Goal: Information Seeking & Learning: Learn about a topic

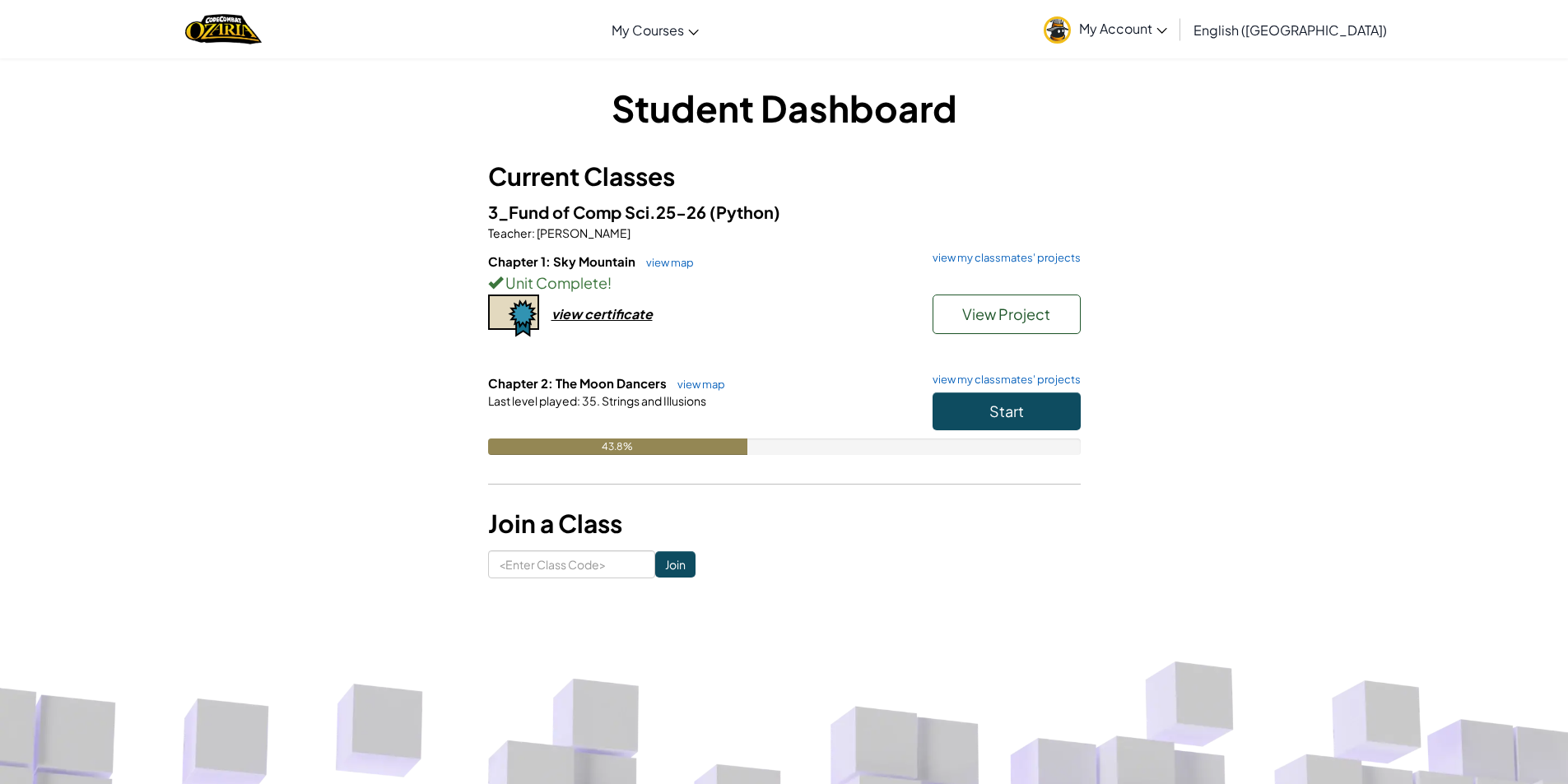
click at [1060, 437] on div "Start" at bounding box center [999, 416] width 164 height 46
click at [1046, 421] on button "Start" at bounding box center [1006, 412] width 148 height 38
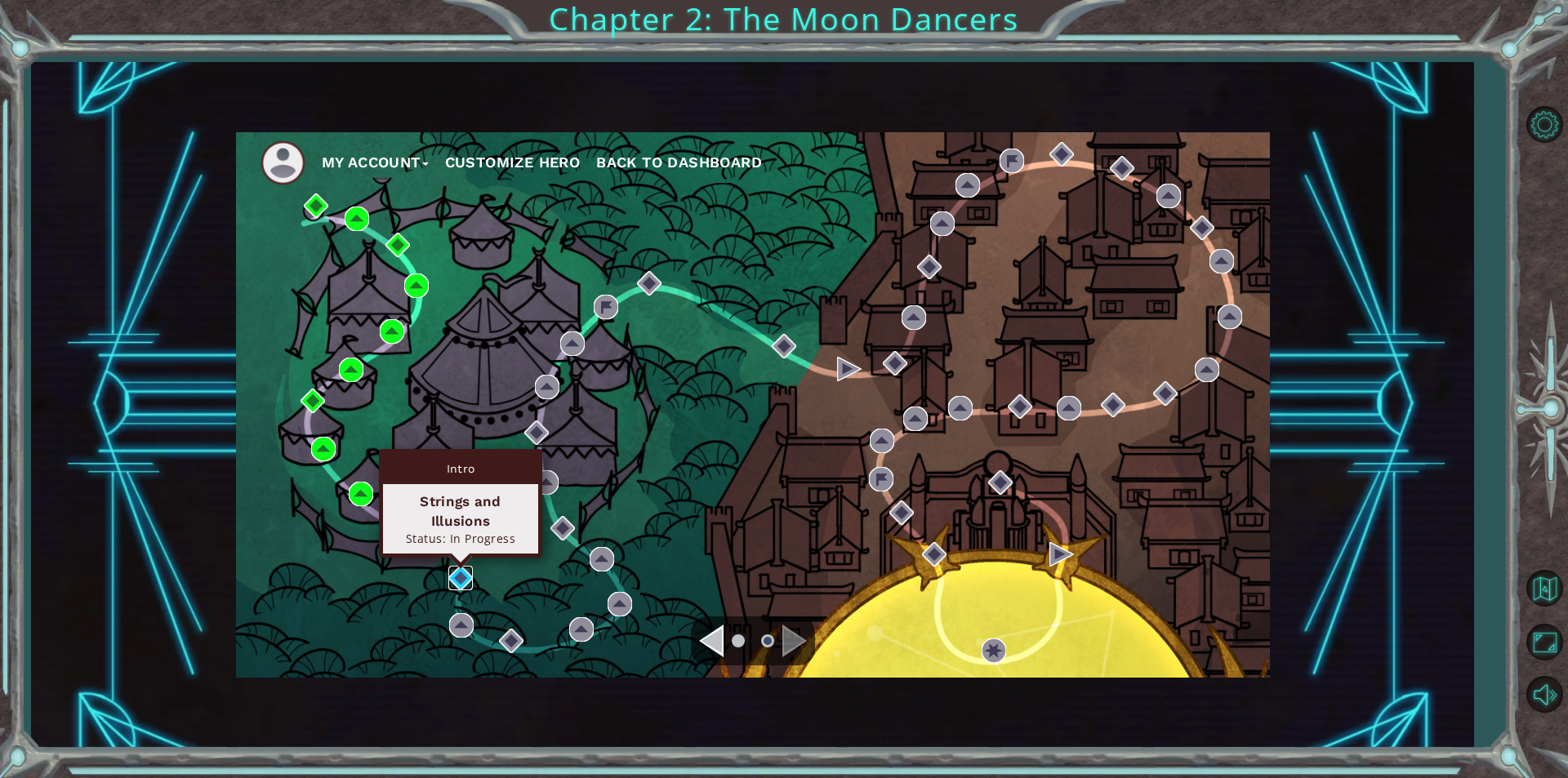
click at [471, 586] on img at bounding box center [460, 578] width 25 height 25
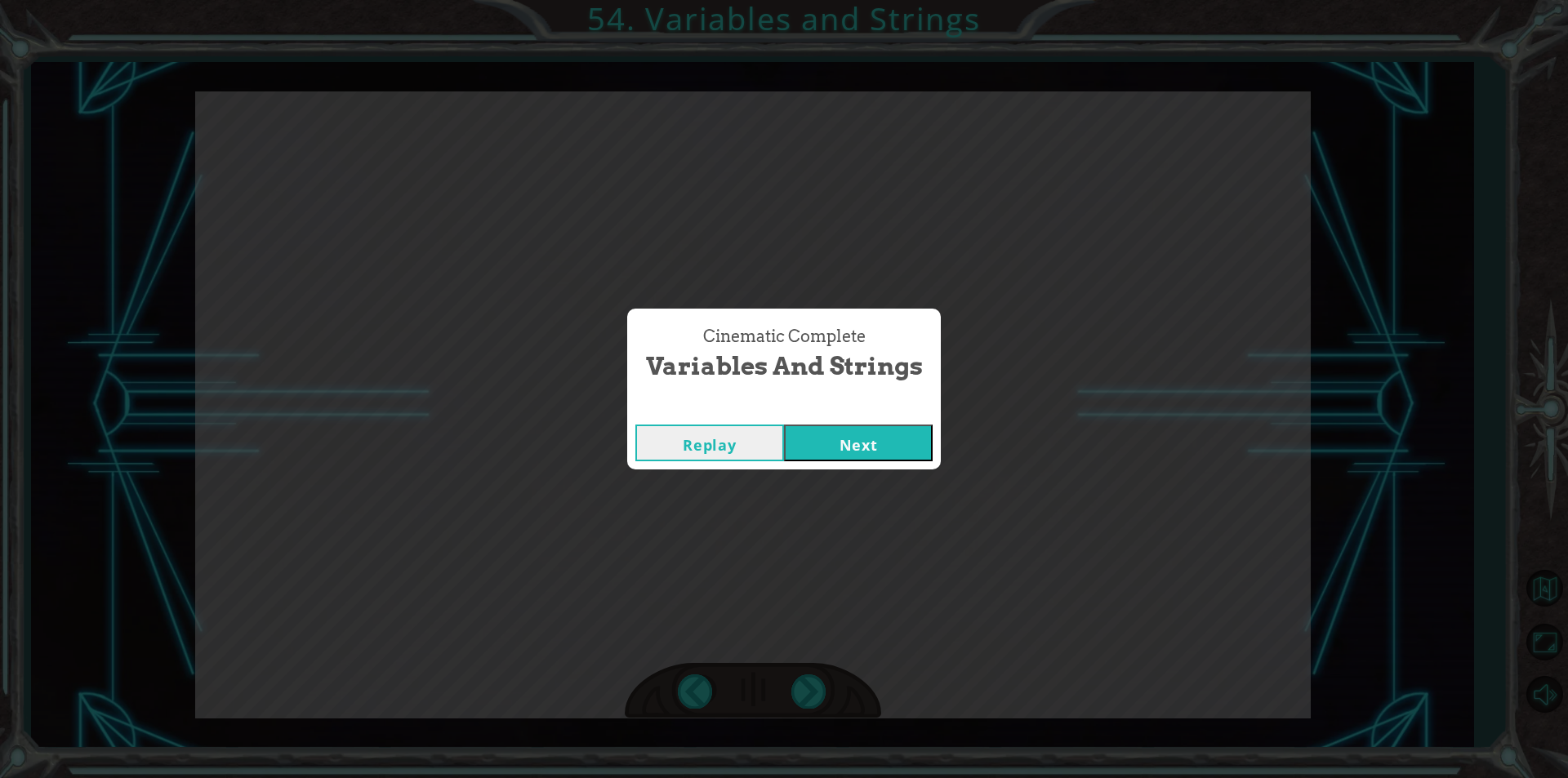
click at [784, 425] on button "Next" at bounding box center [858, 443] width 149 height 37
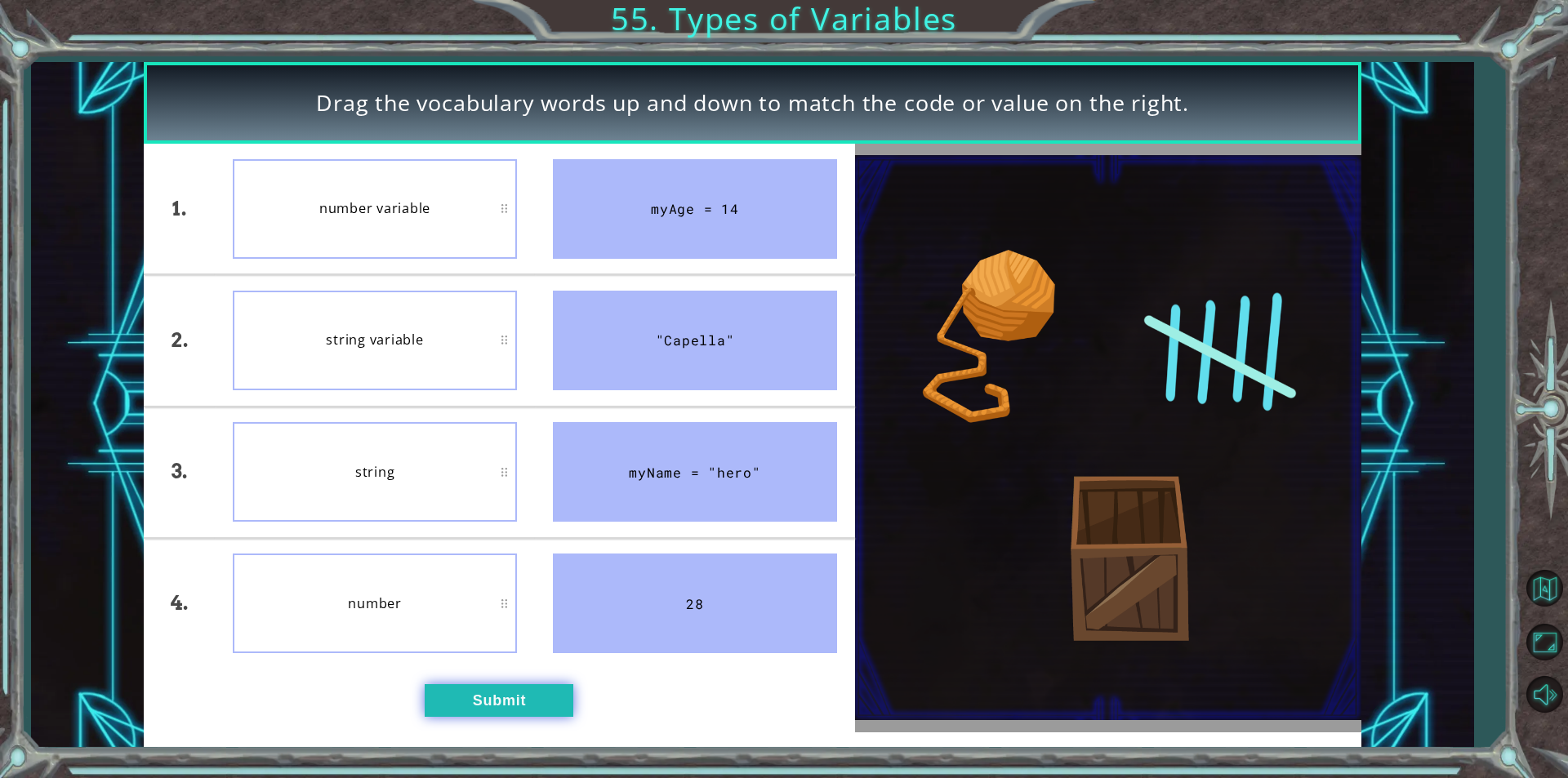
click at [437, 696] on button "Submit" at bounding box center [499, 701] width 149 height 32
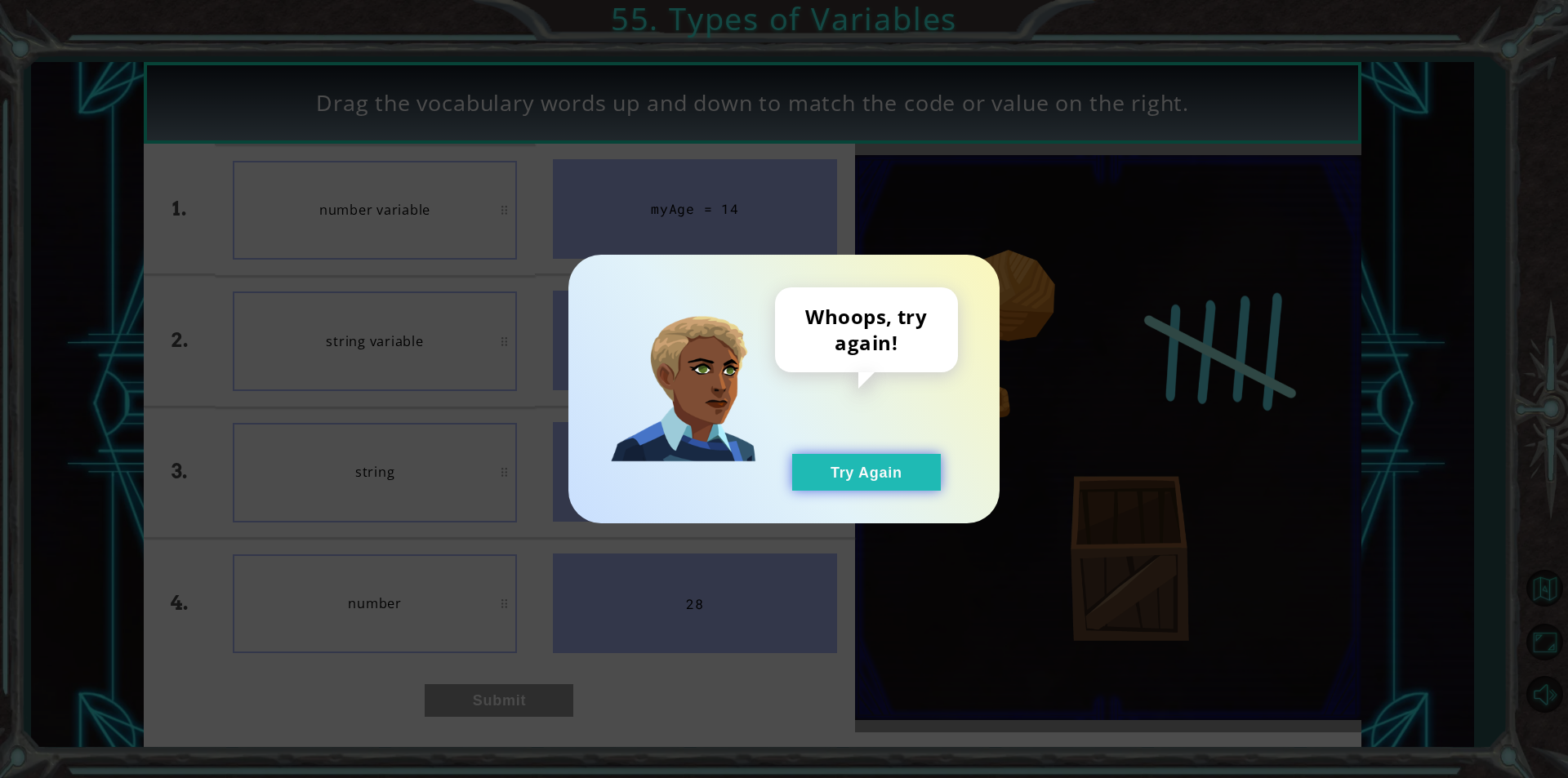
click at [806, 465] on button "Try Again" at bounding box center [866, 472] width 149 height 37
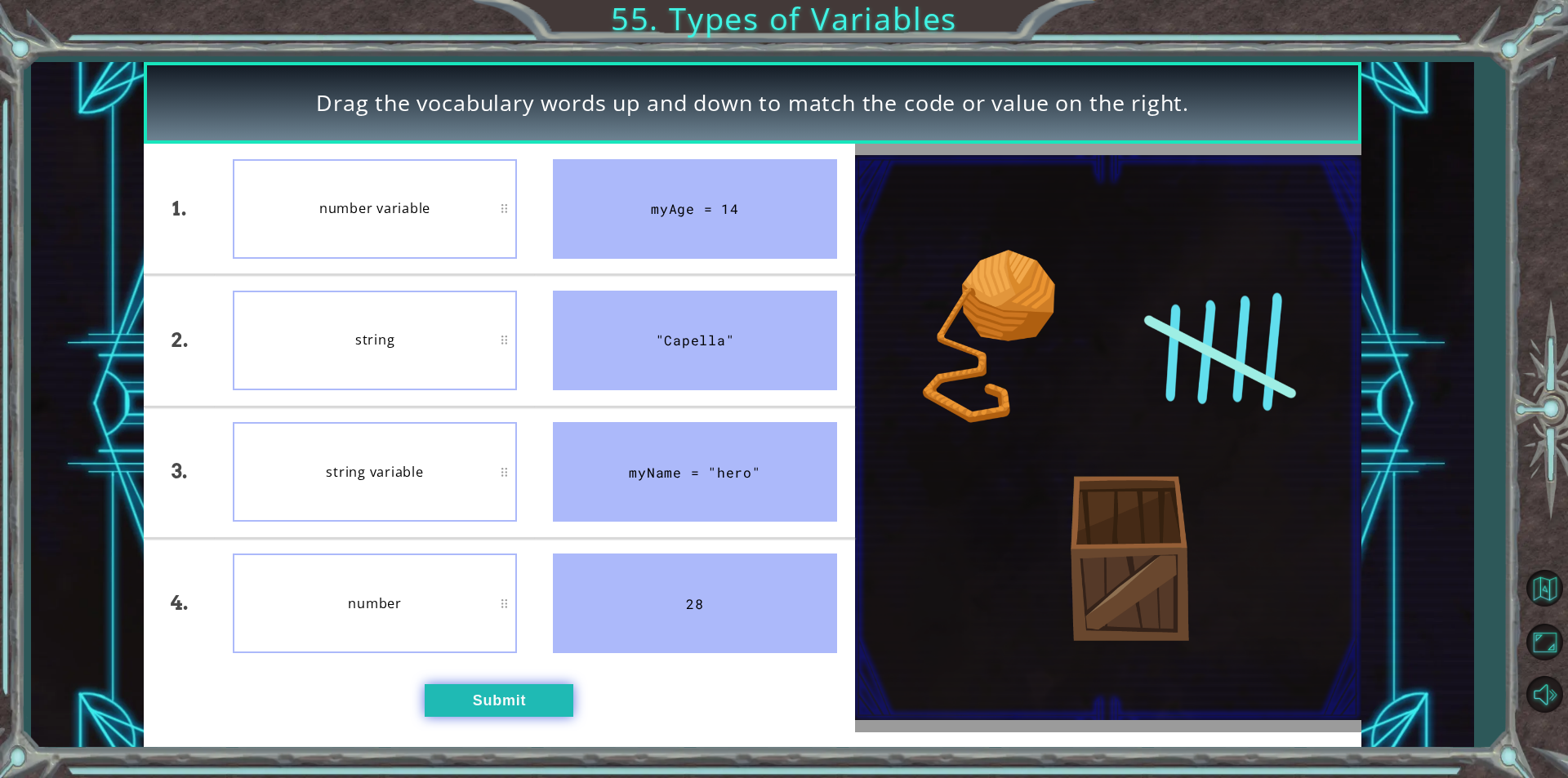
click at [516, 708] on button "Submit" at bounding box center [499, 701] width 149 height 32
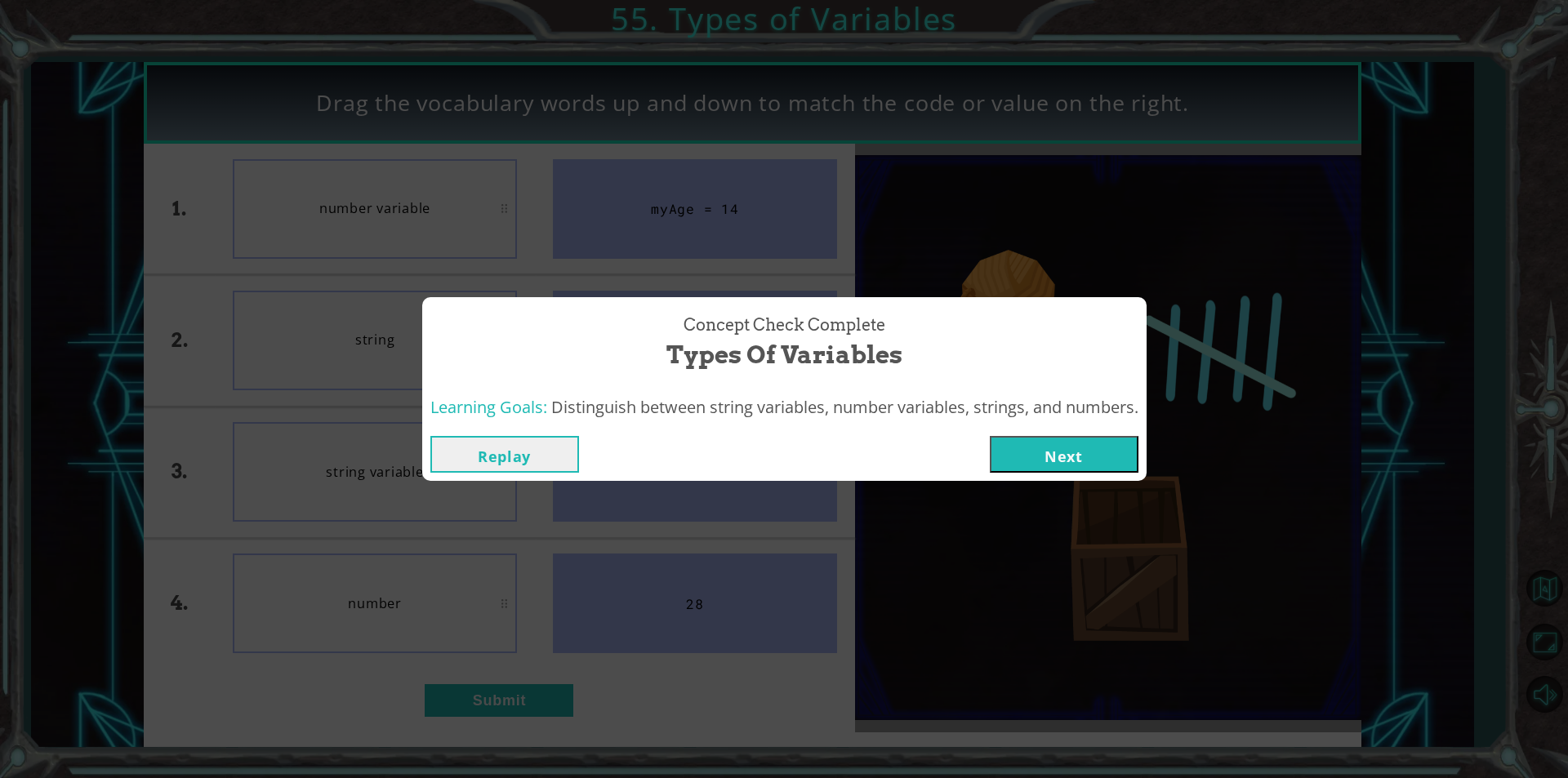
click at [1038, 452] on button "Next" at bounding box center [1063, 454] width 149 height 37
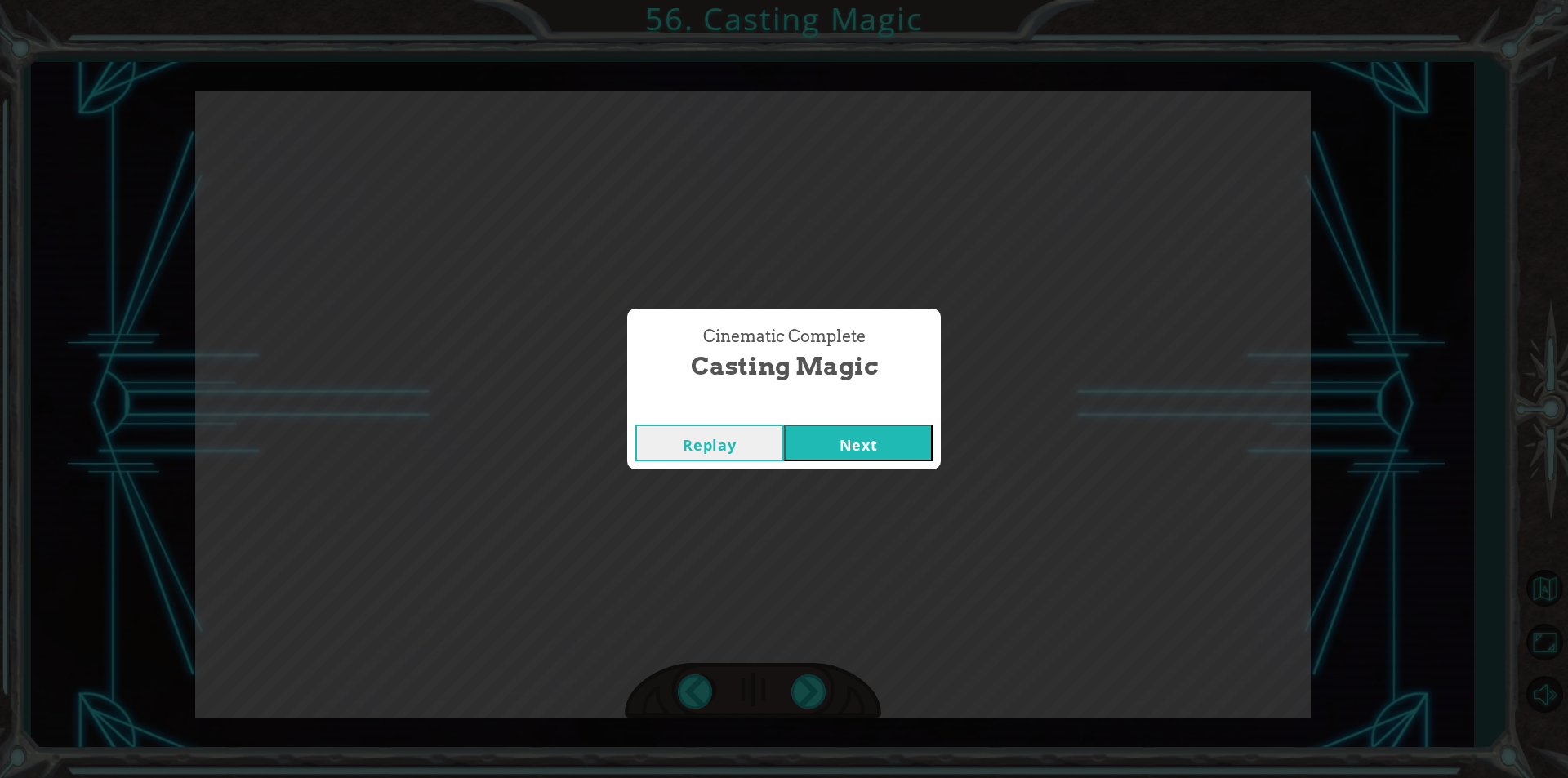
click button "Next" at bounding box center [858, 443] width 149 height 37
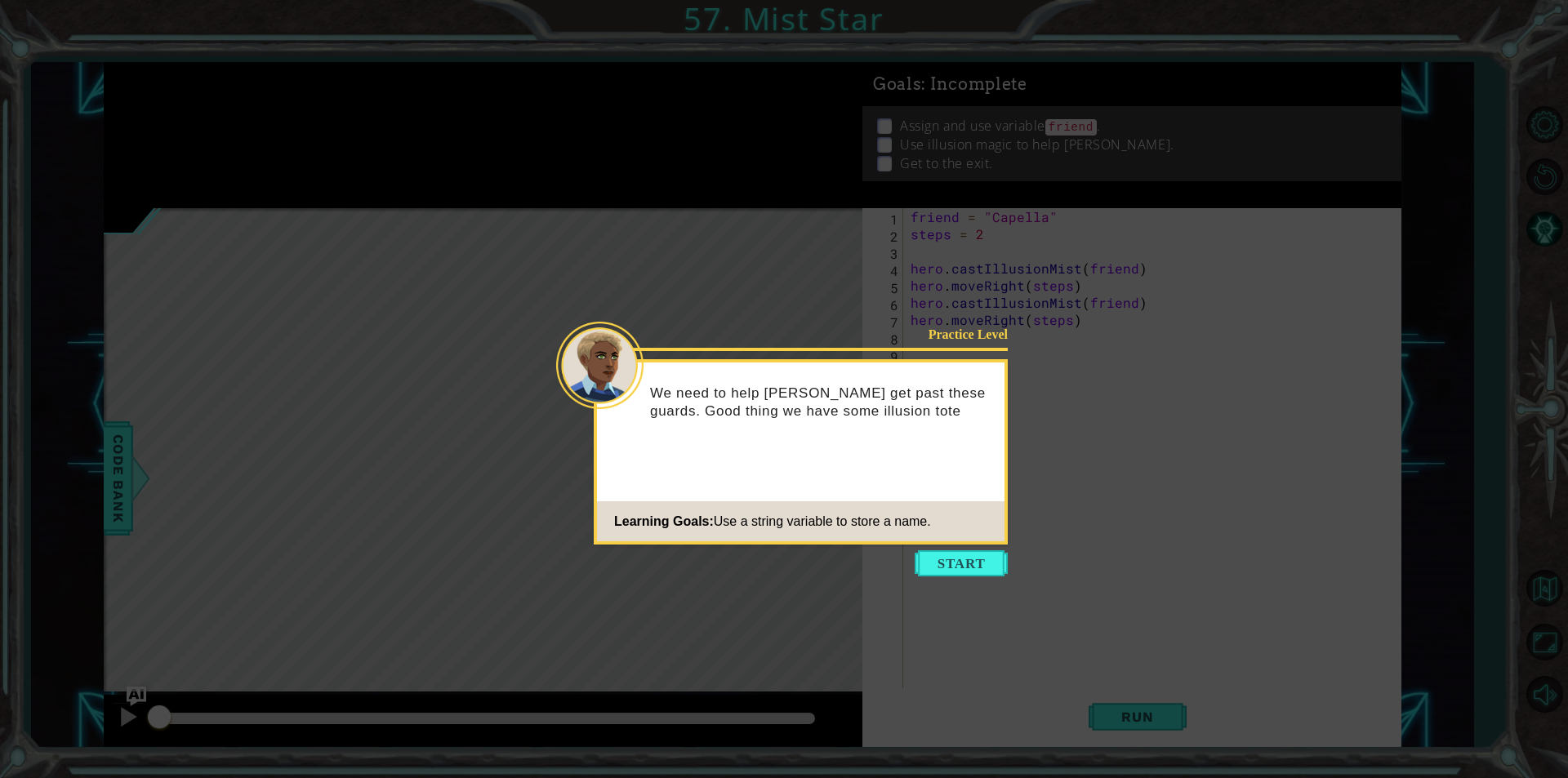
click at [933, 550] on icon at bounding box center [784, 389] width 1568 height 778
click at [960, 561] on button "Start" at bounding box center [962, 563] width 93 height 26
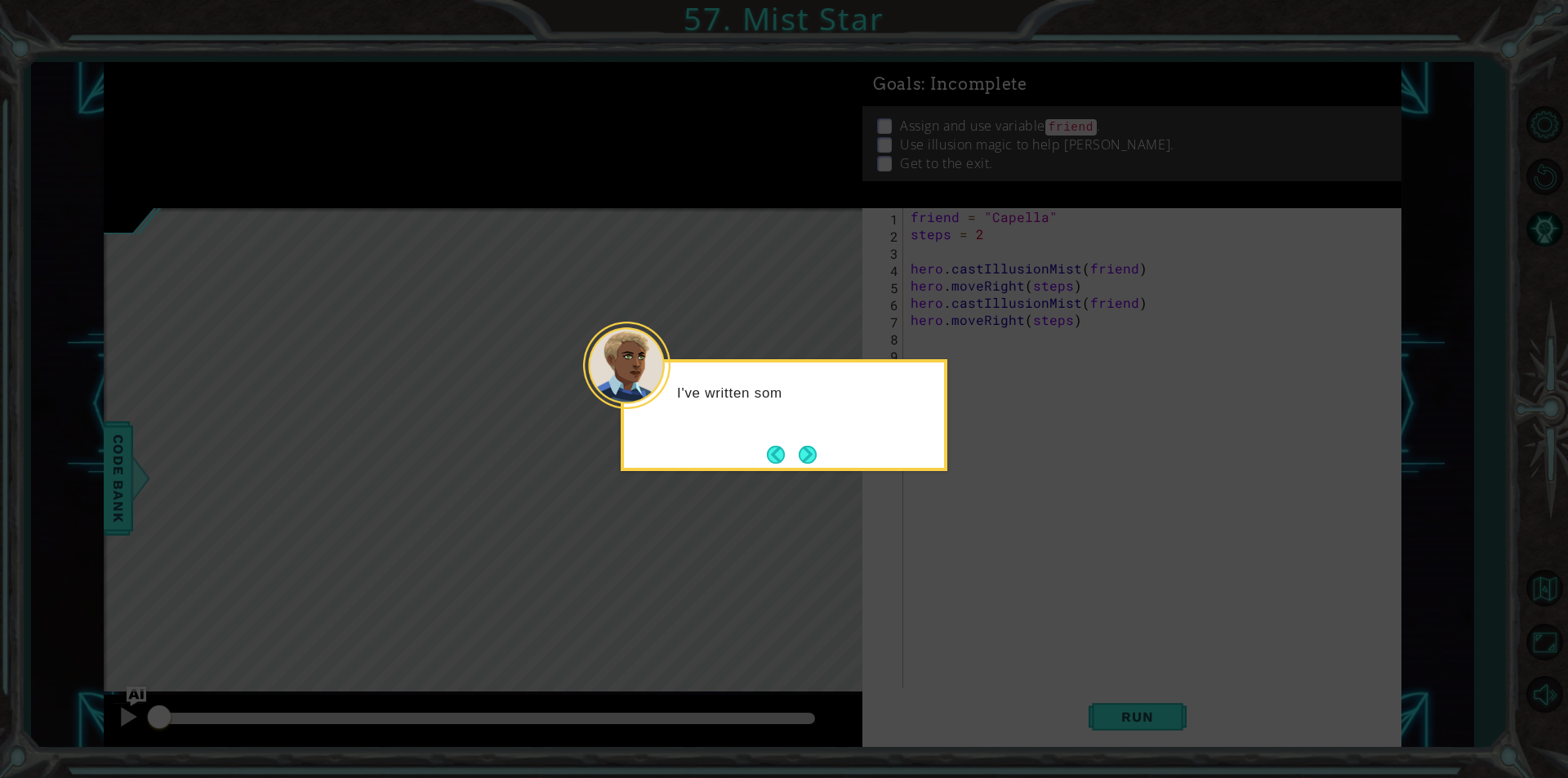
click at [779, 454] on button "Back" at bounding box center [782, 454] width 31 height 18
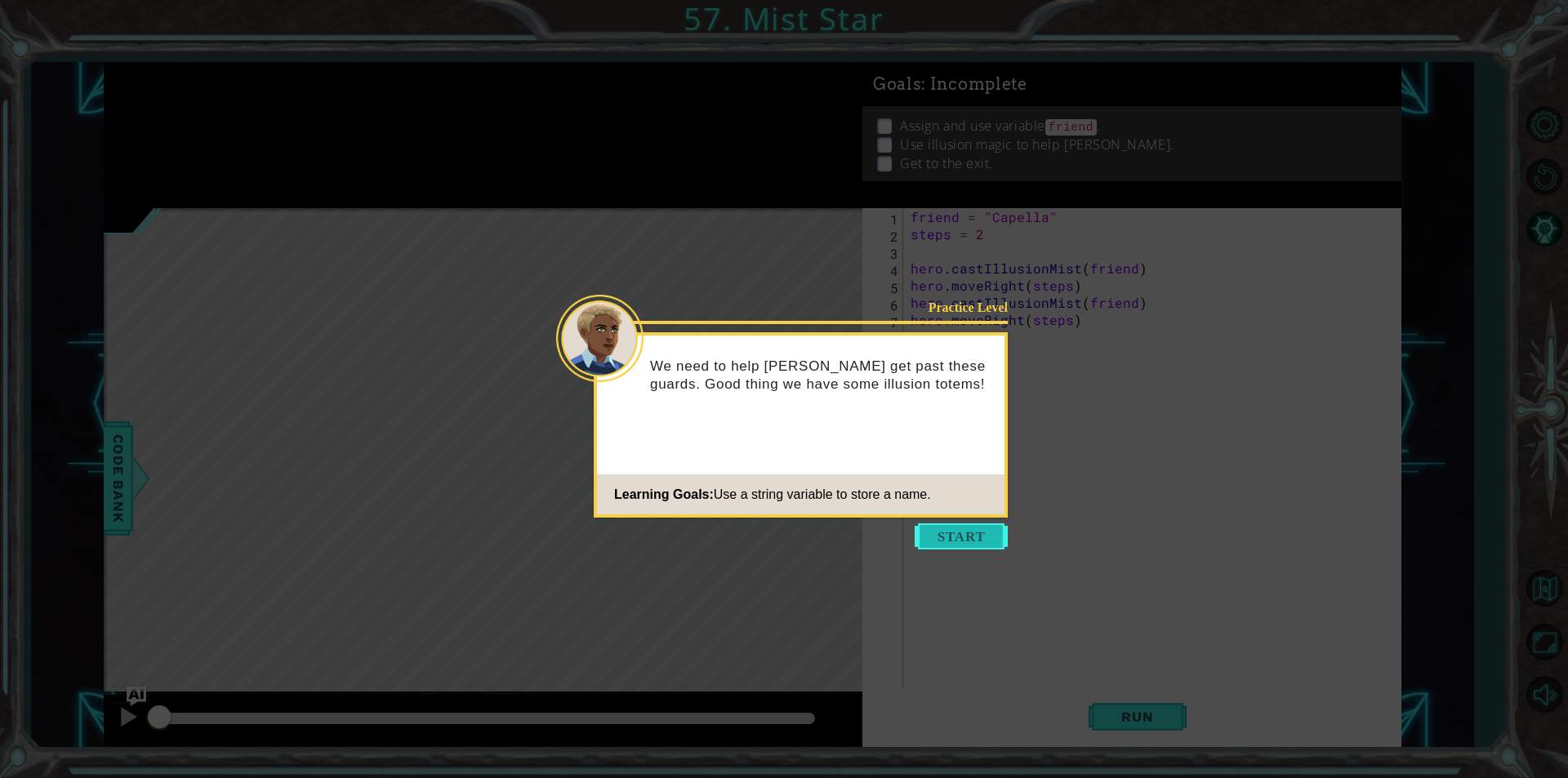
click at [945, 542] on button "Start" at bounding box center [962, 536] width 93 height 26
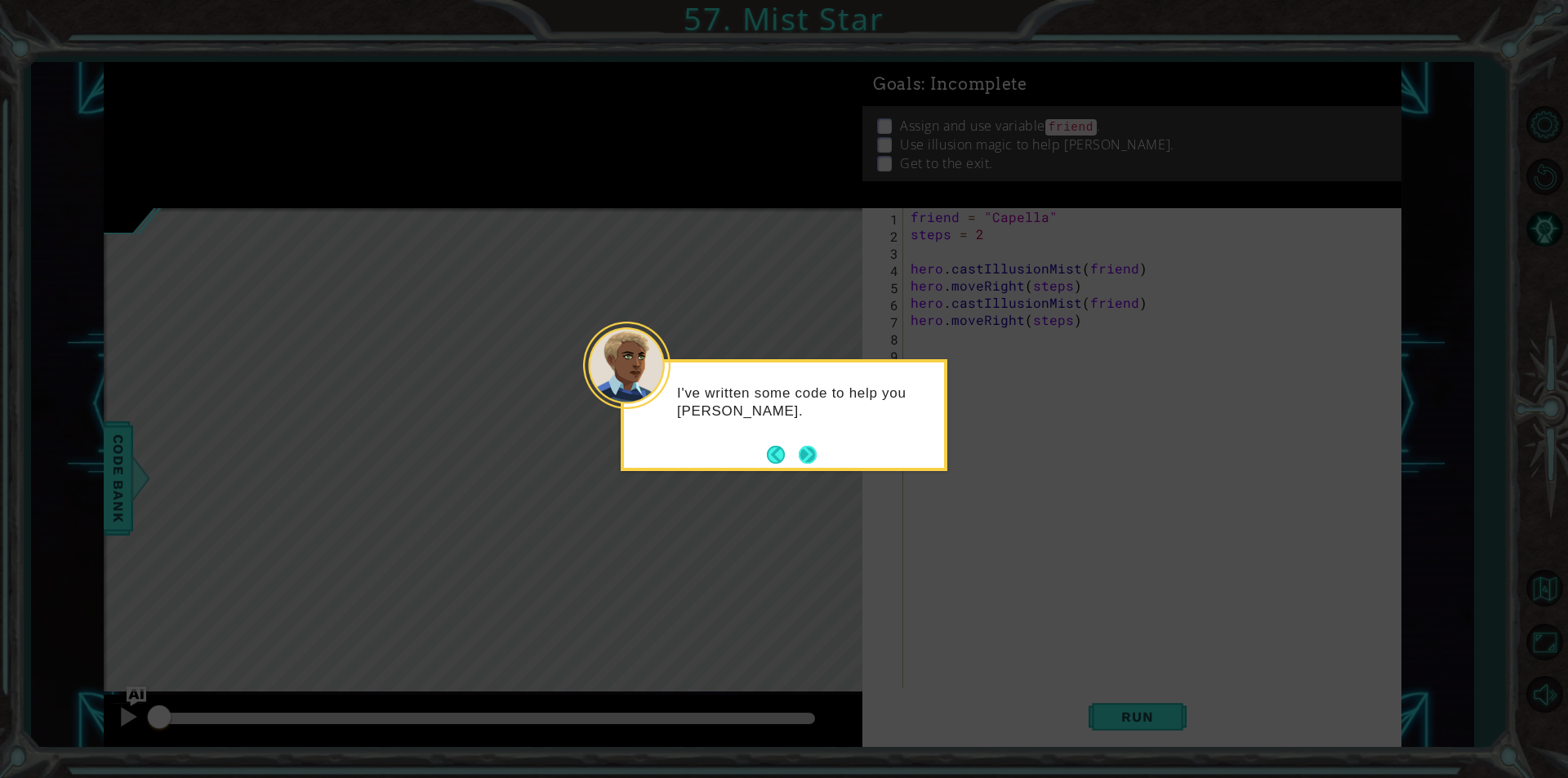
click at [810, 447] on button "Next" at bounding box center [807, 454] width 18 height 18
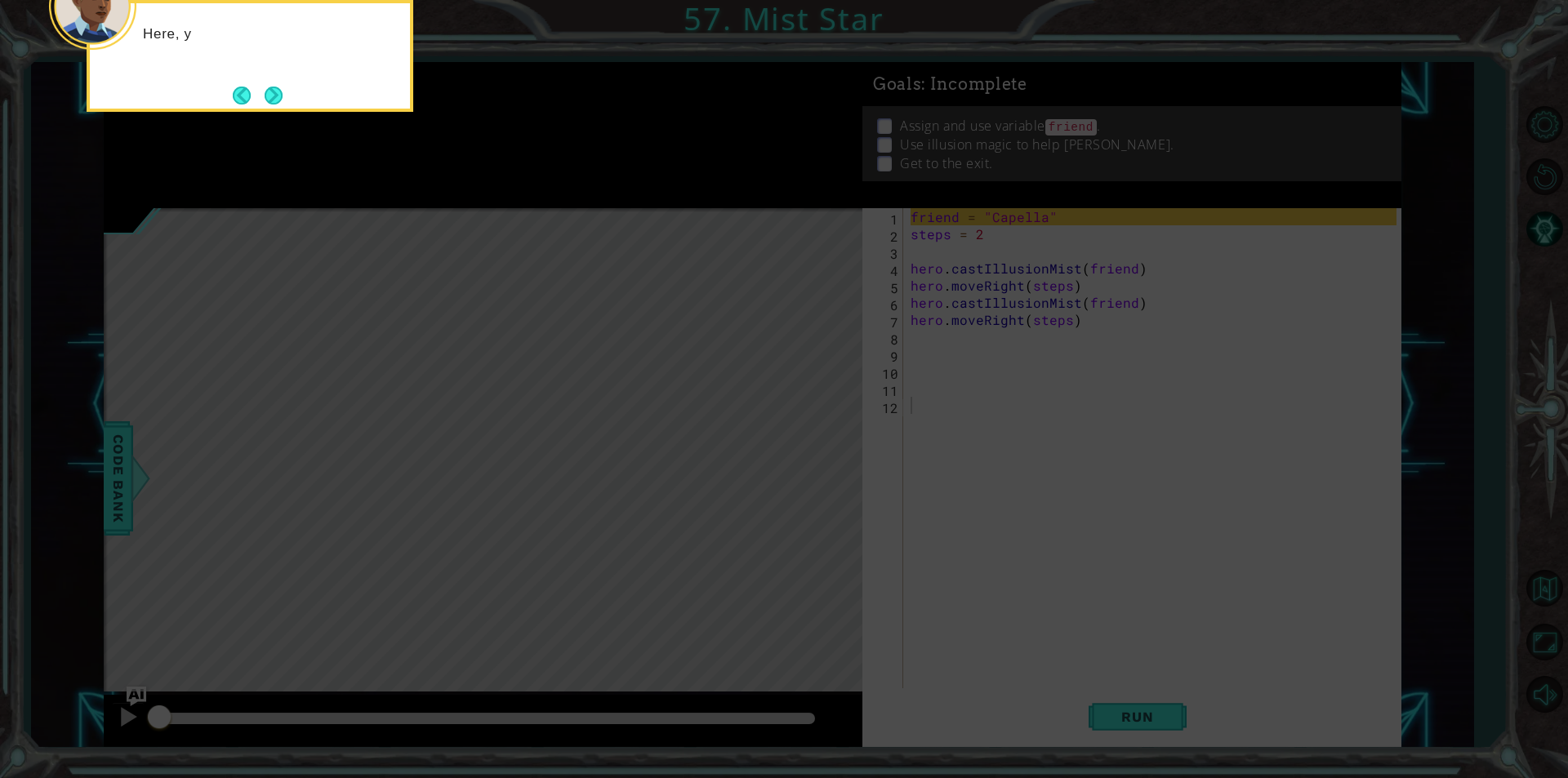
drag, startPoint x: 868, startPoint y: 423, endPoint x: 840, endPoint y: 429, distance: 28.6
click at [863, 425] on icon at bounding box center [784, 116] width 1568 height 1323
click at [287, 104] on div "Here, you can see a variable called fri" at bounding box center [250, 56] width 327 height 112
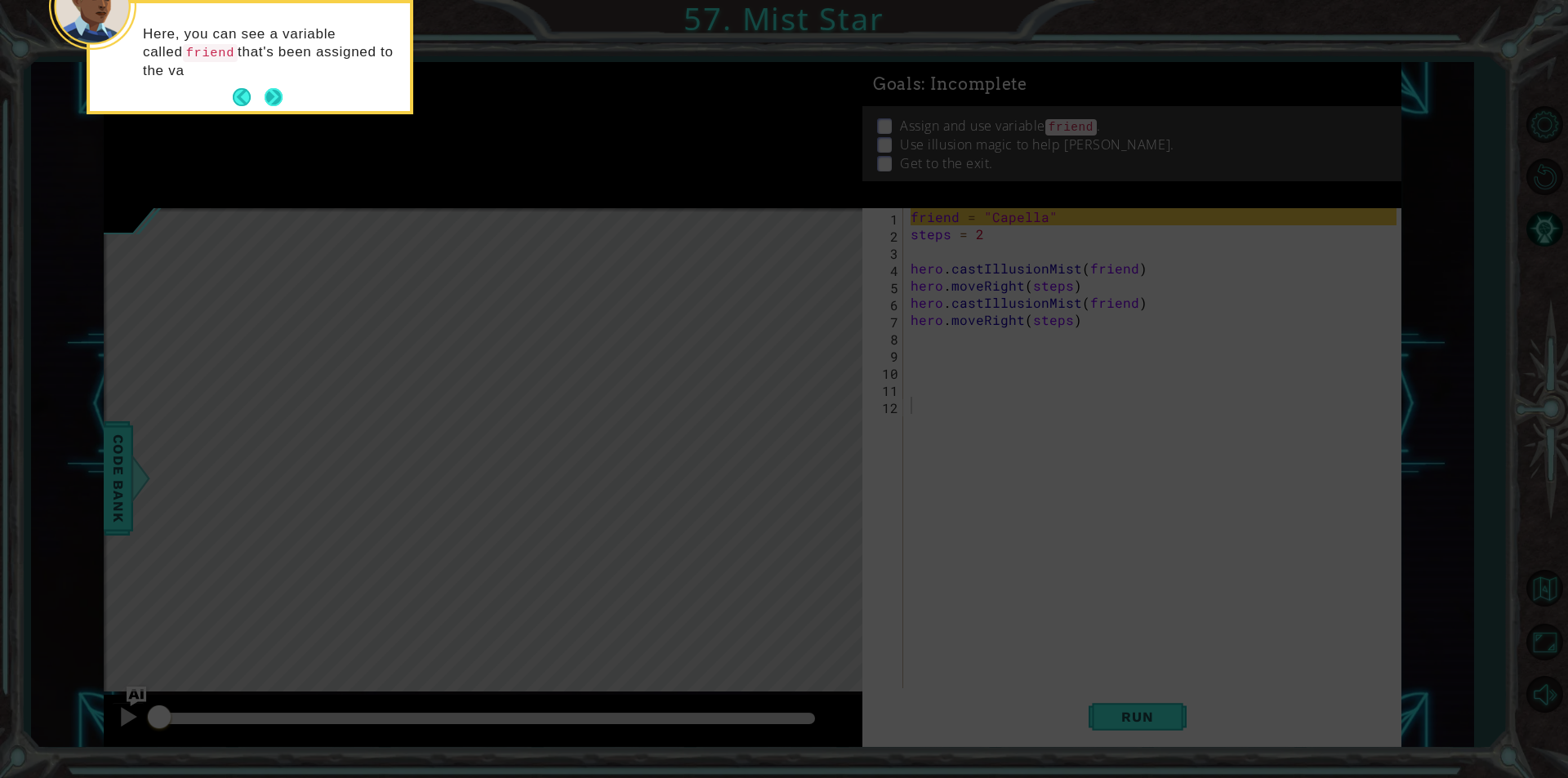
click at [278, 96] on button "Next" at bounding box center [273, 97] width 18 height 18
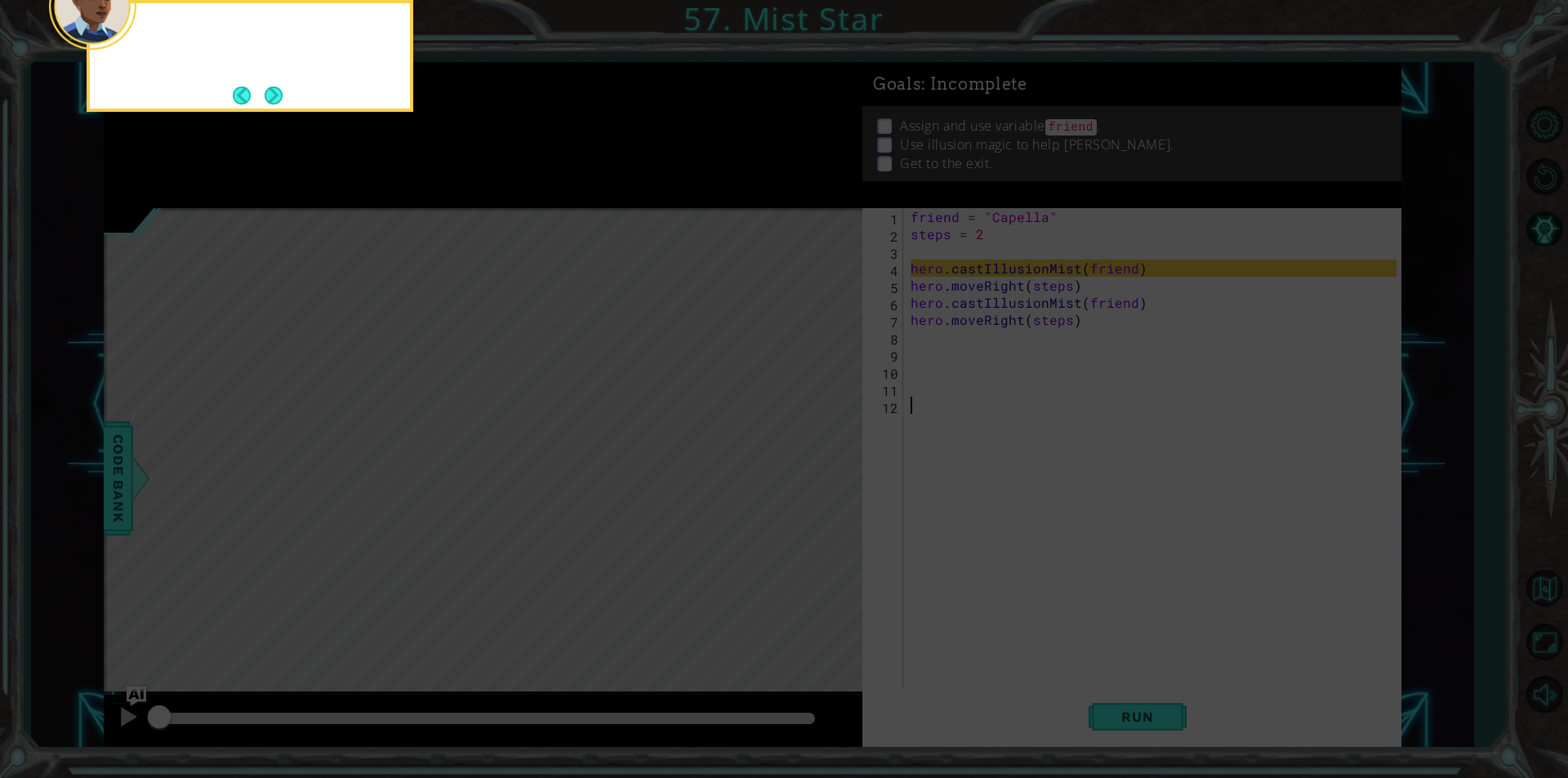
click at [278, 96] on button "Next" at bounding box center [273, 95] width 18 height 18
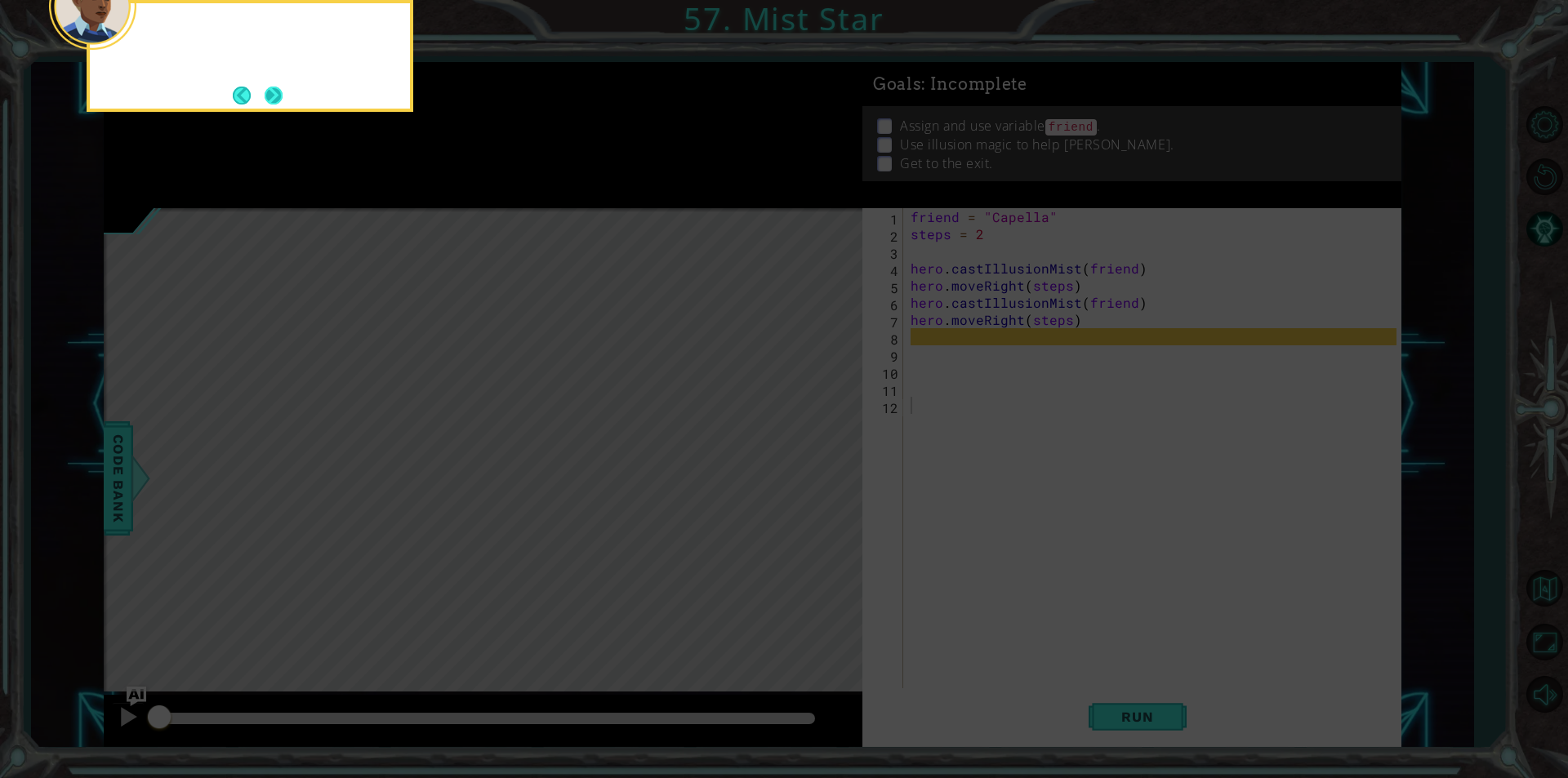
click at [278, 95] on button "Next" at bounding box center [273, 95] width 18 height 18
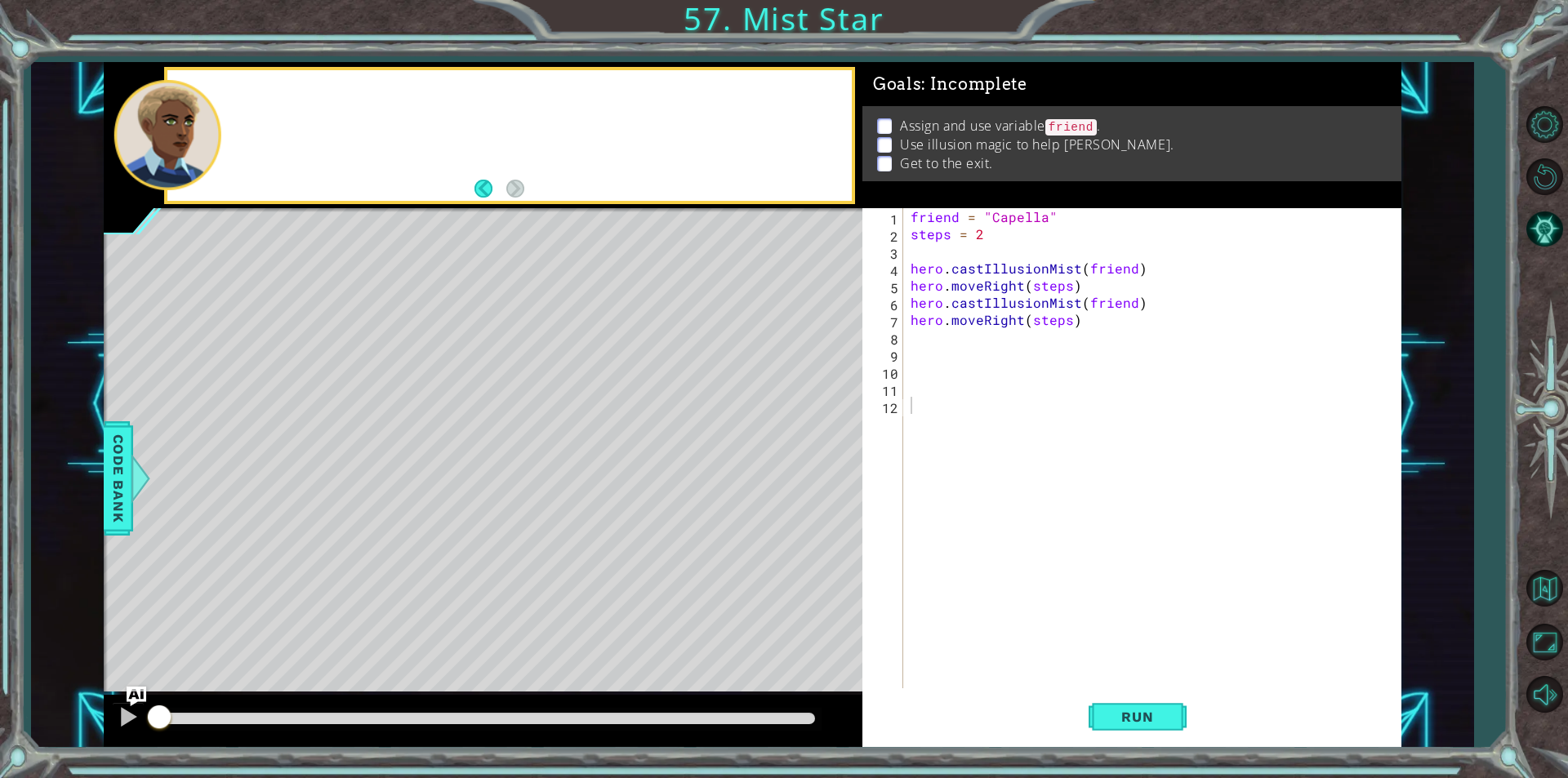
click at [278, 95] on div at bounding box center [509, 136] width 684 height 131
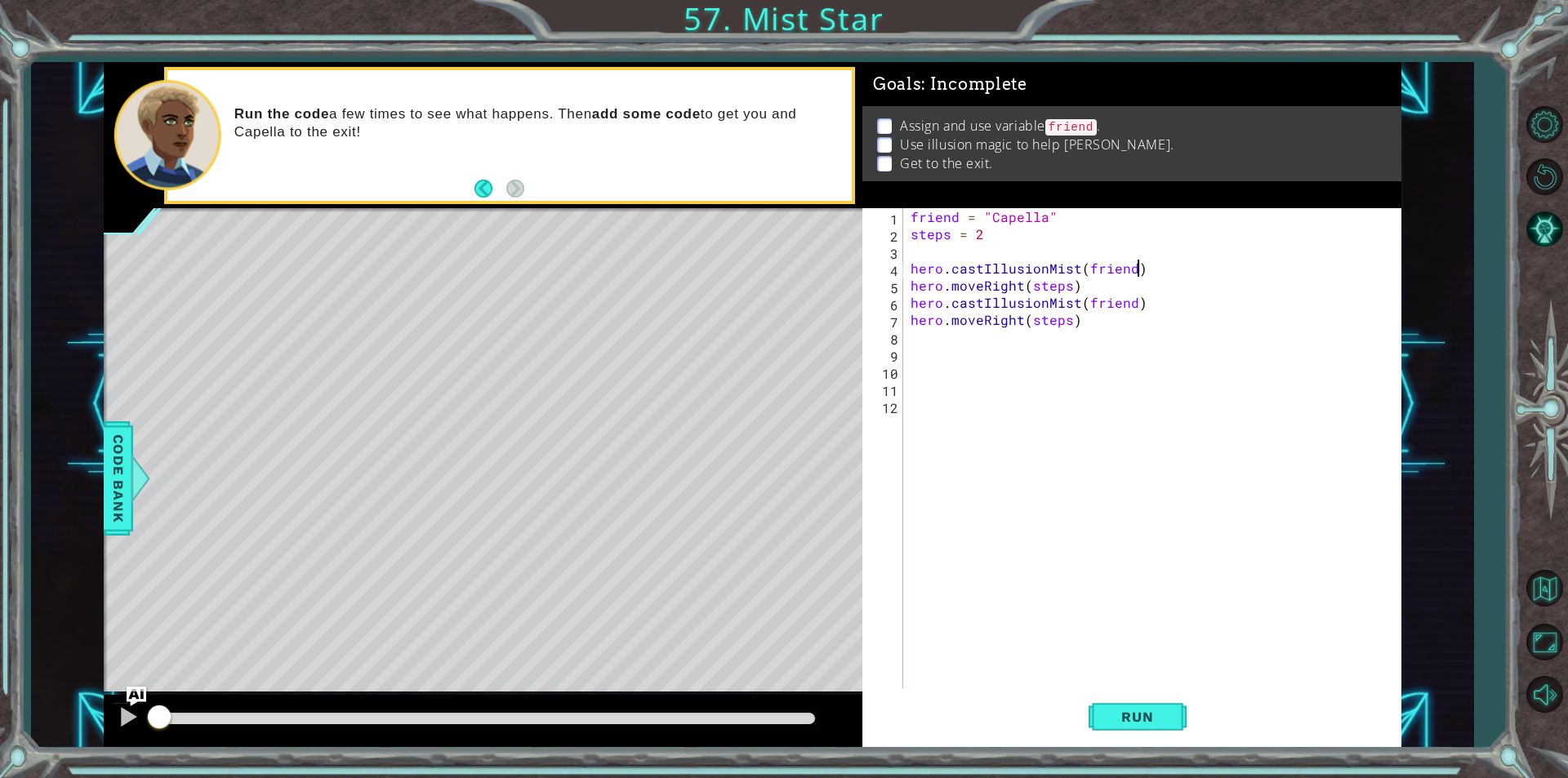
click at [1144, 273] on div "friend = "Capella" steps = 2 hero . castIllusionMist ( friend ) hero . moveRigh…" at bounding box center [1155, 465] width 497 height 515
type textarea "hero.castIllusionMist(friend)"
click at [1091, 386] on div "friend = "Capella" steps = 2 hero . castIllusionMist ( friend ) hero . moveRigh…" at bounding box center [1155, 465] width 497 height 515
click at [1142, 724] on span "Run" at bounding box center [1137, 716] width 65 height 16
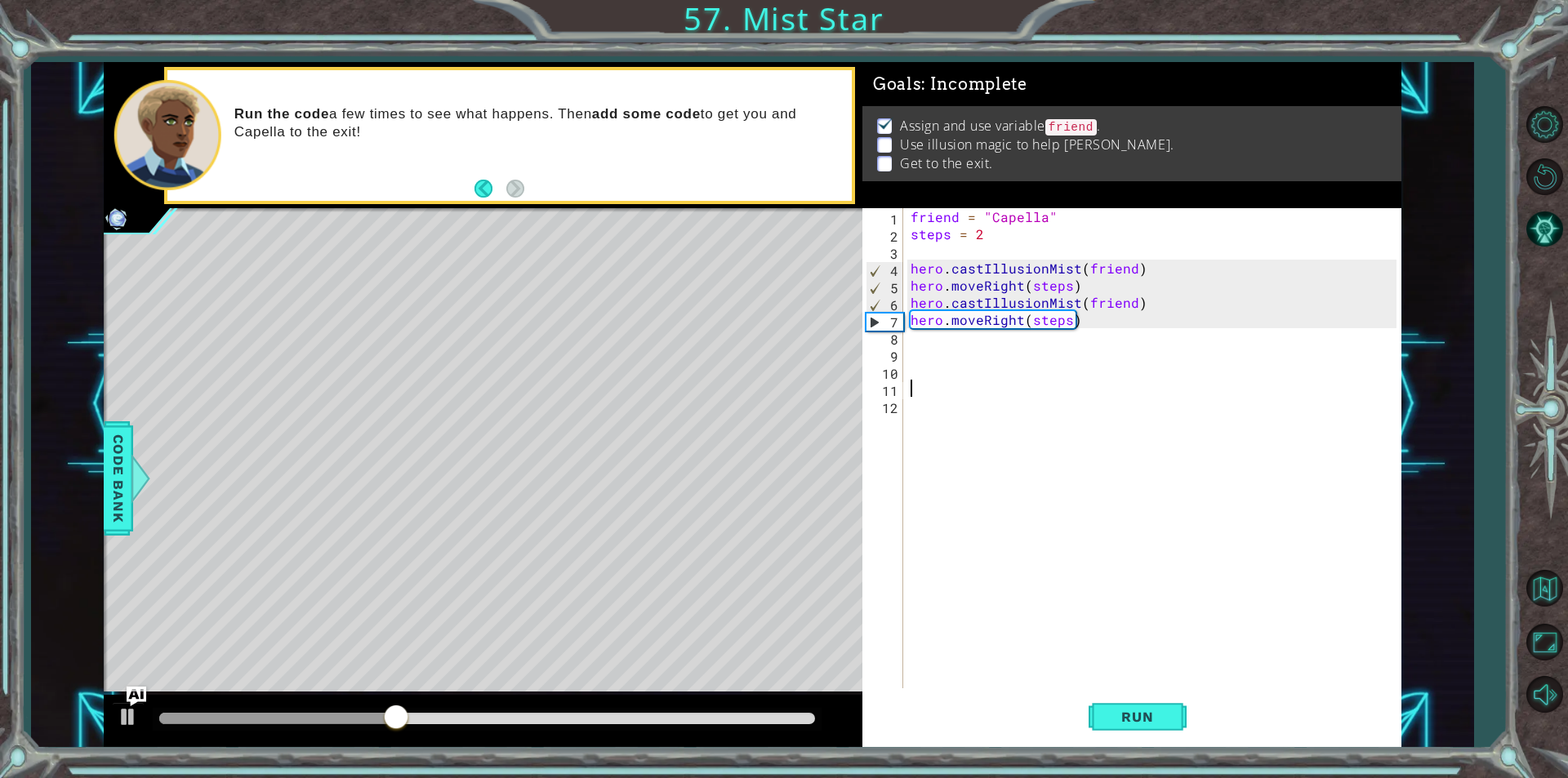
click at [1041, 298] on div "friend = "Capella" steps = 2 hero . castIllusionMist ( friend ) hero . moveRigh…" at bounding box center [1155, 465] width 497 height 515
drag, startPoint x: 1163, startPoint y: 304, endPoint x: 906, endPoint y: 311, distance: 257.1
click at [906, 311] on div "hero.castIllusionMist(friend) 1 2 3 4 5 6 7 8 9 10 11 12 friend = "Capella" ste…" at bounding box center [1129, 448] width 534 height 480
click at [906, 301] on div "hero.castIllusionMist(friend) hero.moveRight(steps) 1 2 3 4 5 6 7 8 9 10 11 12 …" at bounding box center [1129, 448] width 534 height 480
click at [906, 301] on div "hero.moveRight(steps) 1 2 3 4 5 6 7 8 9 10 11 12 friend = "Capella" steps = 2 h…" at bounding box center [1129, 448] width 534 height 480
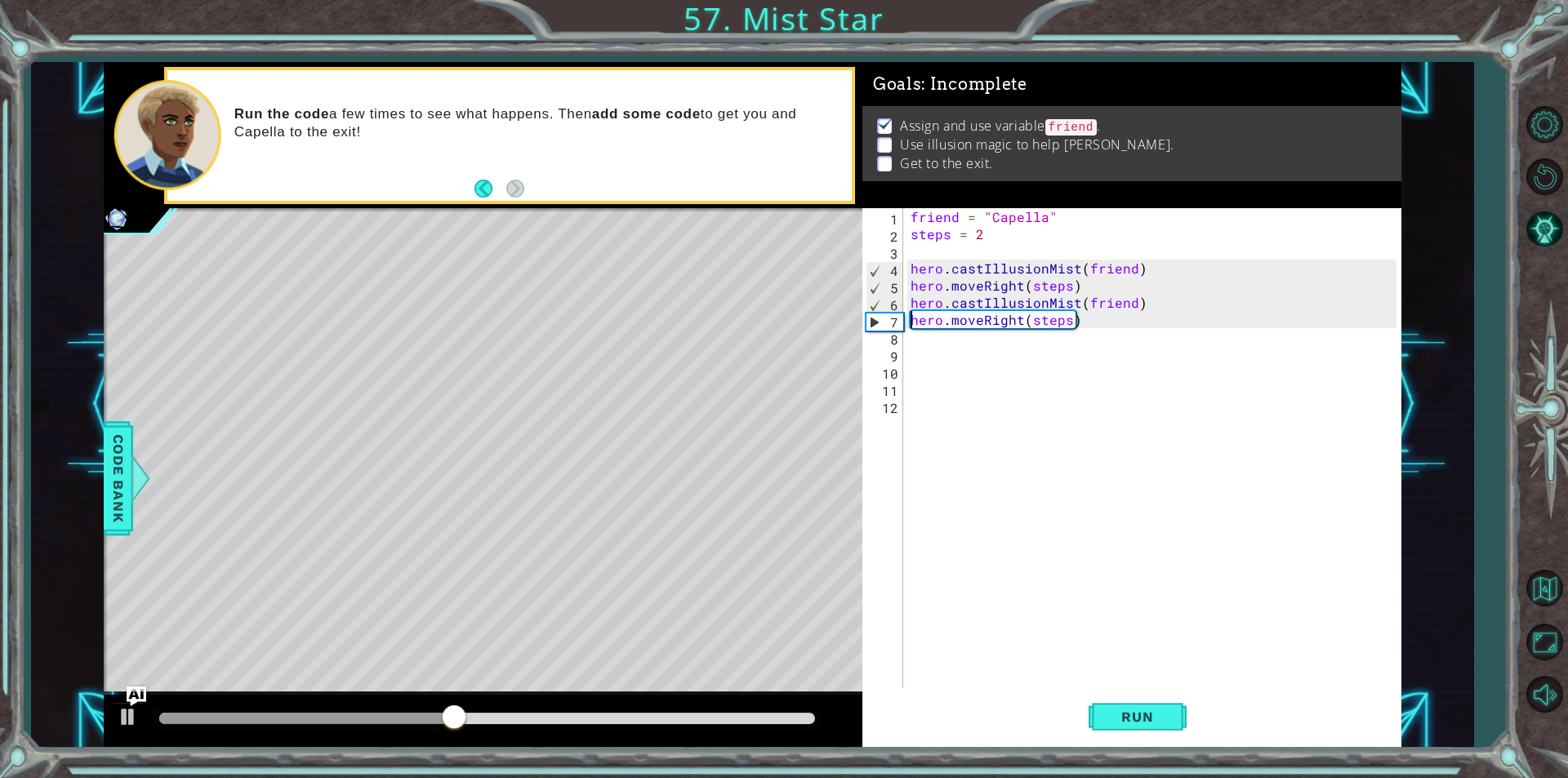
click at [910, 302] on div "friend = "Capella" steps = 2 hero . castIllusionMist ( friend ) hero . moveRigh…" at bounding box center [1155, 465] width 497 height 515
type textarea "hero.castIllusionMist(friend) hero.moveRight(steps)"
click at [952, 332] on div "friend = "Capella" steps = 2 hero . castIllusionMist ( friend ) hero . moveRigh…" at bounding box center [1155, 465] width 497 height 515
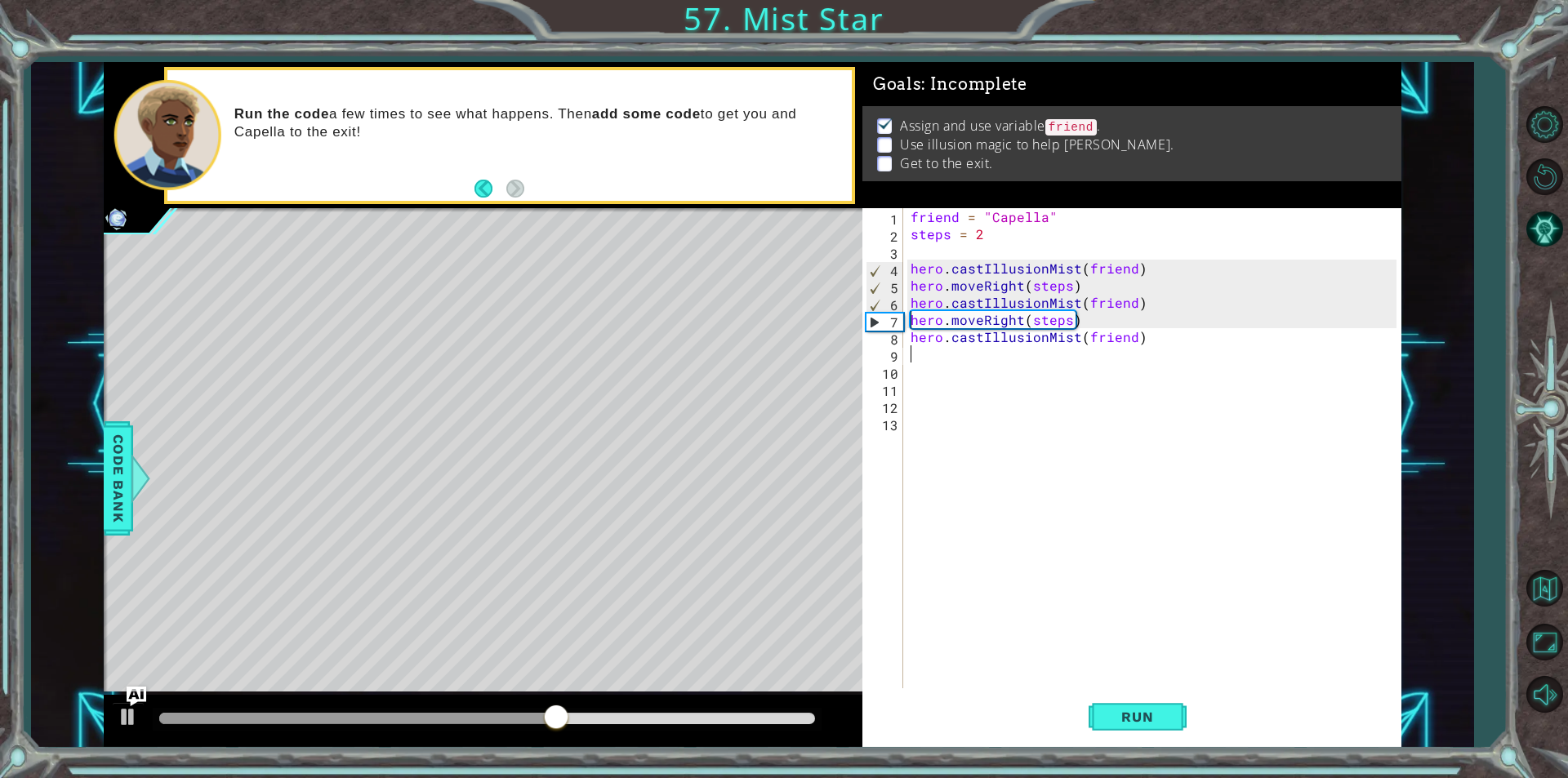
click at [908, 319] on div "friend = "Capella" steps = 2 hero . castIllusionMist ( friend ) hero . moveRigh…" at bounding box center [1155, 465] width 497 height 515
type textarea "hero.moveRight(steps) hero.castIllusionMist(friend)"
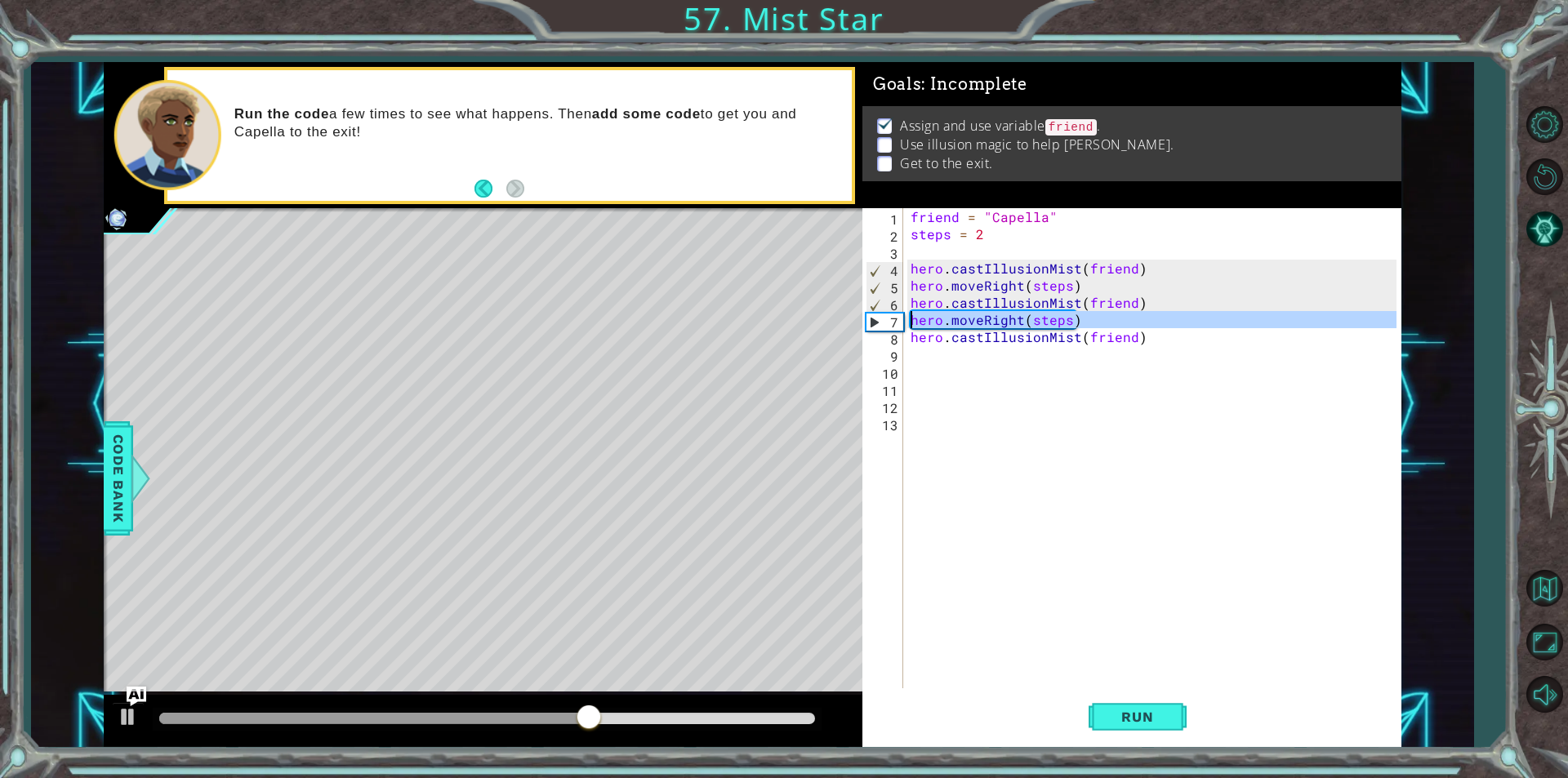
click at [921, 367] on div "friend = "Capella" steps = 2 hero . castIllusionMist ( friend ) hero . moveRigh…" at bounding box center [1155, 465] width 497 height 515
click at [909, 348] on div "friend = "Capella" steps = 2 hero . castIllusionMist ( friend ) hero . moveRigh…" at bounding box center [1155, 465] width 497 height 515
click at [911, 352] on div "friend = "Capella" steps = 2 hero . castIllusionMist ( friend ) hero . moveRigh…" at bounding box center [1155, 465] width 497 height 515
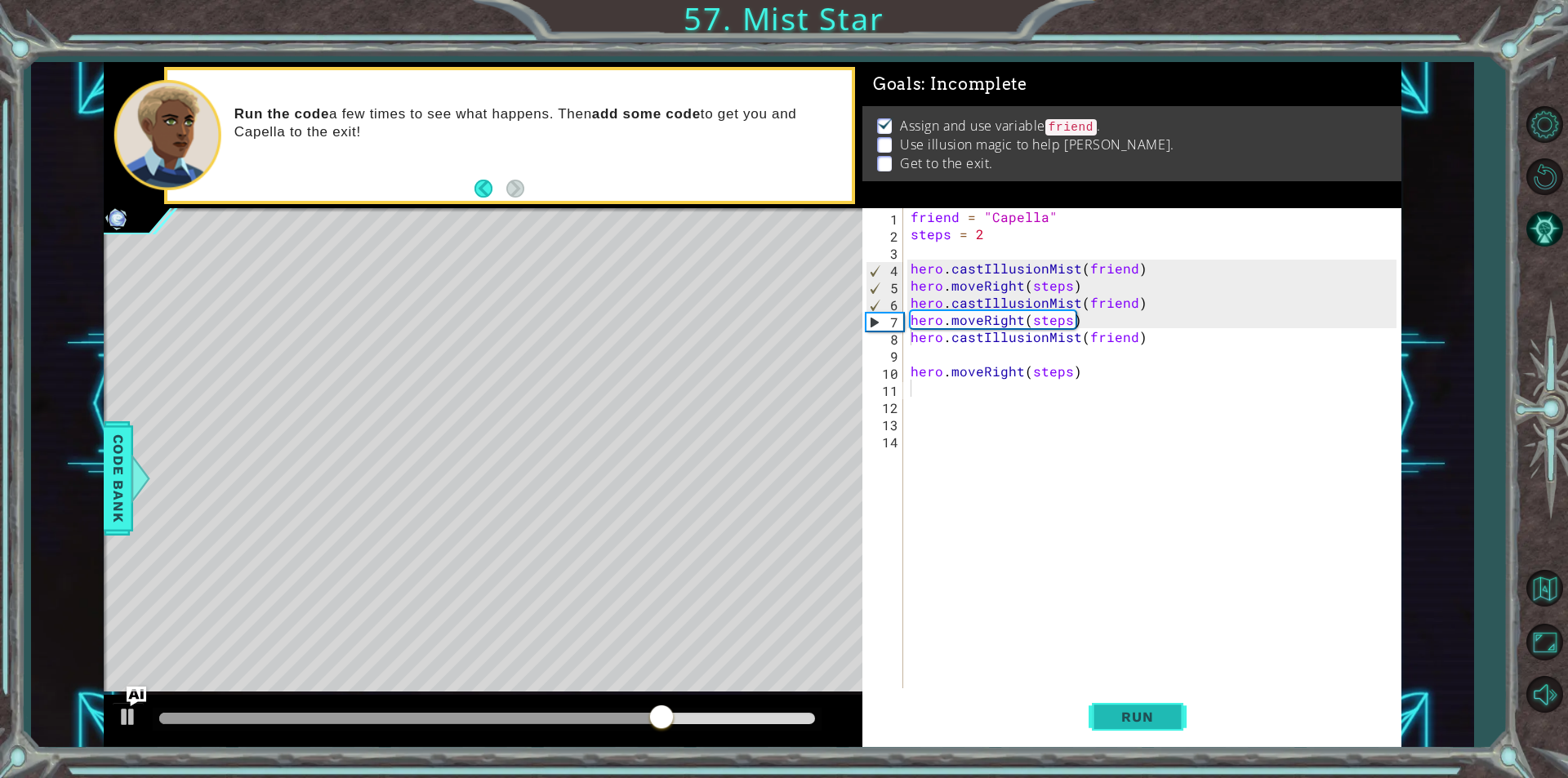
click at [1101, 711] on button "Run" at bounding box center [1137, 716] width 98 height 54
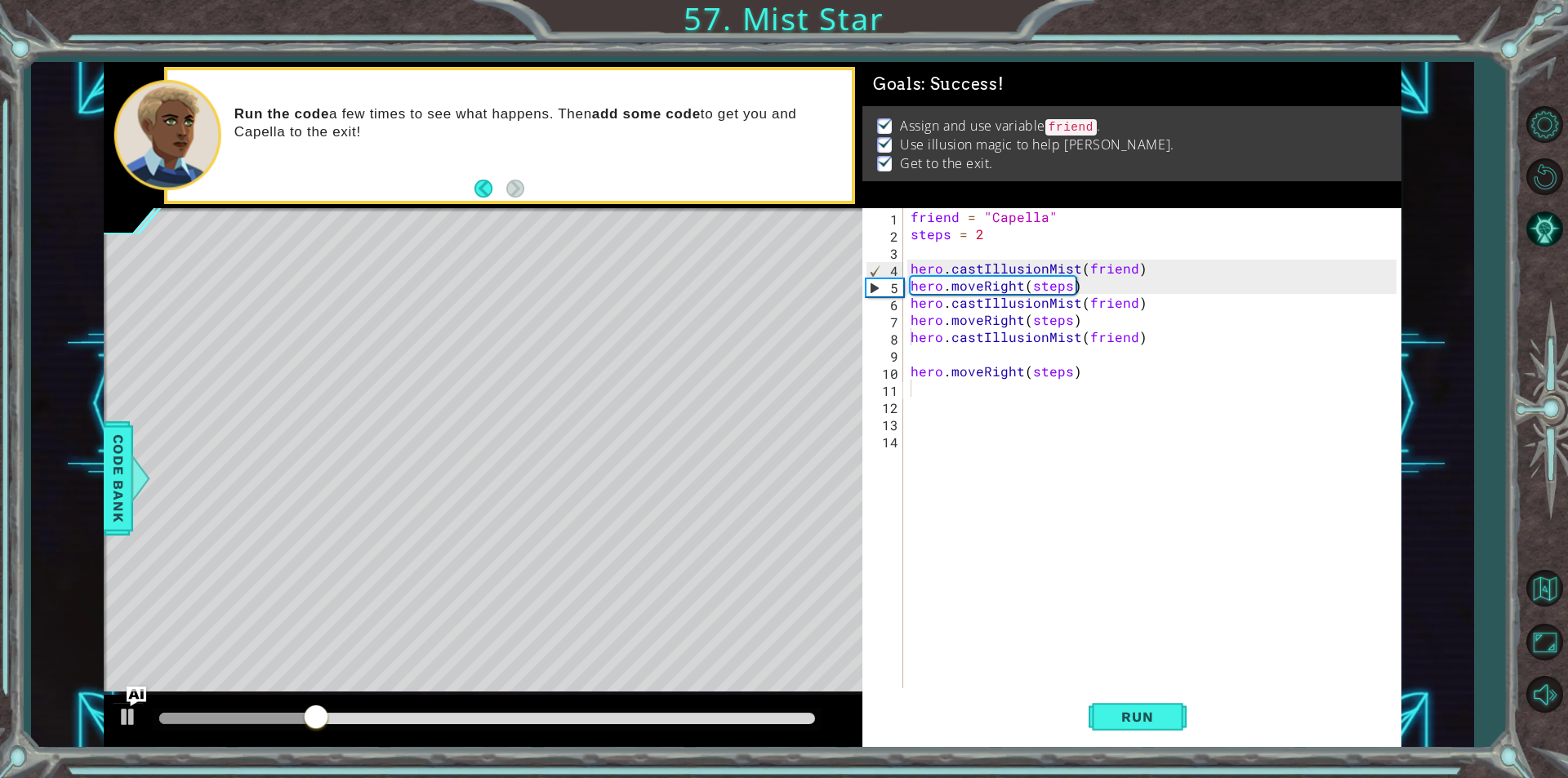
click at [752, 708] on div at bounding box center [487, 719] width 668 height 23
click at [755, 711] on div at bounding box center [487, 719] width 668 height 23
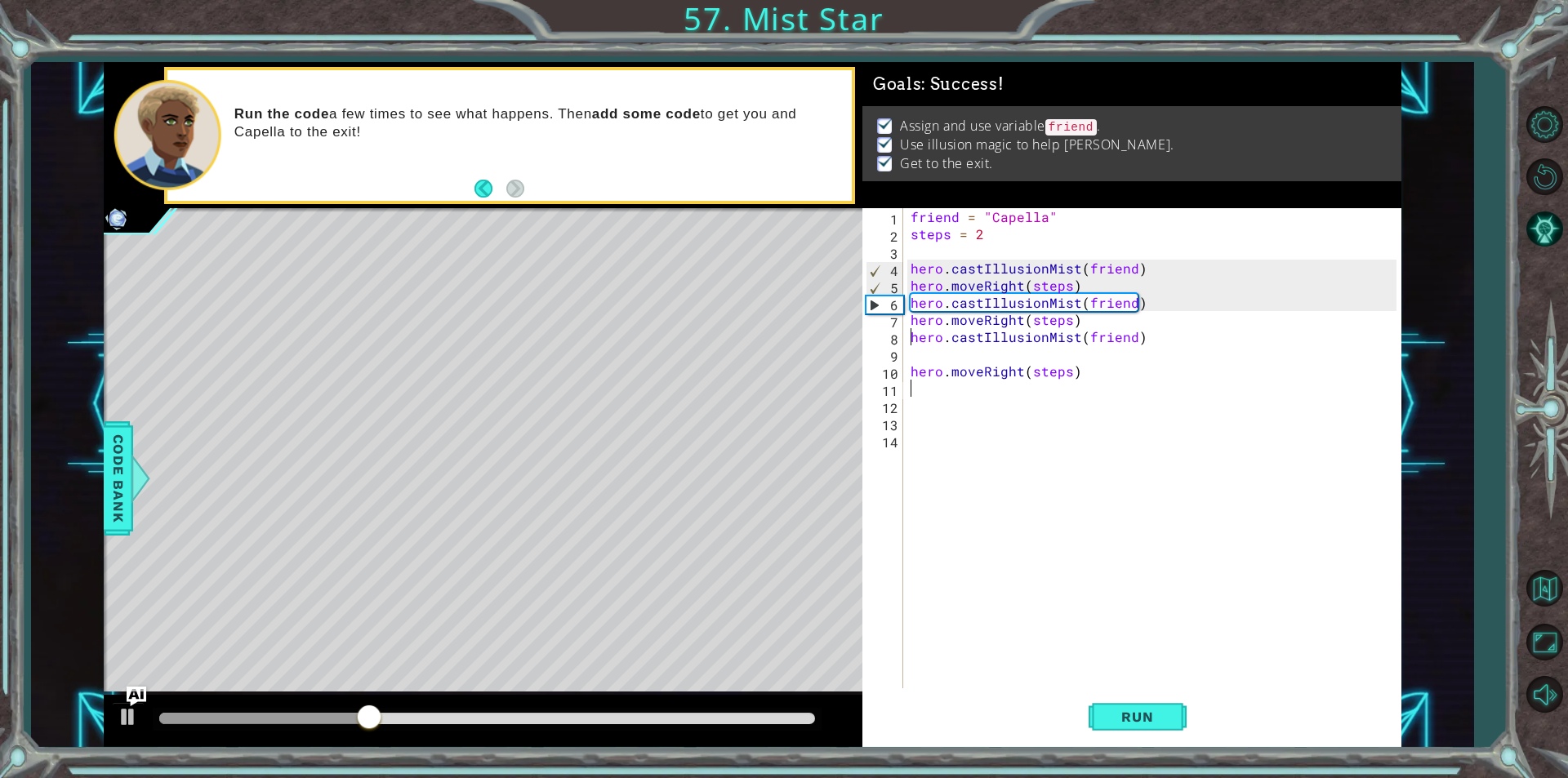
click at [759, 716] on div at bounding box center [487, 718] width 656 height 11
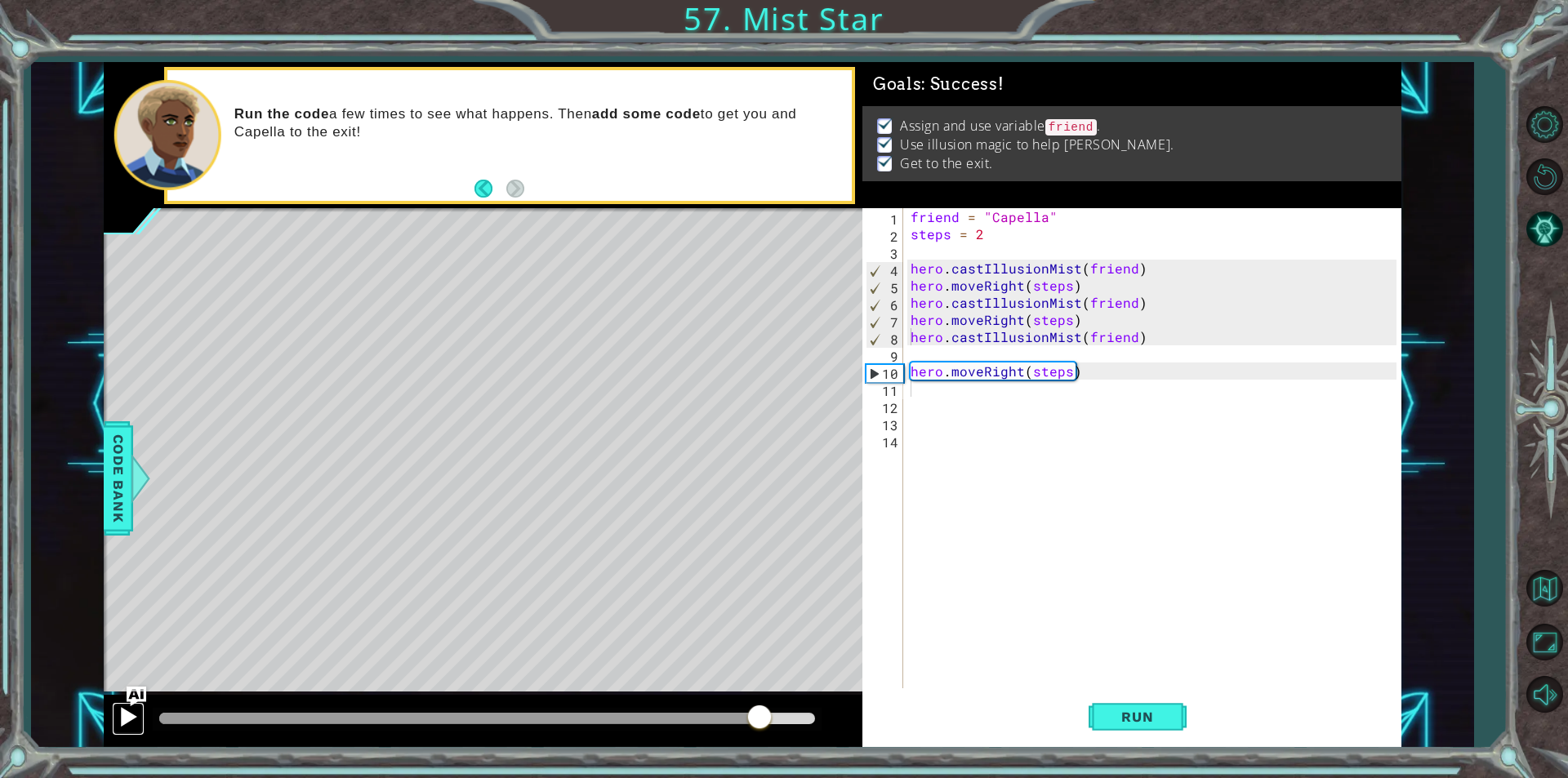
click at [117, 713] on div at bounding box center [127, 717] width 21 height 21
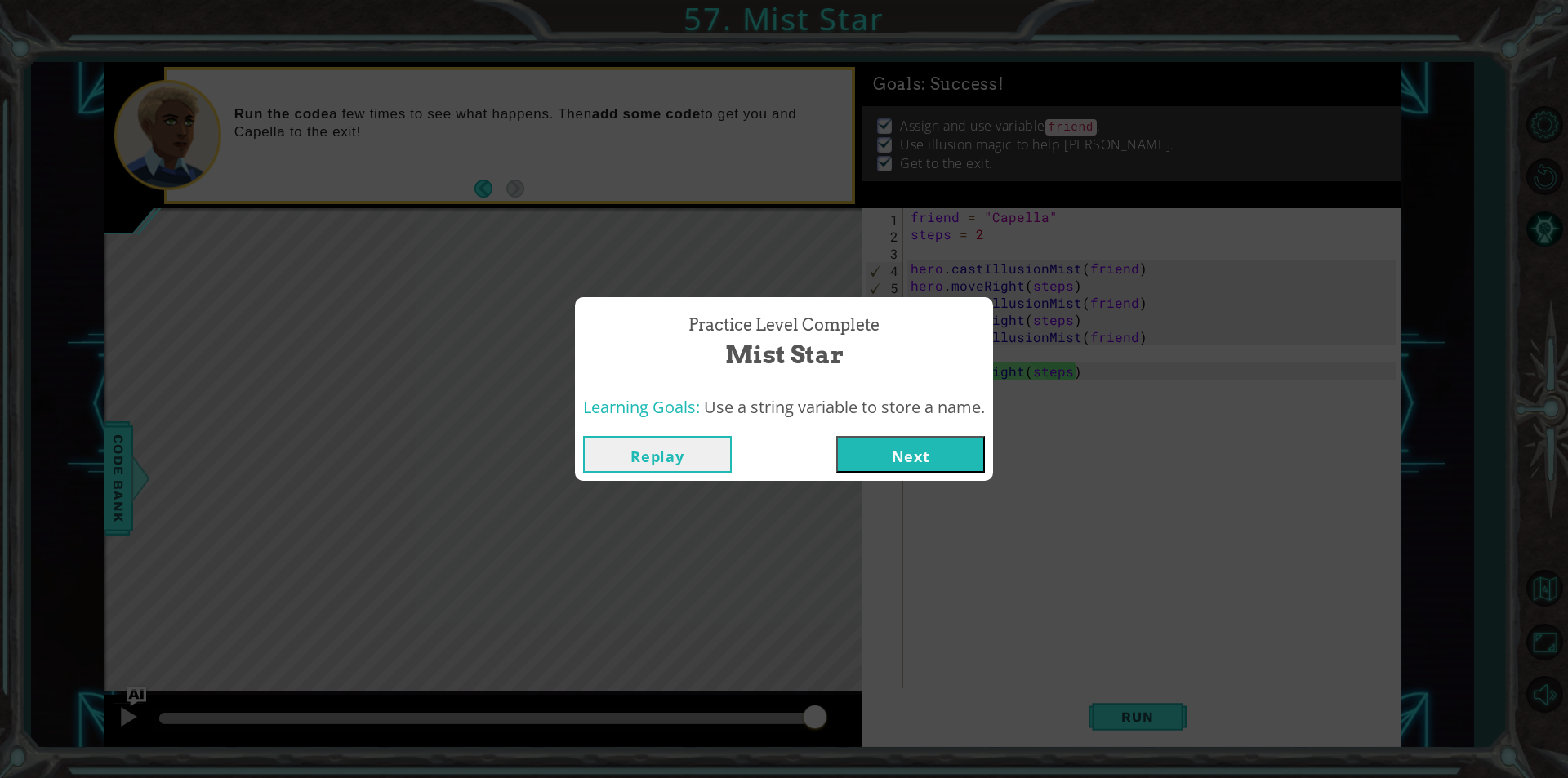
click at [864, 439] on button "Next" at bounding box center [910, 454] width 149 height 37
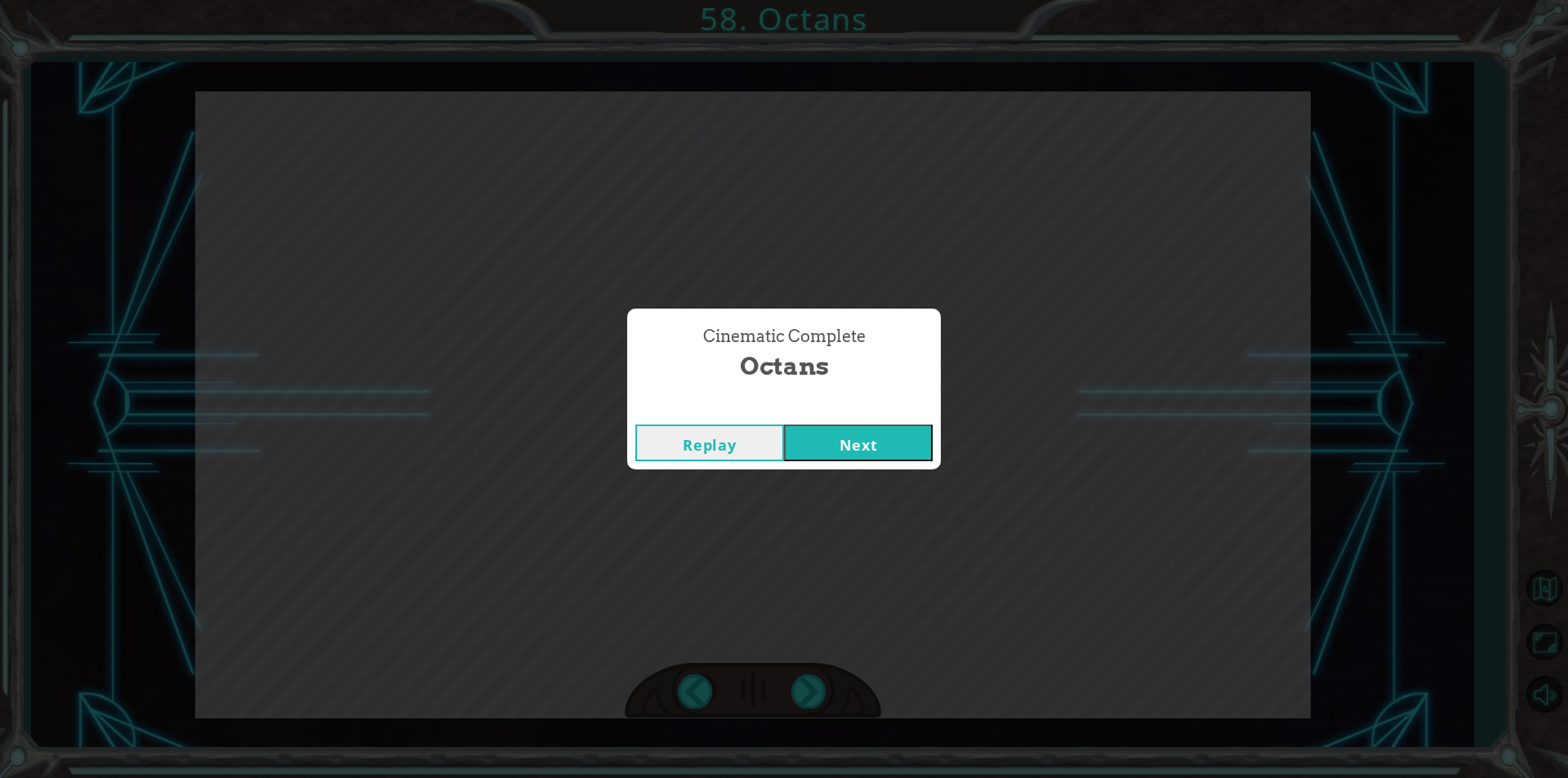
click at [784, 425] on button "Next" at bounding box center [858, 443] width 149 height 37
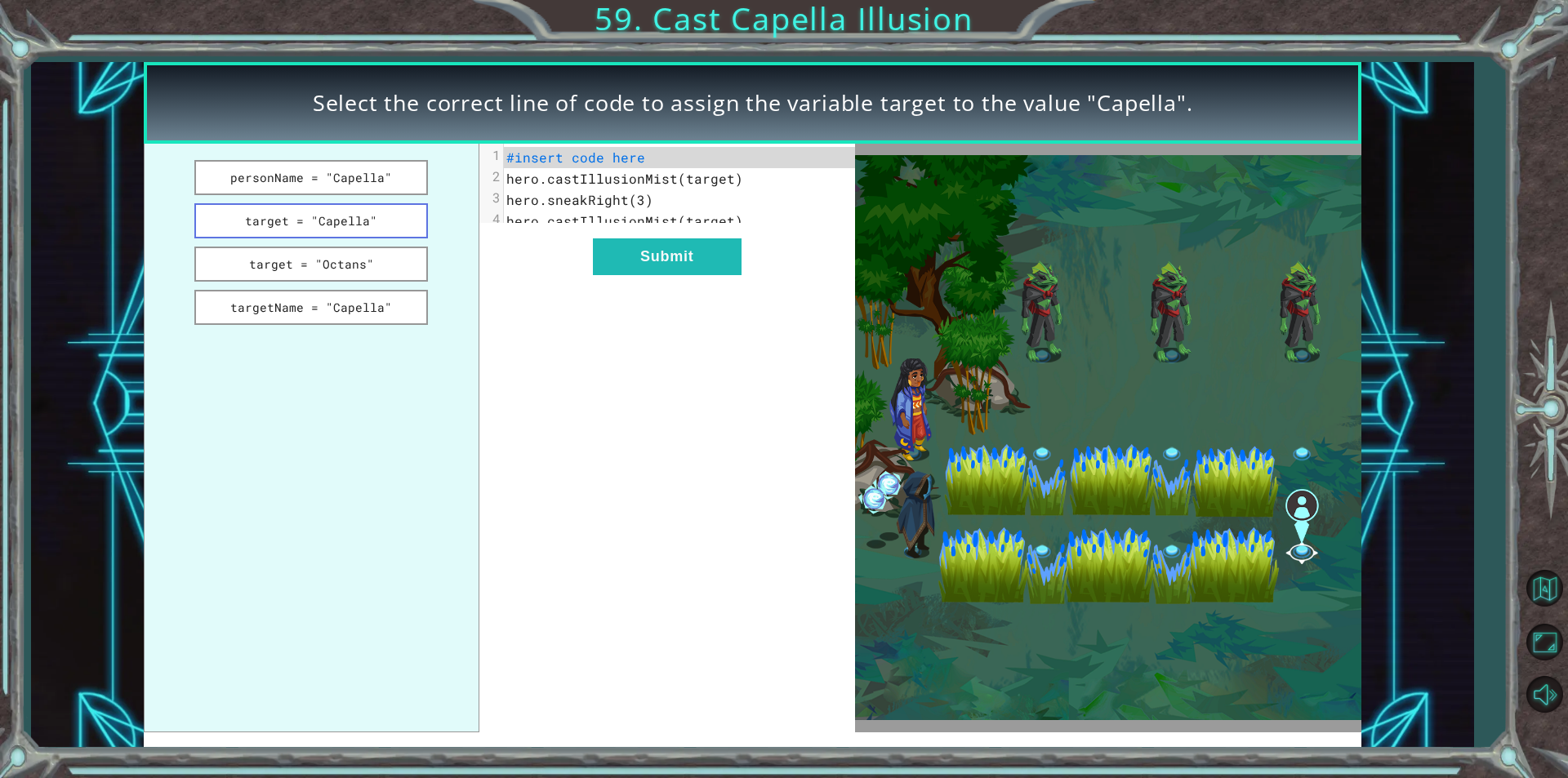
click at [387, 212] on button "target = "Capella"" at bounding box center [311, 220] width 234 height 35
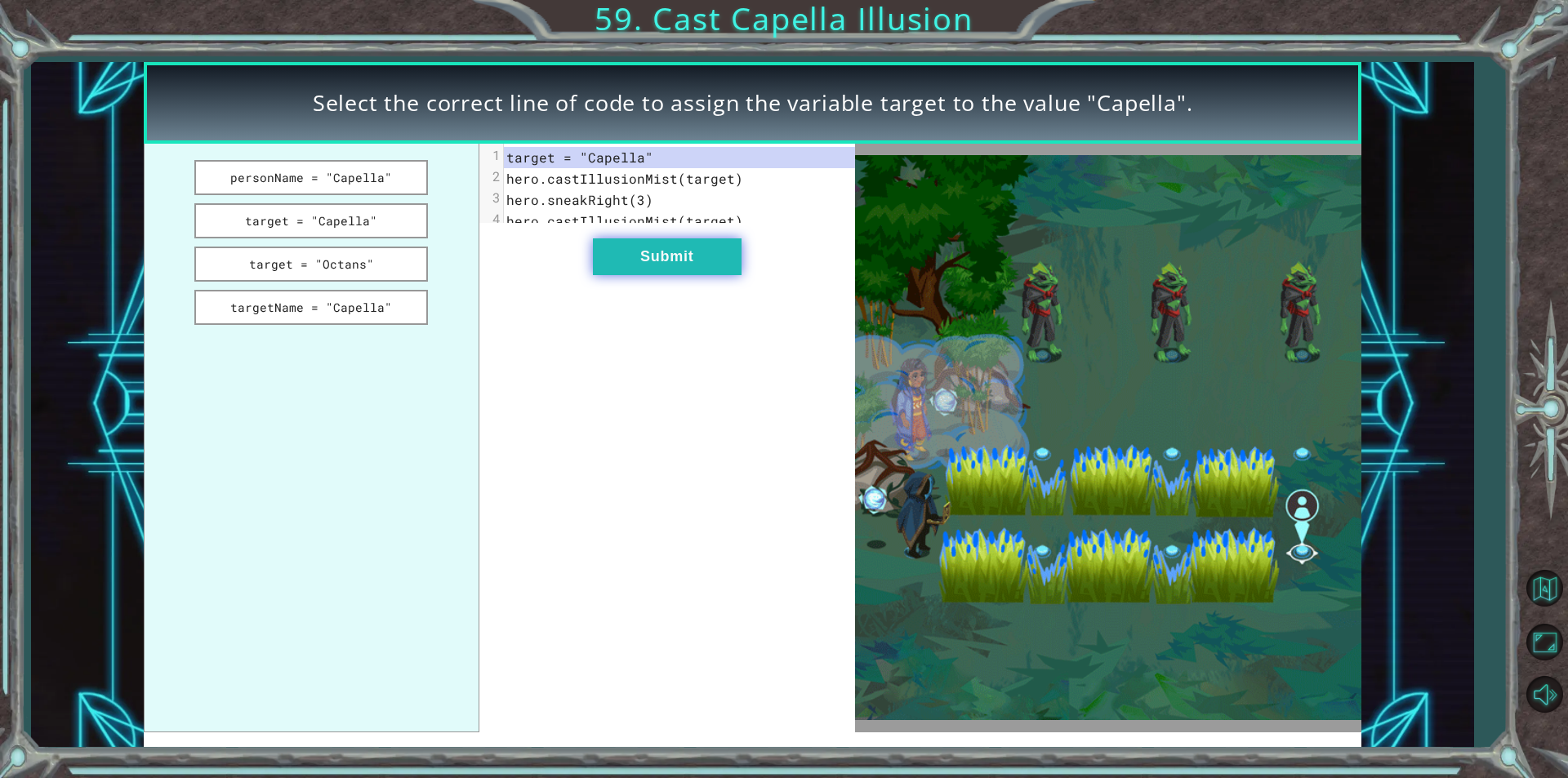
click at [652, 257] on button "Submit" at bounding box center [667, 257] width 149 height 37
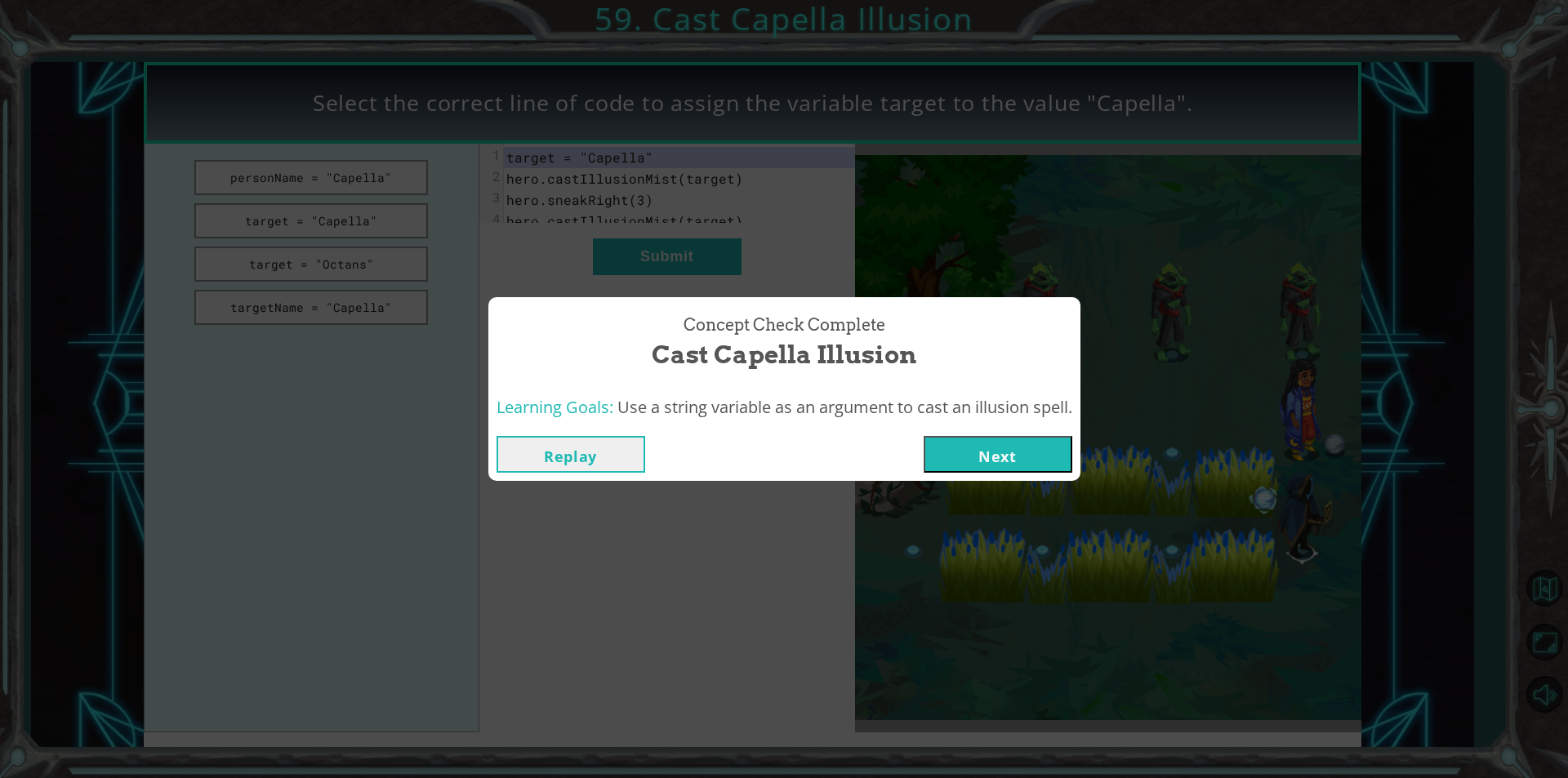
click at [1032, 460] on button "Next" at bounding box center [997, 454] width 149 height 37
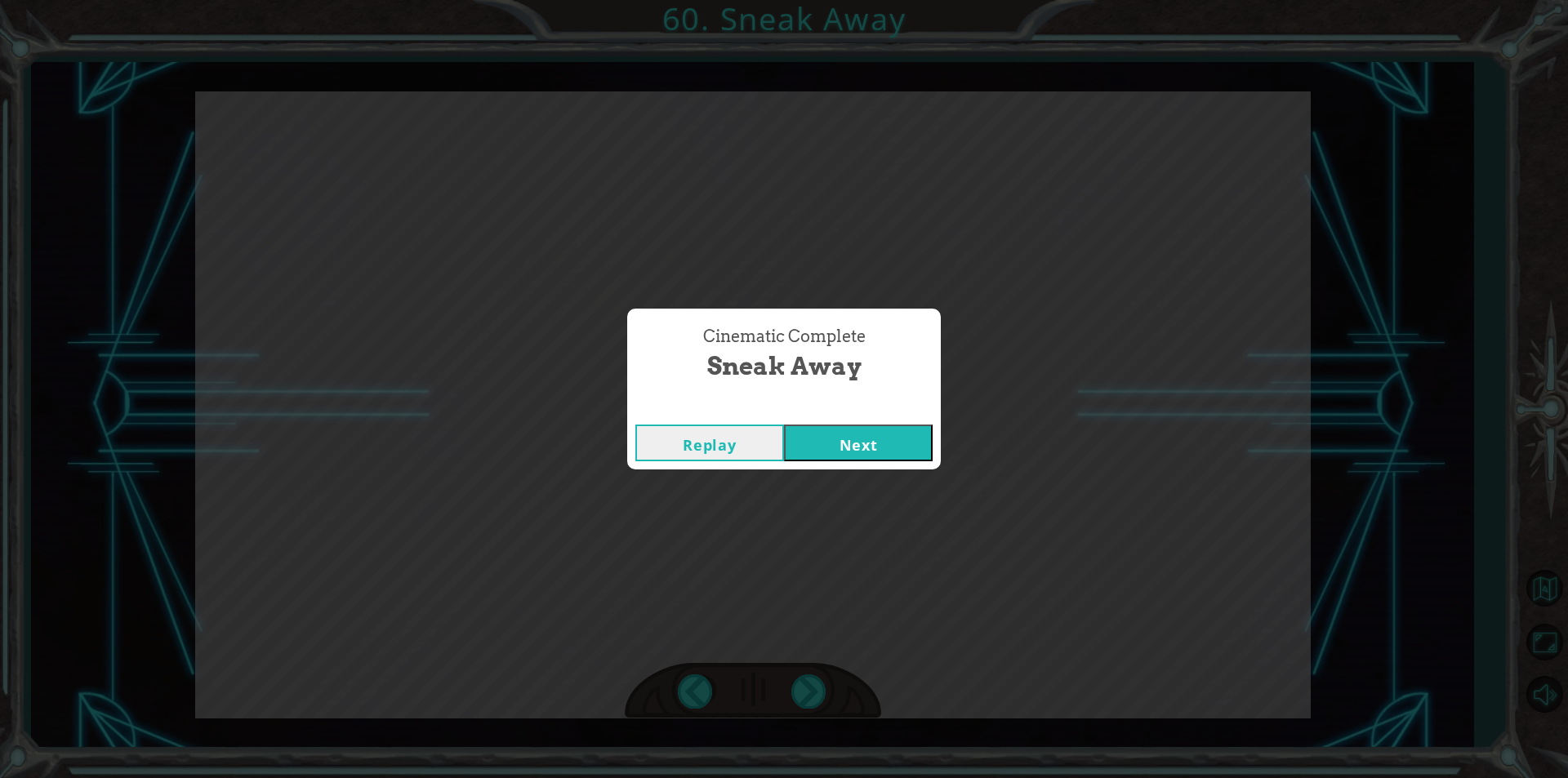
click at [913, 456] on button "Next" at bounding box center [858, 443] width 149 height 37
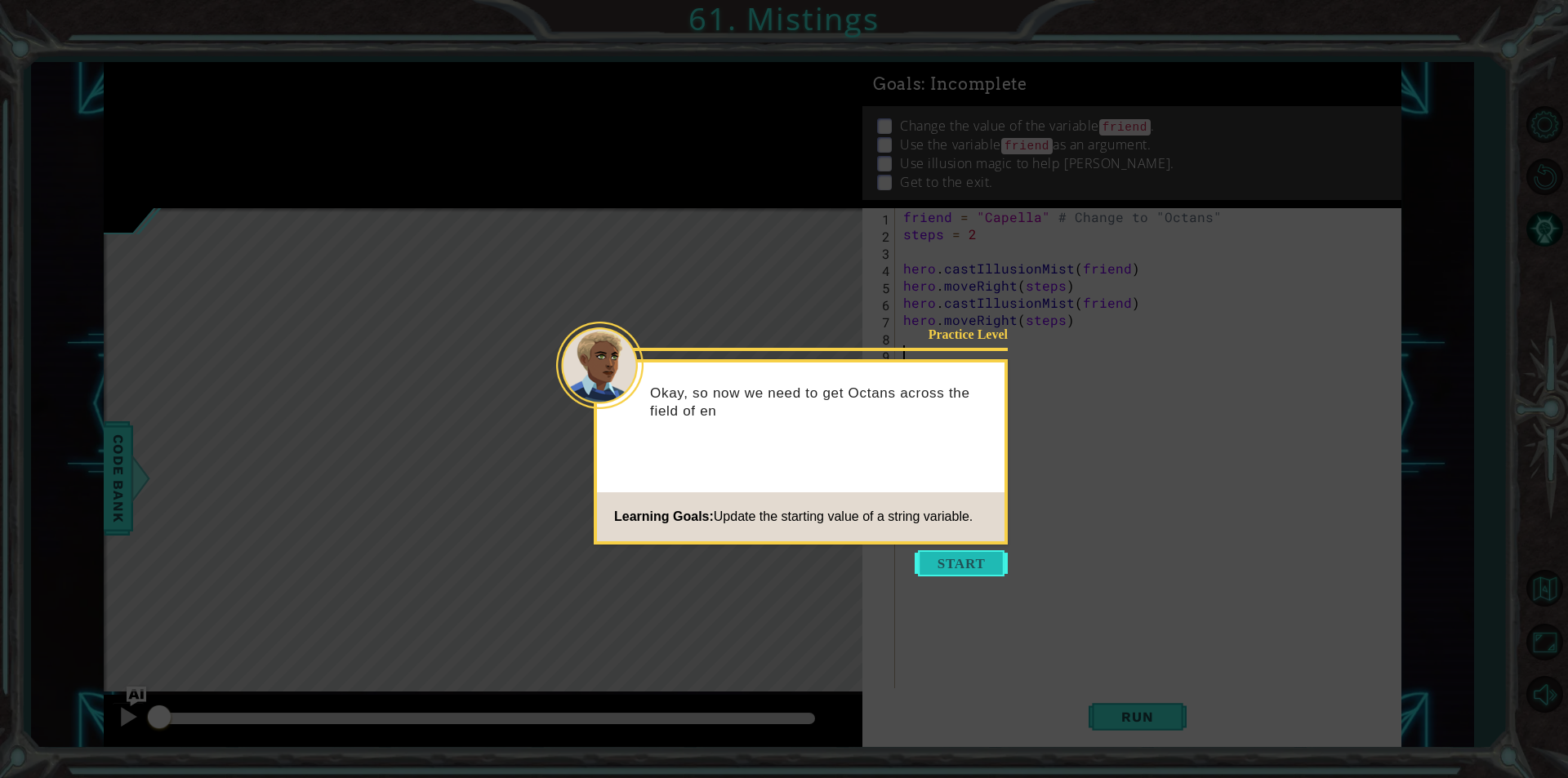
click at [952, 562] on button "Start" at bounding box center [962, 563] width 93 height 26
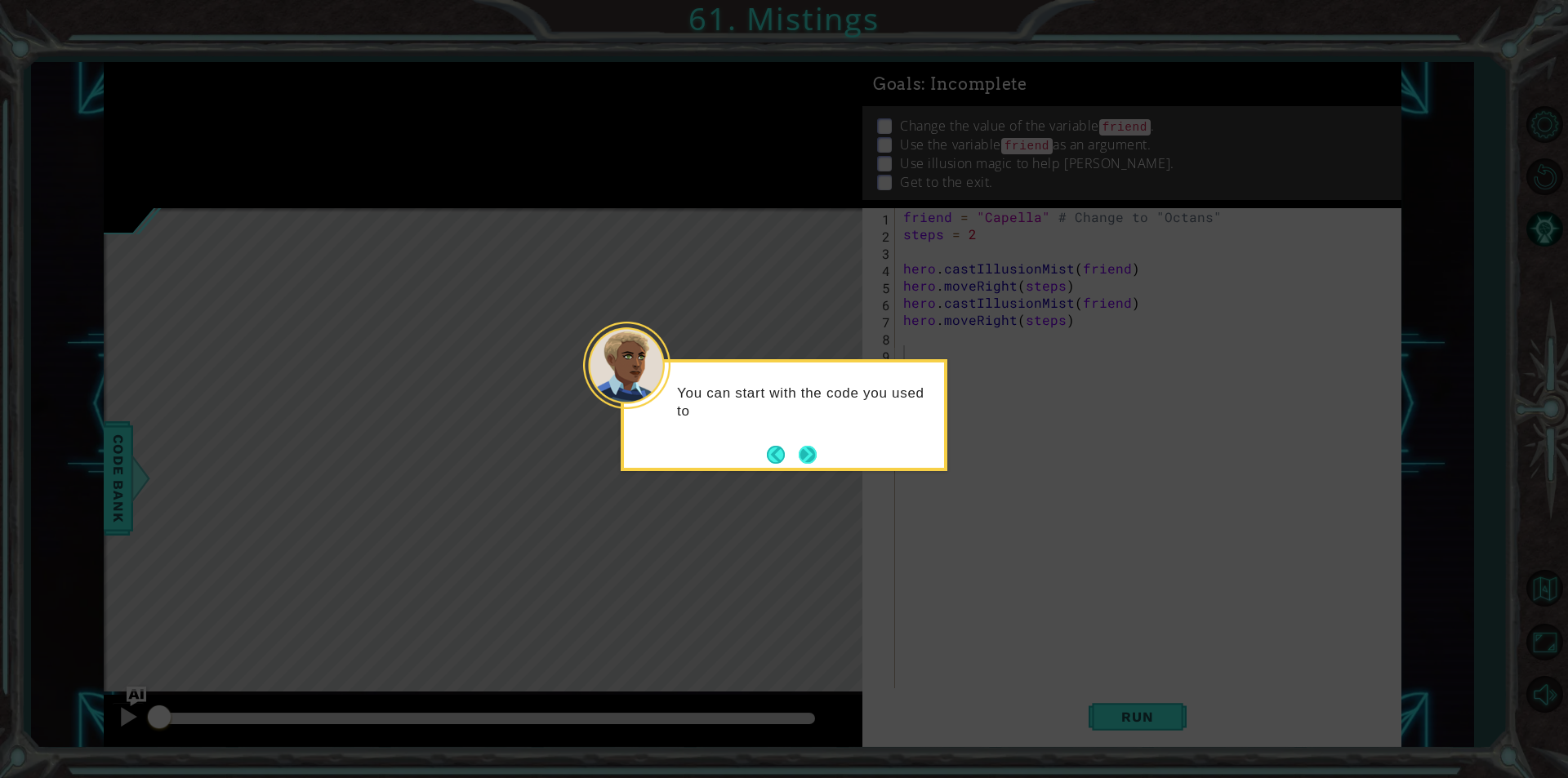
click at [813, 452] on button "Next" at bounding box center [807, 454] width 18 height 18
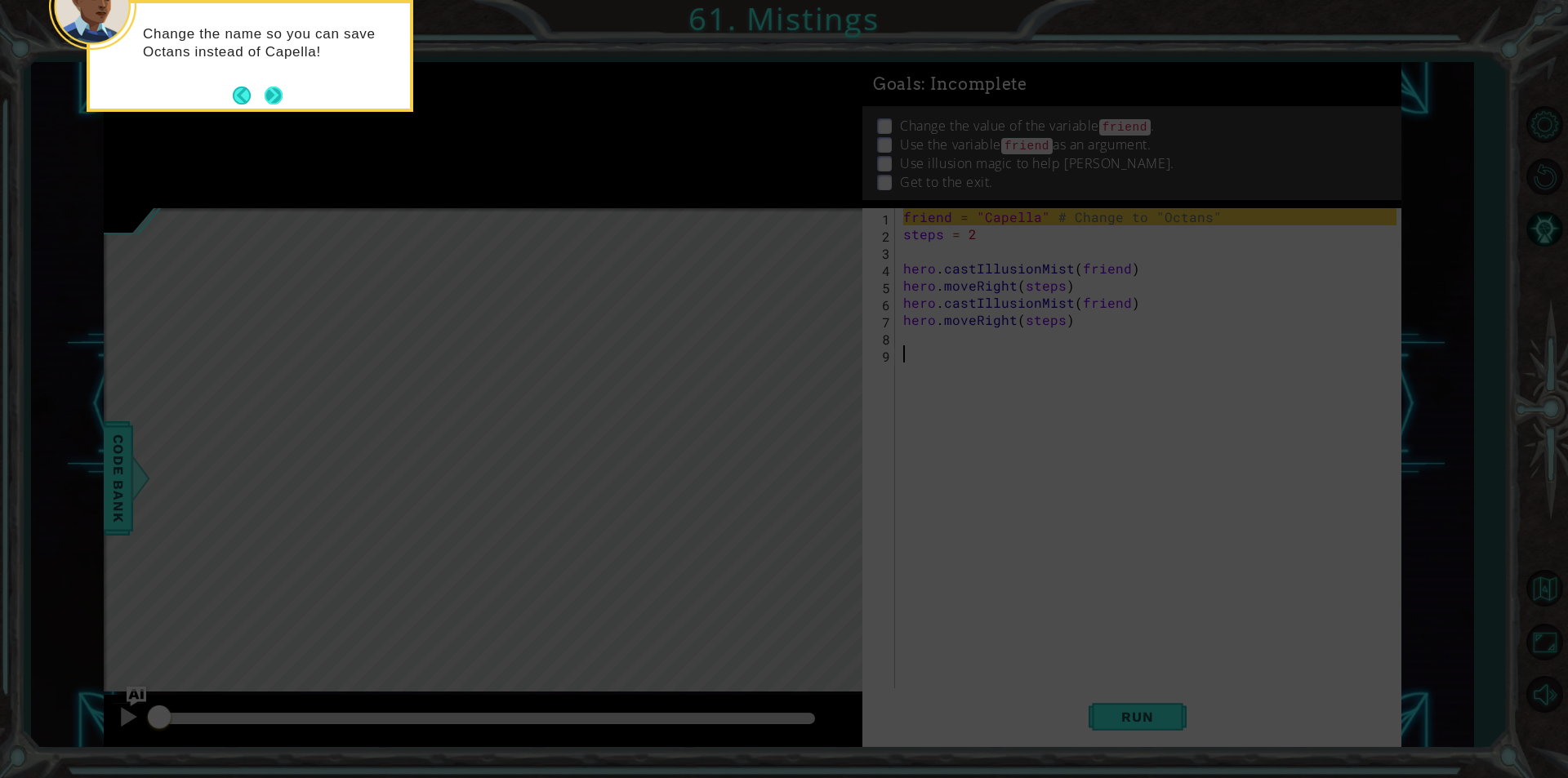
click at [283, 100] on button "Next" at bounding box center [273, 95] width 18 height 18
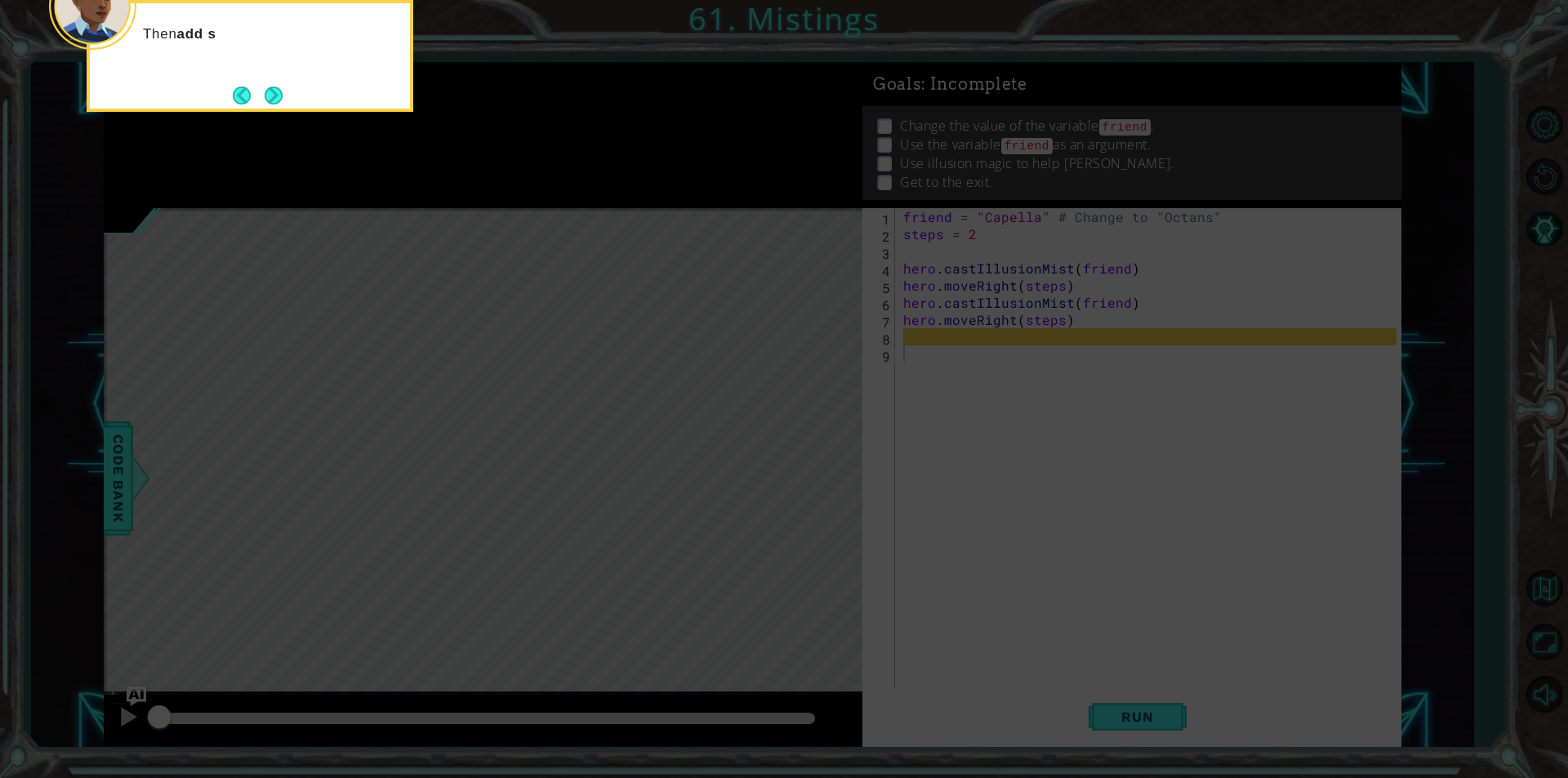
click at [283, 100] on button "Next" at bounding box center [273, 95] width 18 height 18
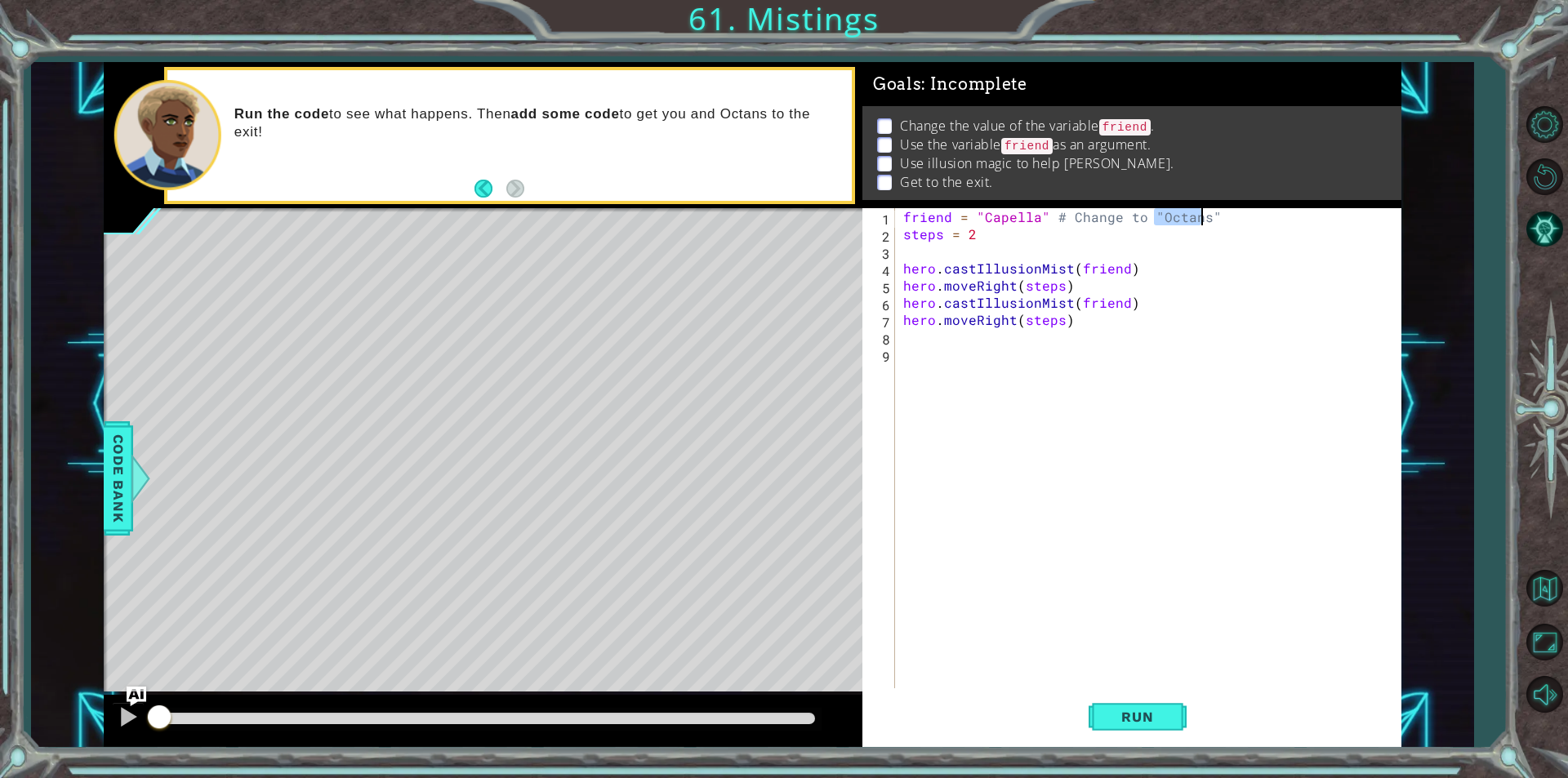
drag, startPoint x: 1155, startPoint y: 211, endPoint x: 1201, endPoint y: 218, distance: 46.5
click at [1201, 218] on div "friend = "Capella" # Change to "Octans" steps = 2 hero . castIllusionMist ( fri…" at bounding box center [1152, 465] width 505 height 515
click at [1017, 219] on div "friend = "Capella" # Change to "Octans" steps = 2 hero . castIllusionMist ( fri…" at bounding box center [1152, 465] width 505 height 515
paste textarea "Octans"
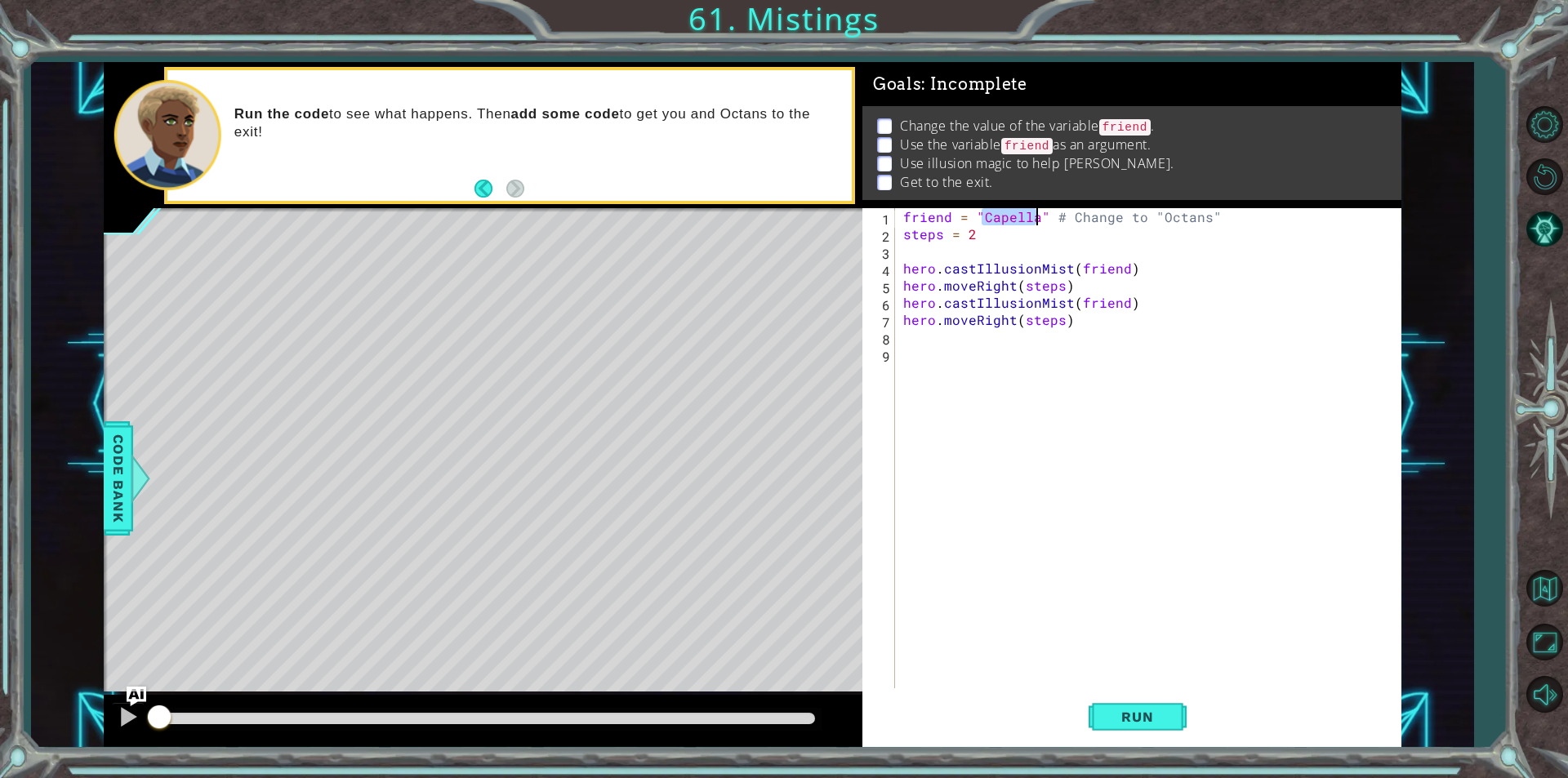
type textarea "friend = "Octans" # Change to "Octans""
click at [1213, 350] on div "friend = "Octans" # Change to "Octans" steps = 2 hero . castIllusionMist ( frie…" at bounding box center [1152, 465] width 505 height 515
click at [990, 299] on div "friend = "Octans" # Change to "Octans" steps = 2 hero . castIllusionMist ( frie…" at bounding box center [1152, 465] width 505 height 515
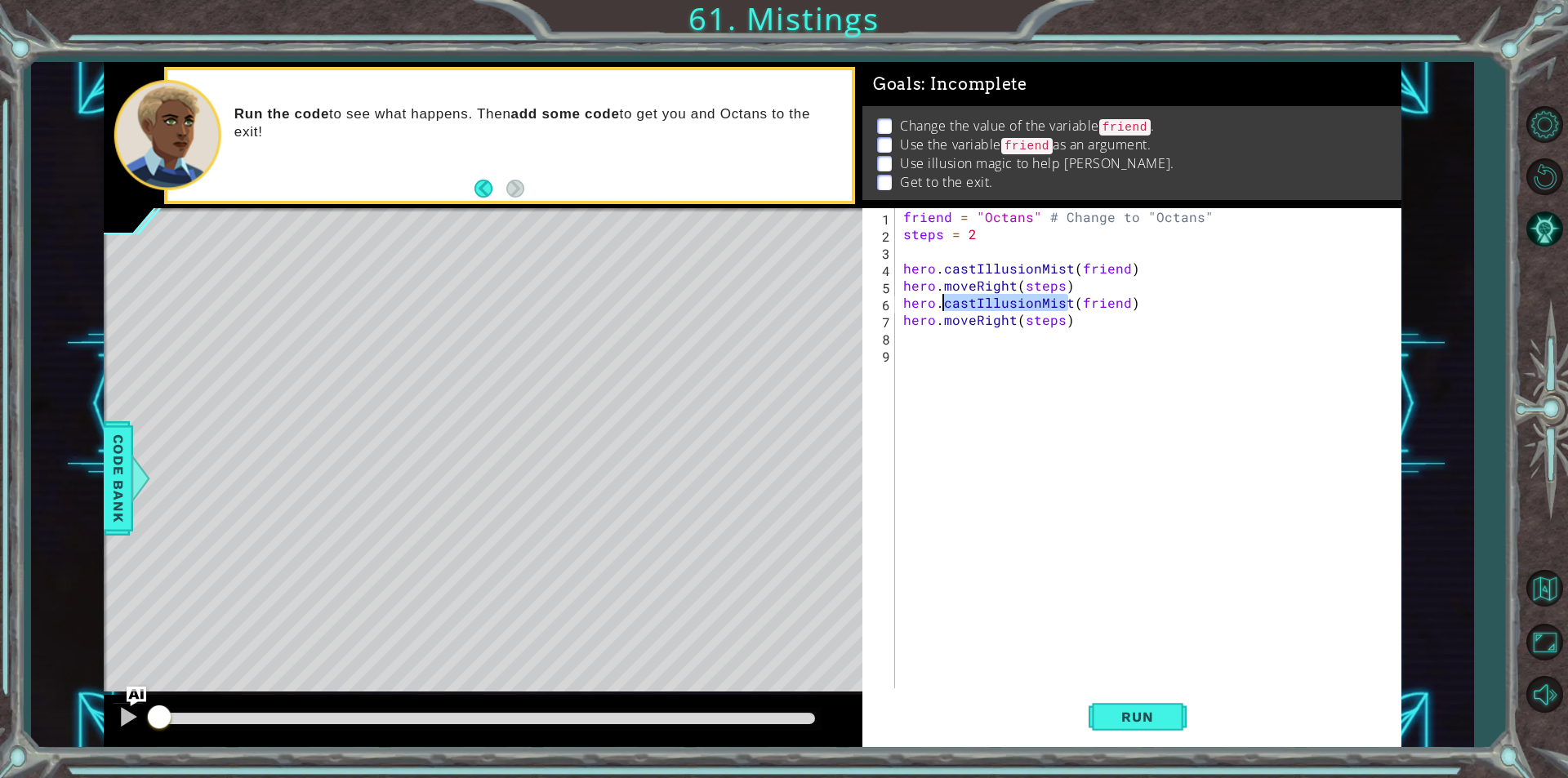
type textarea "hero.castIllusionMist(friend) hero.moveRight(steps)"
click at [942, 349] on div "friend = "Octans" # Change to "Octans" steps = 2 hero . castIllusionMist ( frie…" at bounding box center [1152, 465] width 505 height 515
click at [936, 342] on div "friend = "Octans" # Change to "Octans" steps = 2 hero . castIllusionMist ( frie…" at bounding box center [1152, 465] width 505 height 515
click at [912, 374] on div "friend = "Octans" # Change to "Octans" steps = 2 hero . castIllusionMist ( frie…" at bounding box center [1155, 465] width 497 height 515
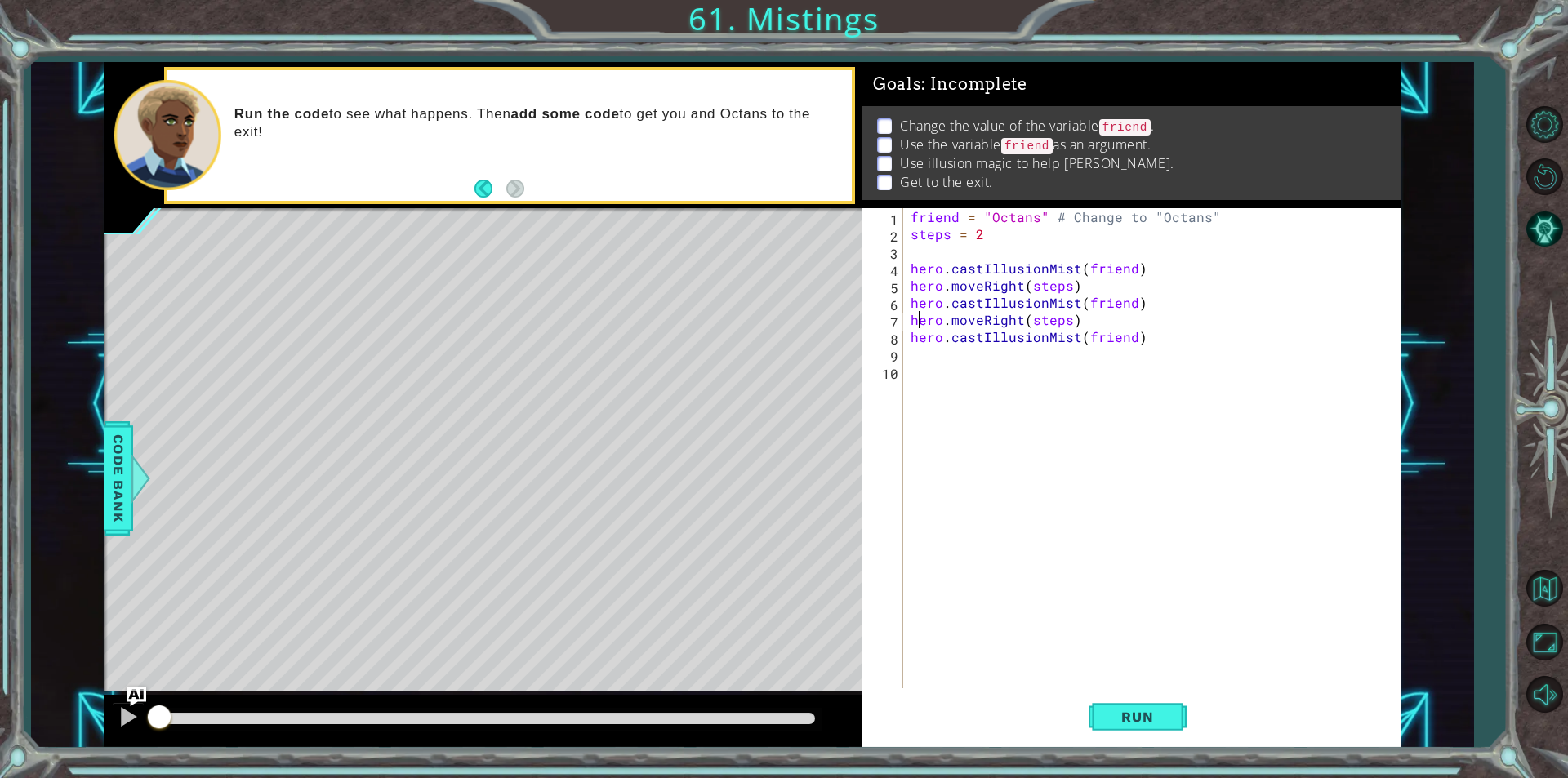
click at [920, 319] on div "friend = "Octans" # Change to "Octans" steps = 2 hero . castIllusionMist ( frie…" at bounding box center [1155, 465] width 497 height 515
type textarea "hero.moveRight(steps) hero.castIllusionMist(friend)"
click at [918, 362] on div "friend = "Octans" # Change to "Octans" steps = 2 hero . castIllusionMist ( frie…" at bounding box center [1155, 465] width 497 height 515
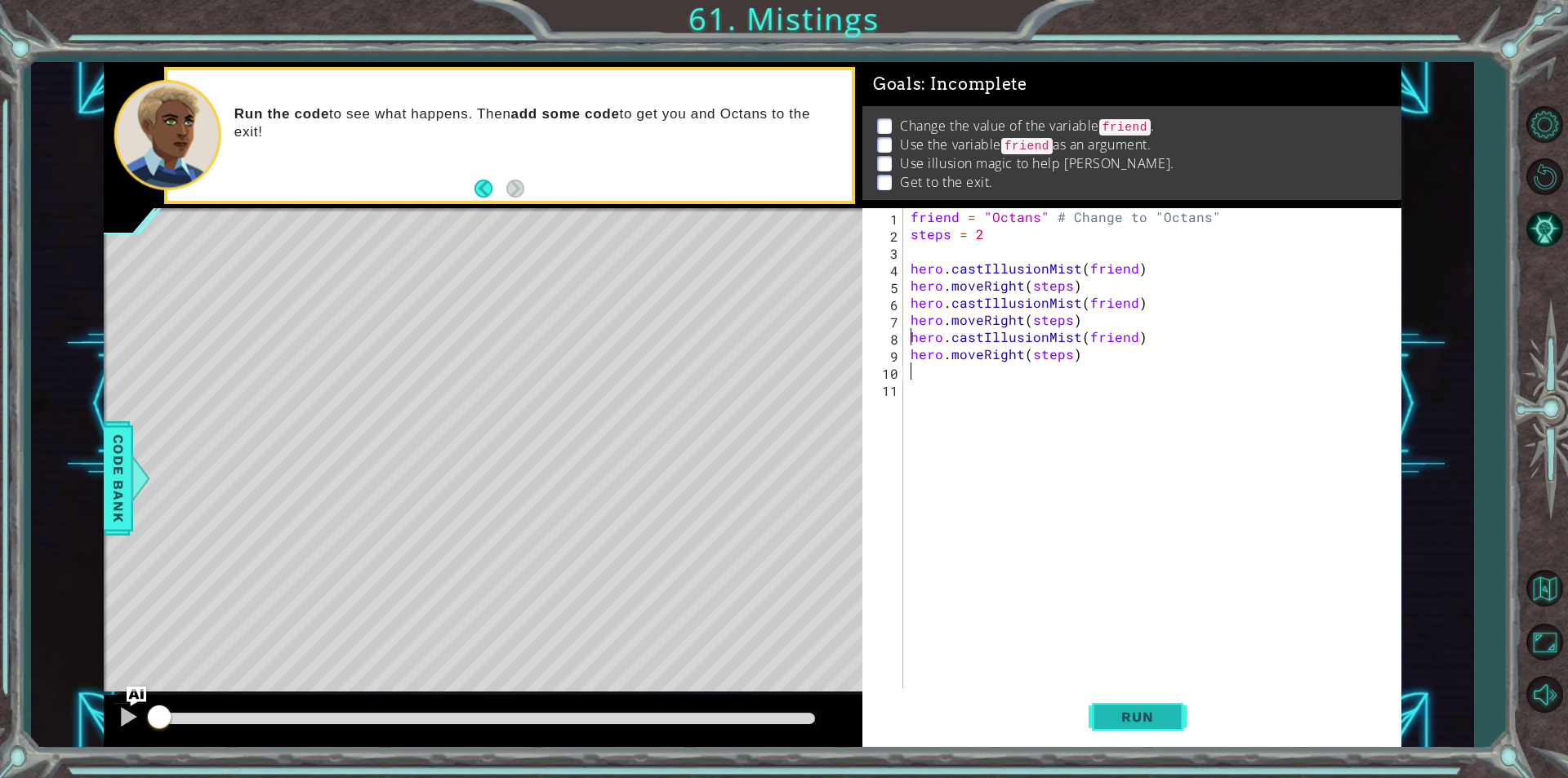
click at [1113, 700] on button "Run" at bounding box center [1137, 716] width 98 height 54
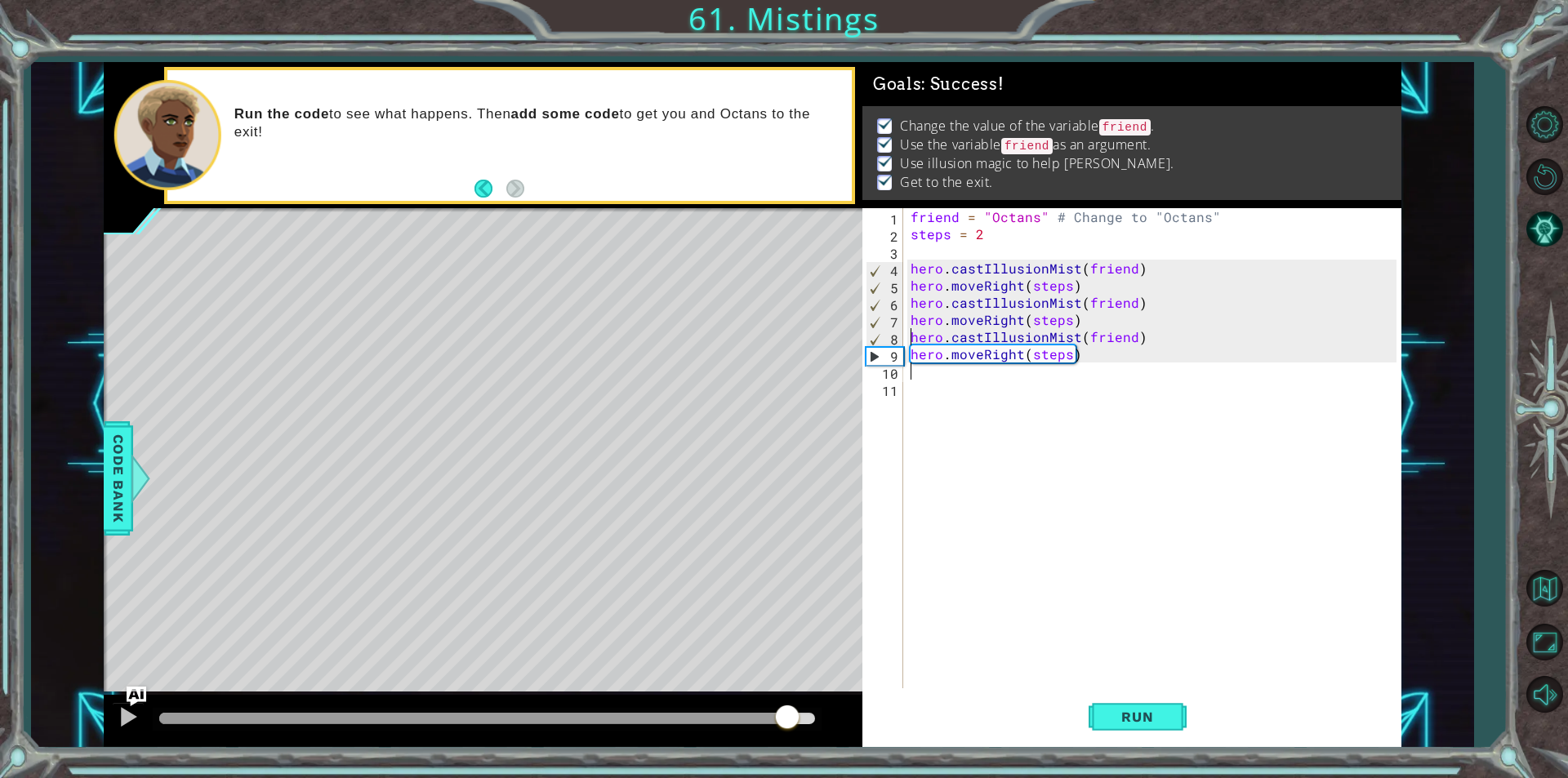
click at [788, 722] on div at bounding box center [487, 718] width 656 height 11
click at [125, 711] on div at bounding box center [127, 717] width 21 height 21
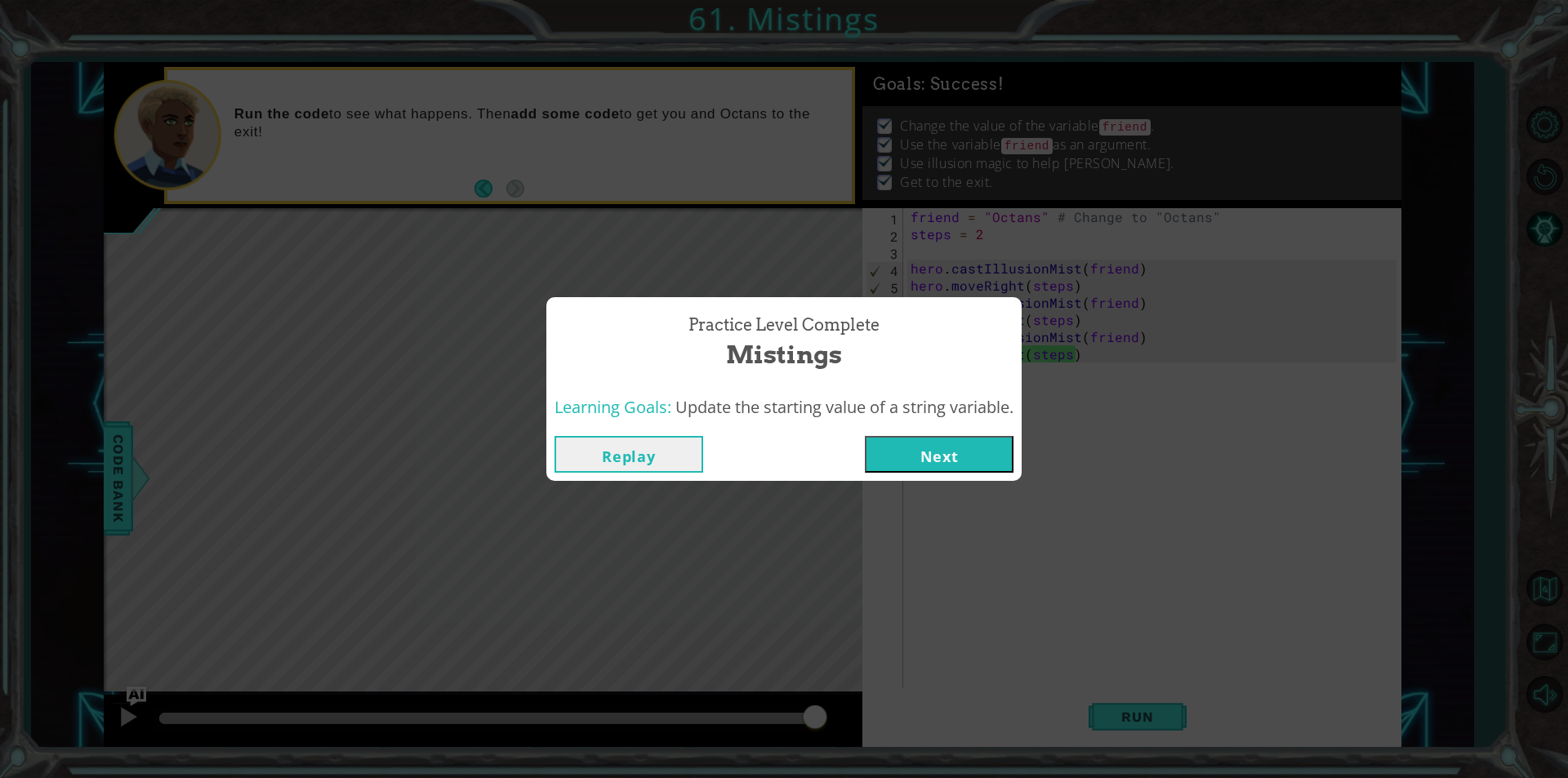
click at [950, 434] on div "Replay Next" at bounding box center [784, 454] width 476 height 53
click at [927, 476] on div "Replay Next" at bounding box center [784, 454] width 476 height 53
click at [926, 458] on button "Next" at bounding box center [939, 454] width 149 height 37
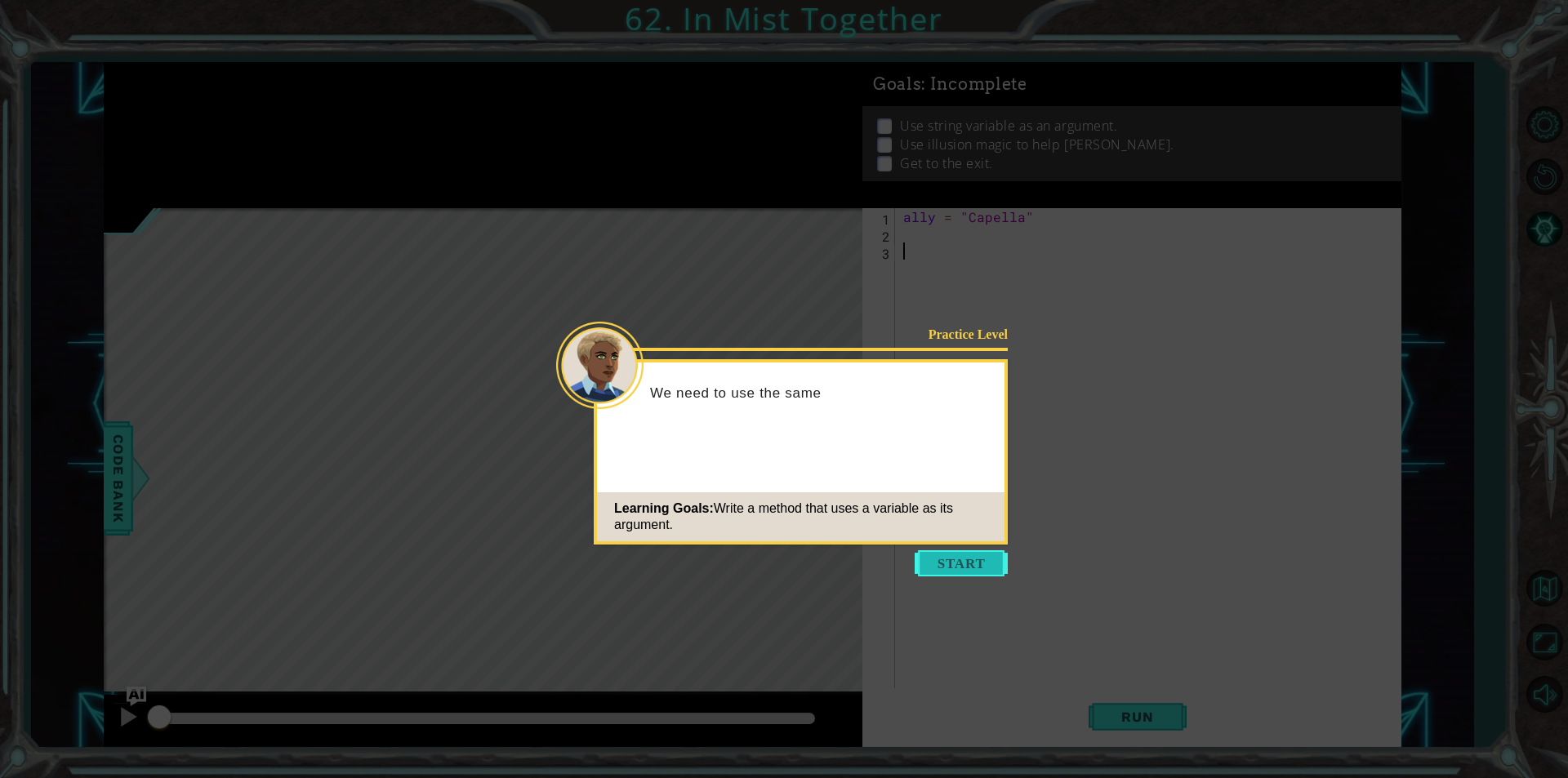
click at [946, 559] on button "Start" at bounding box center [962, 563] width 93 height 26
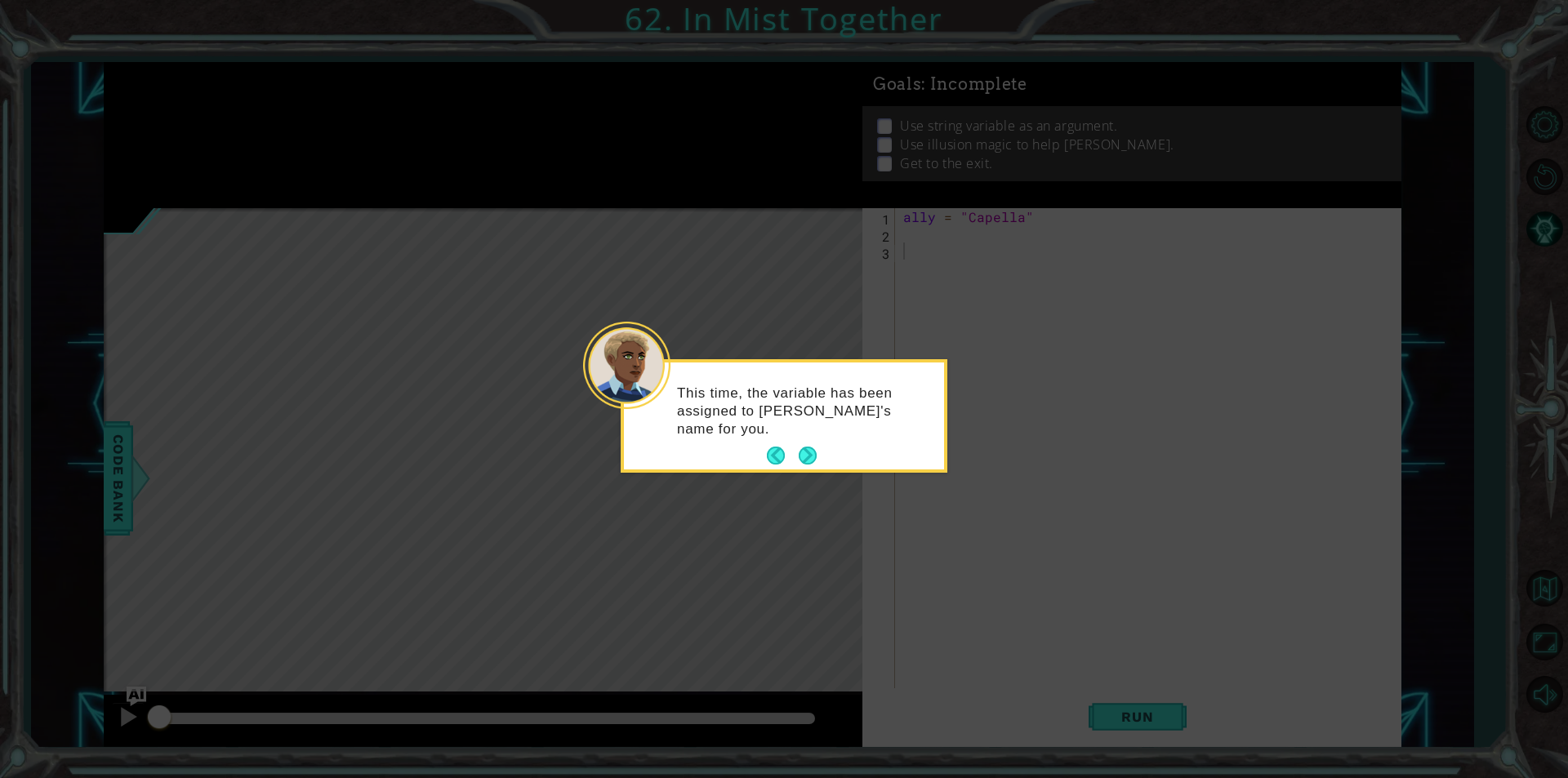
click at [816, 449] on button "Next" at bounding box center [807, 455] width 18 height 18
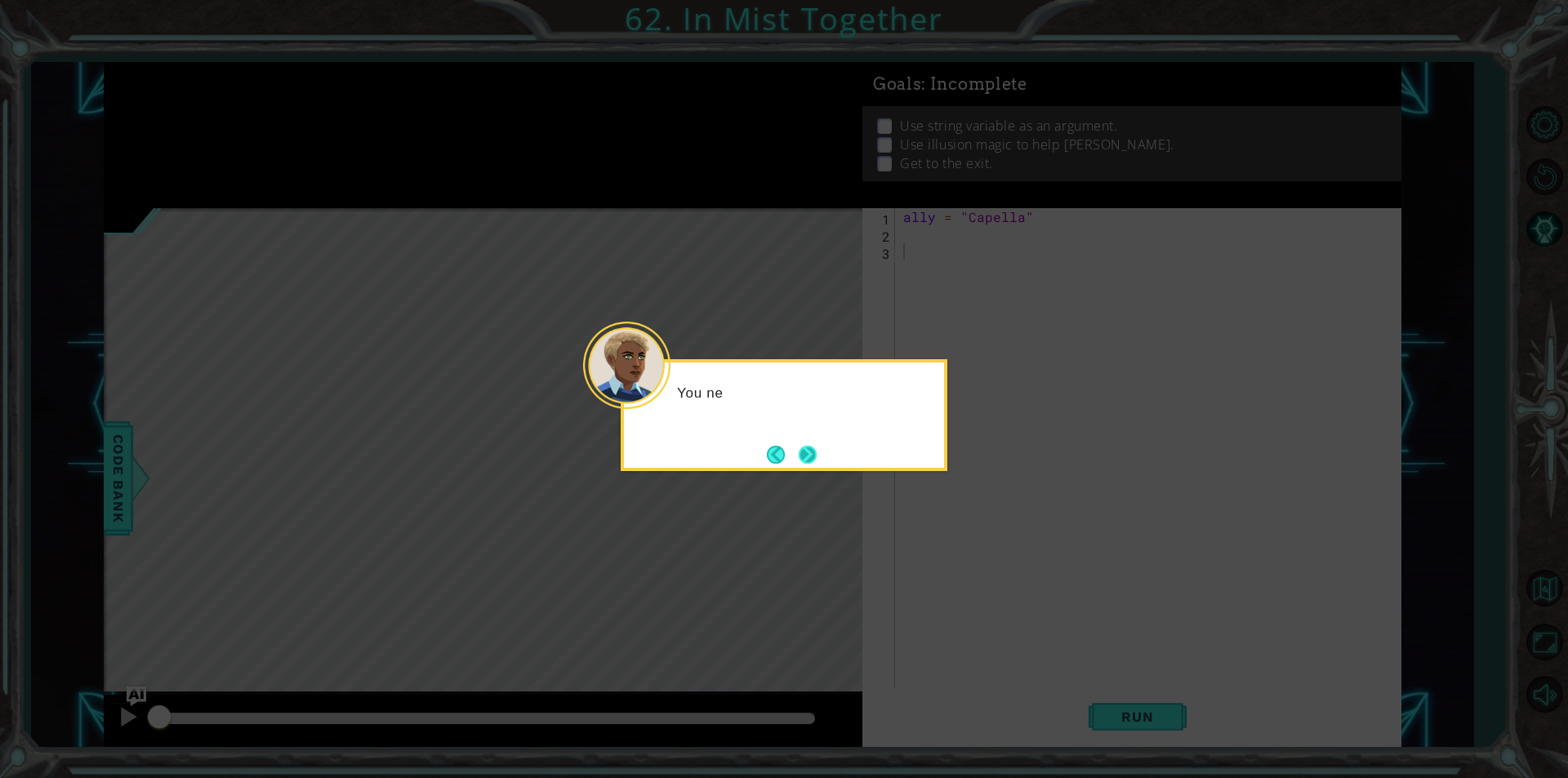
click at [816, 449] on button "Next" at bounding box center [807, 454] width 18 height 18
click at [819, 449] on div at bounding box center [784, 415] width 327 height 112
click at [816, 449] on button "Next" at bounding box center [807, 454] width 18 height 18
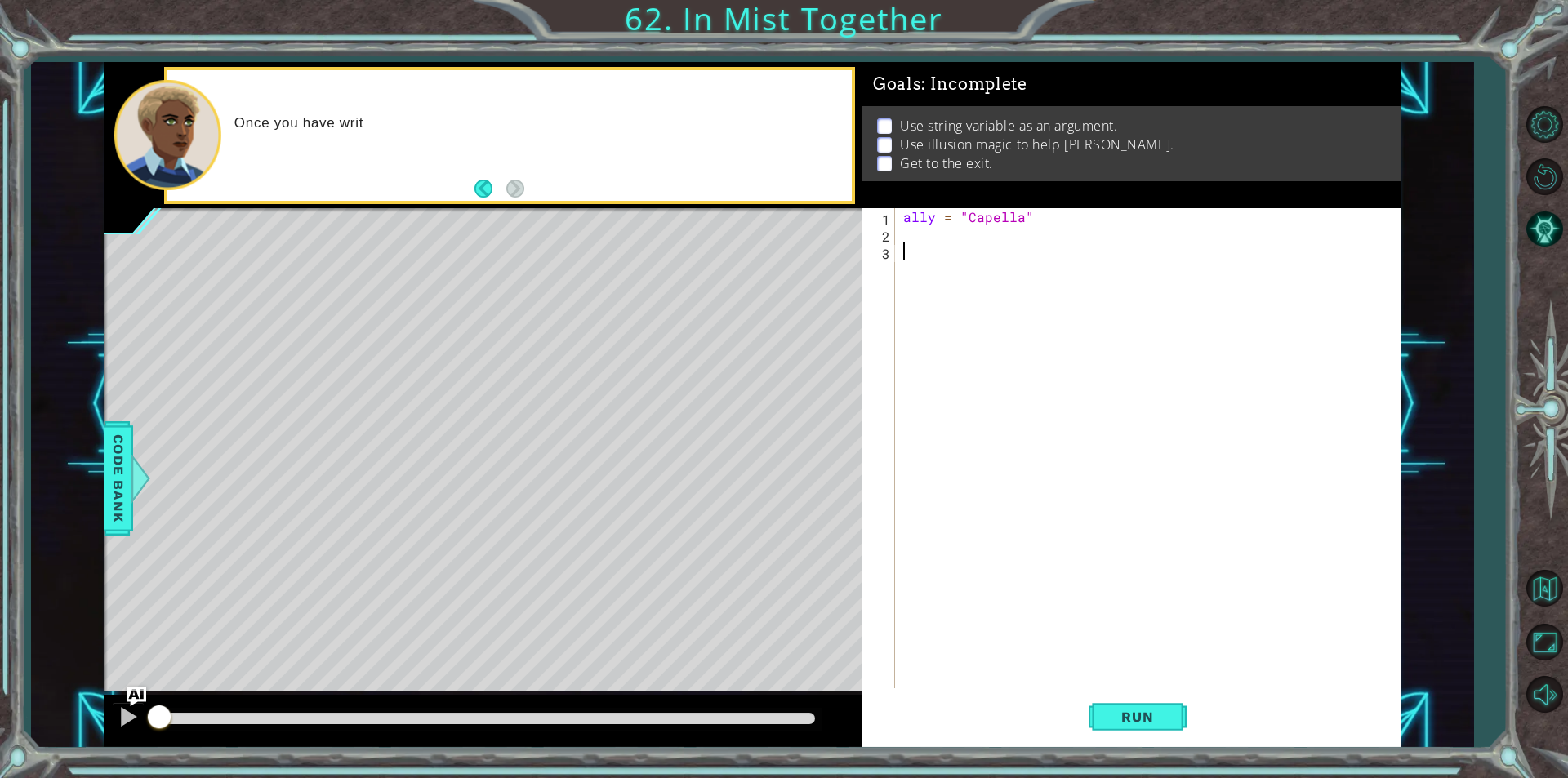
click at [905, 324] on div "ally = "Capella"" at bounding box center [1152, 465] width 505 height 515
type textarea "hero.use("illusion magic")"
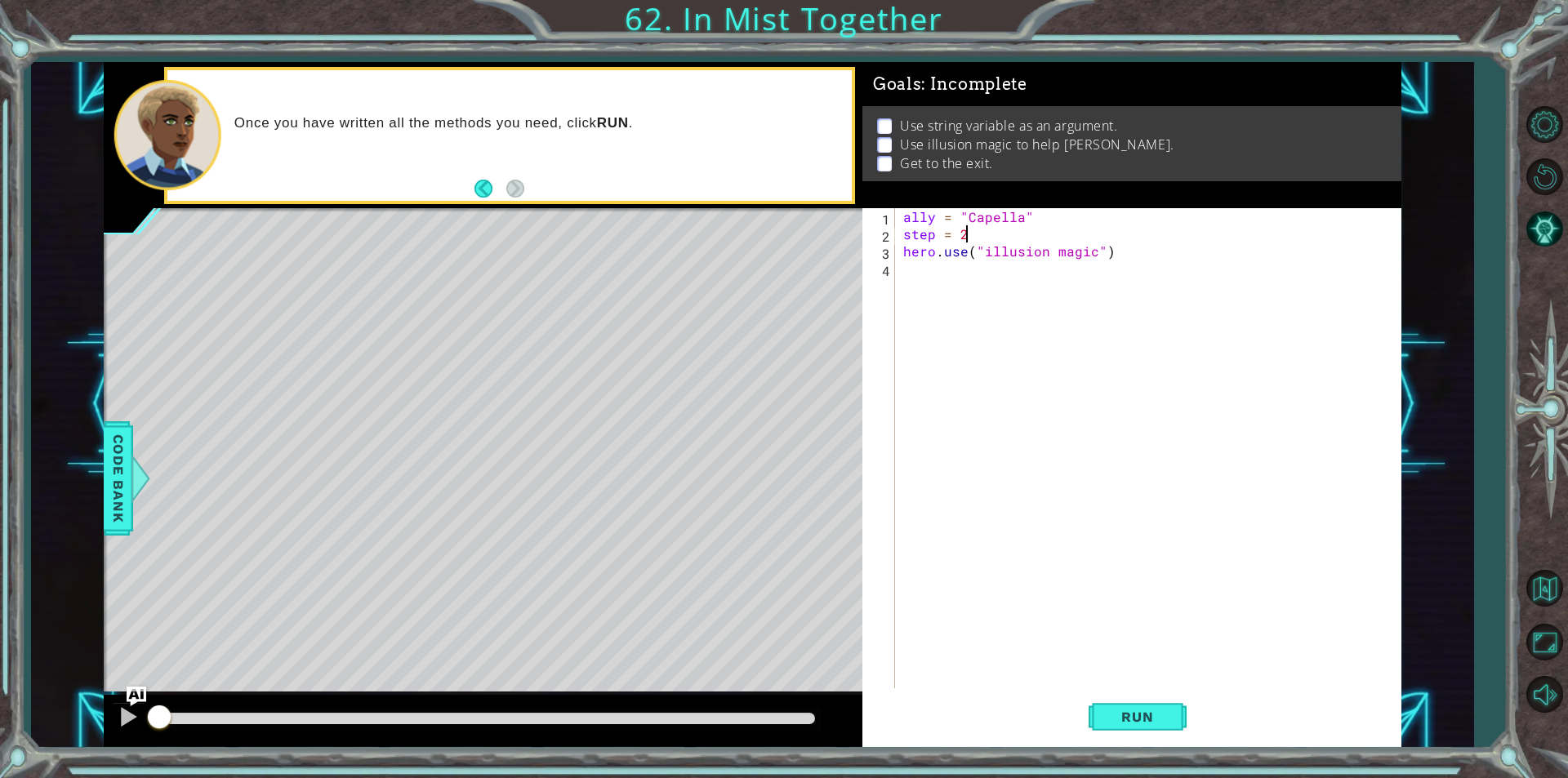
scroll to position [0, 3]
type textarea "hero.use("illusion magic")"
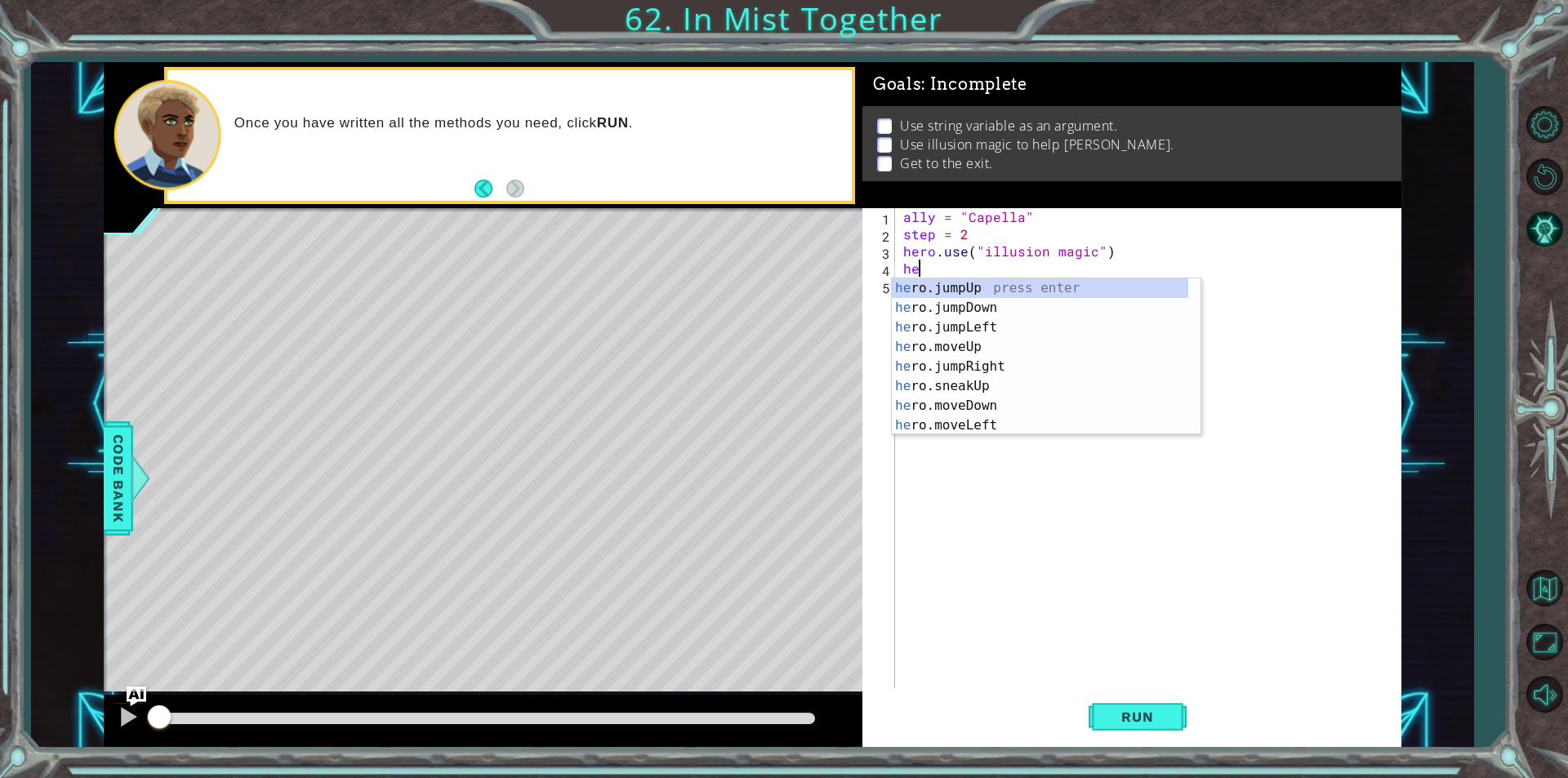
type textarea "h"
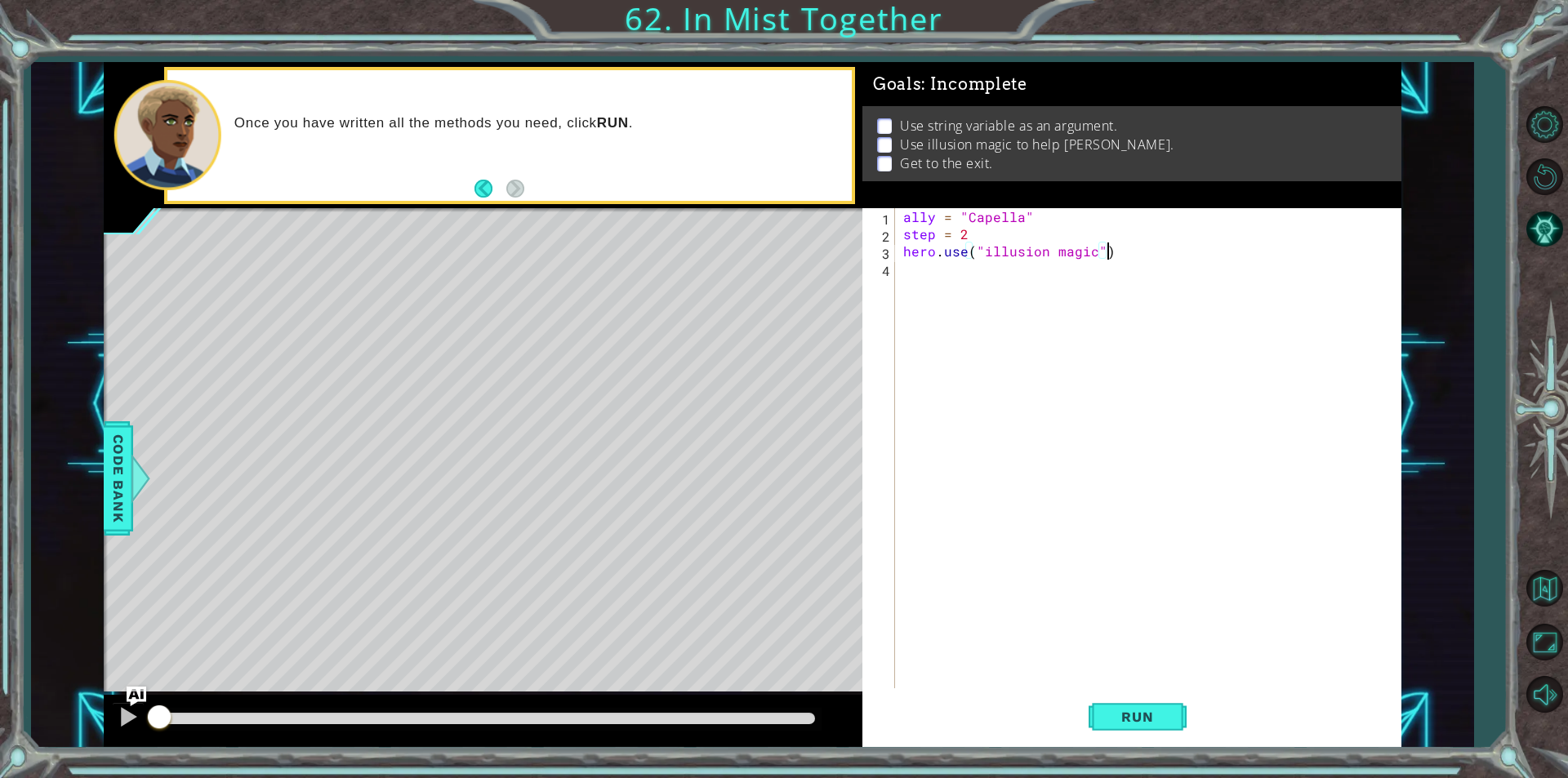
type textarea "hero.use("illusion magic")"
click at [101, 490] on div "1 ההההההההההההההההההההההההההההההההההההההההההההההההההההההההההההההההההההההההההההה…" at bounding box center [753, 404] width 1442 height 685
click at [112, 484] on span "Code Bank" at bounding box center [118, 478] width 26 height 99
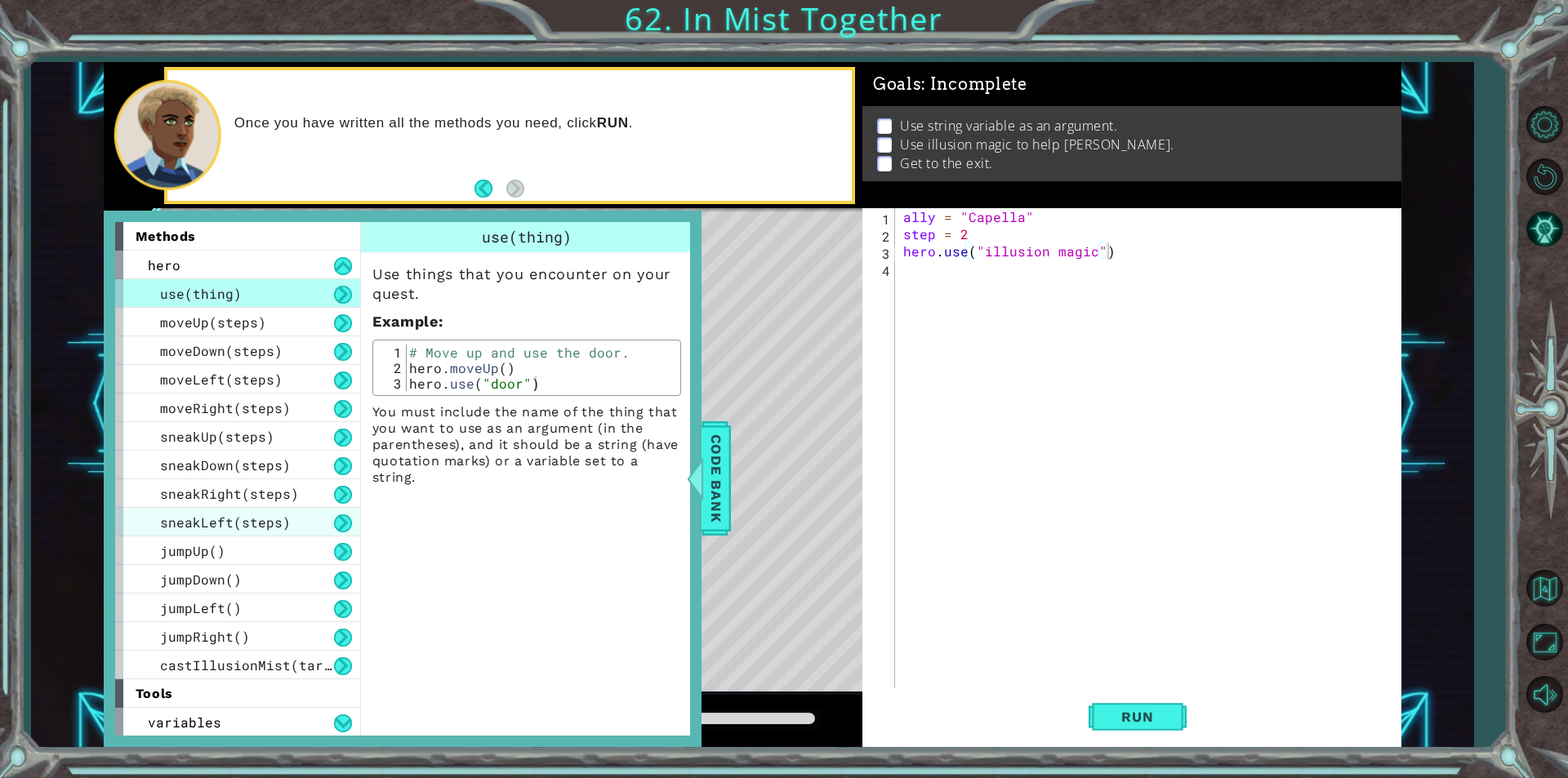
scroll to position [1, 0]
click at [275, 662] on span "castIllusionMist(target)" at bounding box center [257, 664] width 196 height 17
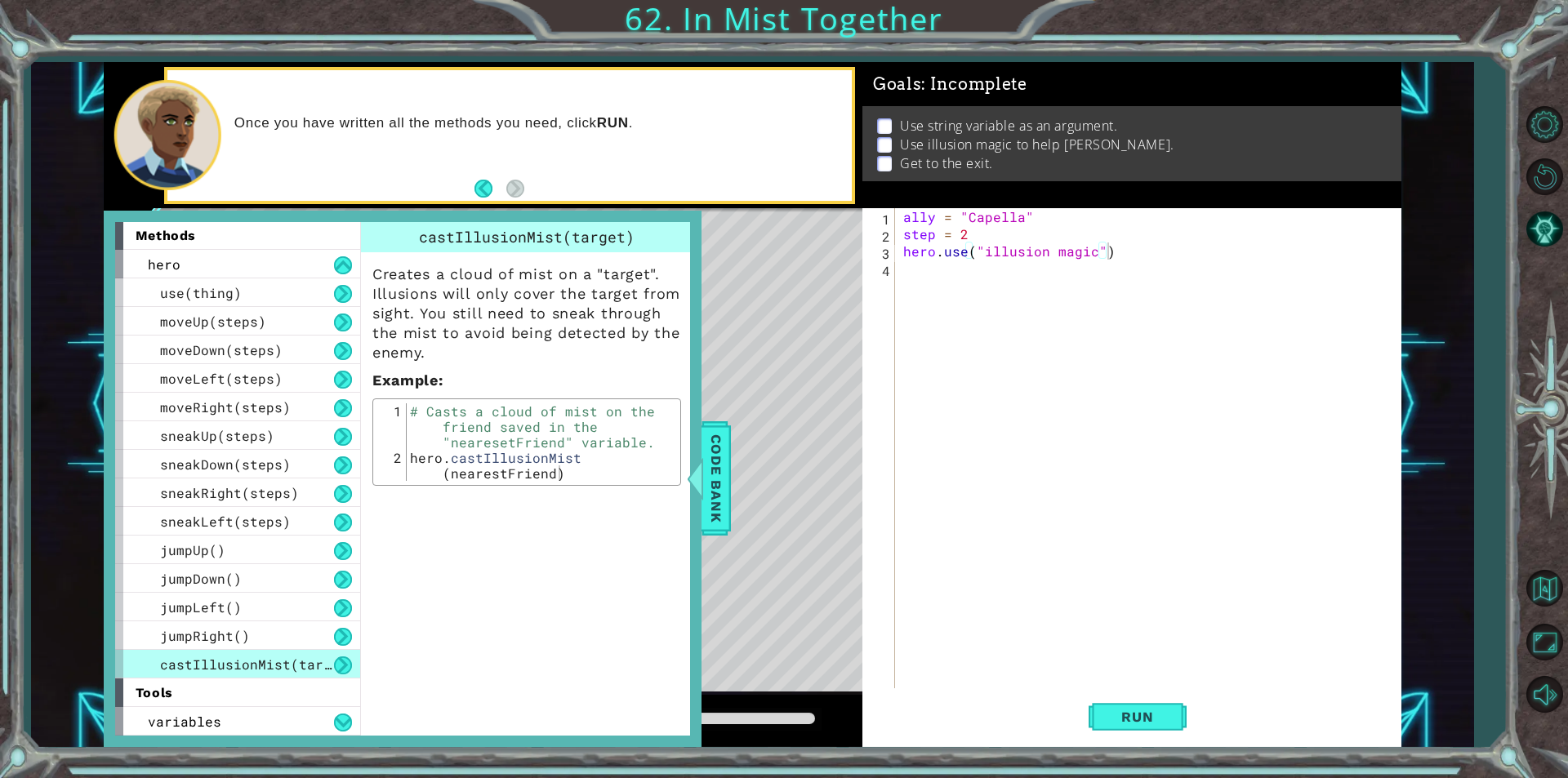
type textarea "hero.castIllusionMist(nearestFriend)"
click at [471, 465] on div "# Casts a cloud of mist on the friend saved in the "nearesetFriend" variable. h…" at bounding box center [541, 481] width 269 height 155
click at [462, 459] on div "# Casts a cloud of mist on the friend saved in the "nearesetFriend" variable. h…" at bounding box center [541, 481] width 269 height 155
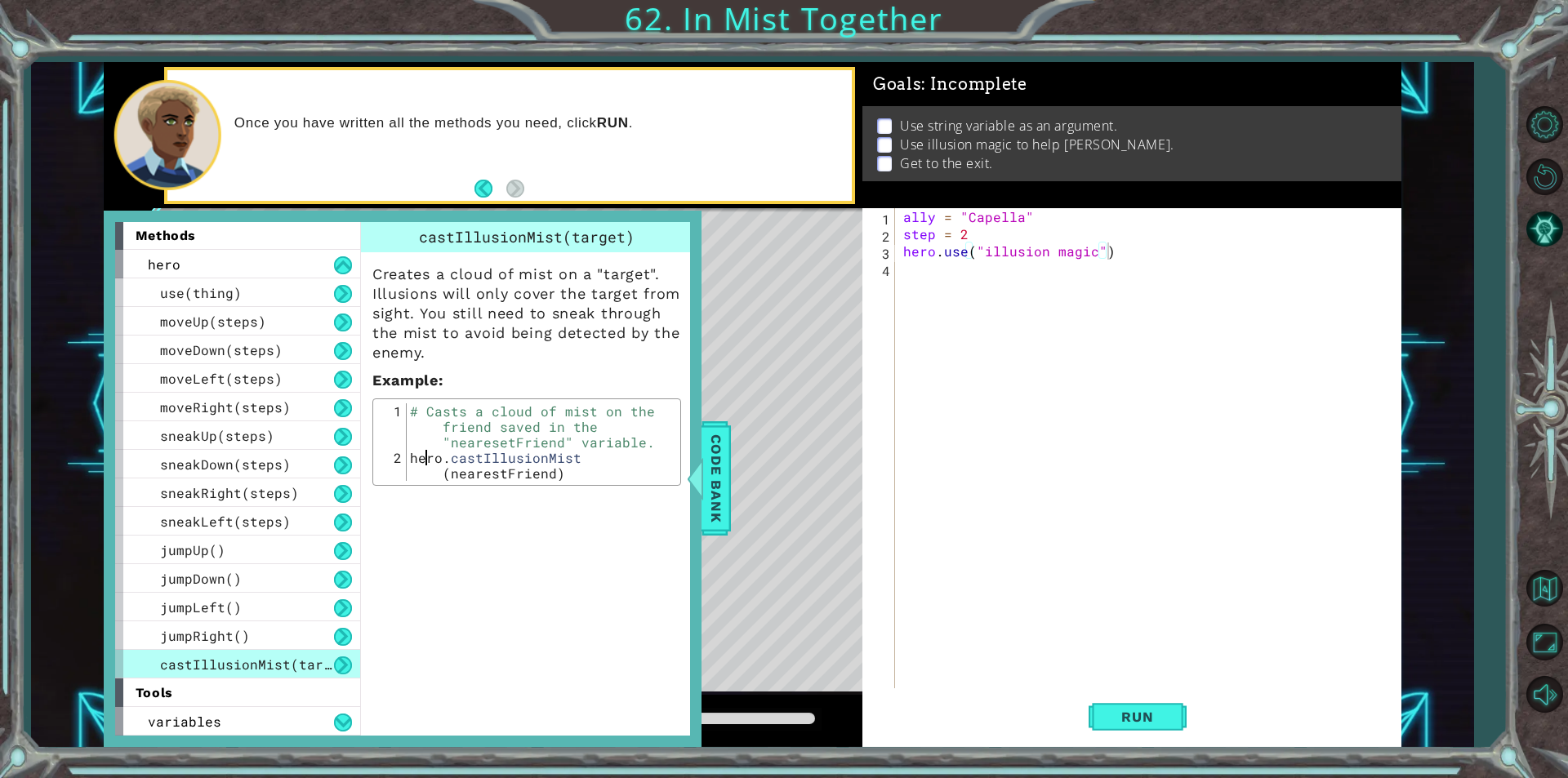
click at [426, 464] on div "# Casts a cloud of mist on the friend saved in the "nearesetFriend" variable. h…" at bounding box center [541, 481] width 269 height 155
click at [414, 462] on div "# Casts a cloud of mist on the friend saved in the "nearesetFriend" variable. h…" at bounding box center [541, 481] width 269 height 155
click at [409, 457] on div "# Casts a cloud of mist on the friend saved in the "nearesetFriend" variable. h…" at bounding box center [541, 481] width 269 height 155
drag, startPoint x: 409, startPoint y: 457, endPoint x: 671, endPoint y: 497, distance: 265.0
click at [671, 497] on div "castIllusionMist(target) Creates a cloud of mist on a "target". Illusions will …" at bounding box center [528, 478] width 336 height 514
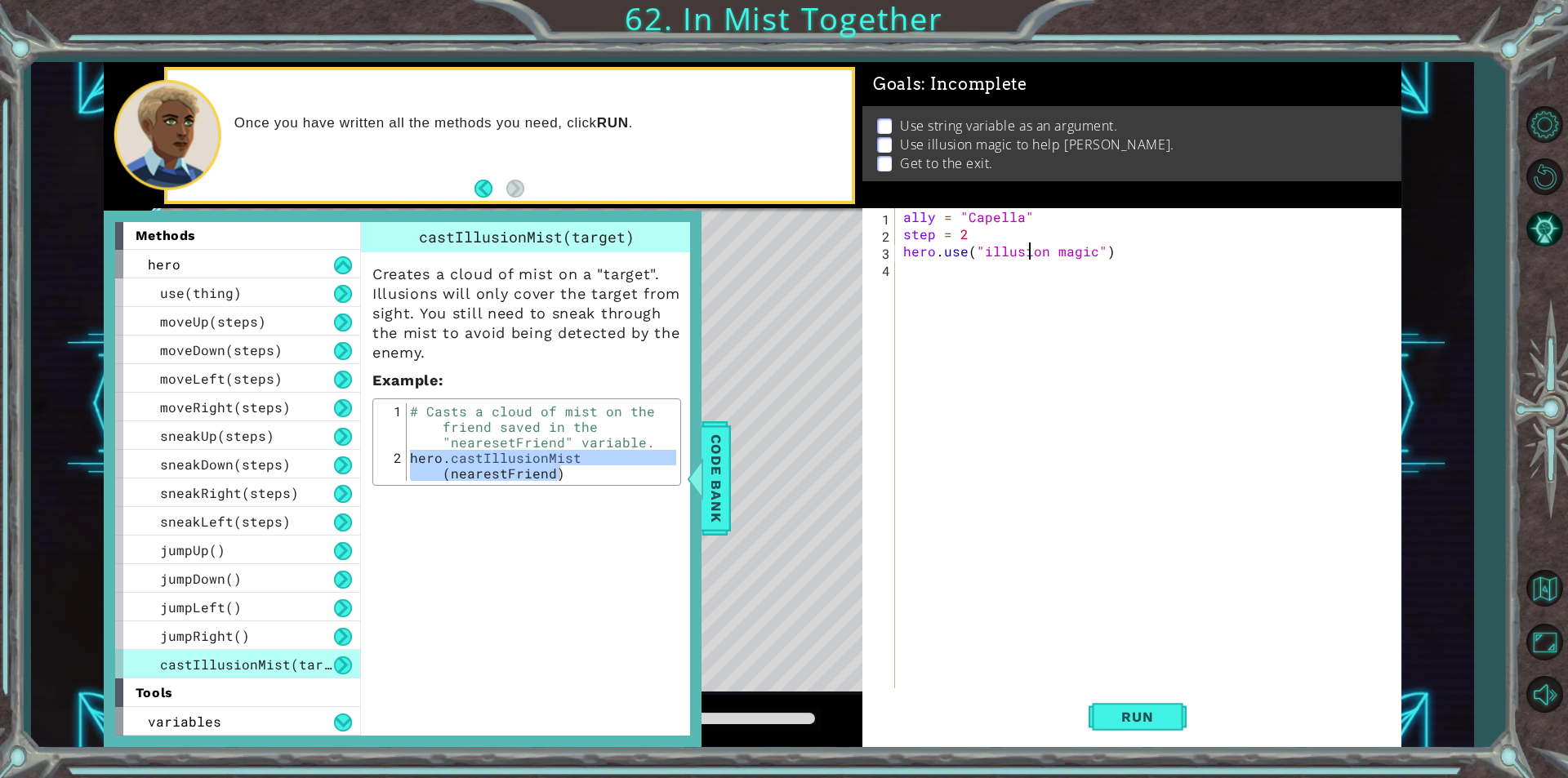
click at [1024, 246] on div "ally = "Capella" step = 2 hero . use ( "illusion magic" )" at bounding box center [1152, 465] width 505 height 515
click at [1030, 252] on div "ally = "Capella" step = 2 hero . use ( "illusion magic" )" at bounding box center [1152, 465] width 505 height 515
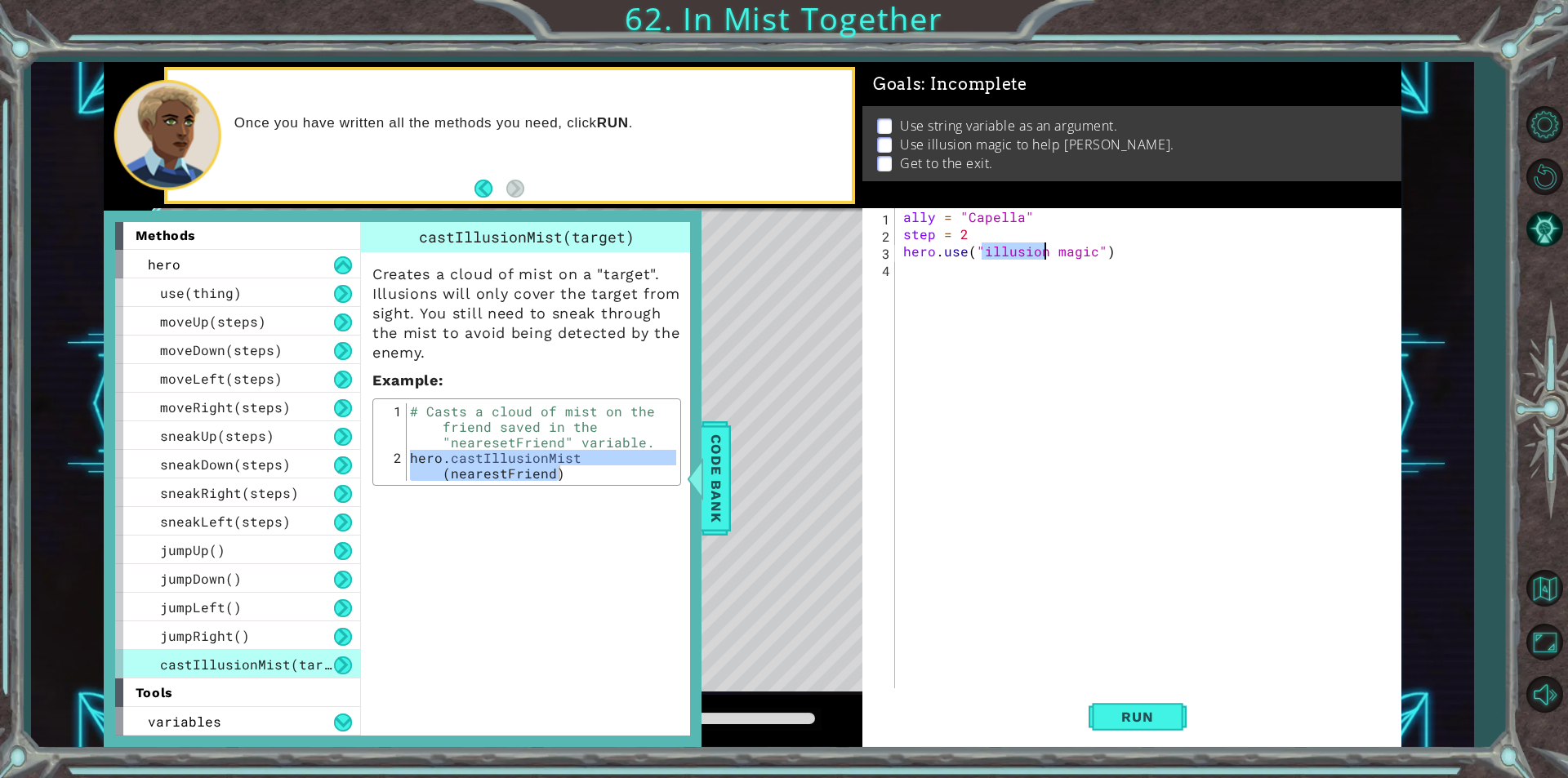
click at [1030, 252] on div "ally = "Capella" step = 2 hero . use ( "illusion magic" )" at bounding box center [1152, 465] width 505 height 515
type textarea "hero.use("illusion magic")"
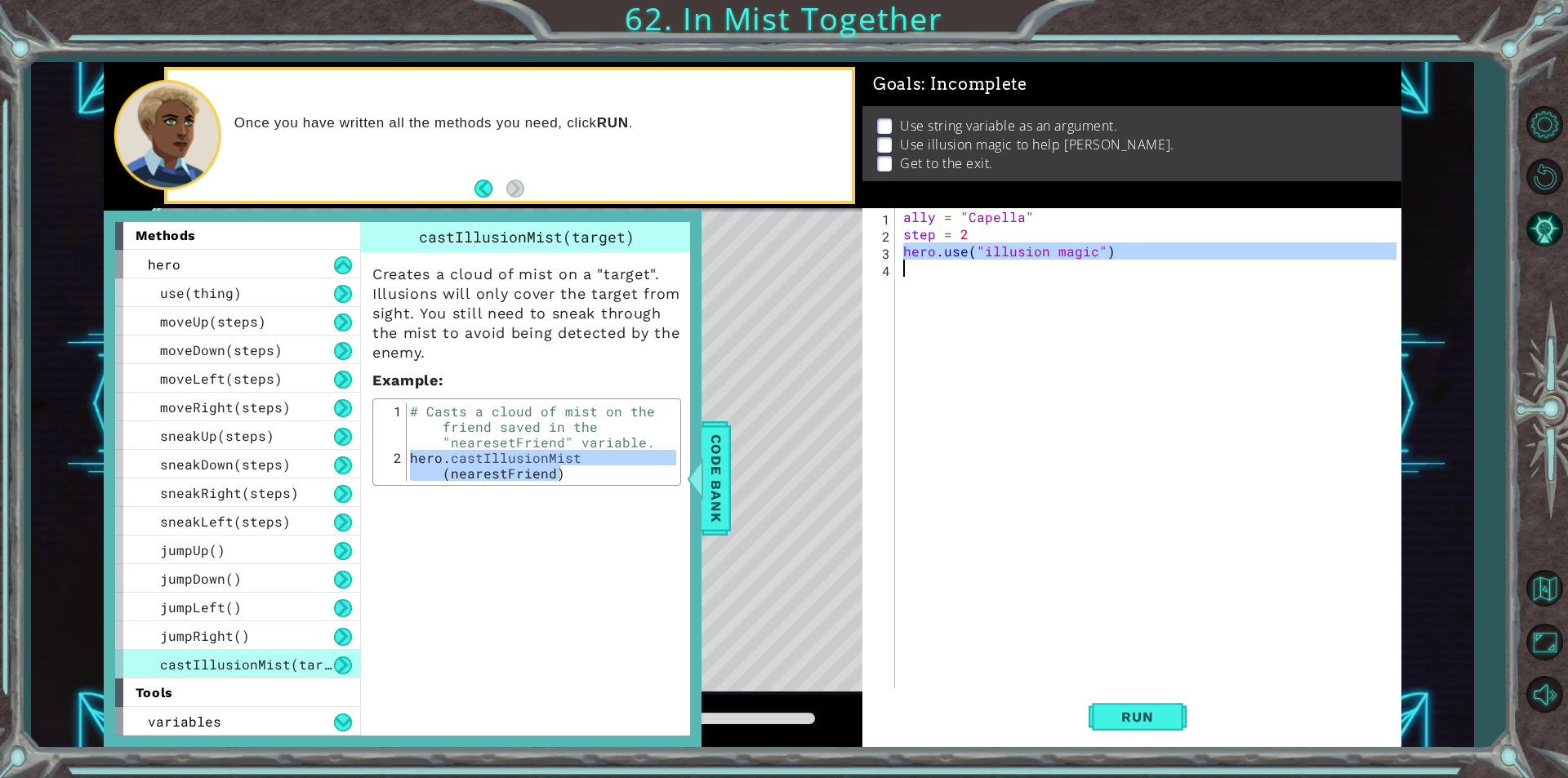
paste textarea "Code Area"
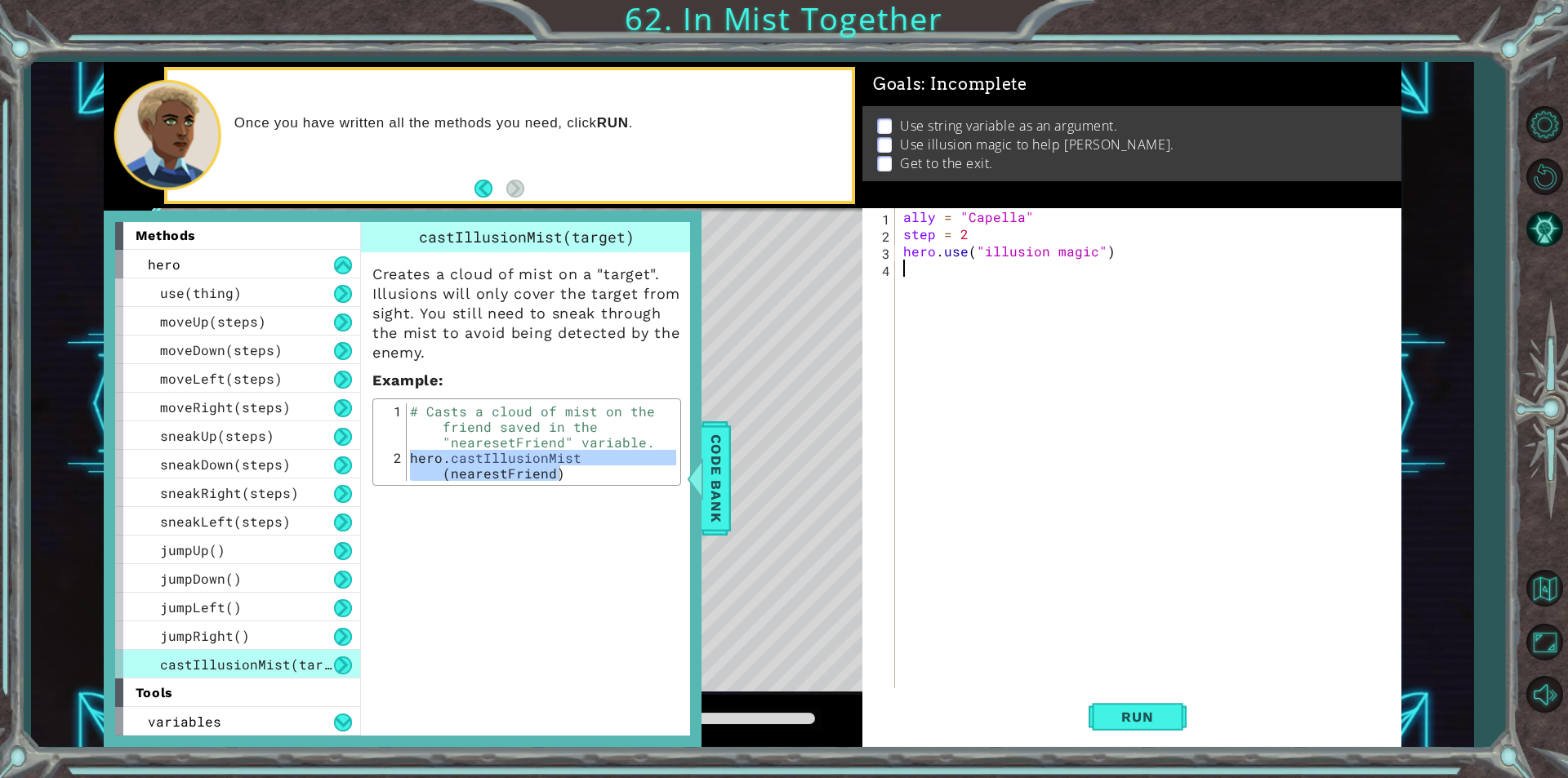
click at [933, 249] on div "ally = "Capella" step = 2 hero . use ( "illusion magic" )" at bounding box center [1152, 465] width 505 height 515
type textarea "hero.use("illusion magic")"
click at [933, 249] on div "ally = "Capella" step = 2 hero . use ( "illusion magic" )" at bounding box center [1152, 465] width 505 height 515
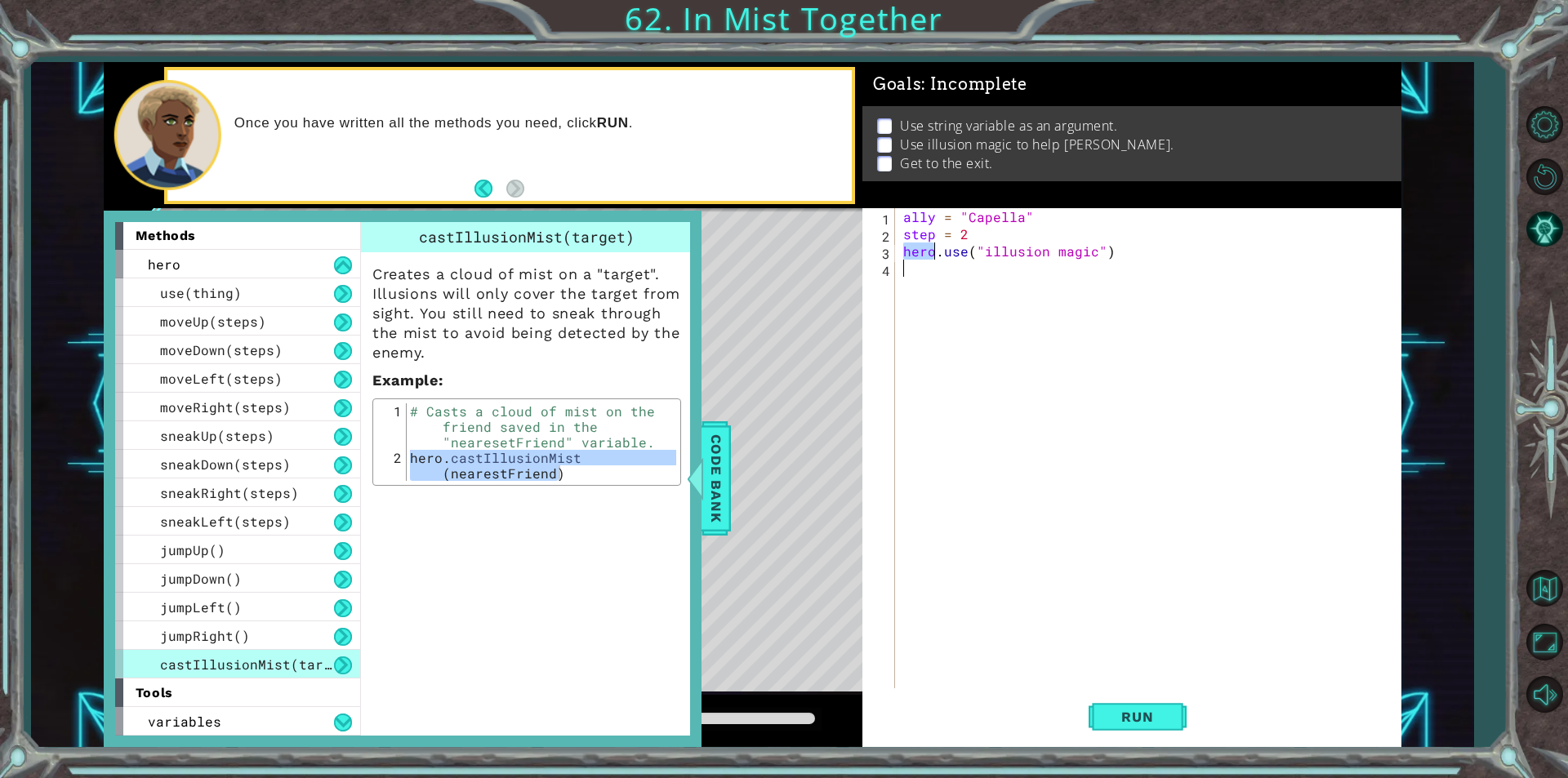
click at [933, 249] on div "ally = "Capella" step = 2 hero . use ( "illusion magic" )" at bounding box center [1152, 465] width 505 height 515
type textarea "hero.use("illusion magic")"
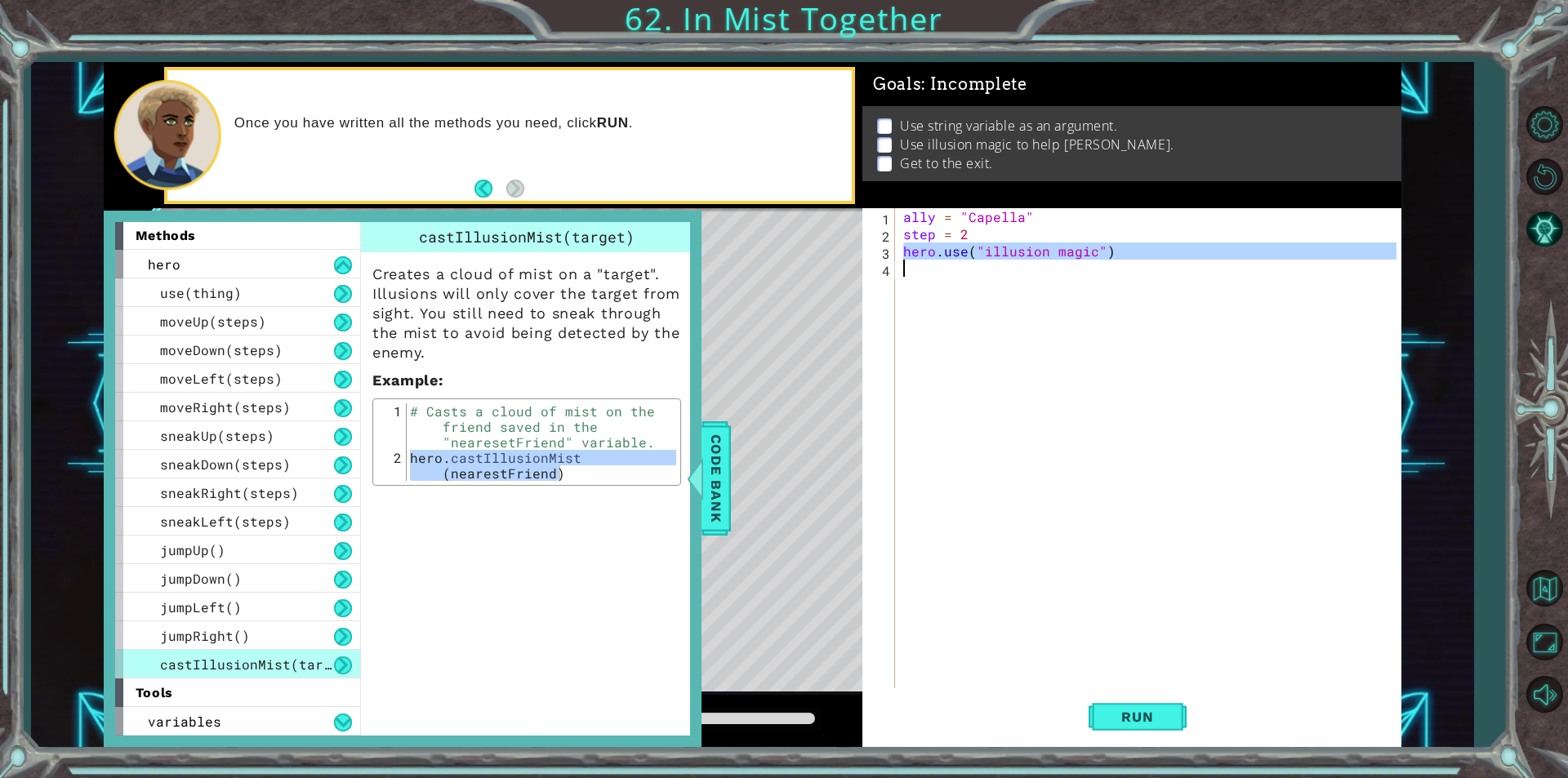
paste textarea "Code Area"
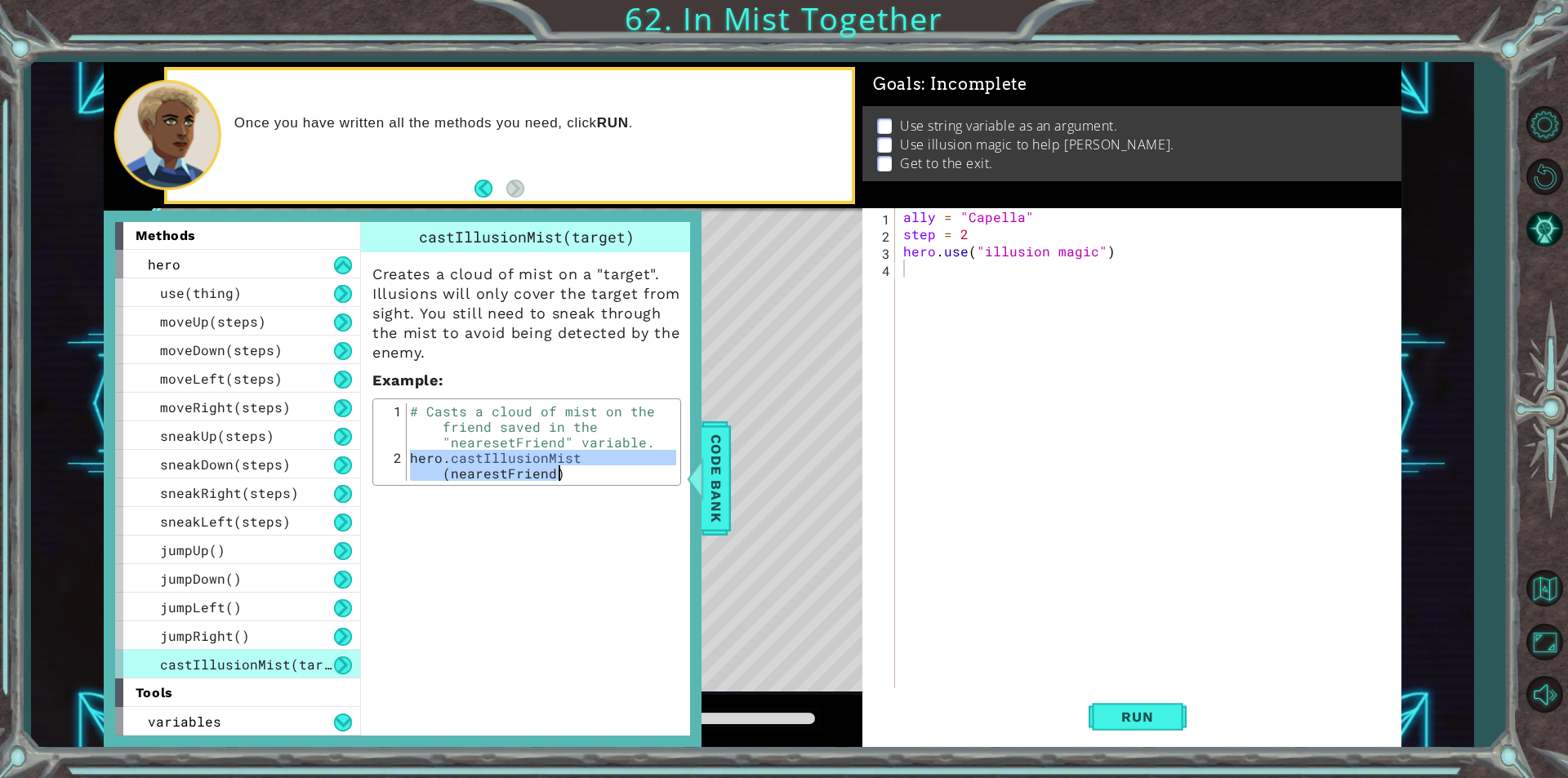
click at [440, 453] on div "# Casts a cloud of mist on the friend saved in the "nearesetFriend" variable. h…" at bounding box center [541, 442] width 269 height 77
click at [440, 453] on div "# Casts a cloud of mist on the friend saved in the "nearesetFriend" variable. h…" at bounding box center [541, 481] width 269 height 155
click at [1059, 257] on div "ally = "Capella" step = 2 hero . use ( "illusion magic" )" at bounding box center [1152, 465] width 505 height 515
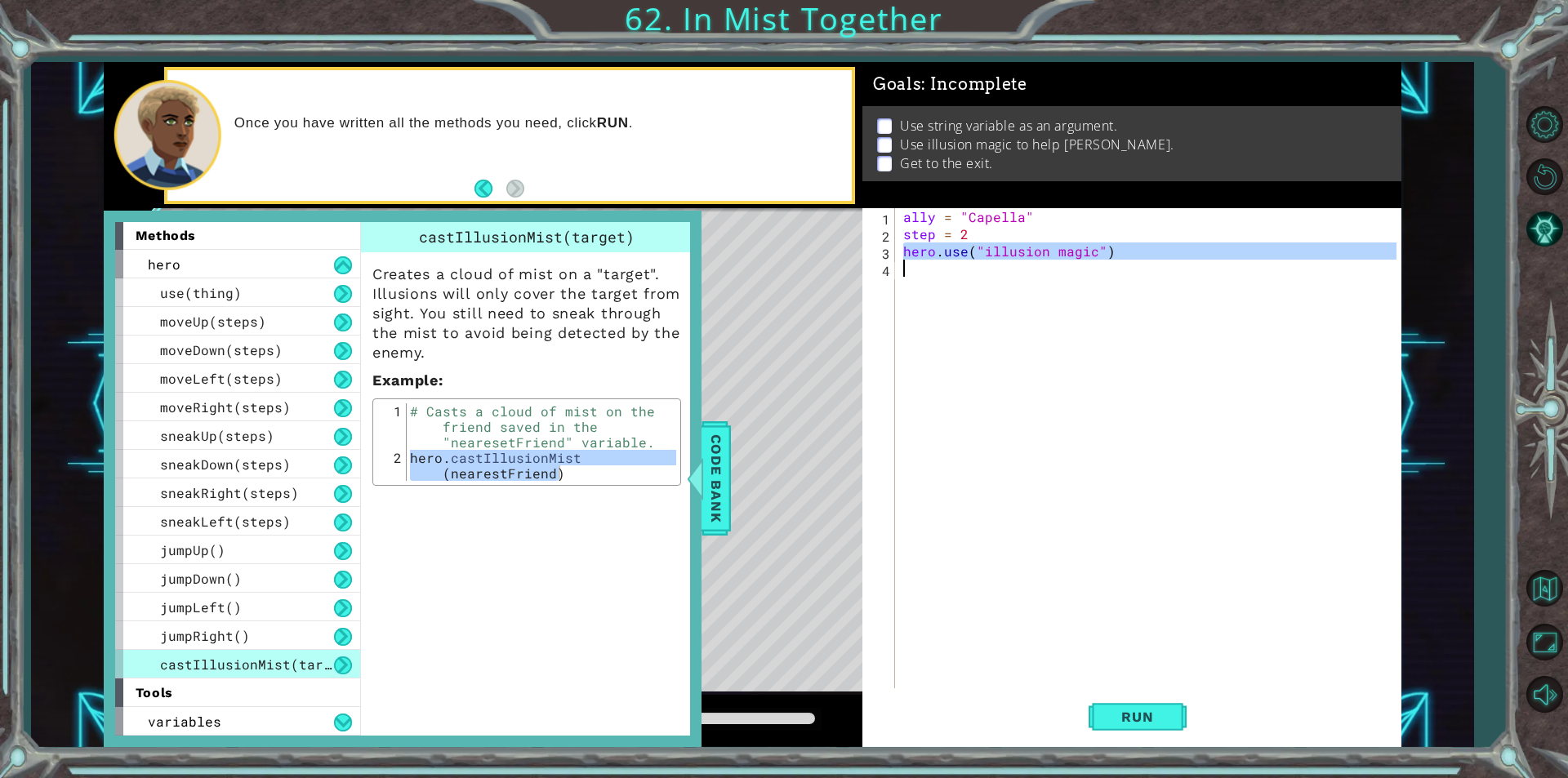
click at [1059, 257] on div "ally = "Capella" step = 2 hero . use ( "illusion magic" )" at bounding box center [1152, 465] width 505 height 515
paste textarea "castIllusionMist(nearestFriend)"
type textarea "hero.castIllusionMist(nearestFriend)"
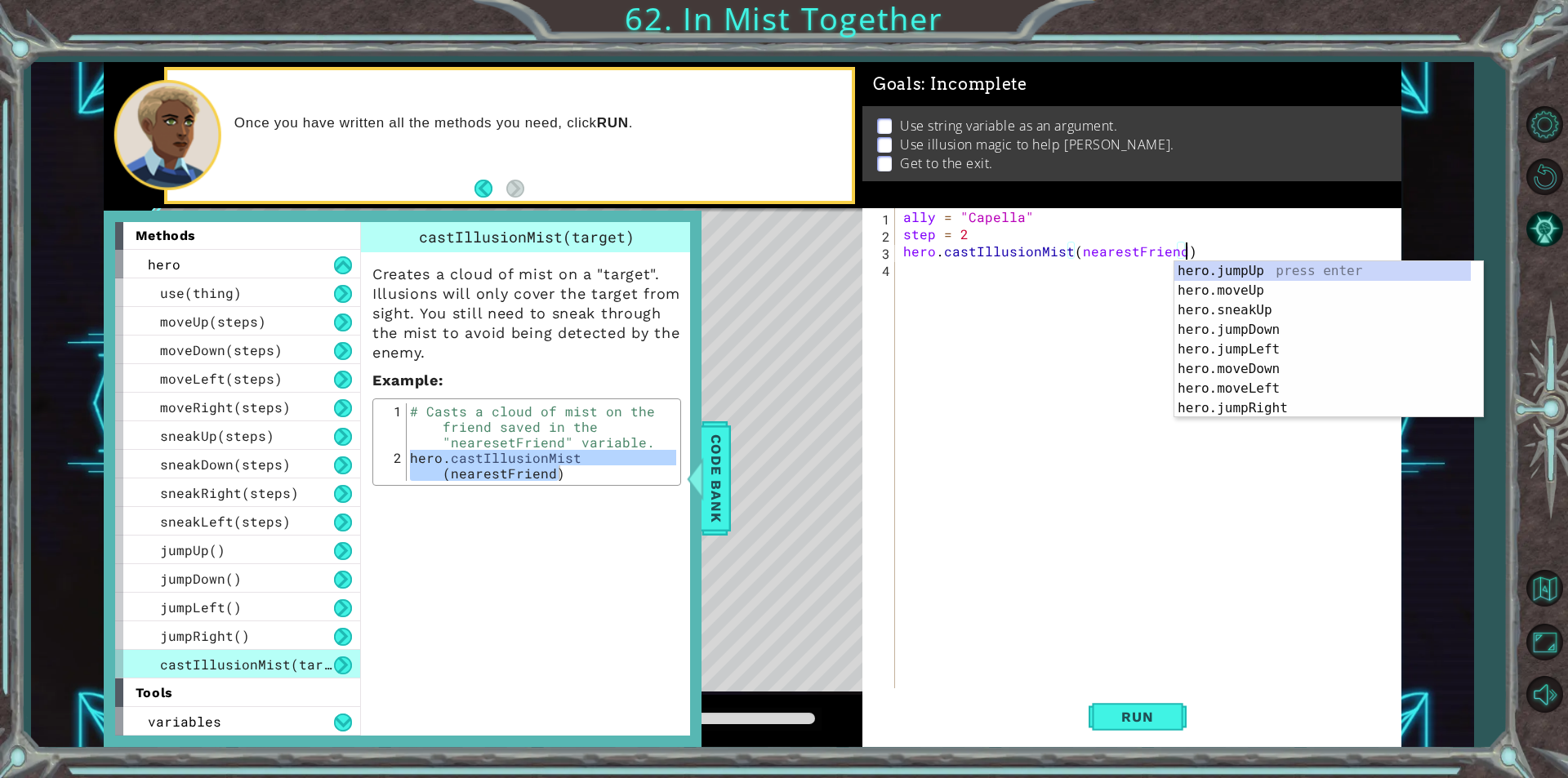
click at [1045, 327] on div "ally = "Capella" step = 2 hero . castIllusionMist ( nearestFriend )" at bounding box center [1152, 465] width 505 height 515
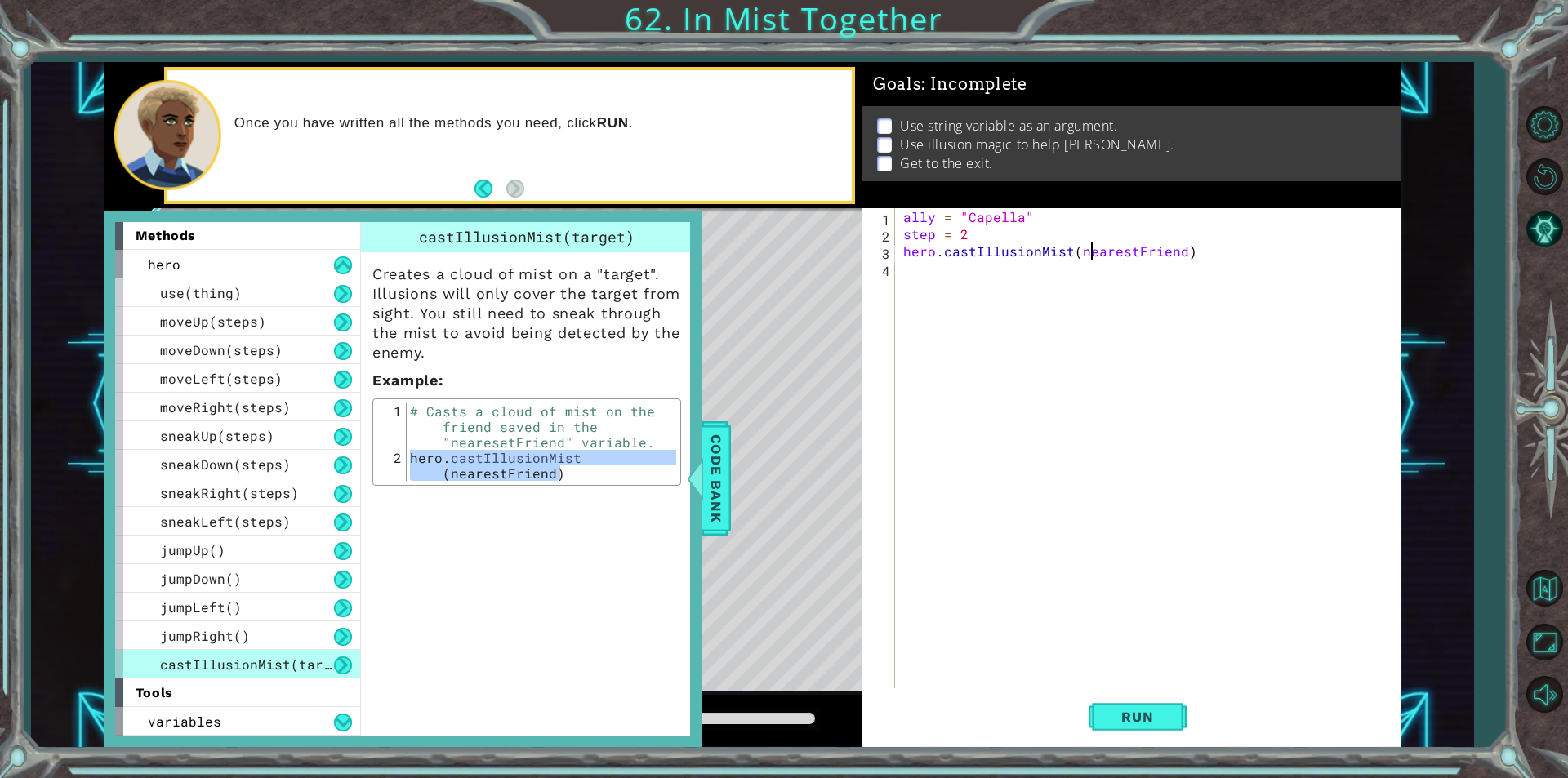
click at [1088, 256] on div "ally = "Capella" step = 2 hero . castIllusionMist ( nearestFriend )" at bounding box center [1152, 465] width 505 height 515
click at [1112, 274] on div "" Ca pella" press enter hero. ca stIllusionMist press enter" at bounding box center [1218, 301] width 308 height 78
type textarea "hero.castIllusionMist("Capella")"
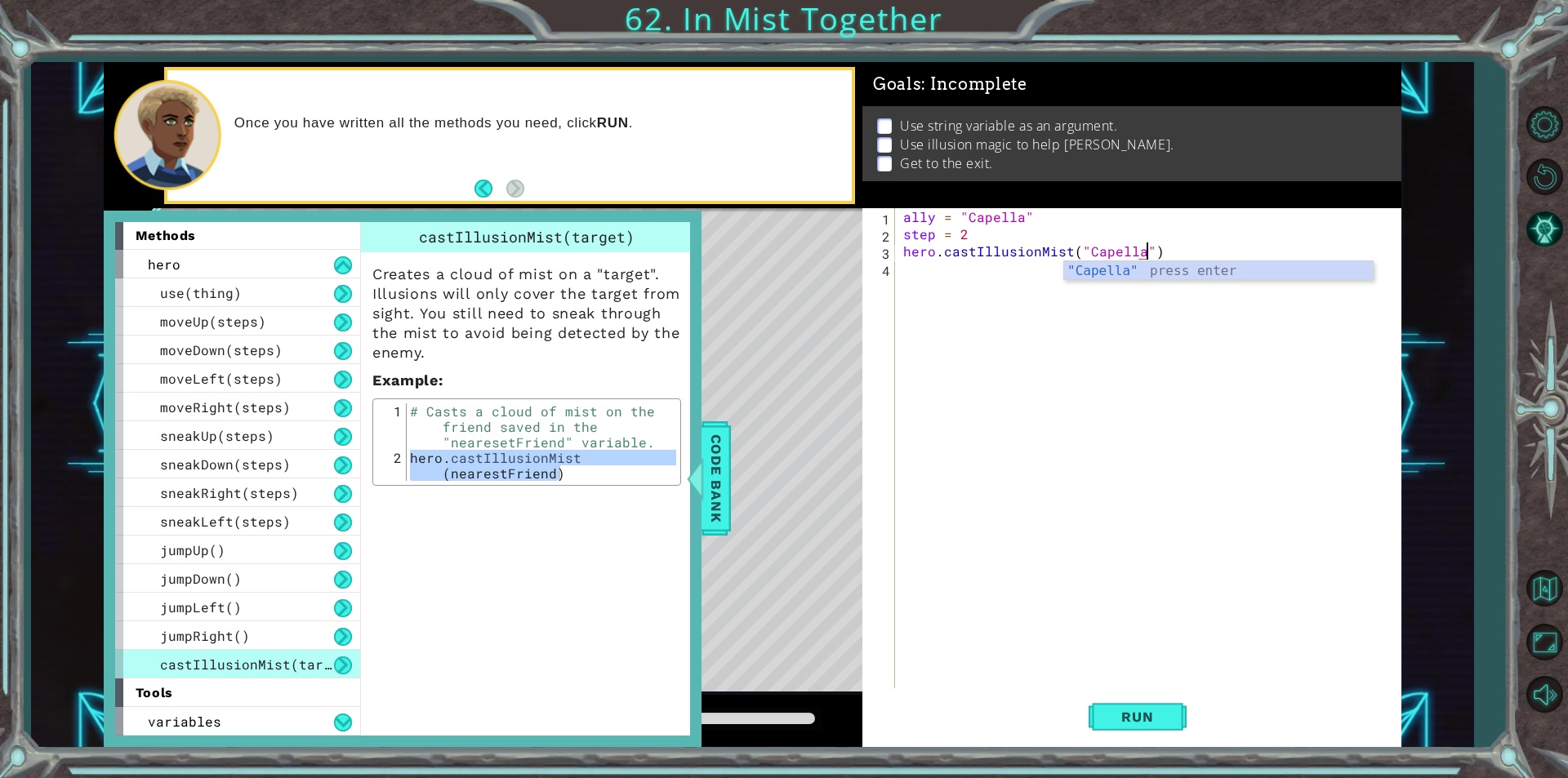
scroll to position [0, 14]
click at [935, 279] on div "ally = "Capella" step = 2 hero . castIllusionMist ( "Capella" )" at bounding box center [1152, 465] width 505 height 515
click at [713, 534] on div "Code Bank" at bounding box center [716, 478] width 30 height 115
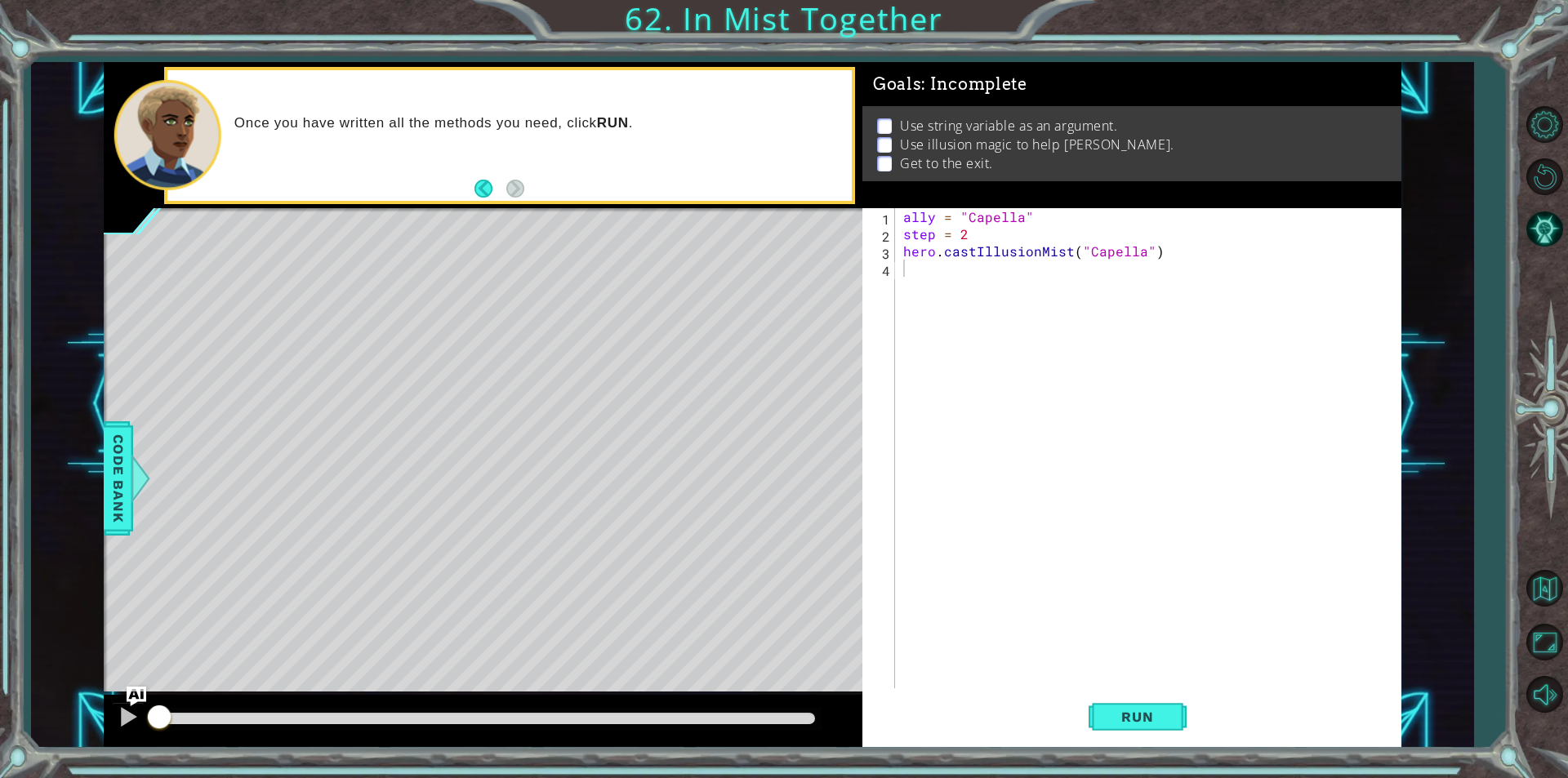
click at [976, 351] on div "ally = "Capella" step = 2 hero . castIllusionMist ( "Capella" )" at bounding box center [1152, 465] width 505 height 515
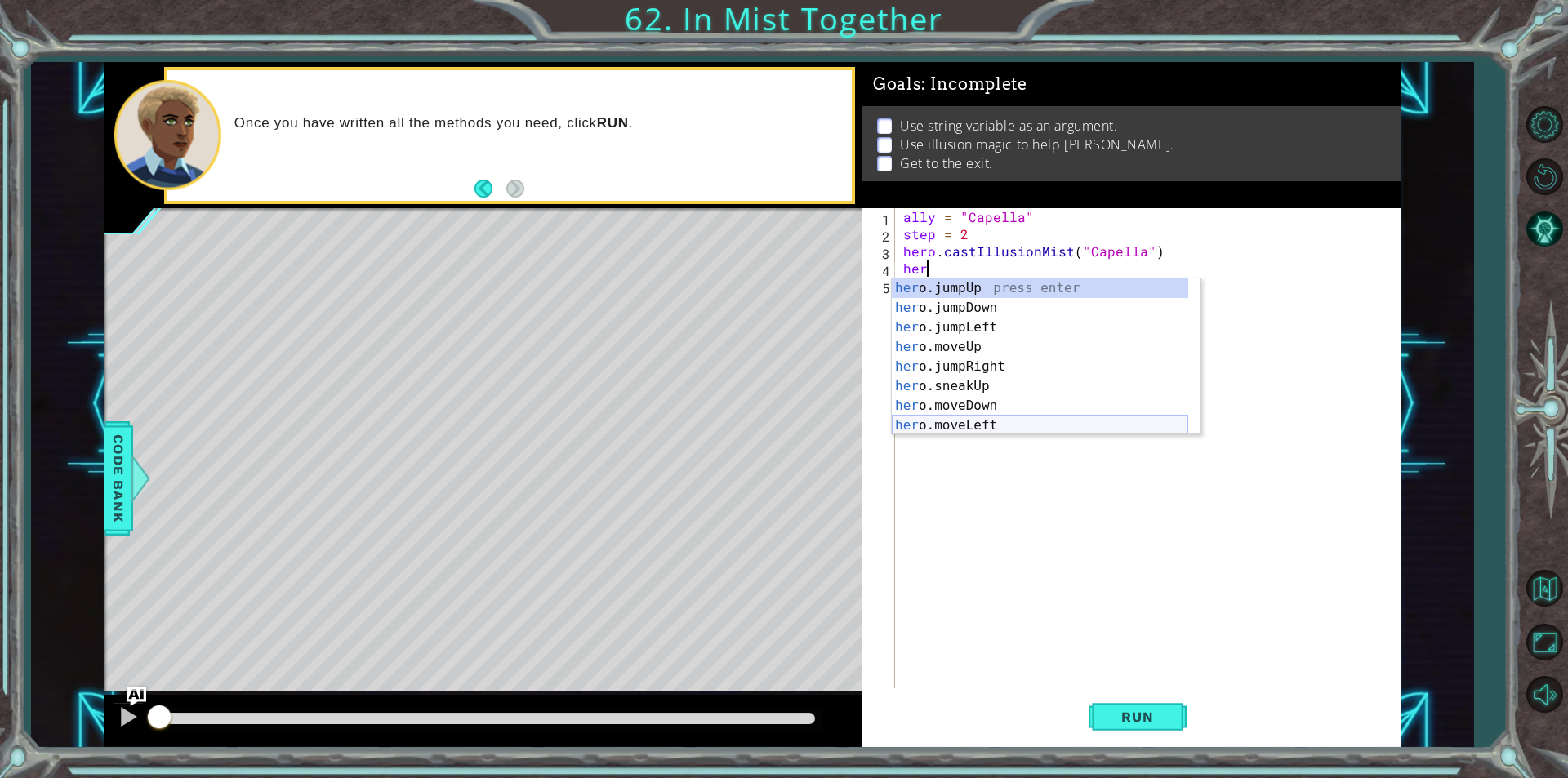
scroll to position [98, 0]
click at [984, 413] on div "her o.sneakUp press enter her o.moveDown press enter her o.moveLeft press enter…" at bounding box center [1040, 376] width 296 height 196
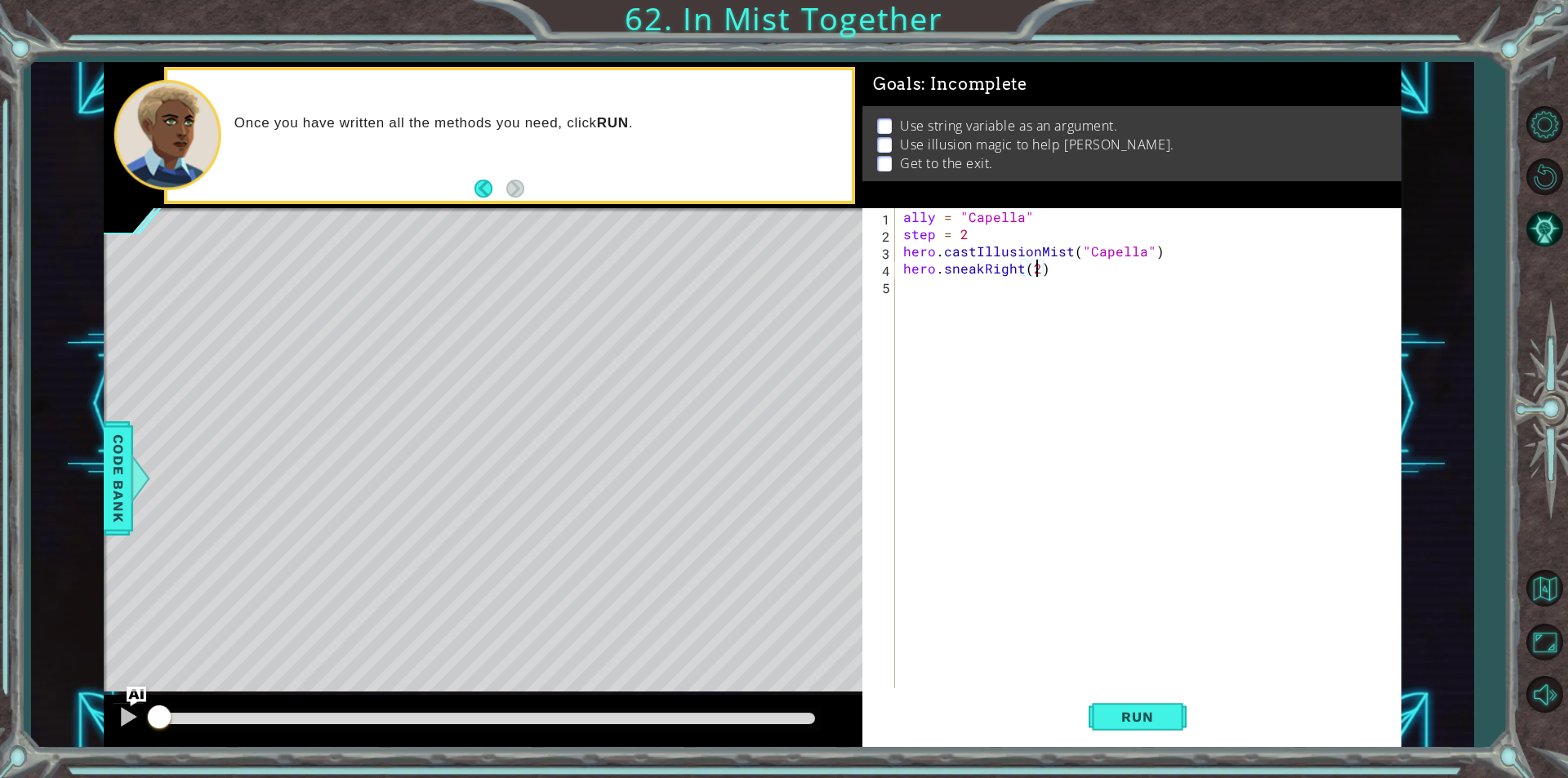
scroll to position [0, 8]
type textarea "hero.sneakRight()"
click at [1015, 338] on div "ally = "Capella" step = 2 hero . castIllusionMist ( "Capella" ) hero . sneakRig…" at bounding box center [1152, 465] width 505 height 515
click at [900, 247] on div "ally = "Capella" step = 2 hero . castIllusionMist ( "Capella" ) hero . sneakRig…" at bounding box center [1148, 448] width 496 height 480
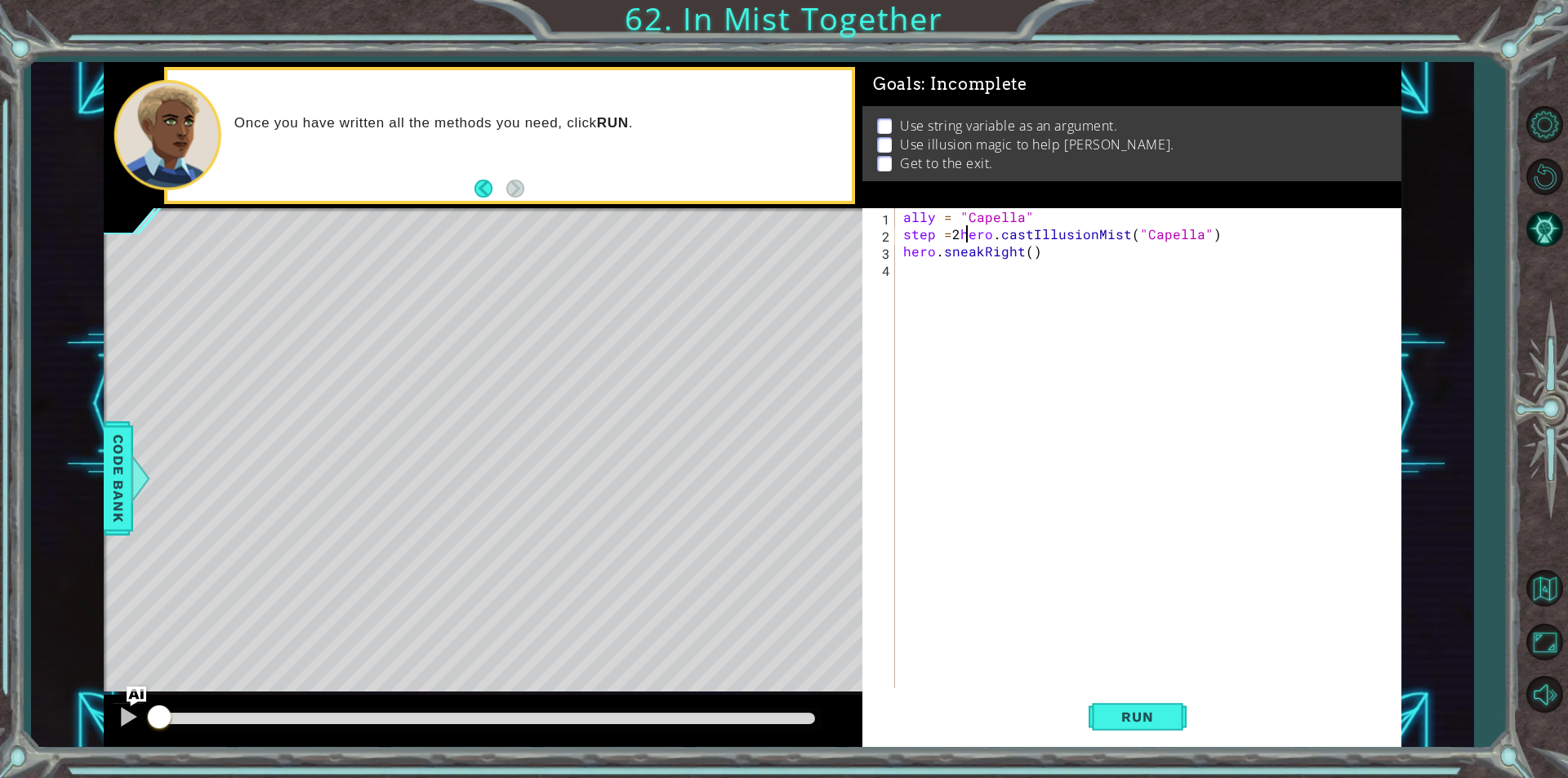
type textarea "hero.castIllusionMist("Capella")"
click at [900, 247] on div "ally = "Capella" step = 2 hero . castIllusionMist ( "Capella" ) hero . sneakRig…" at bounding box center [1148, 448] width 496 height 480
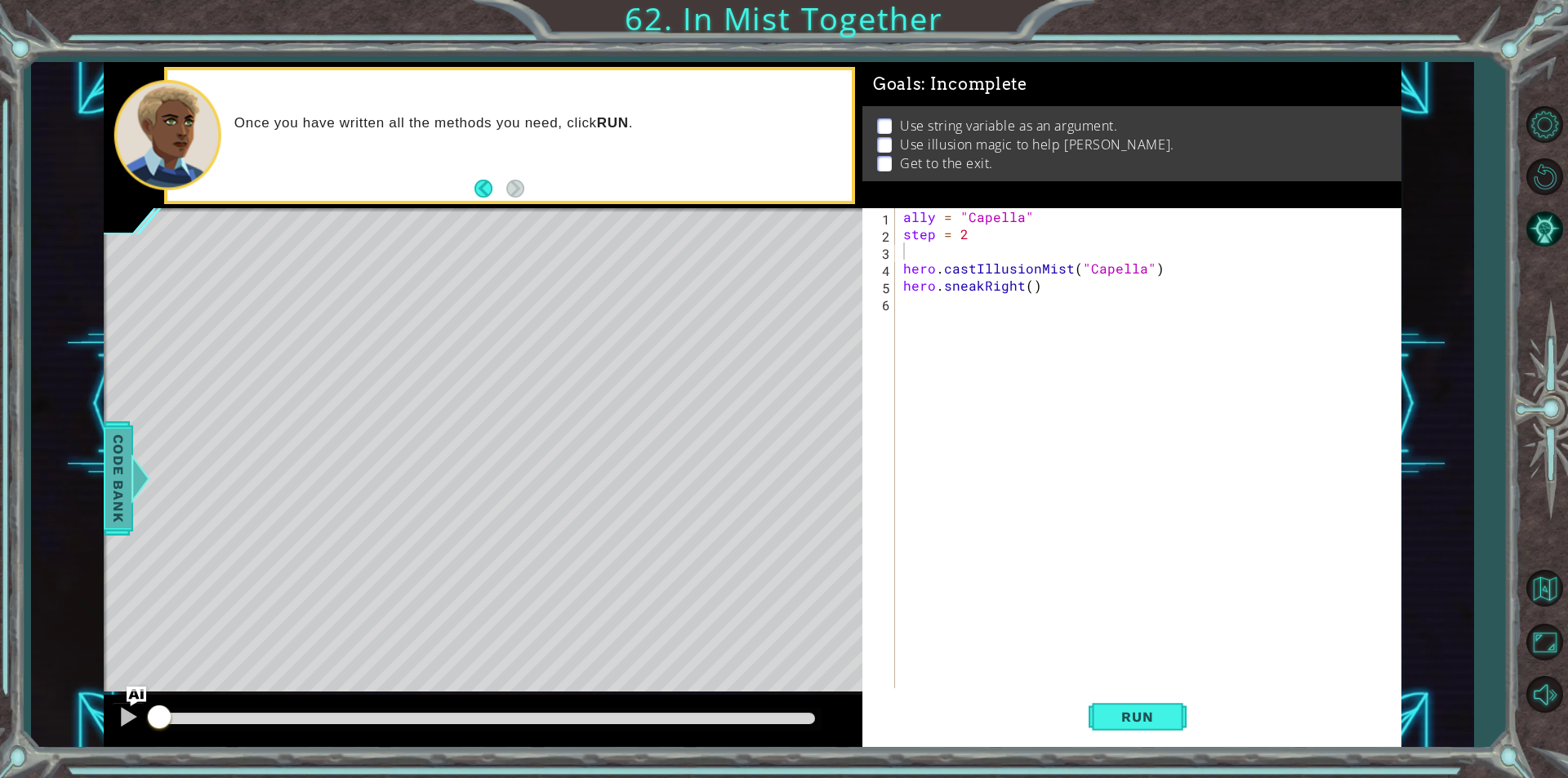
click at [116, 426] on div "Code Bank" at bounding box center [118, 478] width 30 height 115
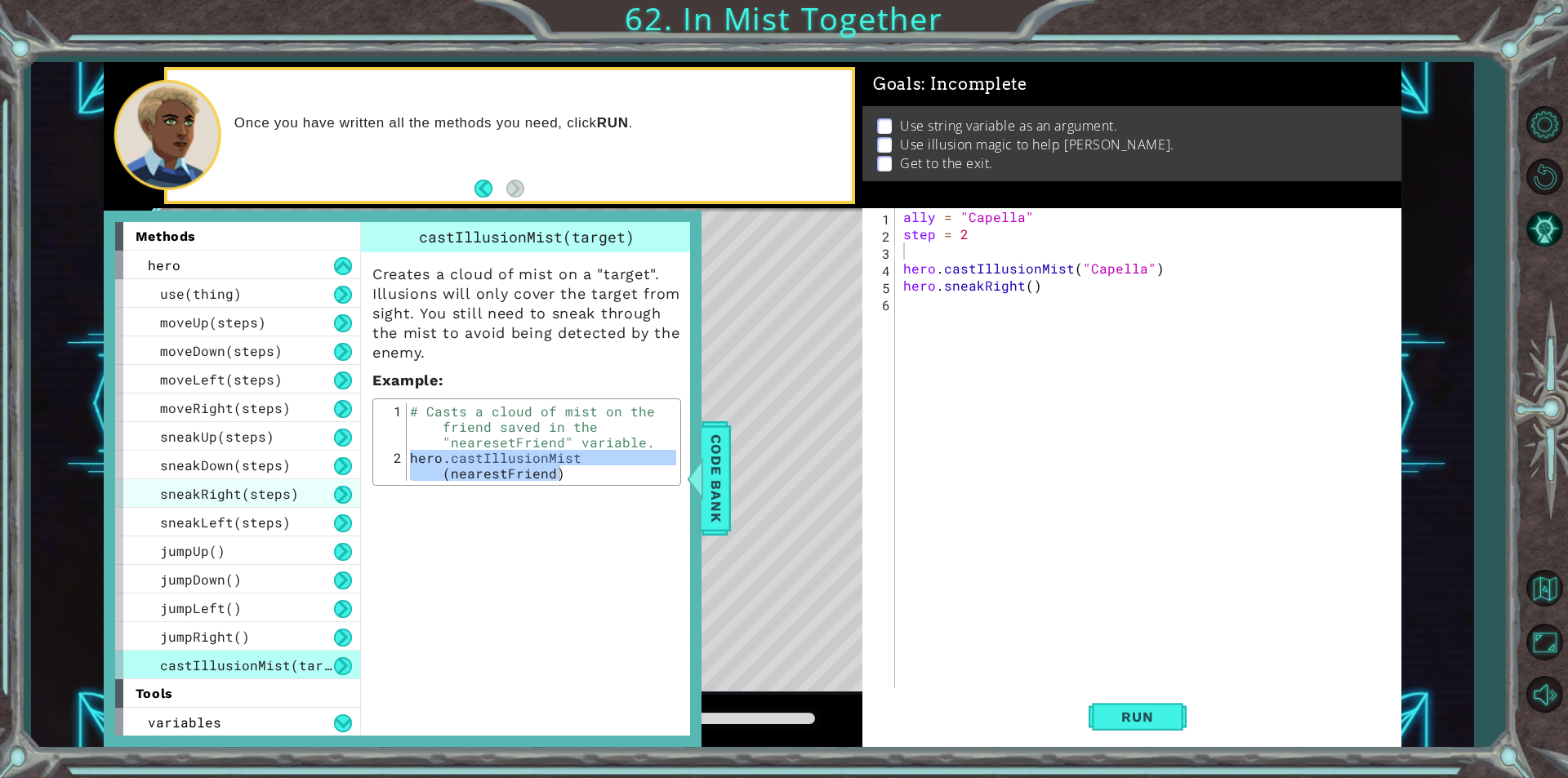
scroll to position [1, 0]
click at [716, 495] on span "Code Bank" at bounding box center [716, 478] width 26 height 99
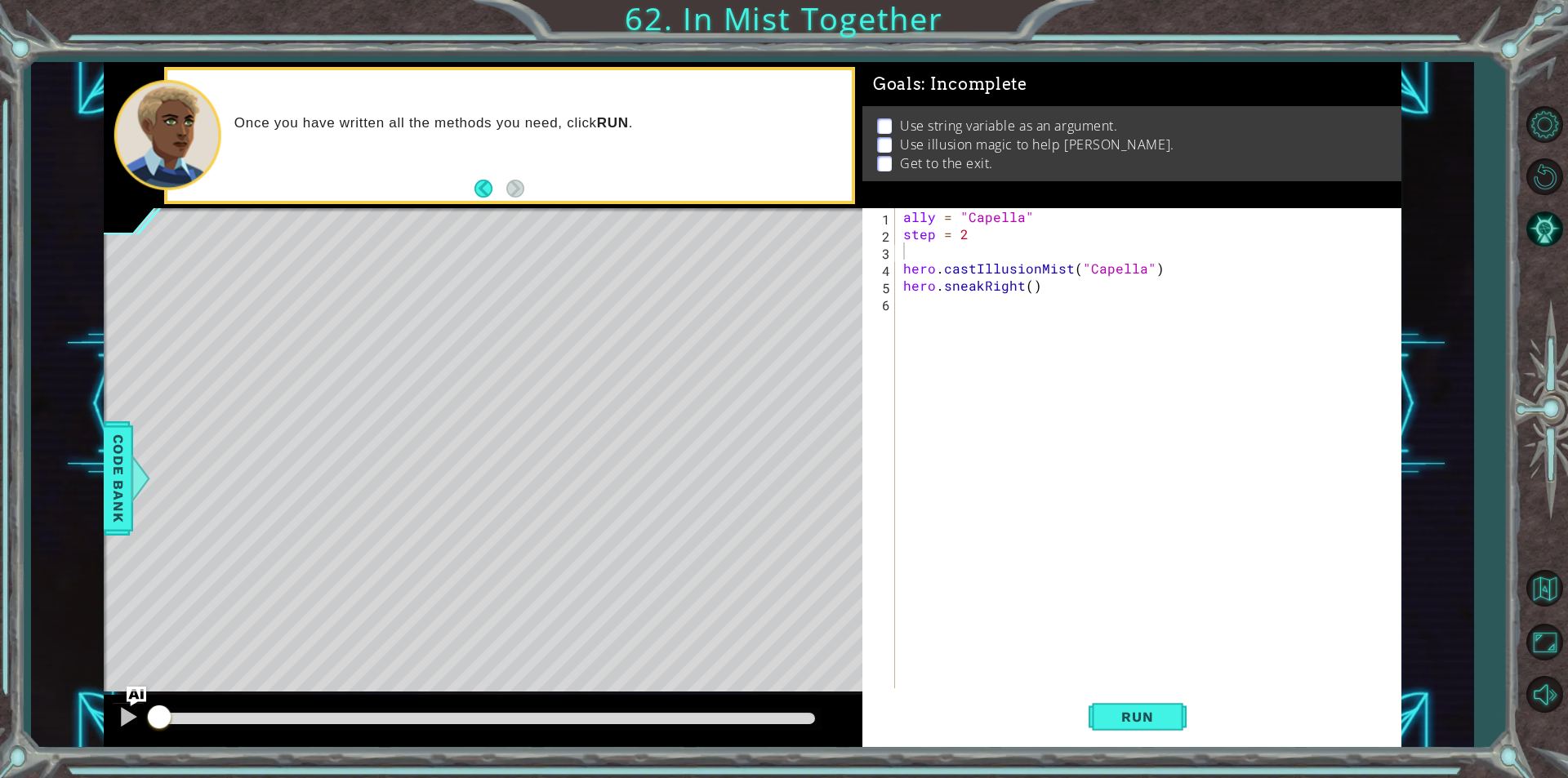
click at [948, 251] on div "ally = "Capella" step = 2 hero . castIllusionMist ( "Capella" ) hero . sneakRig…" at bounding box center [1152, 465] width 505 height 515
type textarea "re[a"
click at [959, 333] on div "ally = "Capella" step = 2 hero . castIllusionMist ( "Capella" ) hero . sneakRig…" at bounding box center [1152, 465] width 505 height 515
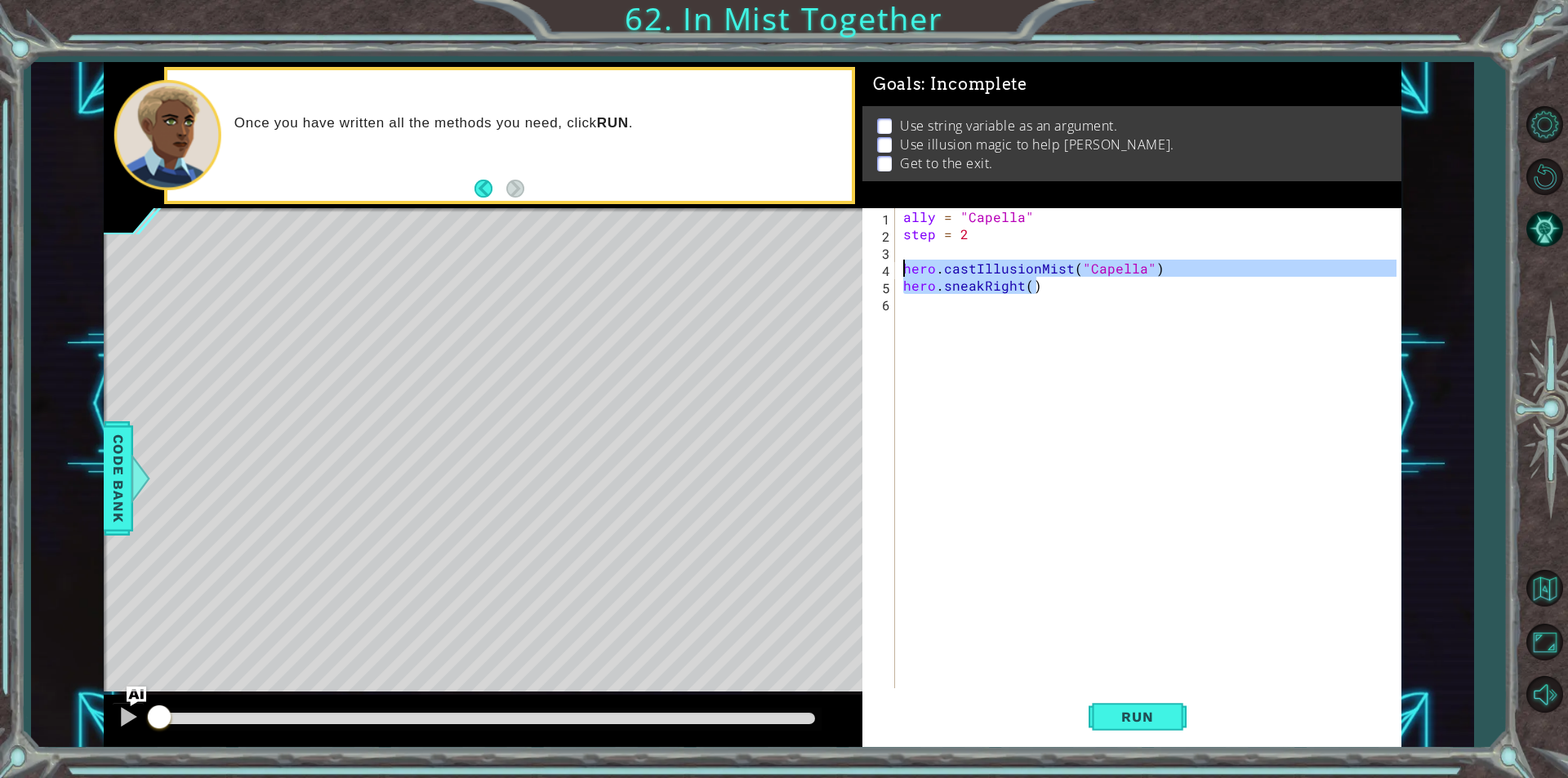
drag, startPoint x: 1046, startPoint y: 292, endPoint x: 882, endPoint y: 271, distance: 165.3
click at [882, 271] on div "1 2 3 4 5 6 ally = "Capella" step = 2 hero . castIllusionMist ( "Capella" ) her…" at bounding box center [1129, 448] width 534 height 480
type textarea "hero.castIllusionMist("Capella") hero.sneakRight()"
drag, startPoint x: 987, startPoint y: 307, endPoint x: 1001, endPoint y: 302, distance: 14.9
click at [1001, 302] on div "ally = "Capella" step = 2 hero . castIllusionMist ( "Capella" ) hero . sneakRig…" at bounding box center [1152, 465] width 505 height 515
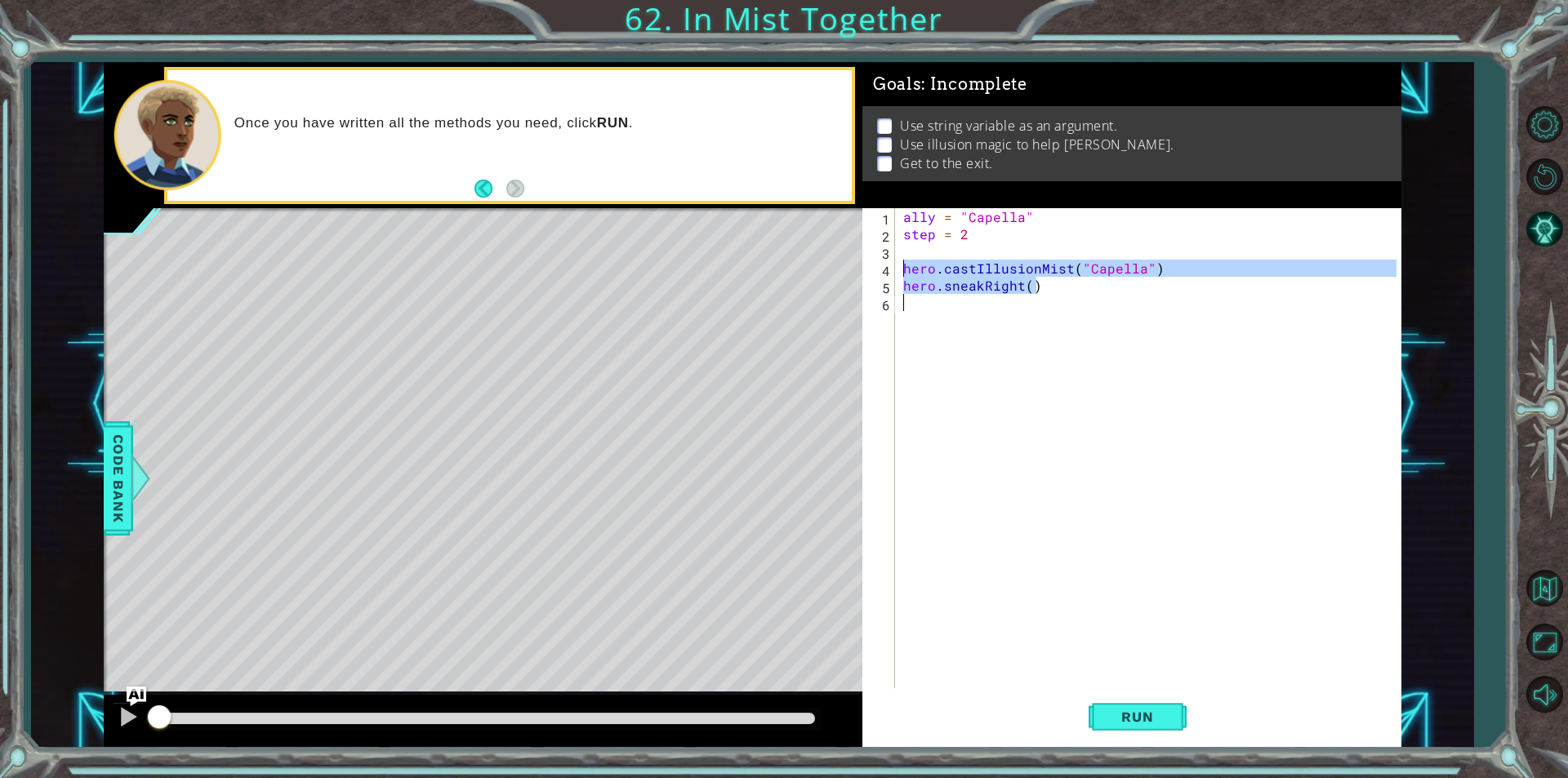
click at [1001, 310] on div "ally = "Capella" step = 2 hero . castIllusionMist ( "Capella" ) hero . sneakRig…" at bounding box center [1152, 465] width 505 height 515
type textarea "hero.castIllusionMist("Capella") hero.sneakRight()"
click at [1001, 310] on div "ally = "Capella" step = 2 hero . castIllusionMist ( "Capella" ) hero . sneakRig…" at bounding box center [1152, 465] width 505 height 515
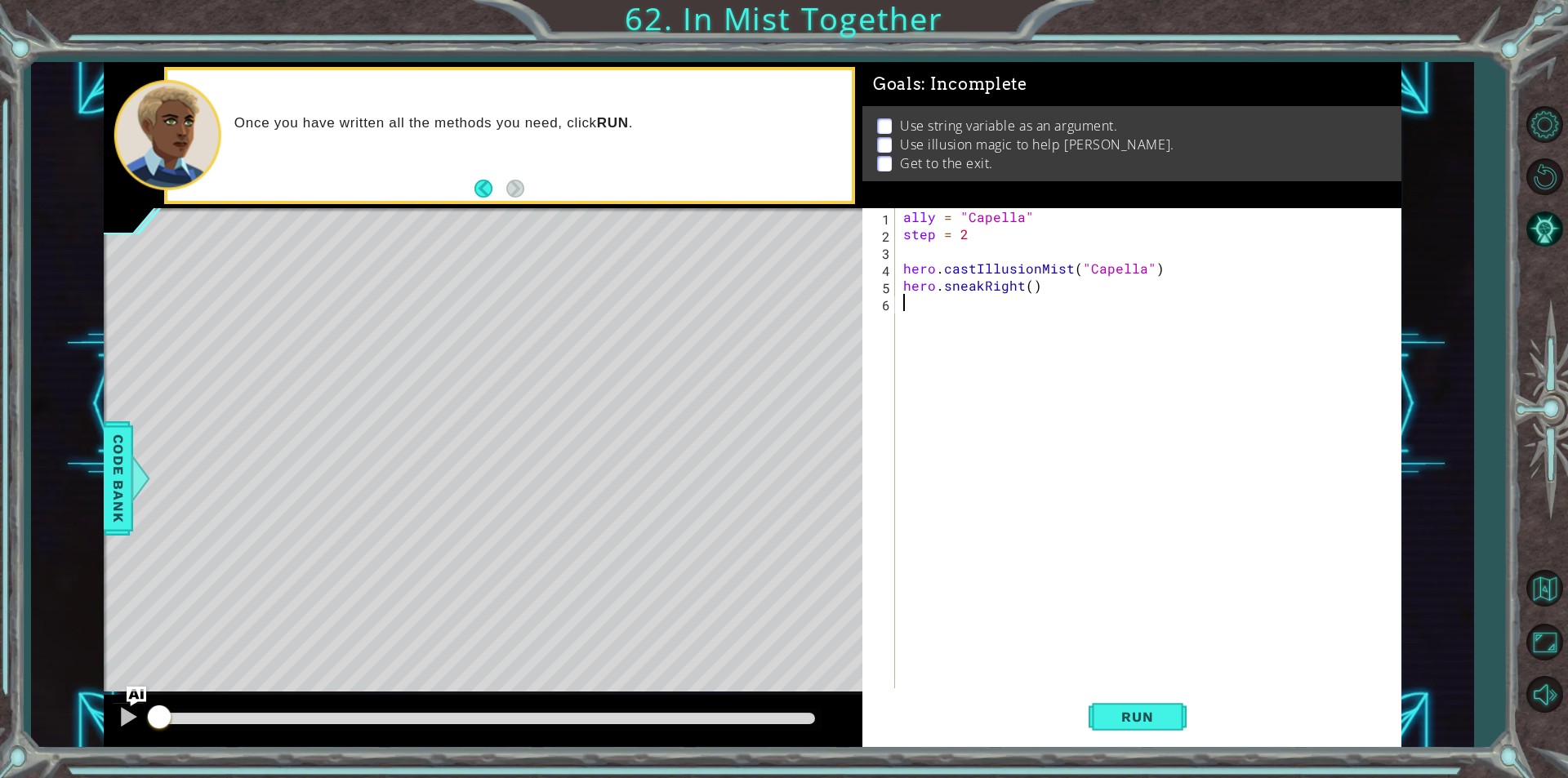
paste textarea "hero.sneakRight()"
type textarea "hero.sneakRight()"
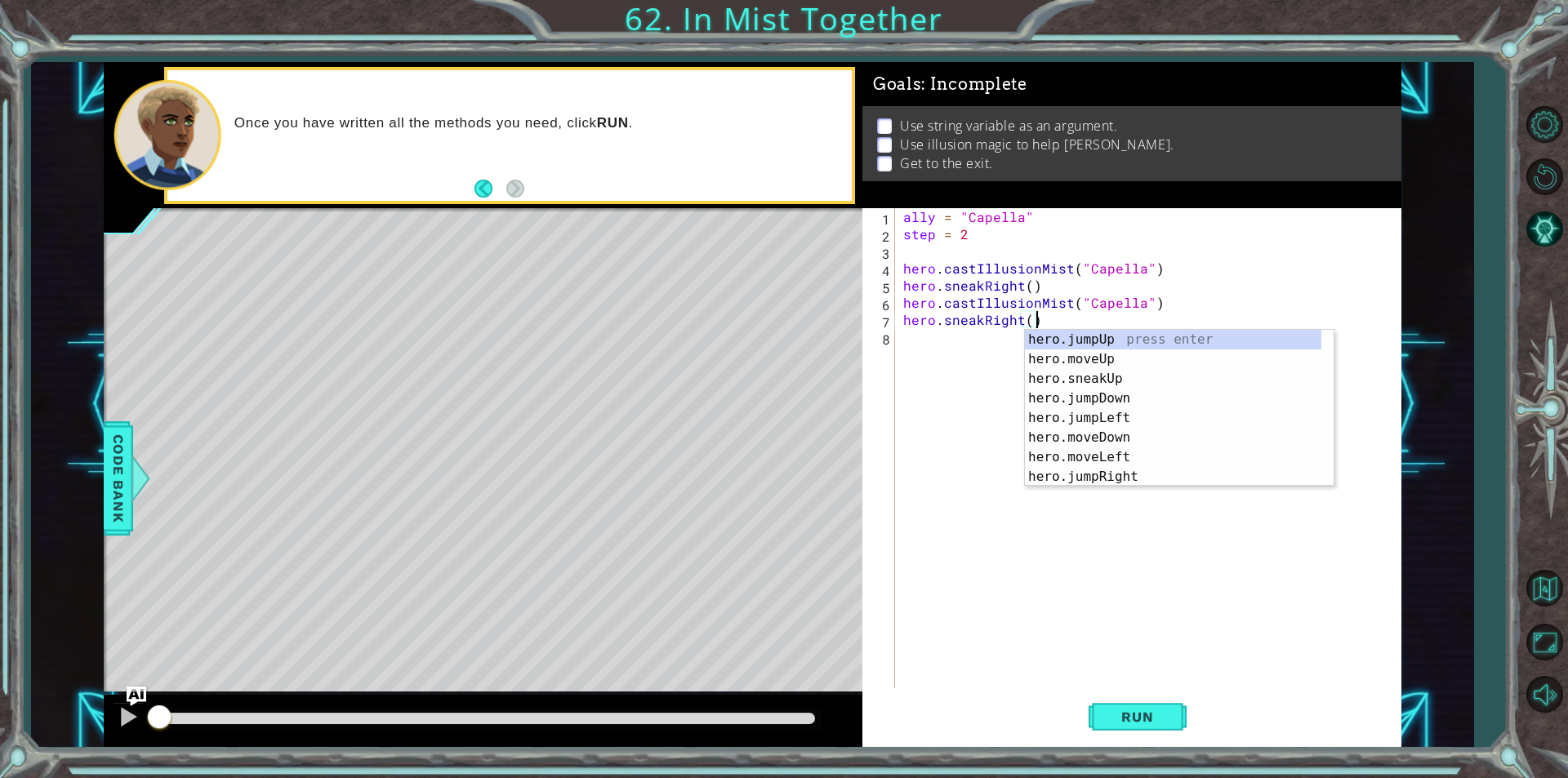
click at [979, 353] on div "ally = "Capella" step = 2 hero . castIllusionMist ( "Capella" ) hero . sneakRig…" at bounding box center [1152, 465] width 505 height 515
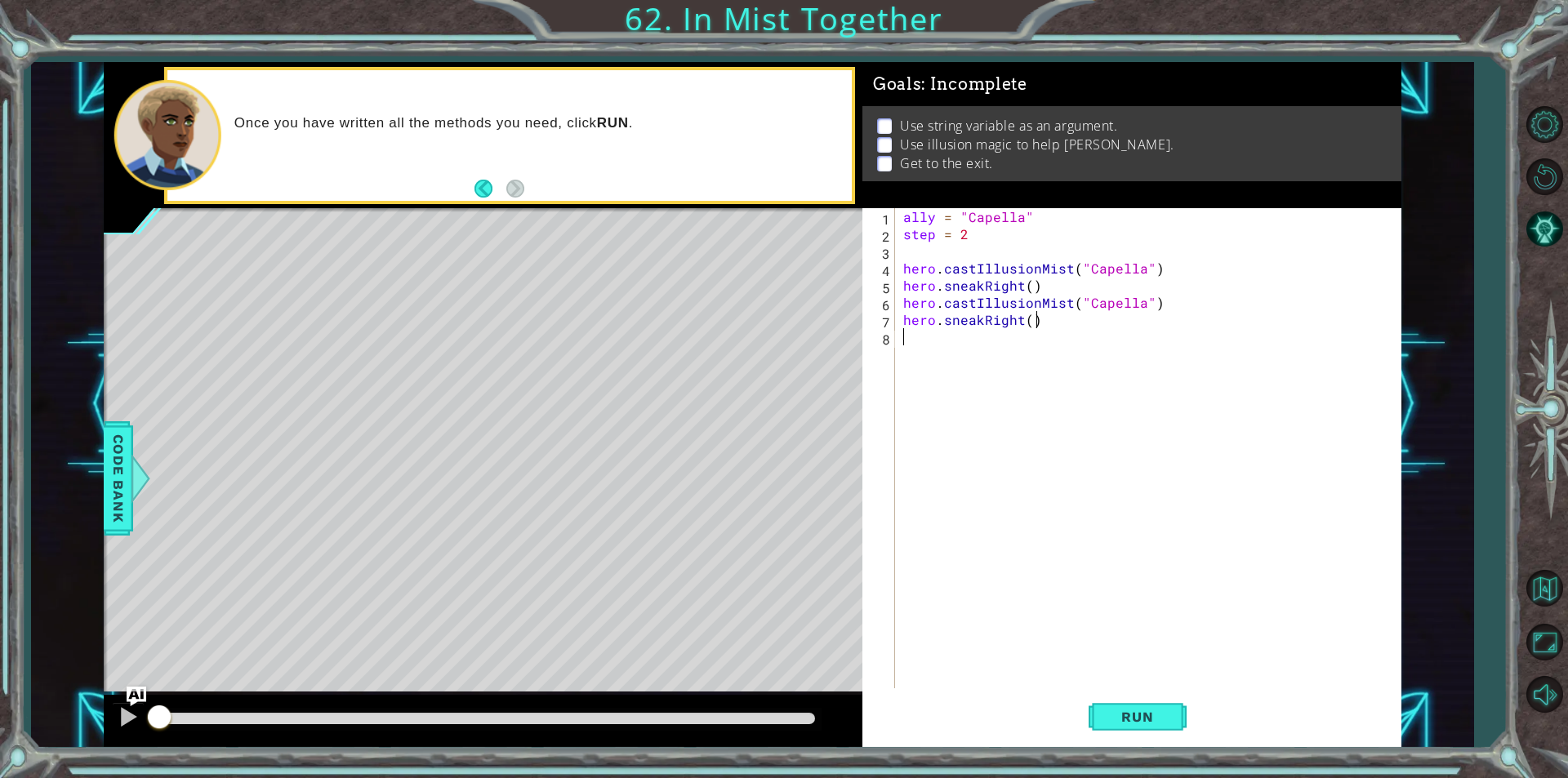
paste textarea "hero.sneakRight()"
type textarea "hero.sneakRight()"
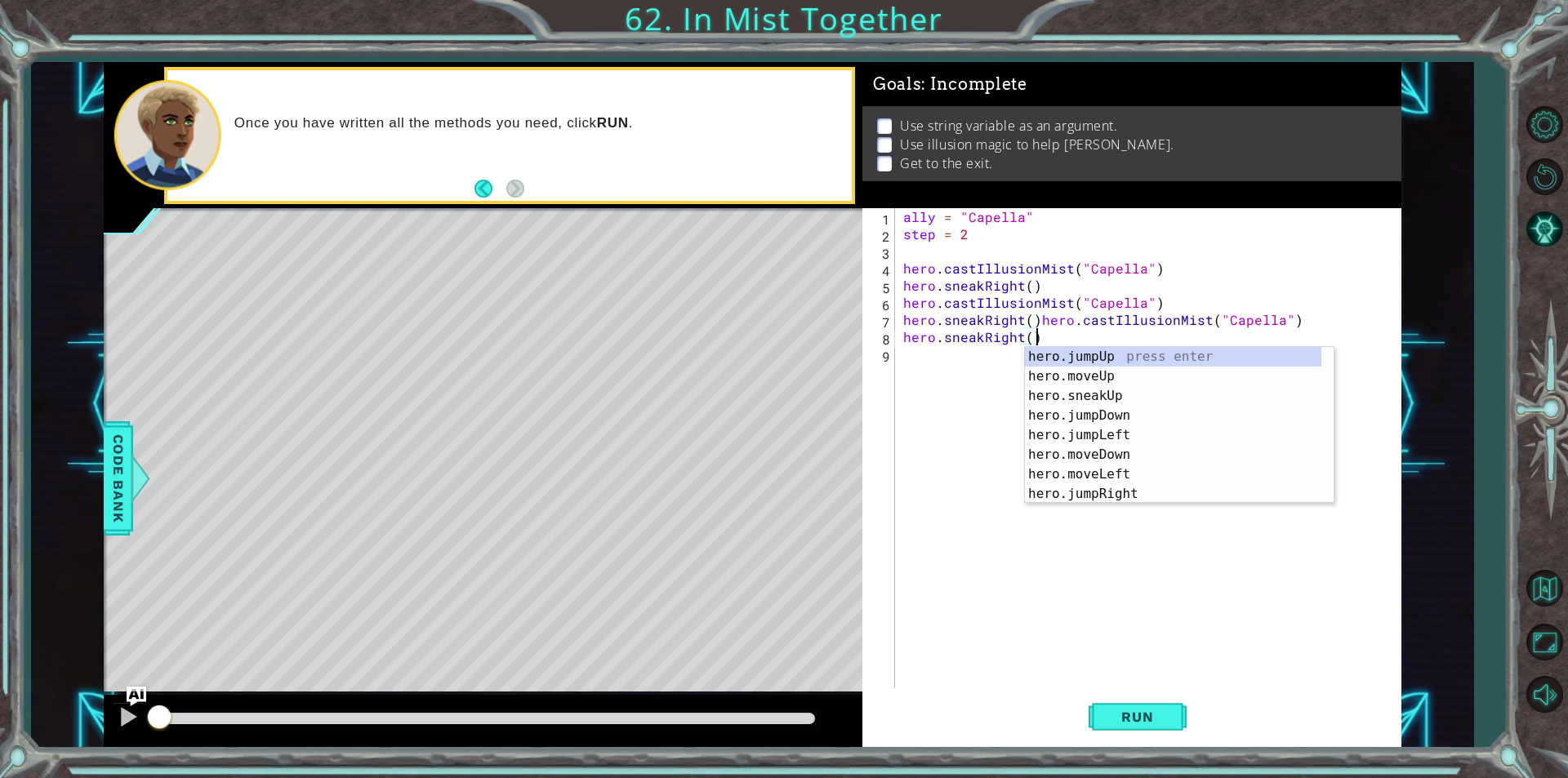
click at [966, 400] on div "ally = "Capella" step = 2 hero . castIllusionMist ( "Capella" ) hero . sneakRig…" at bounding box center [1152, 465] width 505 height 515
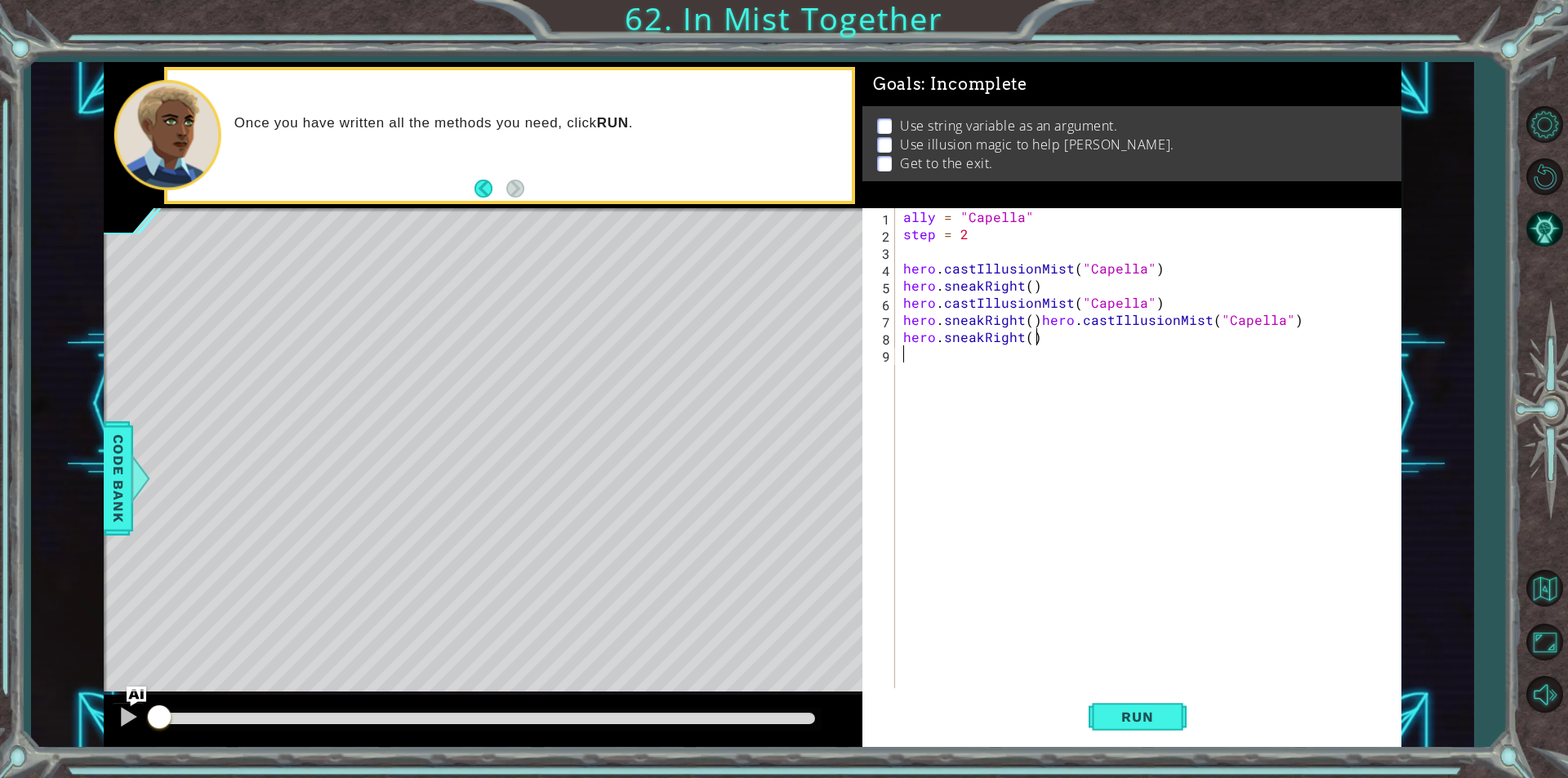
type textarea "hero.sneakRight()"
click at [915, 341] on div "ally = "Capella" step = 2 hero . castIllusionMist ( "Capella" ) hero . sneakRig…" at bounding box center [1152, 465] width 505 height 515
paste textarea "hero.sneakRight()"
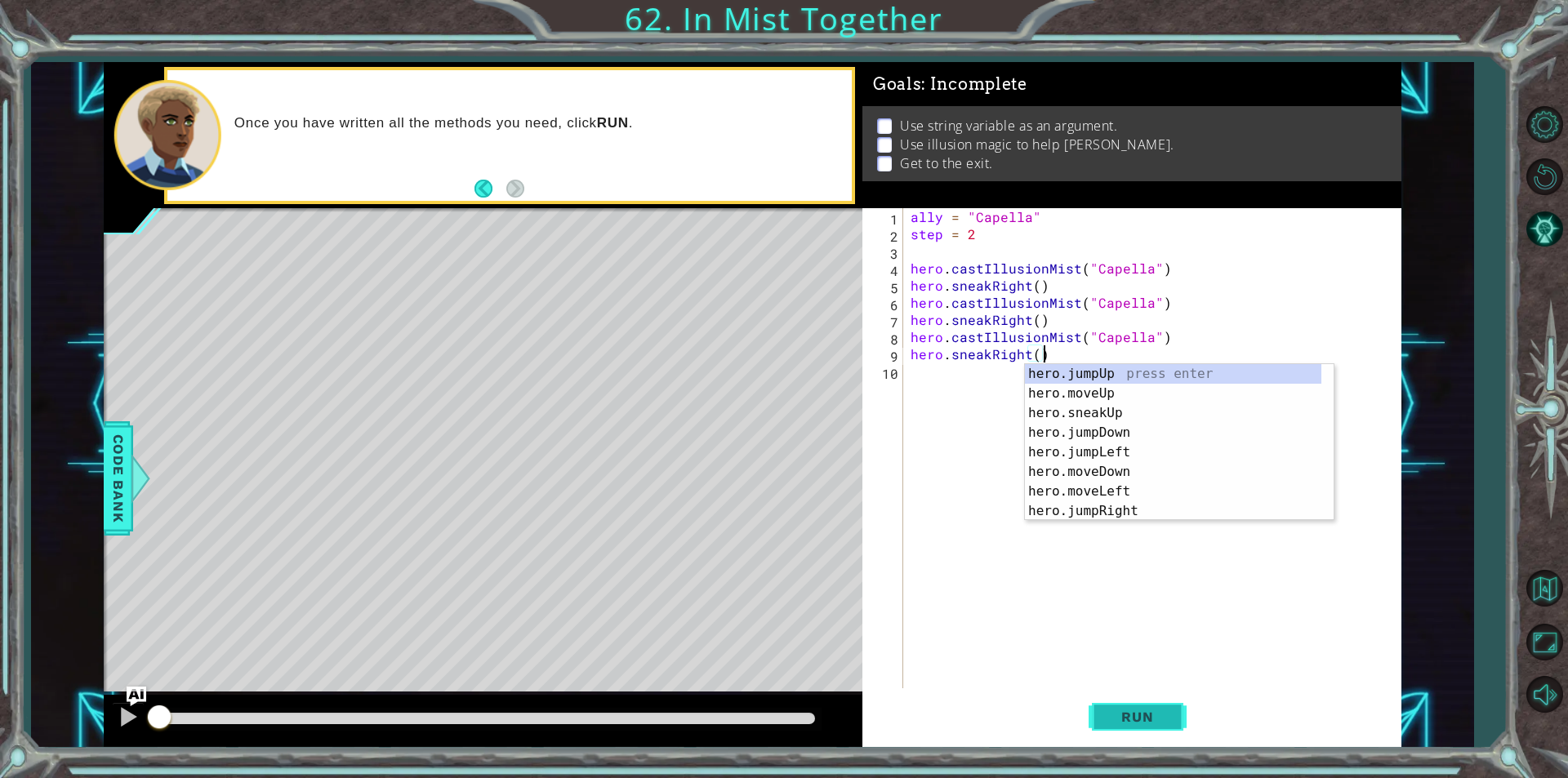
type textarea "hero.sneakRight()"
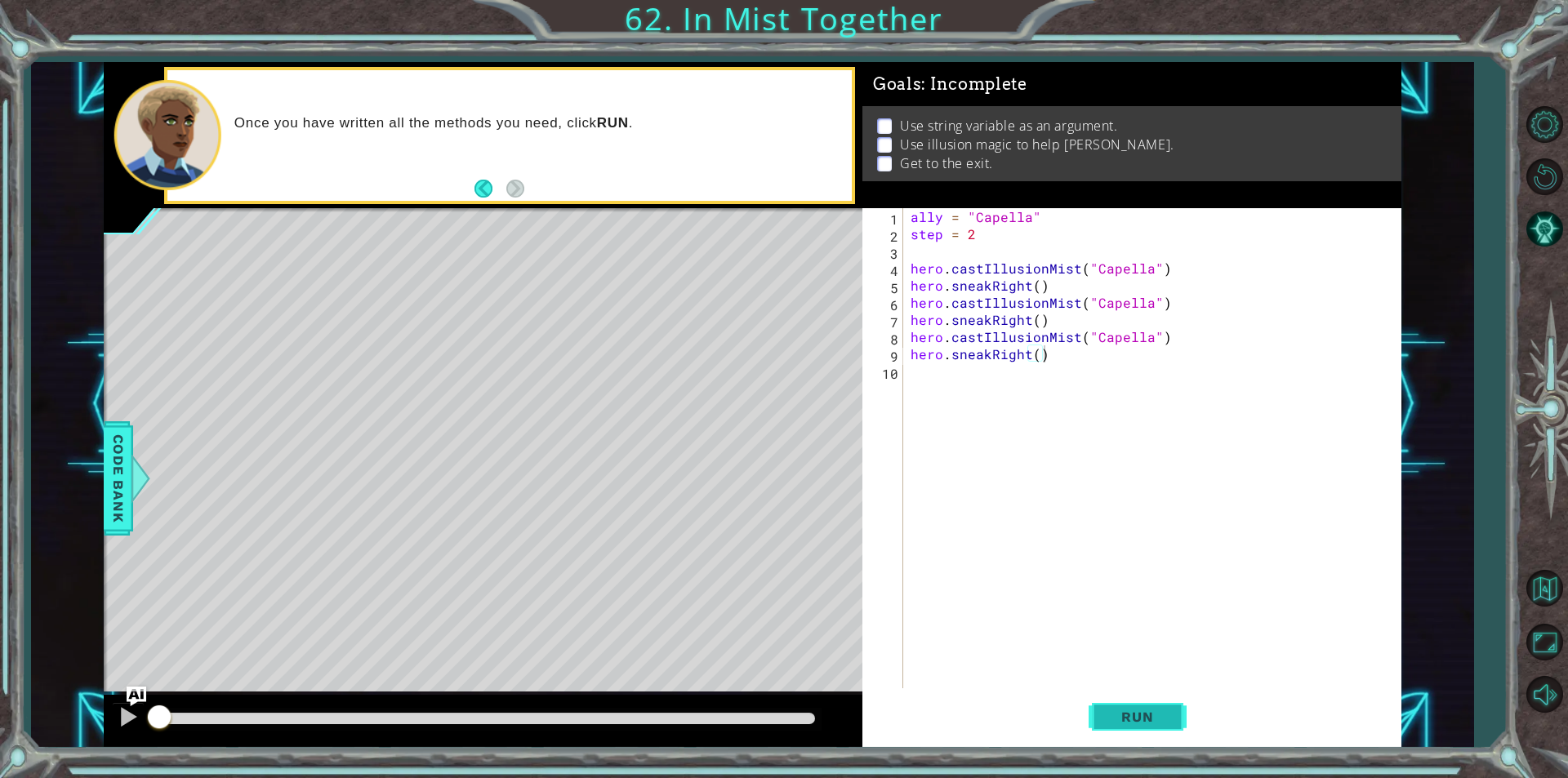
click at [1097, 731] on button "Run" at bounding box center [1137, 716] width 98 height 54
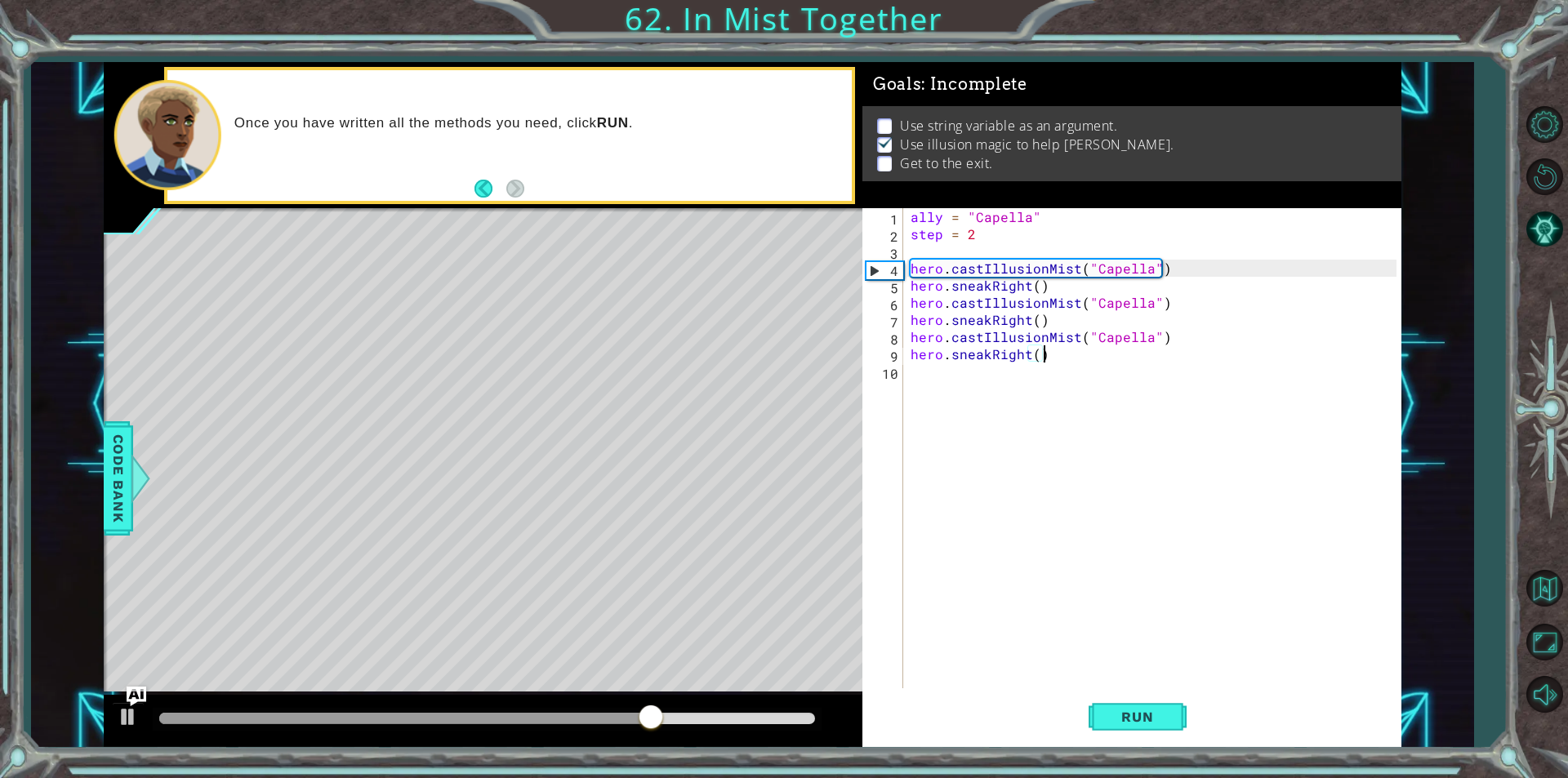
click at [985, 250] on div "ally = "Capella" step = 2 hero . castIllusionMist ( "Capella" ) hero . sneakRig…" at bounding box center [1155, 465] width 497 height 515
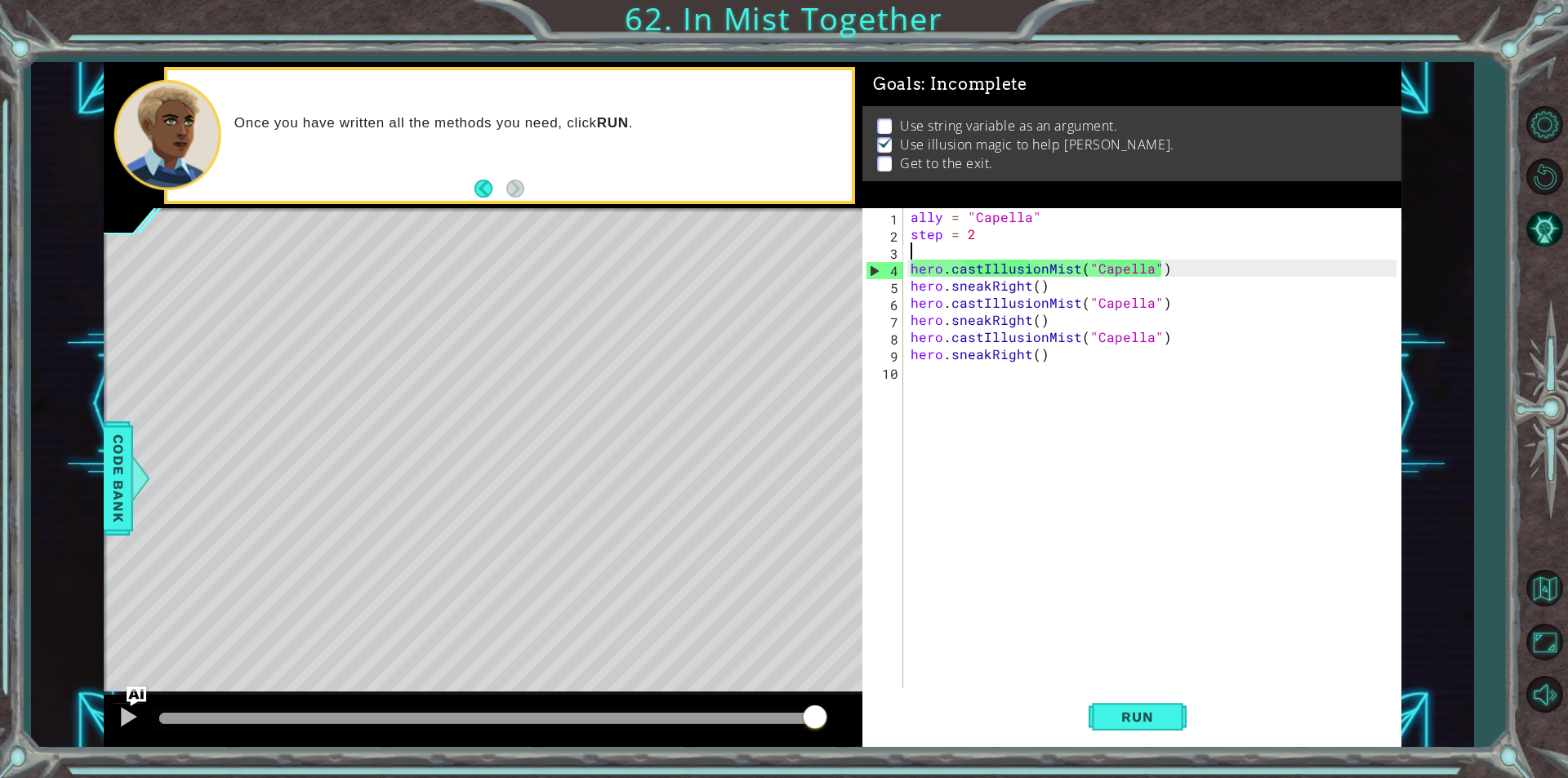
click at [1075, 230] on div "ally = "Capella" step = 2 hero . castIllusionMist ( "Capella" ) hero . sneakRig…" at bounding box center [1155, 465] width 497 height 515
drag, startPoint x: 1066, startPoint y: 219, endPoint x: 1050, endPoint y: 227, distance: 17.9
click at [1058, 224] on div "ally = "Capella" step = 2 hero . castIllusionMist ( "Capella" ) hero . sneakRig…" at bounding box center [1155, 465] width 497 height 515
type textarea "ally = "Capella""
click at [1023, 243] on div "ally = "Capella" step = 2 hero . castIllusionMist ( "Capella" ) hero . sneakRig…" at bounding box center [1155, 465] width 497 height 515
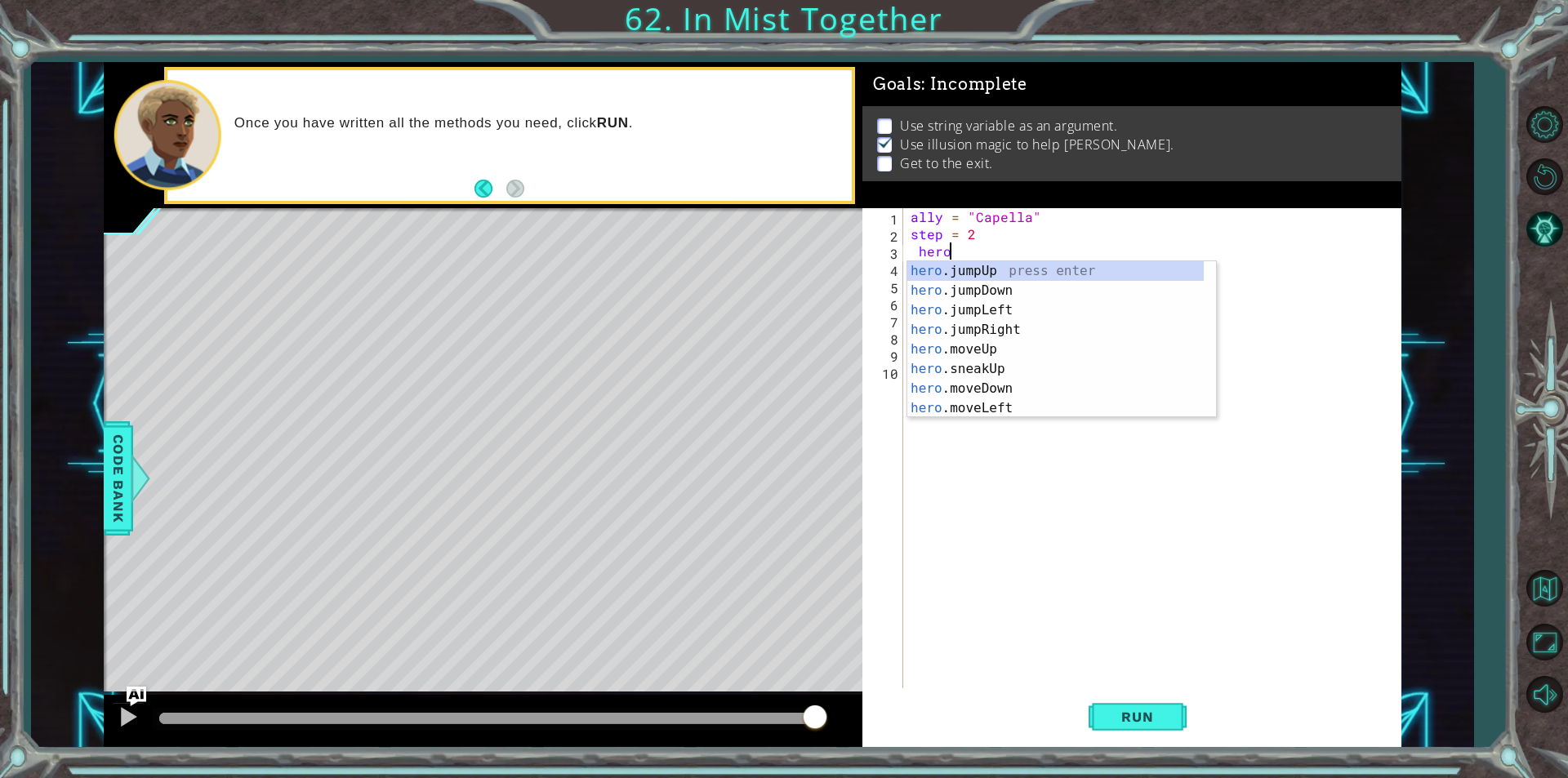
scroll to position [0, 1]
type textarea "h"
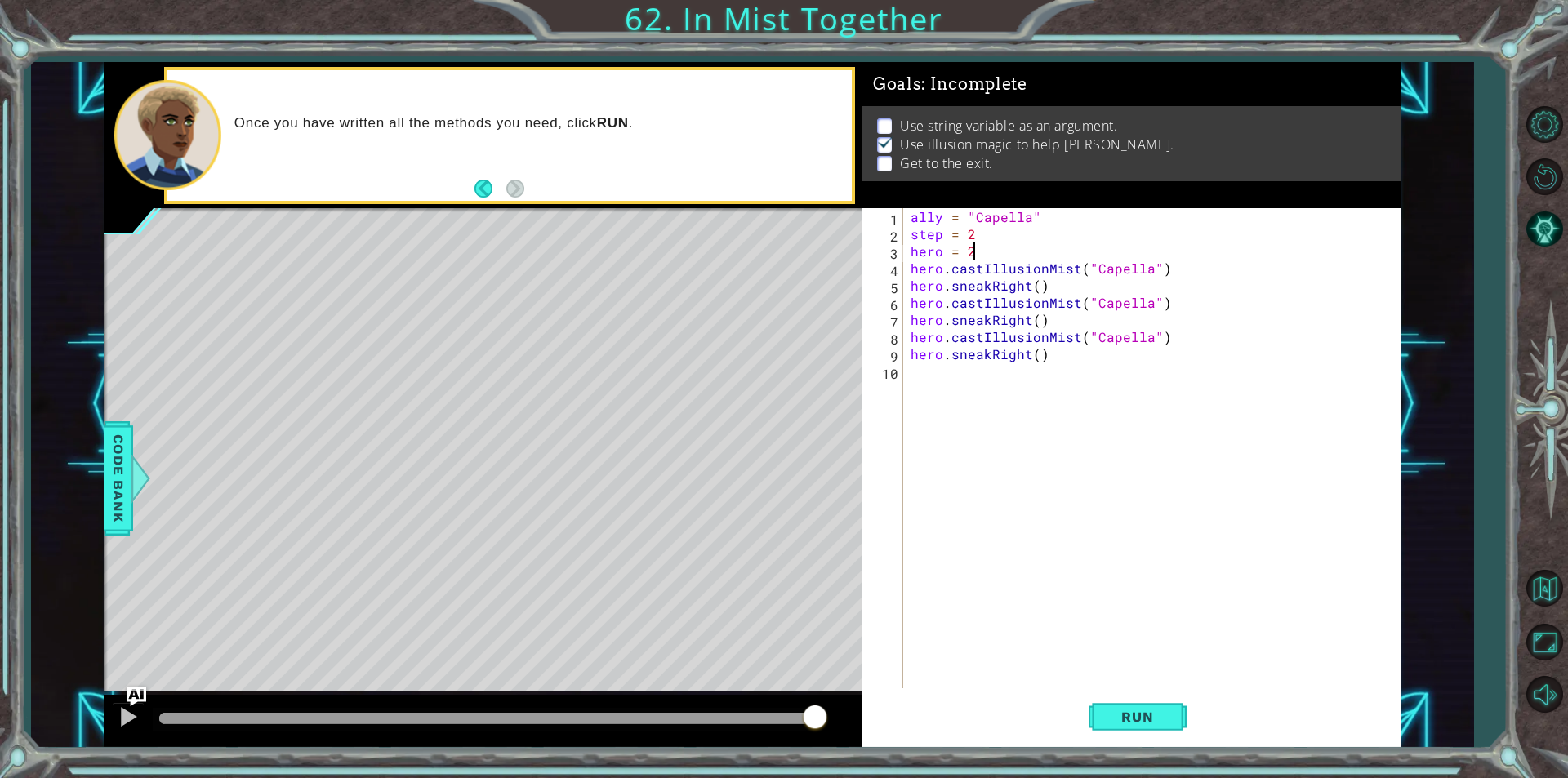
scroll to position [0, 3]
click at [1152, 721] on span "Run" at bounding box center [1137, 716] width 65 height 16
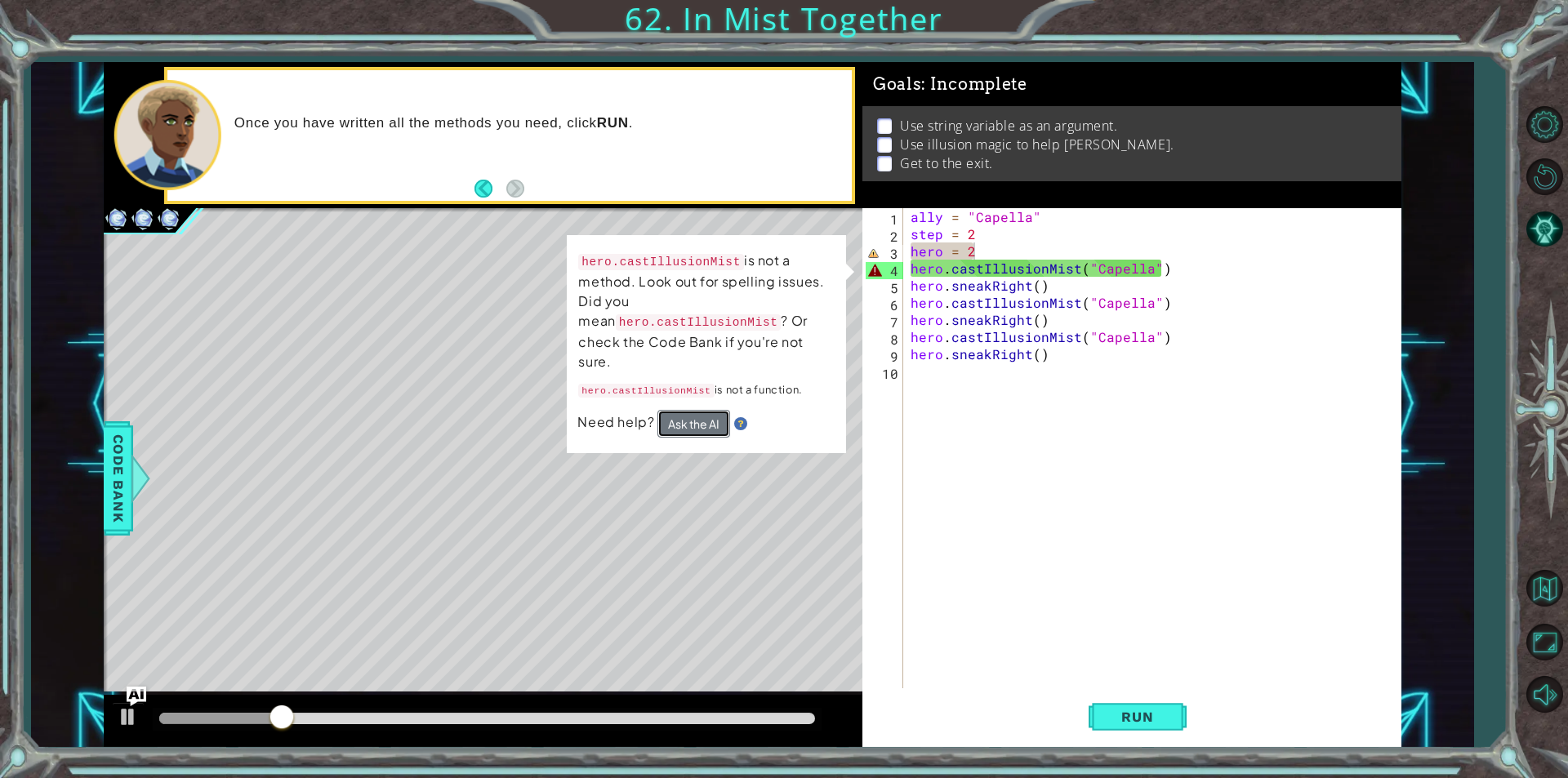
click at [676, 410] on button "Ask the AI" at bounding box center [694, 424] width 73 height 28
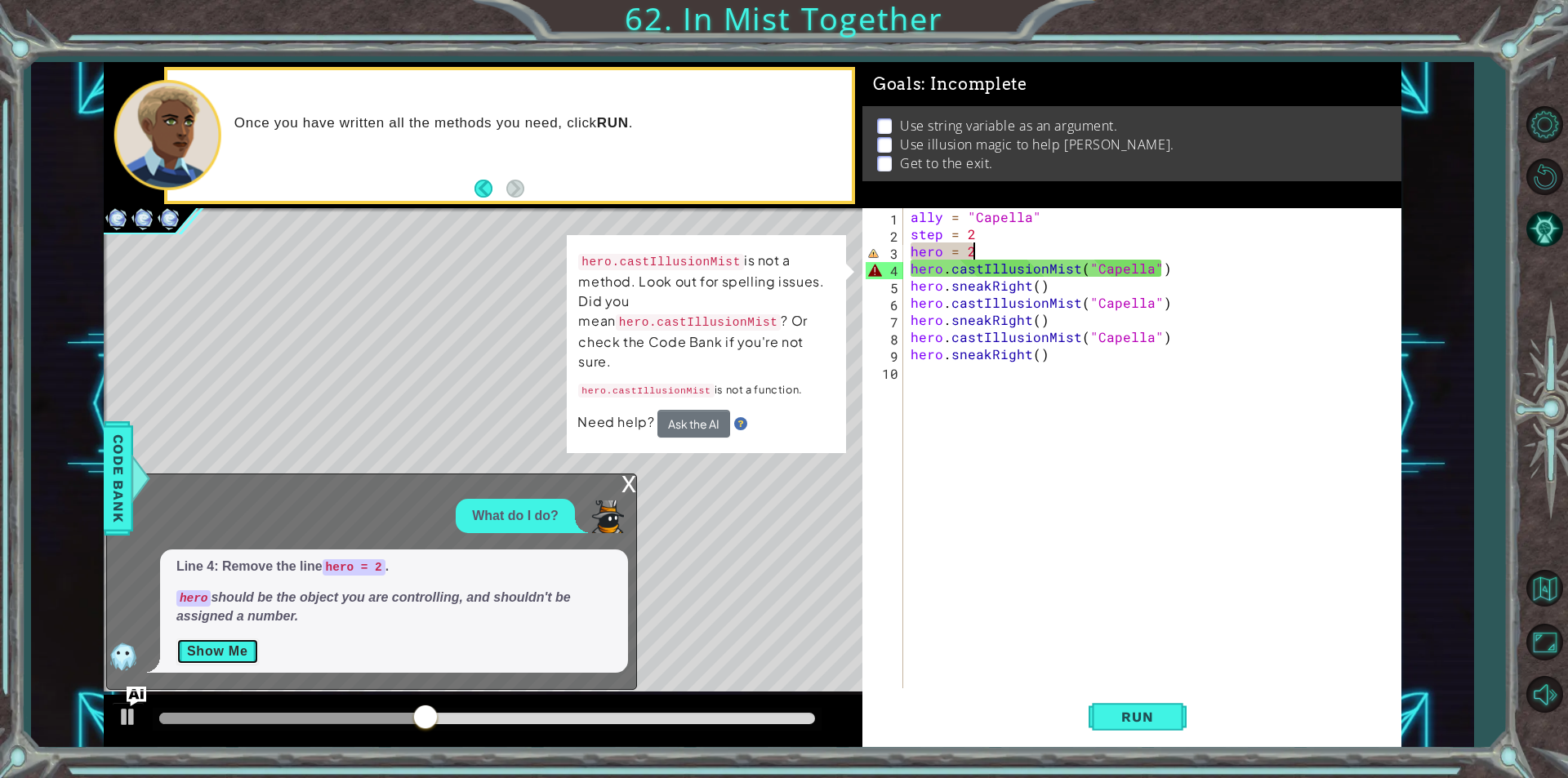
click at [224, 652] on button "Show Me" at bounding box center [217, 651] width 82 height 26
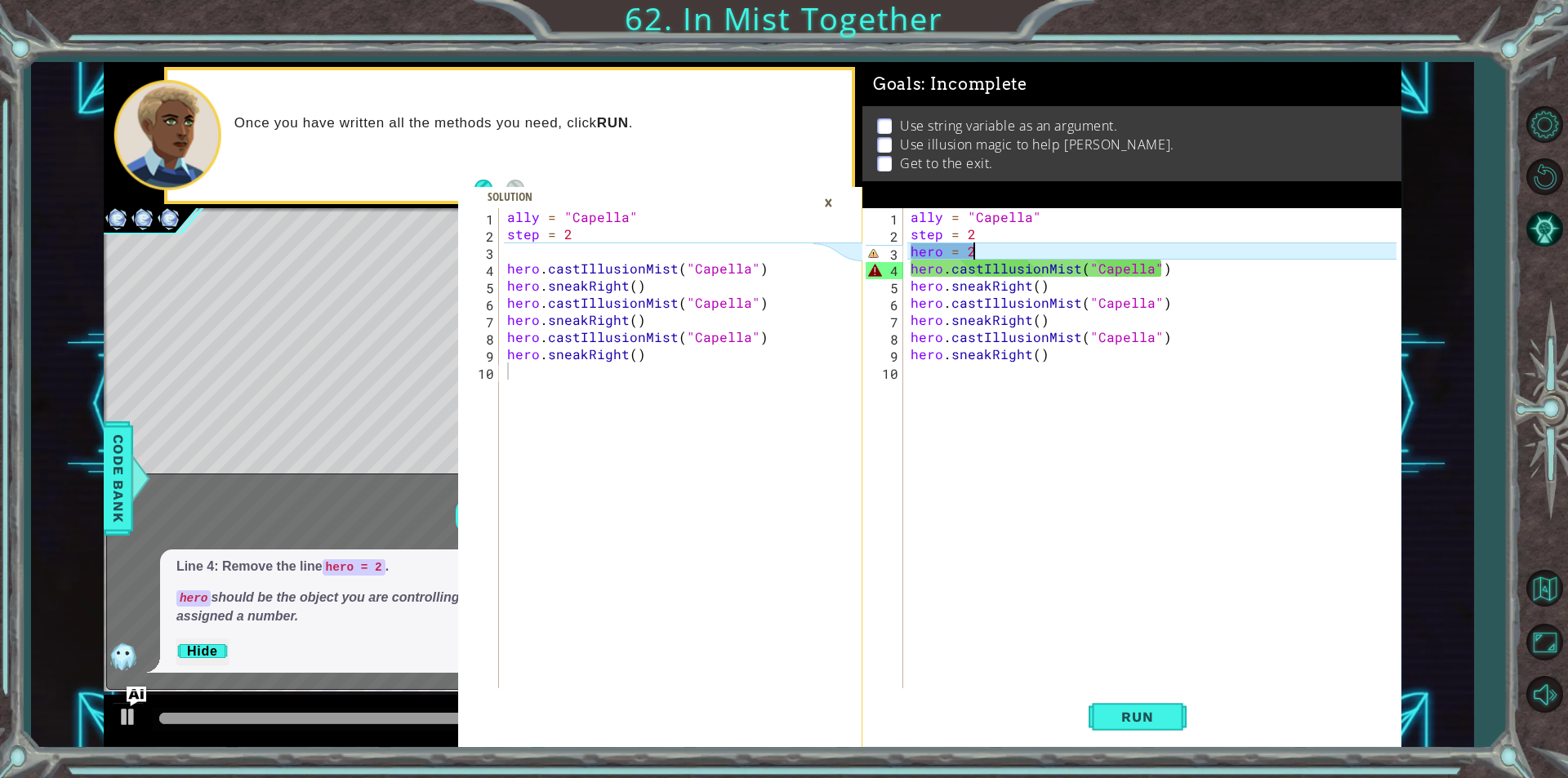
click at [823, 199] on div "×" at bounding box center [828, 202] width 25 height 28
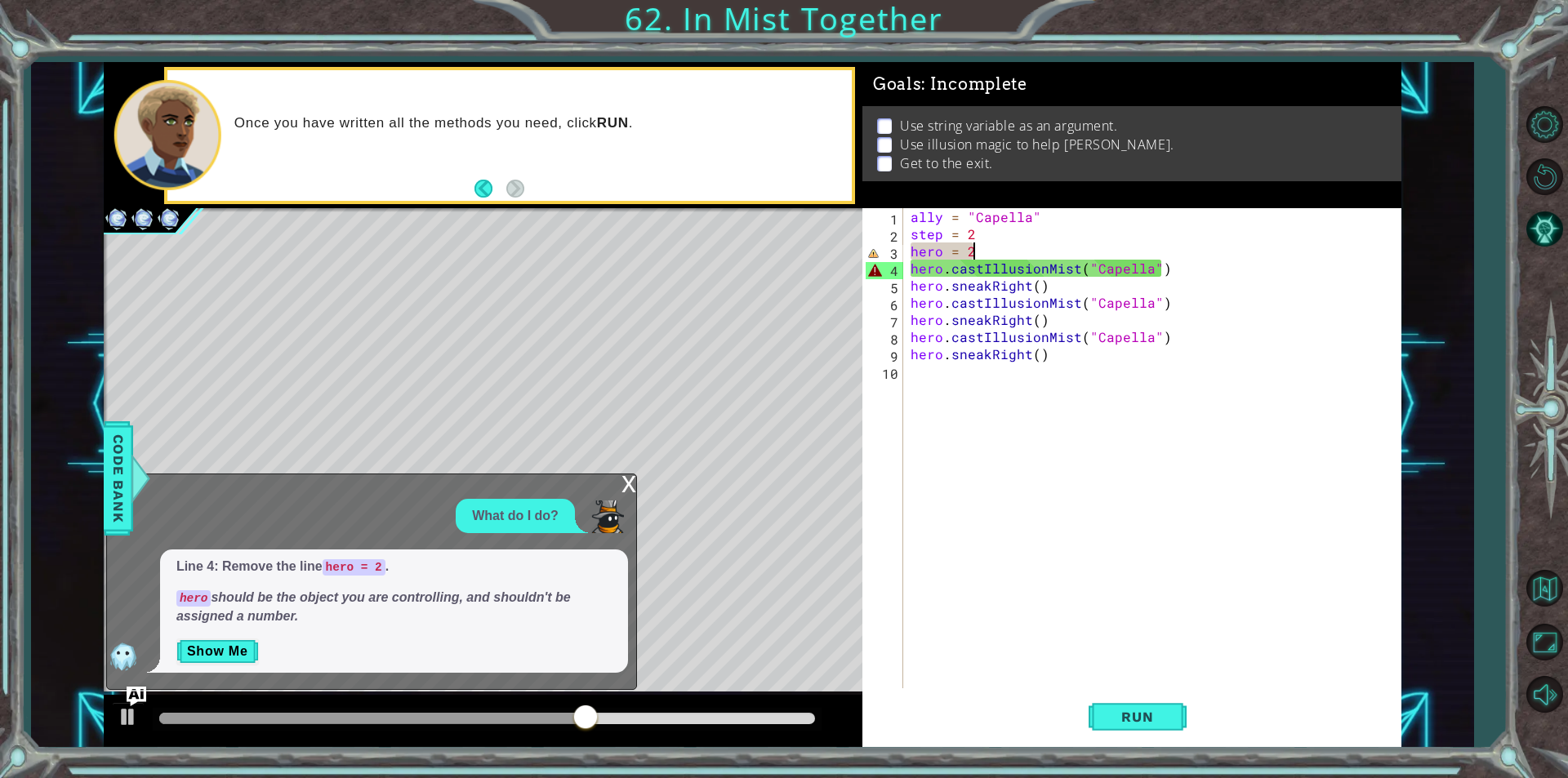
click at [980, 252] on div "ally = "Capella" step = 2 hero = 2 hero . castIllusionMist ( "Capella" ) hero .…" at bounding box center [1155, 465] width 497 height 515
click at [980, 253] on div "ally = "Capella" step = 2 hero = 2 hero . castIllusionMist ( "Capella" ) hero .…" at bounding box center [1155, 465] width 497 height 515
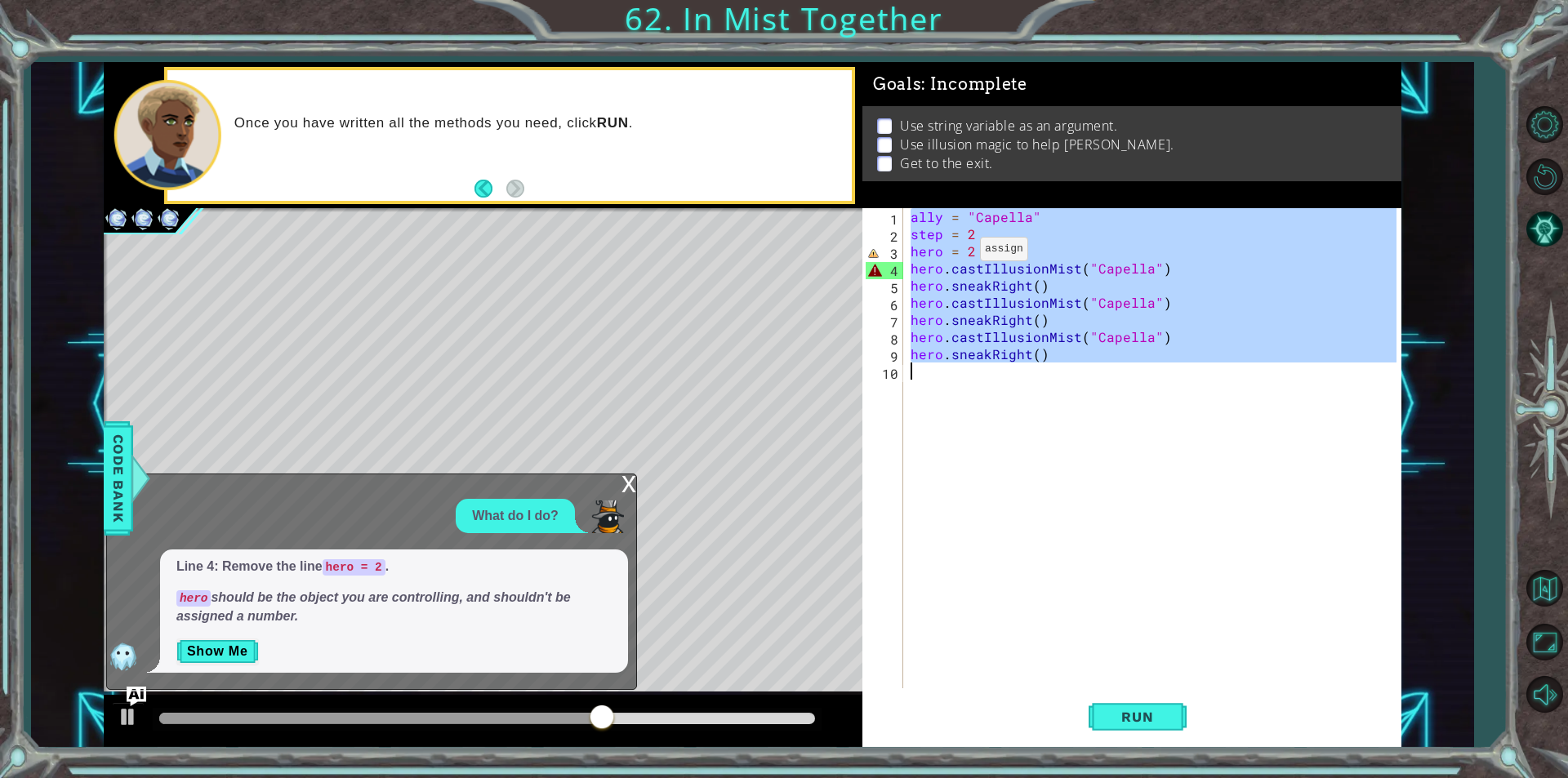
drag, startPoint x: 980, startPoint y: 253, endPoint x: 960, endPoint y: 253, distance: 20.0
click at [960, 253] on div "ally = "Capella" step = 2 hero = 2 hero . castIllusionMist ( "Capella" ) hero .…" at bounding box center [1155, 465] width 497 height 515
click at [960, 253] on div "ally = "Capella" step = 2 hero = 2 hero . castIllusionMist ( "Capella" ) hero .…" at bounding box center [1152, 448] width 489 height 480
click at [960, 253] on div "ally = "Capella" step = 2 hero = 2 hero . castIllusionMist ( "Capella" ) hero .…" at bounding box center [1155, 465] width 497 height 515
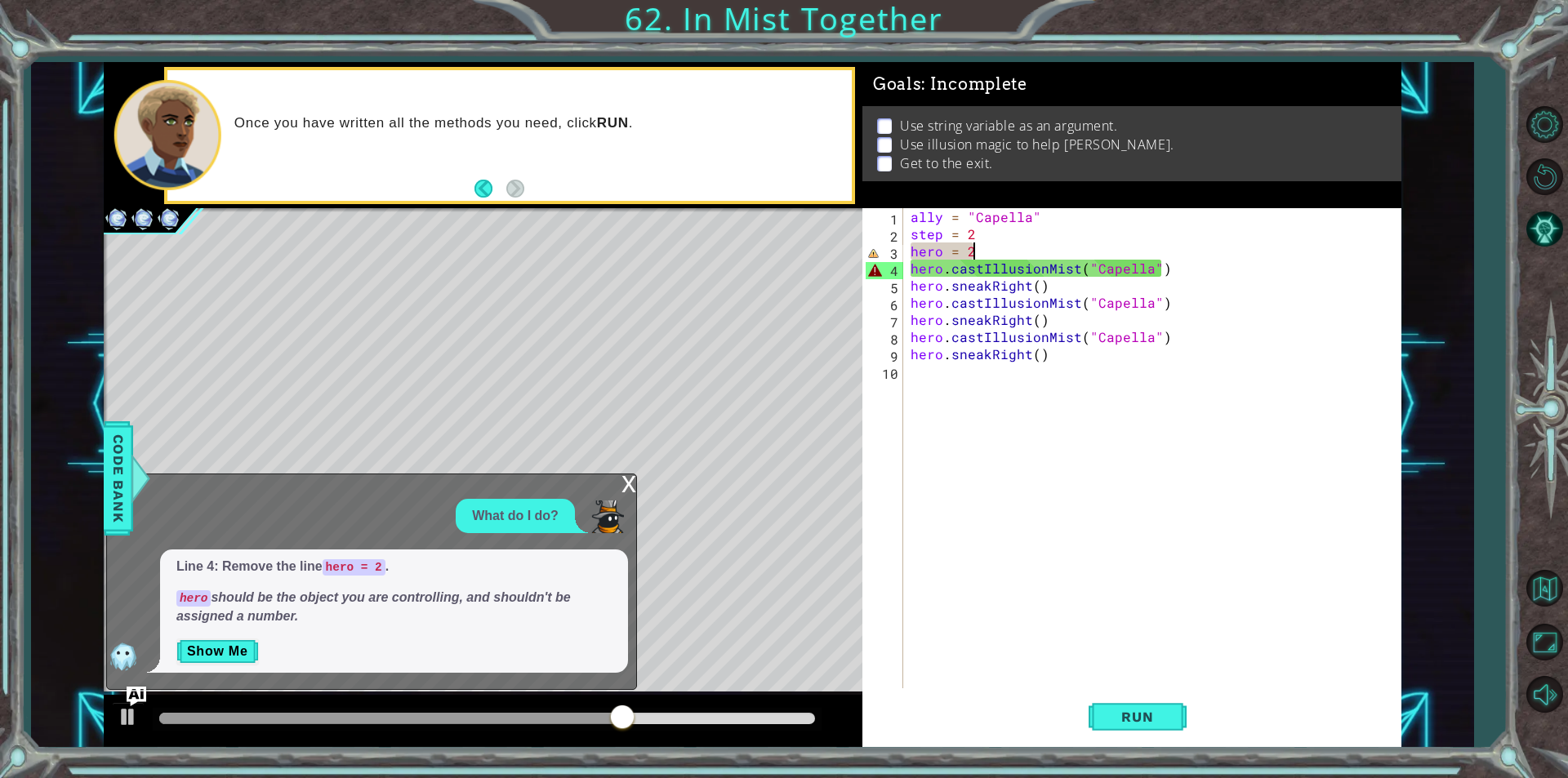
click at [971, 251] on div "ally = "Capella" step = 2 hero = 2 hero . castIllusionMist ( "Capella" ) hero .…" at bounding box center [1155, 465] width 497 height 515
drag, startPoint x: 971, startPoint y: 251, endPoint x: 948, endPoint y: 245, distance: 23.8
click at [948, 245] on div "ally = "Capella" step = 2 hero = 2 hero . castIllusionMist ( "Capella" ) hero .…" at bounding box center [1155, 465] width 497 height 515
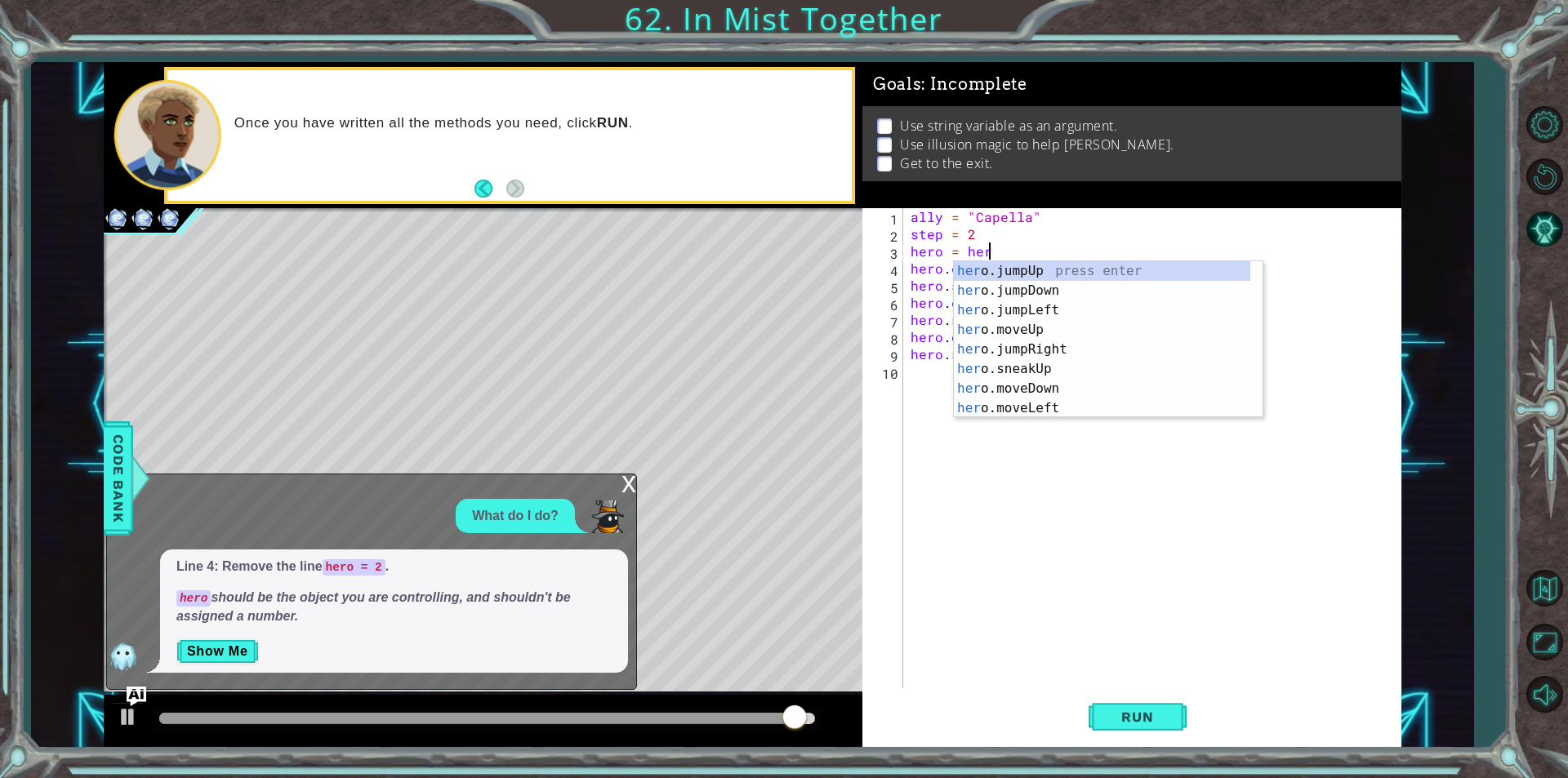
scroll to position [0, 4]
type textarea "hero = hero"
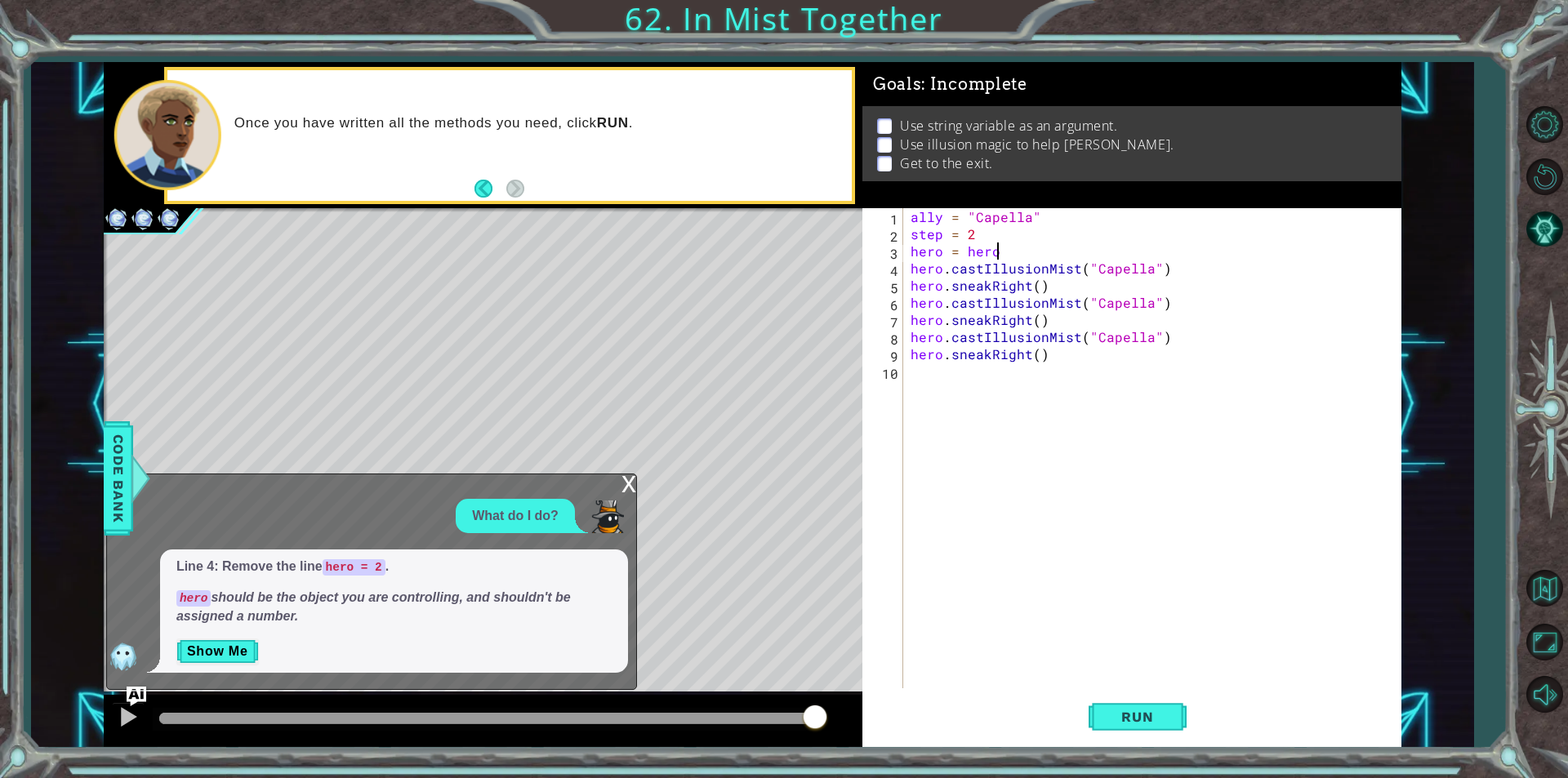
click at [1067, 248] on div "ally = "Capella" step = 2 hero = hero hero . castIllusionMist ( "Capella" ) her…" at bounding box center [1155, 465] width 497 height 515
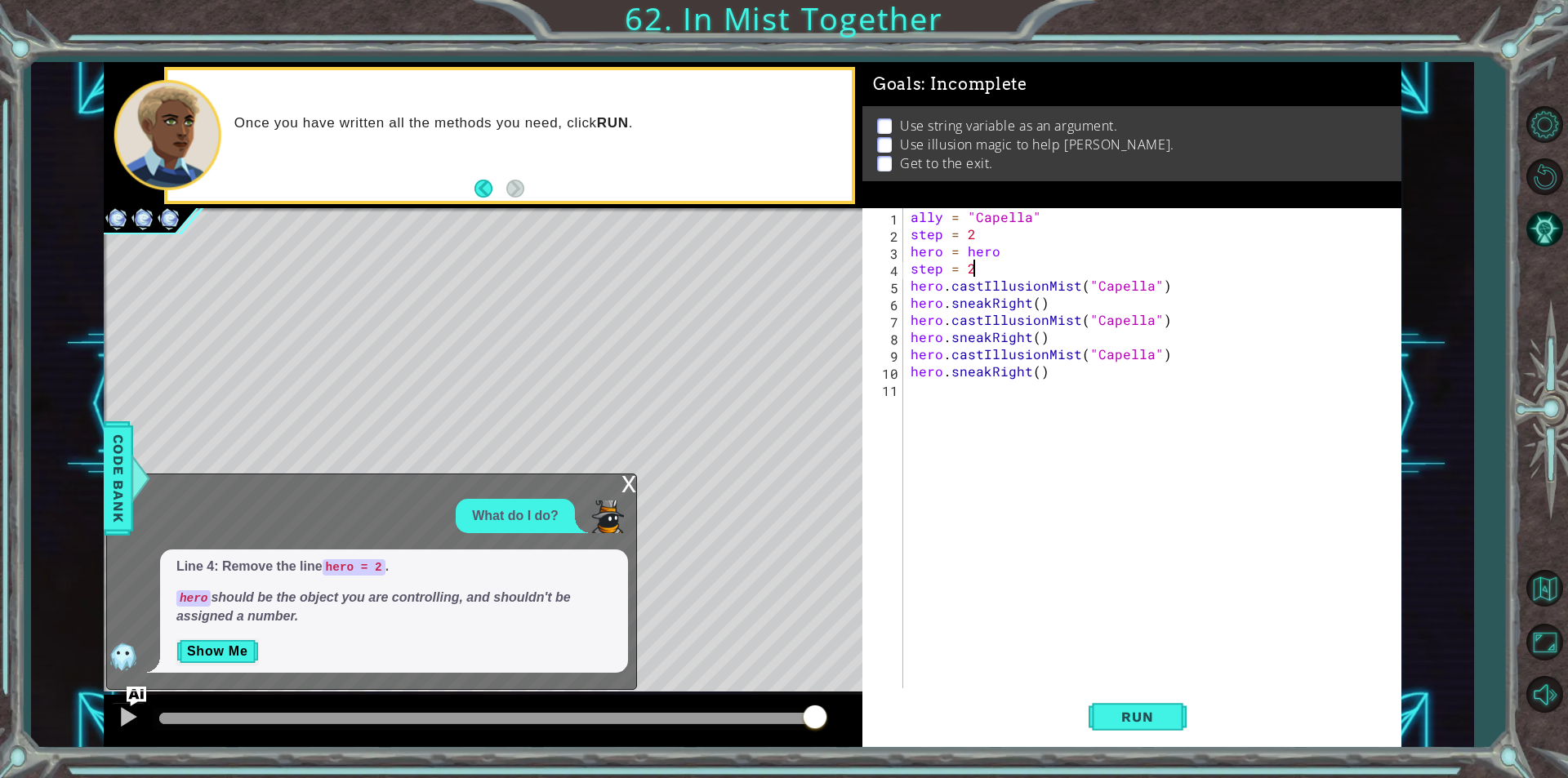
scroll to position [0, 3]
click at [1160, 727] on button "Run" at bounding box center [1137, 716] width 98 height 54
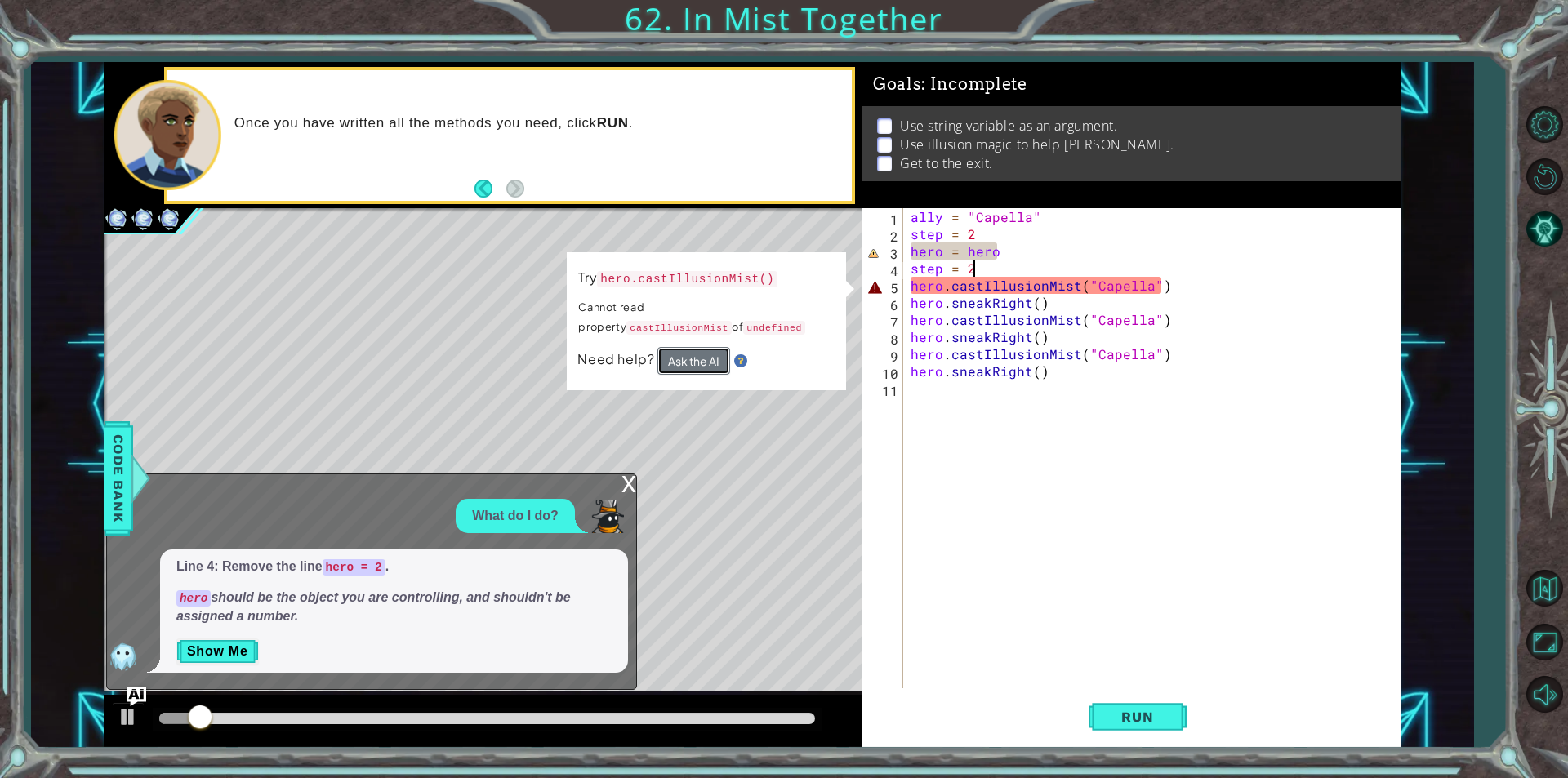
click at [711, 371] on button "Ask the AI" at bounding box center [694, 361] width 73 height 28
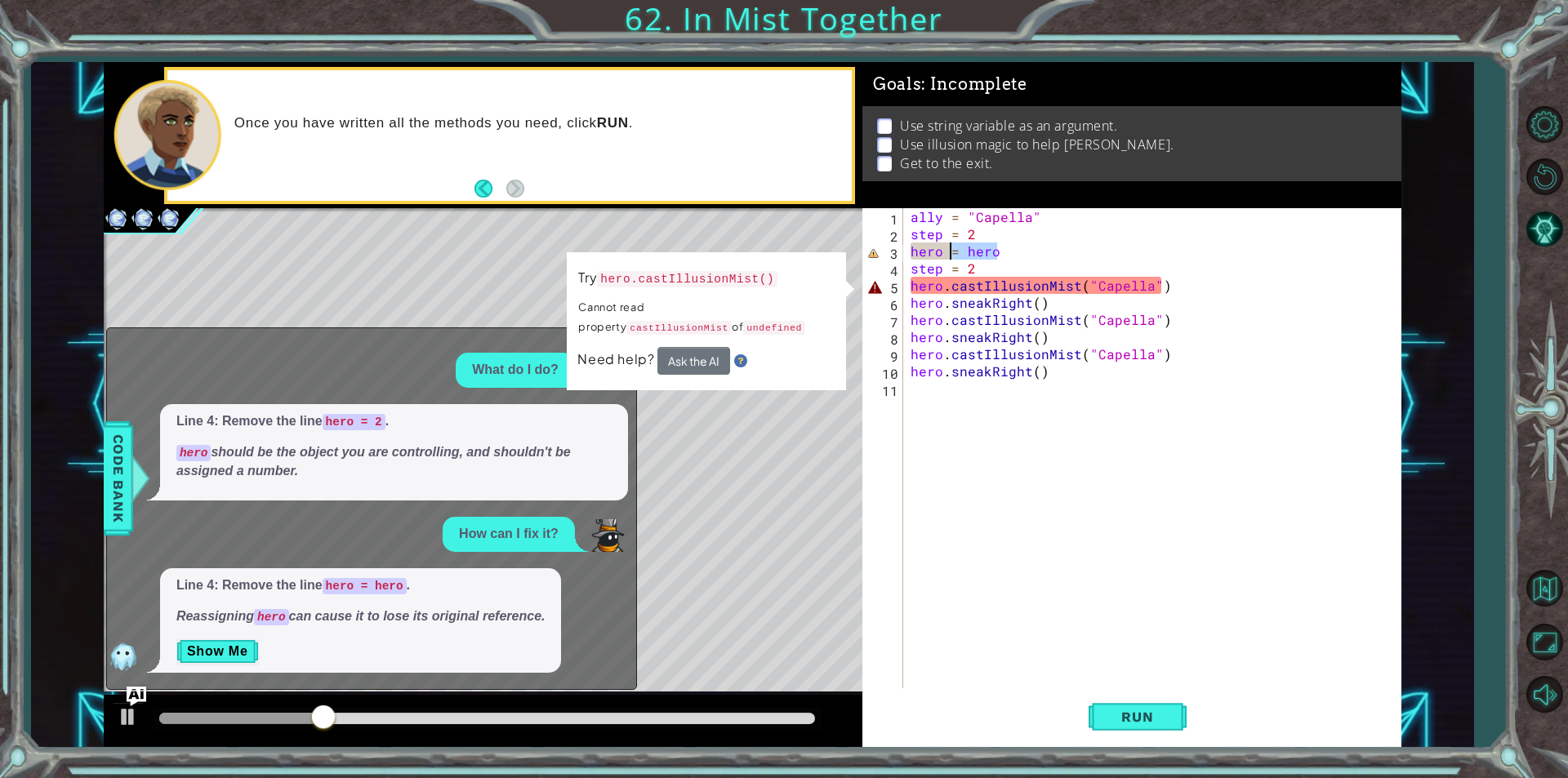
drag, startPoint x: 1022, startPoint y: 243, endPoint x: 952, endPoint y: 256, distance: 71.2
click at [952, 256] on div "ally = "Capella" step = 2 hero = hero step = 2 hero . castIllusionMist ( "Capel…" at bounding box center [1155, 465] width 497 height 515
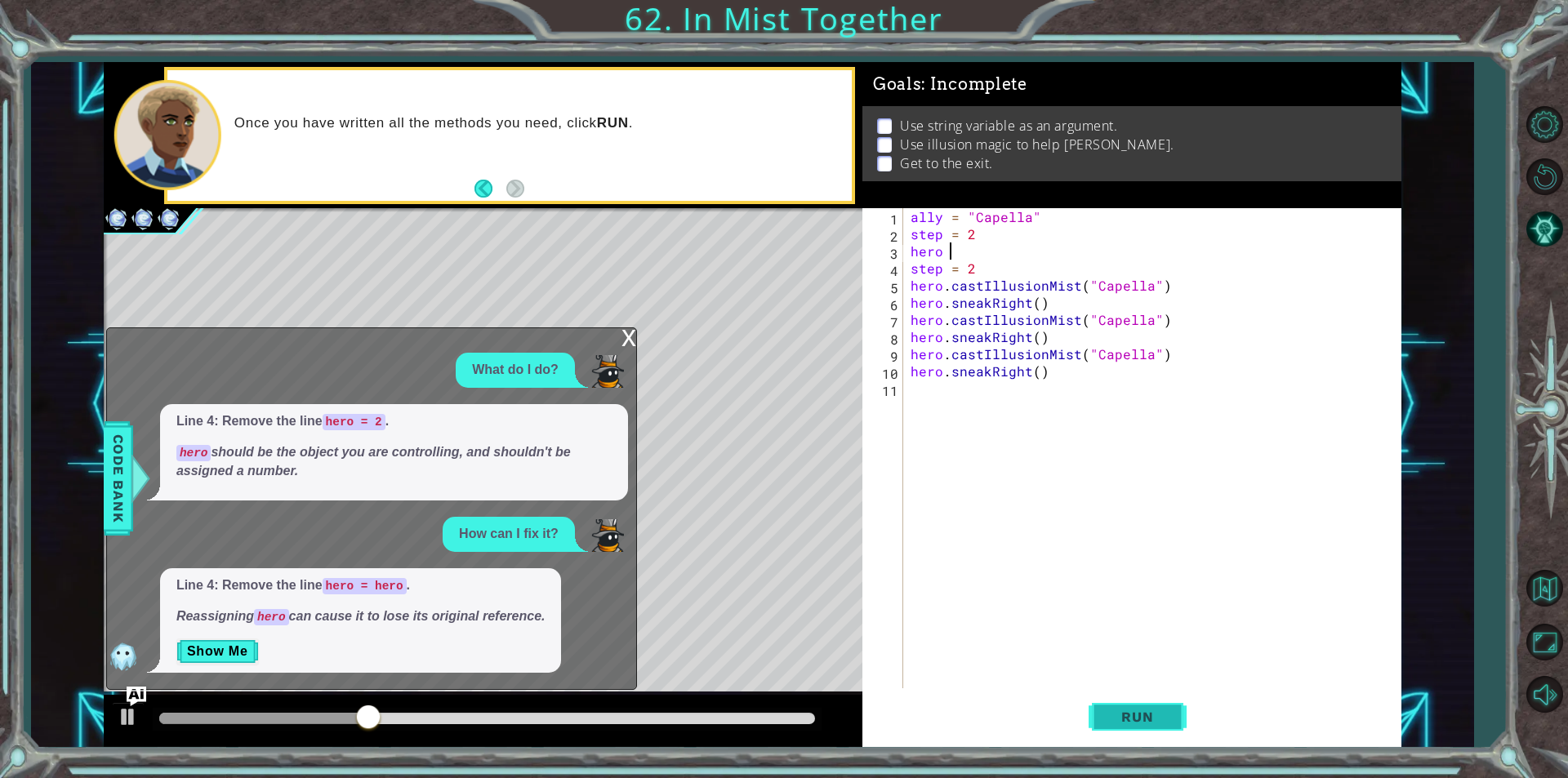
click at [1107, 727] on button "Run" at bounding box center [1137, 716] width 98 height 54
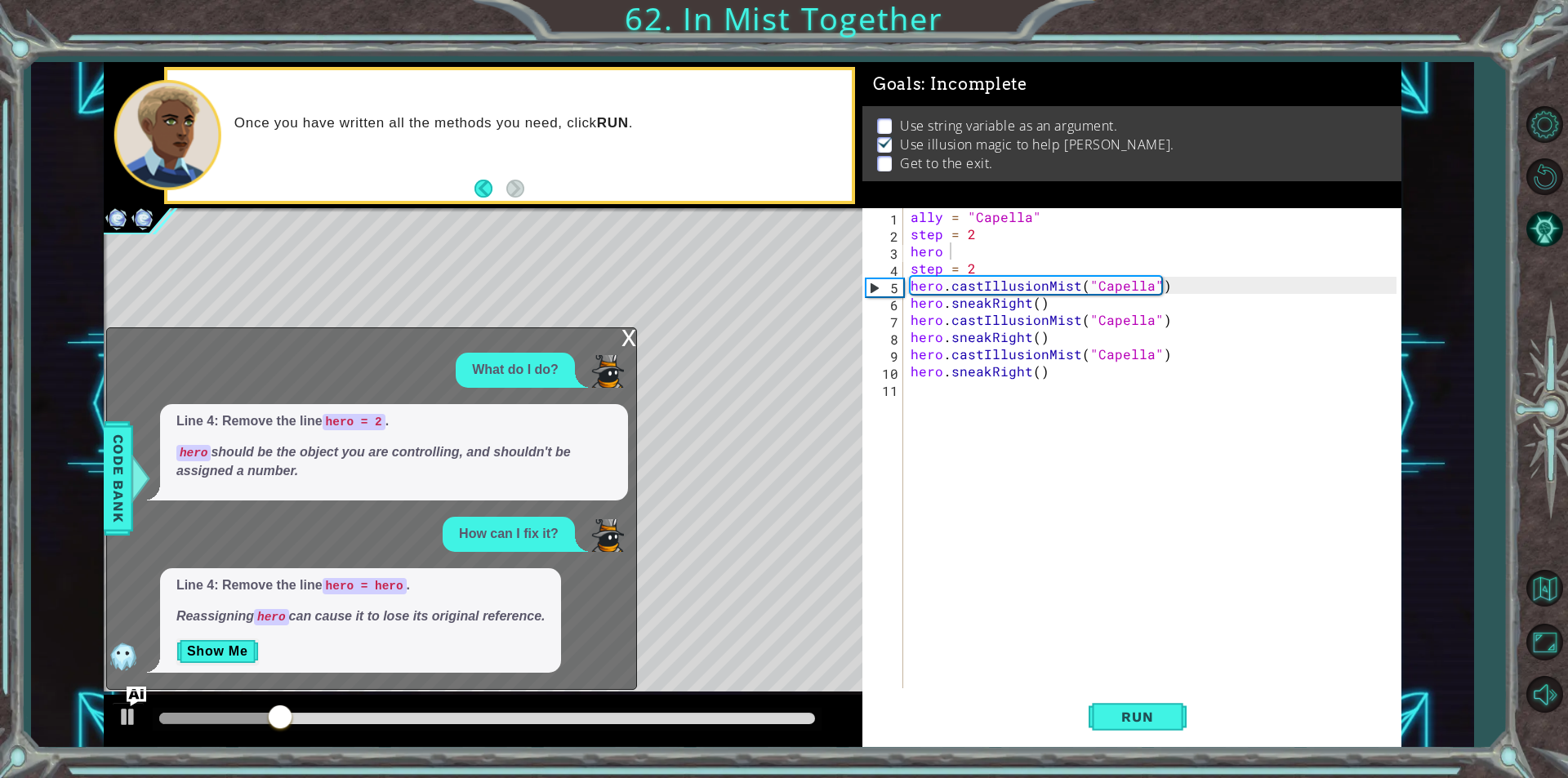
click at [627, 345] on div "x" at bounding box center [629, 335] width 14 height 16
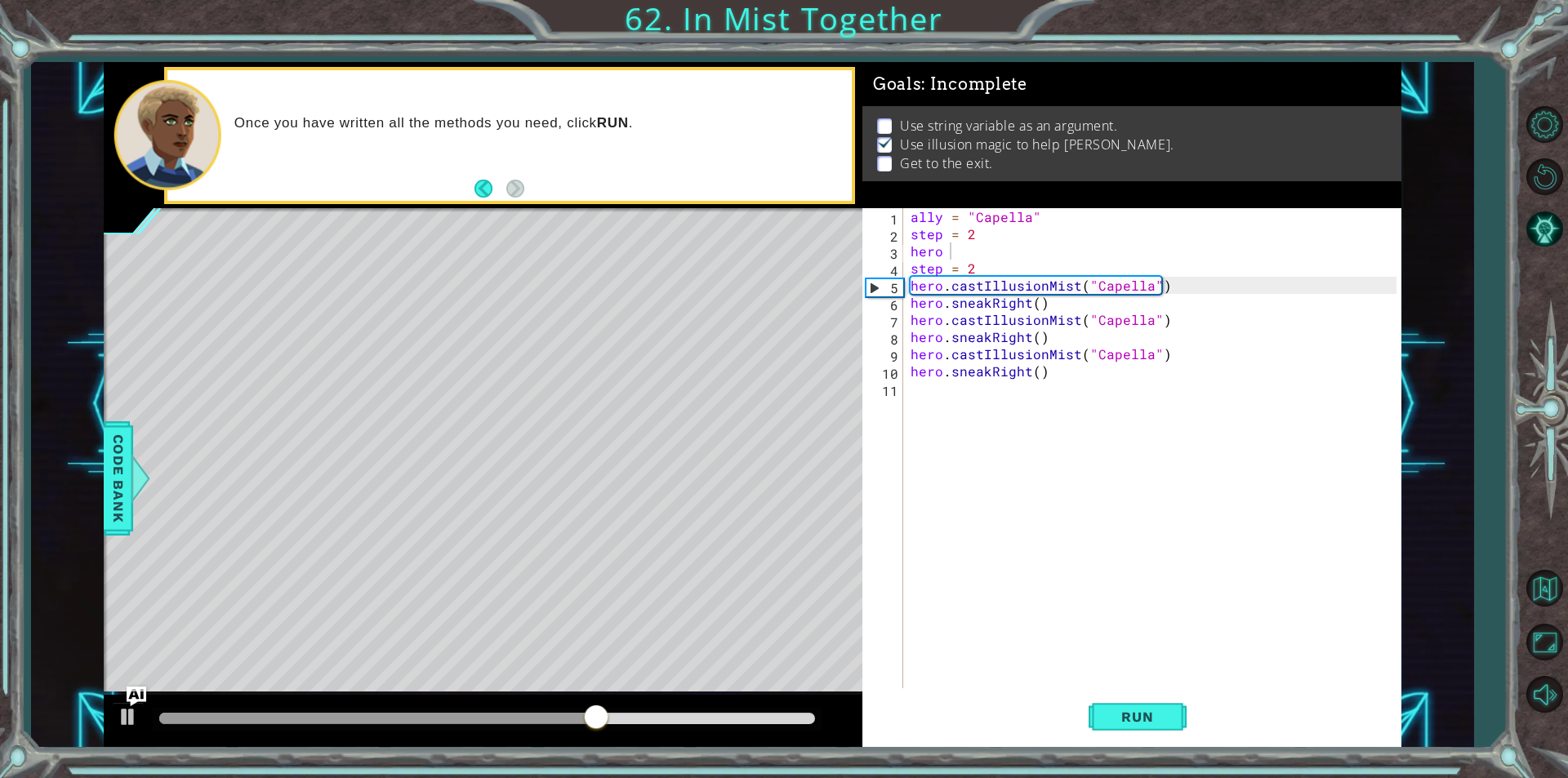
click at [1029, 307] on div "ally = "Capella" step = 2 hero step = 2 hero . castIllusionMist ( "Capella" ) h…" at bounding box center [1155, 465] width 497 height 515
click at [1032, 306] on div "ally = "Capella" step = 2 hero step = 2 hero . castIllusionMist ( "Capella" ) h…" at bounding box center [1155, 465] width 497 height 515
click at [1032, 306] on div "ally = "Capella" step = 2 hero step = 2 hero . castIllusionMist ( "Capella" ) h…" at bounding box center [1152, 448] width 489 height 480
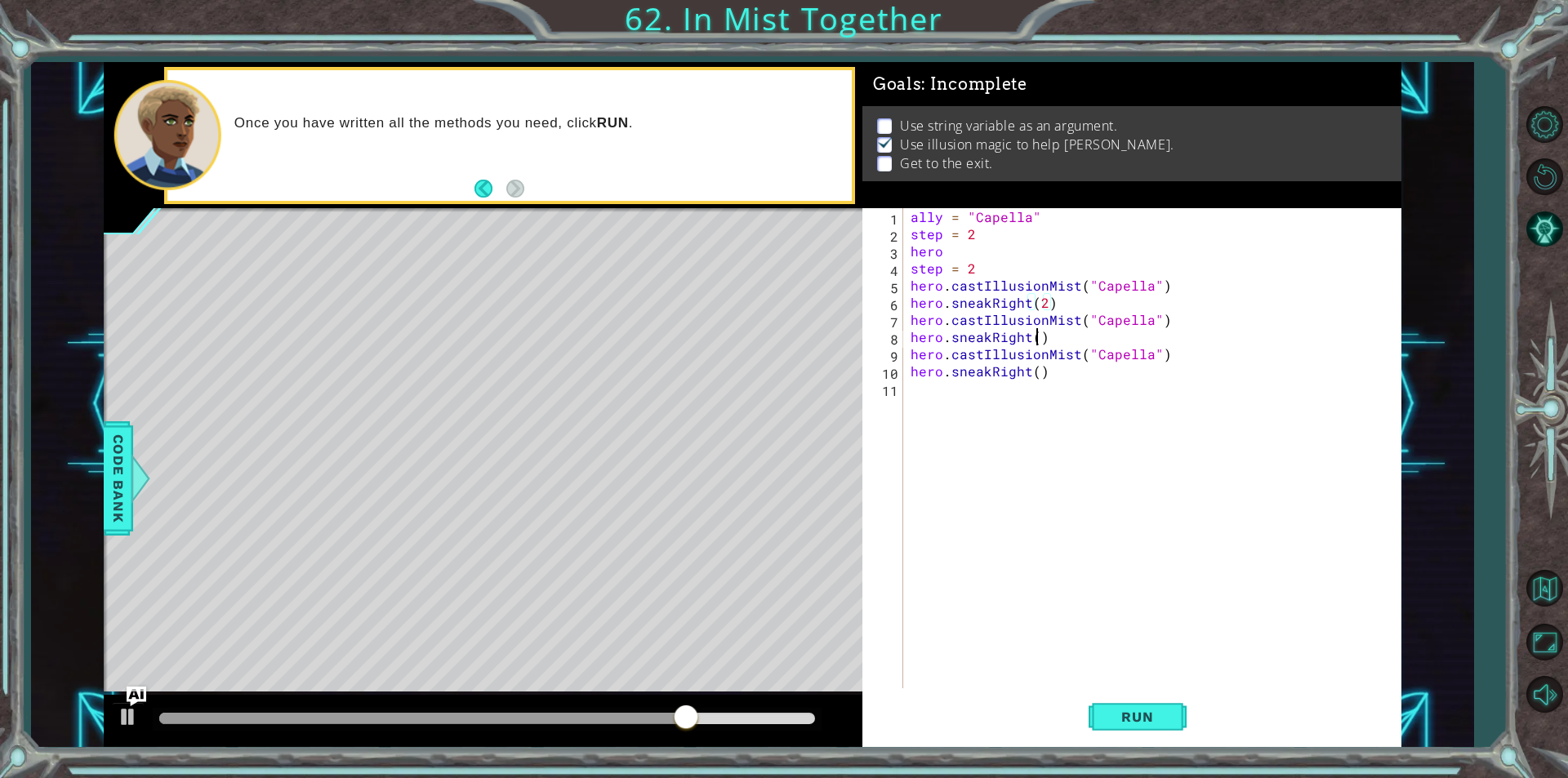
click at [1032, 336] on div "ally = "Capella" step = 2 hero step = 2 hero . castIllusionMist ( "Capella" ) h…" at bounding box center [1155, 465] width 497 height 515
click at [1032, 373] on div "ally = "Capella" step = 2 hero step = 2 hero . castIllusionMist ( "Capella" ) h…" at bounding box center [1155, 465] width 497 height 515
type textarea "hero.sneakRight(2)"
click at [1135, 713] on span "Run" at bounding box center [1137, 716] width 65 height 16
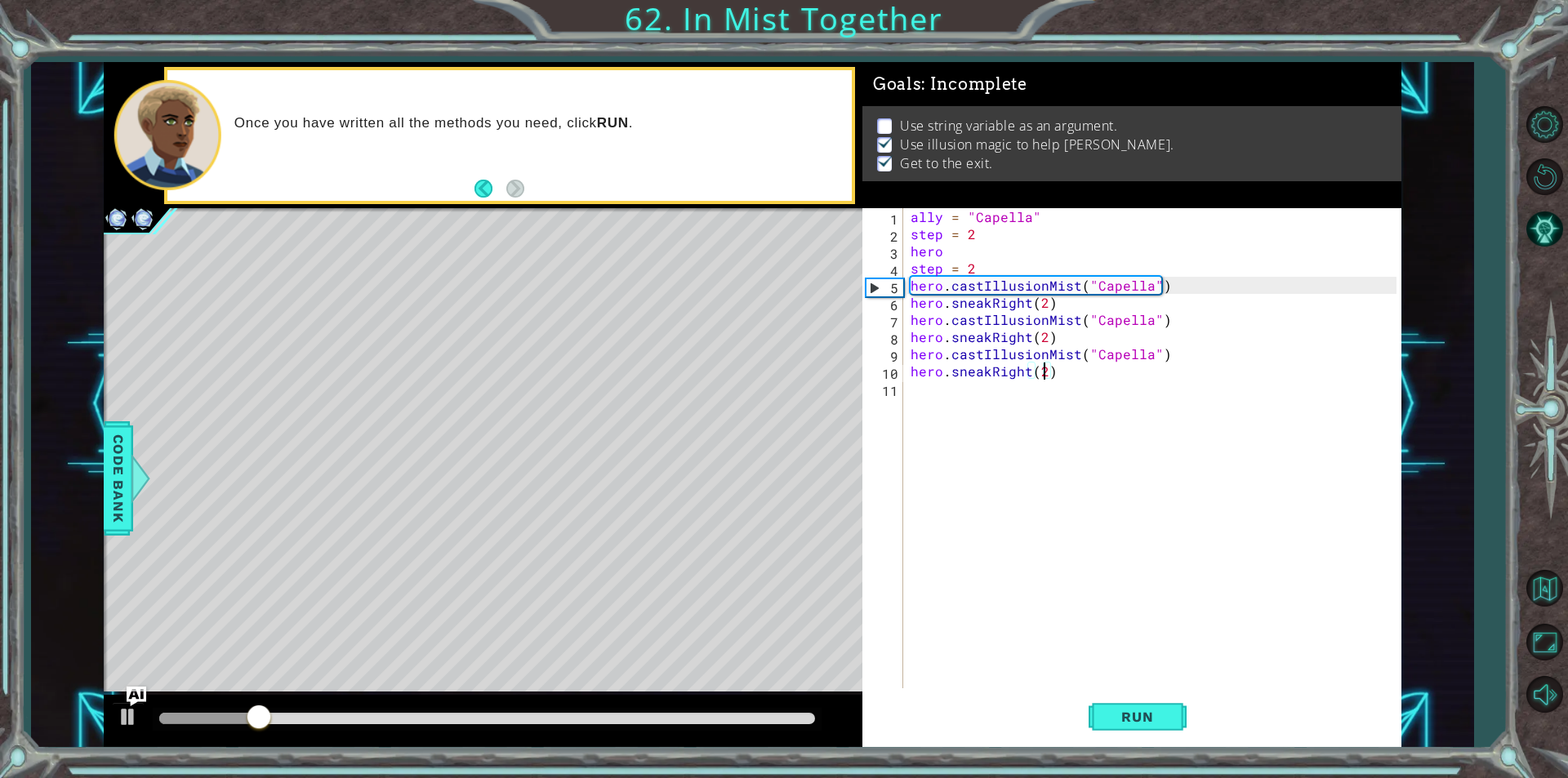
click at [770, 711] on div at bounding box center [487, 719] width 668 height 23
click at [775, 713] on div at bounding box center [487, 718] width 656 height 11
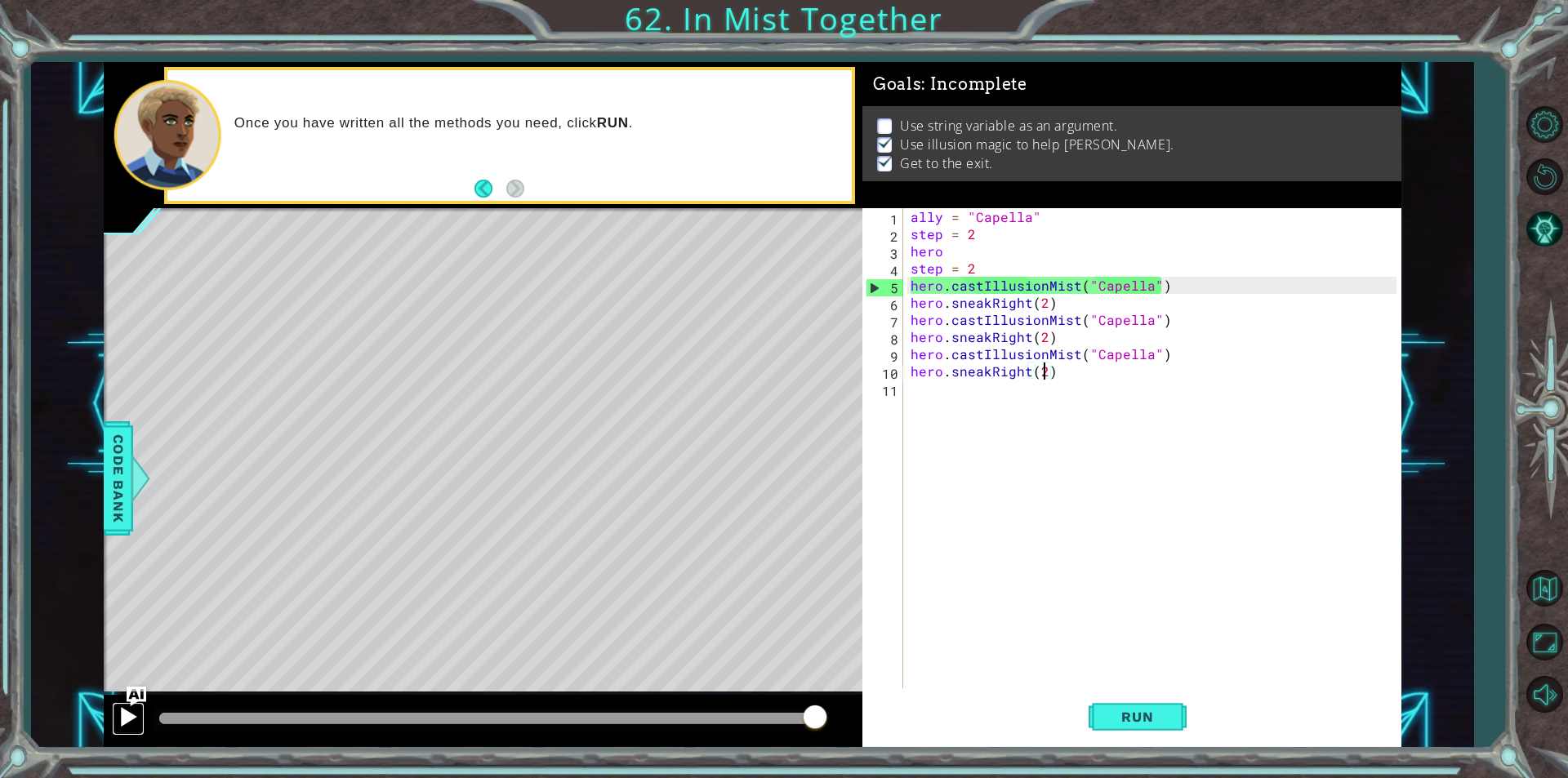
click at [132, 713] on div at bounding box center [127, 717] width 21 height 21
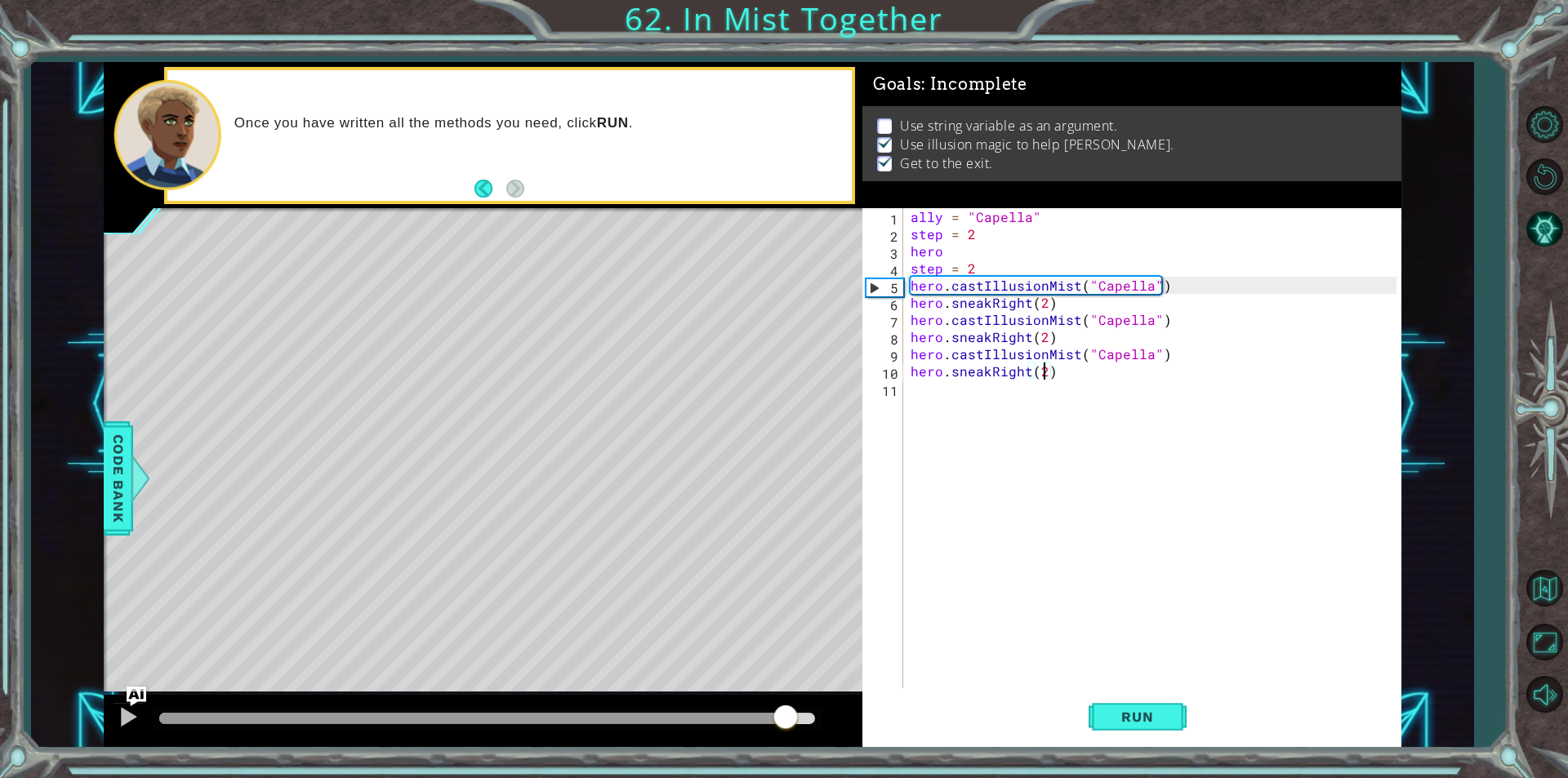
drag, startPoint x: 211, startPoint y: 719, endPoint x: 786, endPoint y: 783, distance: 578.6
click at [786, 777] on html "1 2 3 4 5 6 7 8 9 10 ally = "Capella" step = 2 hero . castIllusionMist ( "Capel…" at bounding box center [784, 389] width 1568 height 778
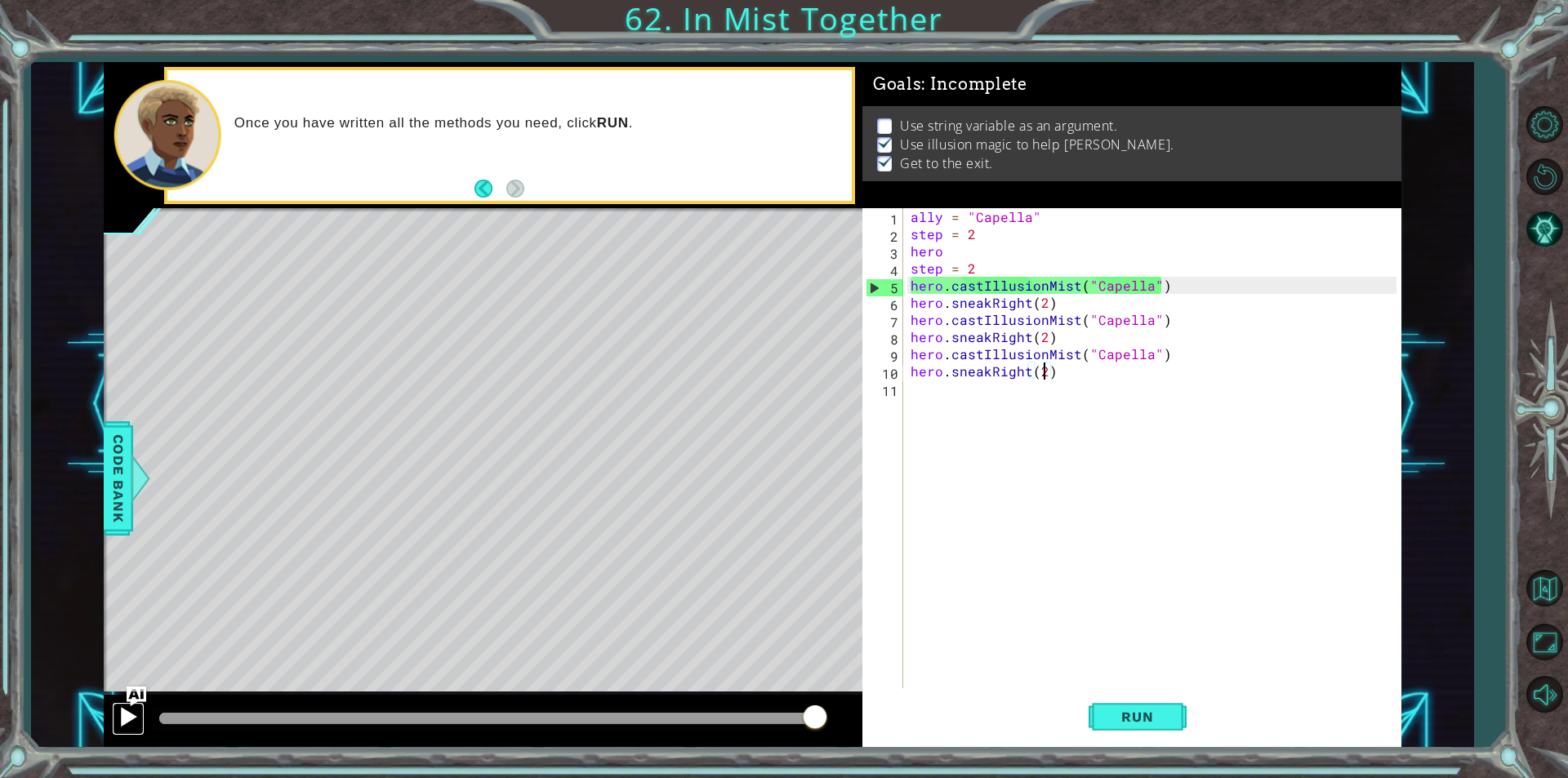
click at [128, 712] on div at bounding box center [127, 717] width 21 height 21
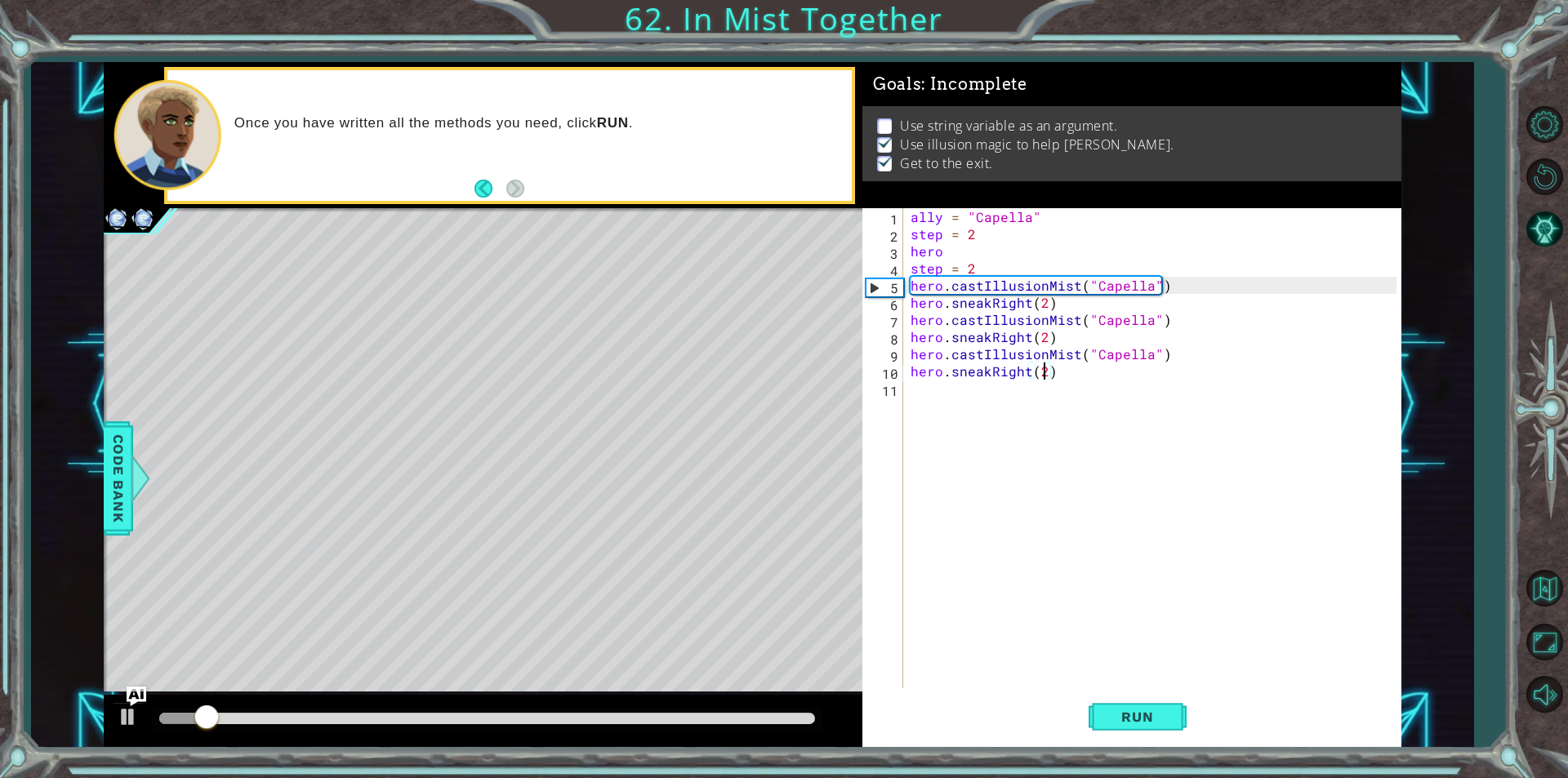
click at [756, 719] on div at bounding box center [487, 718] width 656 height 11
click at [121, 716] on div at bounding box center [127, 717] width 21 height 21
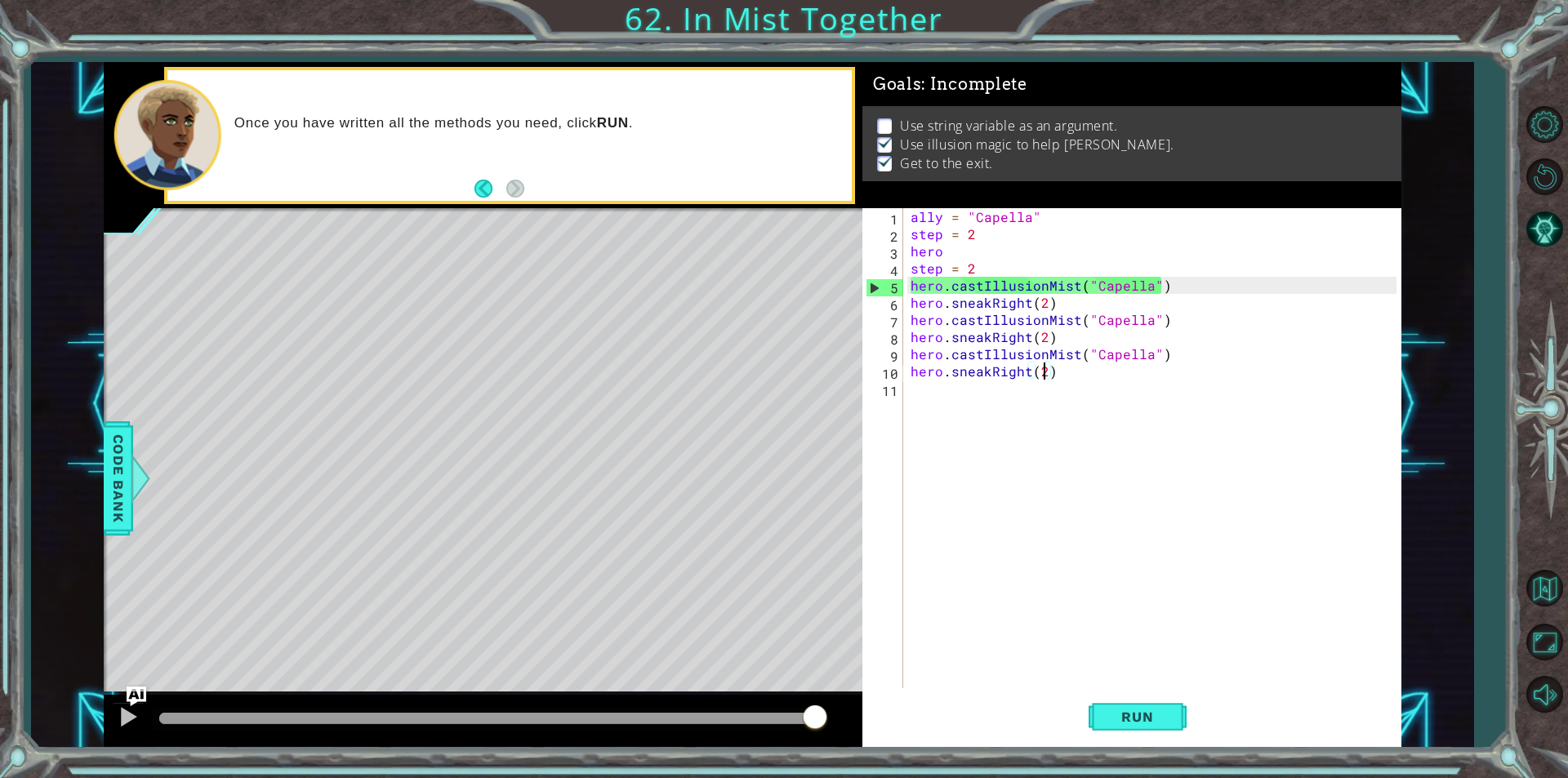
click at [864, 563] on div "hero.sneakRight(2) 1 2 3 4 5 6 7 8 9 10 11 ally = "Capella" step = 2 hero step …" at bounding box center [1129, 448] width 534 height 480
click at [132, 712] on div at bounding box center [127, 717] width 21 height 21
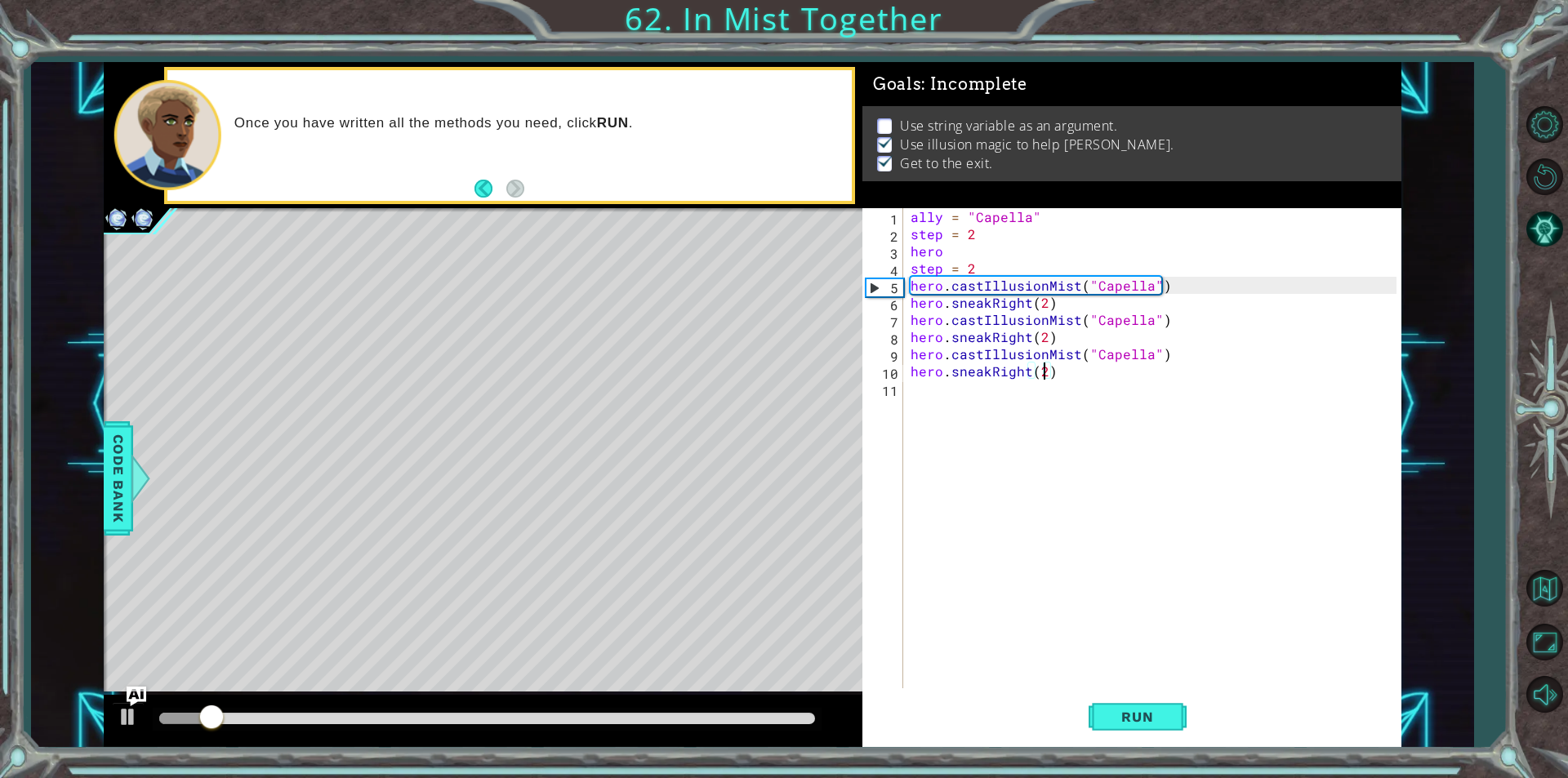
click at [759, 718] on div at bounding box center [487, 718] width 656 height 11
click at [133, 719] on div at bounding box center [127, 717] width 21 height 21
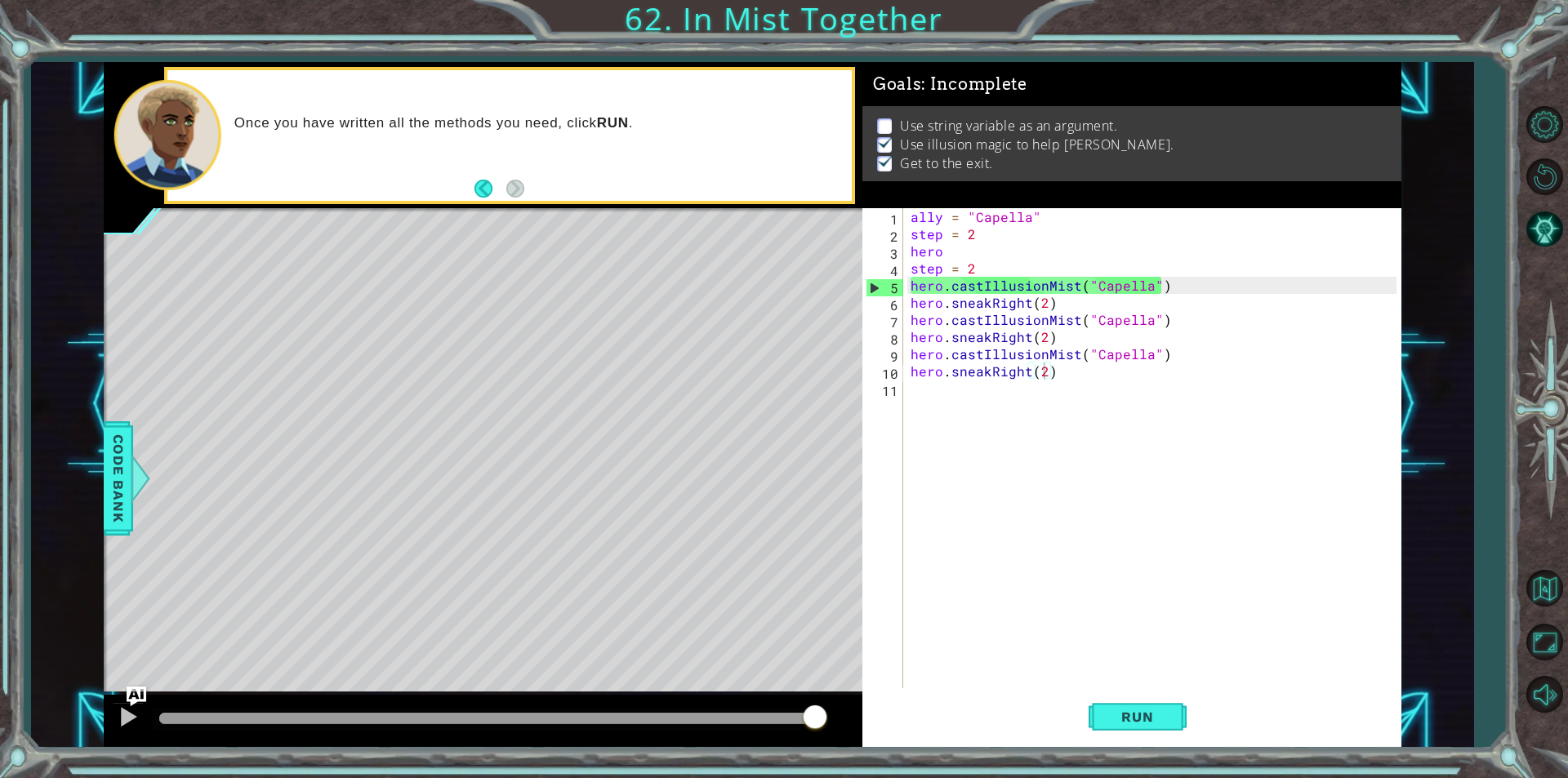
click at [782, 709] on div at bounding box center [487, 719] width 668 height 23
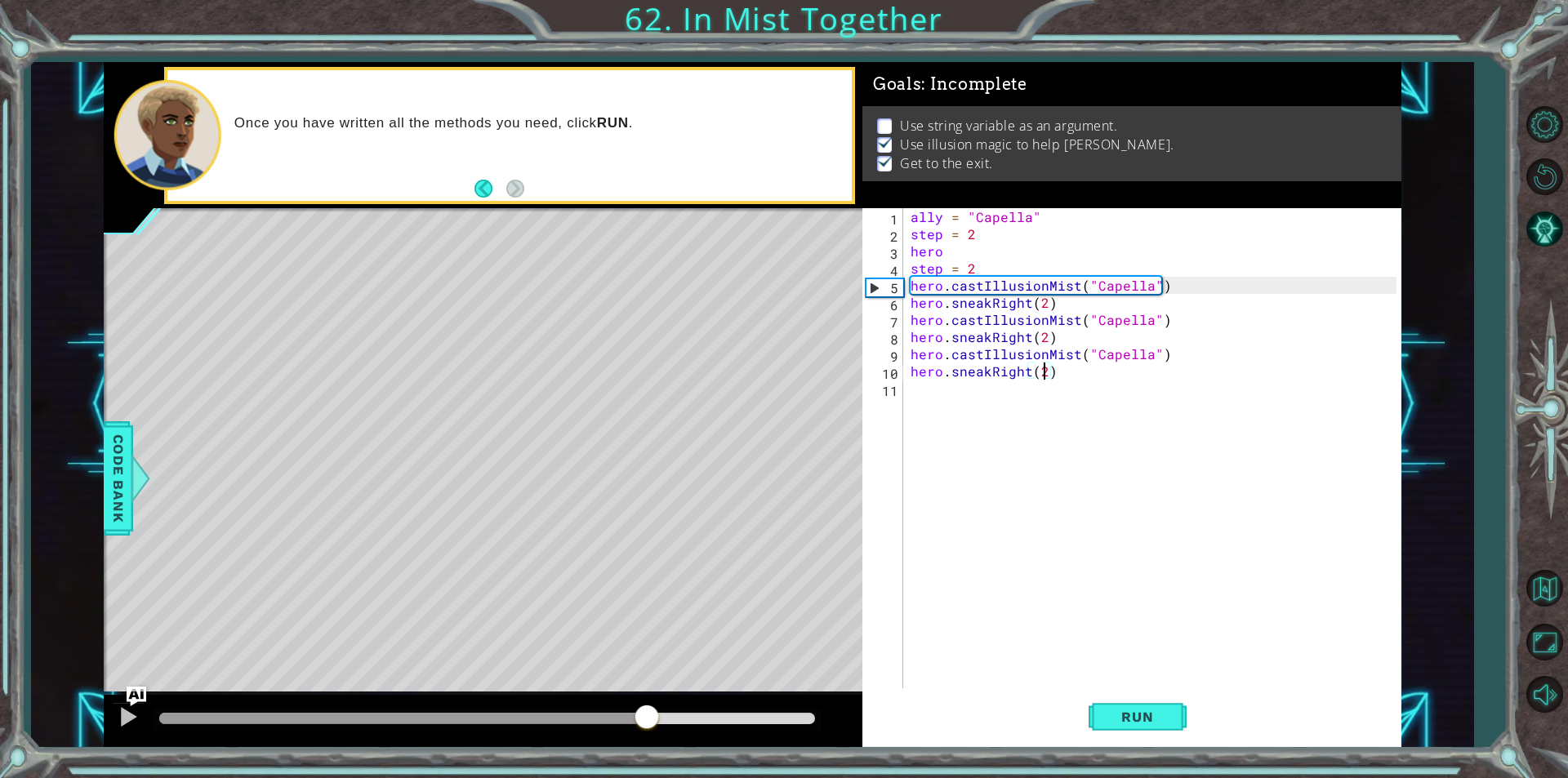
drag, startPoint x: 769, startPoint y: 719, endPoint x: 645, endPoint y: 706, distance: 124.7
click at [645, 713] on div at bounding box center [403, 718] width 488 height 11
drag, startPoint x: 638, startPoint y: 694, endPoint x: 613, endPoint y: 705, distance: 27.3
click at [613, 705] on div at bounding box center [482, 721] width 759 height 53
drag, startPoint x: 652, startPoint y: 706, endPoint x: 516, endPoint y: 703, distance: 136.0
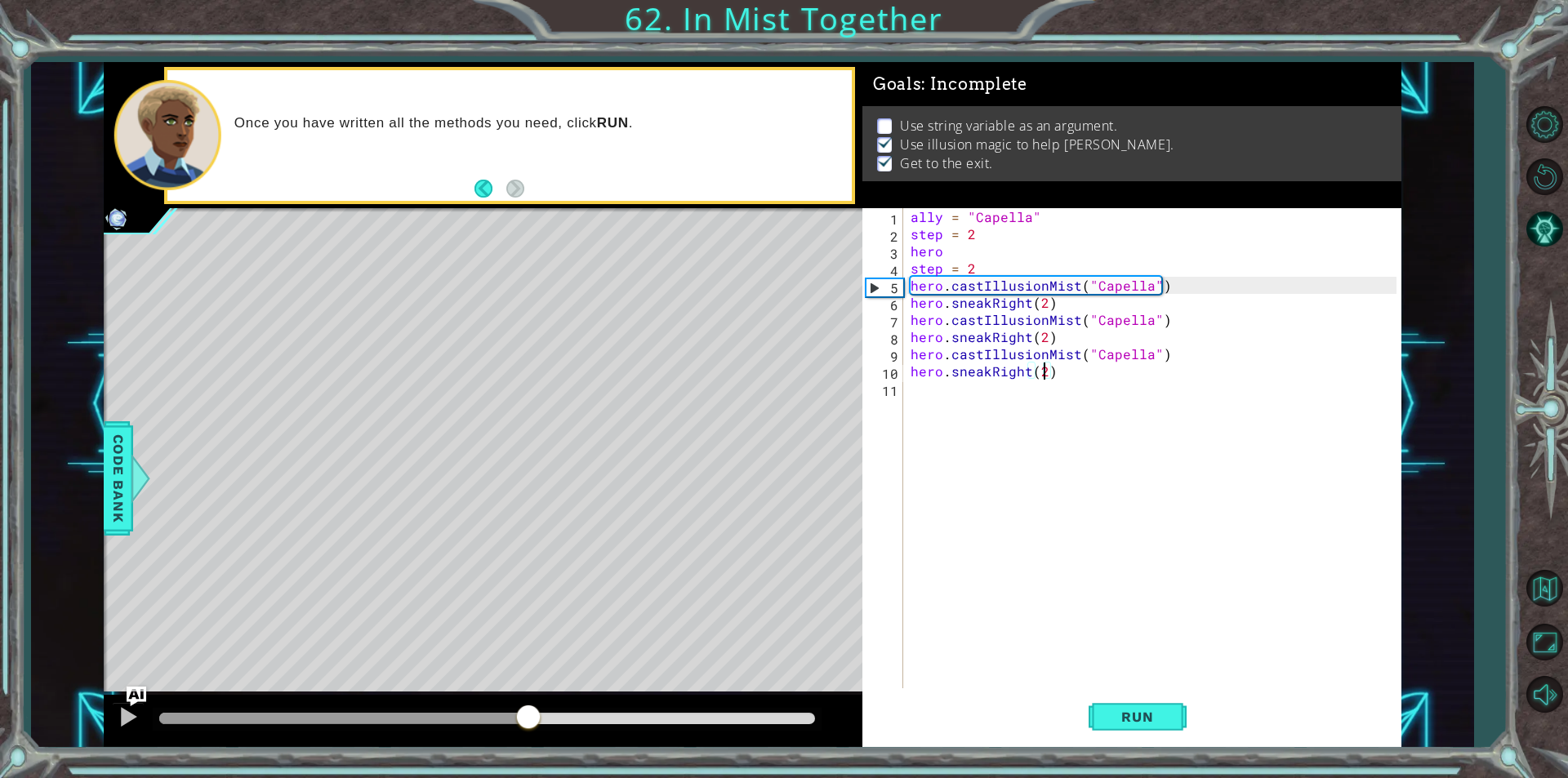
click at [516, 704] on div at bounding box center [528, 719] width 30 height 30
click at [125, 714] on div at bounding box center [127, 717] width 21 height 21
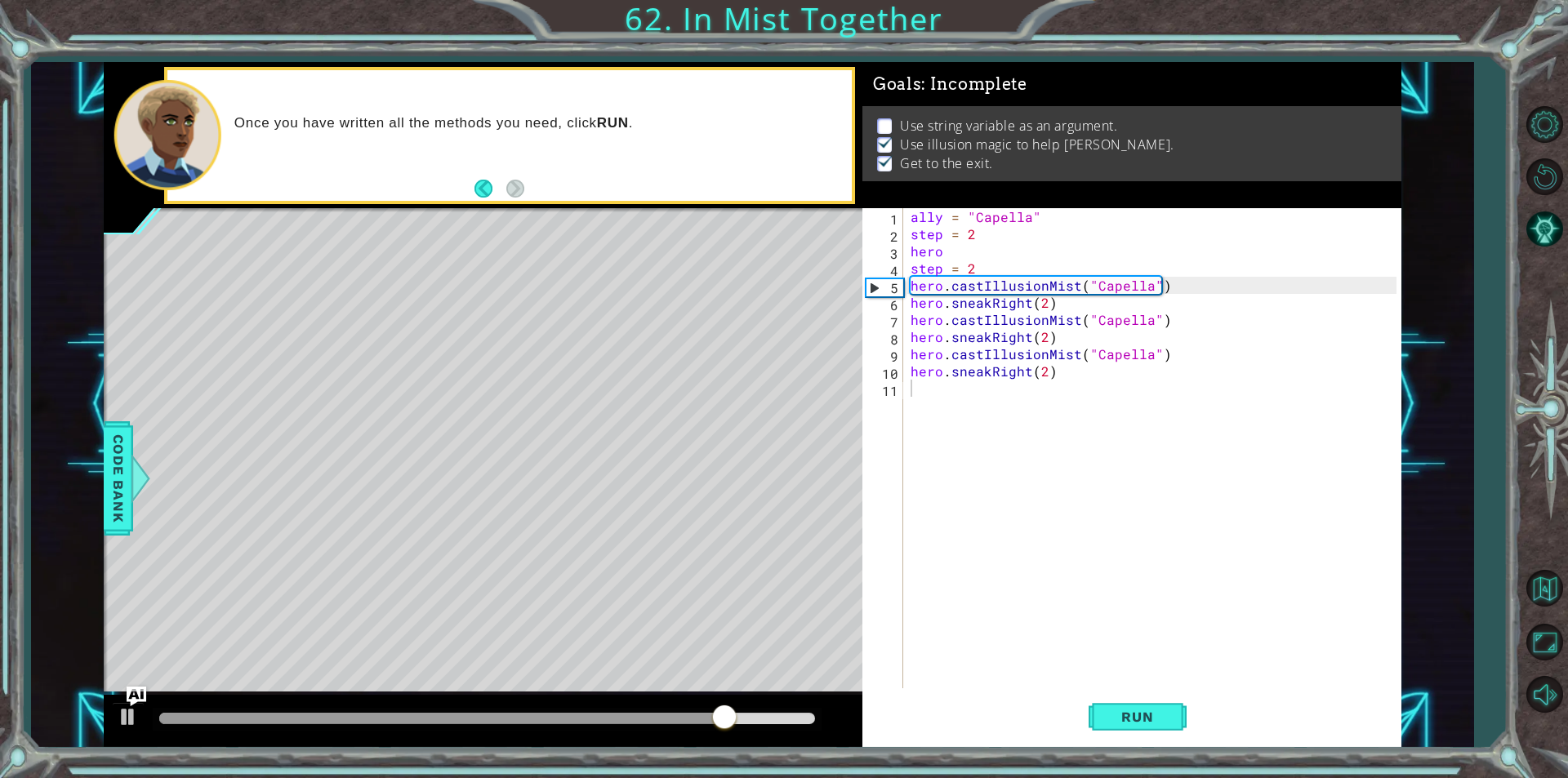
click at [953, 155] on p "Get to the exit." at bounding box center [946, 163] width 93 height 18
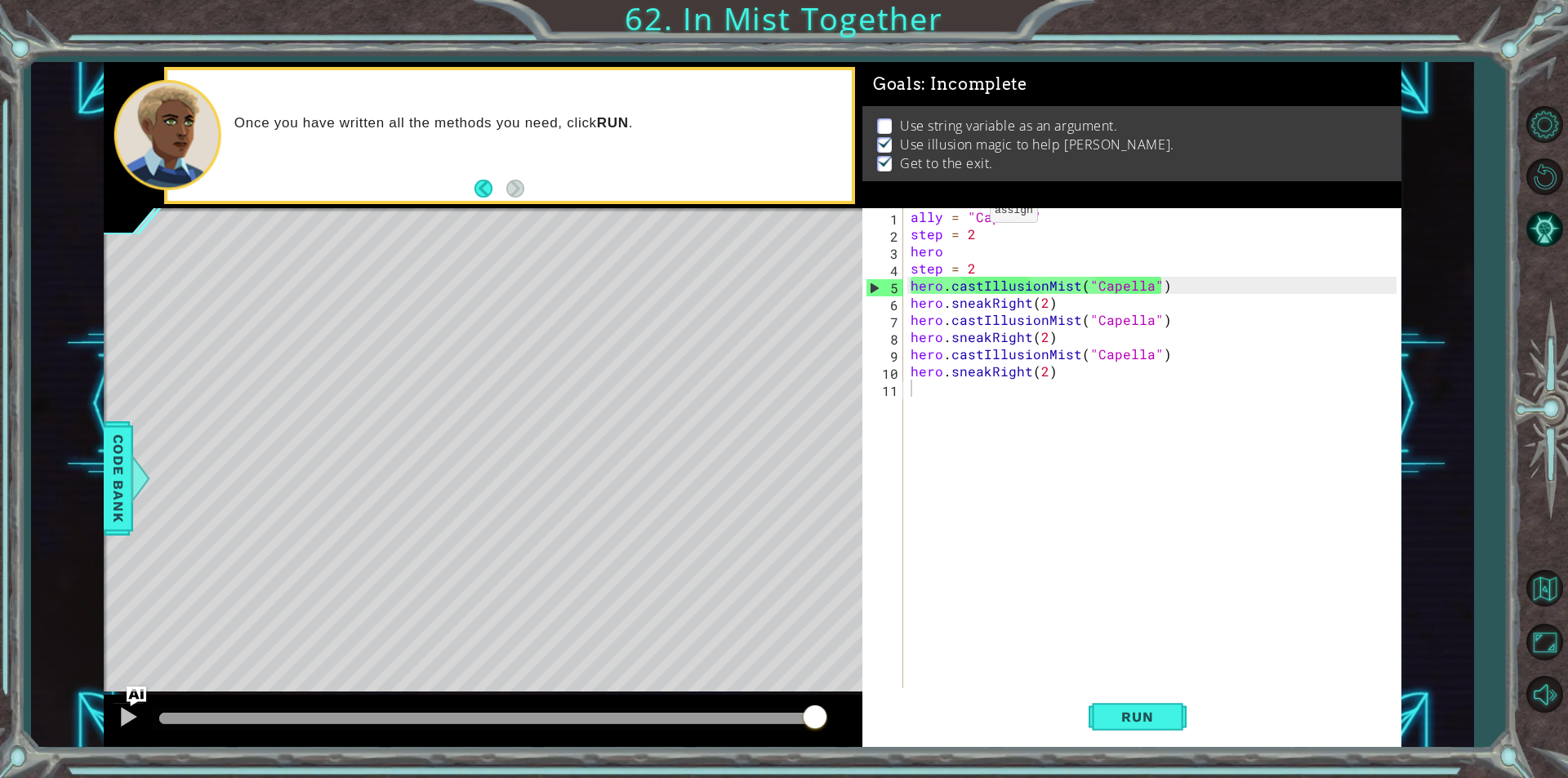
click at [877, 121] on p at bounding box center [883, 126] width 14 height 15
click at [110, 491] on span "Code Bank" at bounding box center [118, 478] width 26 height 99
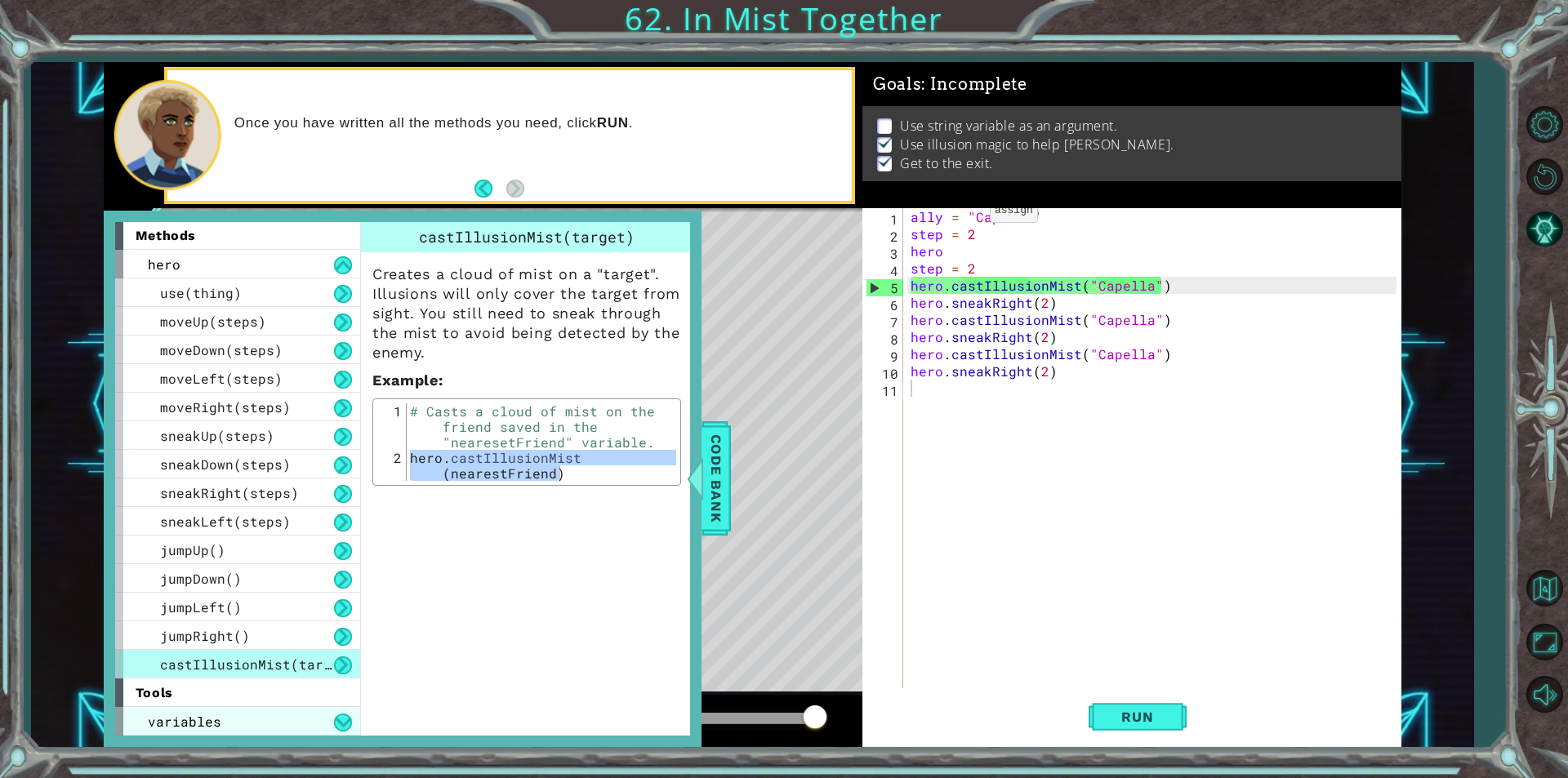
click at [206, 719] on span "variables" at bounding box center [184, 721] width 74 height 17
click at [207, 718] on span "variables" at bounding box center [184, 721] width 74 height 17
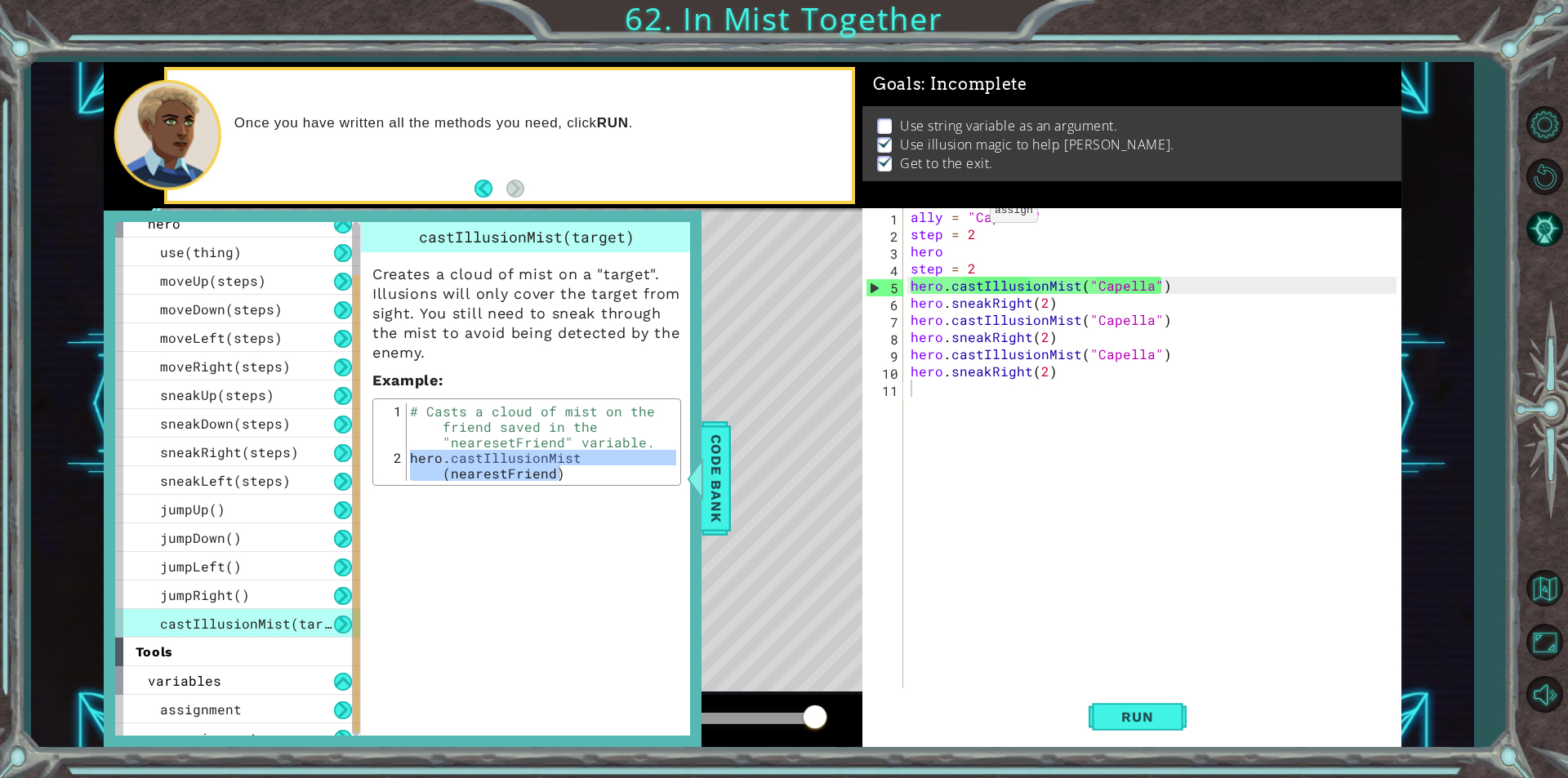
scroll to position [58, 0]
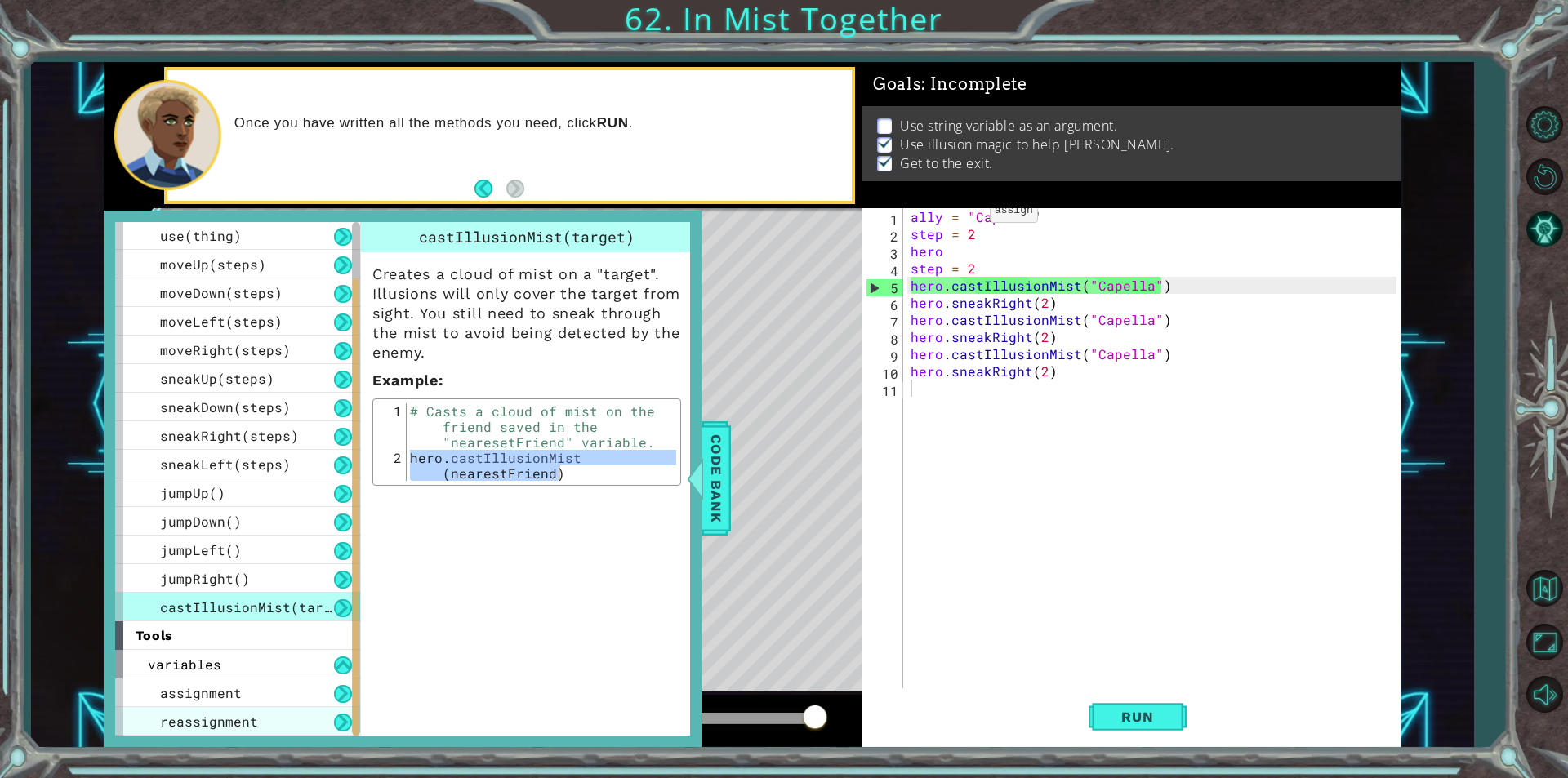
click at [217, 708] on div "reassignment" at bounding box center [238, 722] width 245 height 29
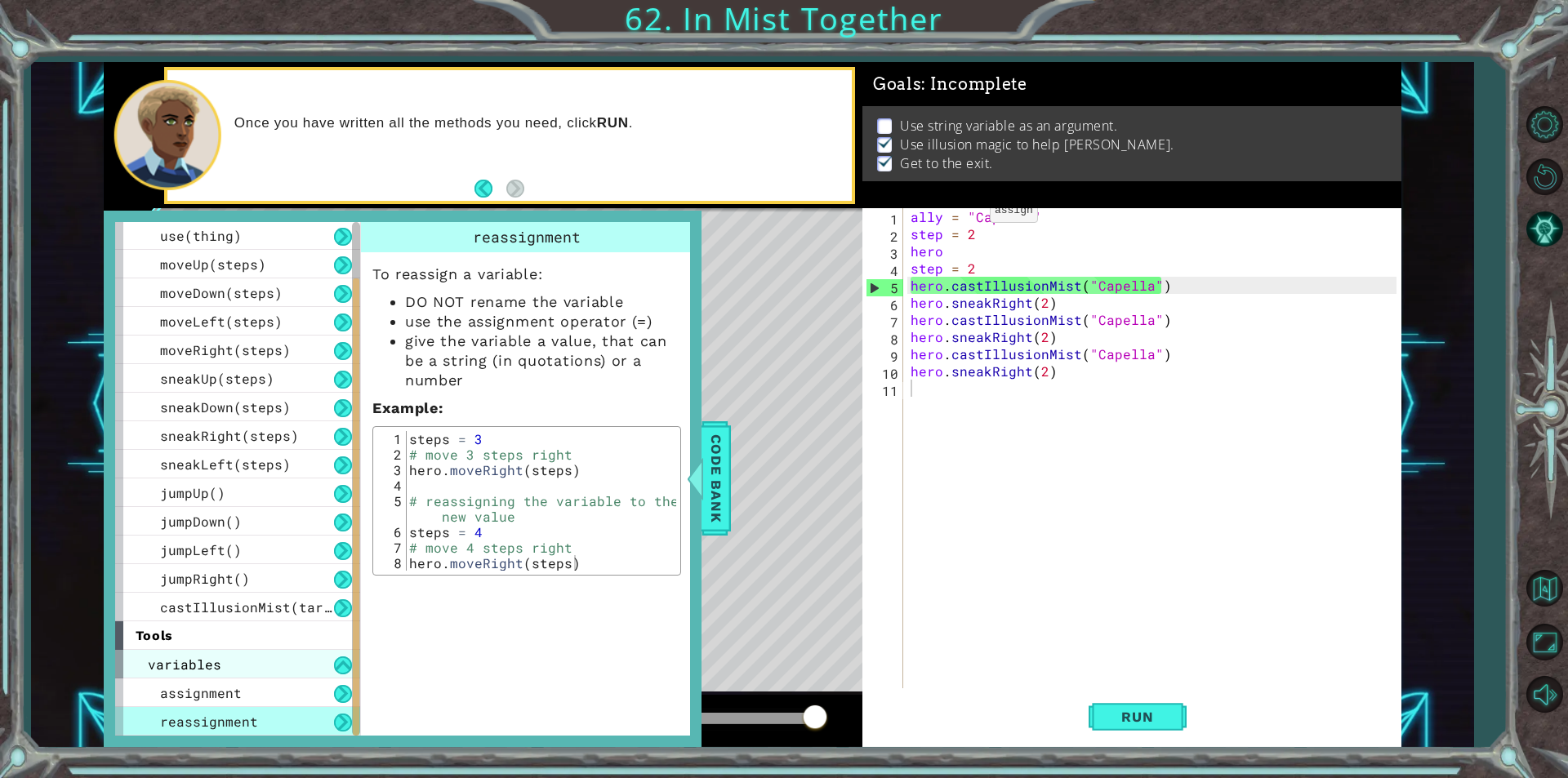
click at [195, 677] on div "variables" at bounding box center [238, 664] width 245 height 29
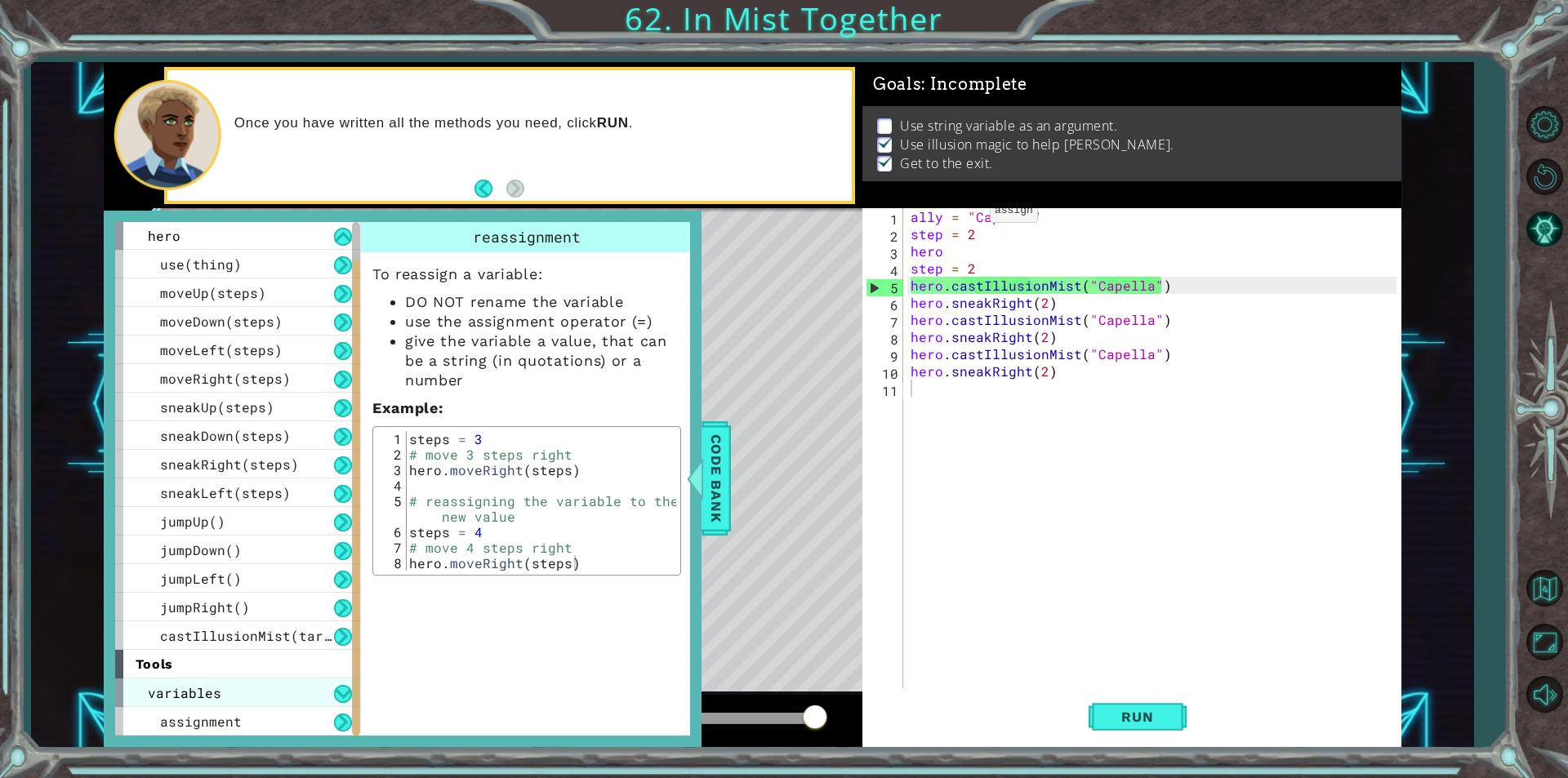
scroll to position [1, 0]
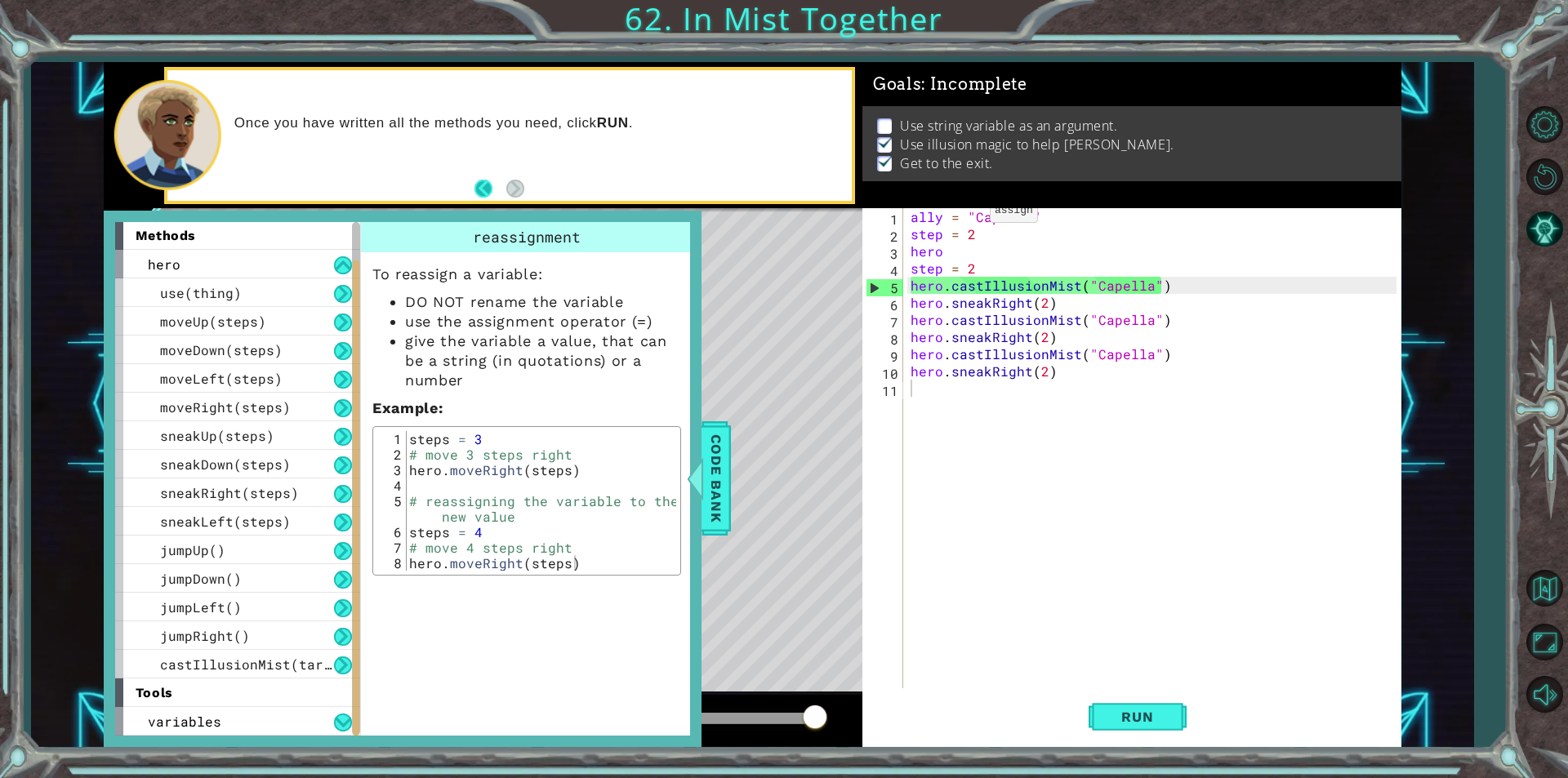
click at [484, 179] on button "Back" at bounding box center [490, 188] width 31 height 18
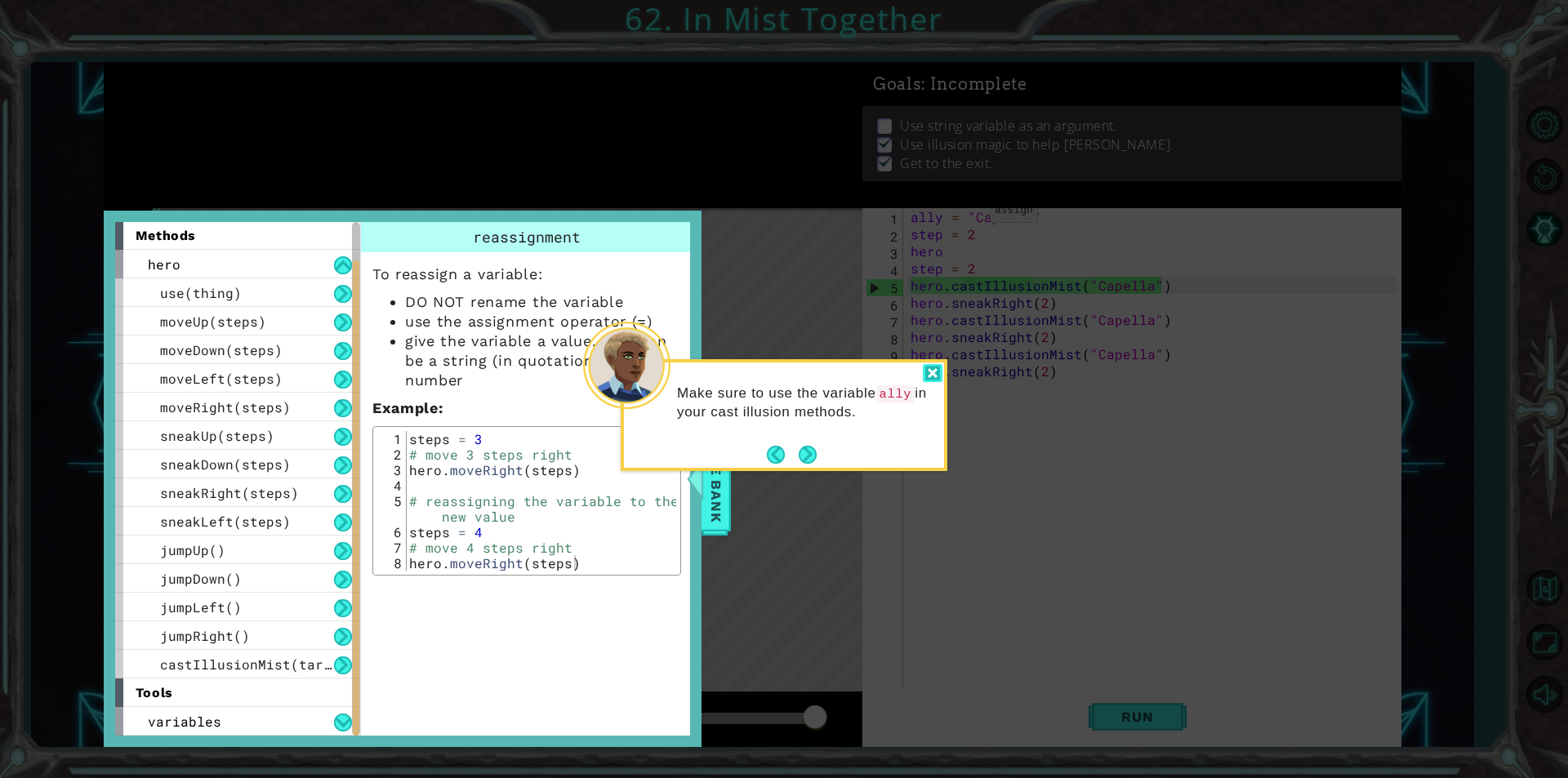
click at [928, 369] on div at bounding box center [932, 374] width 20 height 19
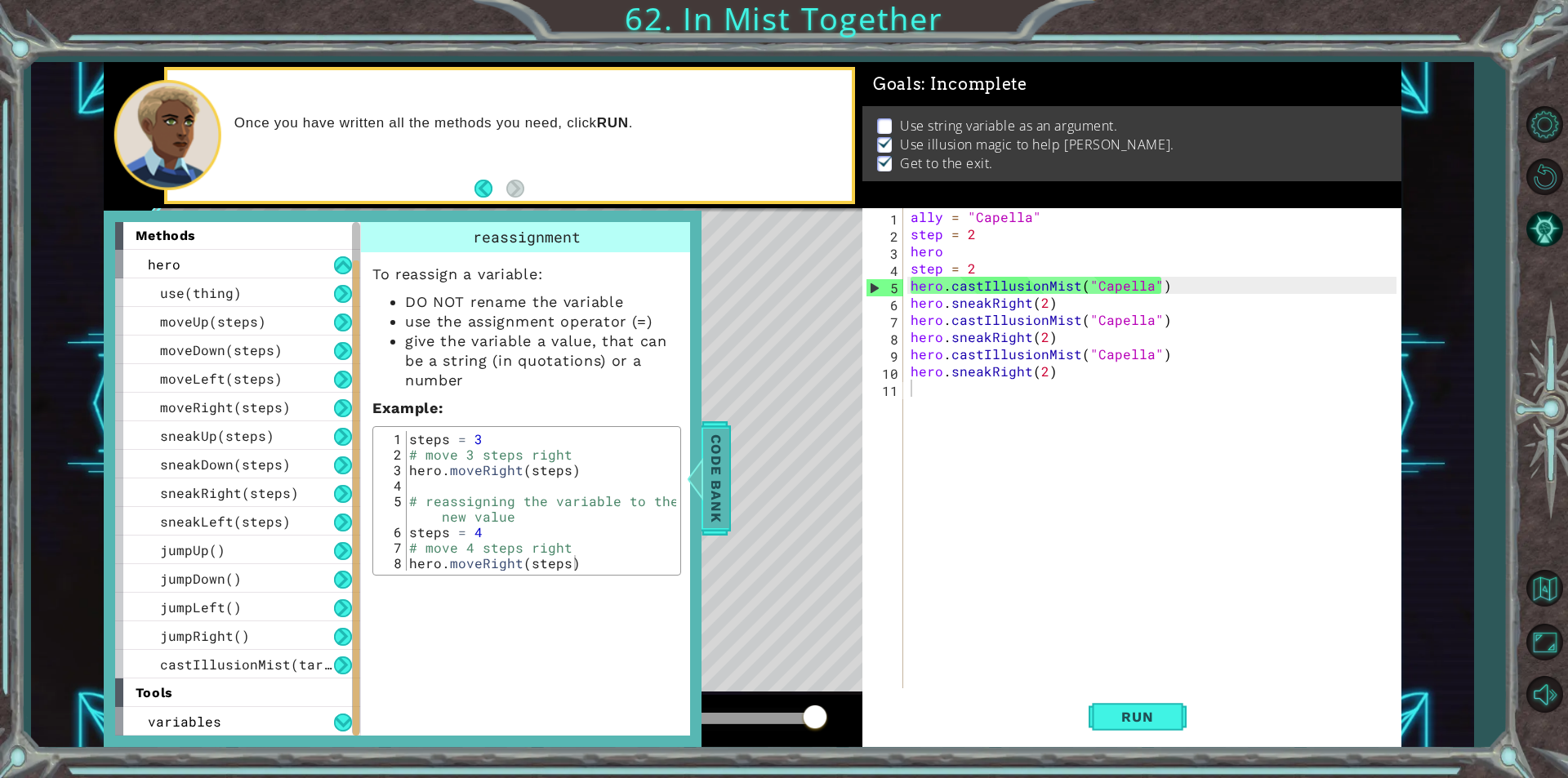
click at [728, 465] on span "Code Bank" at bounding box center [716, 478] width 26 height 99
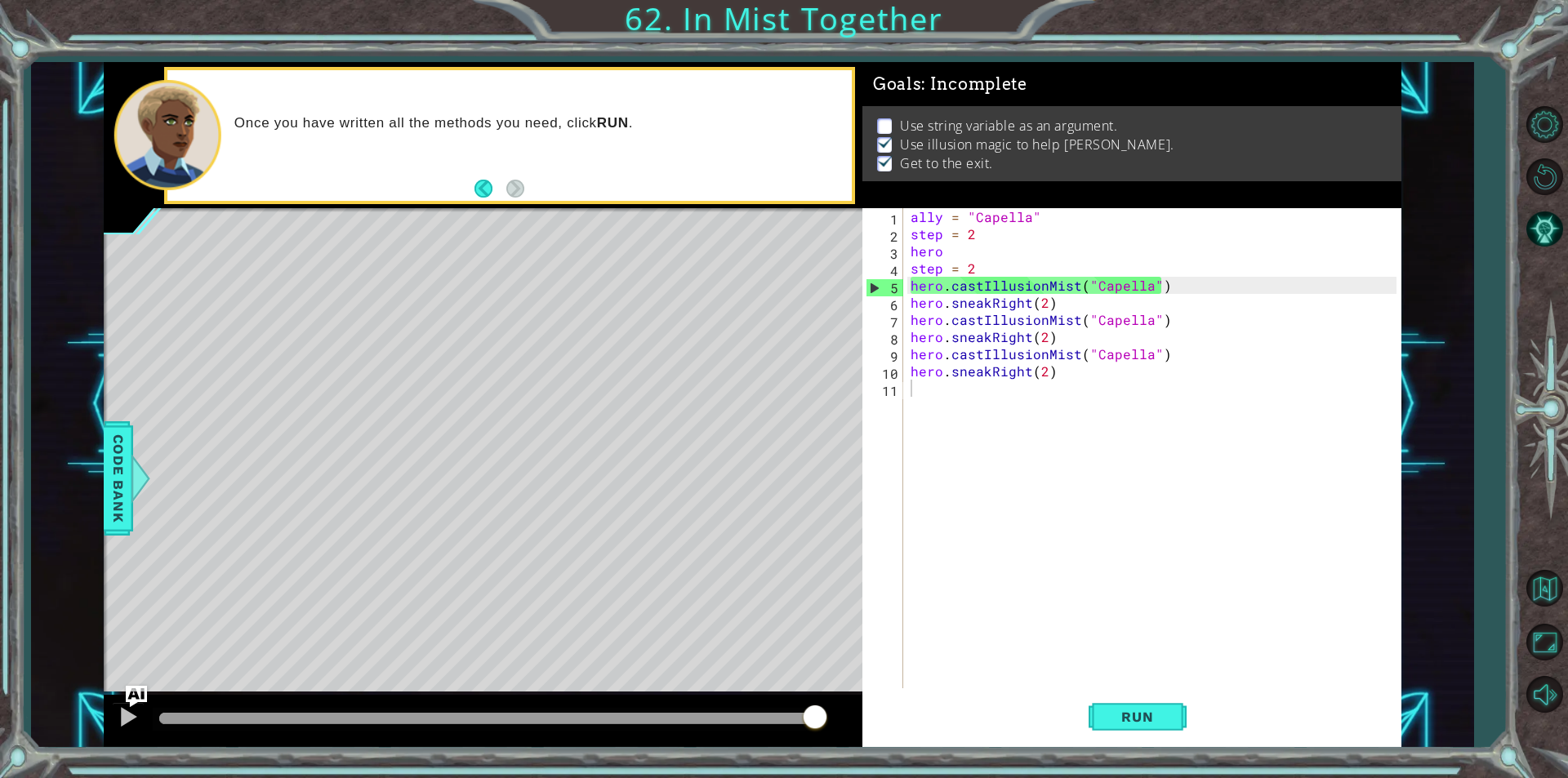
click at [130, 693] on img "Ask AI" at bounding box center [136, 696] width 21 height 21
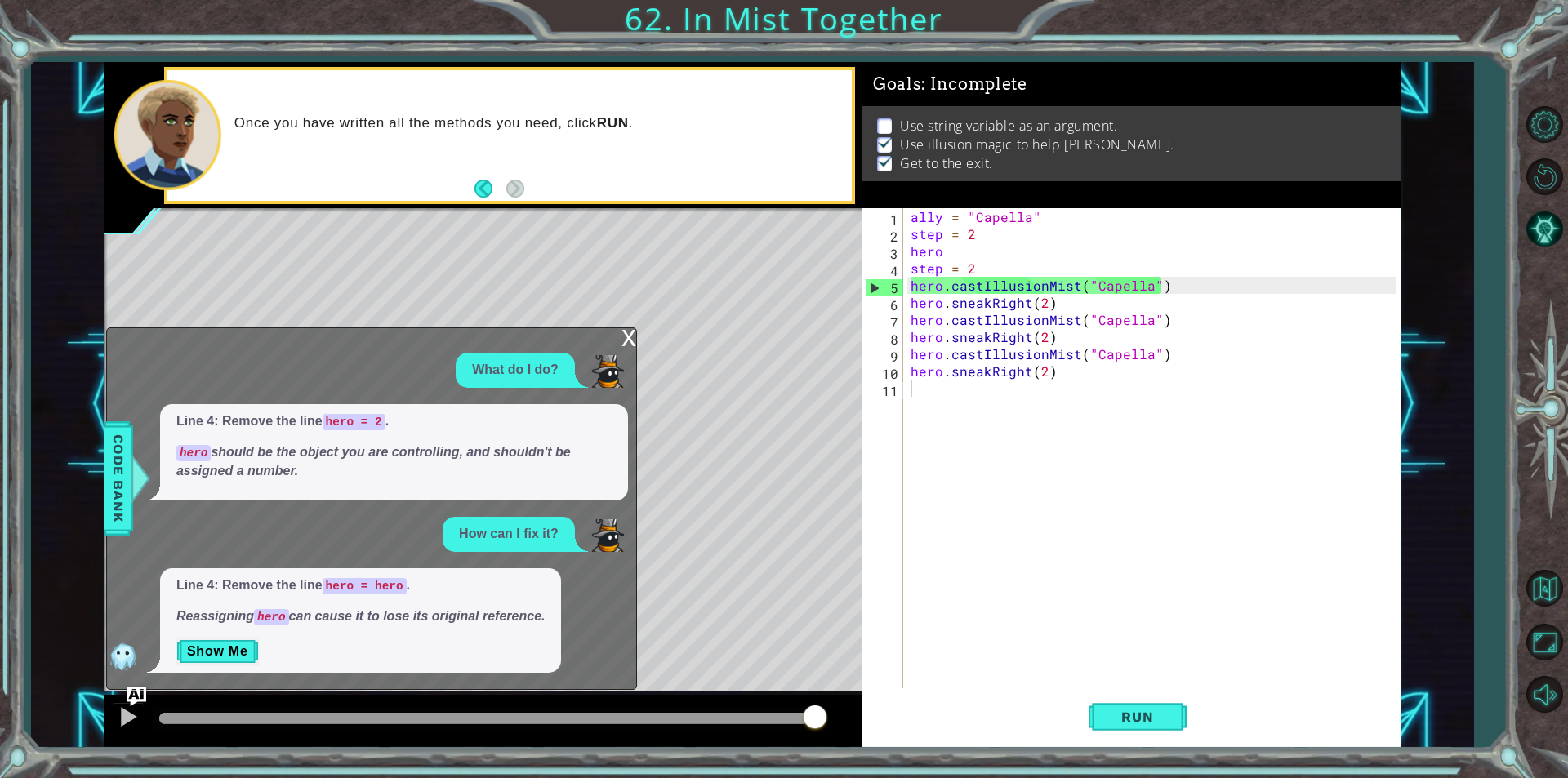
click at [934, 116] on p "Use string variable as an argument." at bounding box center [1008, 125] width 217 height 18
drag, startPoint x: 907, startPoint y: 144, endPoint x: 846, endPoint y: 195, distance: 79.5
click at [888, 160] on ul "Use string variable as an argument. Use illusion magic to help [PERSON_NAME]. G…" at bounding box center [1131, 144] width 517 height 56
click at [624, 338] on div "x" at bounding box center [629, 335] width 14 height 16
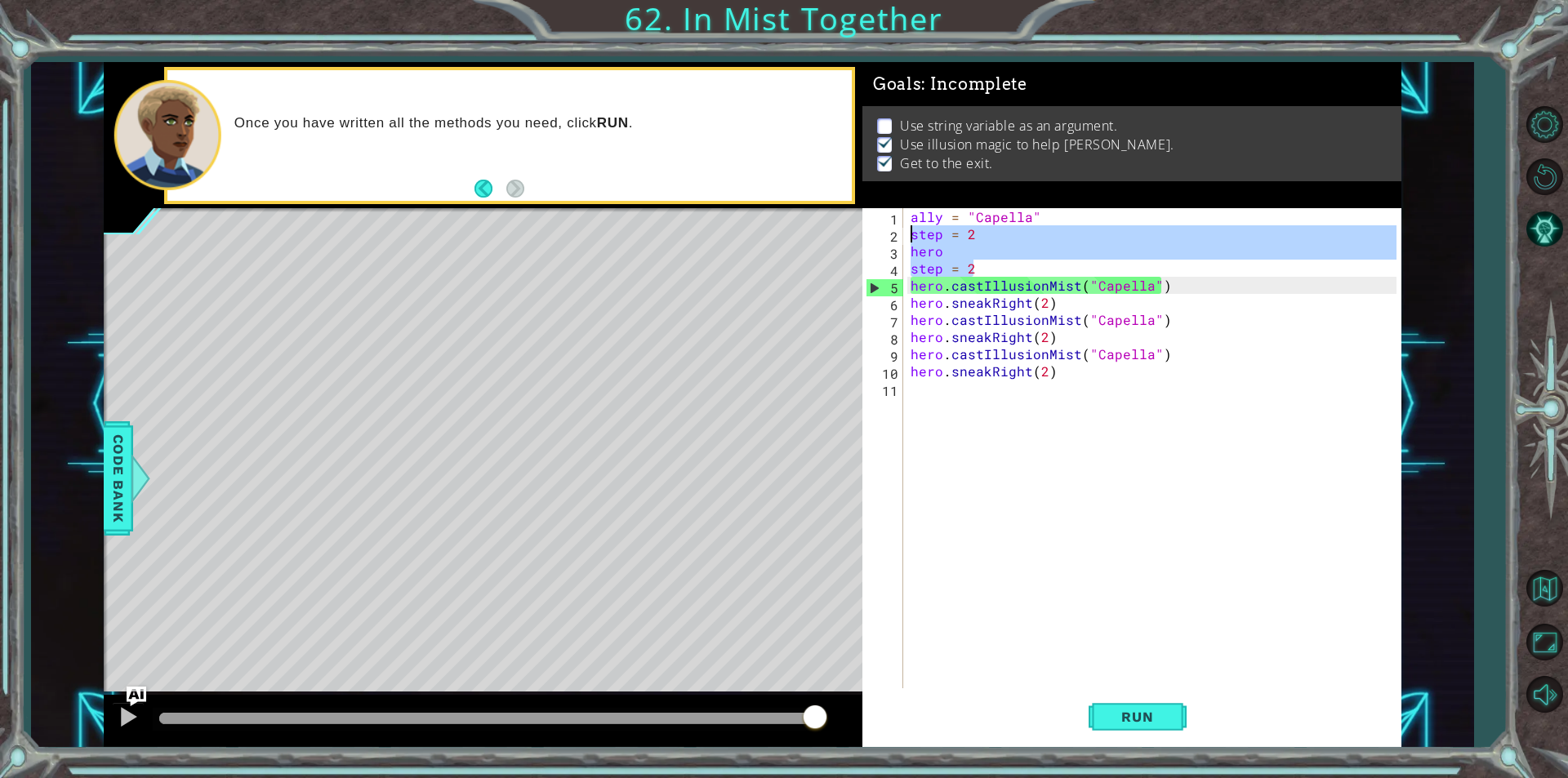
drag, startPoint x: 979, startPoint y: 263, endPoint x: 894, endPoint y: 231, distance: 90.8
click at [894, 231] on div "step = 2 1 2 3 4 5 6 7 8 9 10 11 ally = "Capella" step = 2 hero step = 2 hero .…" at bounding box center [1129, 448] width 534 height 480
click at [911, 243] on div "ally = "Capella" step = 2 hero step = 2 hero . castIllusionMist ( "Capella" ) h…" at bounding box center [1152, 448] width 489 height 480
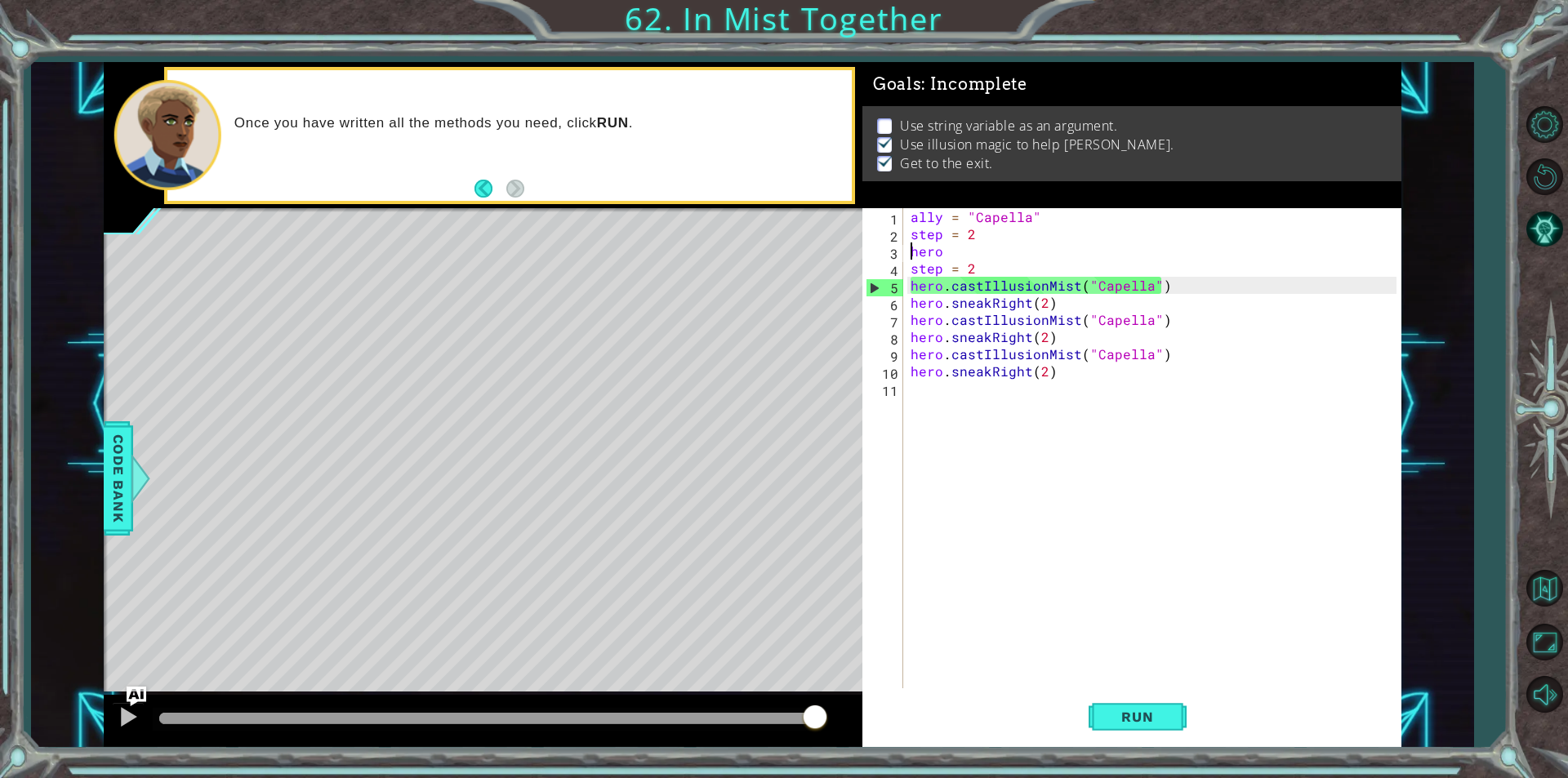
click at [911, 243] on div "ally = "Capella" step = 2 hero step = 2 hero . castIllusionMist ( "Capella" ) h…" at bounding box center [1155, 465] width 497 height 515
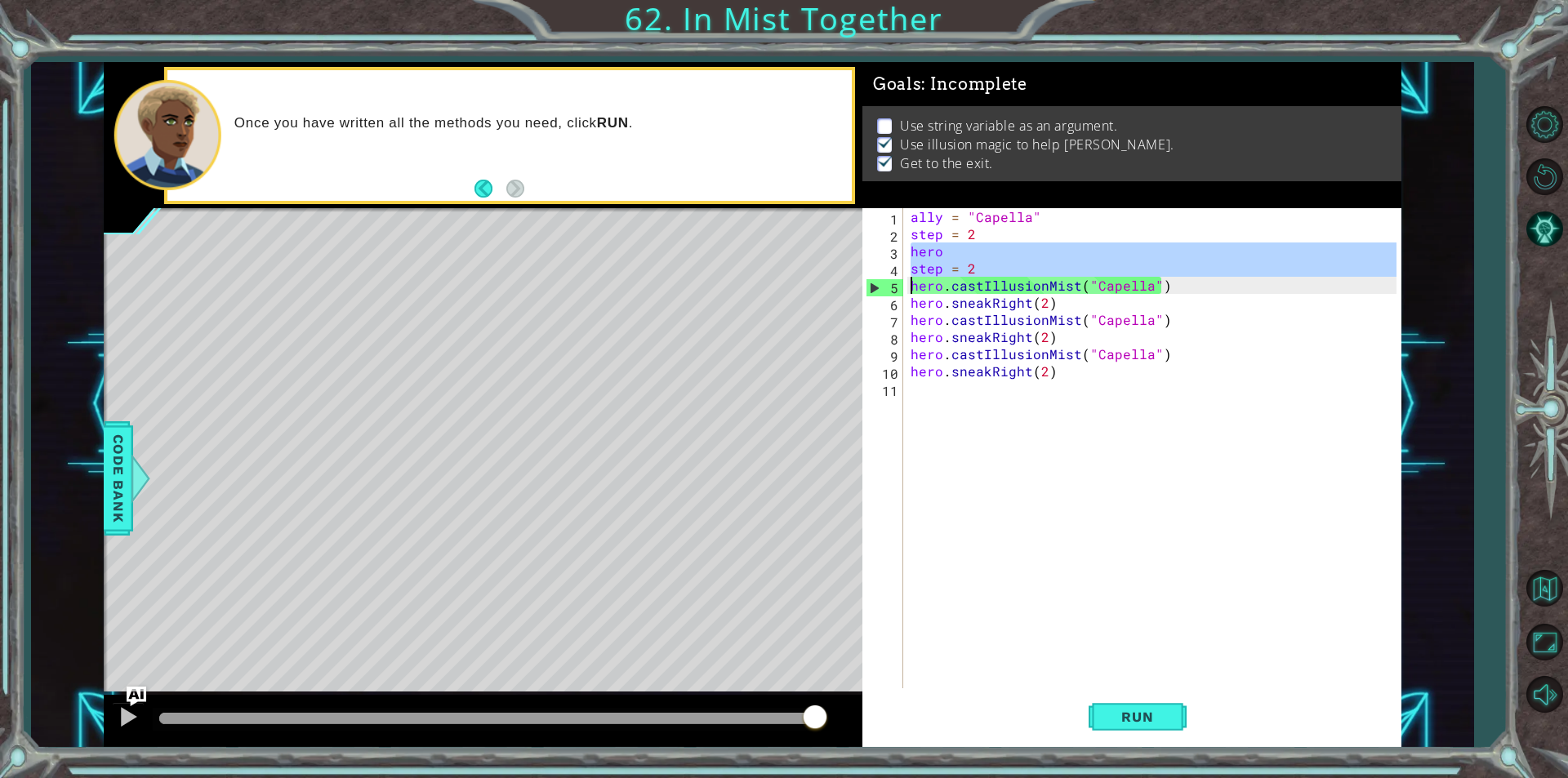
drag, startPoint x: 911, startPoint y: 243, endPoint x: 943, endPoint y: 265, distance: 38.8
click at [943, 265] on div "ally = "Capella" step = 2 hero step = 2 hero . castIllusionMist ( "Capella" ) h…" at bounding box center [1155, 465] width 497 height 515
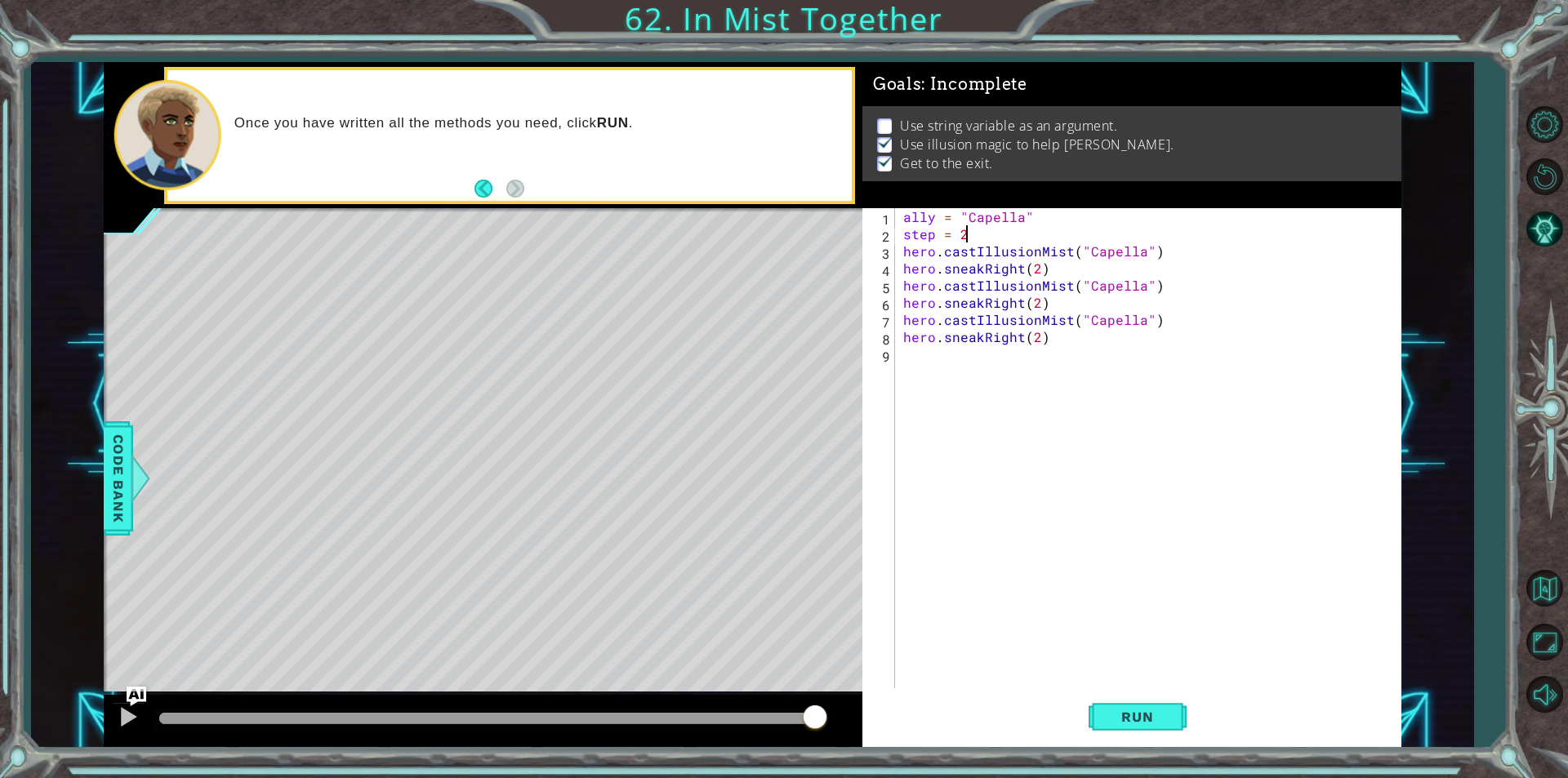
click at [1012, 238] on div "ally = "Capella" step = 2 hero . castIllusionMist ( "Capella" ) hero . sneakRig…" at bounding box center [1152, 465] width 505 height 515
type textarea "step = 2"
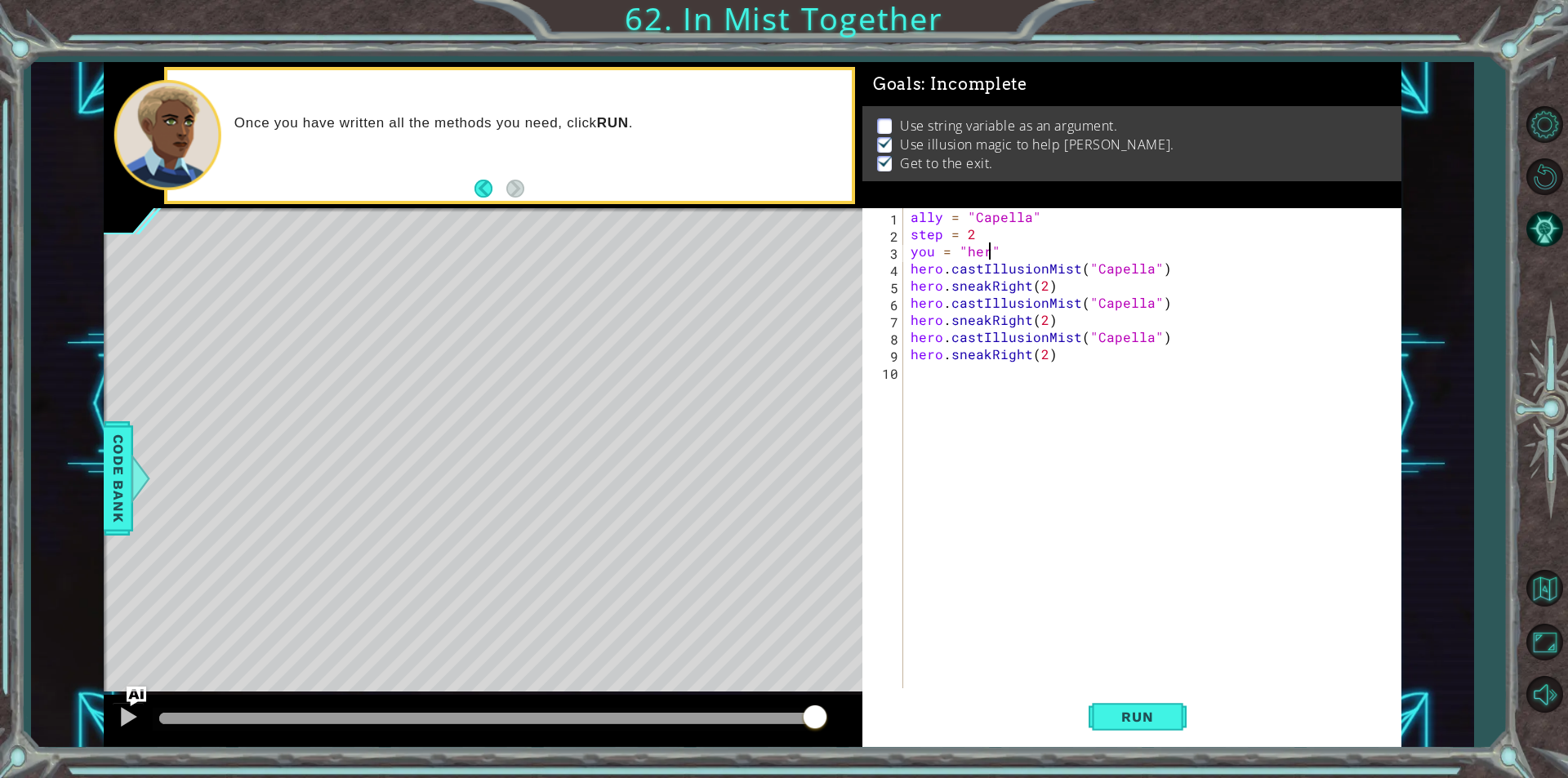
scroll to position [0, 5]
type textarea "you = "hero""
click at [1141, 713] on span "Run" at bounding box center [1137, 716] width 65 height 16
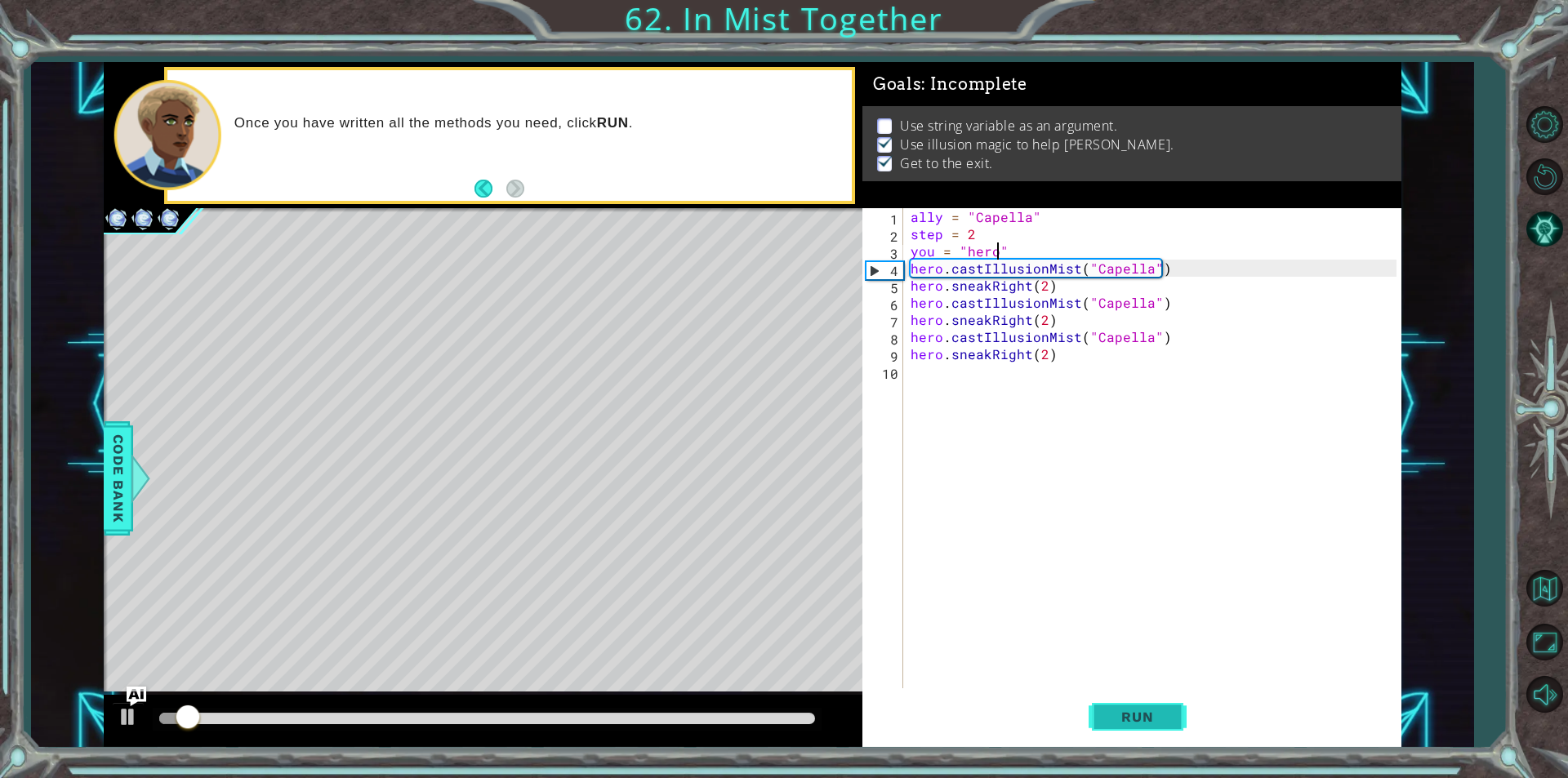
click at [1139, 715] on span "Run" at bounding box center [1137, 716] width 65 height 16
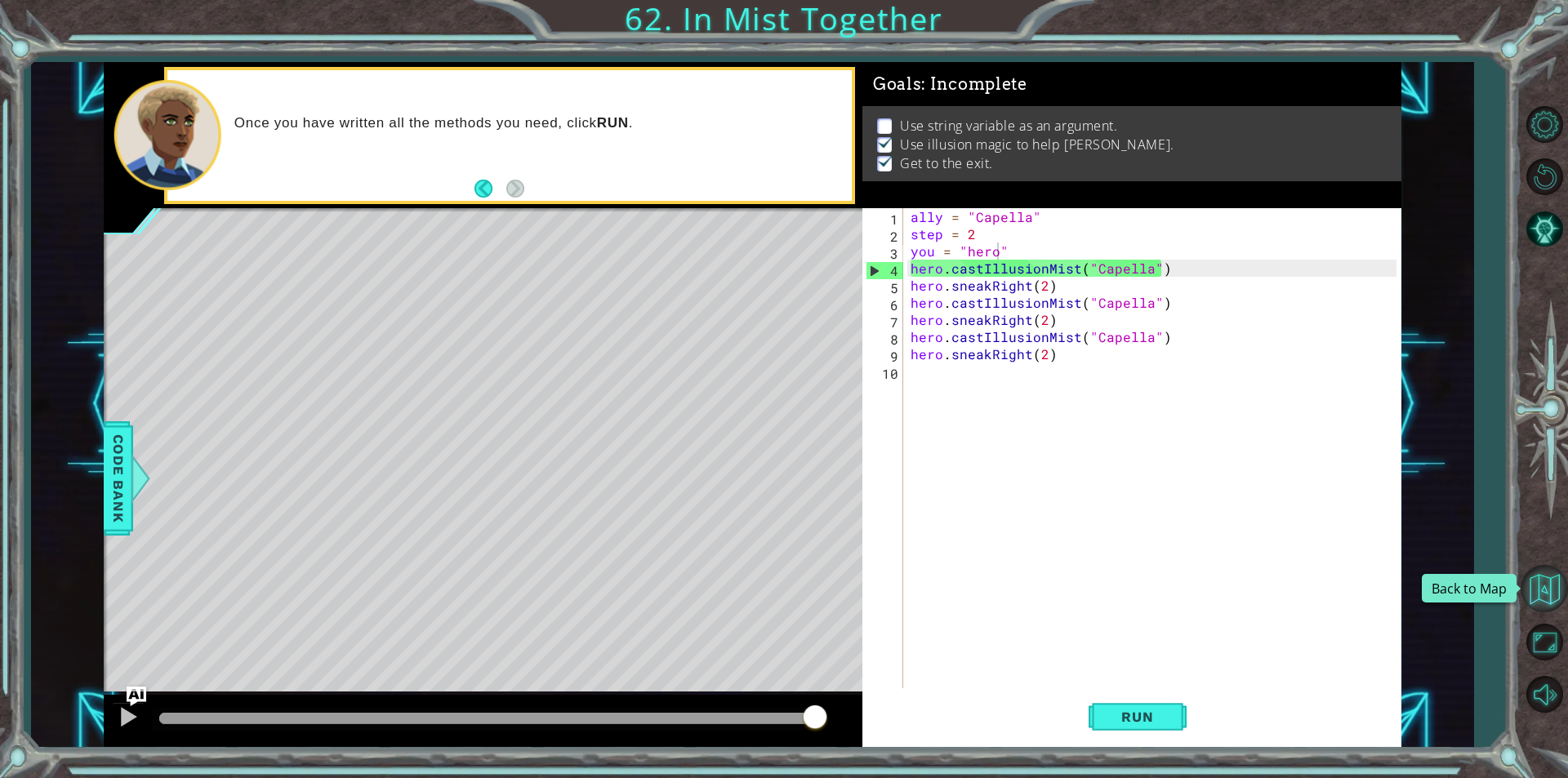
click at [1543, 603] on button "Back to Map" at bounding box center [1544, 589] width 48 height 48
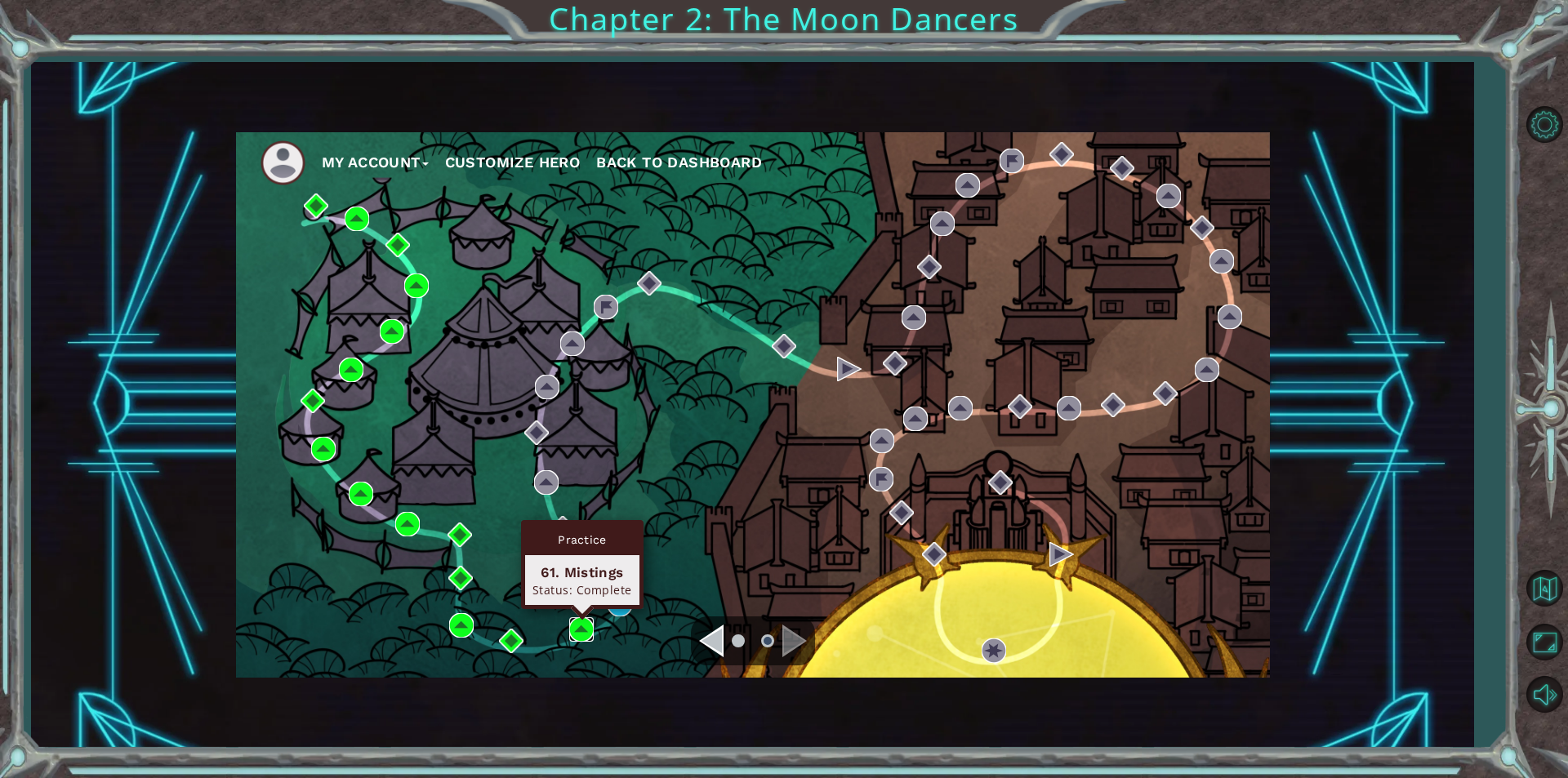
click at [584, 622] on img at bounding box center [581, 629] width 25 height 25
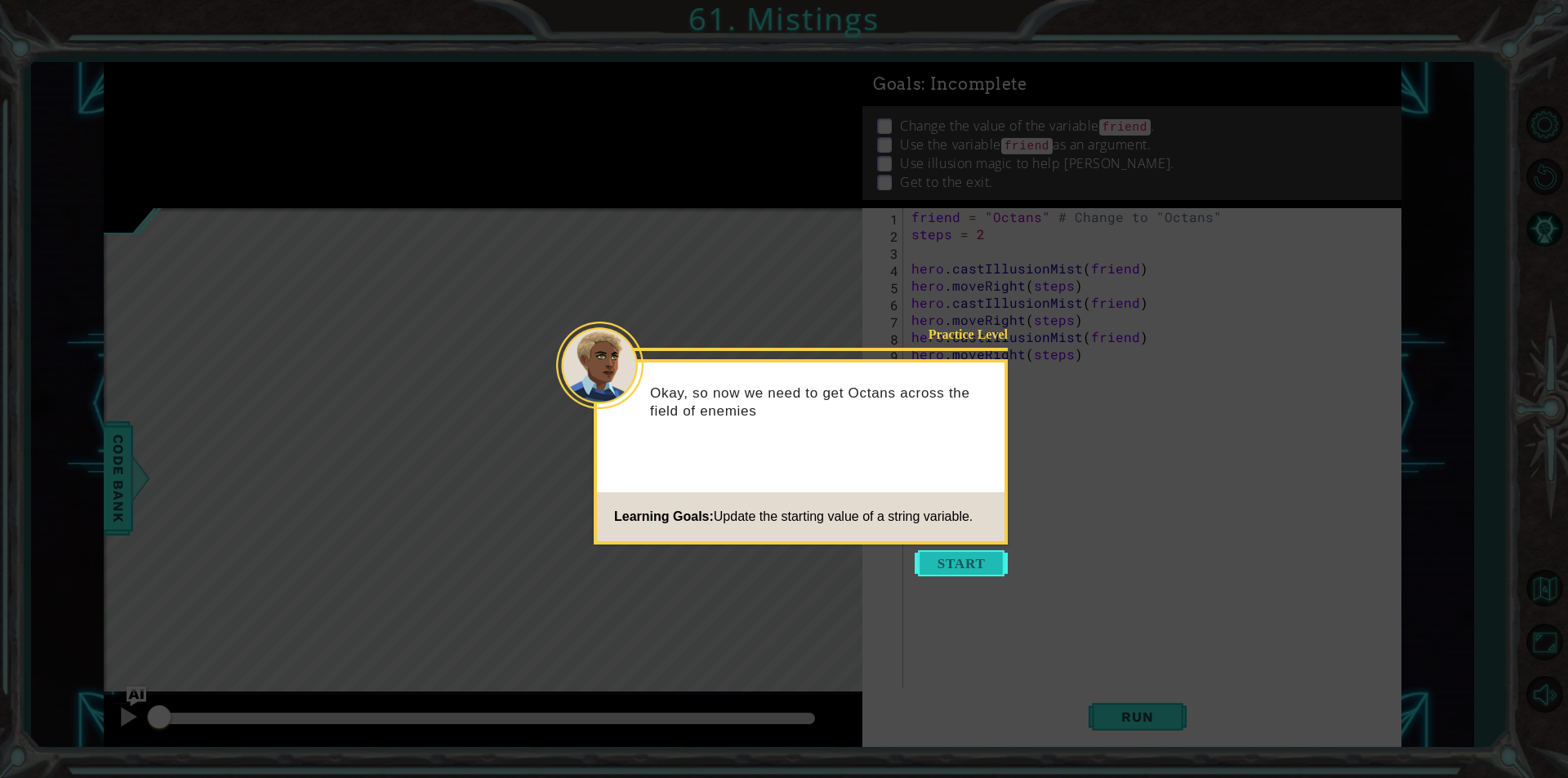
click at [916, 573] on button "Start" at bounding box center [962, 563] width 93 height 26
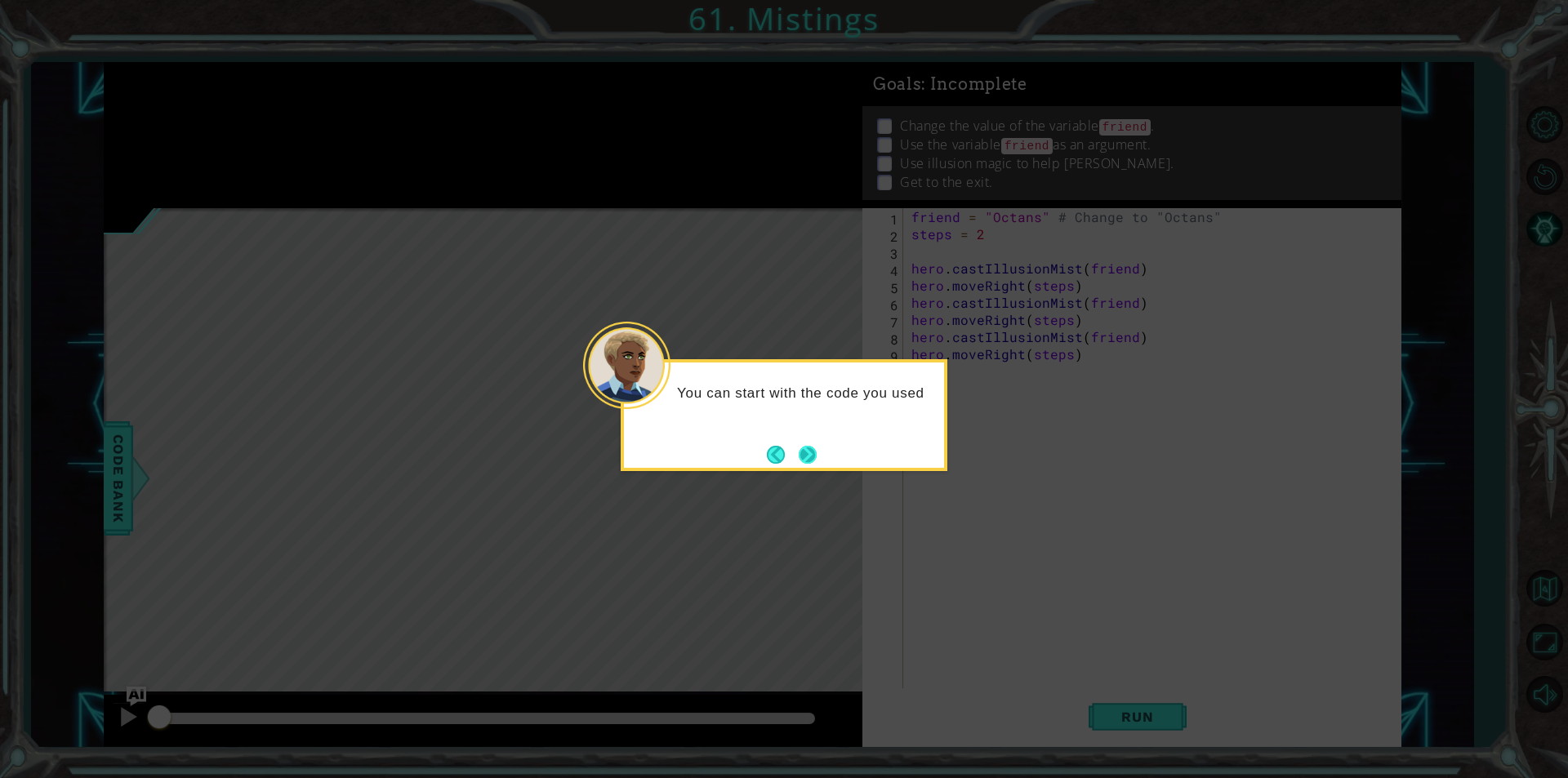
click at [816, 452] on button "Next" at bounding box center [807, 454] width 18 height 18
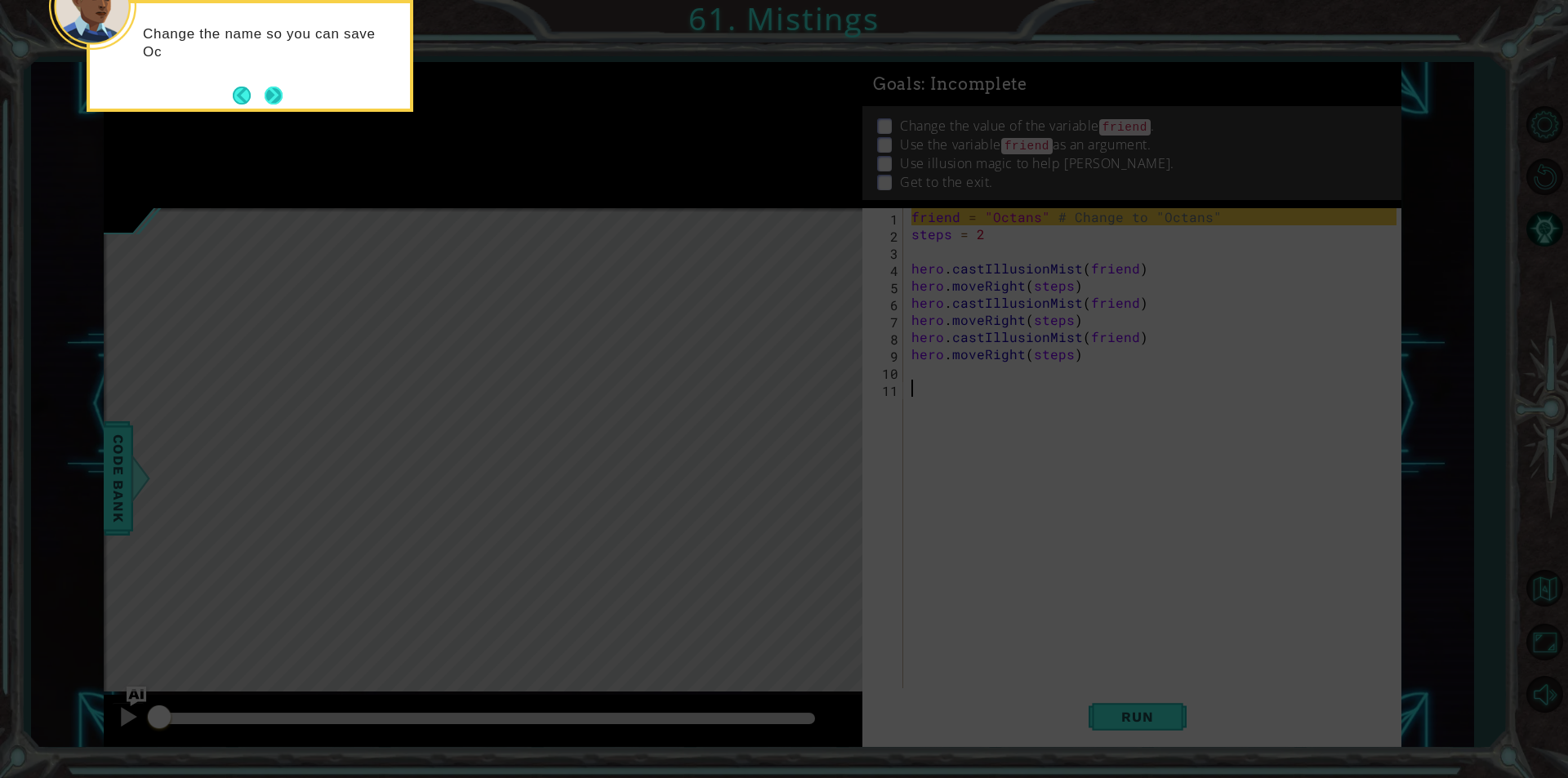
click at [283, 104] on button "Next" at bounding box center [273, 95] width 18 height 18
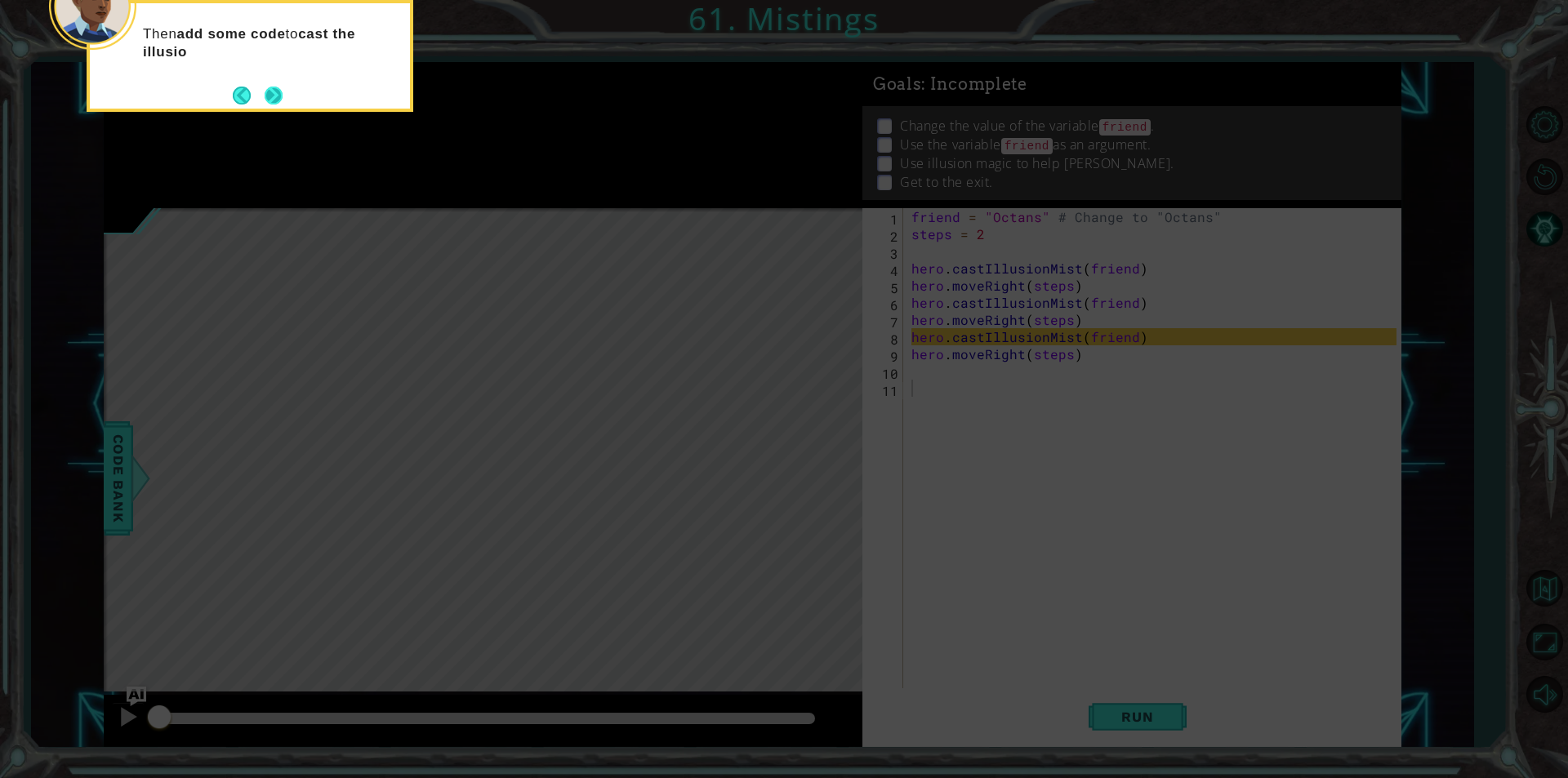
click at [271, 103] on button "Next" at bounding box center [273, 95] width 18 height 18
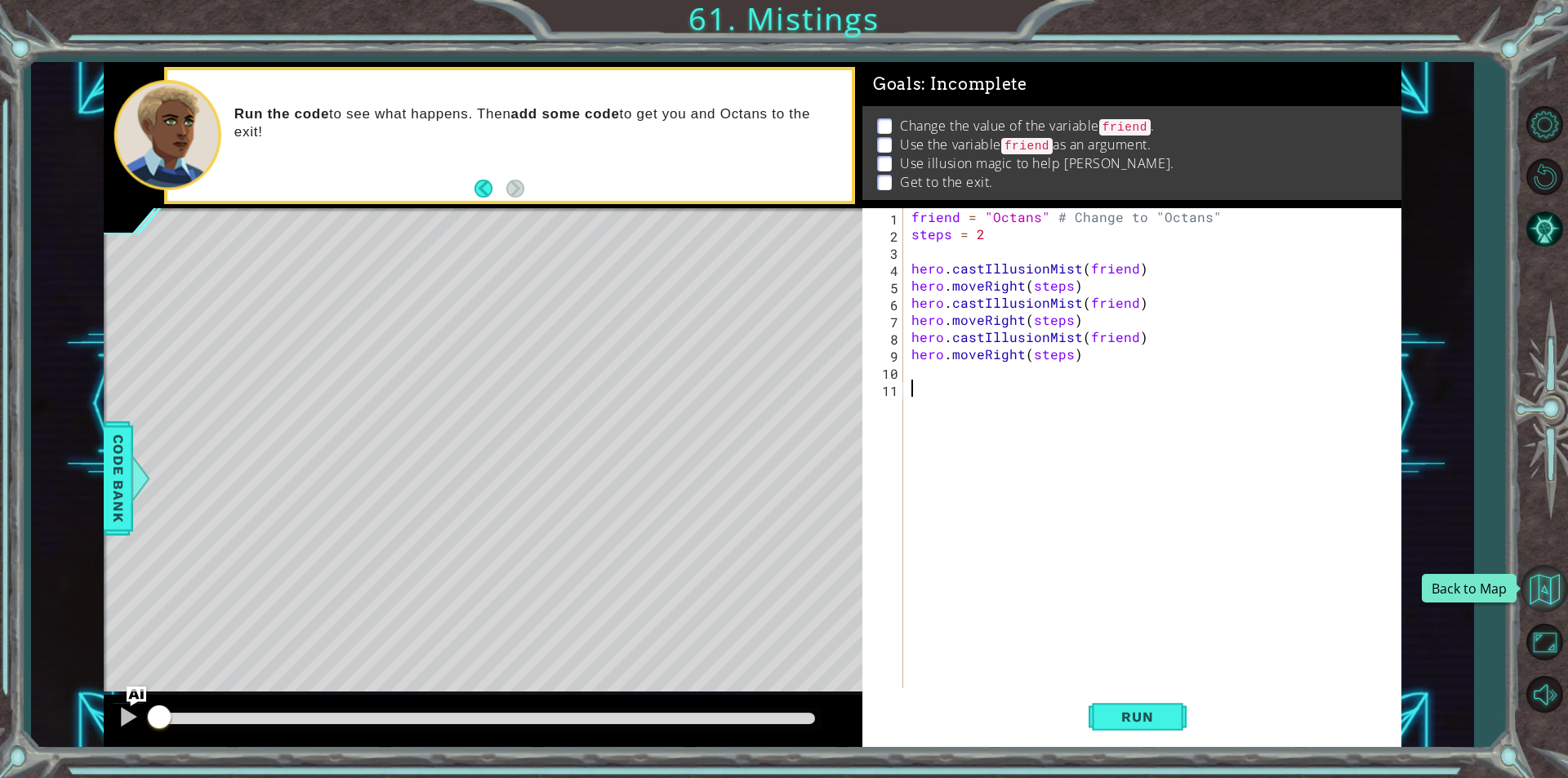
click at [1547, 600] on button "Back to Map" at bounding box center [1544, 589] width 48 height 48
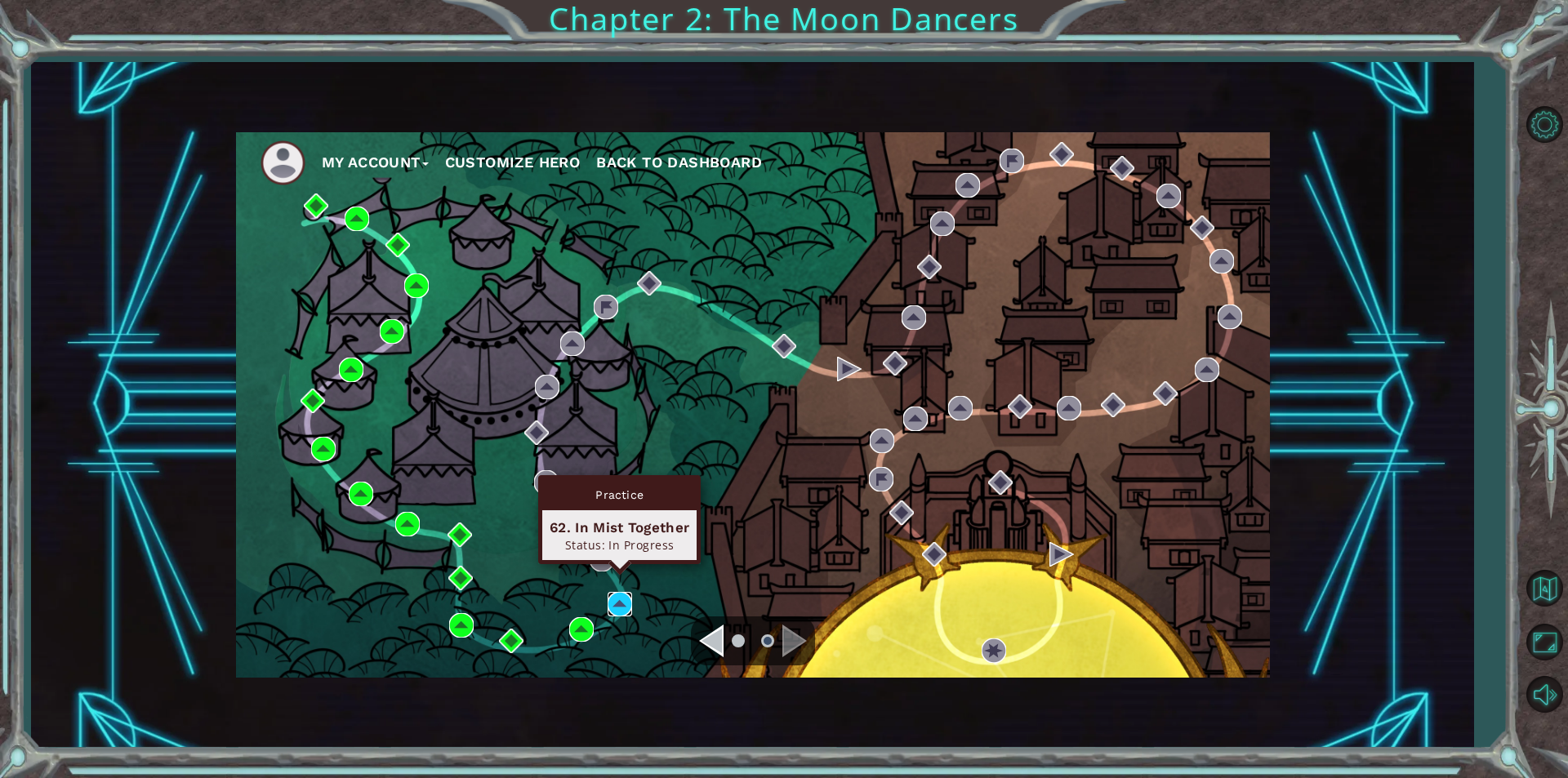
click at [618, 609] on img at bounding box center [619, 604] width 25 height 25
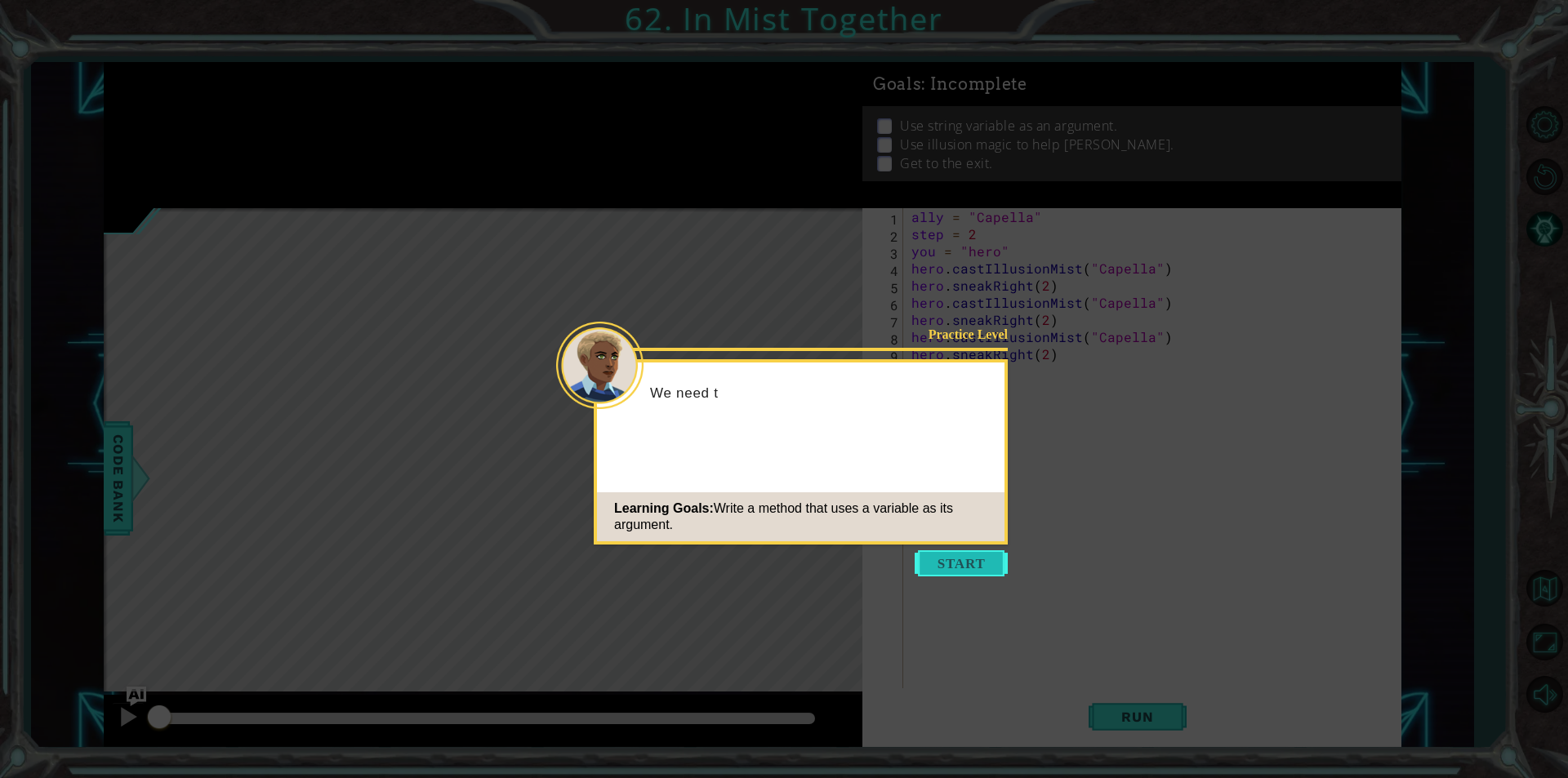
click at [919, 553] on button "Start" at bounding box center [962, 563] width 93 height 26
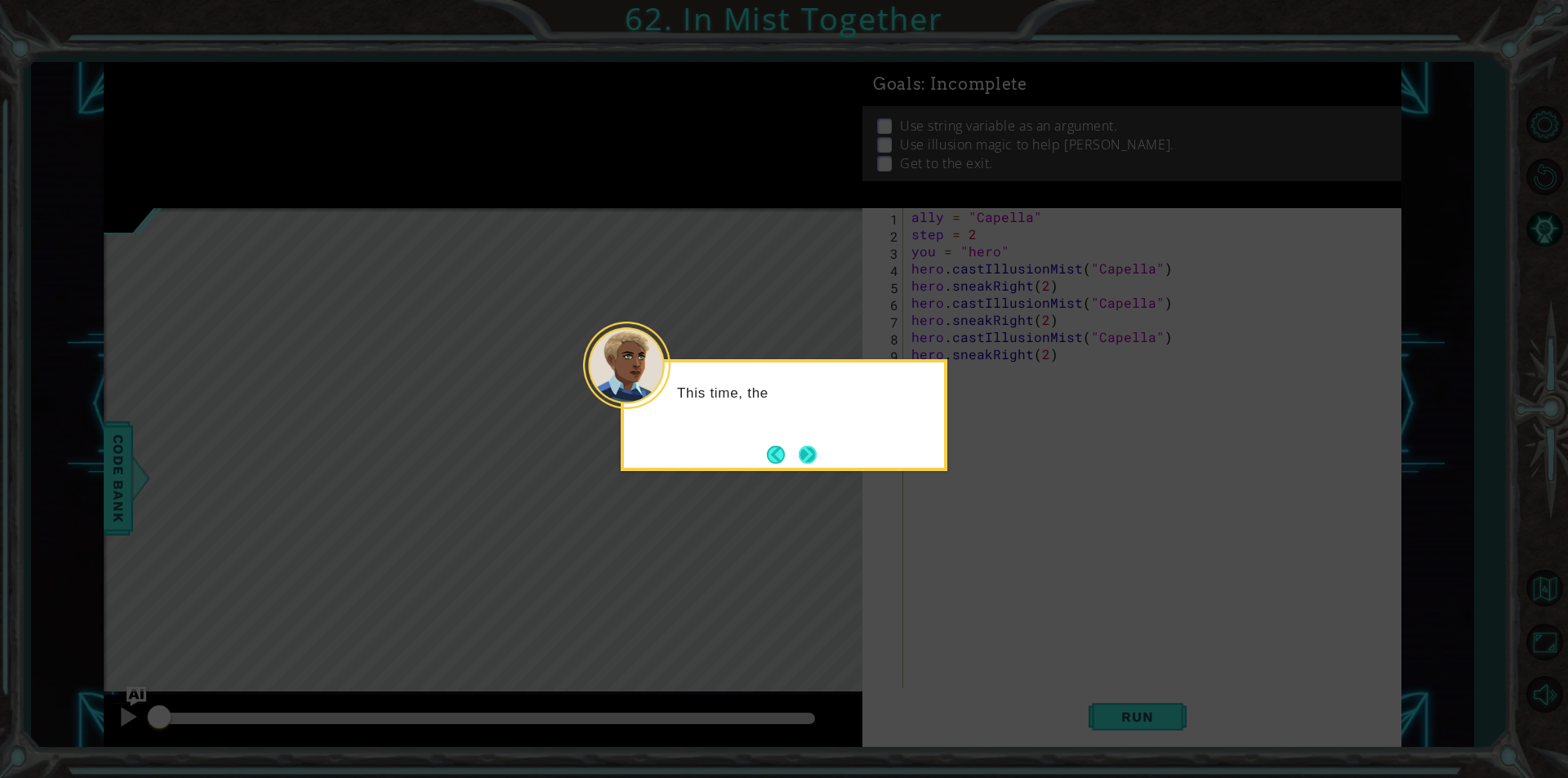
click at [807, 457] on button "Next" at bounding box center [807, 454] width 18 height 18
click at [779, 451] on button "Back" at bounding box center [782, 454] width 31 height 18
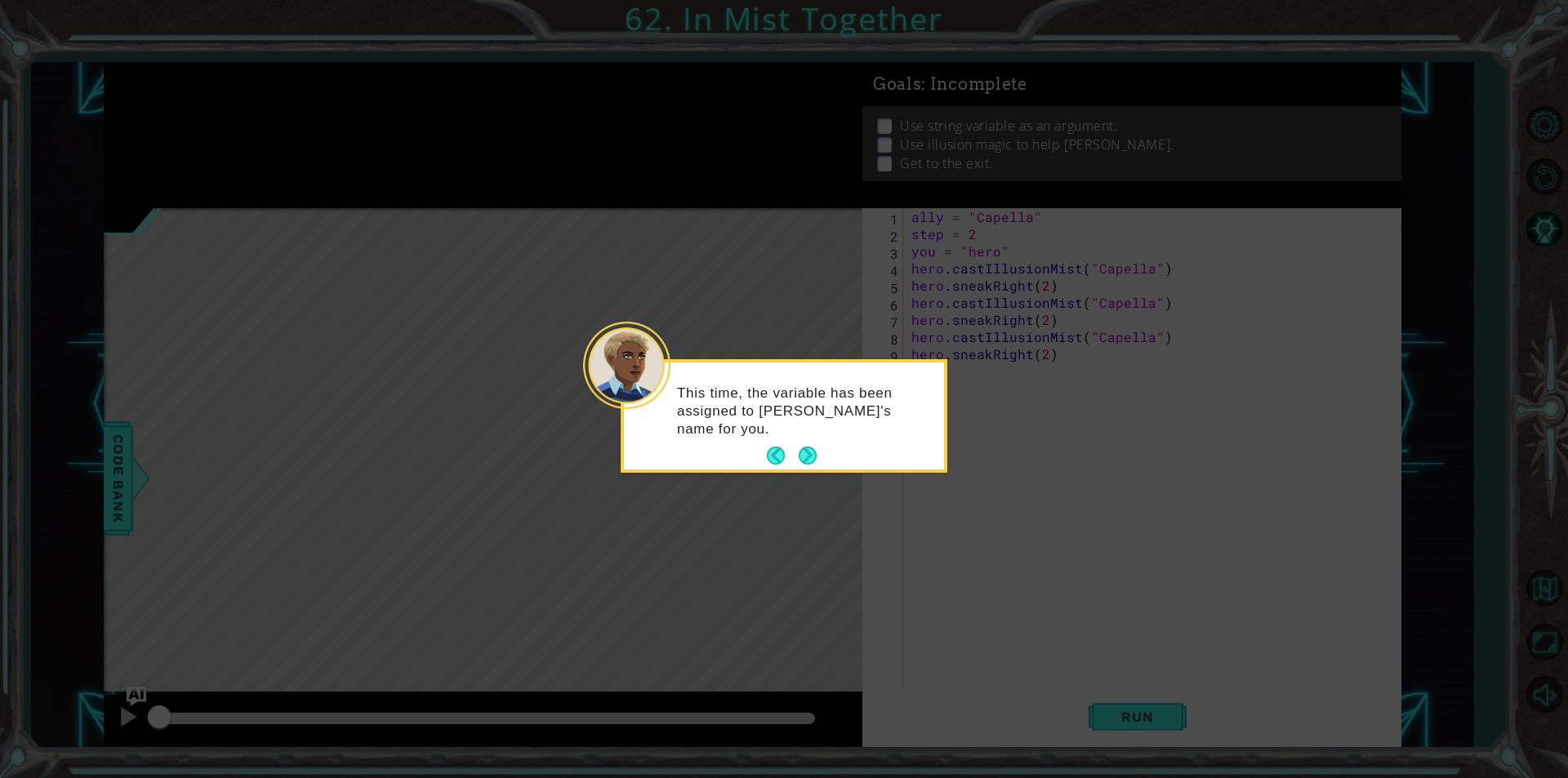
click at [779, 451] on button "Back" at bounding box center [782, 455] width 31 height 18
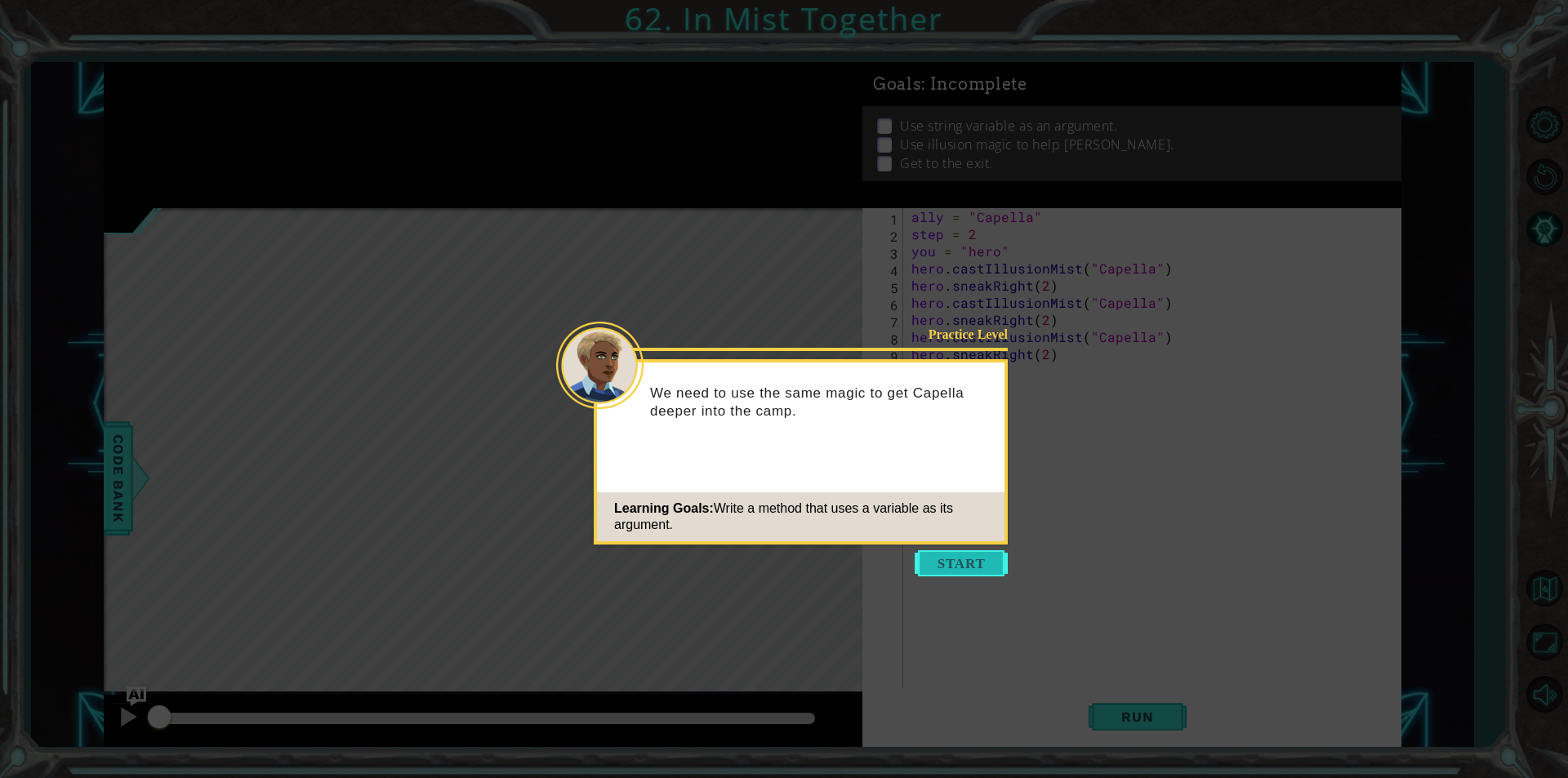
click at [966, 558] on button "Start" at bounding box center [962, 563] width 93 height 26
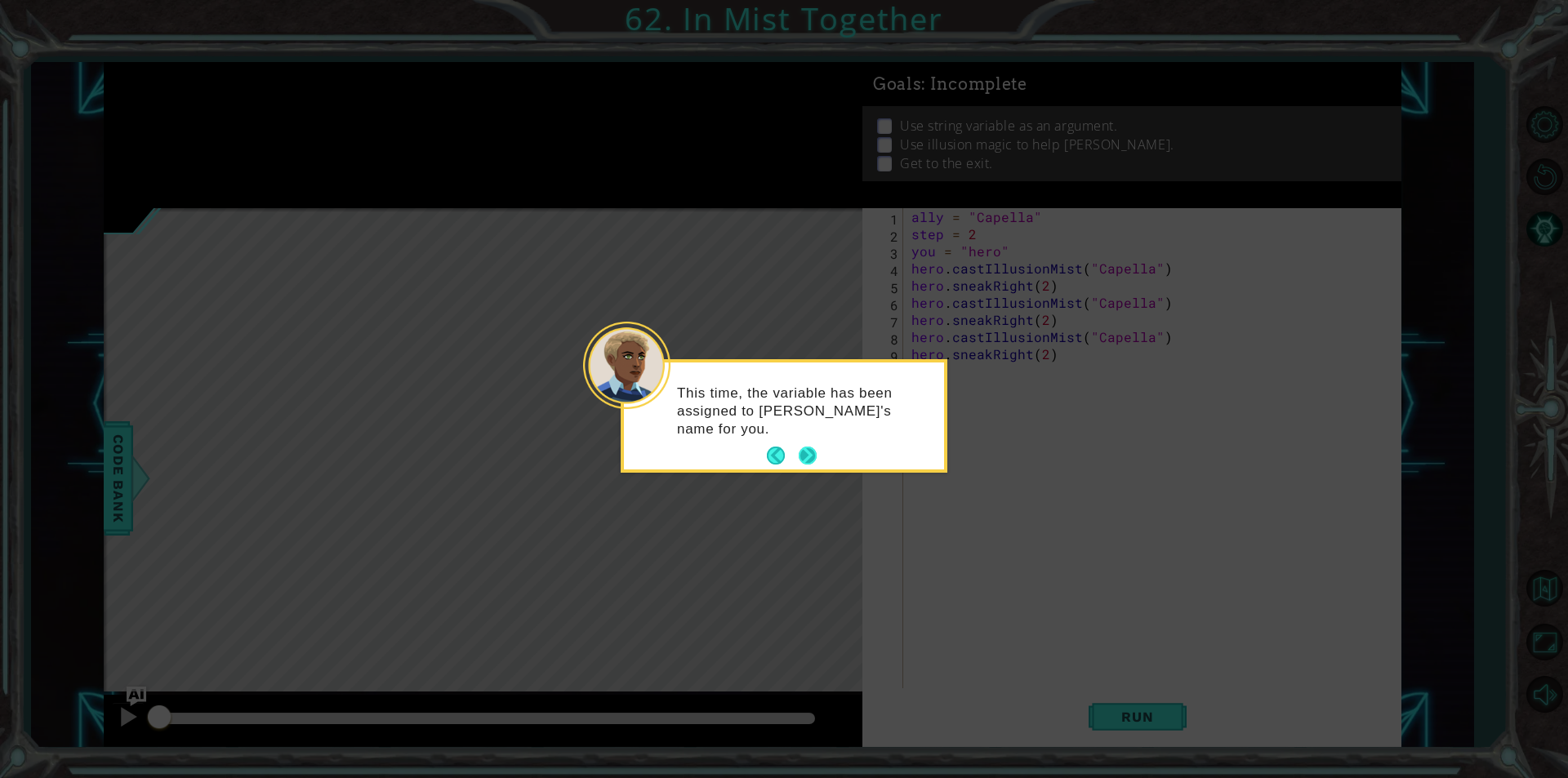
click at [802, 449] on button "Next" at bounding box center [807, 455] width 18 height 18
click at [800, 455] on button "Next" at bounding box center [807, 456] width 18 height 18
click at [800, 455] on button "Next" at bounding box center [807, 454] width 18 height 18
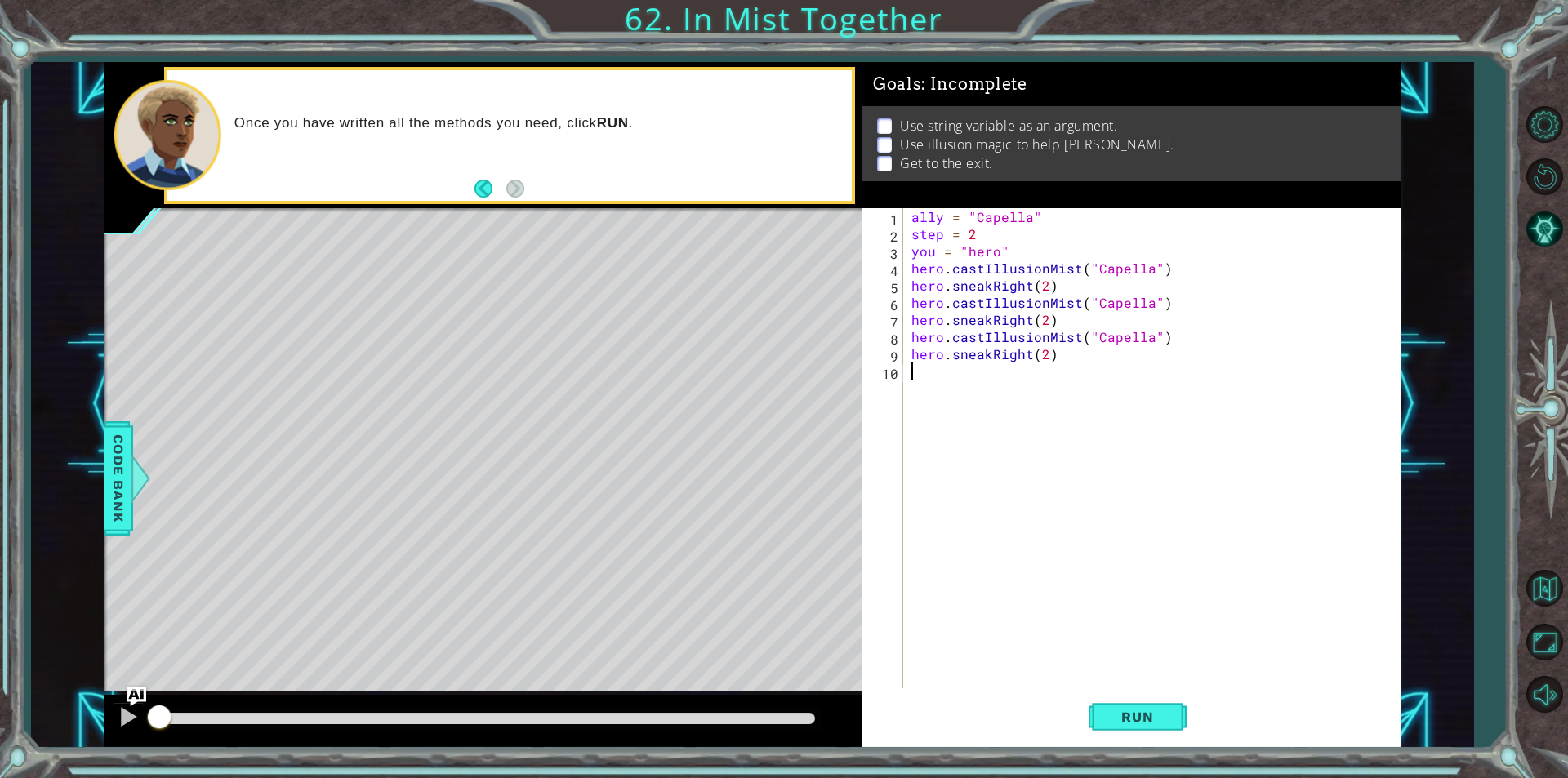
click at [926, 217] on div "ally = "Capella" step = 2 you = "hero" hero . castIllusionMist ( "Capella" ) he…" at bounding box center [1156, 465] width 496 height 515
click at [1148, 730] on button "Run" at bounding box center [1137, 716] width 98 height 54
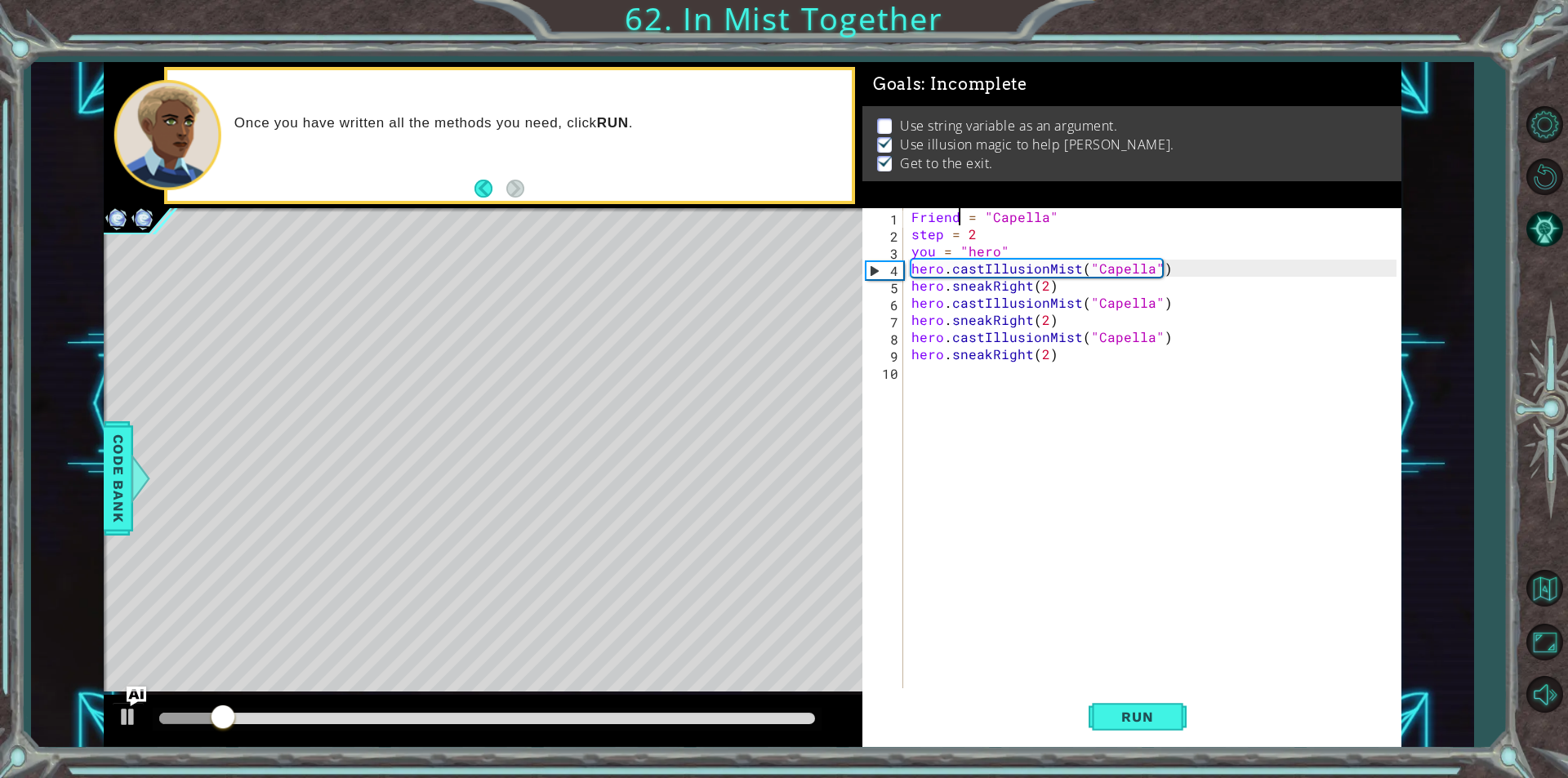
click at [916, 129] on p "Use string variable as an argument." at bounding box center [1008, 125] width 217 height 18
click at [906, 116] on p "Use string variable as an argument." at bounding box center [1008, 125] width 217 height 18
click at [909, 116] on p "Use string variable as an argument." at bounding box center [1008, 125] width 217 height 18
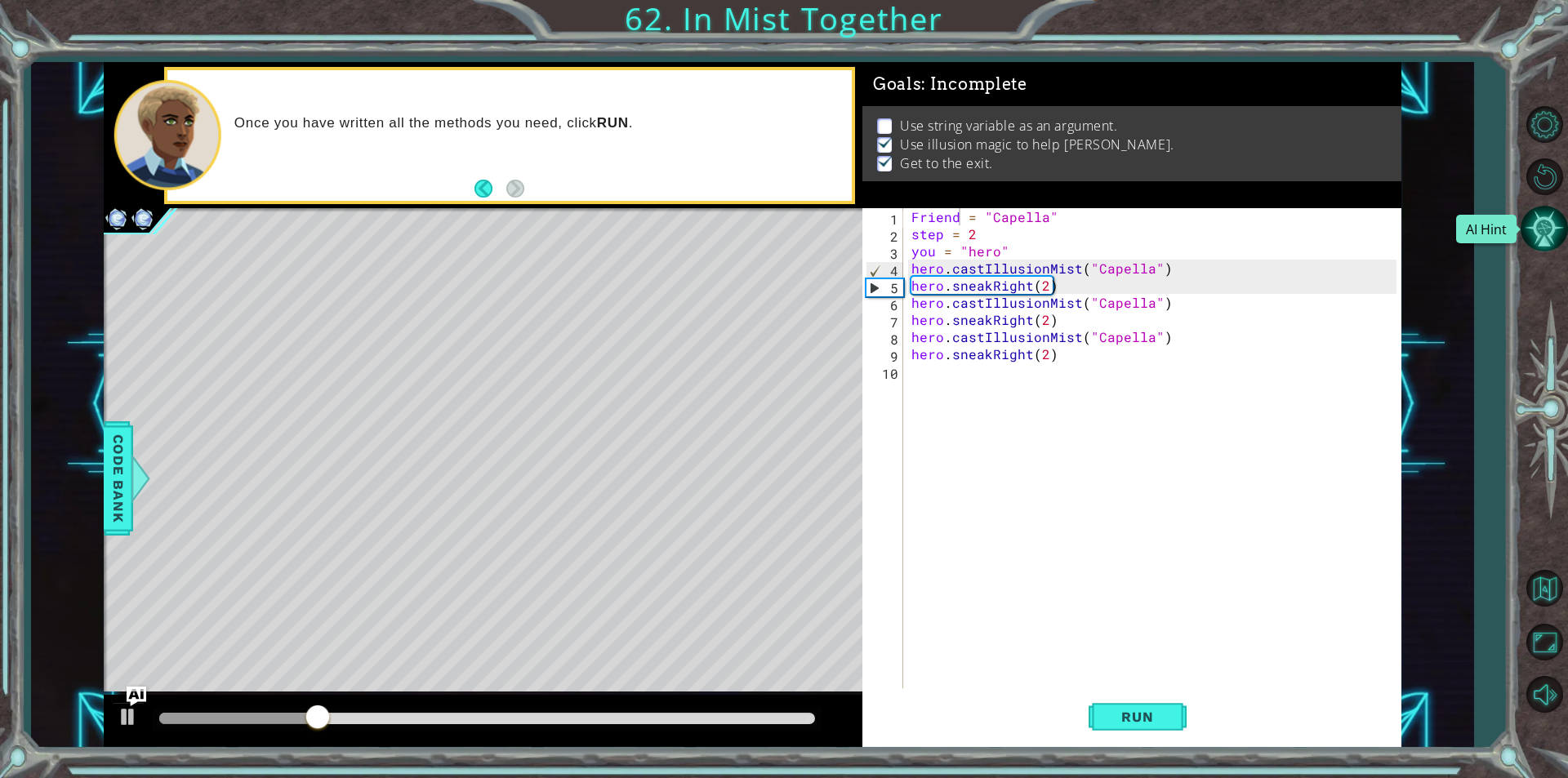
click at [1540, 237] on button "AI Hint" at bounding box center [1544, 228] width 48 height 48
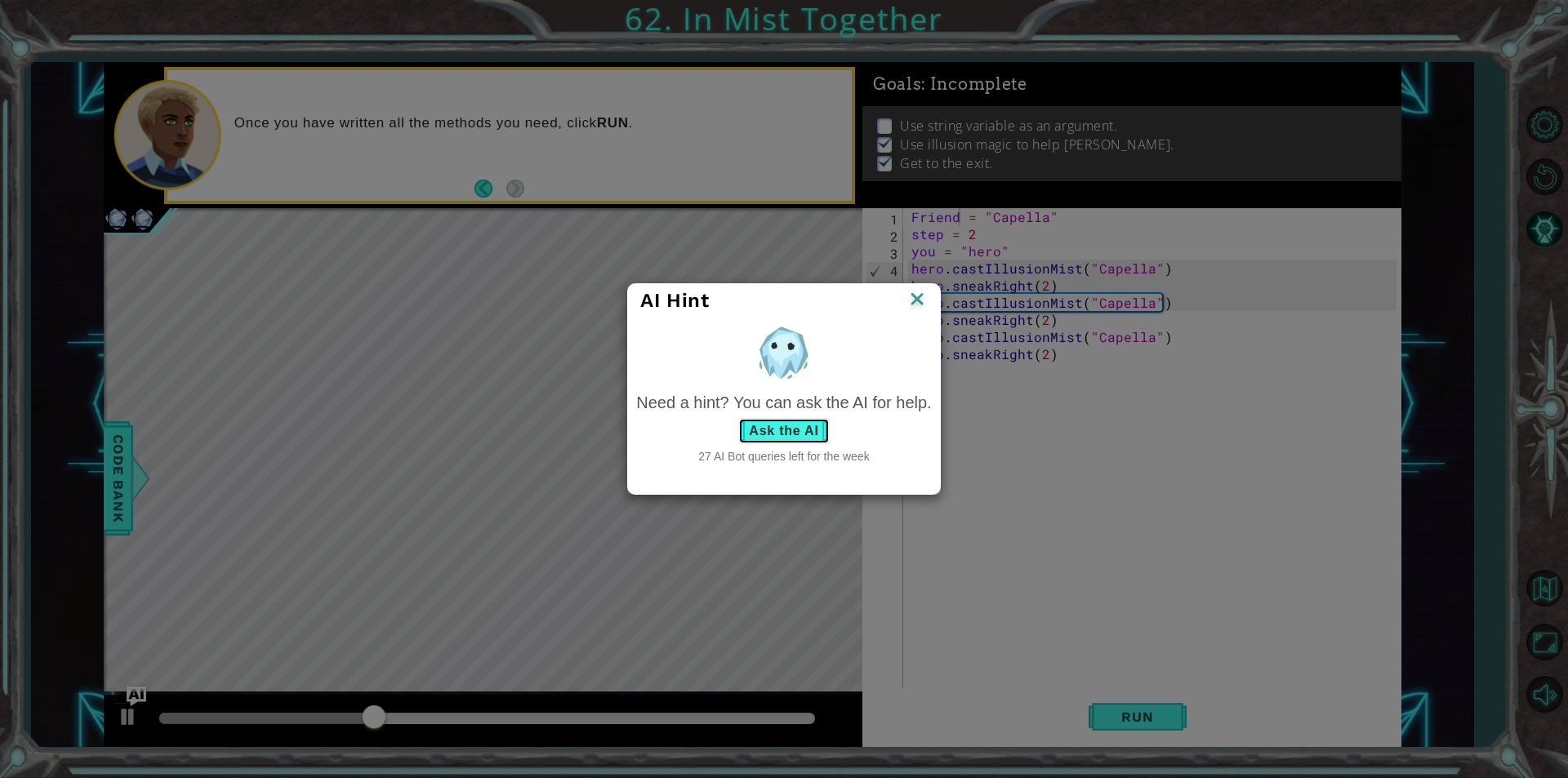
click at [783, 436] on button "Ask the AI" at bounding box center [783, 431] width 91 height 26
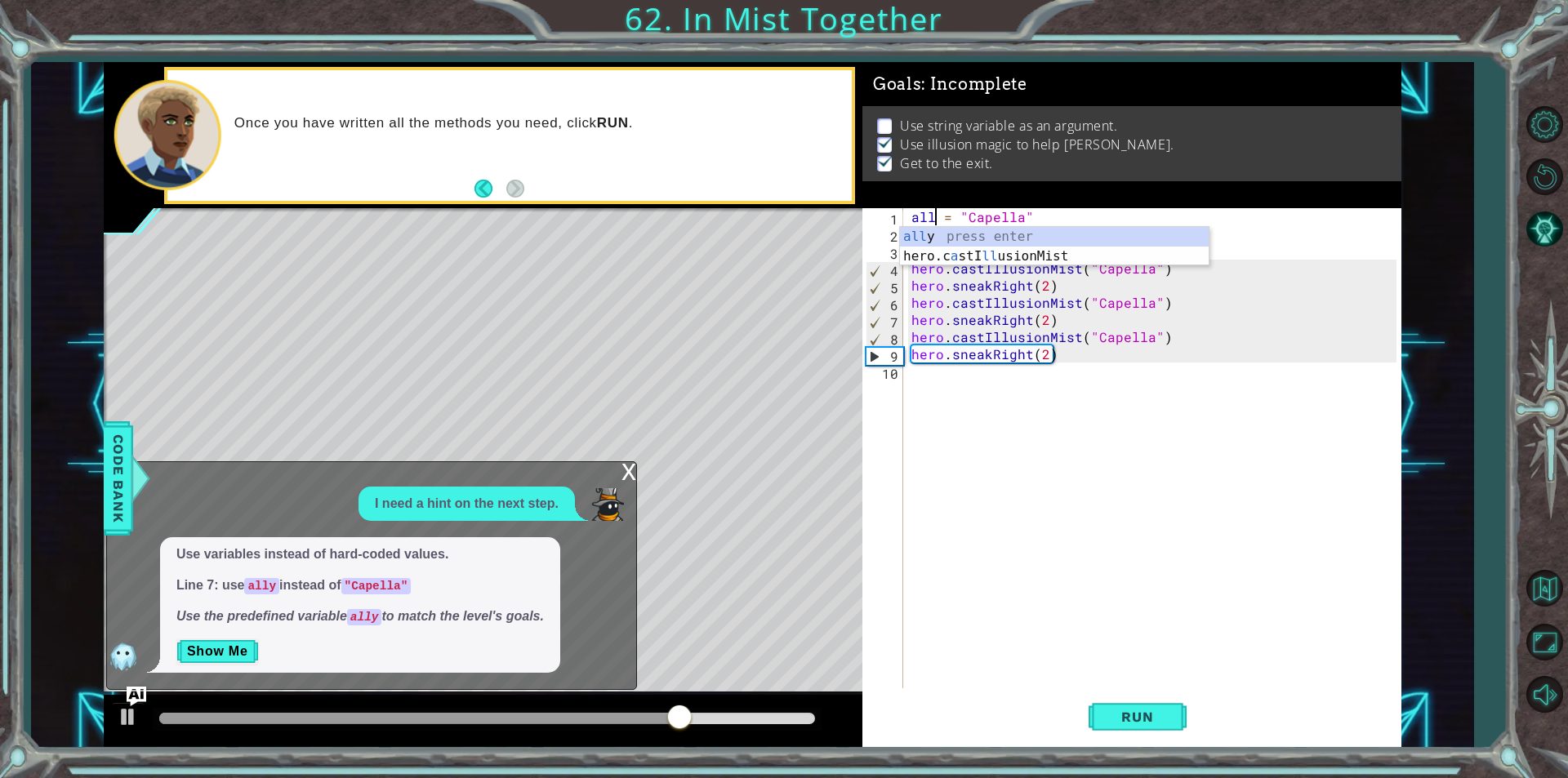
scroll to position [0, 2]
click at [1110, 265] on div "ally = "Capella" step = 2 you = "hero" hero . castIllusionMist ( "Capella" ) he…" at bounding box center [1156, 465] width 496 height 515
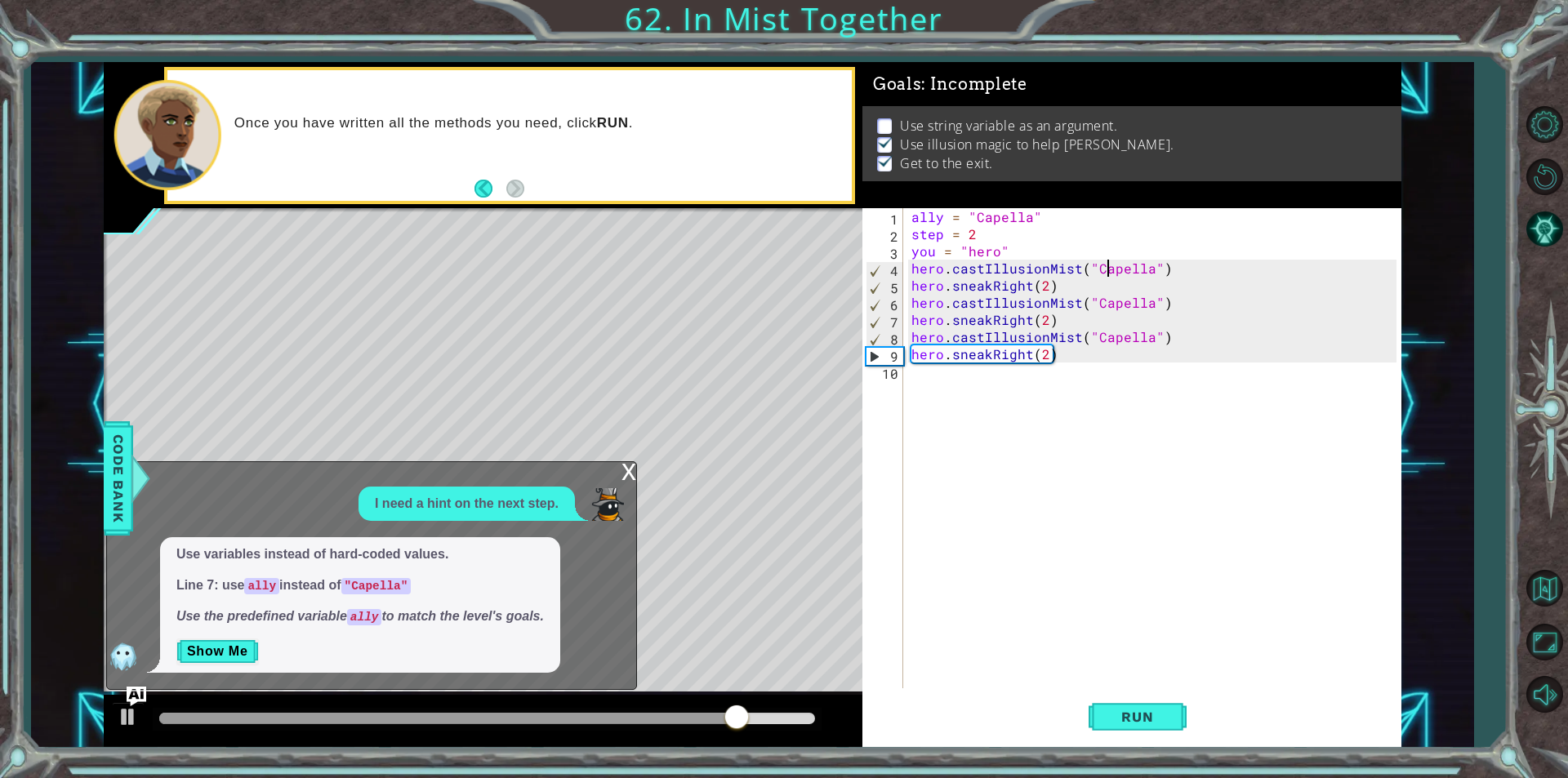
click at [1110, 265] on div "ally = "Capella" step = 2 you = "hero" hero . castIllusionMist ( "Capella" ) he…" at bounding box center [1156, 465] width 496 height 515
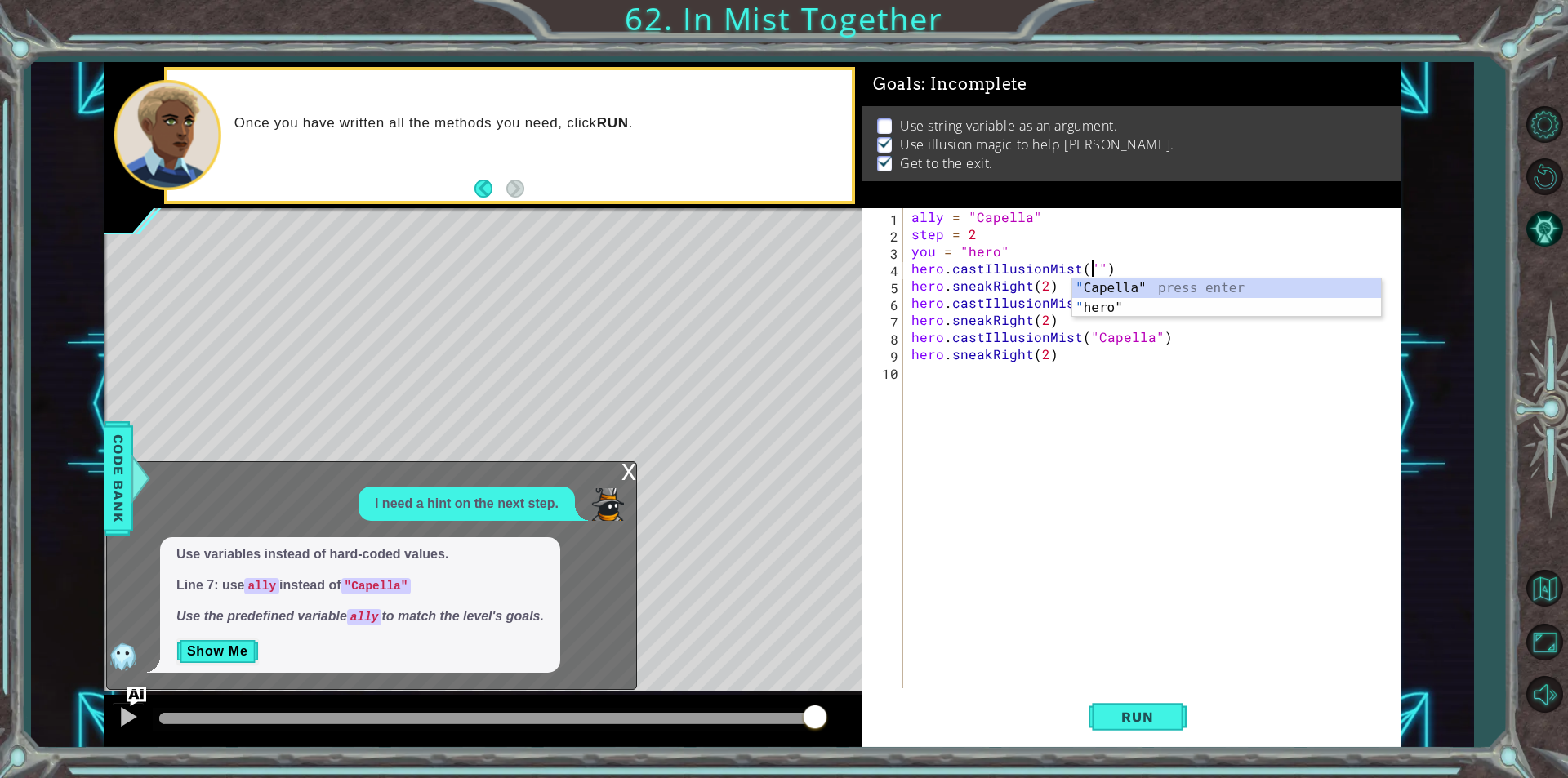
scroll to position [0, 11]
click at [1138, 288] on div "" Capella" press enter " hero" press enter" at bounding box center [1226, 318] width 308 height 78
click at [1107, 280] on div "ally = "Capella" step = 2 you = "hero" hero . castIllusionMist ( "Capella" ) he…" at bounding box center [1156, 465] width 496 height 515
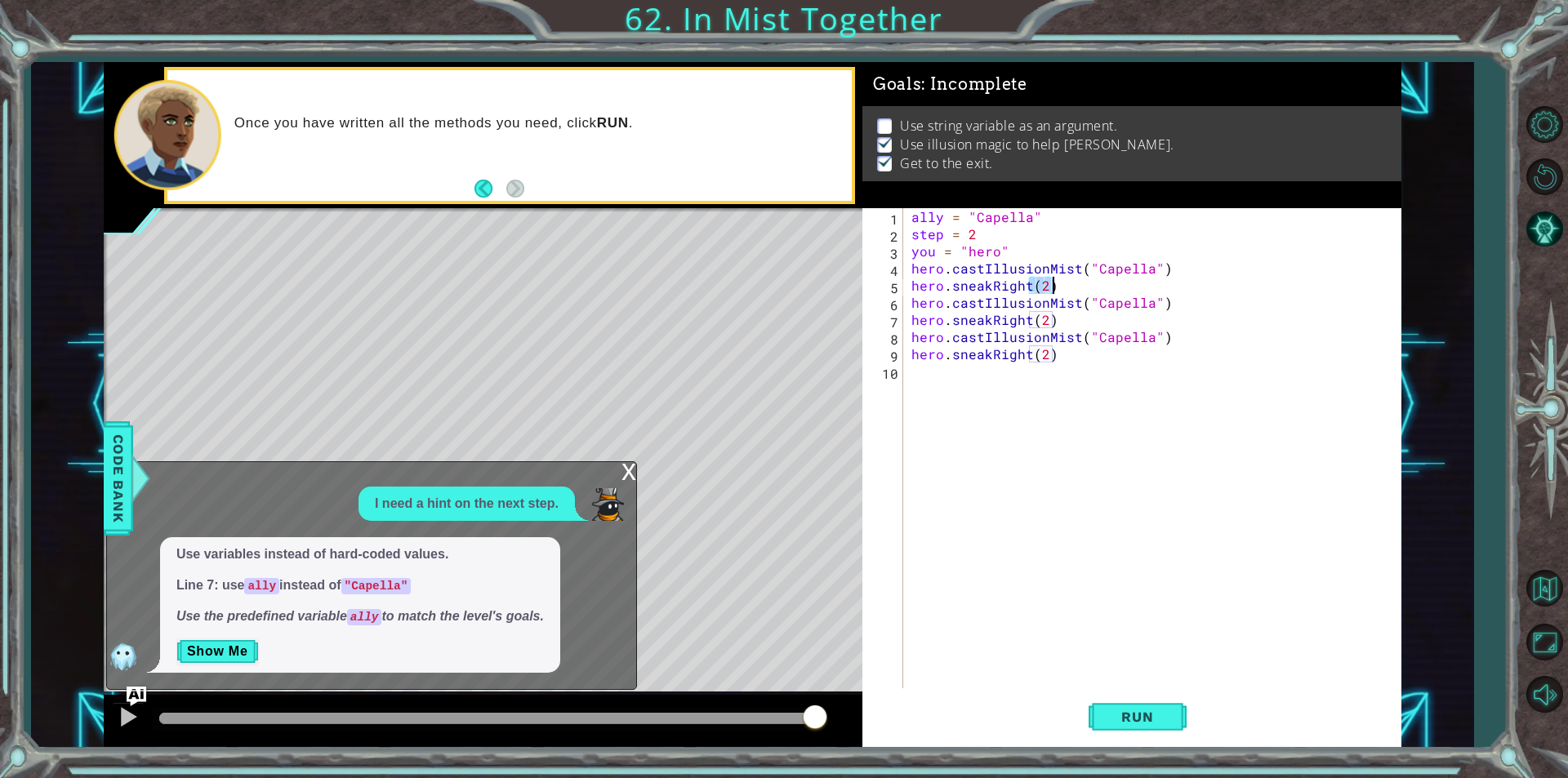
click at [1108, 262] on div "ally = "Capella" step = 2 you = "hero" hero . castIllusionMist ( "Capella" ) he…" at bounding box center [1156, 465] width 496 height 515
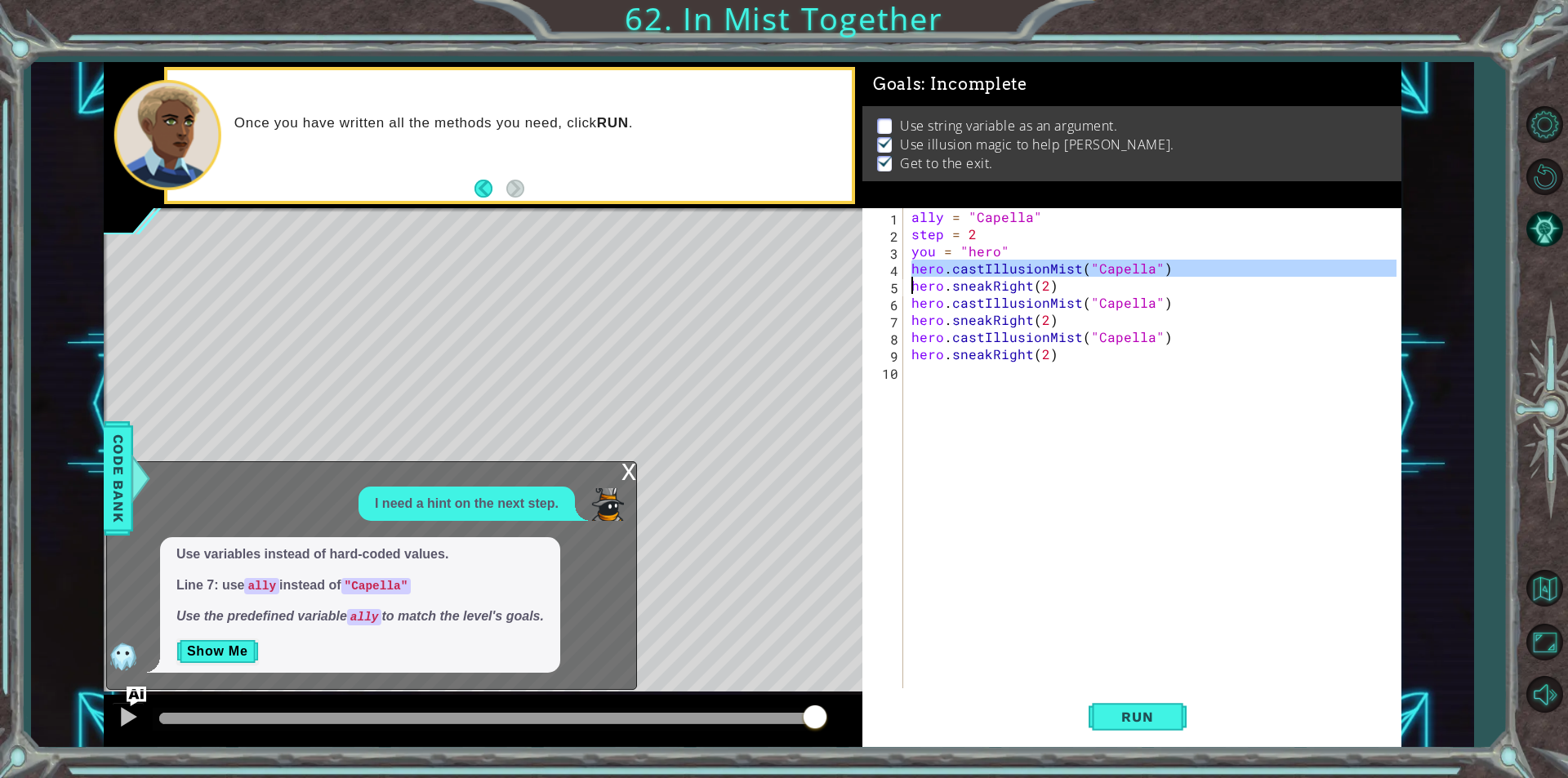
click at [1108, 264] on div "ally = "Capella" step = 2 you = "hero" hero . castIllusionMist ( "Capella" ) he…" at bounding box center [1152, 448] width 488 height 480
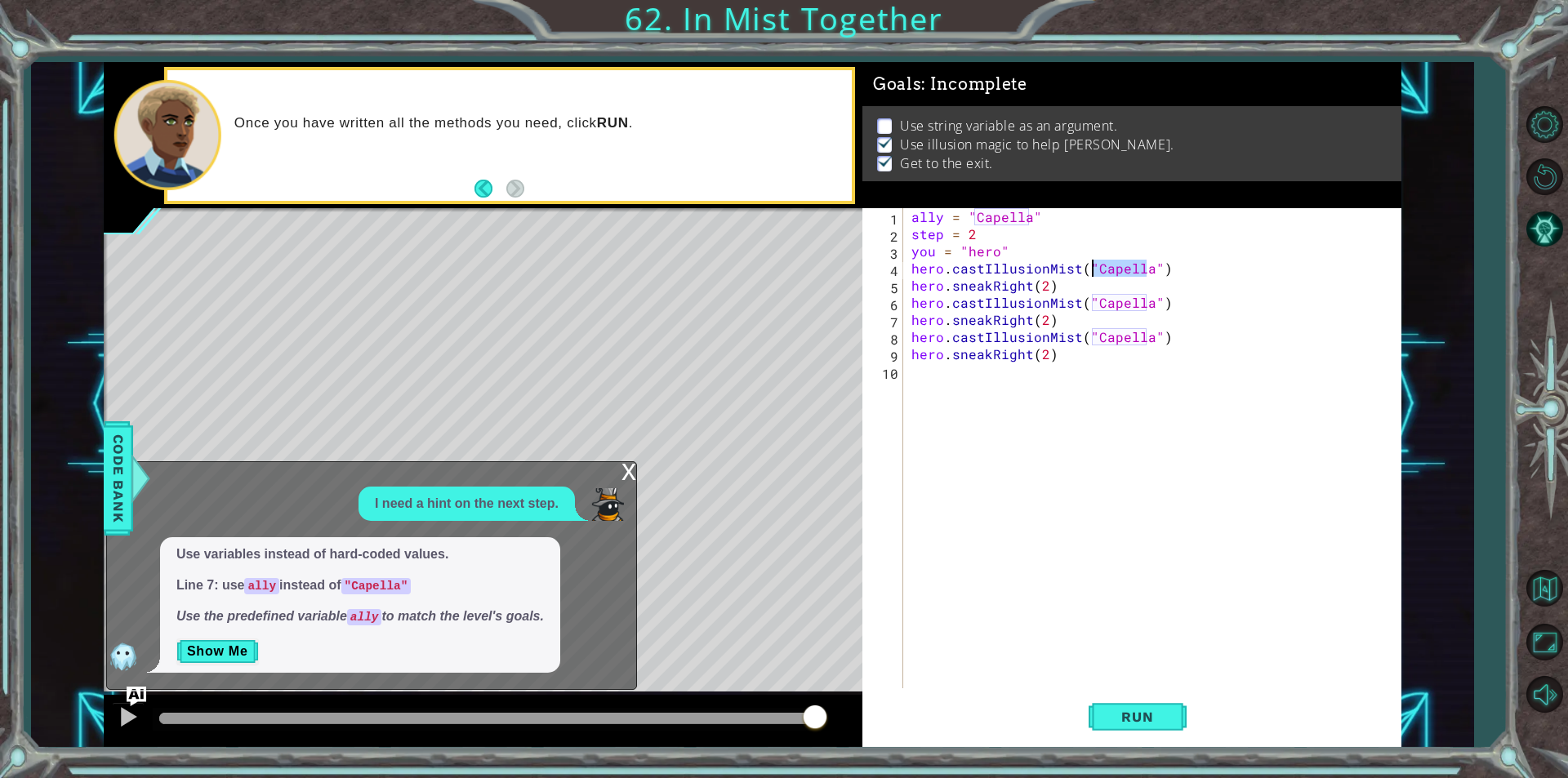
click at [1108, 264] on div "ally = "Capella" step = 2 you = "hero" hero . castIllusionMist ( "Capella" ) he…" at bounding box center [1156, 465] width 496 height 515
click at [1110, 298] on div "ally = "Capella" step = 2 you = "hero" hero . castIllusionMist ( "Capella" ) he…" at bounding box center [1156, 465] width 496 height 515
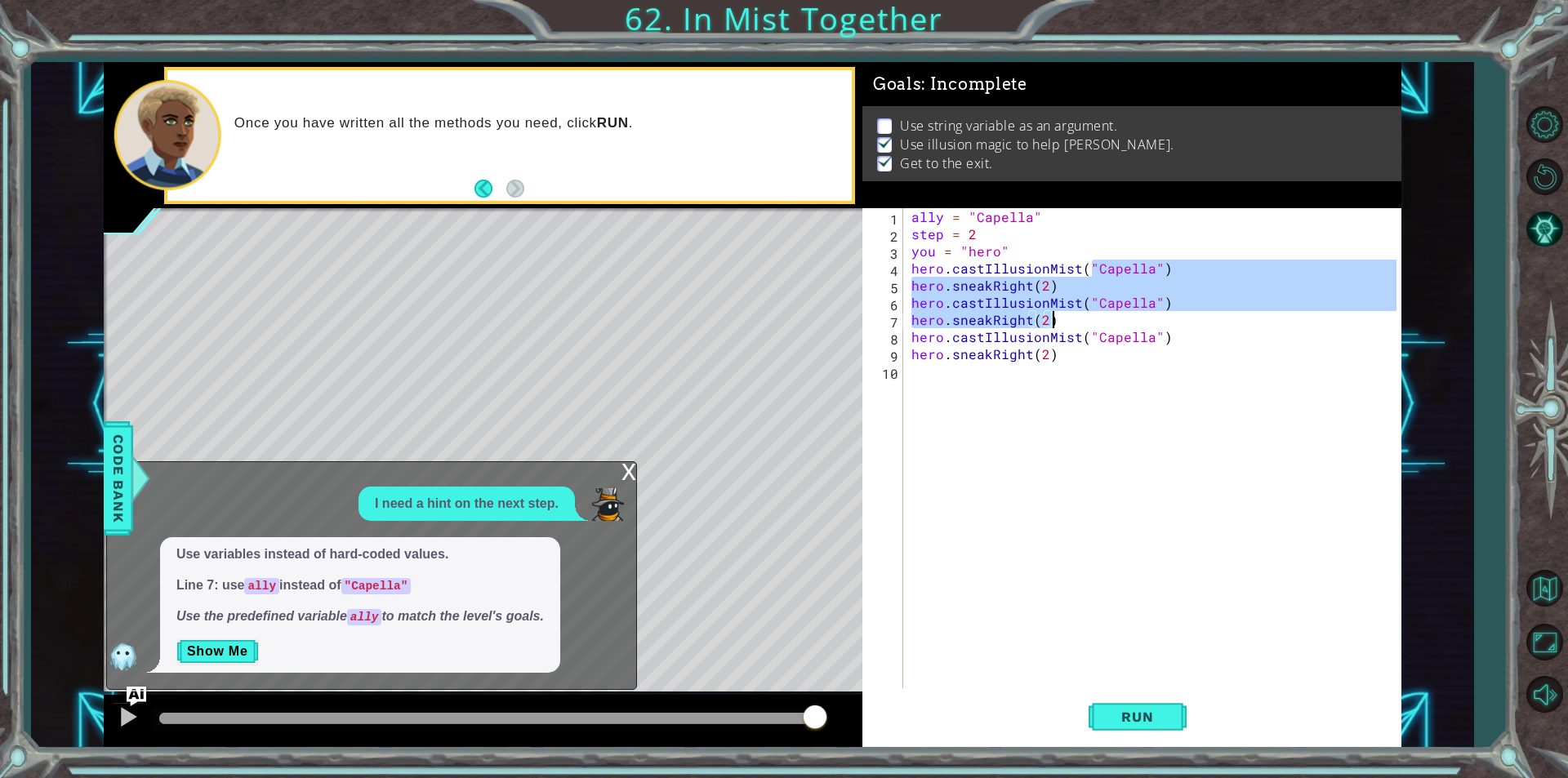
drag, startPoint x: 1094, startPoint y: 268, endPoint x: 1134, endPoint y: 326, distance: 70.5
click at [1134, 326] on div "ally = "Capella" step = 2 you = "hero" hero . castIllusionMist ( "Capella" ) he…" at bounding box center [1156, 465] width 496 height 515
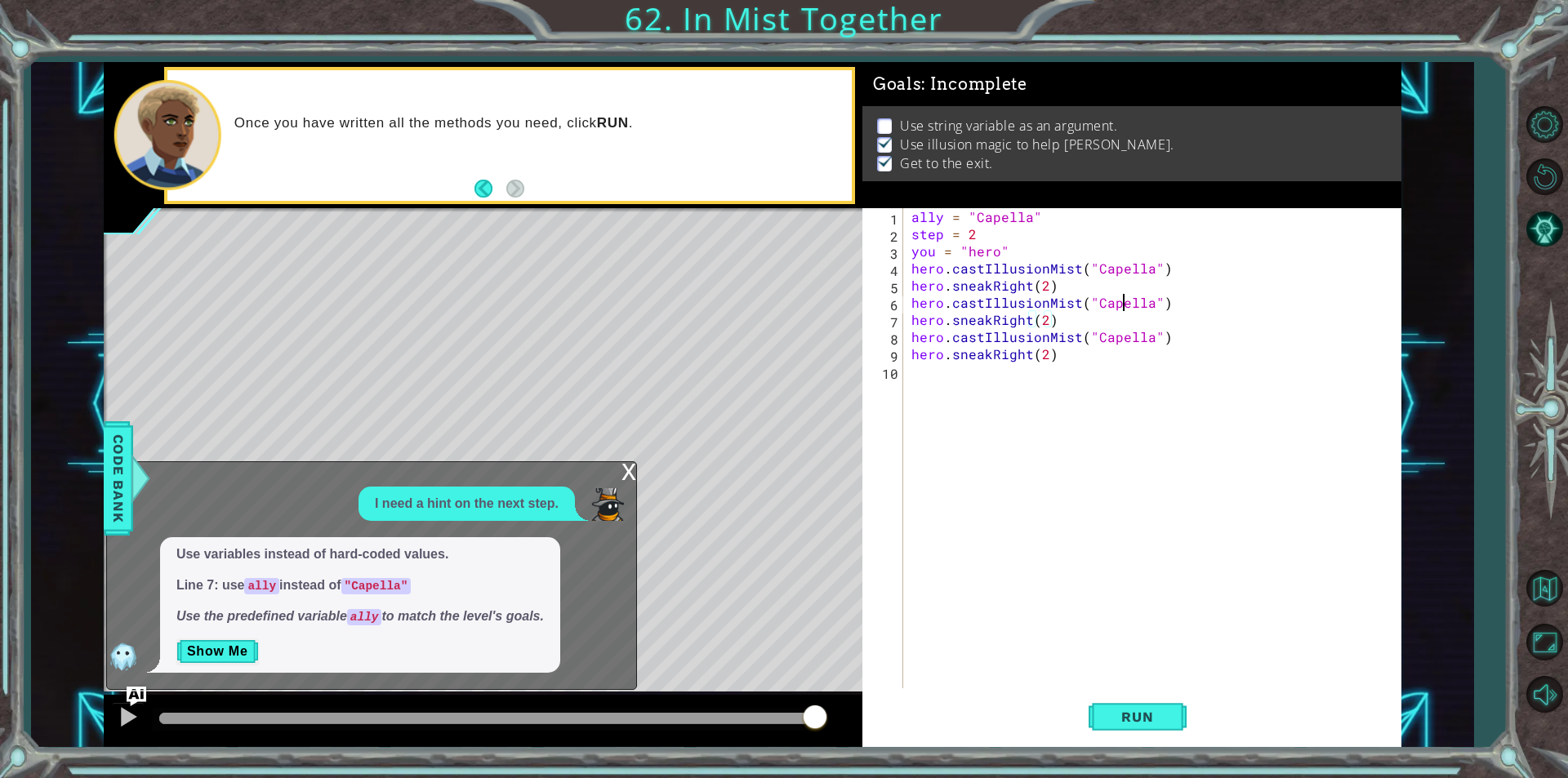
click at [1125, 304] on div "ally = "Capella" step = 2 you = "hero" hero . castIllusionMist ( "Capella" ) he…" at bounding box center [1156, 465] width 496 height 515
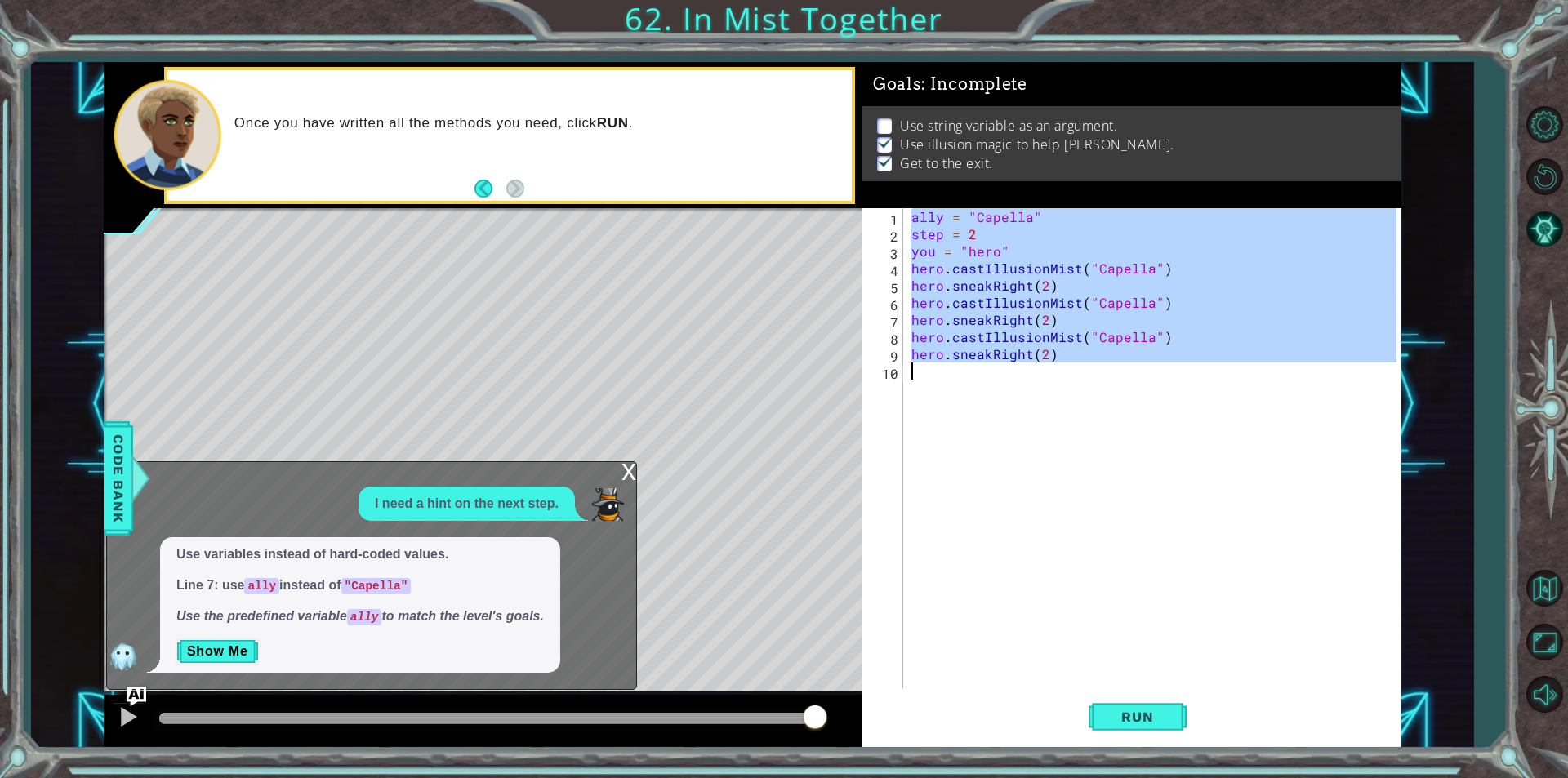
click at [1125, 304] on div "ally = "Capella" step = 2 you = "hero" hero . castIllusionMist ( "Capella" ) he…" at bounding box center [1156, 465] width 496 height 515
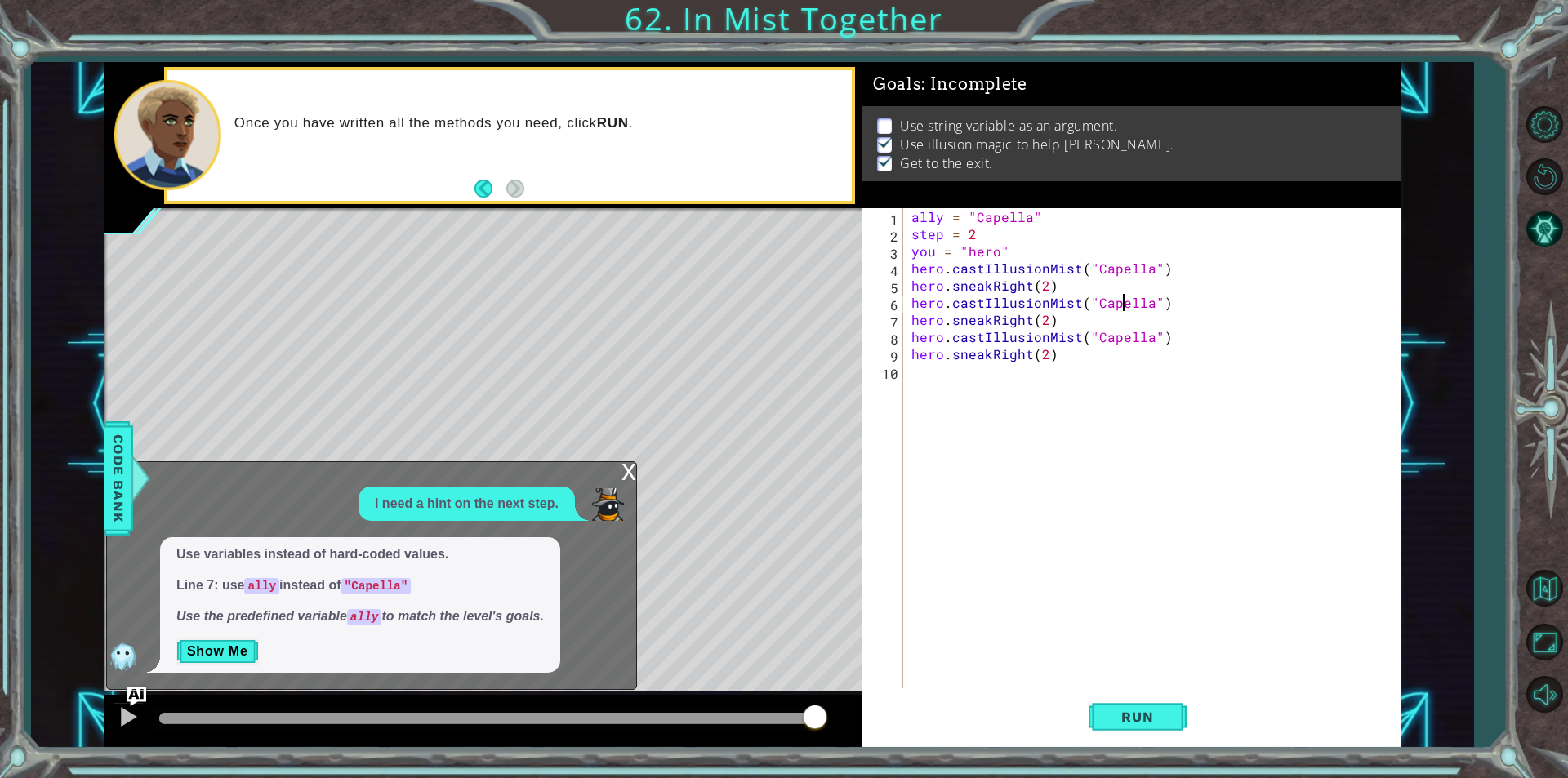
click at [1125, 304] on div "ally = "Capella" step = 2 you = "hero" hero . castIllusionMist ( "Capella" ) he…" at bounding box center [1156, 465] width 496 height 515
click at [1130, 277] on div "ally = "Capella" step = 2 you = "hero" hero . castIllusionMist ( "Capella" ) he…" at bounding box center [1156, 465] width 496 height 515
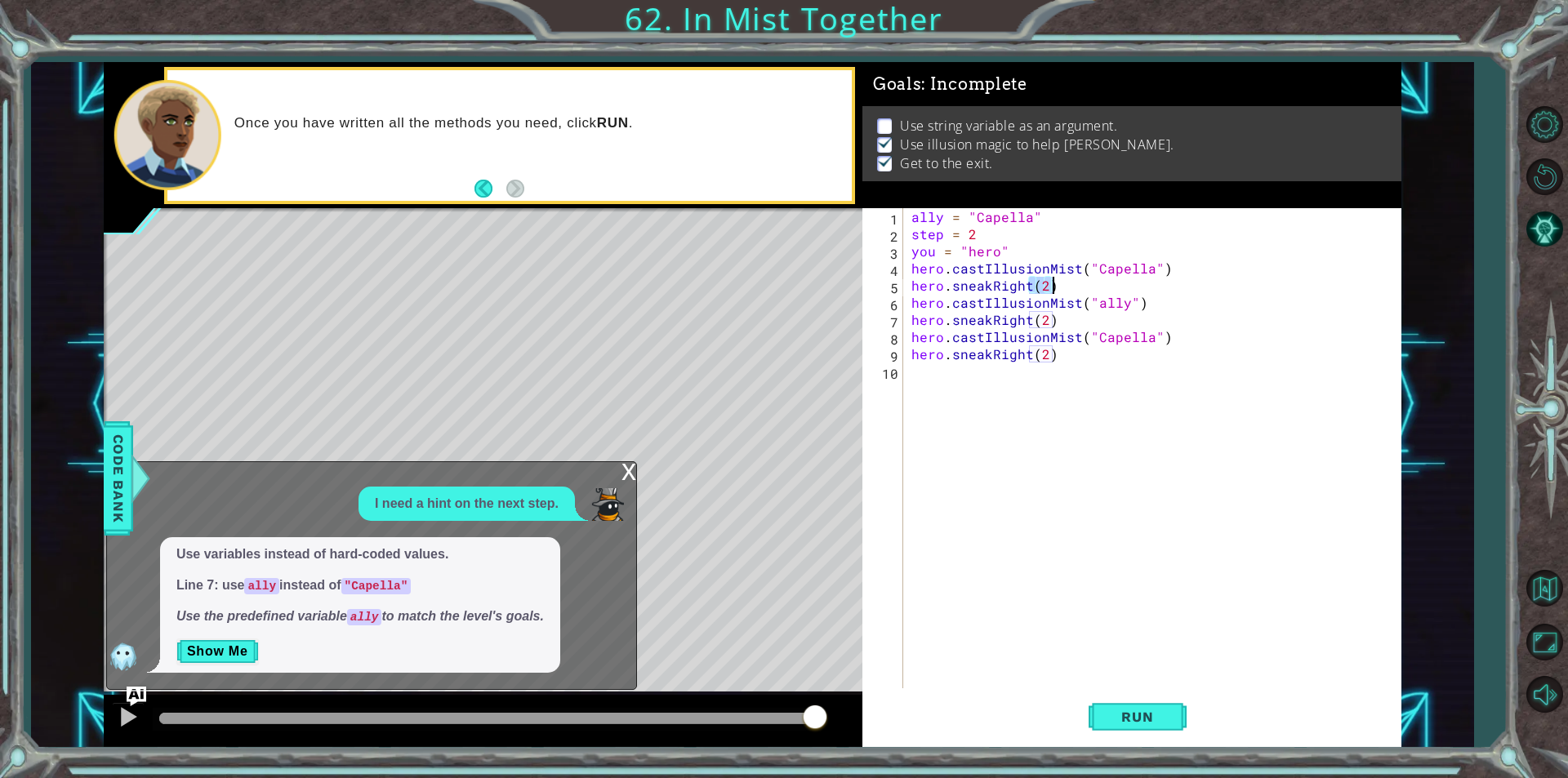
click at [1130, 277] on div "ally = "Capella" step = 2 you = "hero" hero . castIllusionMist ( "Capella" ) he…" at bounding box center [1156, 465] width 496 height 515
click at [1126, 266] on div "ally = "Capella" step = 2 you = "hero" hero . castIllusionMist ( "Capella" ) he…" at bounding box center [1156, 465] width 496 height 515
click at [1130, 338] on div "ally = "Capella" step = 2 you = "hero" hero . castIllusionMist ( "ally" ) hero …" at bounding box center [1156, 465] width 496 height 515
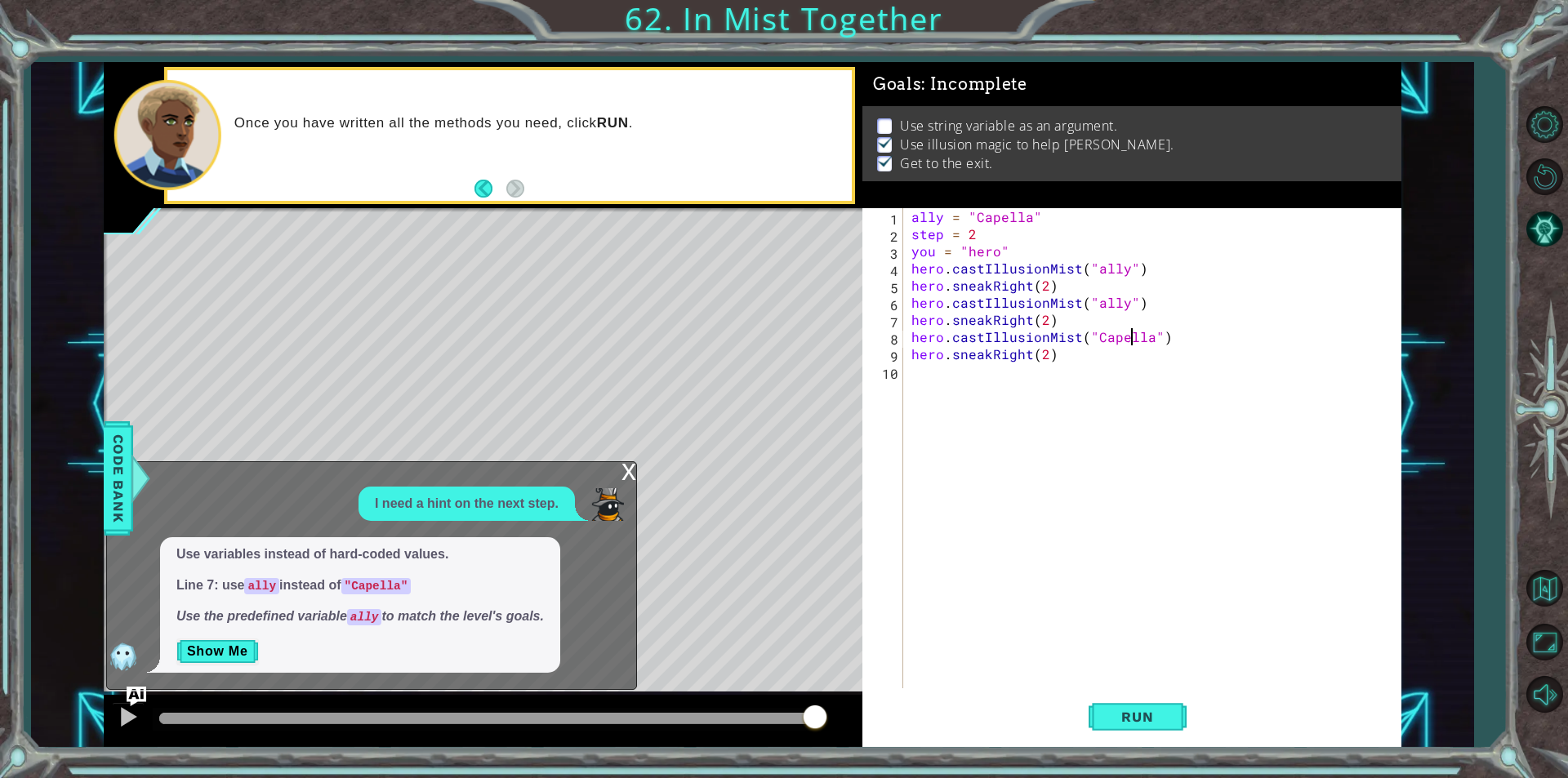
click at [1130, 338] on div "ally = "Capella" step = 2 you = "hero" hero . castIllusionMist ( "ally" ) hero …" at bounding box center [1156, 465] width 496 height 515
click at [1106, 720] on span "Run" at bounding box center [1137, 716] width 65 height 16
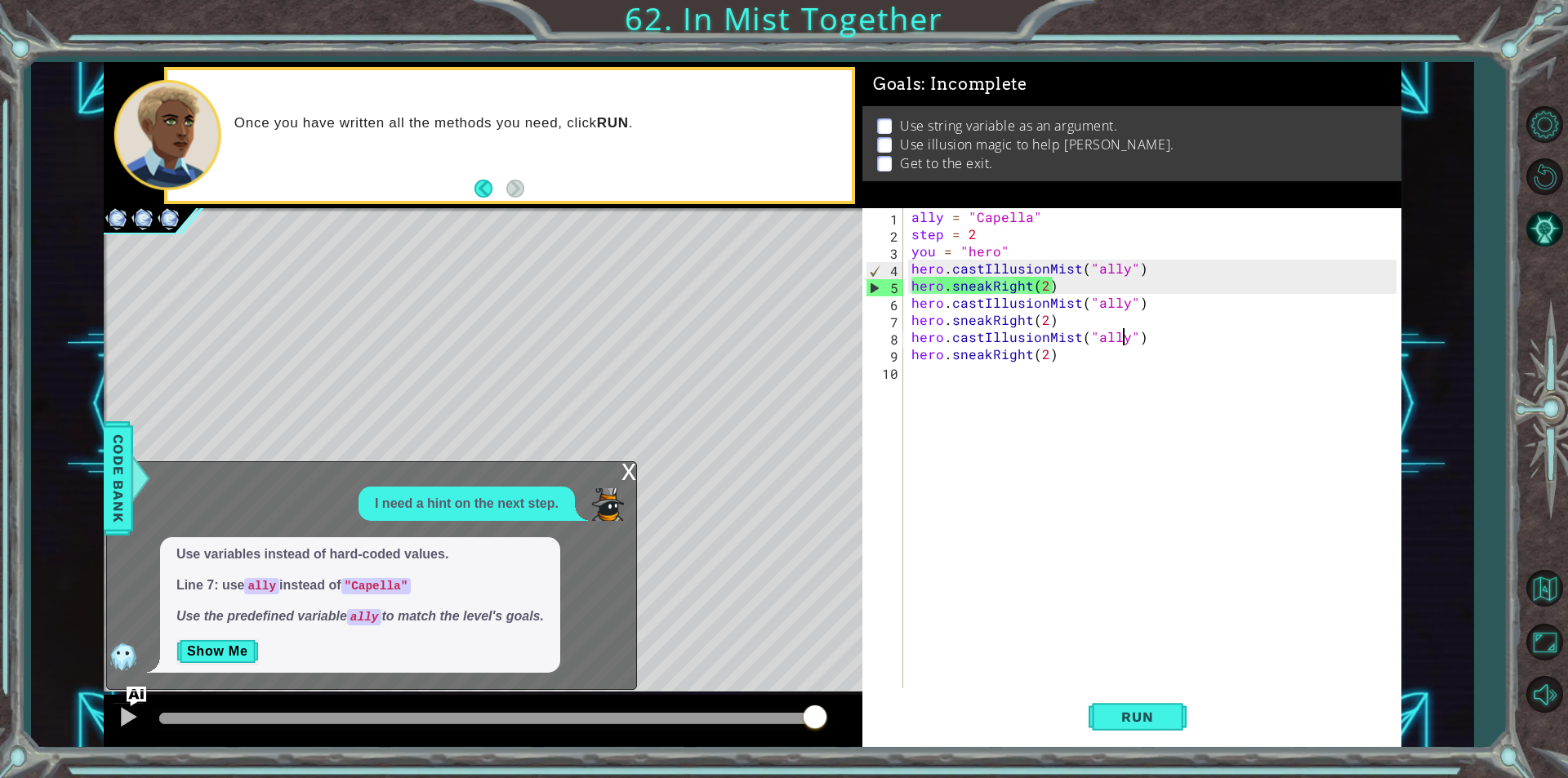
click at [618, 471] on div "x I need a hint on the next step. Use variables instead of hard-coded values. L…" at bounding box center [371, 575] width 531 height 228
click at [619, 471] on div "x I need a hint on the next step. Use variables instead of hard-coded values. L…" at bounding box center [371, 575] width 531 height 228
click at [622, 471] on div "x" at bounding box center [629, 470] width 14 height 16
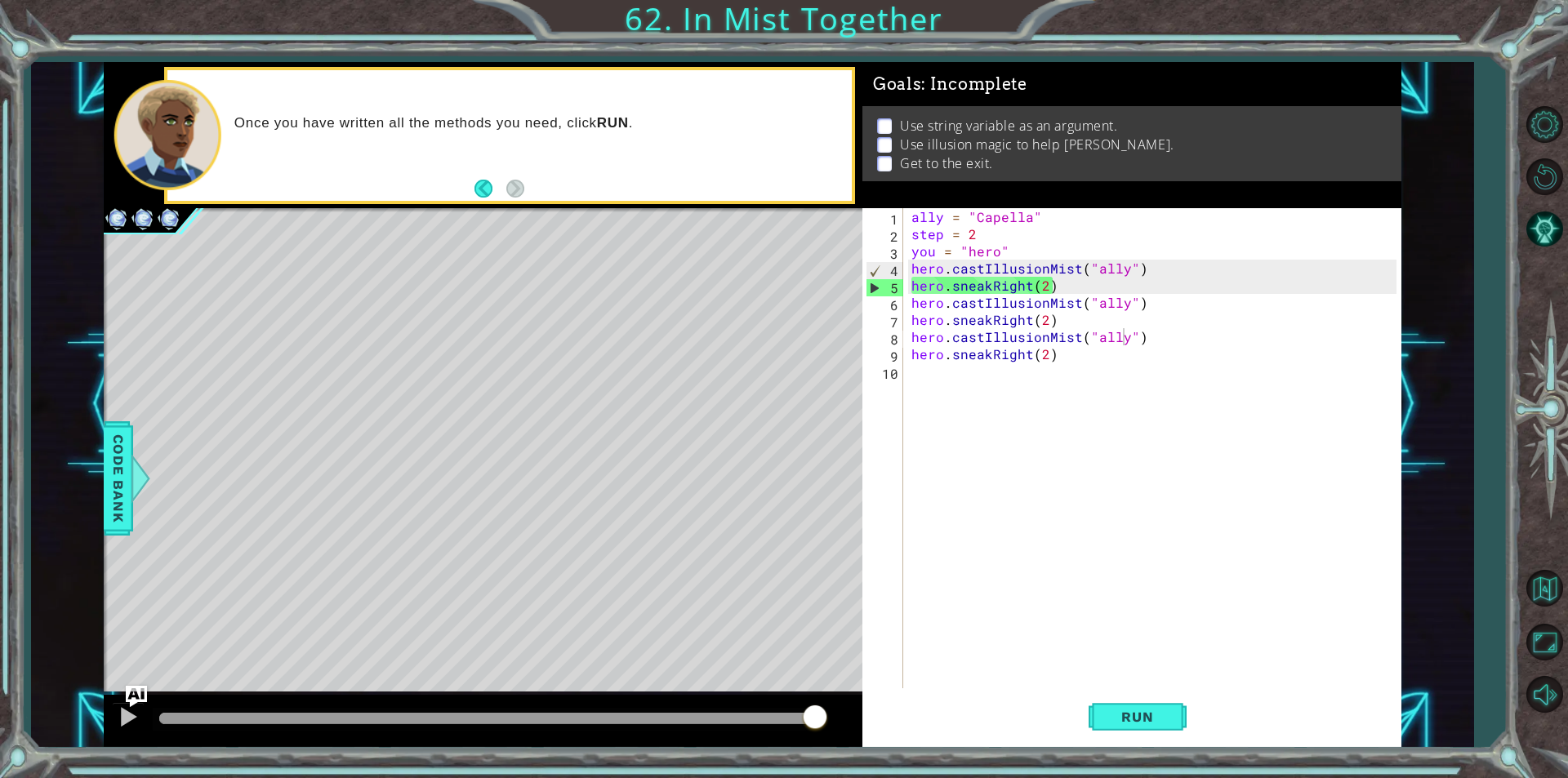
click at [138, 692] on img "Ask AI" at bounding box center [136, 696] width 21 height 21
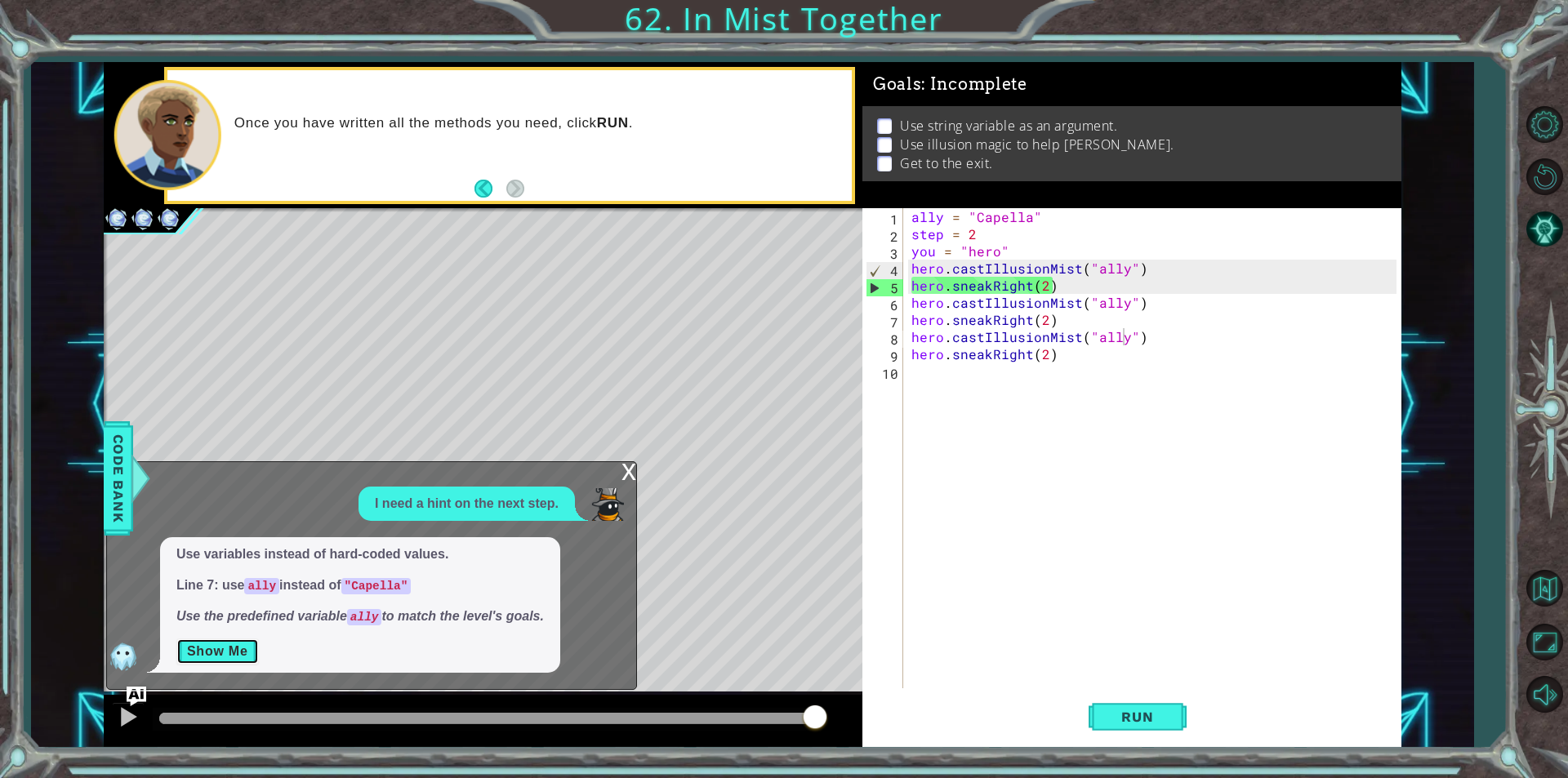
click at [199, 652] on button "Show Me" at bounding box center [217, 651] width 82 height 26
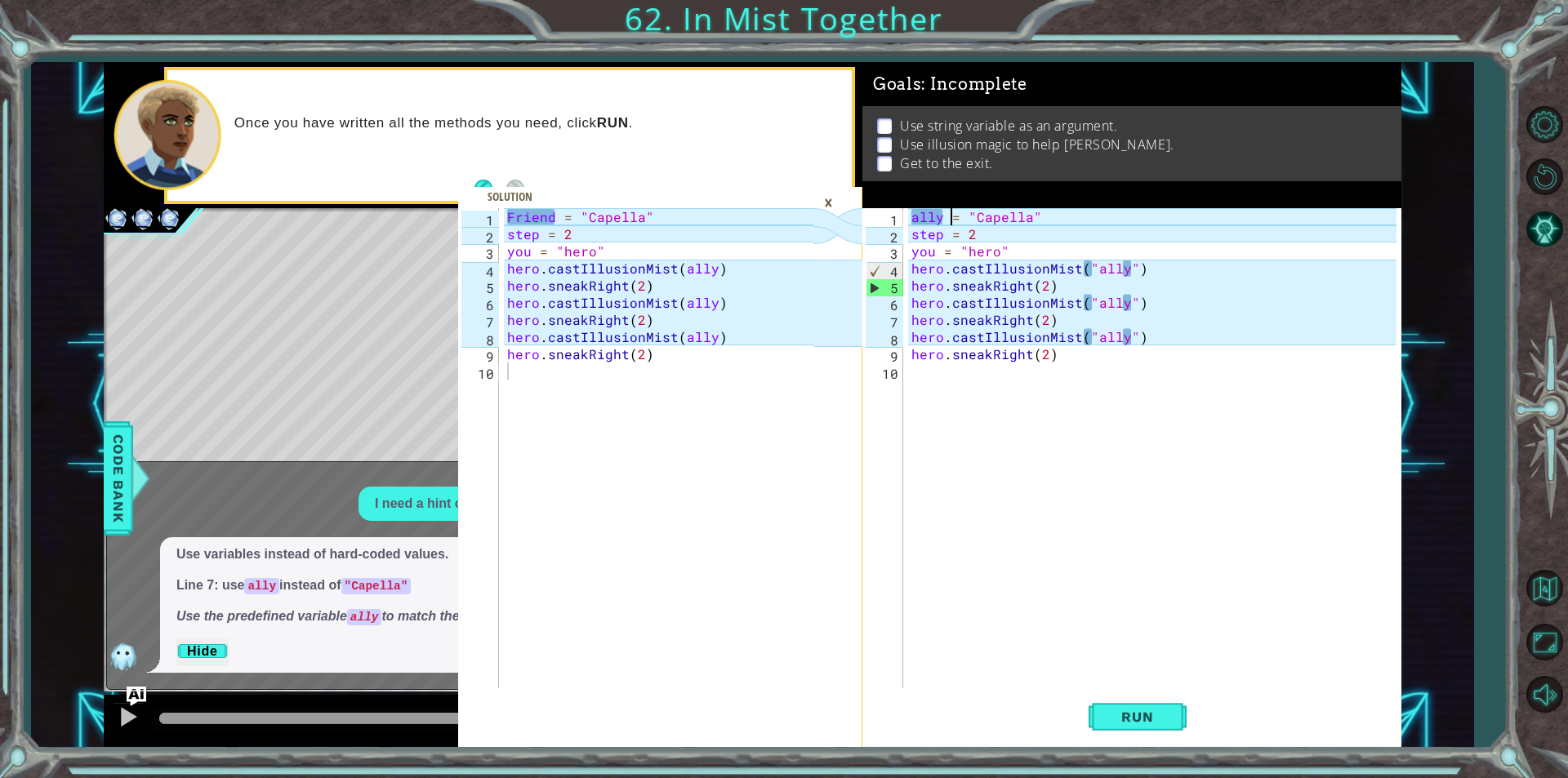
scroll to position [0, 8]
click at [951, 216] on div "ally = "Capella" step = 2 you = "hero" hero . castIllusionMist ( "ally" ) hero …" at bounding box center [1156, 465] width 496 height 515
click at [941, 214] on div "ally = "Capella" step = 2 you = "hero" hero . castIllusionMist ( "ally" ) hero …" at bounding box center [1156, 465] width 496 height 515
click at [933, 217] on div "ally = "Capella" step = 2 you = "hero" hero . castIllusionMist ( "ally" ) hero …" at bounding box center [1156, 465] width 496 height 515
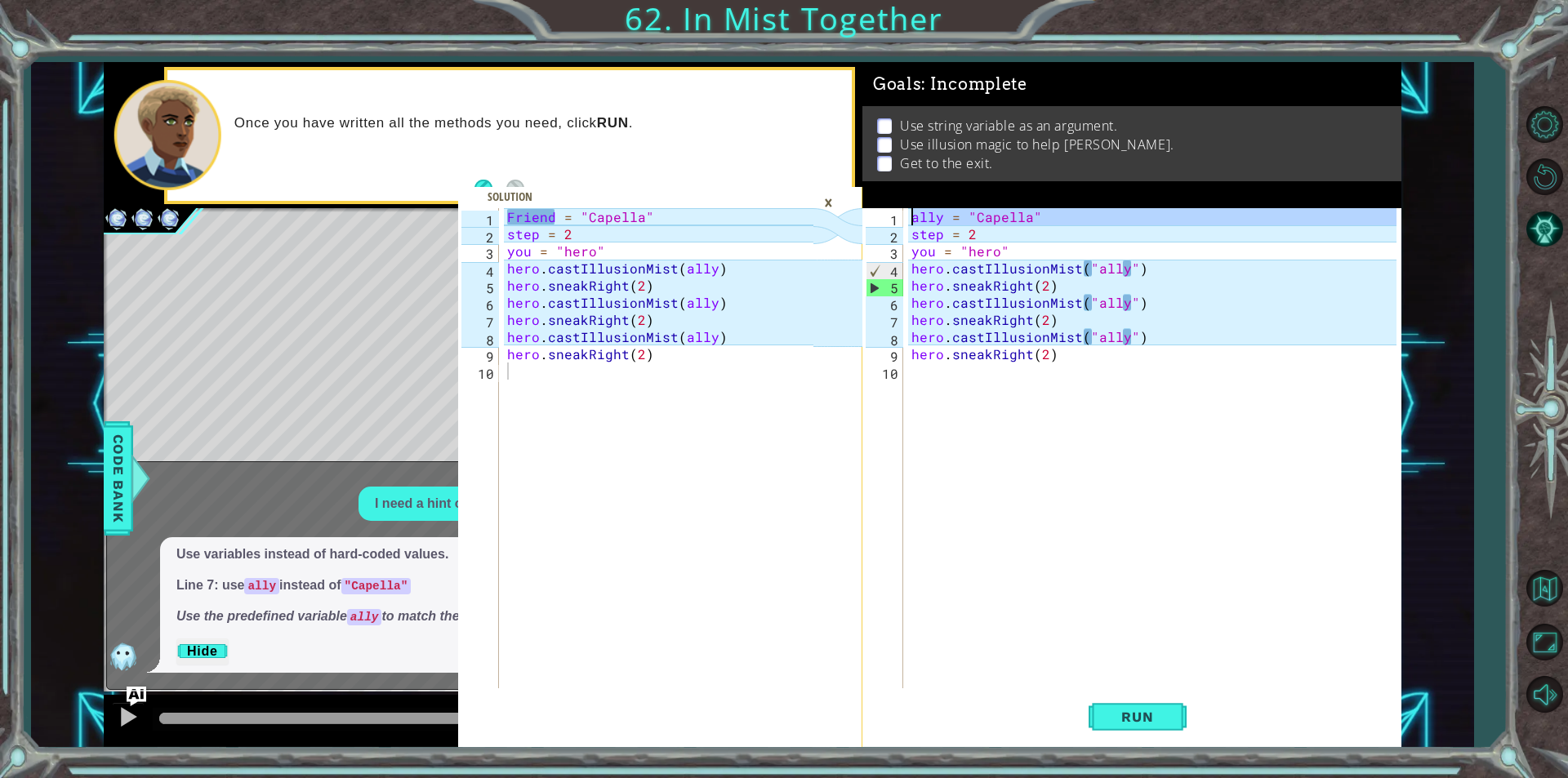
click at [933, 217] on div "ally = "Capella" step = 2 you = "hero" hero . castIllusionMist ( "ally" ) hero …" at bounding box center [1156, 465] width 496 height 515
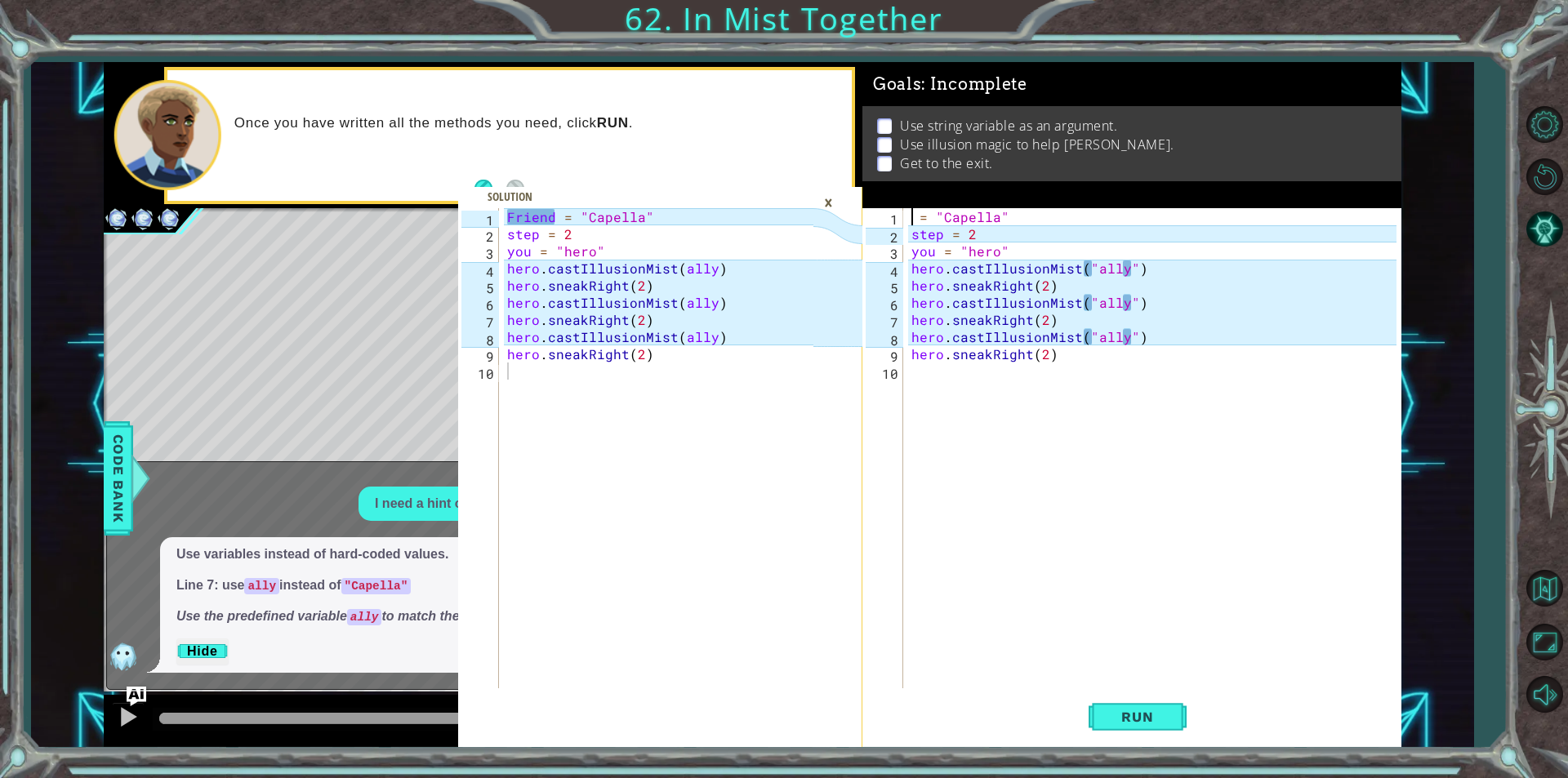
click at [1215, 284] on div "= "Capella" step = 2 you = "hero" hero . castIllusionMist ( "ally" ) hero . sne…" at bounding box center [1156, 465] width 496 height 515
click at [910, 271] on div "= "Capella" step = 2 you = "hero" hero . castIllusionMist ( "ally" ) hero . sne…" at bounding box center [1156, 465] width 496 height 515
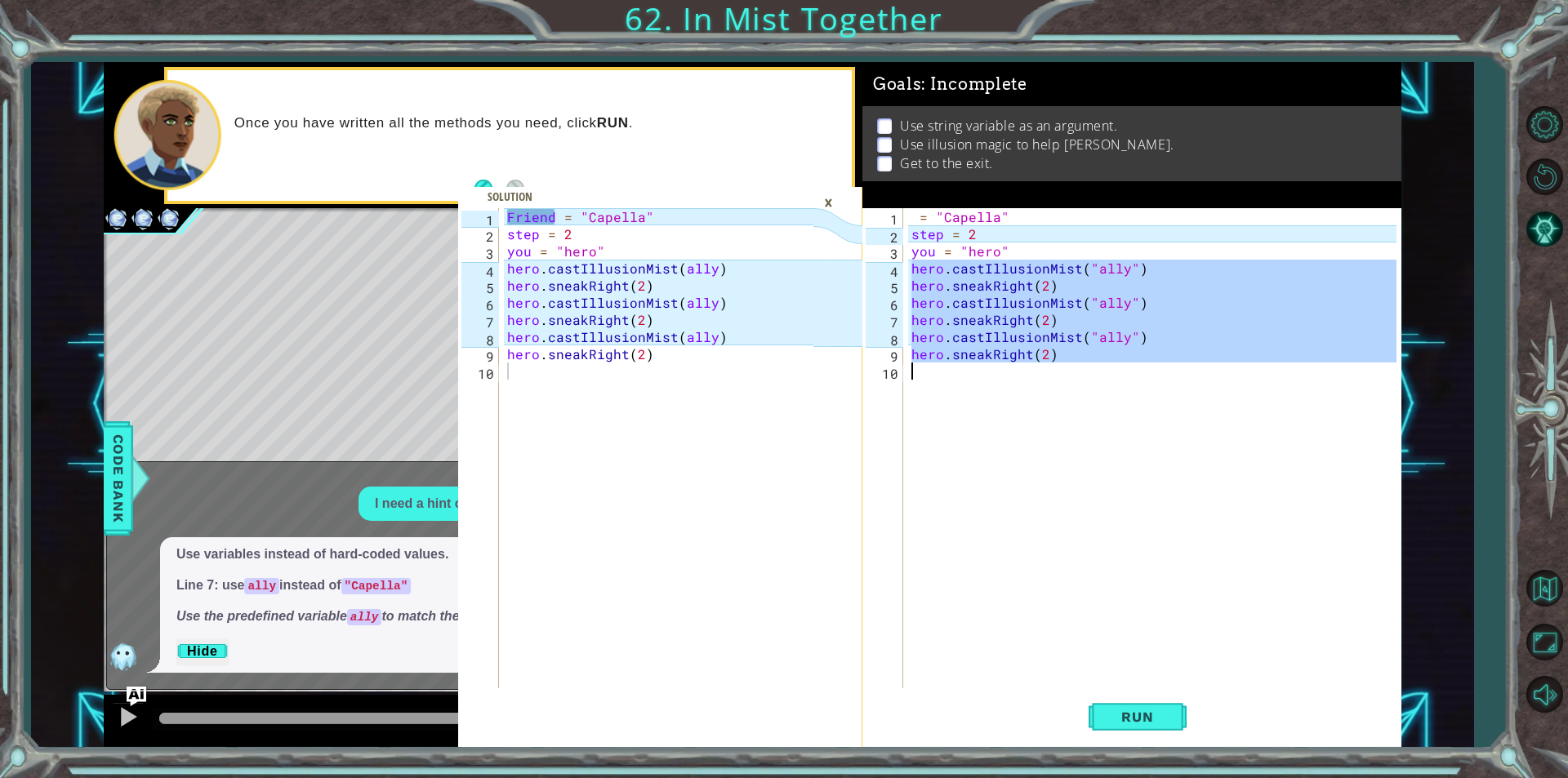
drag, startPoint x: 910, startPoint y: 271, endPoint x: 1088, endPoint y: 397, distance: 218.1
click at [1088, 397] on div "= "Capella" step = 2 you = "hero" hero . castIllusionMist ( "ally" ) hero . sne…" at bounding box center [1156, 465] width 496 height 515
type textarea "hero.sneakRight(2)"
click at [1554, 465] on div at bounding box center [1544, 408] width 48 height 307
click at [1554, 169] on button "Restart Level" at bounding box center [1544, 177] width 48 height 48
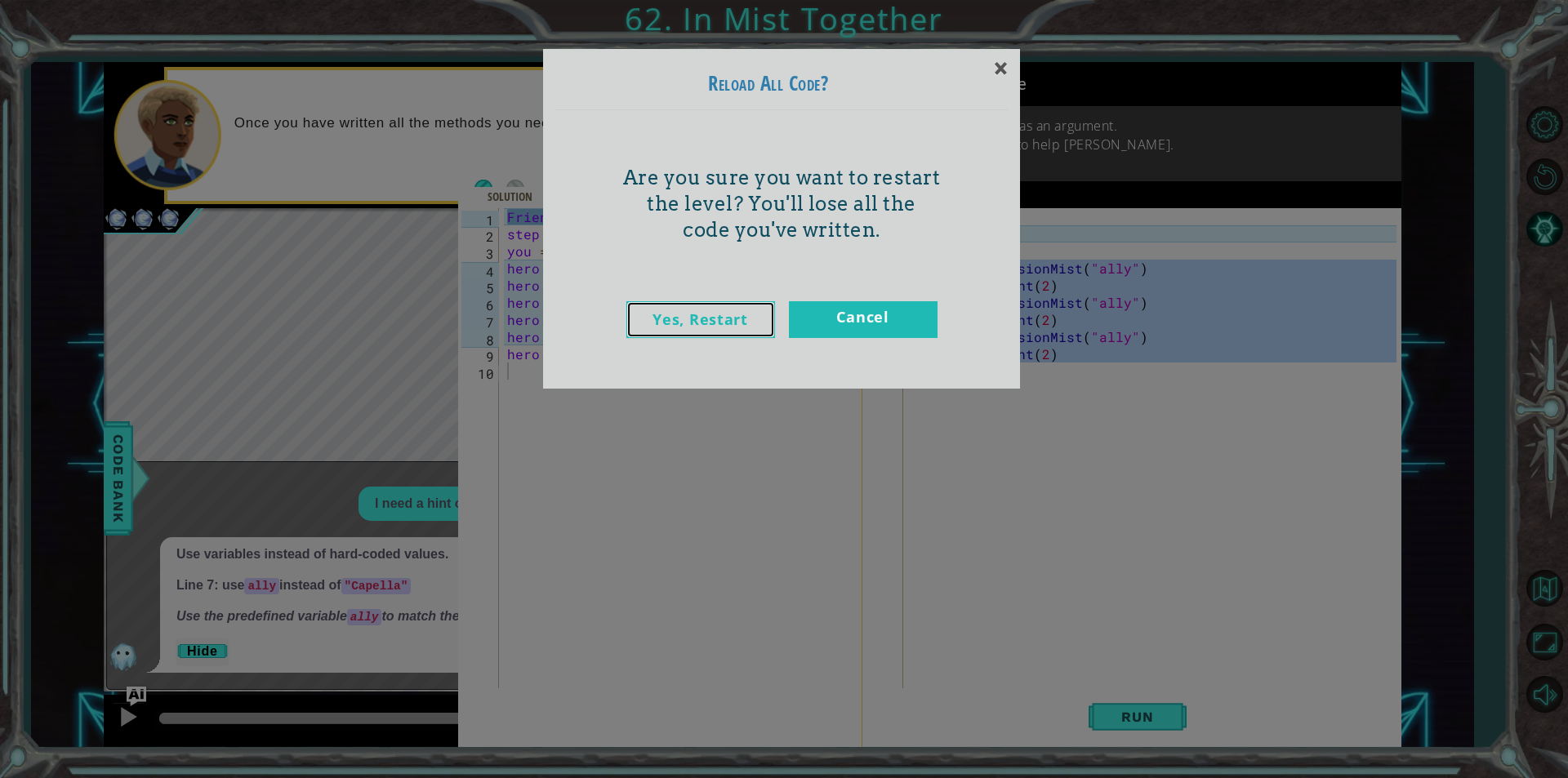
click at [759, 310] on link "Yes, Restart" at bounding box center [700, 319] width 149 height 37
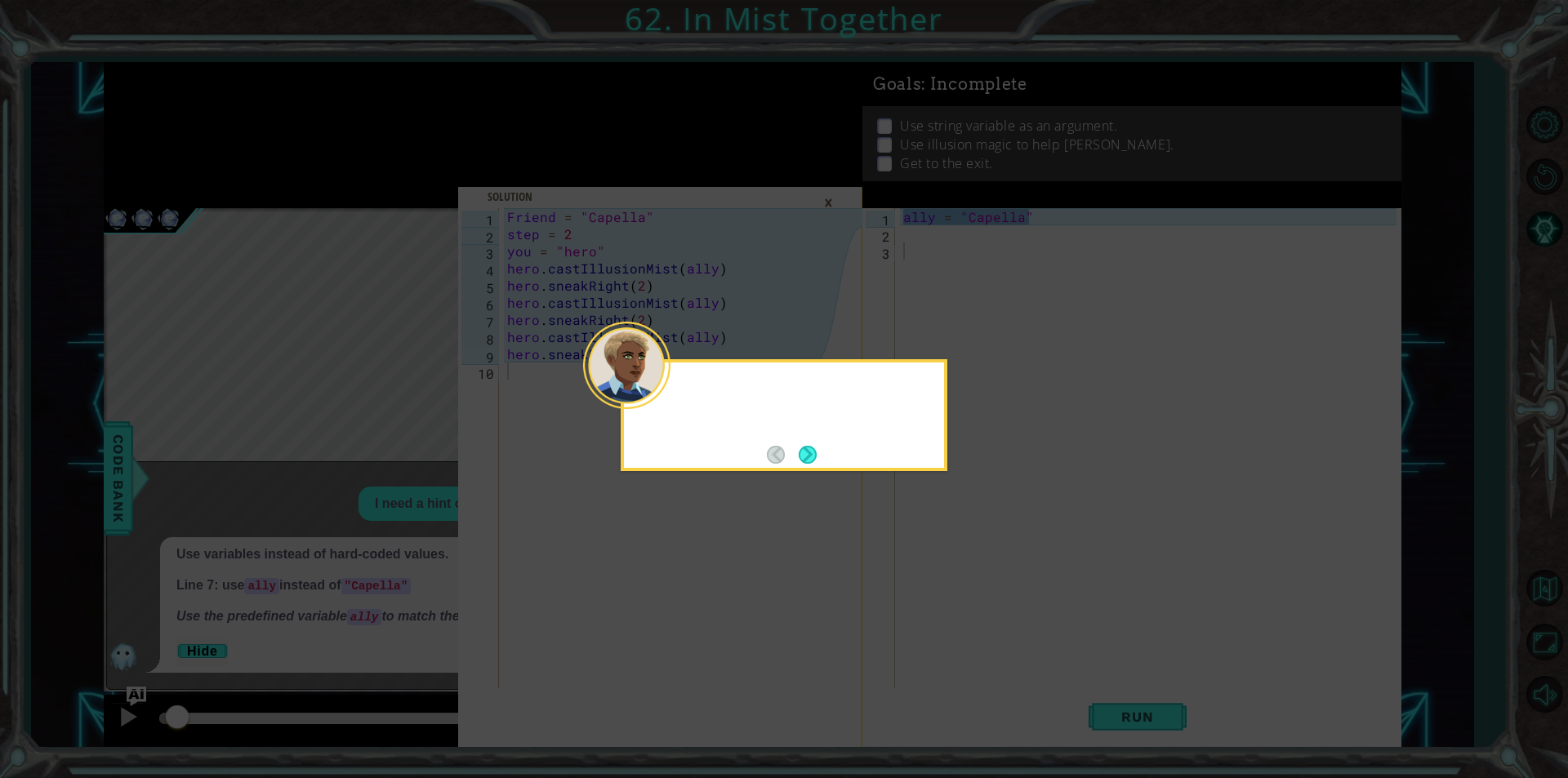
scroll to position [0, 0]
click at [823, 442] on div "This time, the vari" at bounding box center [784, 415] width 327 height 112
click at [816, 446] on button "Next" at bounding box center [807, 454] width 18 height 18
click at [817, 444] on div at bounding box center [784, 415] width 327 height 112
click at [816, 446] on button "Next" at bounding box center [807, 454] width 18 height 18
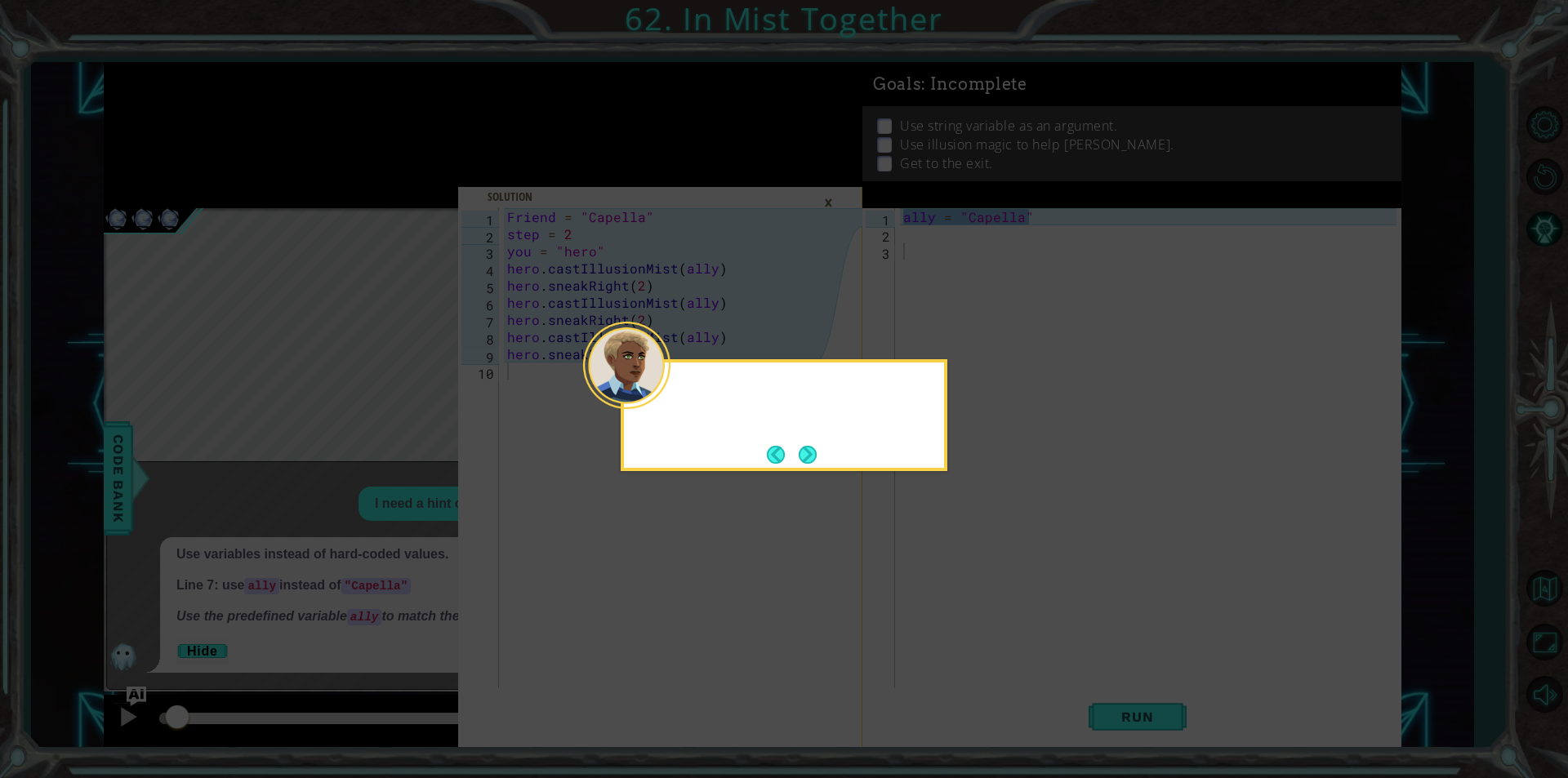
click at [815, 444] on footer at bounding box center [792, 454] width 50 height 25
click at [815, 446] on button "Next" at bounding box center [807, 454] width 18 height 18
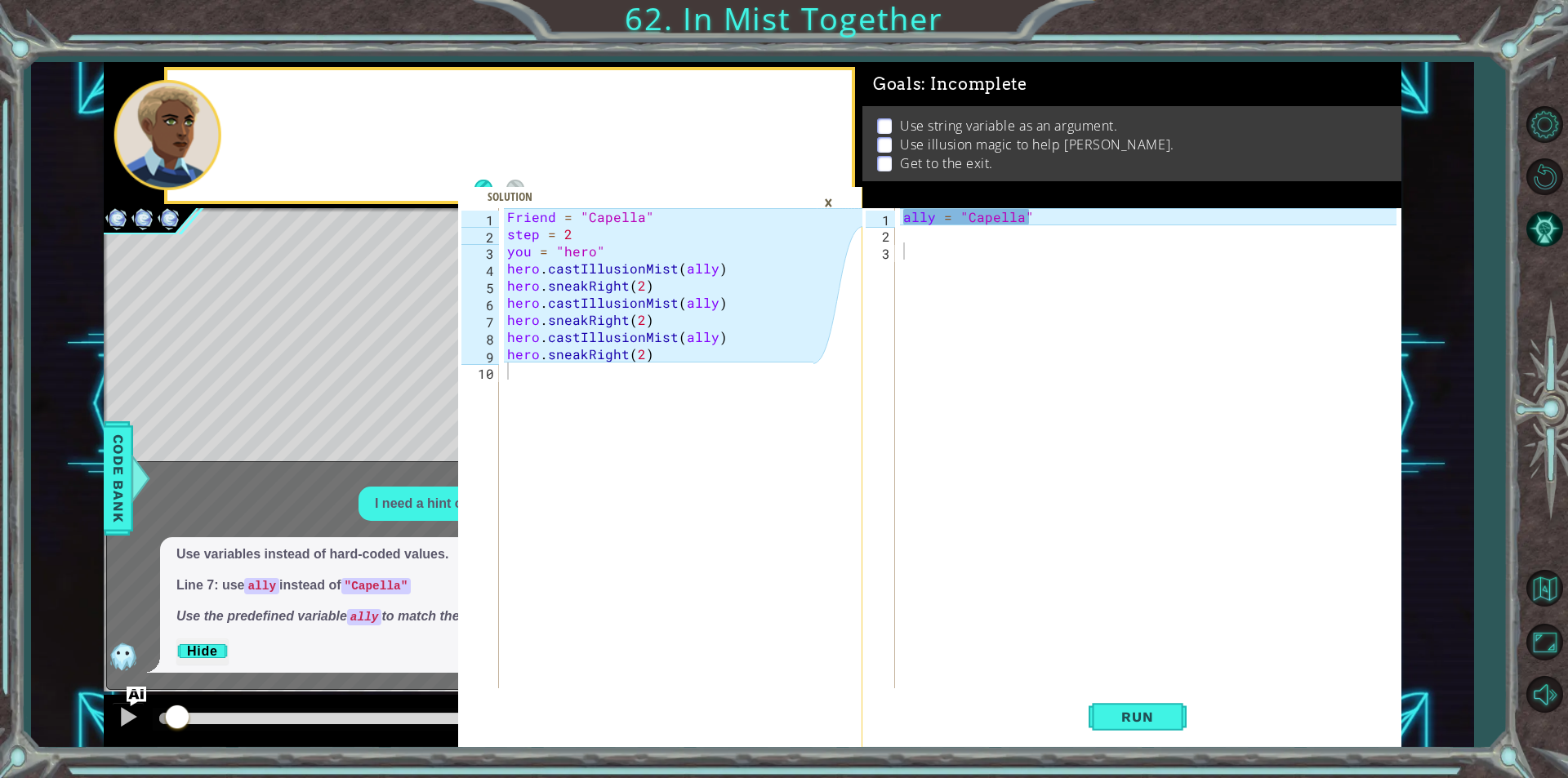
click at [815, 444] on icon at bounding box center [838, 477] width 49 height 538
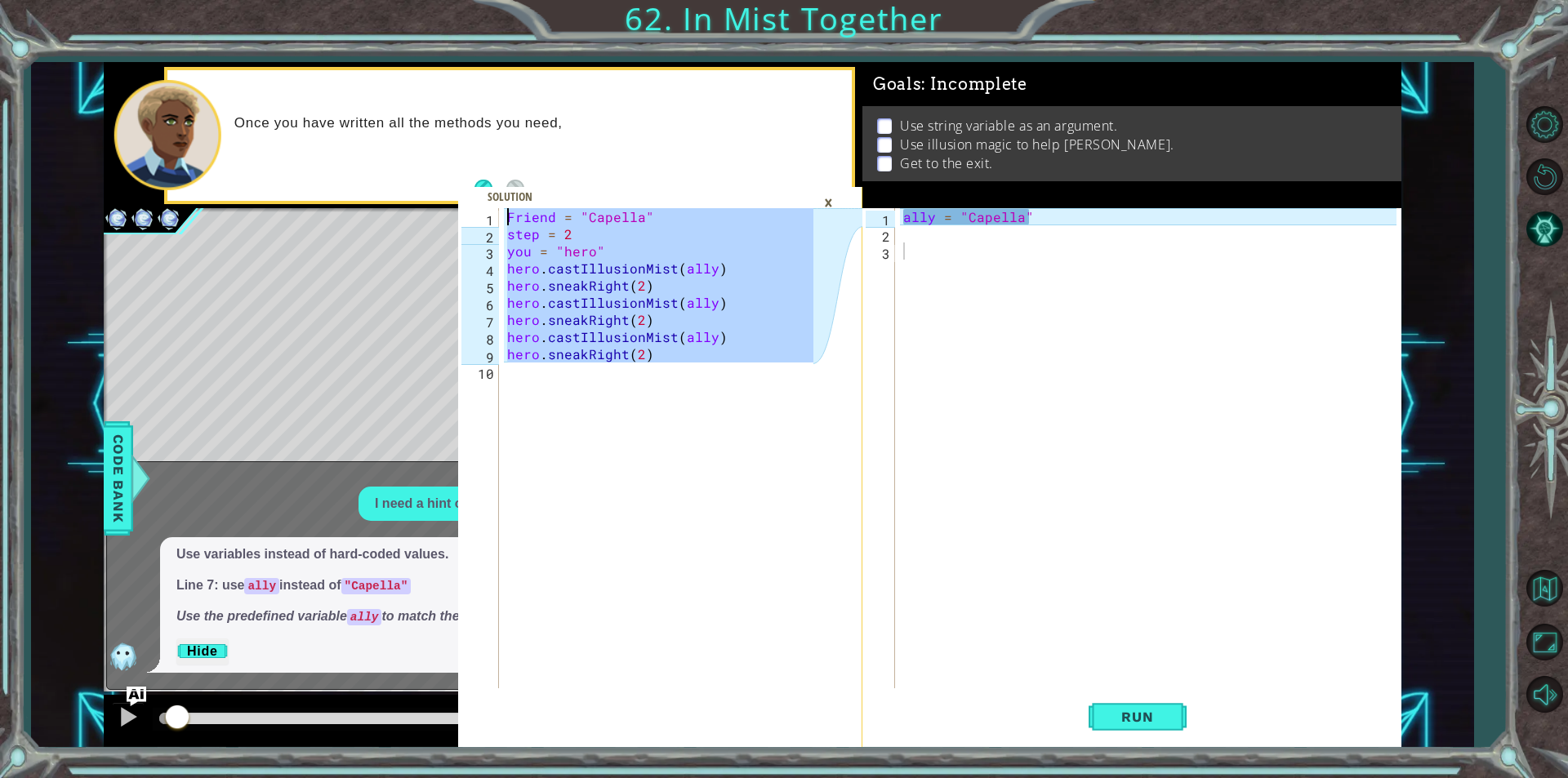
drag, startPoint x: 713, startPoint y: 363, endPoint x: 506, endPoint y: 194, distance: 267.2
click at [506, 208] on div "1 2 3 4 5 6 7 8 9 10 Friend = "Capella" step = 2 you = "hero" hero . castIllusi…" at bounding box center [660, 477] width 404 height 538
type textarea "Friend = "Capella" step = 2"
click at [938, 272] on div "ally = "Capella"" at bounding box center [1152, 465] width 505 height 515
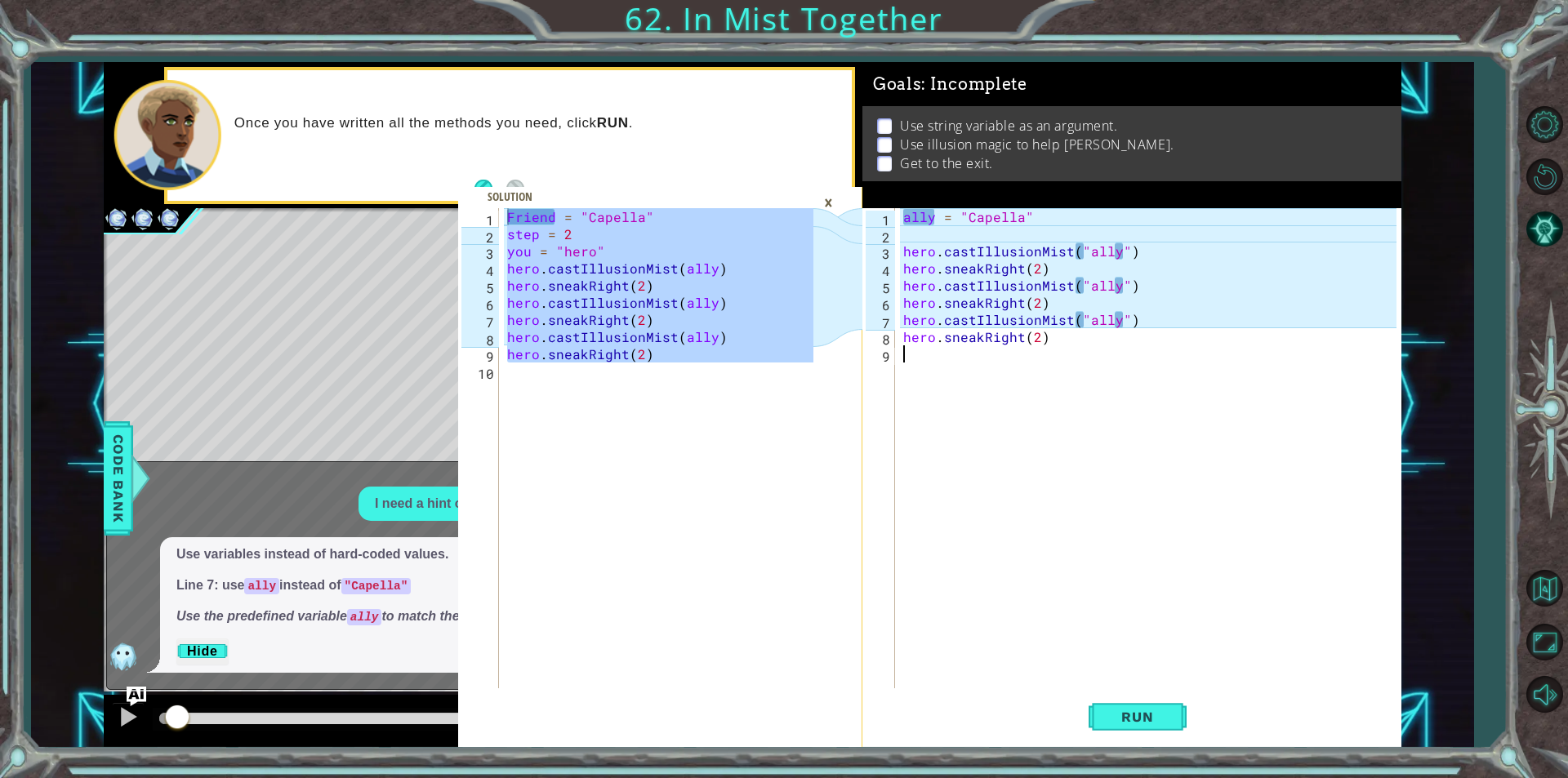
click at [961, 364] on div "ally = "Capella" hero . castIllusionMist ( "ally" ) hero . sneakRight ( 2 ) her…" at bounding box center [1152, 465] width 505 height 515
click at [830, 200] on div "×" at bounding box center [828, 202] width 25 height 28
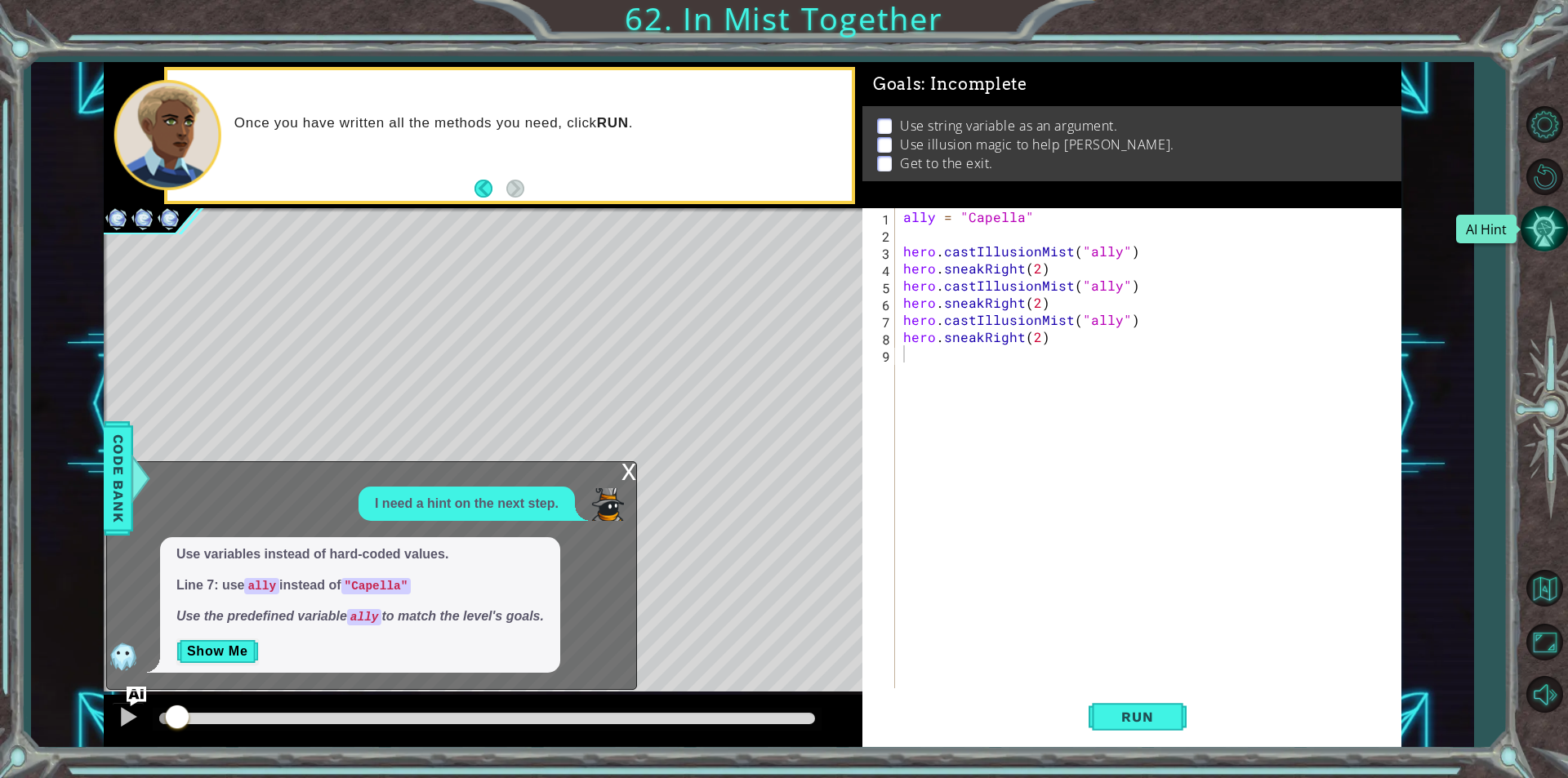
click at [1534, 234] on button "AI Hint" at bounding box center [1544, 228] width 48 height 48
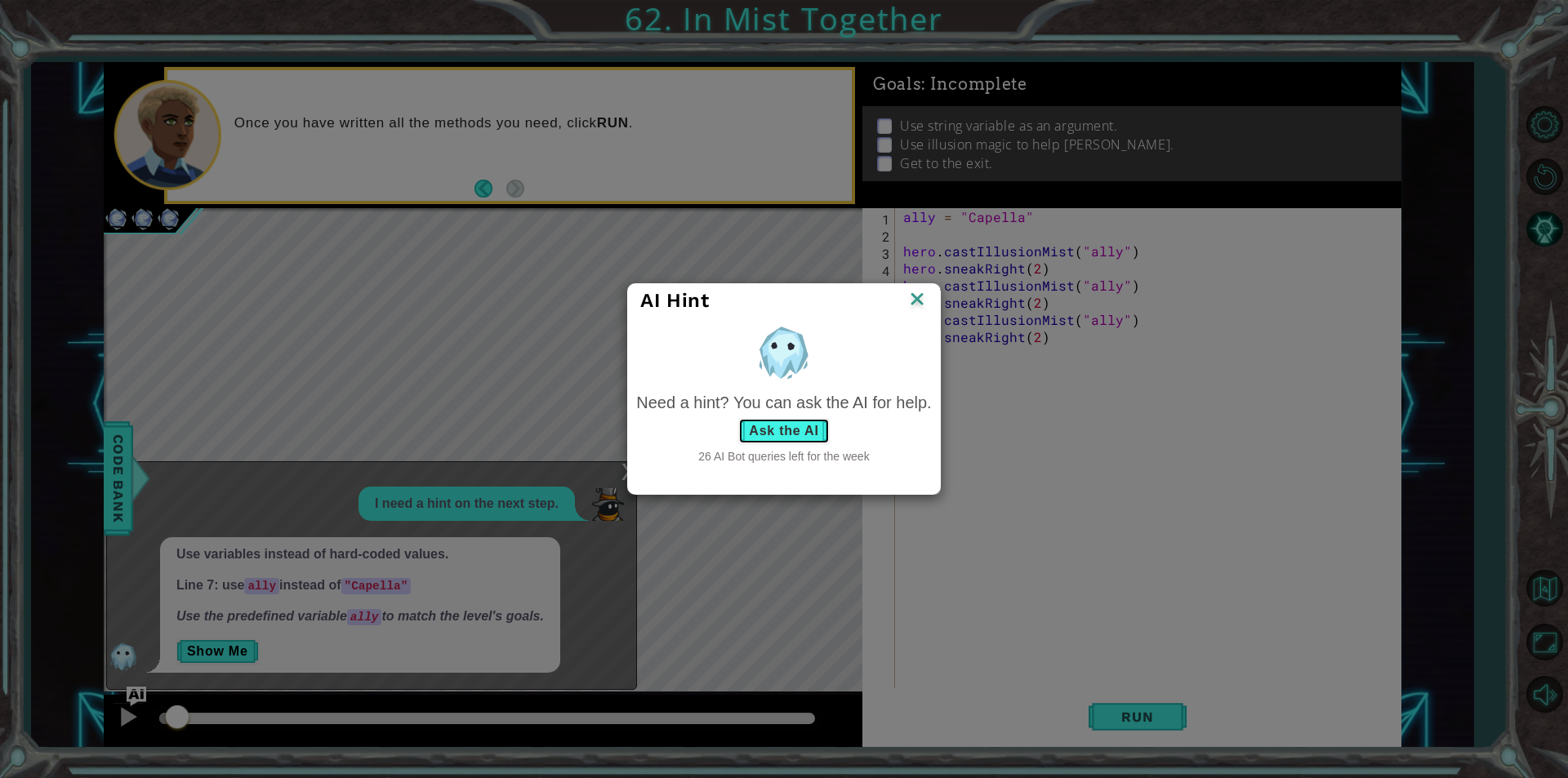
click at [771, 424] on button "Ask the AI" at bounding box center [783, 431] width 91 height 26
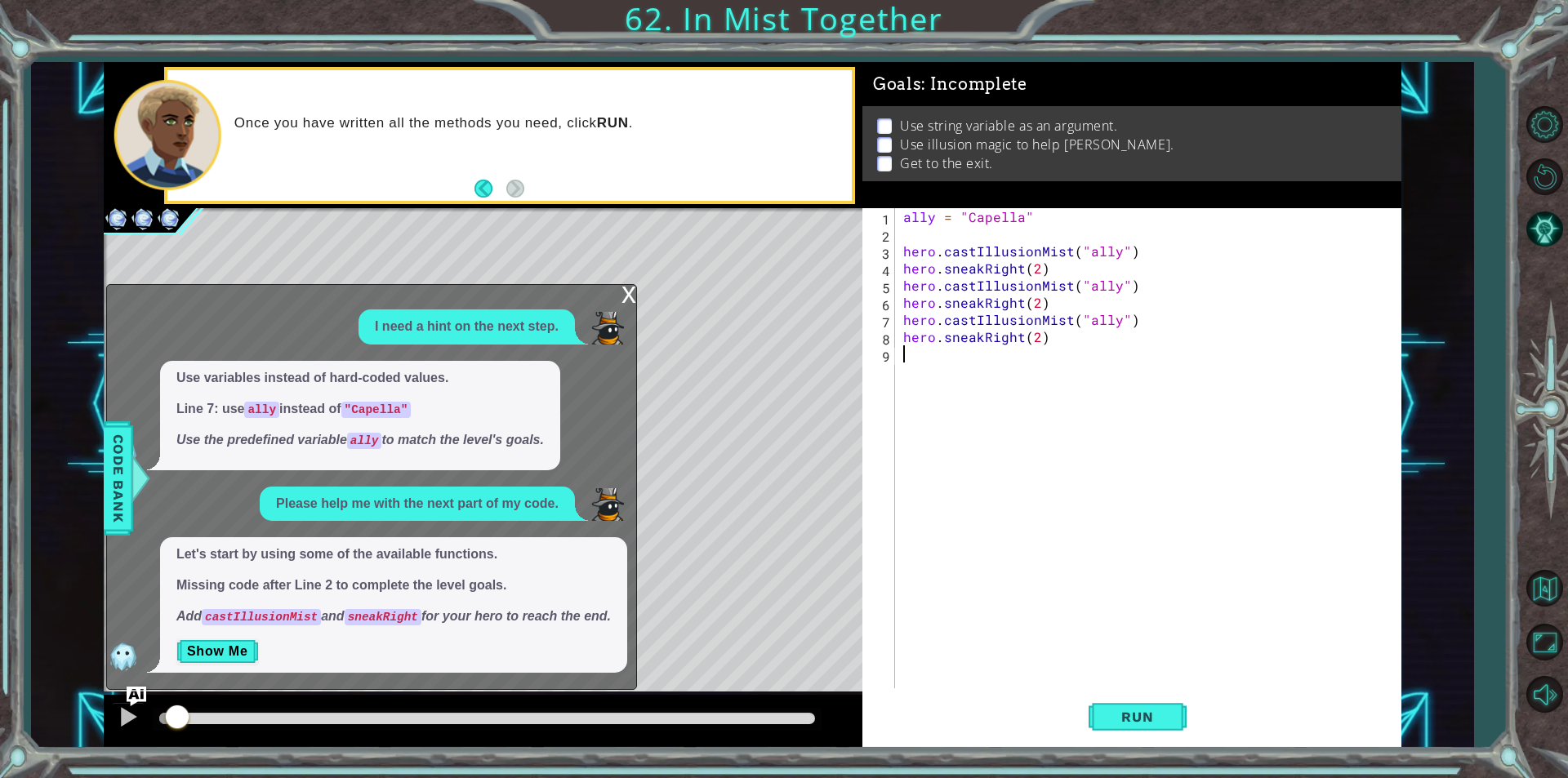
click at [903, 229] on div "ally = "Capella" hero . castIllusionMist ( "ally" ) hero . sneakRight ( 2 ) her…" at bounding box center [1152, 465] width 505 height 515
click at [234, 651] on button "Show Me" at bounding box center [217, 651] width 82 height 26
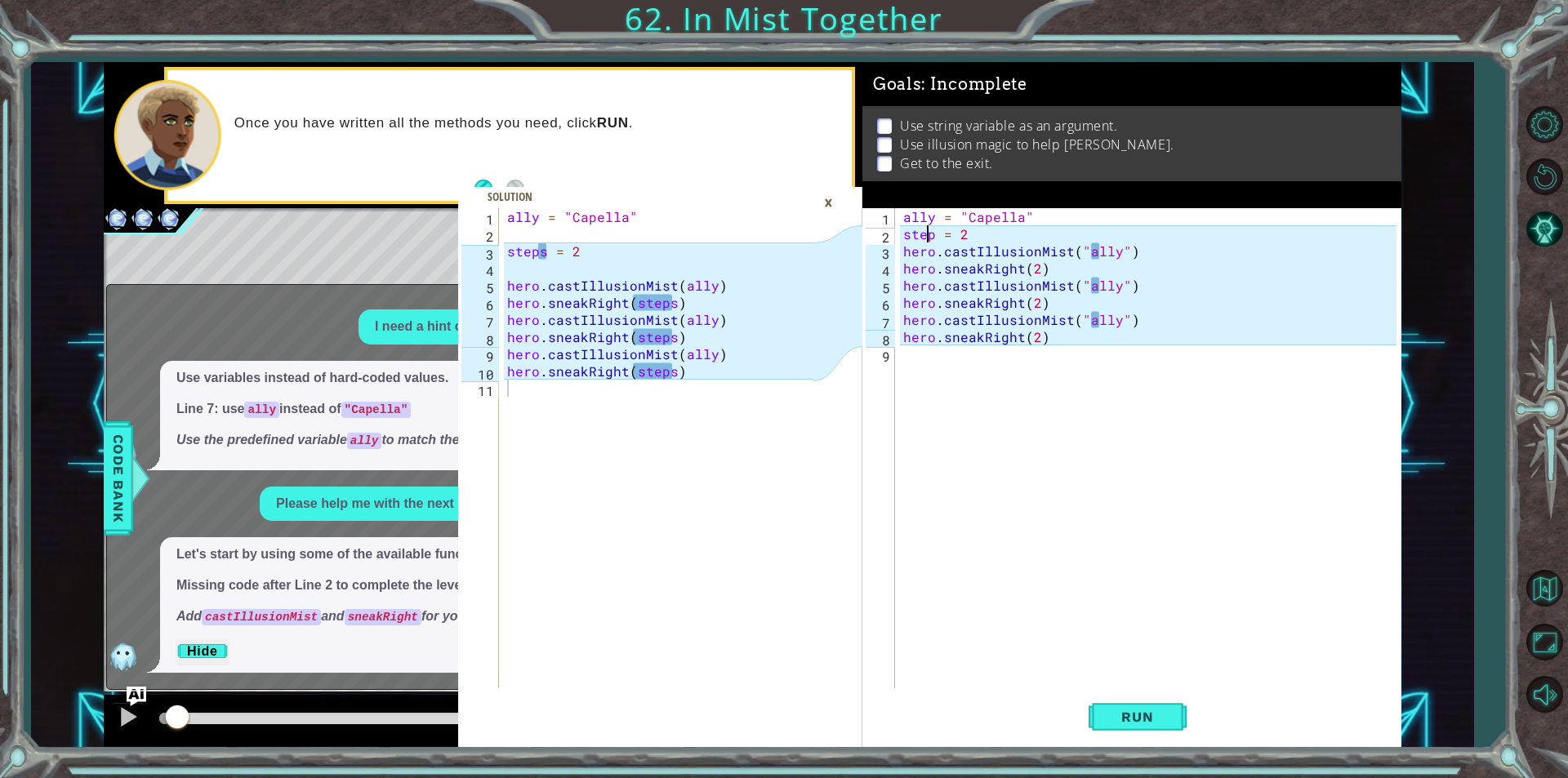
click at [930, 234] on div "ally = "Capella" step = 2 hero . castIllusionMist ( "ally" ) hero . sneakRight …" at bounding box center [1152, 465] width 505 height 515
click at [931, 234] on div "ally = "Capella" step = 2 hero . castIllusionMist ( "ally" ) hero . sneakRight …" at bounding box center [1152, 465] width 505 height 515
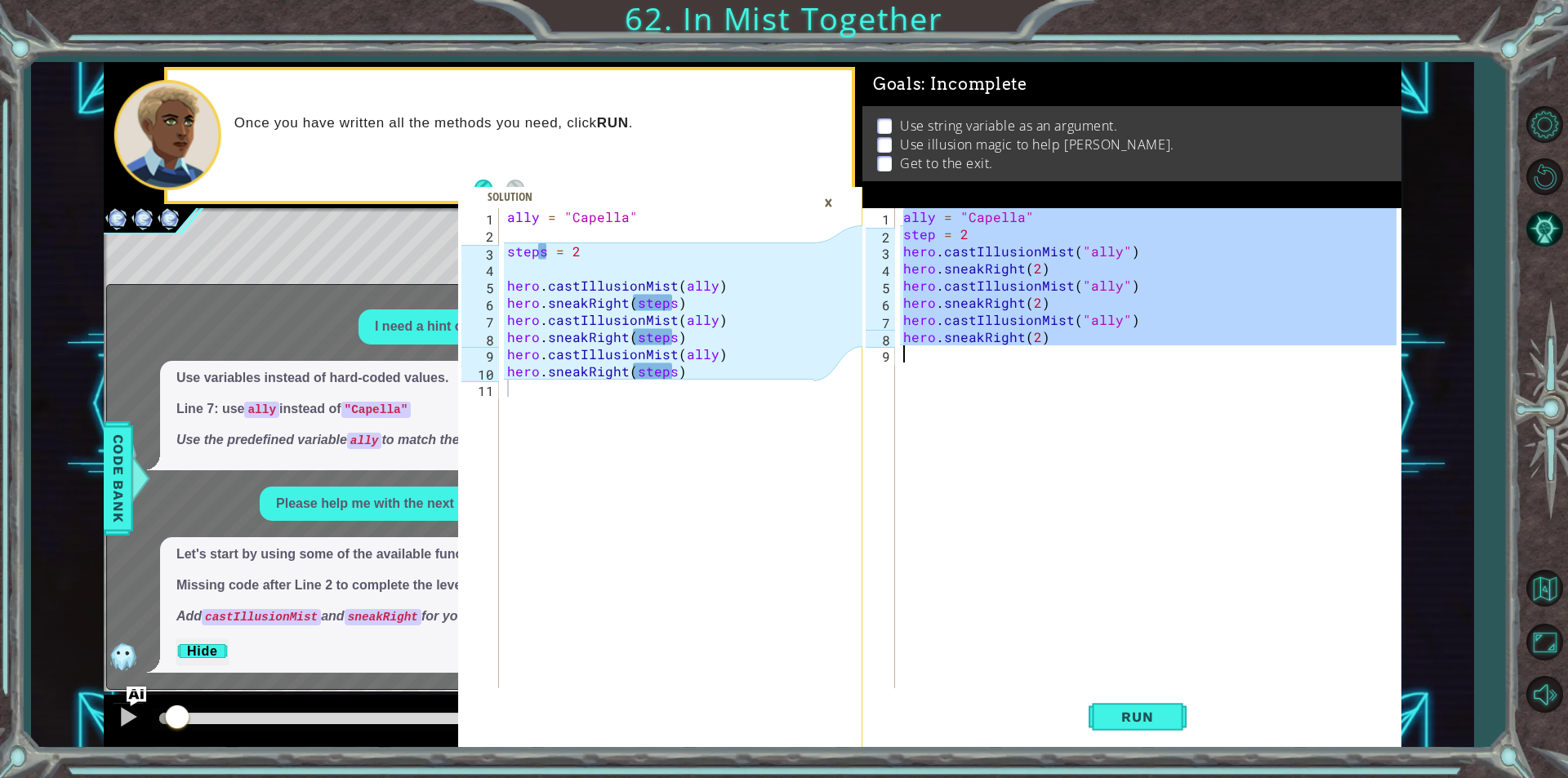
click at [931, 234] on div "ally = "Capella" step = 2 hero . castIllusionMist ( "ally" ) hero . sneakRight …" at bounding box center [1148, 448] width 496 height 480
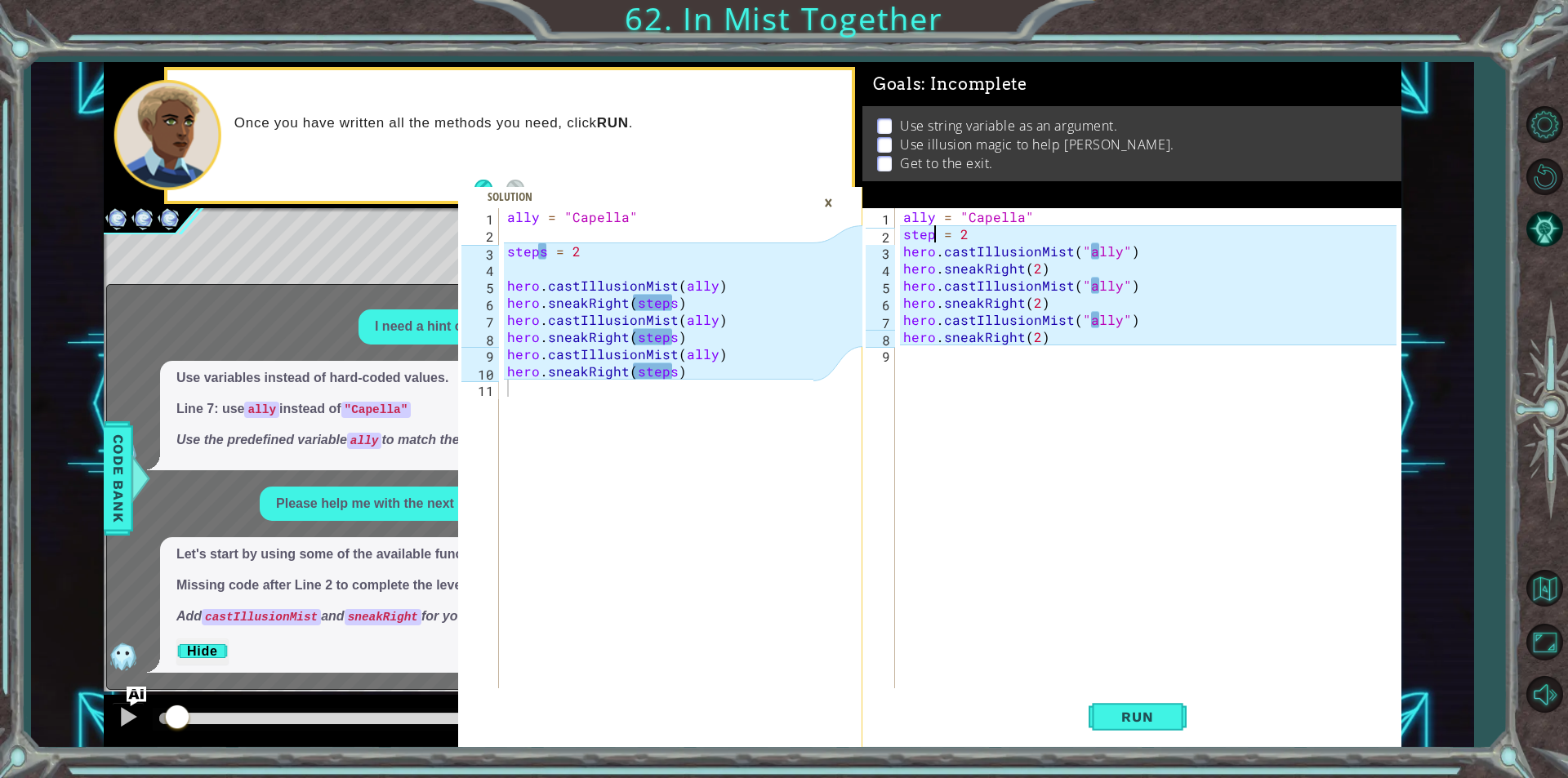
type textarea "steps = 2"
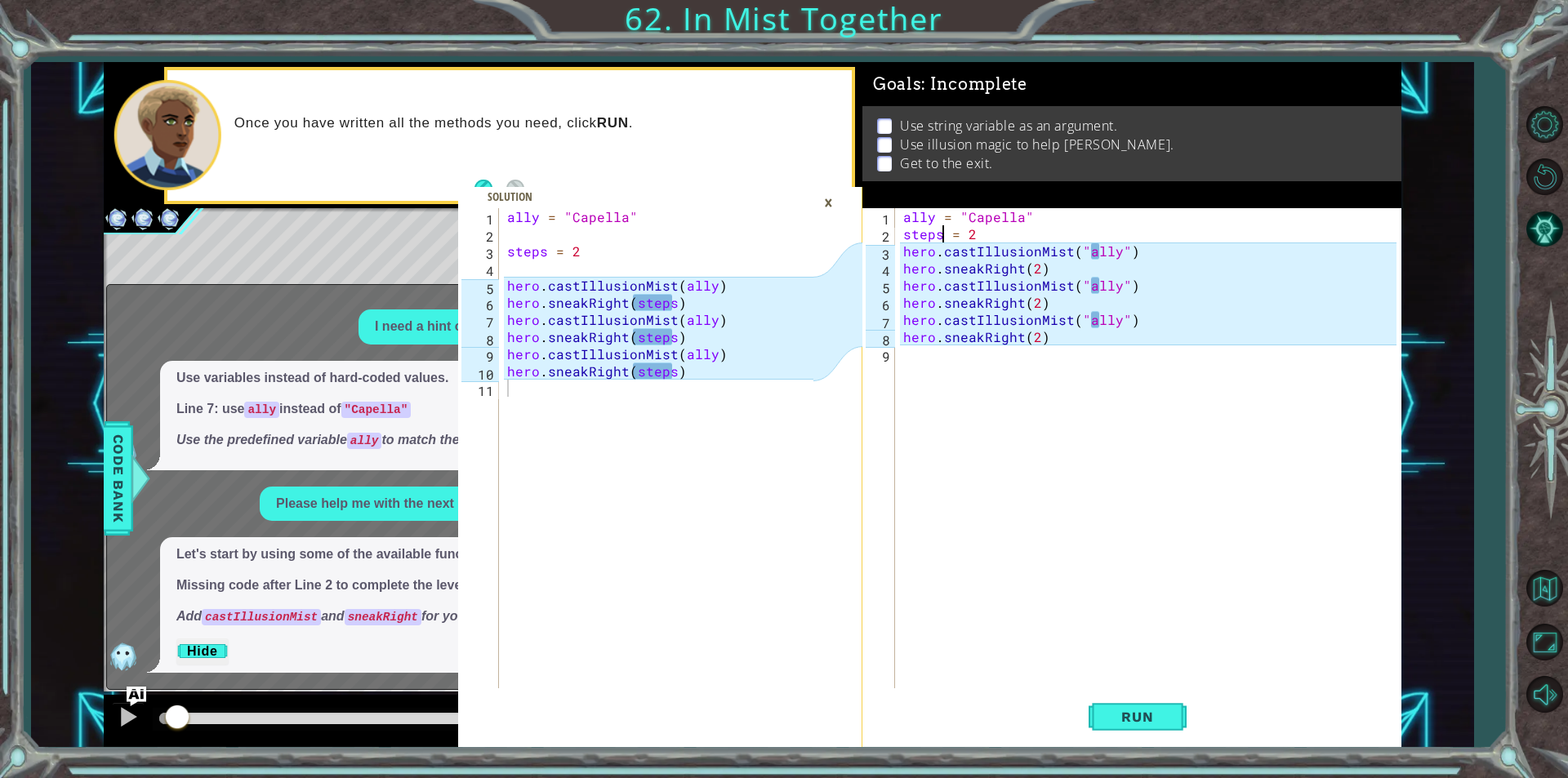
click at [977, 401] on div "ally = "Capella" steps = 2 hero . castIllusionMist ( "ally" ) hero . sneakRight…" at bounding box center [1152, 465] width 505 height 515
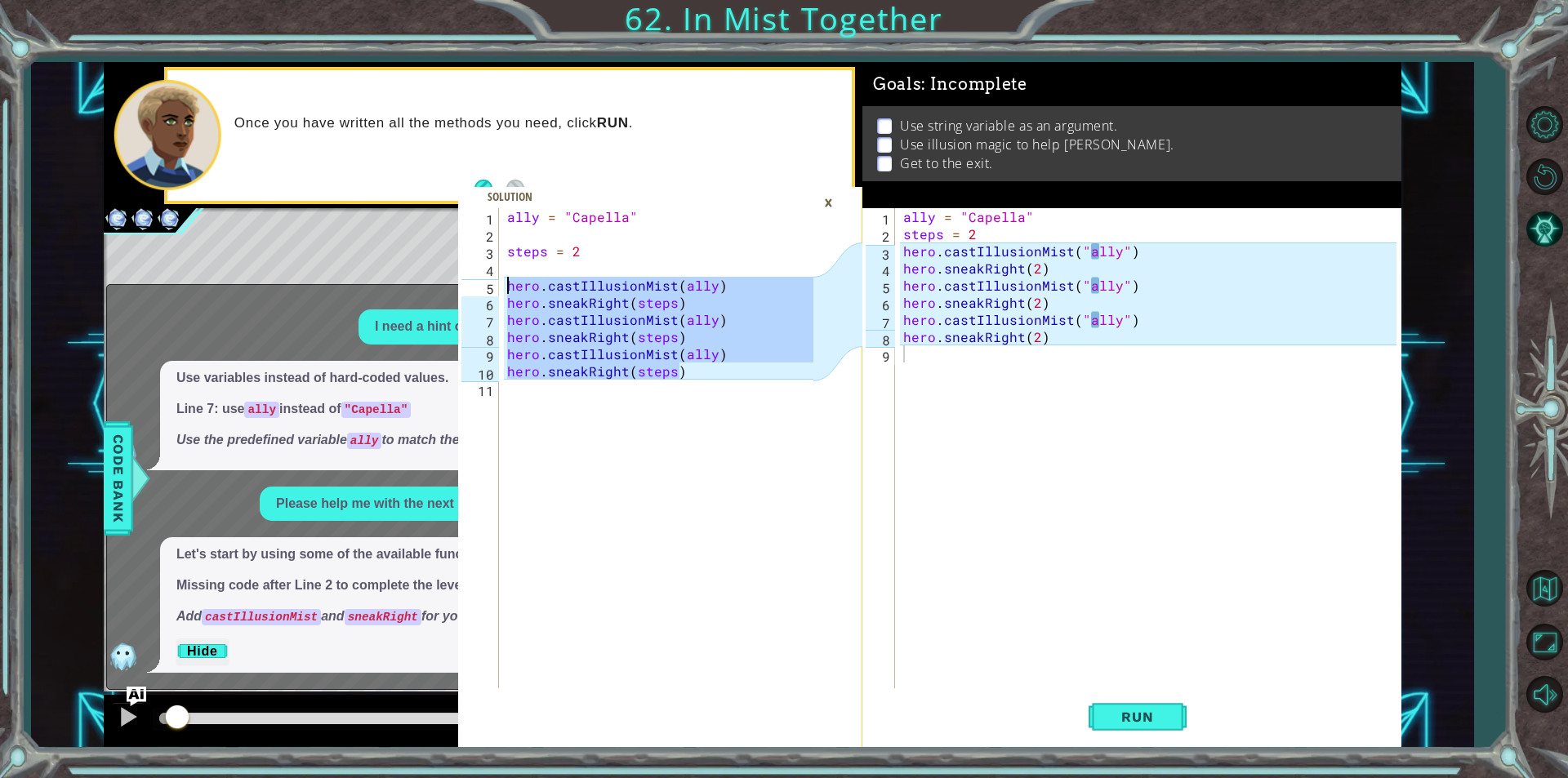
drag, startPoint x: 684, startPoint y: 374, endPoint x: 506, endPoint y: 287, distance: 198.1
click at [506, 287] on div "ally = "Capella" steps = 2 hero . castIllusionMist ( ally ) hero . sneakRight (…" at bounding box center [663, 465] width 318 height 515
type textarea "hero.castIllusionMist(ally) hero.sneakRight(steps)"
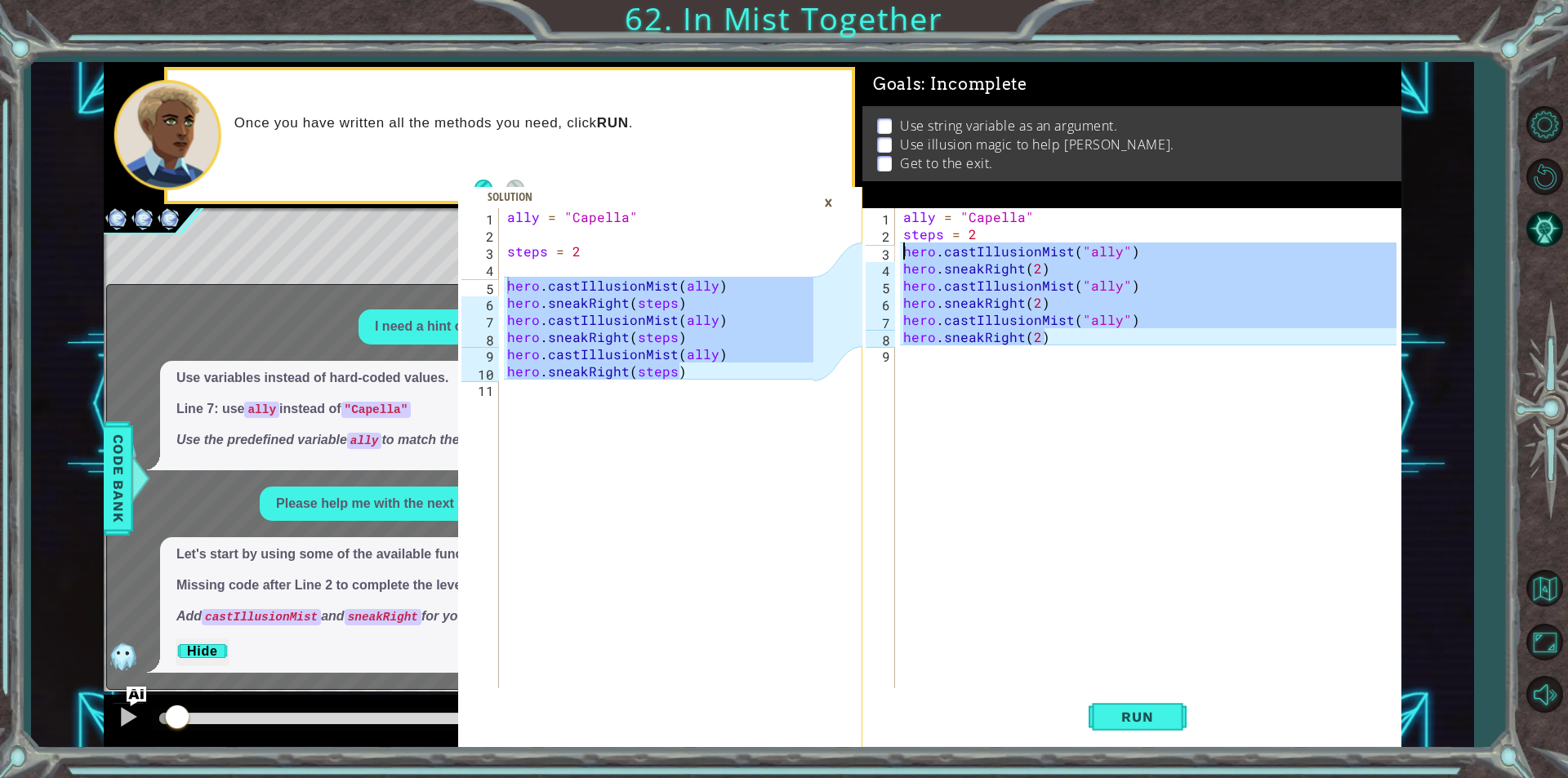
drag, startPoint x: 1041, startPoint y: 340, endPoint x: 904, endPoint y: 247, distance: 165.6
click at [904, 247] on div "ally = "Capella" steps = 2 hero . castIllusionMist ( "ally" ) hero . sneakRight…" at bounding box center [1152, 465] width 505 height 515
paste textarea "sneakRight(steps"
type textarea "hero.sneakRight(steps)"
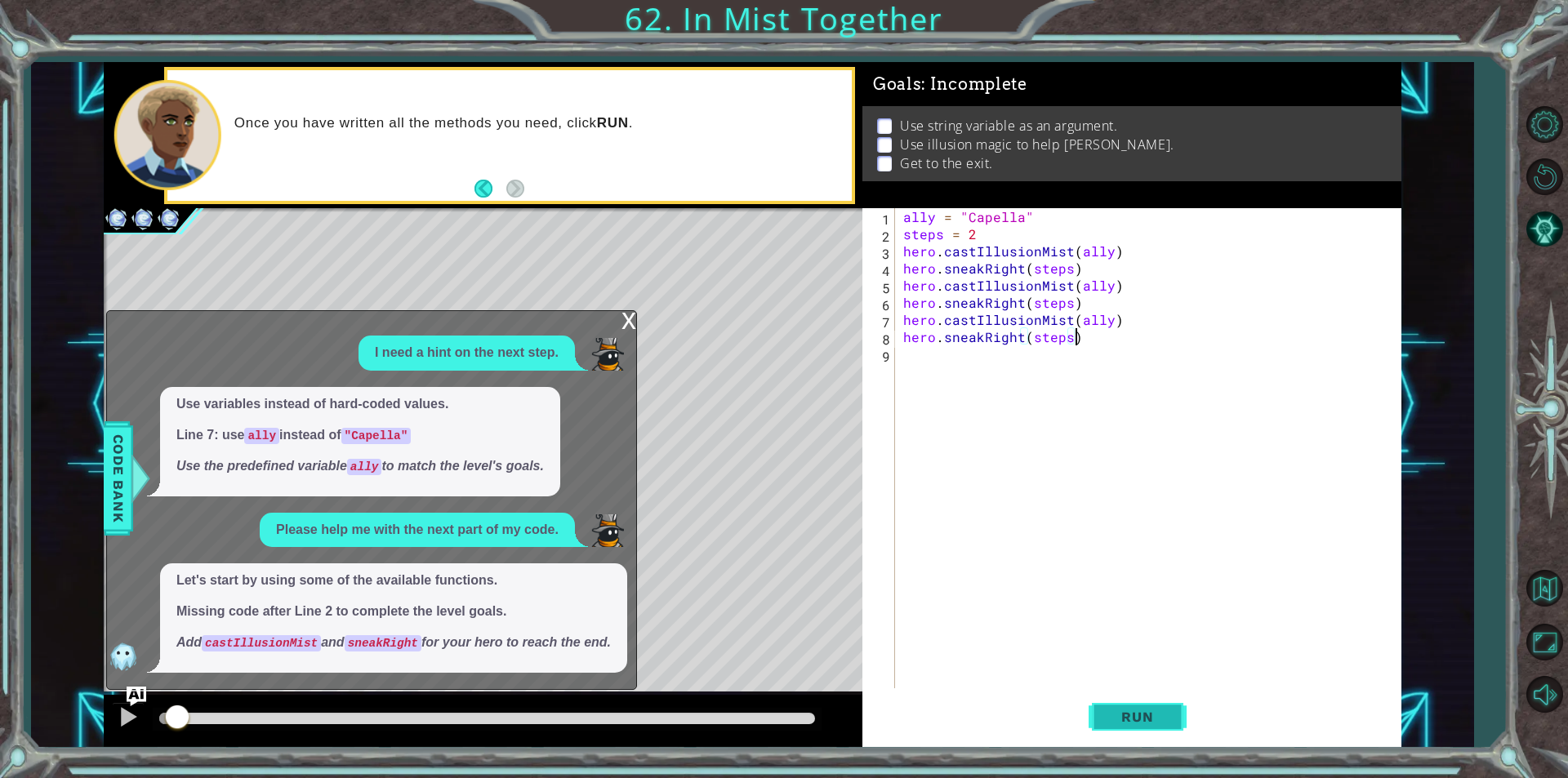
click at [1139, 712] on span "Run" at bounding box center [1137, 716] width 65 height 16
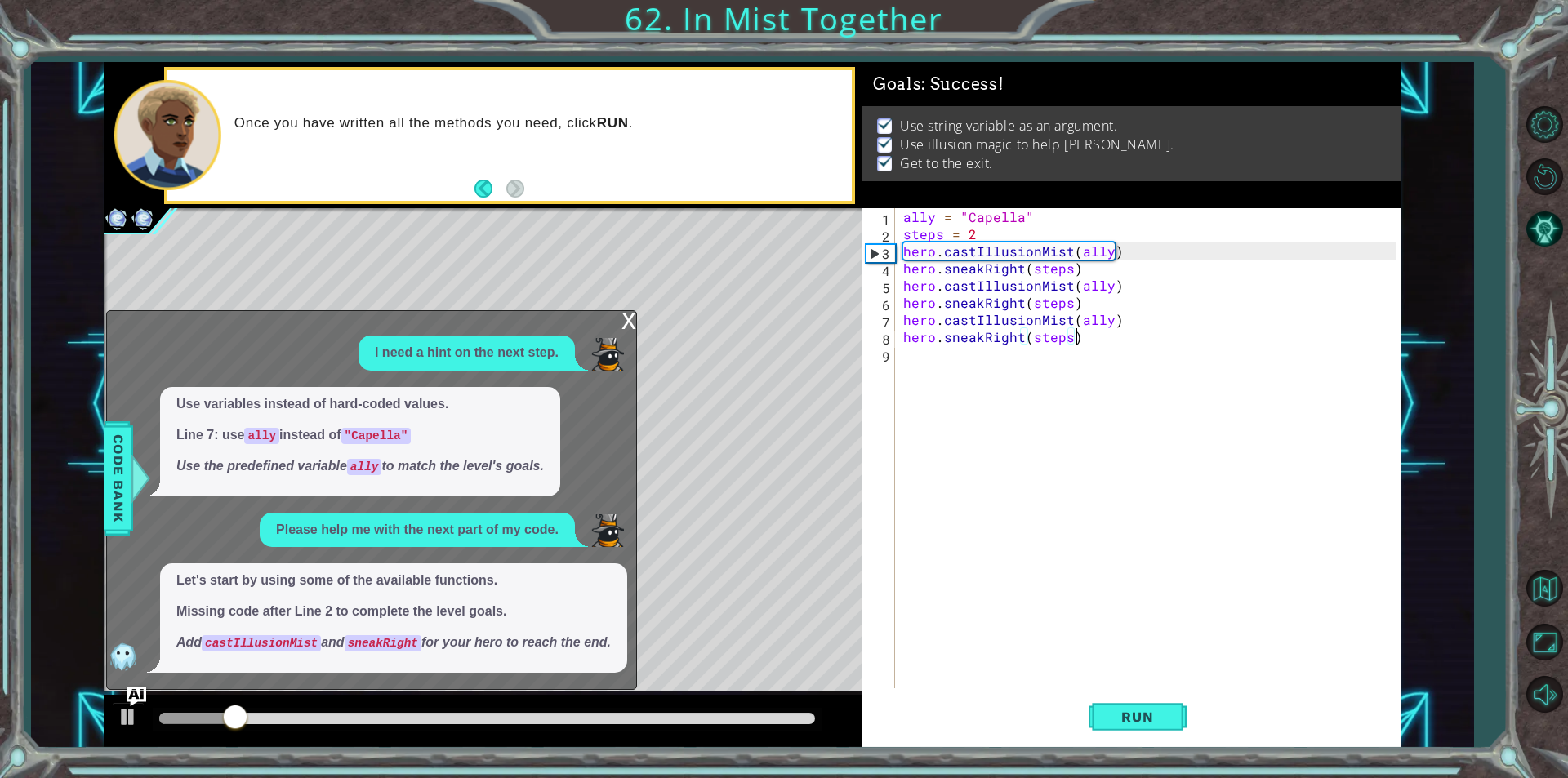
click at [633, 314] on div "x" at bounding box center [629, 319] width 14 height 16
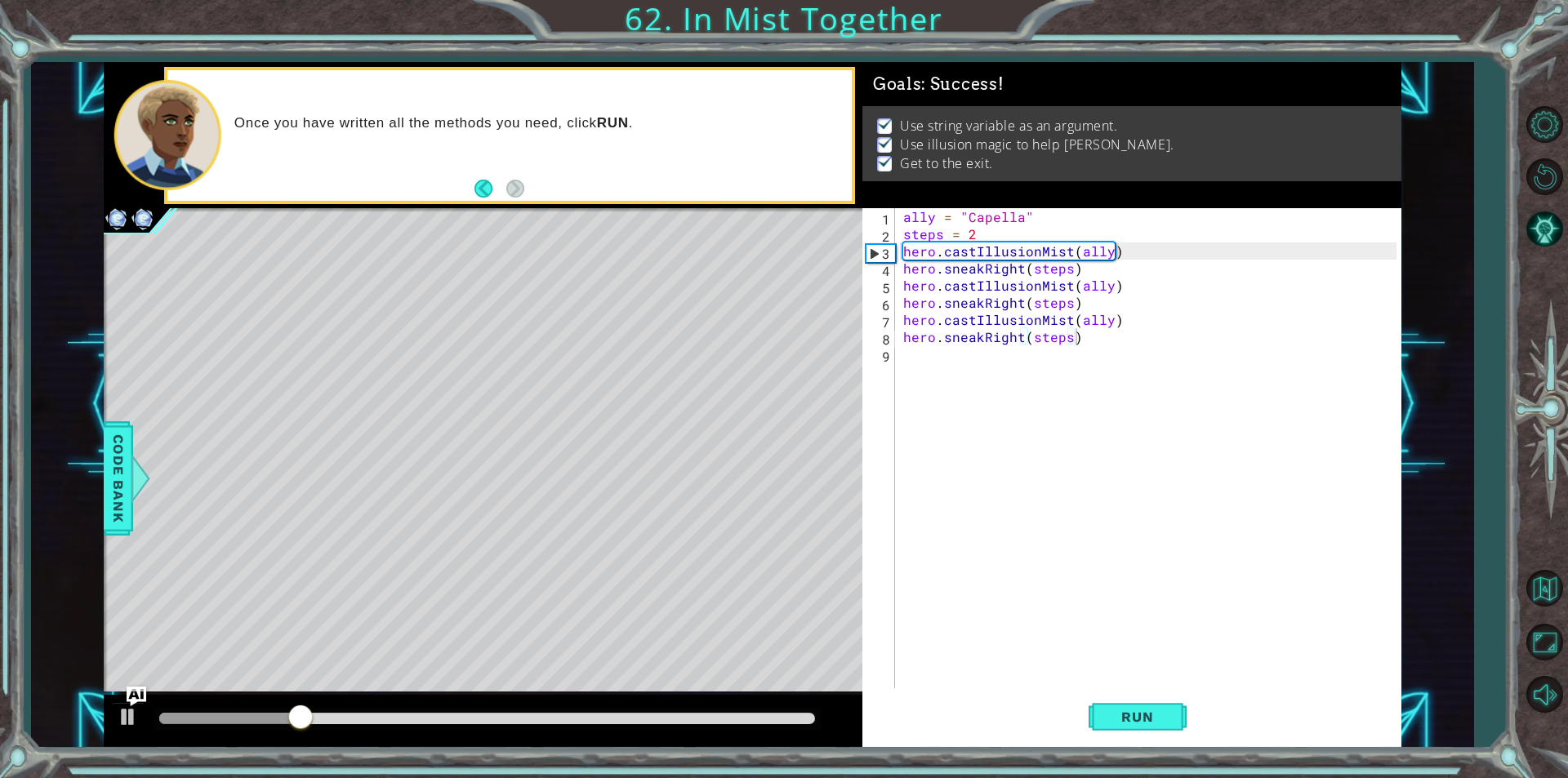
click at [791, 719] on div at bounding box center [487, 718] width 656 height 11
click at [127, 719] on div at bounding box center [127, 717] width 21 height 21
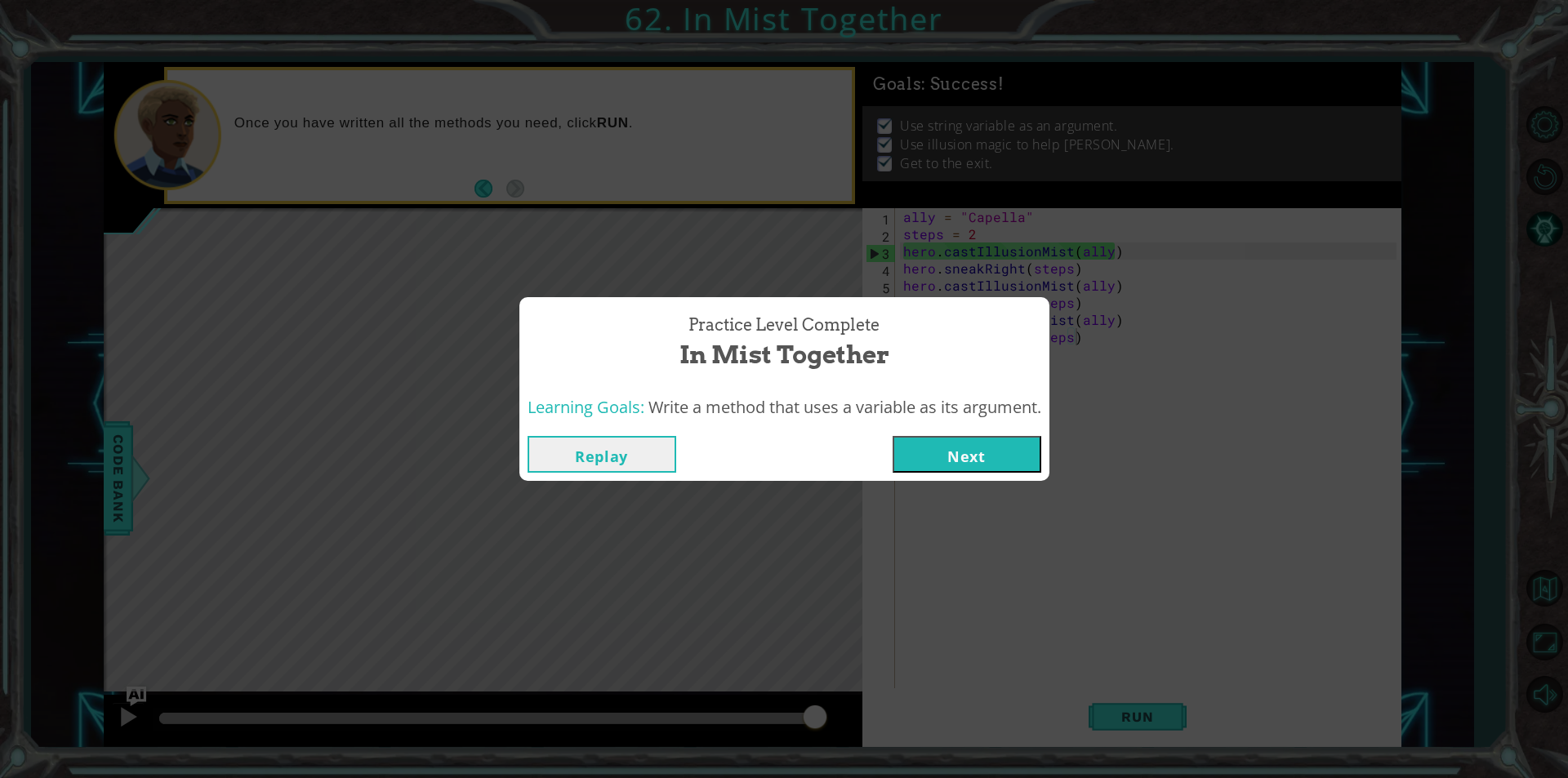
click at [976, 454] on button "Next" at bounding box center [967, 454] width 149 height 37
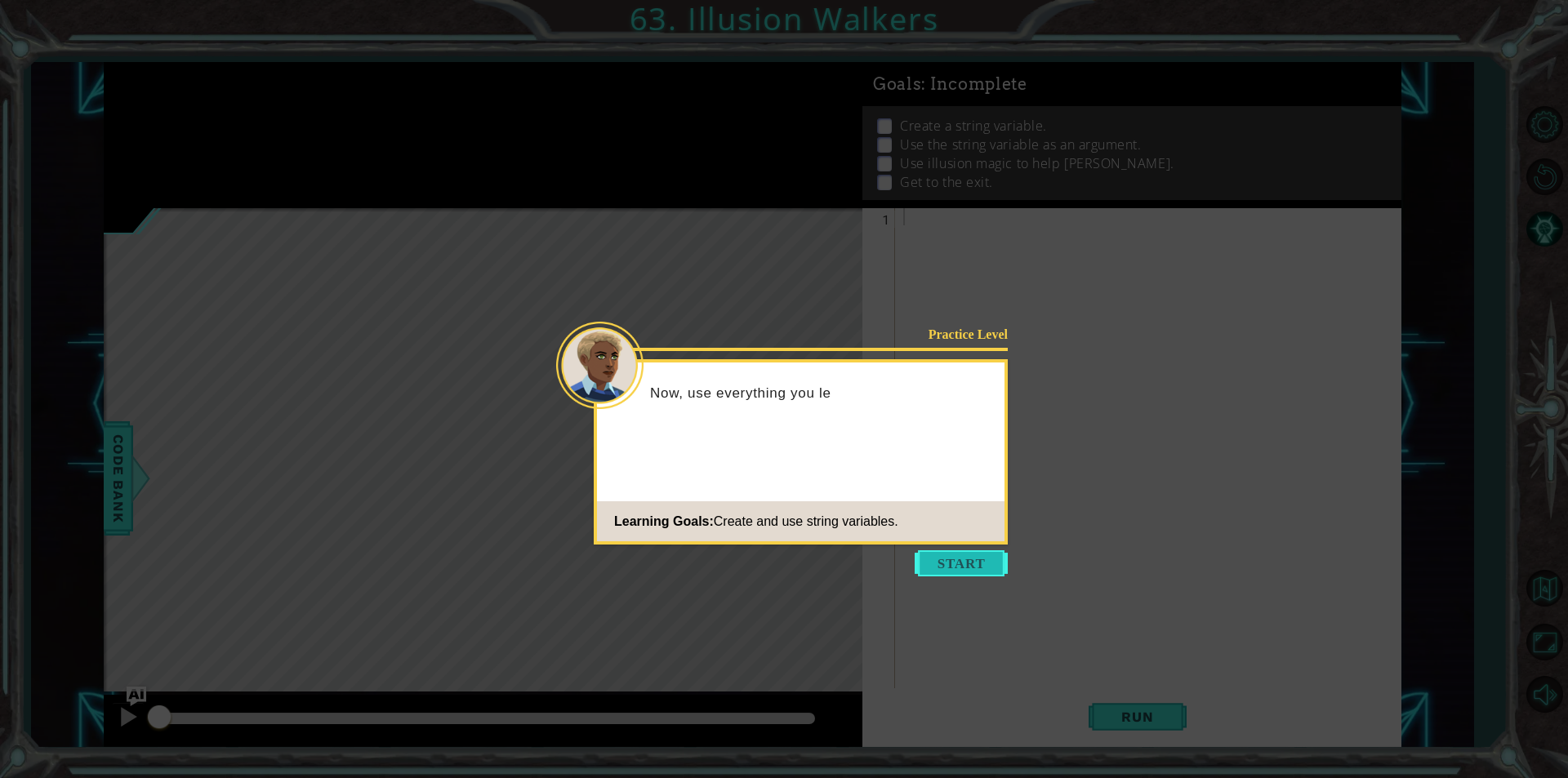
click at [960, 567] on button "Start" at bounding box center [962, 563] width 93 height 26
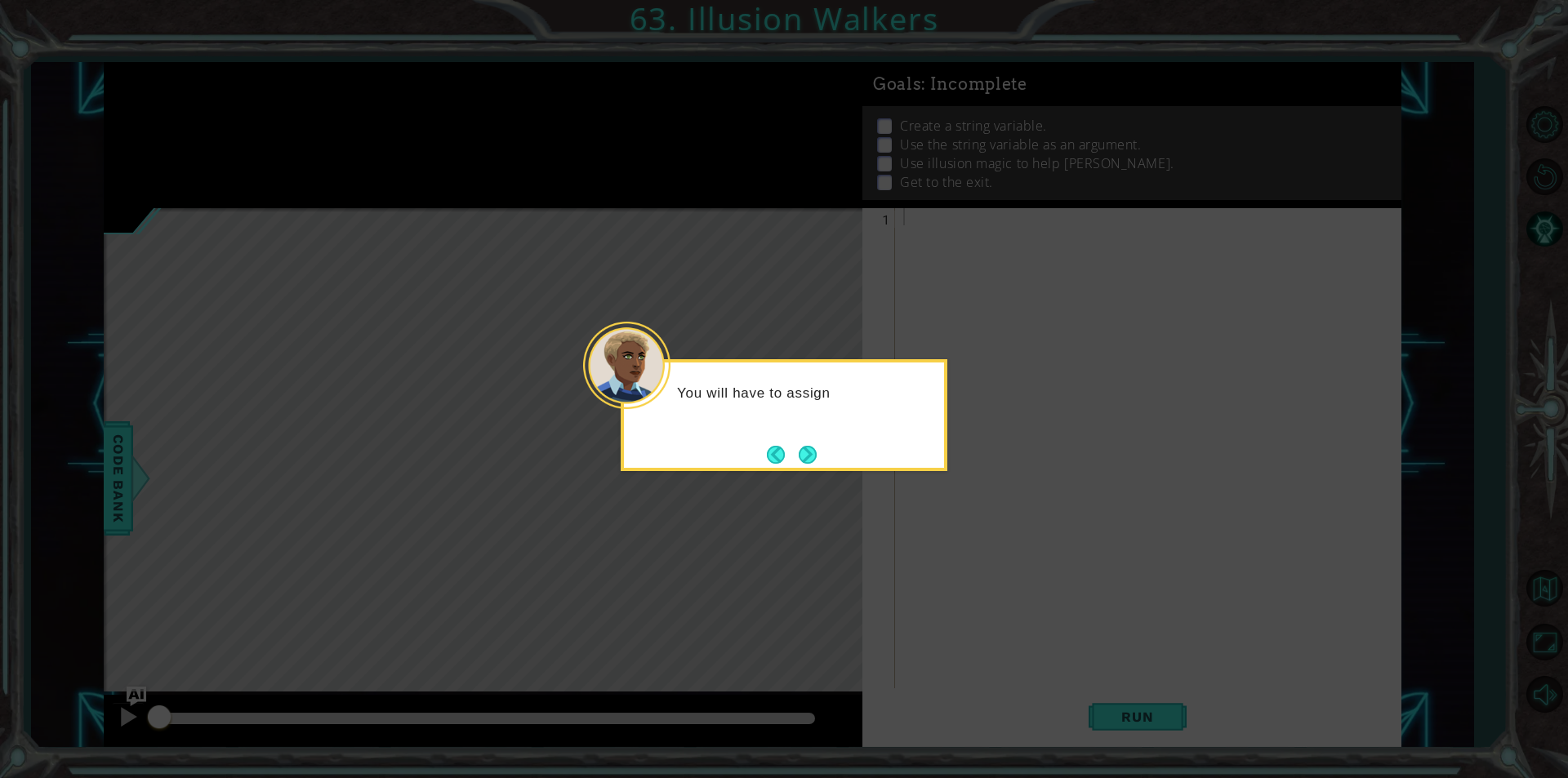
click at [805, 471] on div "You will have to assign" at bounding box center [784, 415] width 327 height 112
click at [804, 459] on button "Next" at bounding box center [807, 454] width 18 height 18
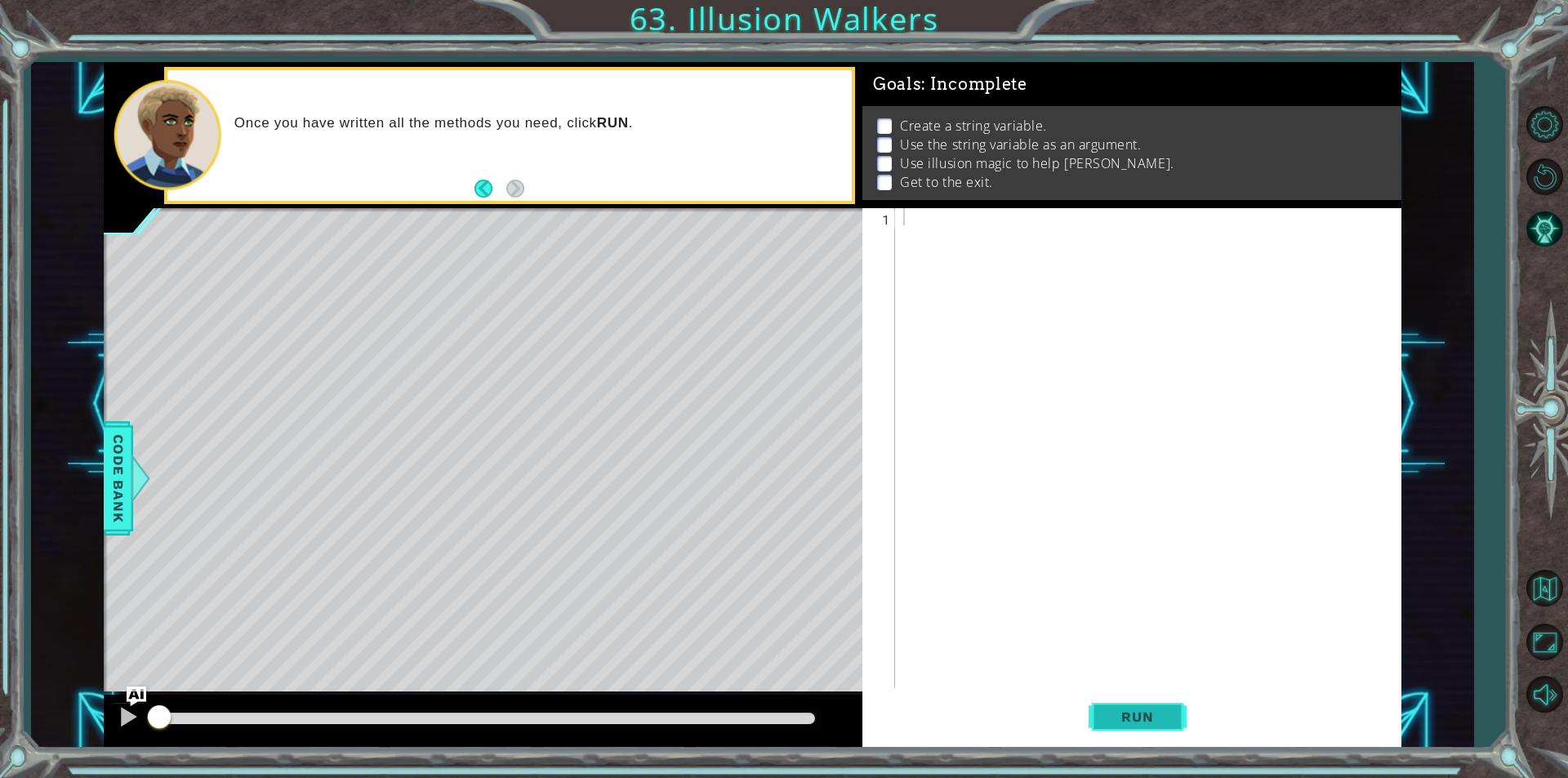
click at [1165, 728] on button "Run" at bounding box center [1137, 716] width 98 height 54
click at [126, 720] on div at bounding box center [127, 717] width 21 height 21
click at [1096, 159] on p "Use illusion magic to help [PERSON_NAME]." at bounding box center [1036, 163] width 274 height 18
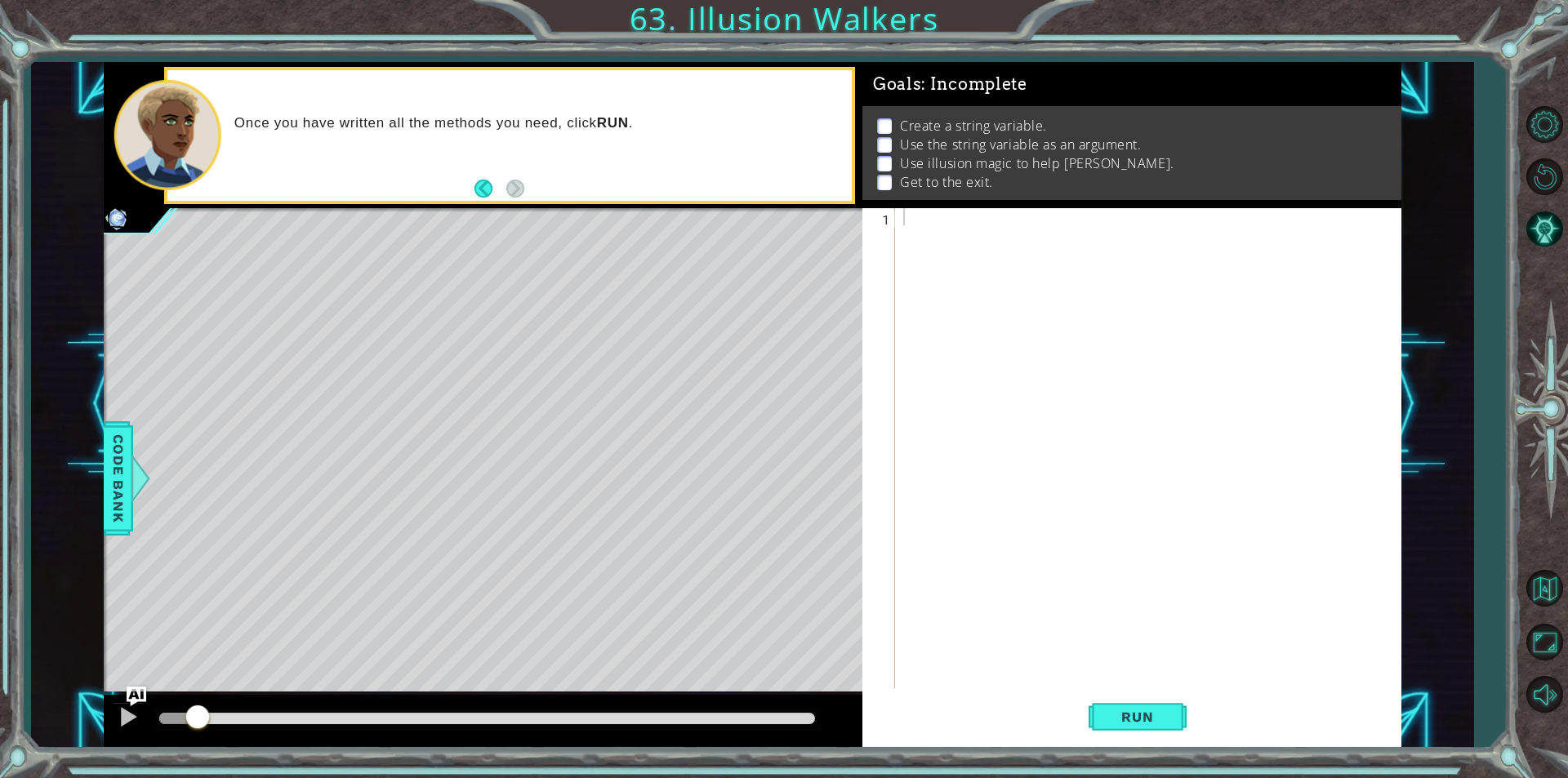
click at [1096, 159] on p "Use illusion magic to help [PERSON_NAME]." at bounding box center [1036, 163] width 274 height 18
drag, startPoint x: 1077, startPoint y: 161, endPoint x: 1052, endPoint y: 153, distance: 26.2
click at [1052, 155] on p "Use illusion magic to help [PERSON_NAME]." at bounding box center [1036, 163] width 274 height 18
drag, startPoint x: 1063, startPoint y: 155, endPoint x: 1103, endPoint y: 162, distance: 40.6
click at [1103, 162] on p "Use illusion magic to help [PERSON_NAME]." at bounding box center [1036, 163] width 274 height 18
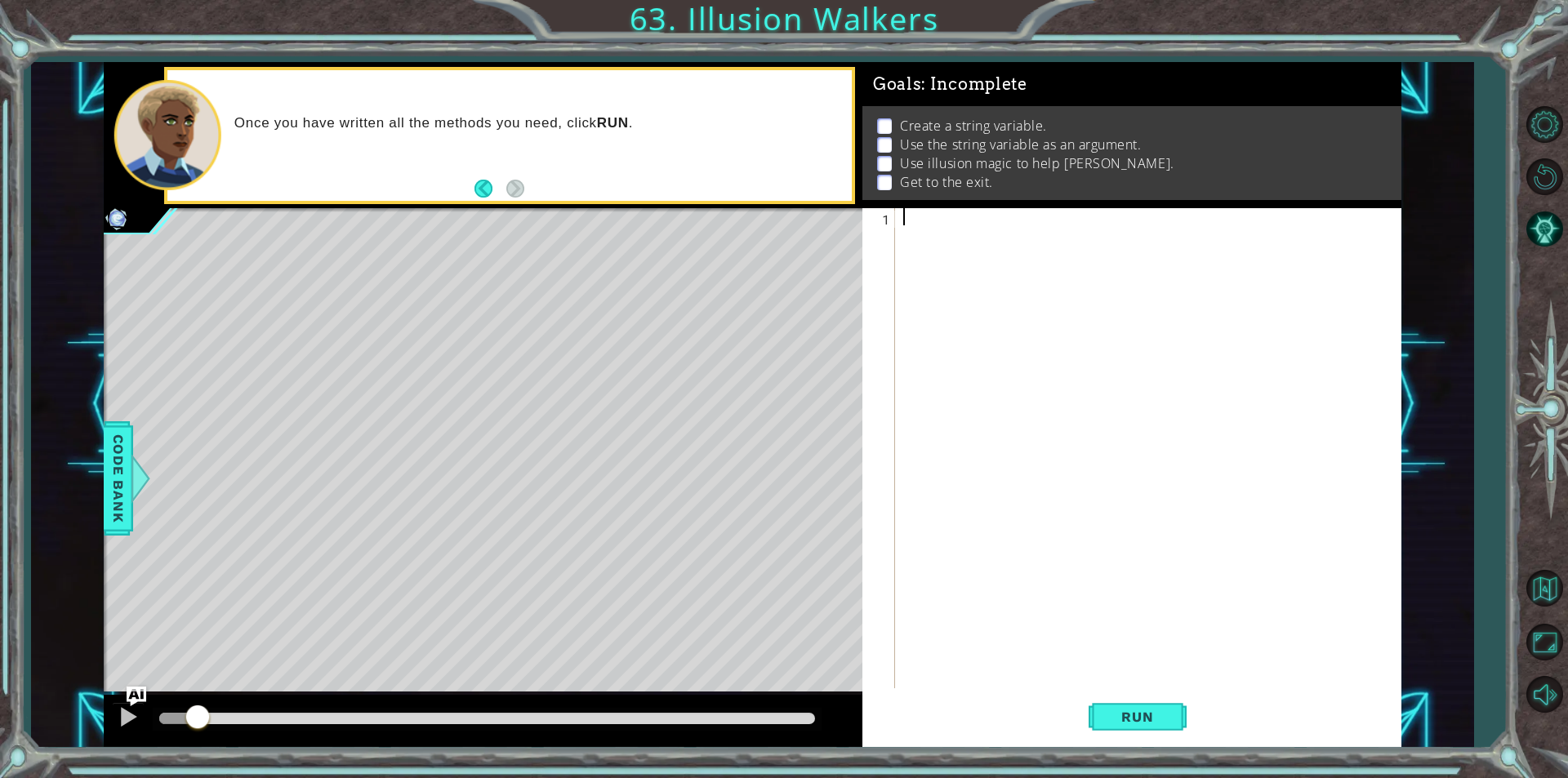
click at [997, 248] on div at bounding box center [1152, 465] width 505 height 515
click at [1029, 221] on div "ally = "Octans" at bounding box center [1152, 465] width 505 height 515
type textarea "ally = "Octans""
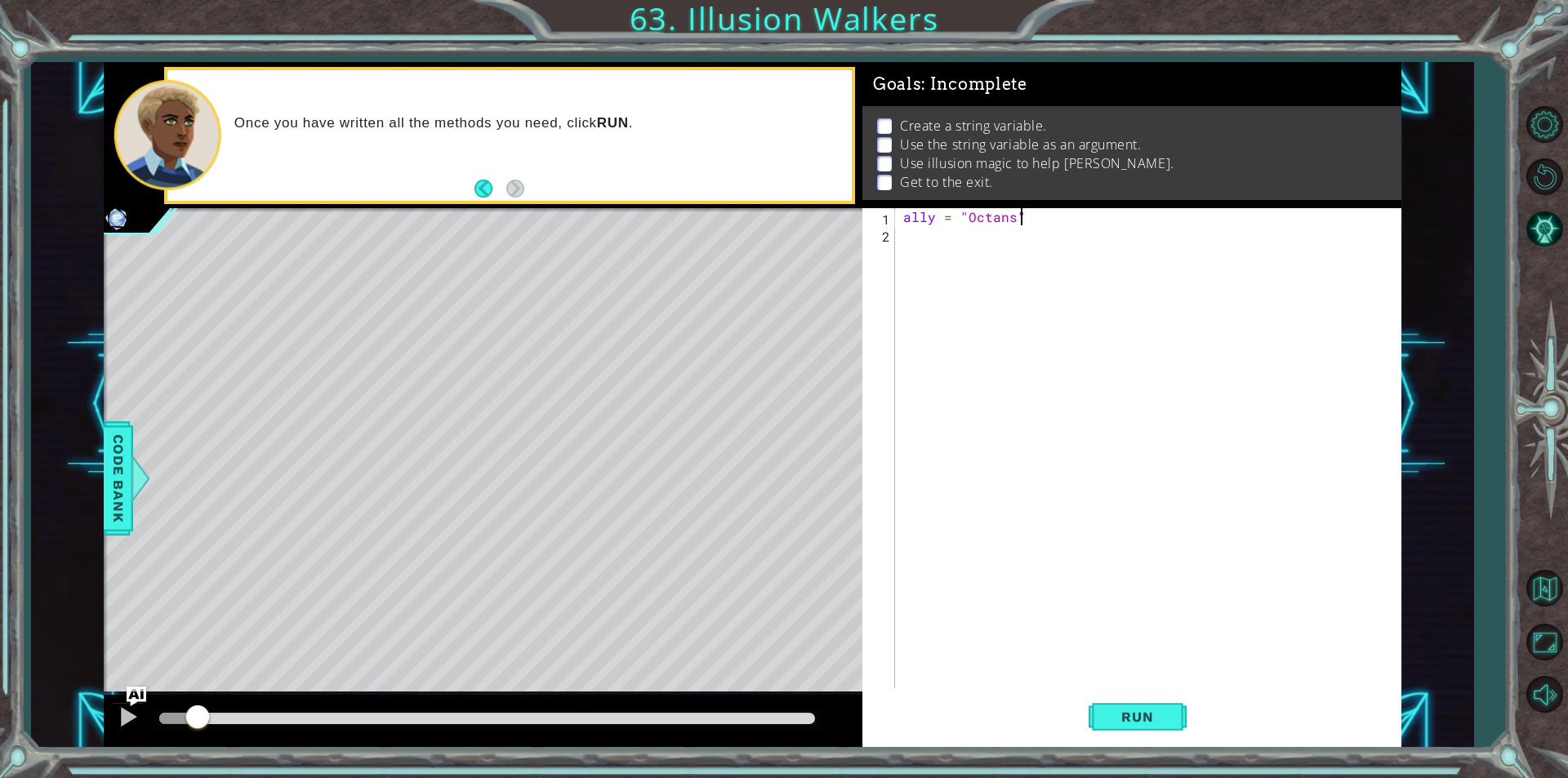
click at [1028, 248] on div "ally = "Octans"" at bounding box center [1152, 465] width 505 height 515
click at [939, 238] on div "ally = "Octans" steps = 2" at bounding box center [1152, 465] width 505 height 515
click at [939, 237] on div "ally = "Octans" steps = 2" at bounding box center [1152, 465] width 505 height 515
type textarea "steps = 2"
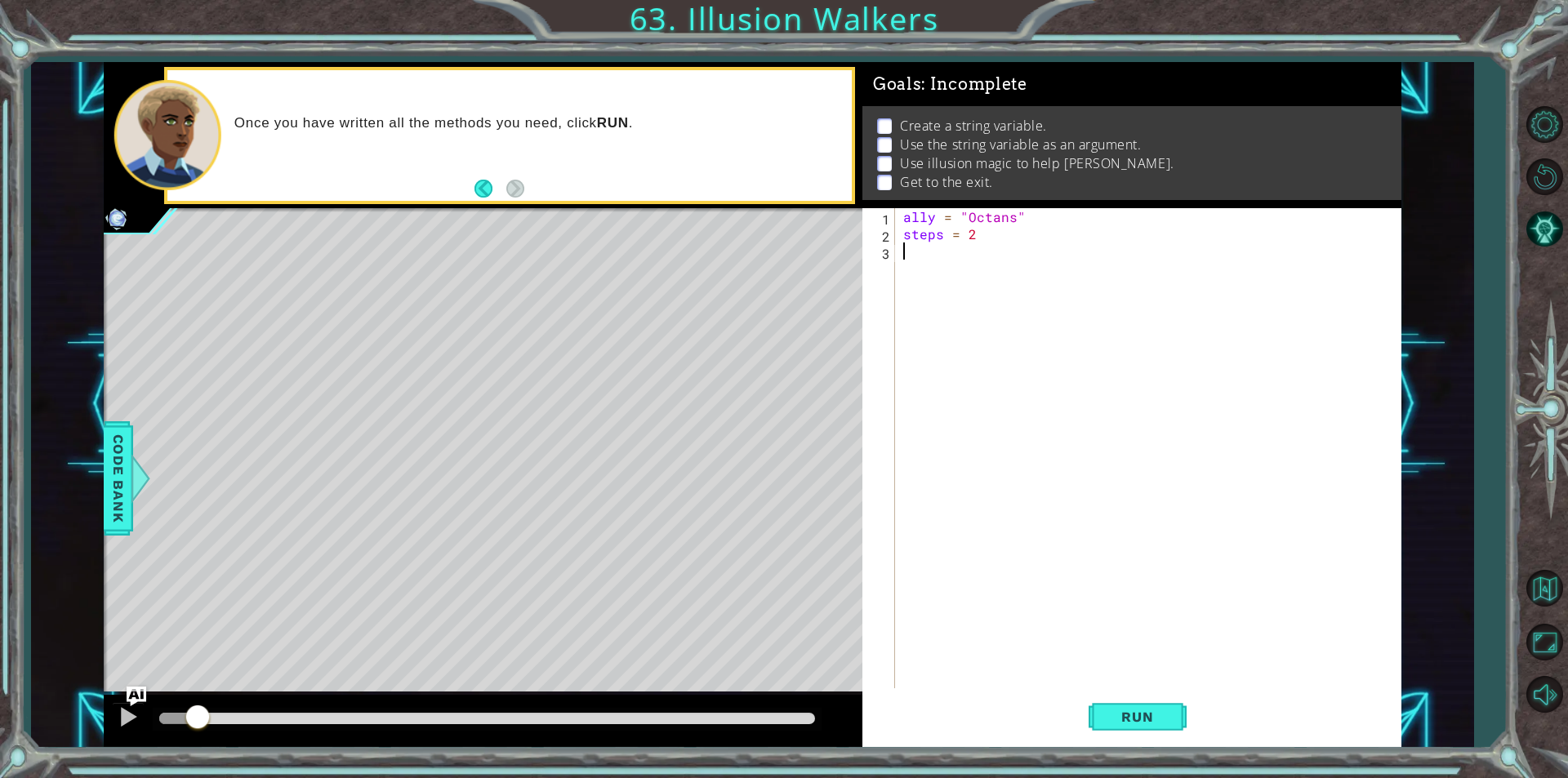
click at [900, 262] on div "ally = "Octans" steps = 2" at bounding box center [1148, 448] width 496 height 480
click at [893, 287] on div "hero. use press enter" at bounding box center [1046, 307] width 308 height 59
type textarea "hero.use("name")"
click at [127, 476] on span "Code Bank" at bounding box center [118, 478] width 26 height 99
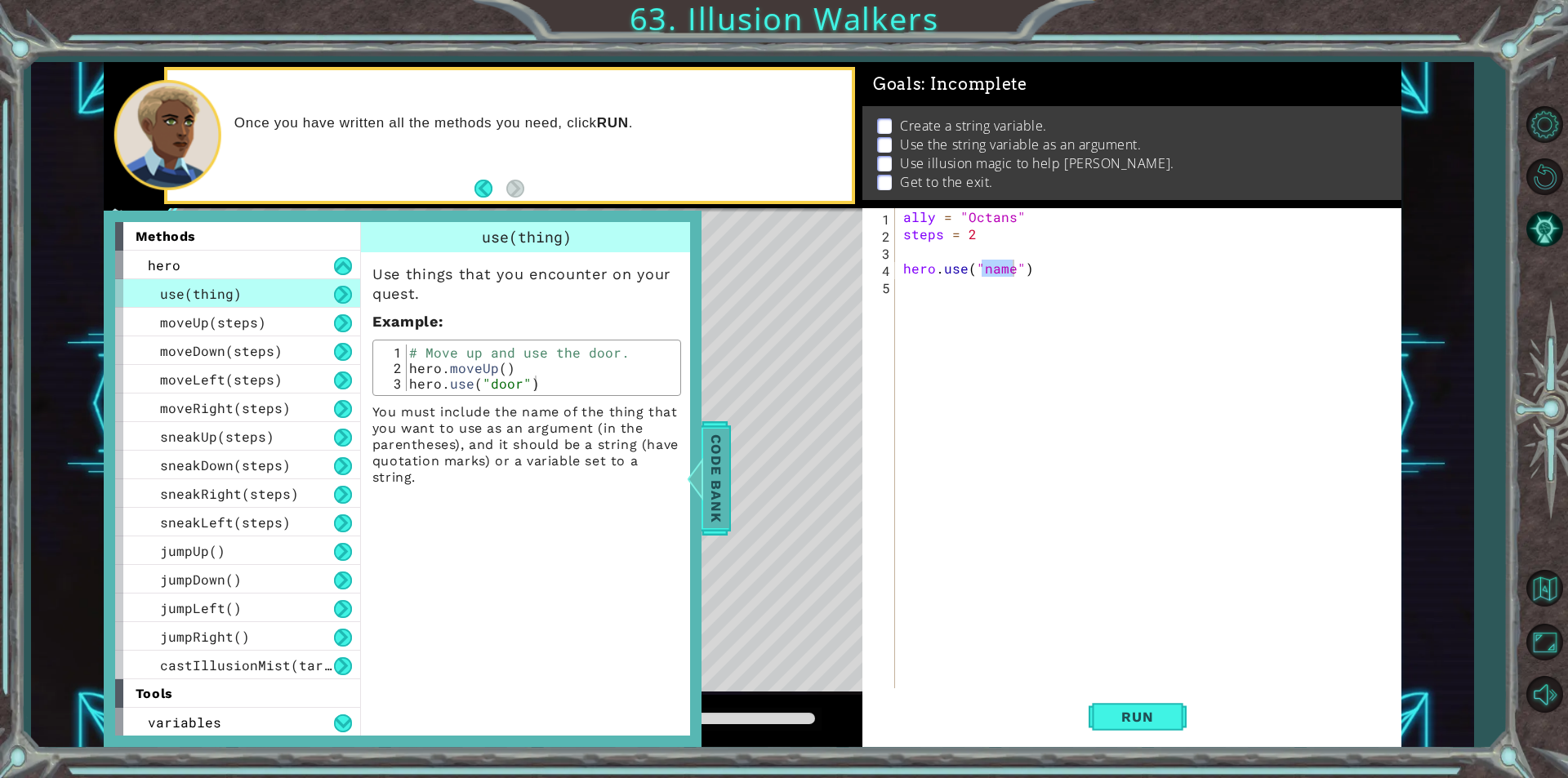
scroll to position [1, 0]
click at [200, 658] on span "castIllusionMist(target)" at bounding box center [257, 664] width 196 height 17
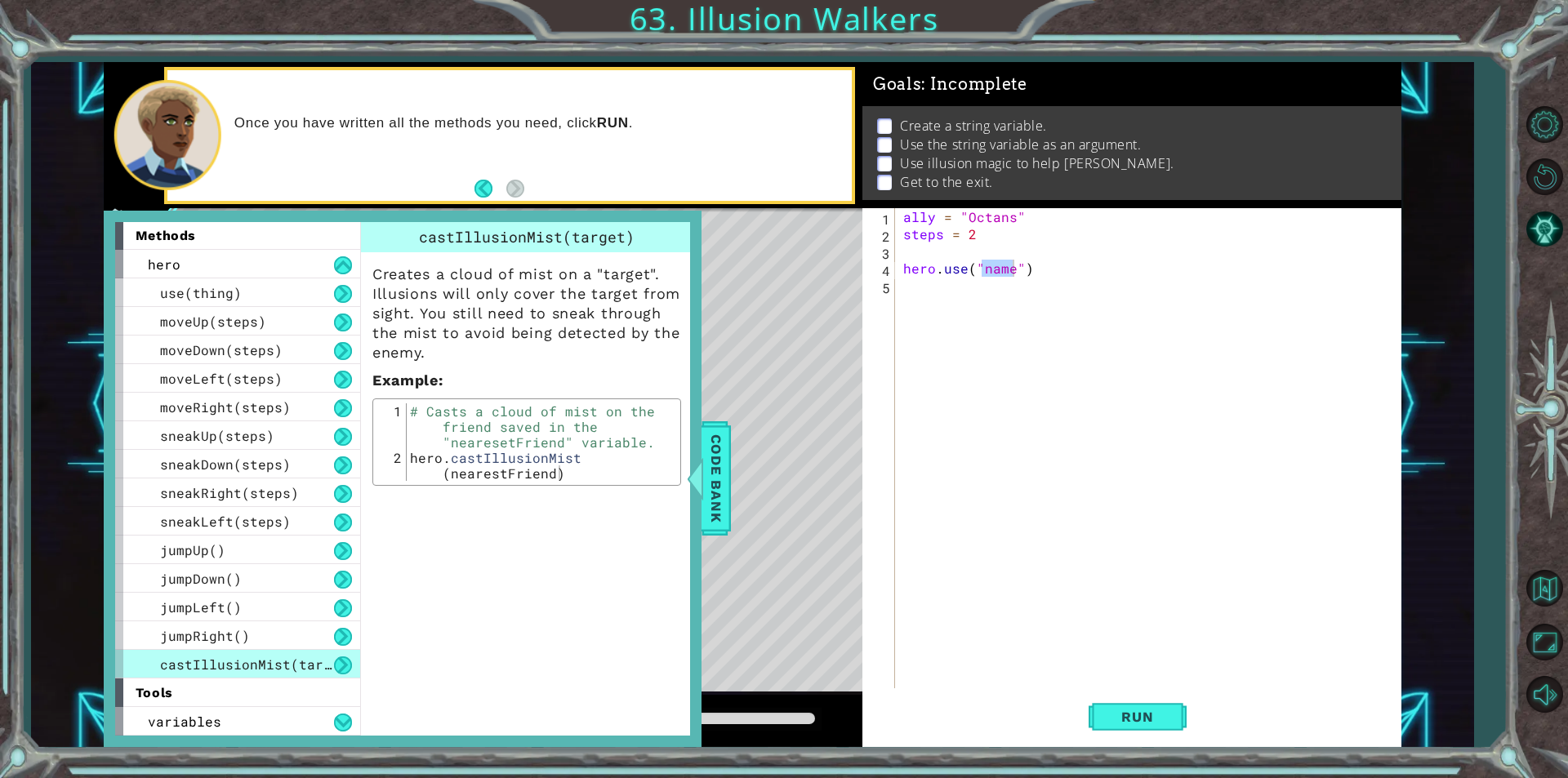
type textarea "hero.castIllusionMist(nearestFriend)"
drag, startPoint x: 449, startPoint y: 456, endPoint x: 627, endPoint y: 511, distance: 186.3
click at [627, 511] on div "castIllusionMist(target) Creates a cloud of mist on a "target". Illusions will …" at bounding box center [528, 478] width 336 height 514
click at [942, 266] on div "ally = "Octans" steps = 2 hero . use ( "name" )" at bounding box center [1152, 465] width 505 height 515
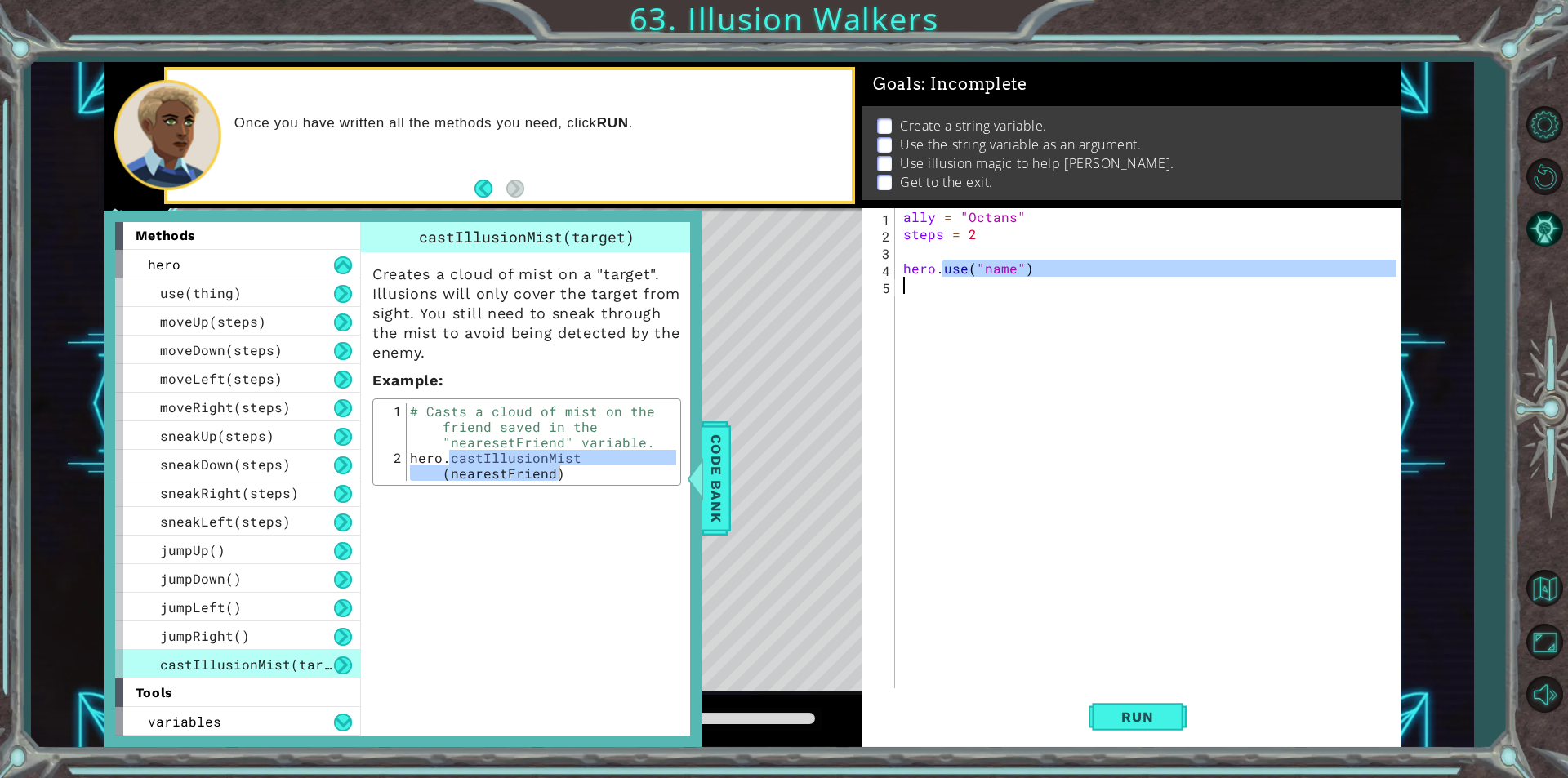
drag, startPoint x: 942, startPoint y: 266, endPoint x: 1240, endPoint y: 288, distance: 298.8
click at [1240, 288] on div "ally = "Octans" steps = 2 hero . use ( "name" )" at bounding box center [1152, 465] width 505 height 515
paste textarea "castIllusionMist(nearestFriend)"
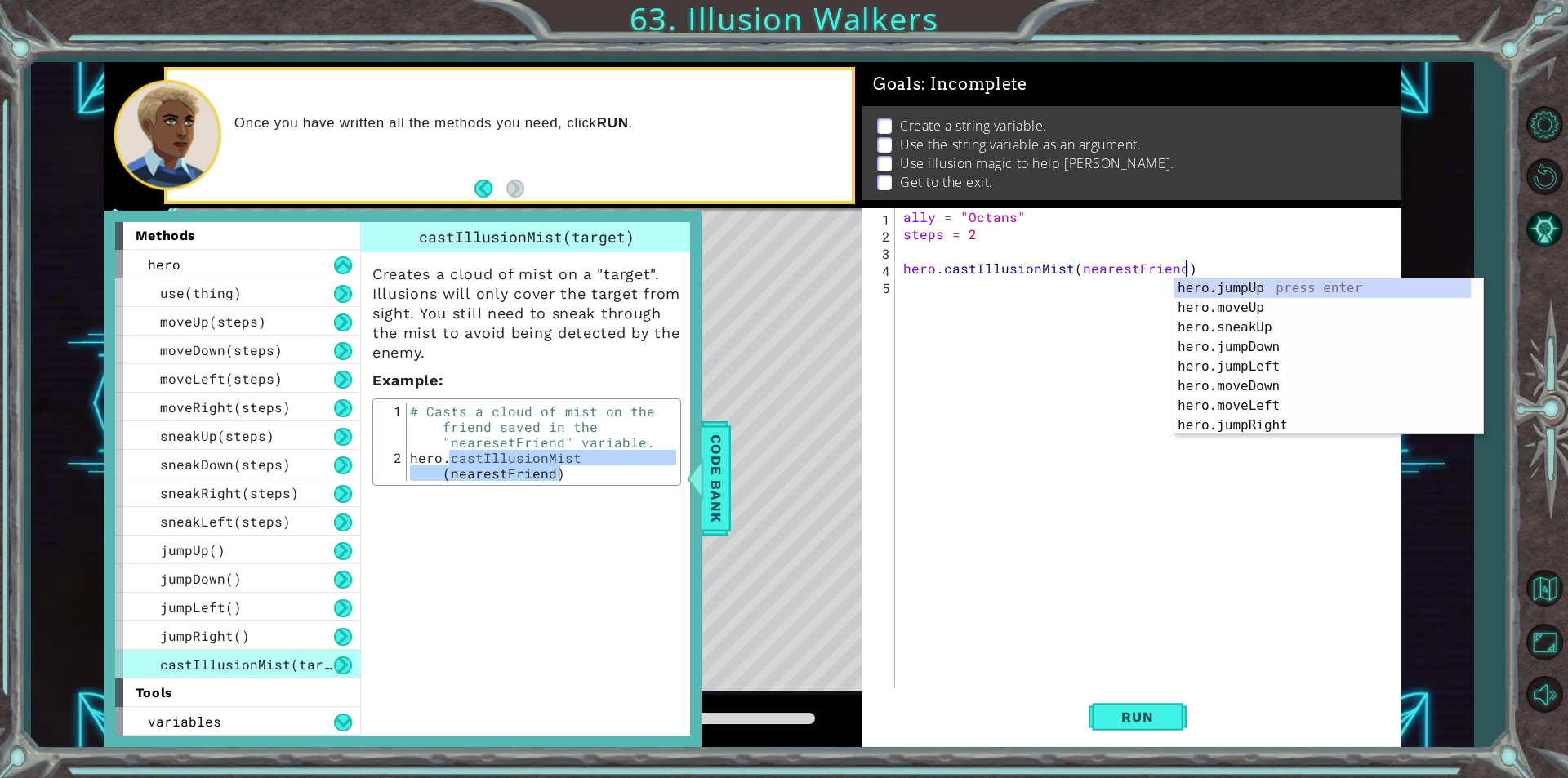
click at [1153, 272] on div "ally = "Octans" steps = 2 hero . castIllusionMist ( nearestFriend )" at bounding box center [1152, 465] width 505 height 515
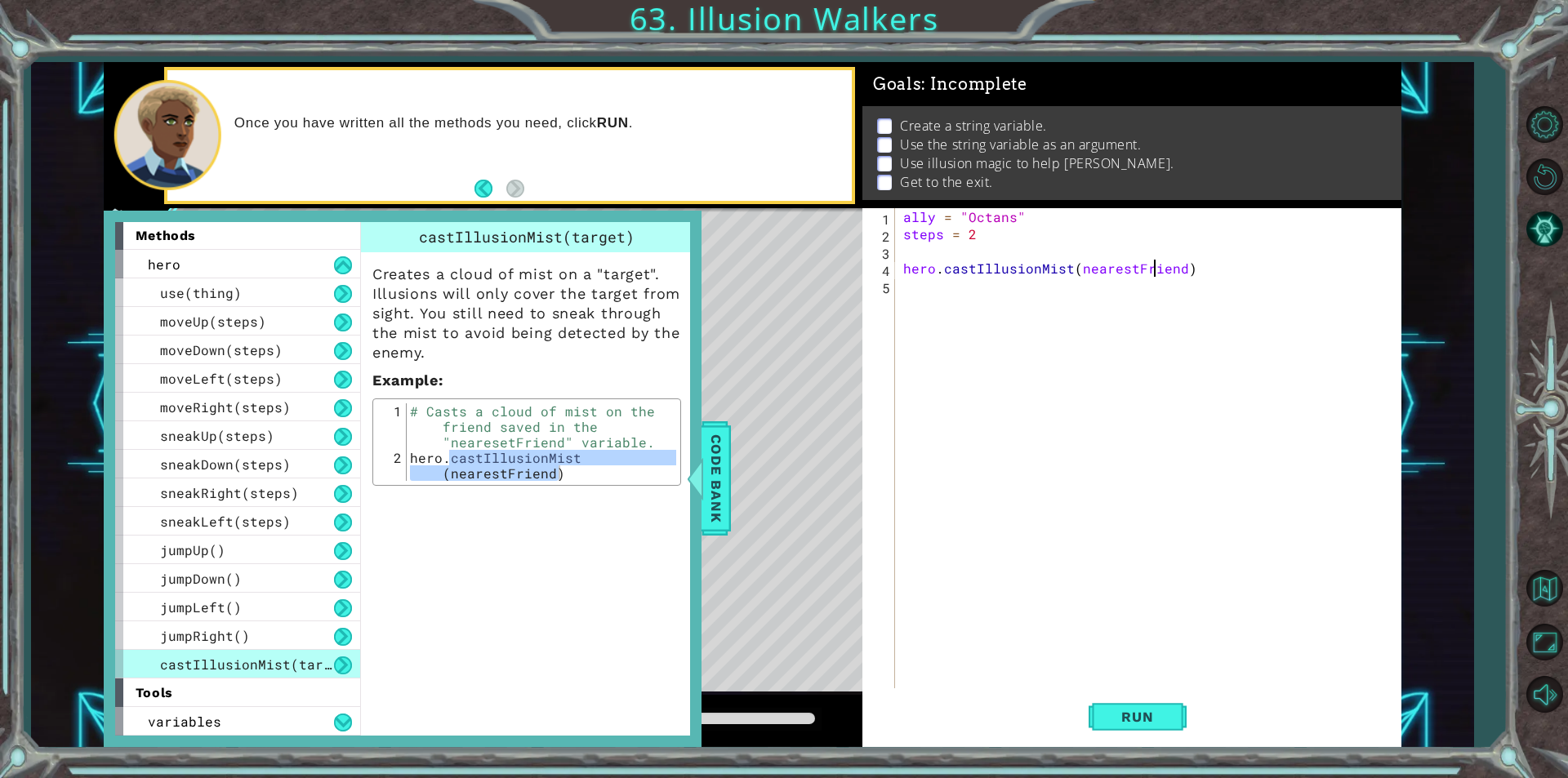
click at [1153, 272] on div "ally = "Octans" steps = 2 hero . castIllusionMist ( nearestFriend )" at bounding box center [1152, 465] width 505 height 515
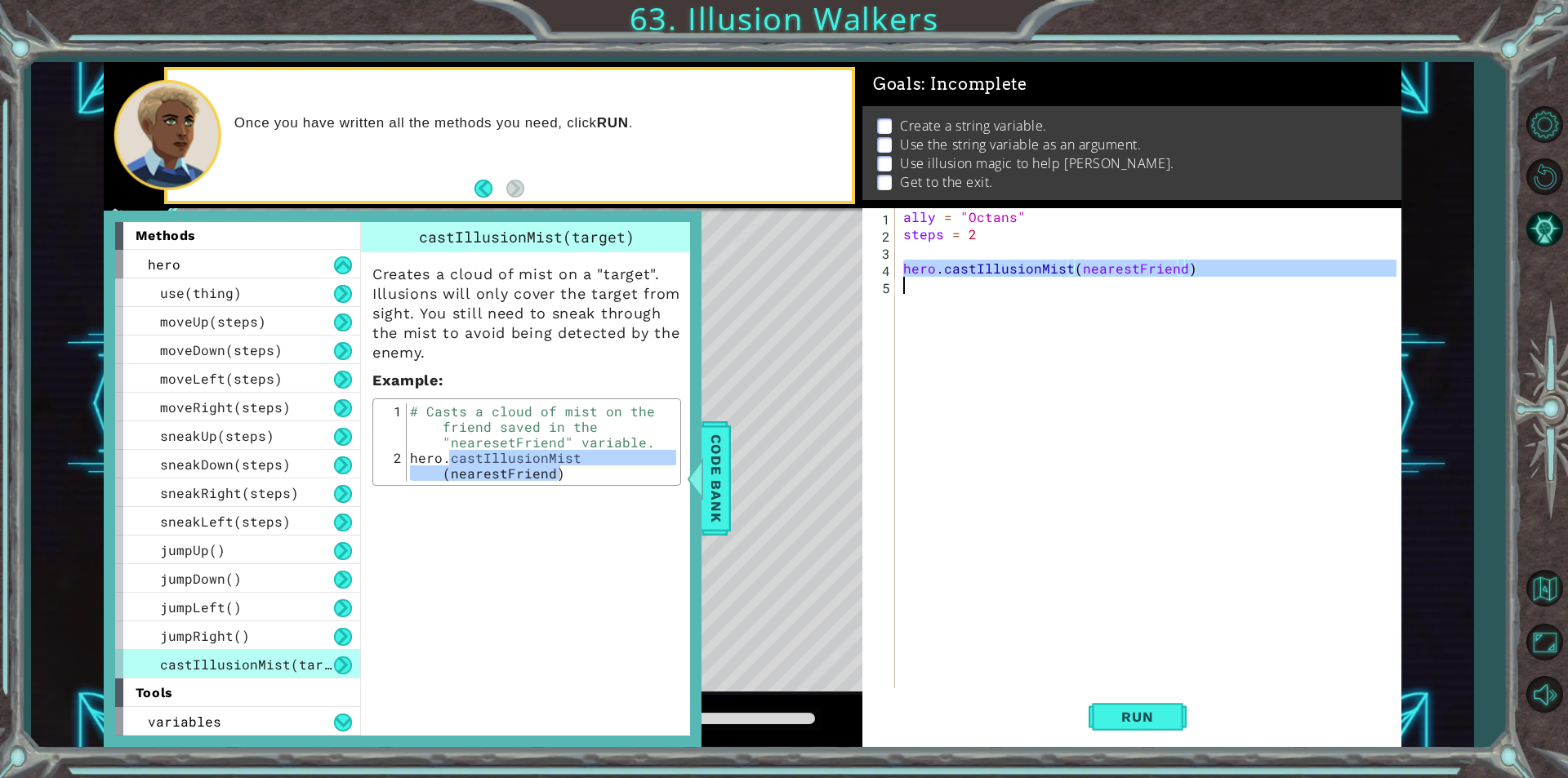
click at [1153, 272] on div "ally = "Octans" steps = 2 hero . castIllusionMist ( nearestFriend )" at bounding box center [1152, 465] width 505 height 515
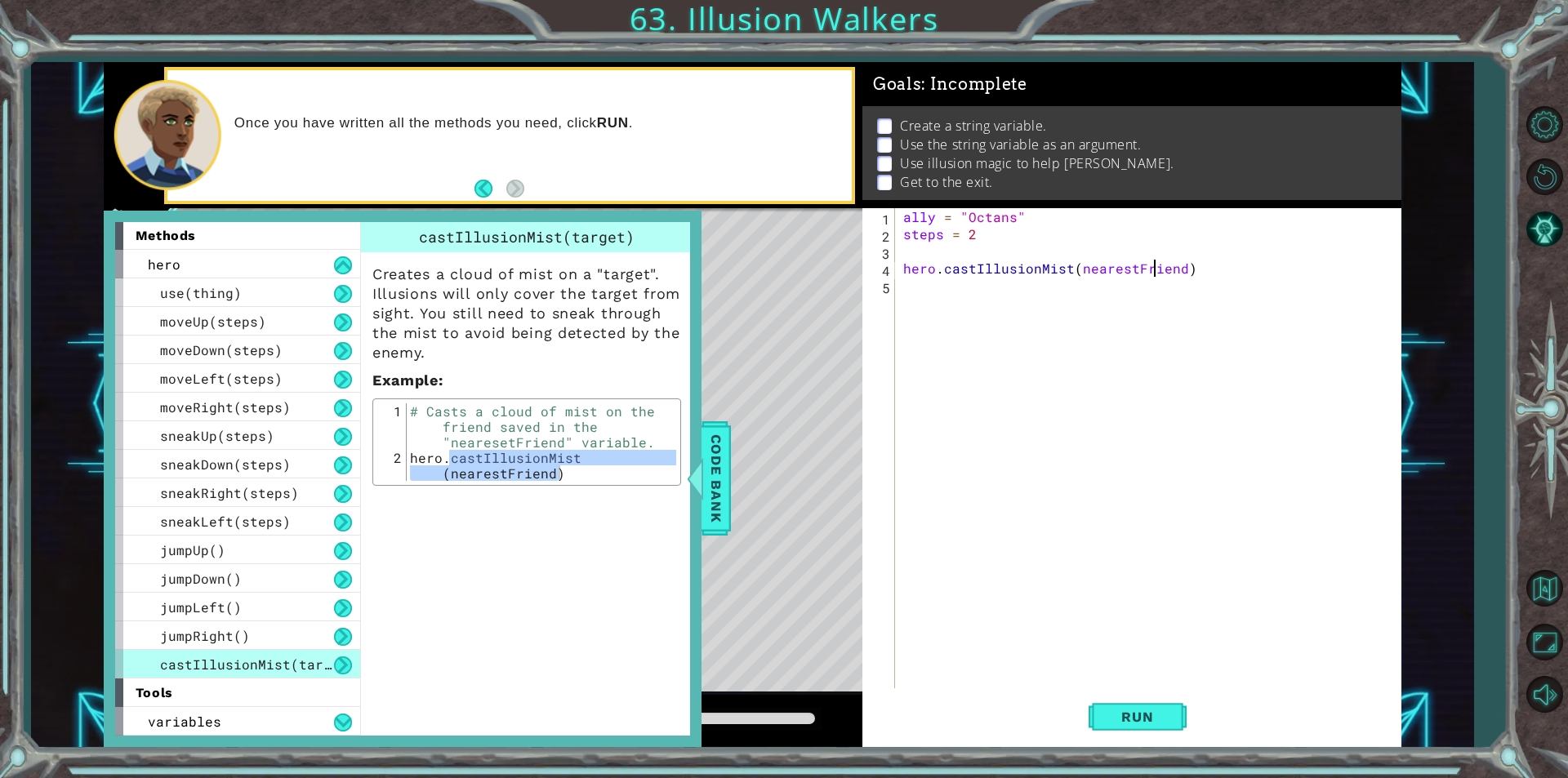
click at [1153, 272] on div "ally = "Octans" steps = 2 hero . castIllusionMist ( nearestFriend )" at bounding box center [1152, 465] width 505 height 515
type textarea "hero.castIllusionMist("ally")"
click at [708, 446] on span "Code Bank" at bounding box center [716, 478] width 26 height 99
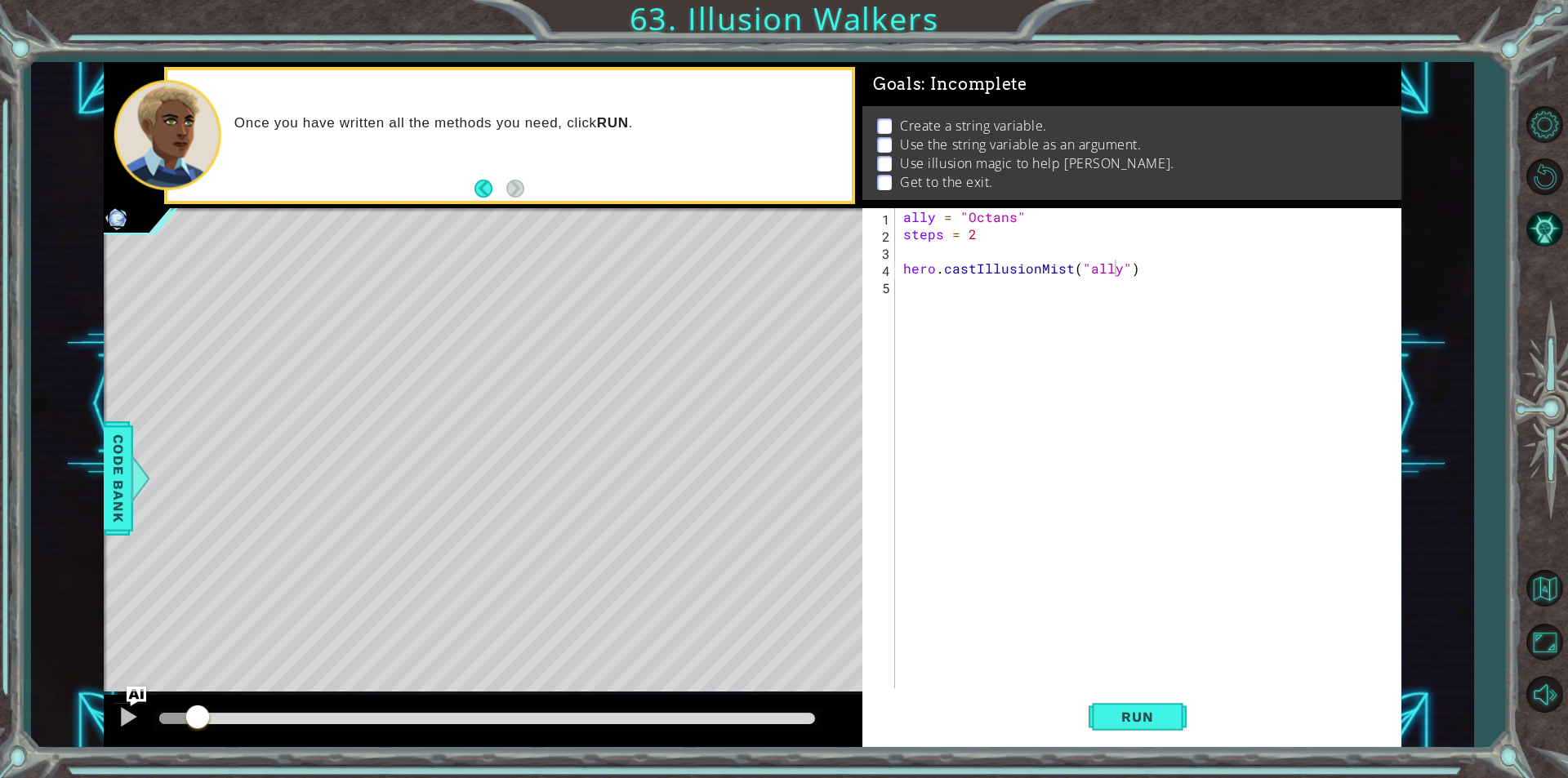
click at [1007, 298] on div "ally = "Octans" steps = 2 hero . castIllusionMist ( "ally" )" at bounding box center [1152, 465] width 505 height 515
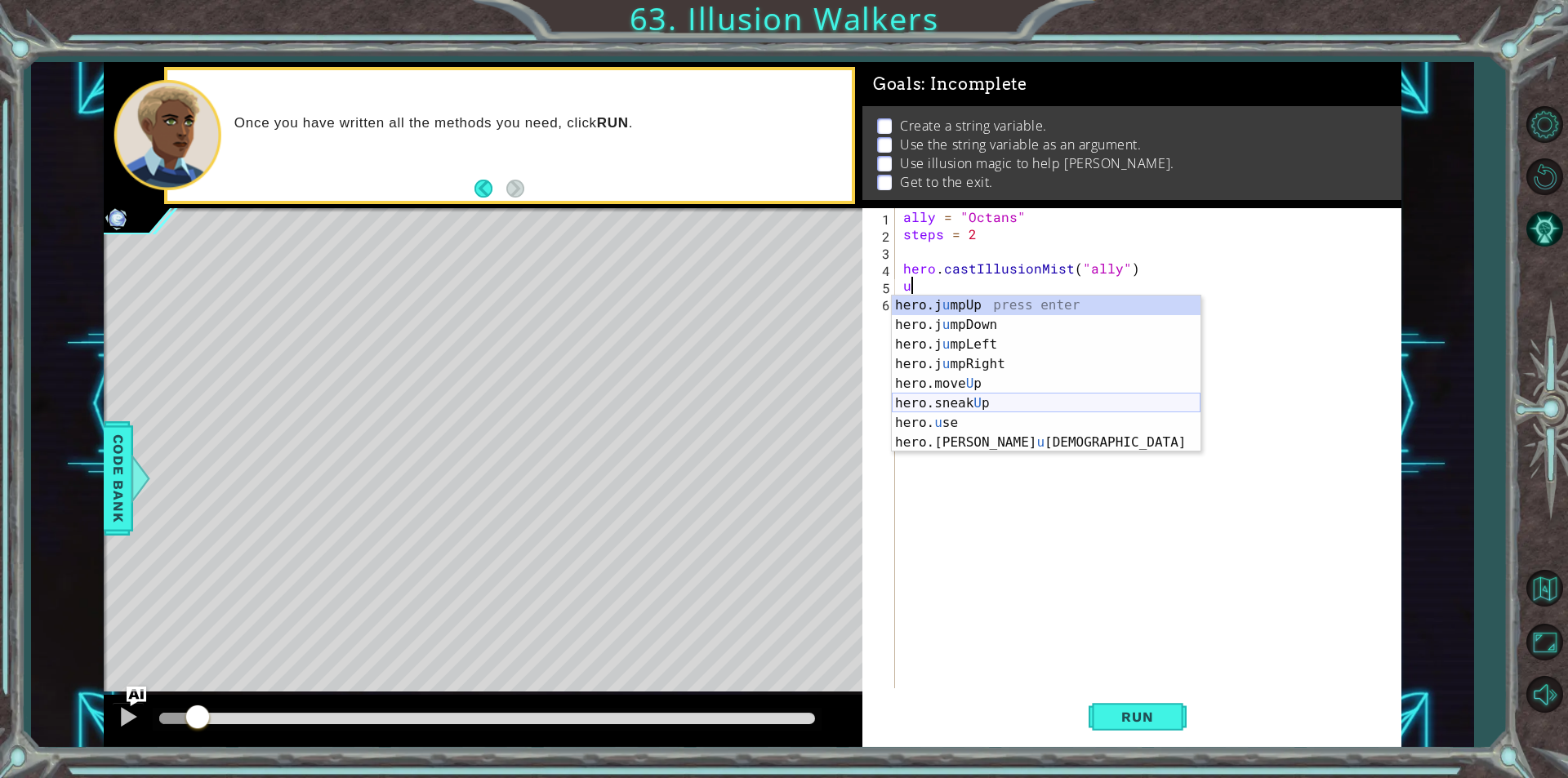
click at [942, 405] on div "hero.j u mpUp press enter hero.j u mpDown press enter hero.j u mpLeft press ent…" at bounding box center [1046, 393] width 308 height 196
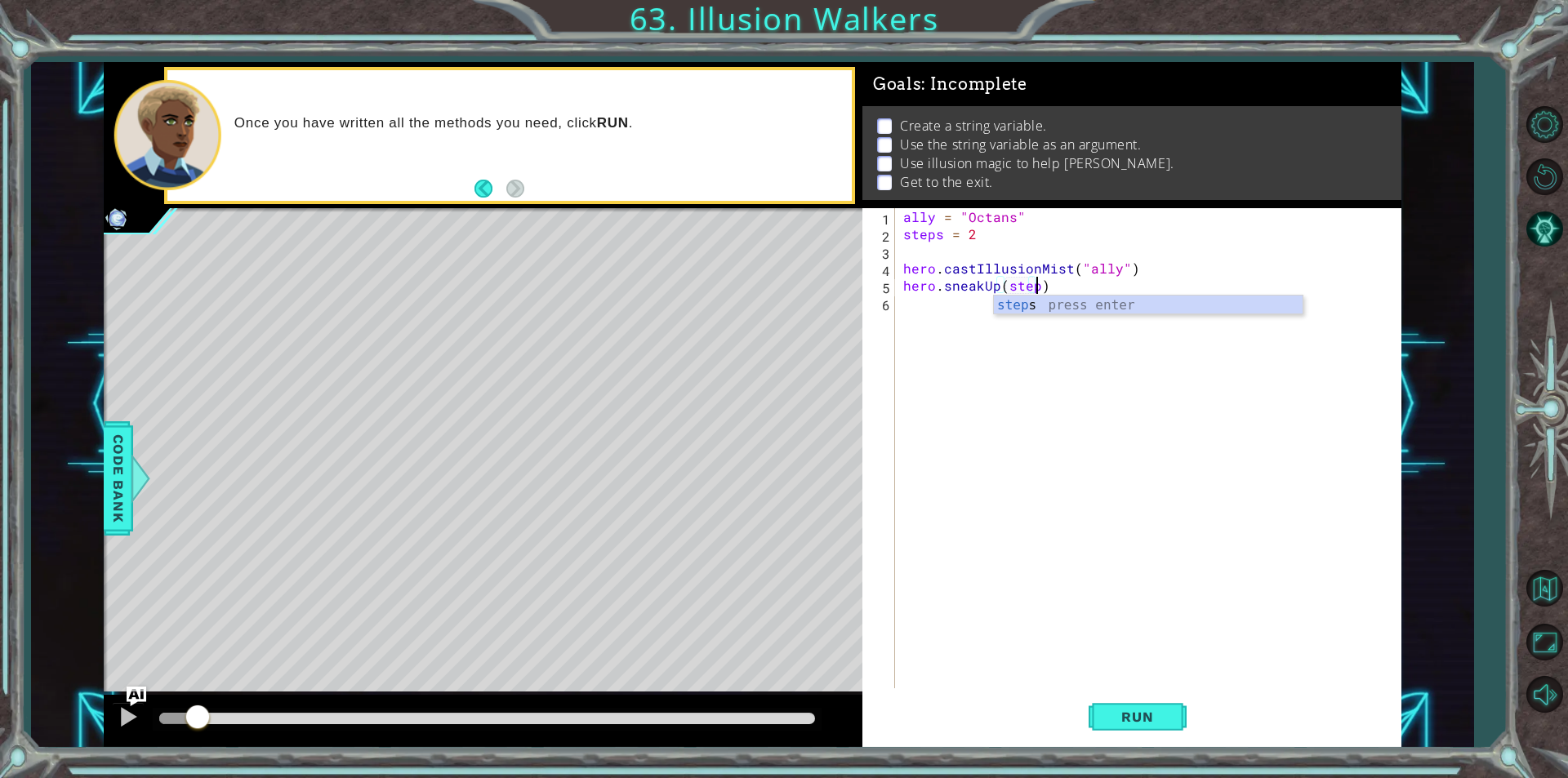
type textarea "hero.sneakUp(steps)"
click at [956, 318] on div "ally = "Octans" steps = 2 hero . castIllusionMist ( "ally" ) hero . sneakUp ( s…" at bounding box center [1152, 465] width 505 height 515
drag, startPoint x: 911, startPoint y: 271, endPoint x: 894, endPoint y: 252, distance: 25.5
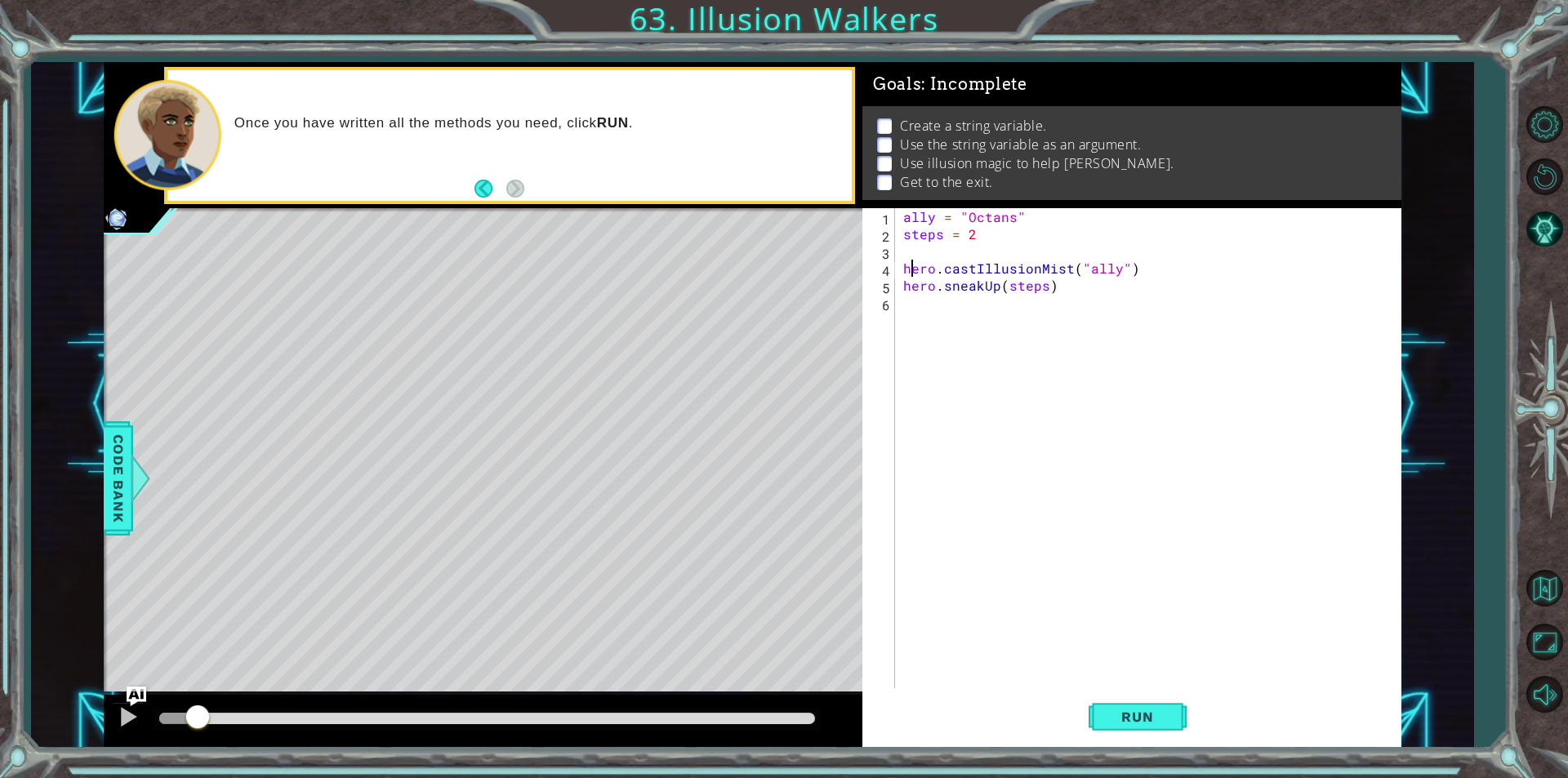
click at [905, 267] on div "ally = "Octans" steps = 2 hero . castIllusionMist ( "ally" ) hero . sneakUp ( s…" at bounding box center [1152, 465] width 505 height 515
click at [908, 268] on div "ally = "Octans" steps = 2 hero . castIllusionMist ( "ally" ) hero . sneakUp ( s…" at bounding box center [1148, 448] width 496 height 480
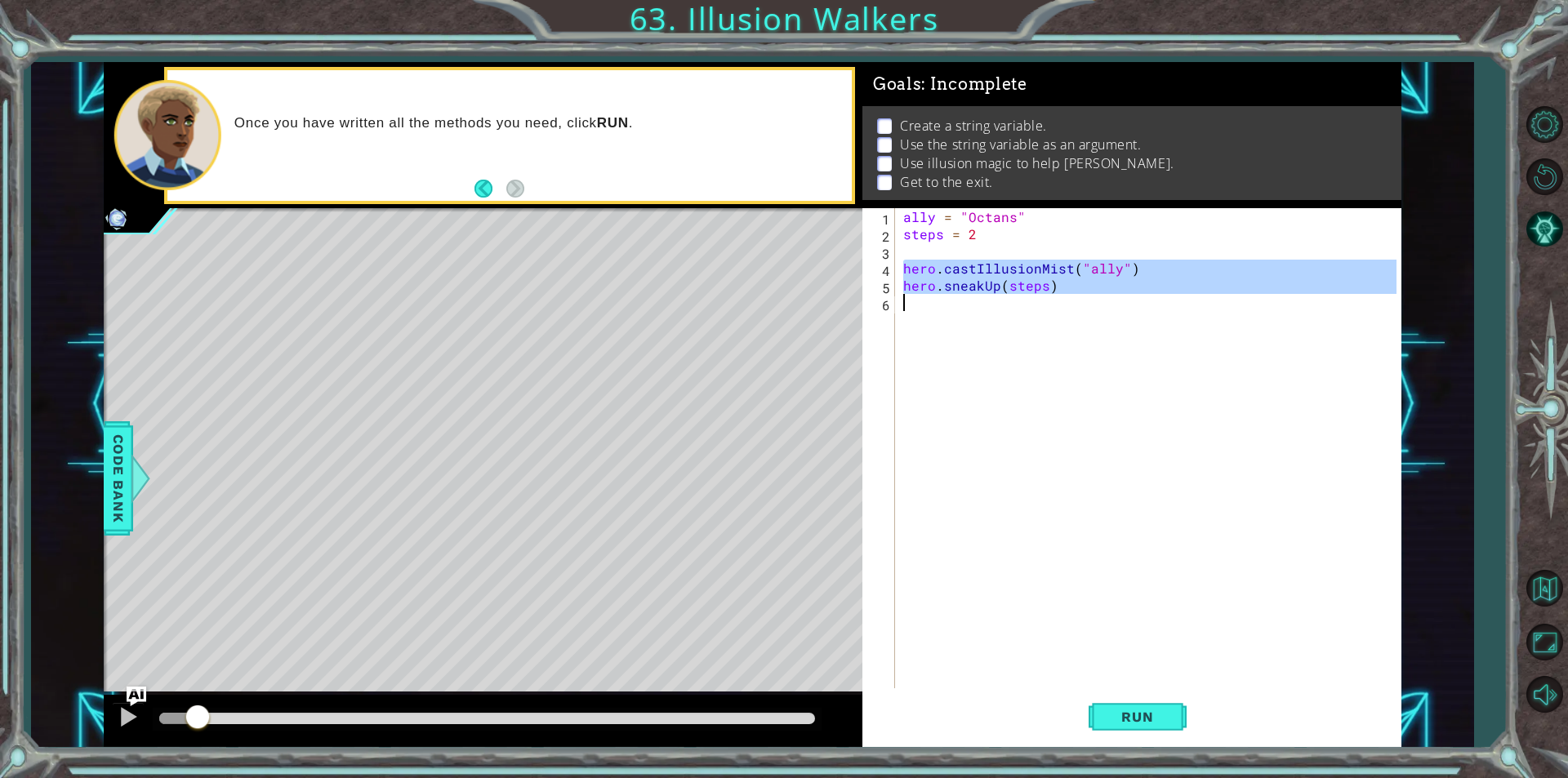
drag, startPoint x: 903, startPoint y: 264, endPoint x: 1044, endPoint y: 298, distance: 145.0
click at [1044, 298] on div "ally = "Octans" steps = 2 hero . castIllusionMist ( "ally" ) hero . sneakUp ( s…" at bounding box center [1152, 465] width 505 height 515
type textarea "hero.sneakUp(steps)"
click at [1030, 319] on div "ally = "Octans" steps = 2 hero . castIllusionMist ( "ally" ) hero . sneakUp ( s…" at bounding box center [1148, 448] width 496 height 480
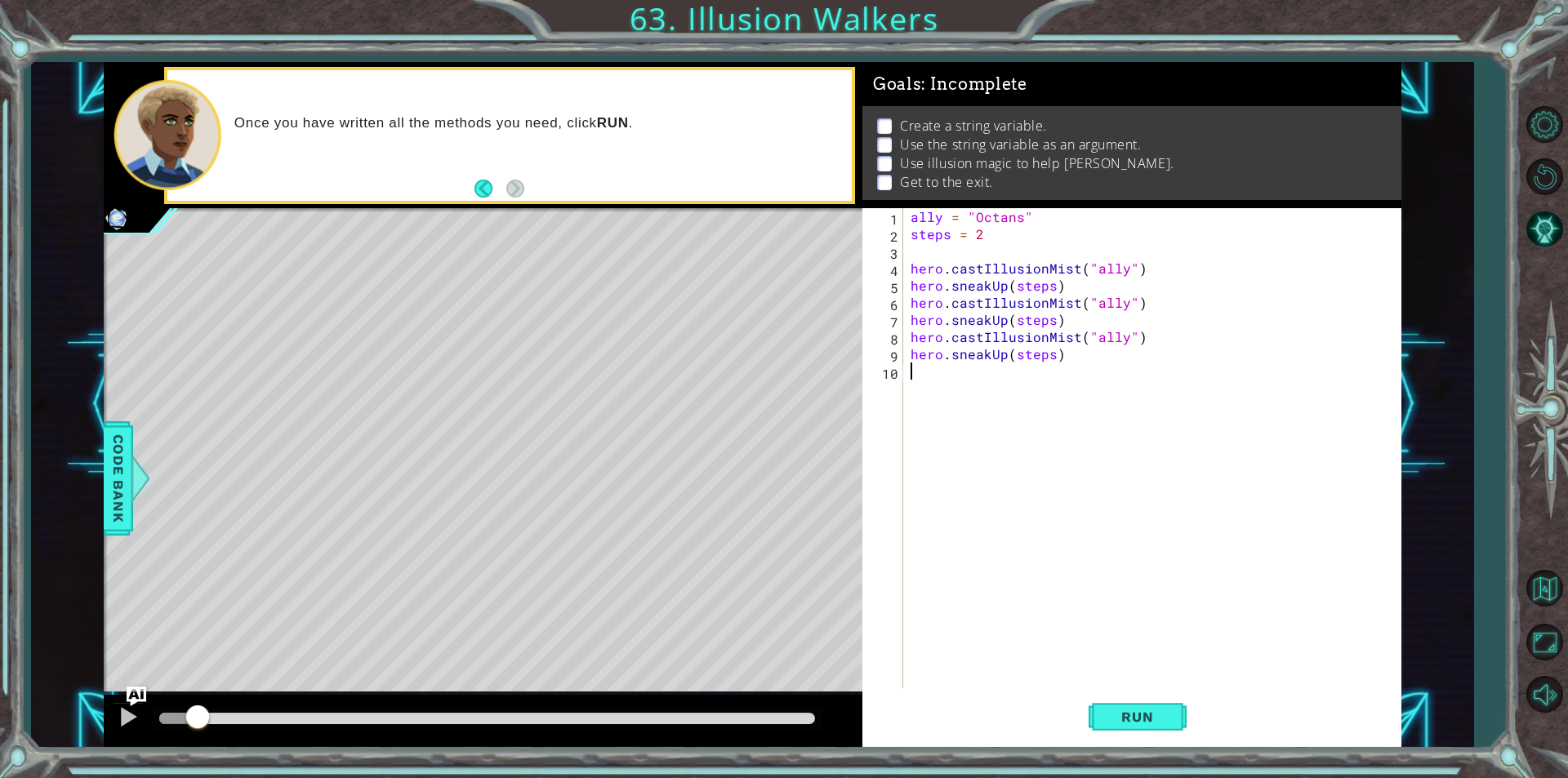
drag, startPoint x: 1086, startPoint y: 379, endPoint x: 1069, endPoint y: 377, distance: 17.1
click at [1069, 377] on div "ally = "Octans" steps = 2 hero . castIllusionMist ( "ally" ) hero . sneakUp ( s…" at bounding box center [1155, 465] width 497 height 515
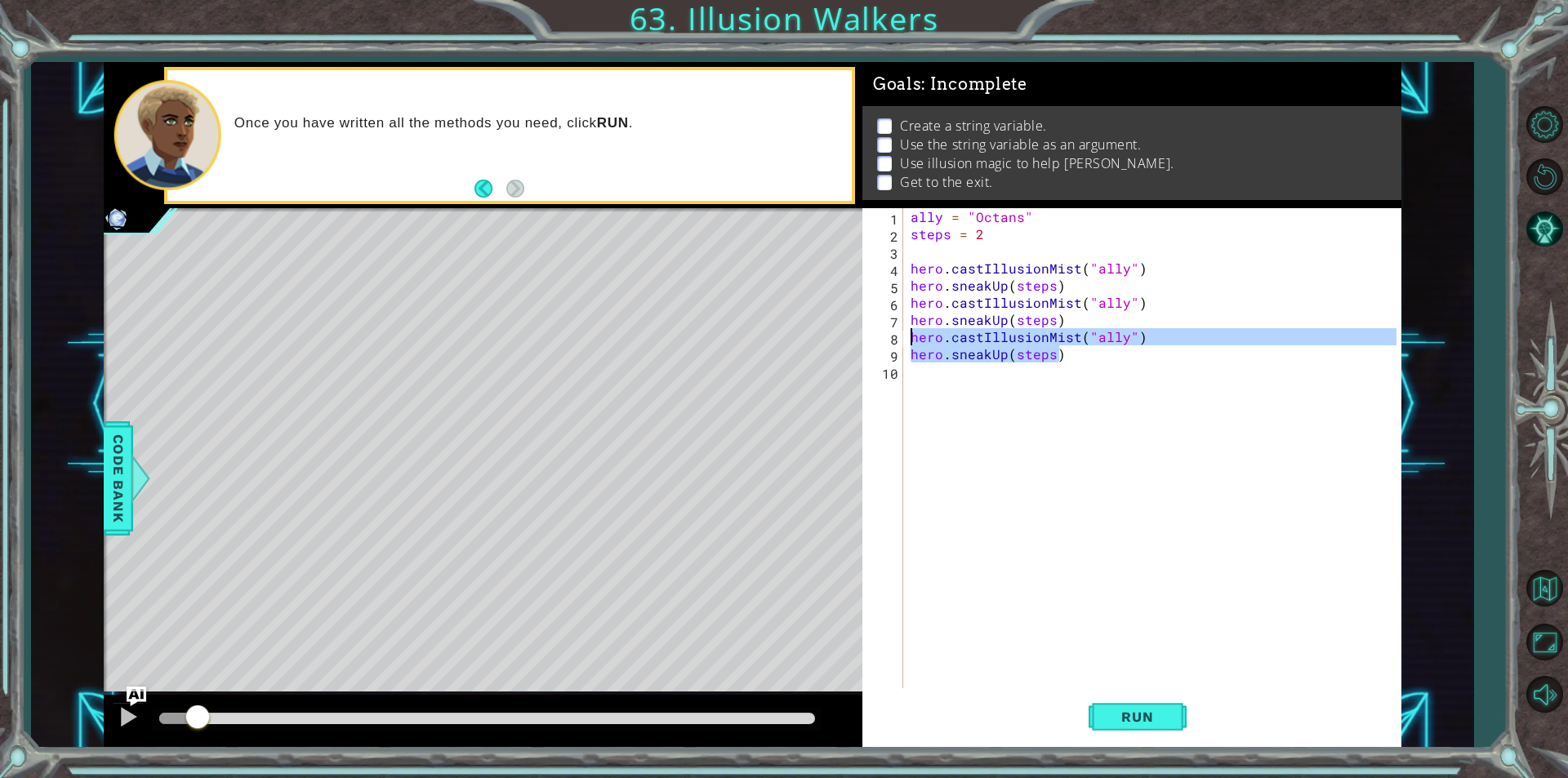
drag, startPoint x: 1065, startPoint y: 360, endPoint x: 896, endPoint y: 334, distance: 171.0
click at [896, 334] on div "1 2 3 4 5 6 7 8 9 10 ally = "Octans" steps = 2 hero . castIllusionMist ( "ally"…" at bounding box center [1129, 448] width 534 height 480
type textarea "hero.castIllusionMist("ally") hero.sneakUp(steps)"
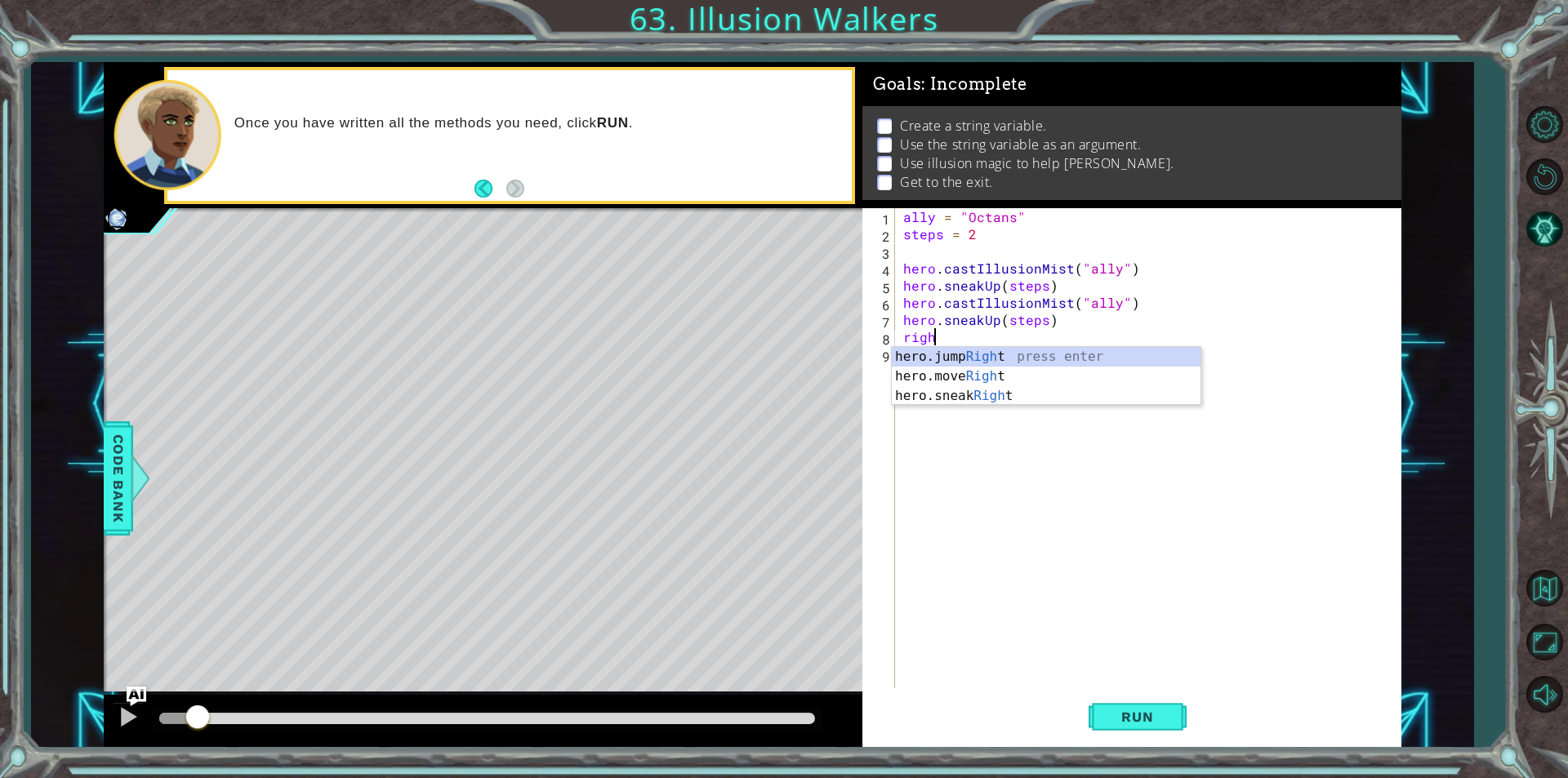
scroll to position [0, 2]
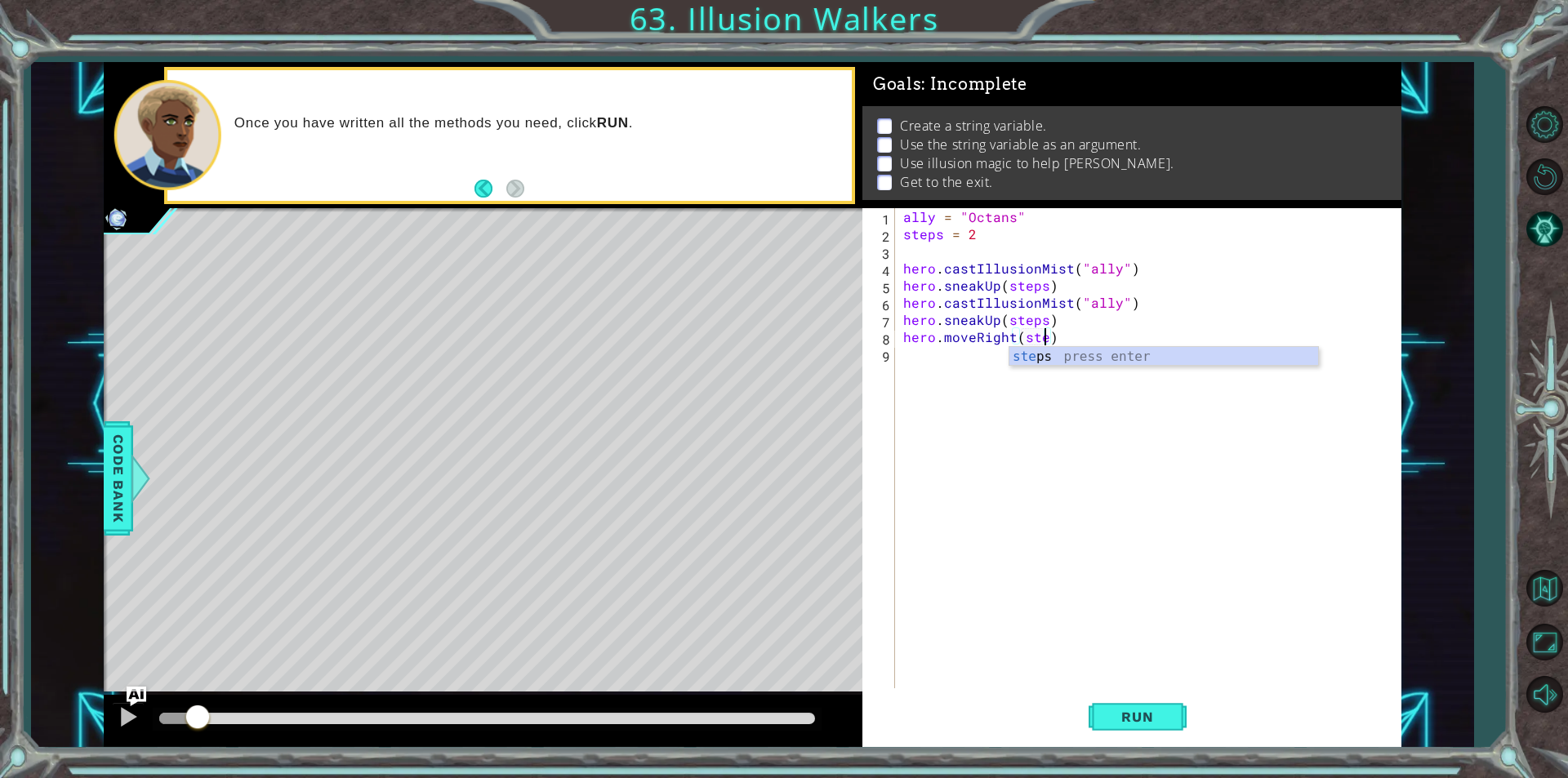
type textarea "hero.moveRight(steps)"
click at [927, 365] on div "ally = "Octans" steps = 2 hero . castIllusionMist ( "ally" ) hero . sneakUp ( s…" at bounding box center [1152, 465] width 505 height 515
click at [1046, 337] on div "ally = "Octans" steps = 2 hero . castIllusionMist ( "ally" ) hero . sneakUp ( s…" at bounding box center [1152, 465] width 505 height 515
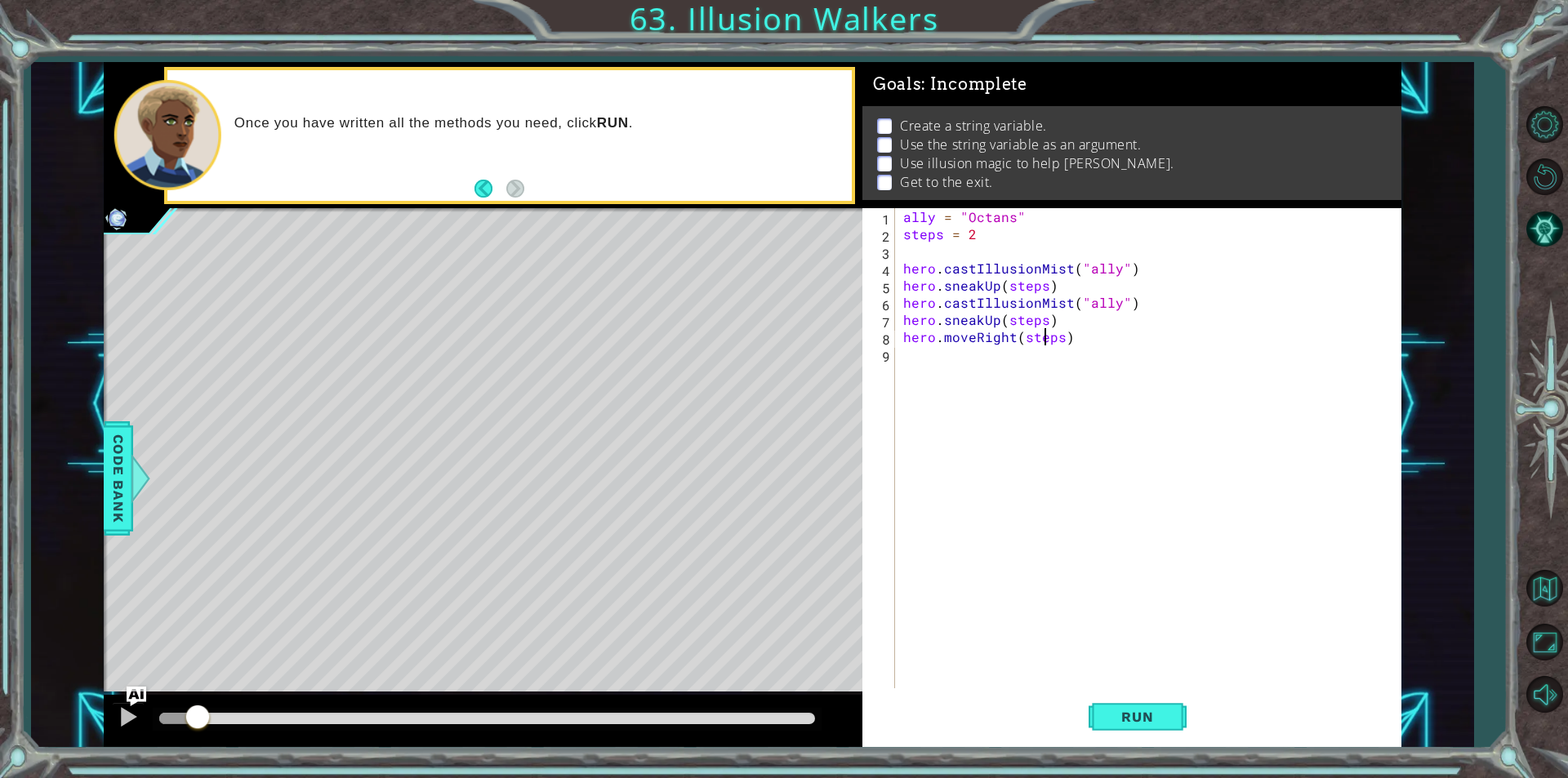
click at [1046, 337] on div "ally = "Octans" steps = 2 hero . castIllusionMist ( "ally" ) hero . sneakUp ( s…" at bounding box center [1152, 465] width 505 height 515
click at [1156, 713] on span "Run" at bounding box center [1137, 716] width 65 height 16
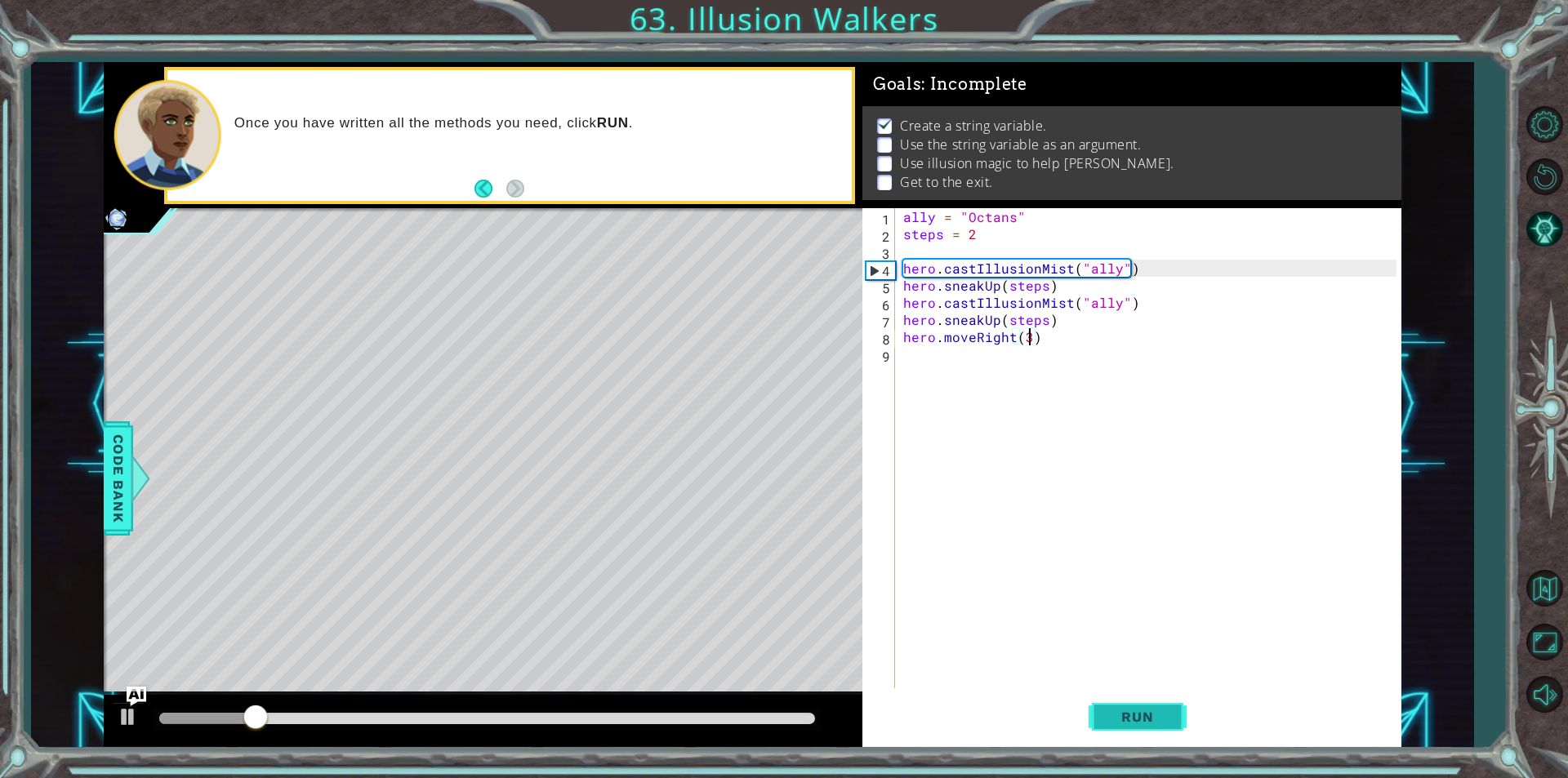
scroll to position [7, 0]
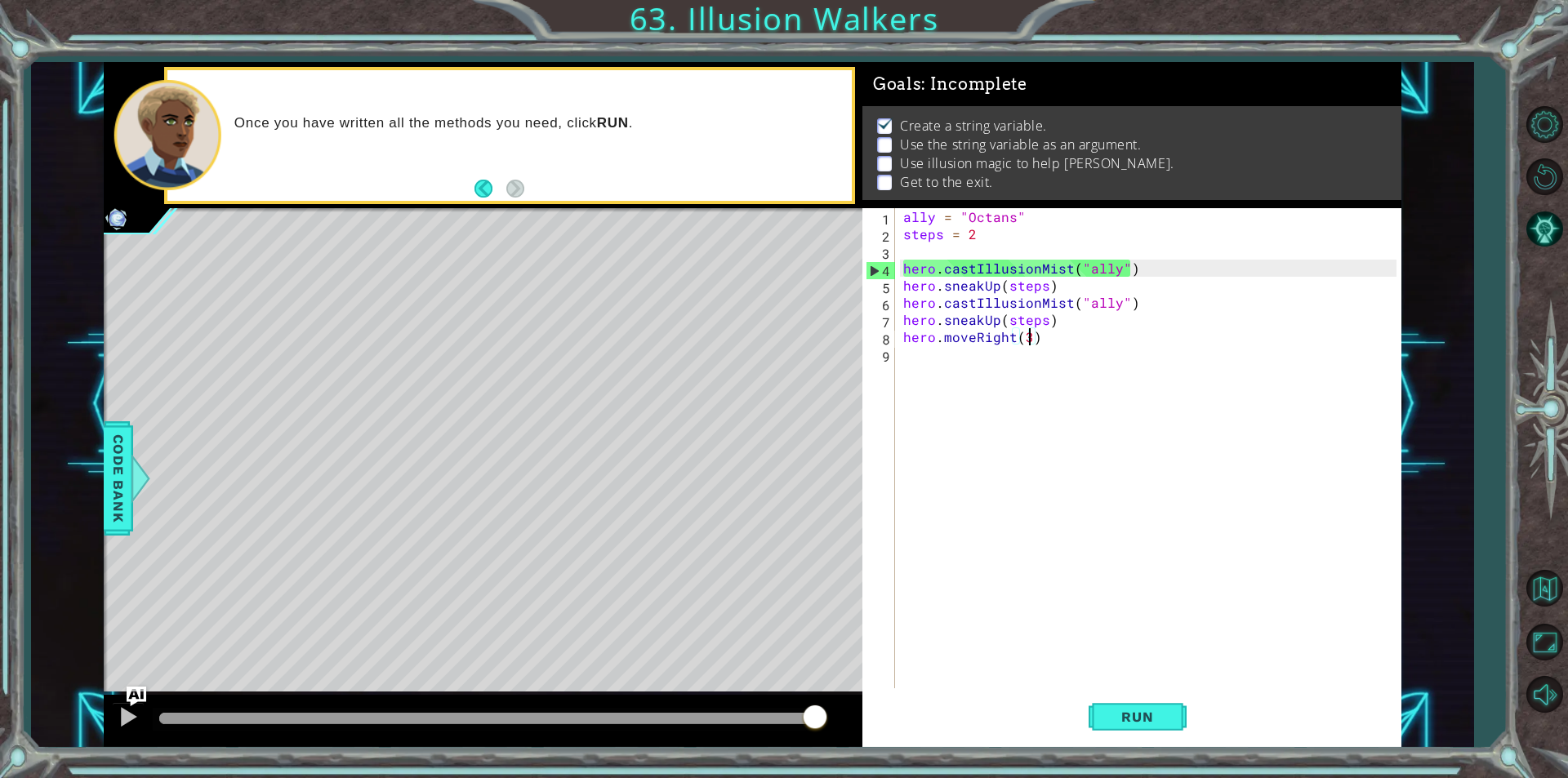
click at [1004, 212] on div "ally = "Octans" steps = 2 hero . castIllusionMist ( "ally" ) hero . sneakUp ( s…" at bounding box center [1152, 465] width 505 height 515
click at [1094, 270] on div "ally = "Octans" steps = 2 hero . castIllusionMist ( "ally" ) hero . sneakUp ( s…" at bounding box center [1152, 465] width 505 height 515
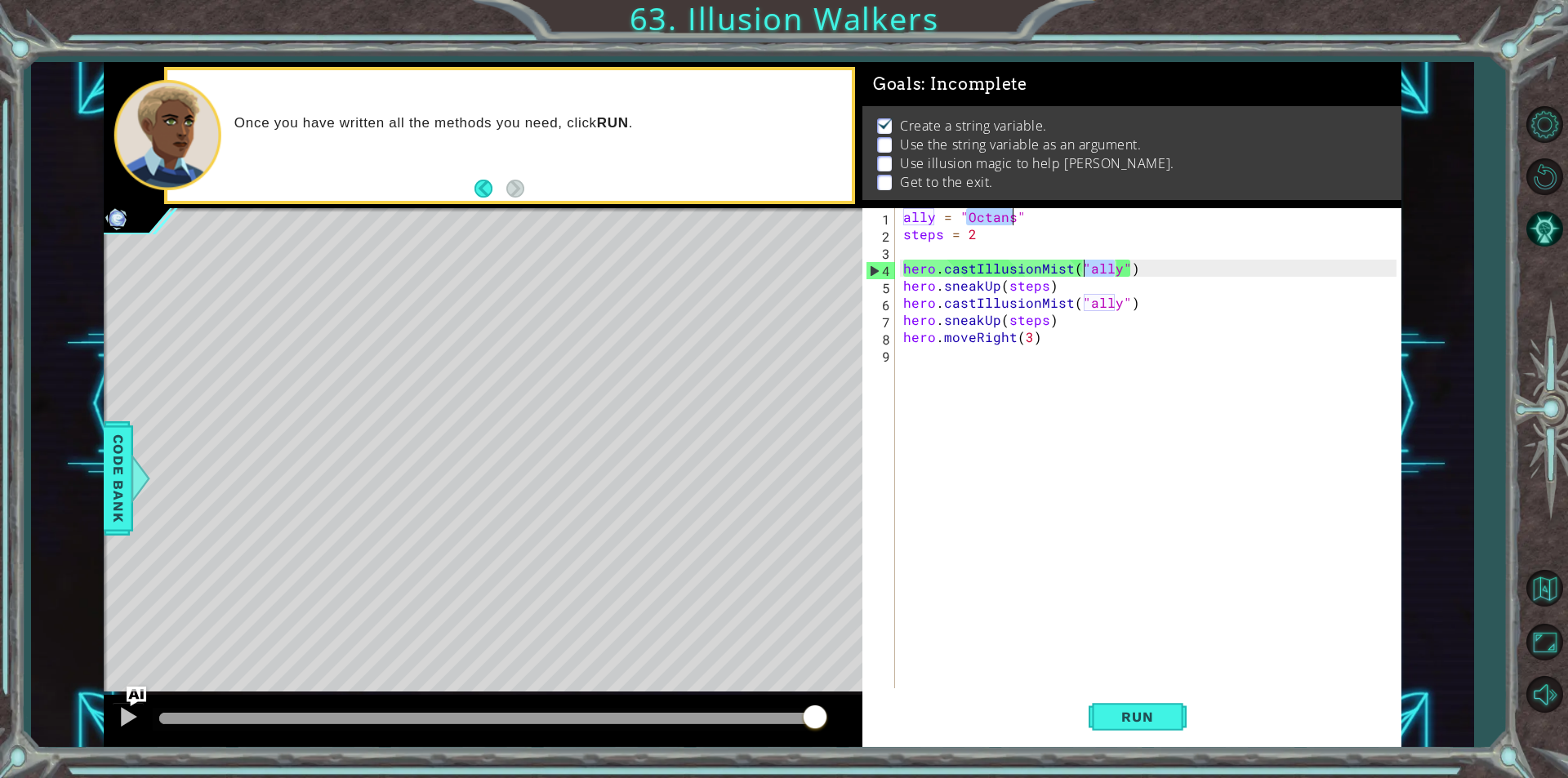
paste textarea "Octans"
click at [1088, 307] on div "ally = "Octans" steps = 2 hero . castIllusionMist ( "Octans" ) hero . sneakUp (…" at bounding box center [1152, 465] width 505 height 515
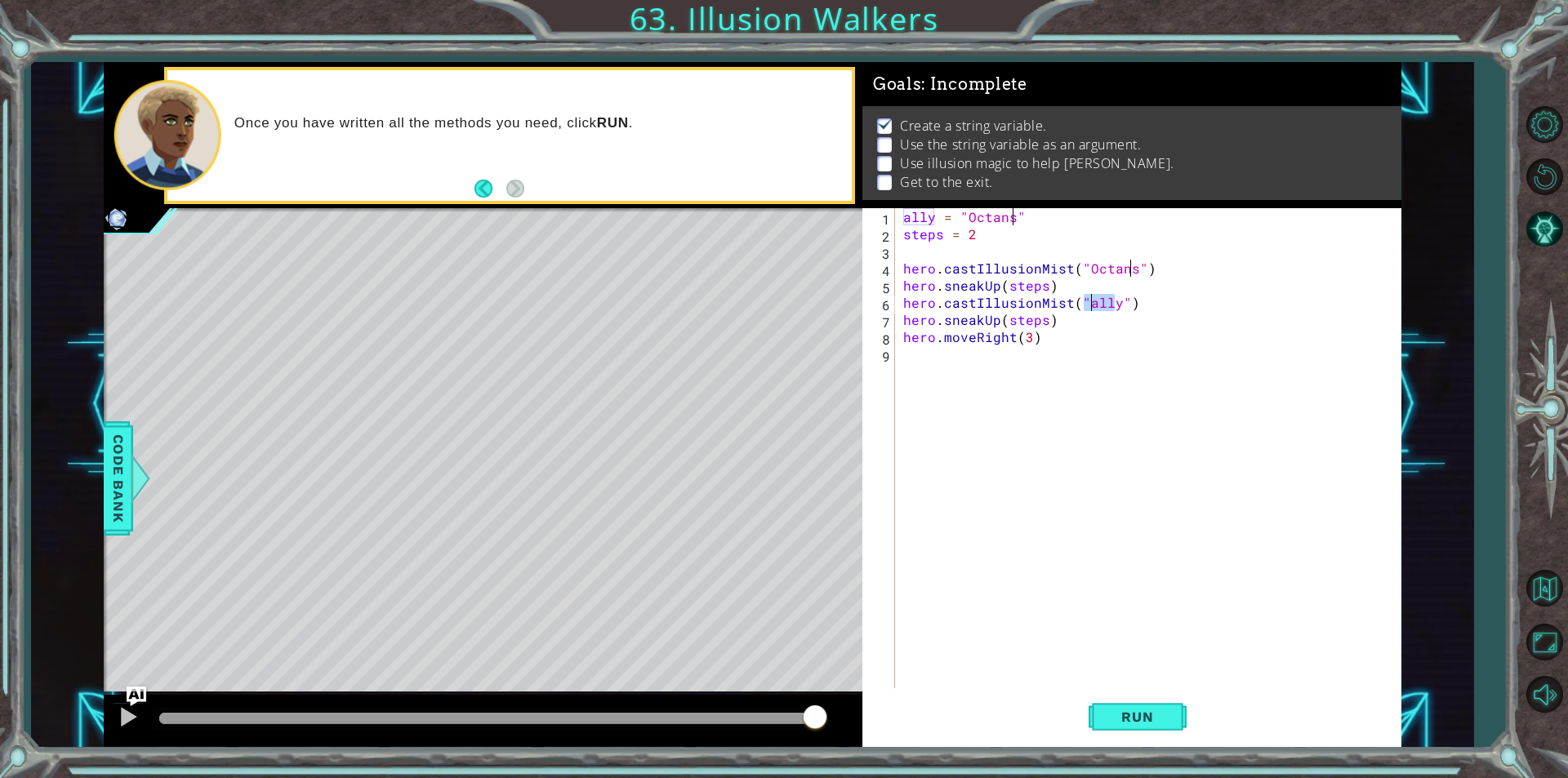
click at [1088, 307] on div "ally = "Octans" steps = 2 hero . castIllusionMist ( "Octans" ) hero . sneakUp (…" at bounding box center [1152, 465] width 505 height 515
paste textarea "Octans"
type textarea "hero.castIllusionMist("Octans")"
click at [1105, 427] on div "ally = "OctansOctans" steps = 2 hero . castIllusionMist ( "OctansOctans" ) hero…" at bounding box center [1152, 465] width 505 height 515
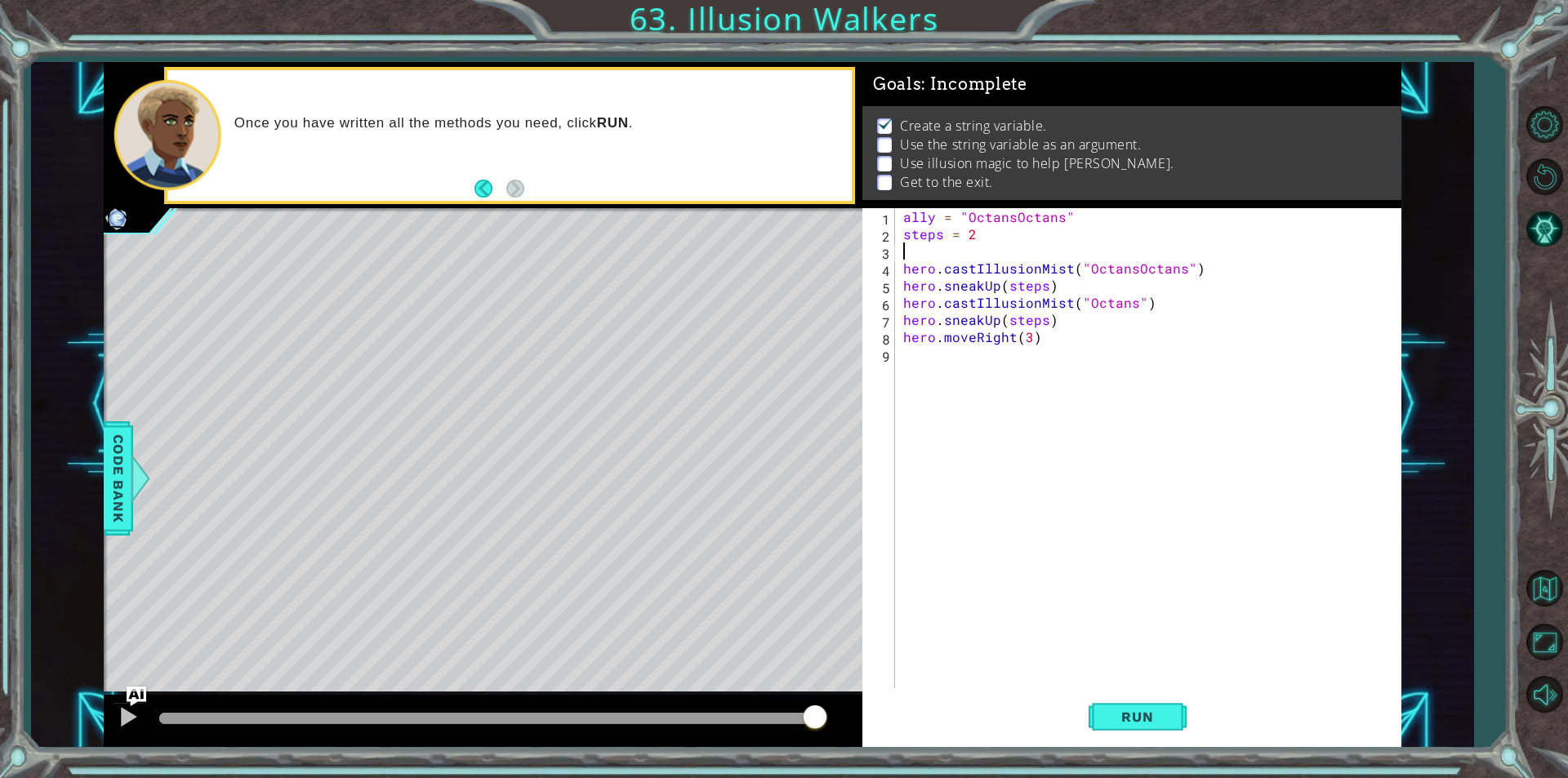
click at [1165, 258] on div "ally = "OctansOctans" steps = 2 hero . castIllusionMist ( "OctansOctans" ) hero…" at bounding box center [1152, 465] width 505 height 515
click at [1164, 264] on div "ally = "OctansOctans" steps = 2 hero . castIllusionMist ( "OctansOctans" ) hero…" at bounding box center [1152, 465] width 505 height 515
paste textarea "Octans"
click at [1016, 215] on div "ally = "OctansOctans" steps = 2 hero . castIllusionMist ( "Octans" ) hero . sne…" at bounding box center [1152, 465] width 505 height 515
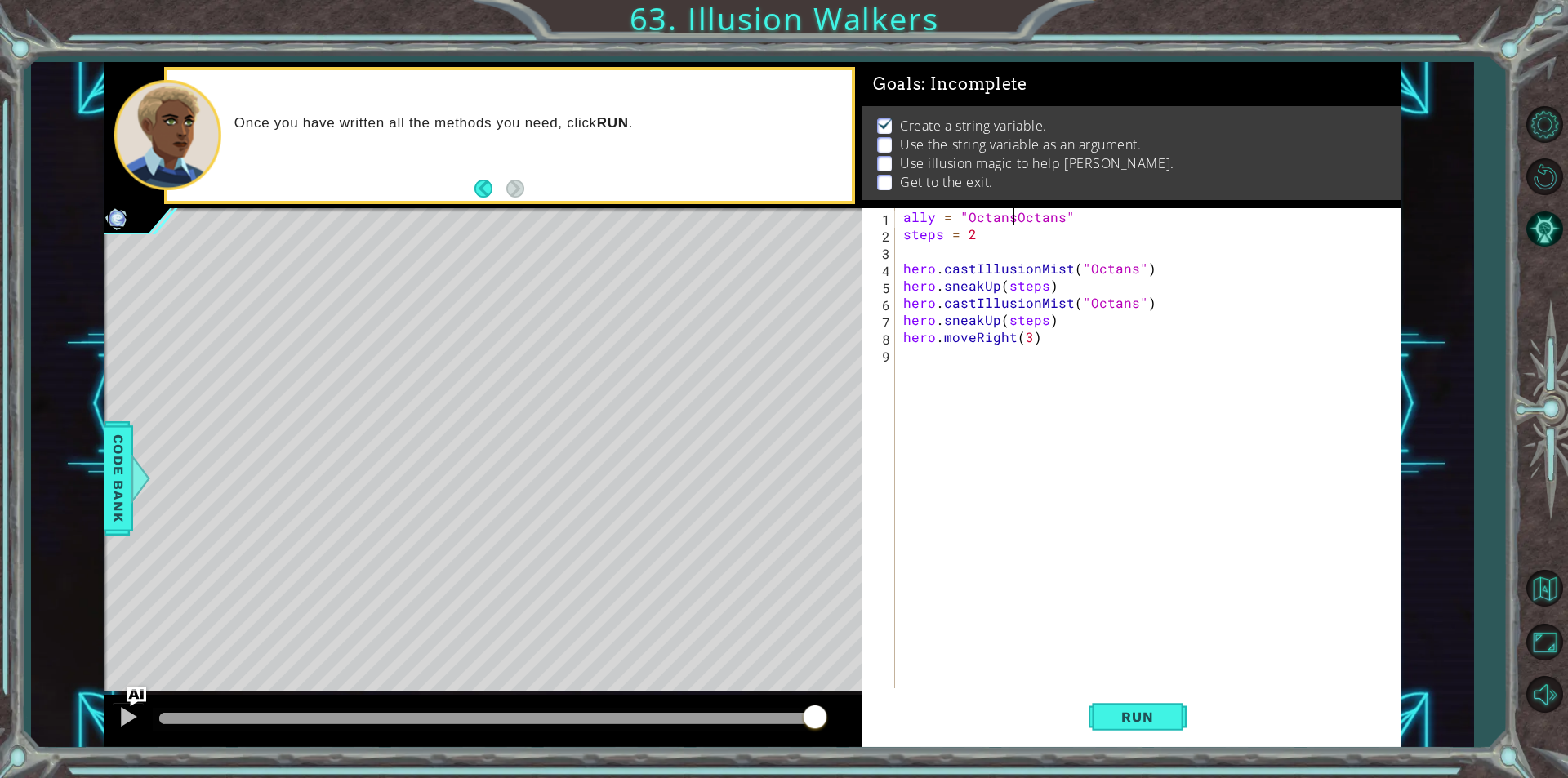
click at [1016, 215] on div "ally = "OctansOctans" steps = 2 hero . castIllusionMist ( "Octans" ) hero . sne…" at bounding box center [1152, 465] width 505 height 515
paste textarea "Code Area"
click at [1113, 729] on button "Run" at bounding box center [1137, 716] width 98 height 54
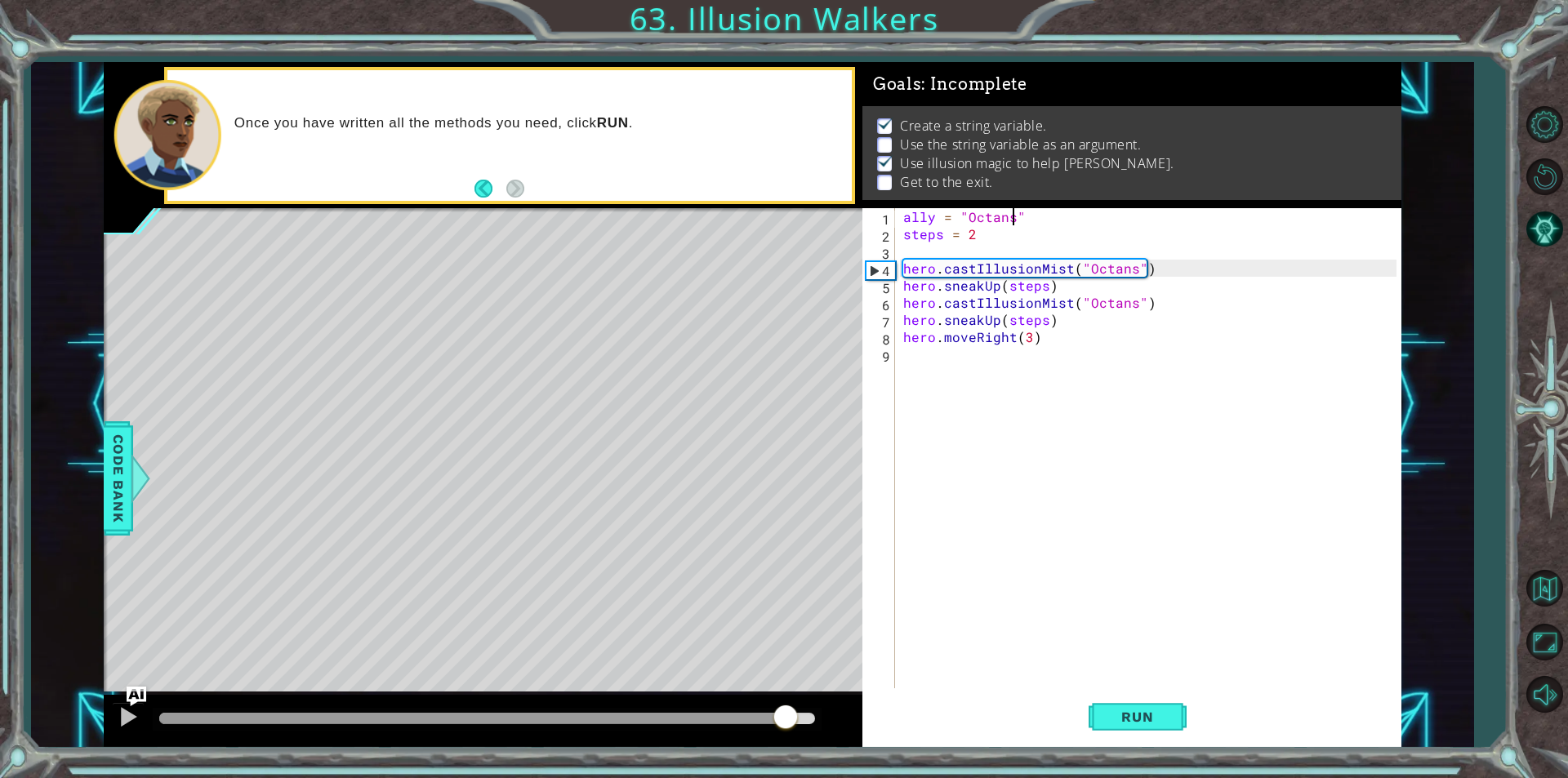
click at [785, 719] on div at bounding box center [487, 718] width 656 height 11
drag, startPoint x: 651, startPoint y: 708, endPoint x: 612, endPoint y: 709, distance: 39.0
click at [612, 709] on div at bounding box center [487, 719] width 668 height 23
drag, startPoint x: 774, startPoint y: 711, endPoint x: 581, endPoint y: 717, distance: 193.1
click at [581, 717] on div at bounding box center [579, 719] width 30 height 30
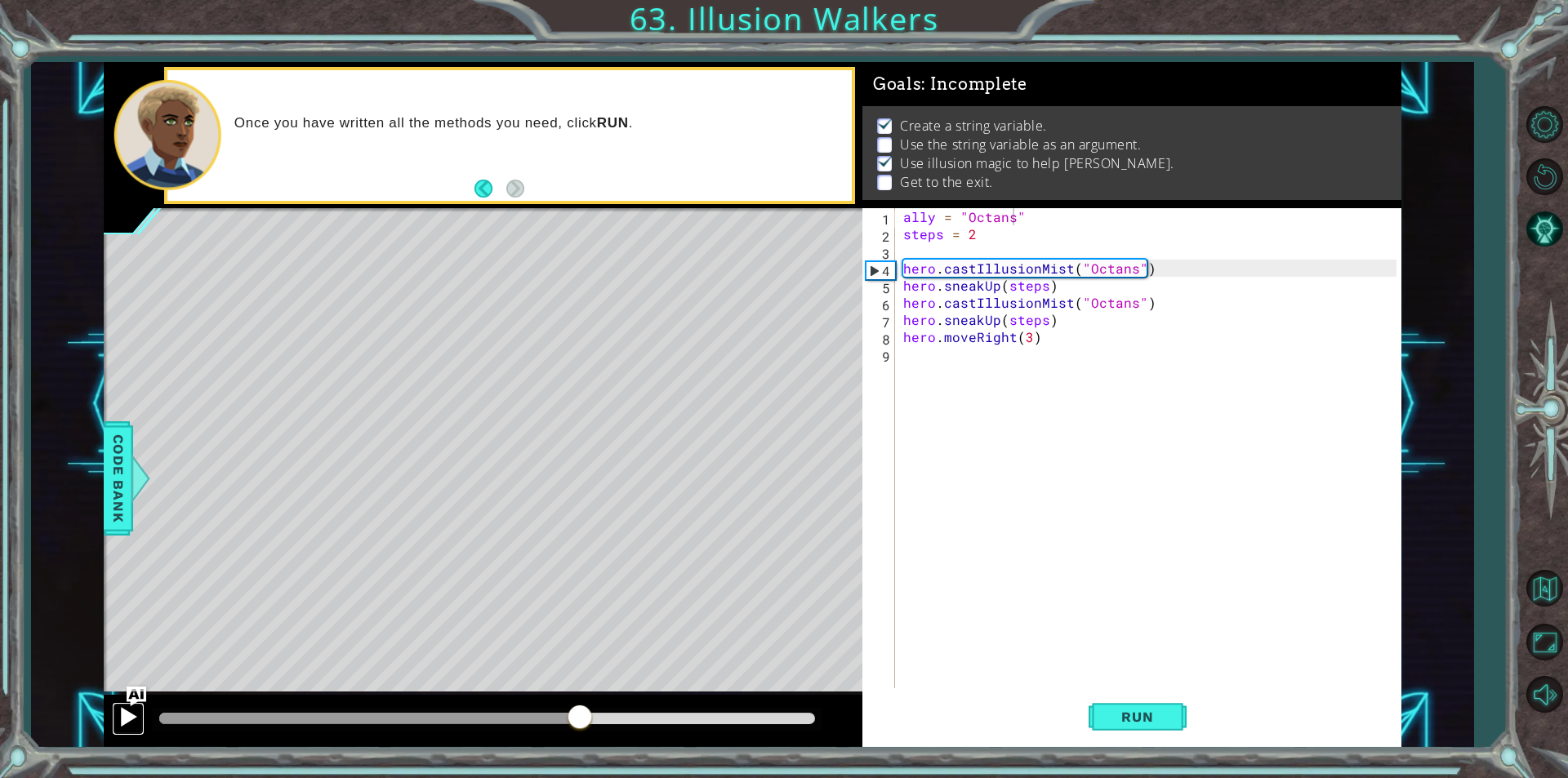
click at [125, 728] on div at bounding box center [127, 717] width 21 height 21
click at [513, 664] on div "methods hero use(thing) moveUp(steps) moveDown(steps) moveLeft(steps) moveRight…" at bounding box center [753, 404] width 1298 height 685
click at [1035, 334] on div "ally = "Octans" steps = 2 hero . castIllusionMist ( "Octans" ) hero . sneakUp (…" at bounding box center [1152, 465] width 505 height 515
click at [1048, 322] on div "ally = "Octans" steps = 2 hero . castIllusionMist ( "Octans" ) hero . sneakUp (…" at bounding box center [1152, 465] width 505 height 515
type textarea "hero.sneakUp(steps)"
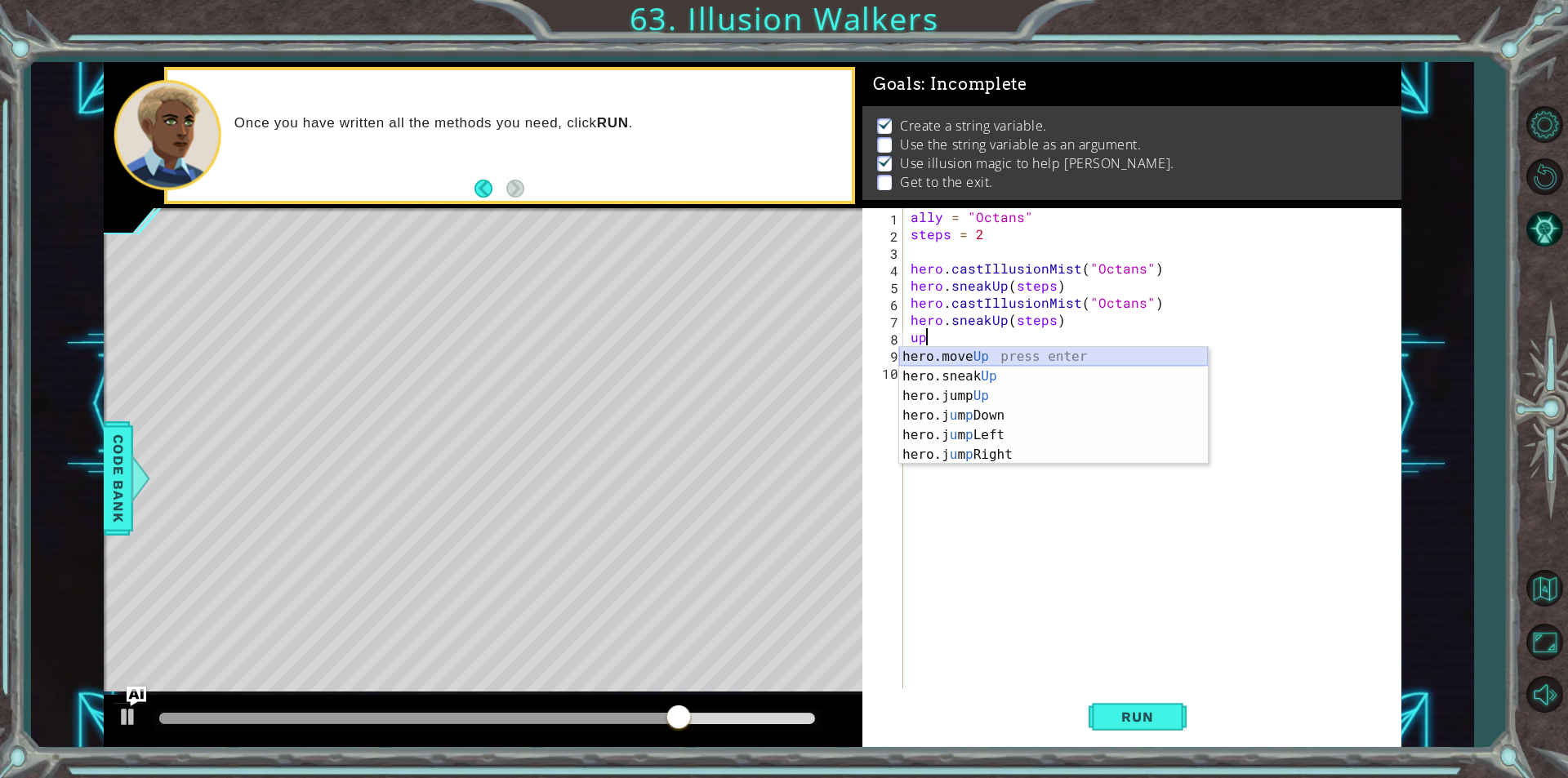
click at [957, 357] on div "hero.move Up press enter hero.sneak Up press enter hero.jump Up press enter her…" at bounding box center [1052, 426] width 308 height 157
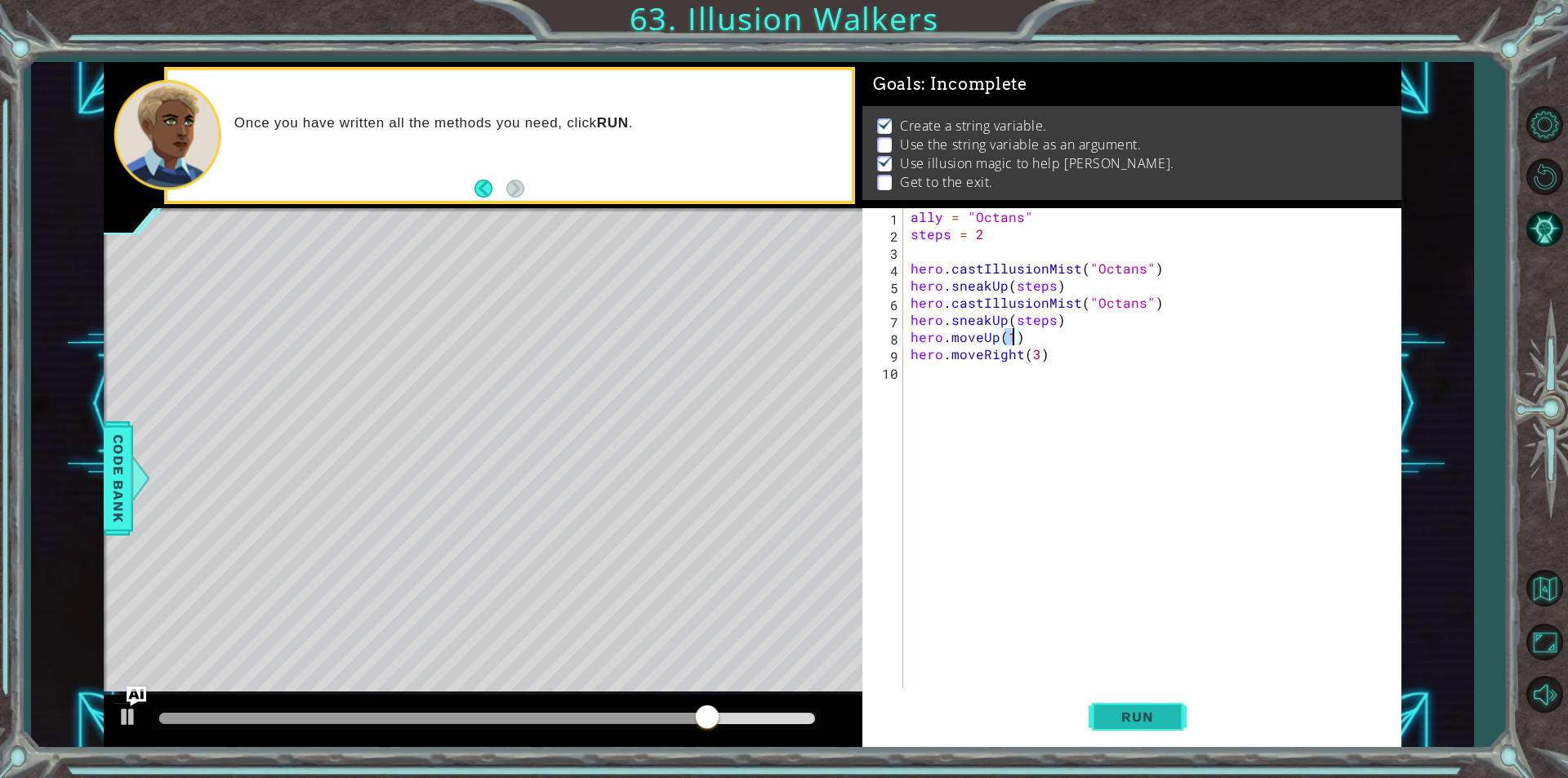
click at [1137, 722] on span "Run" at bounding box center [1137, 716] width 65 height 16
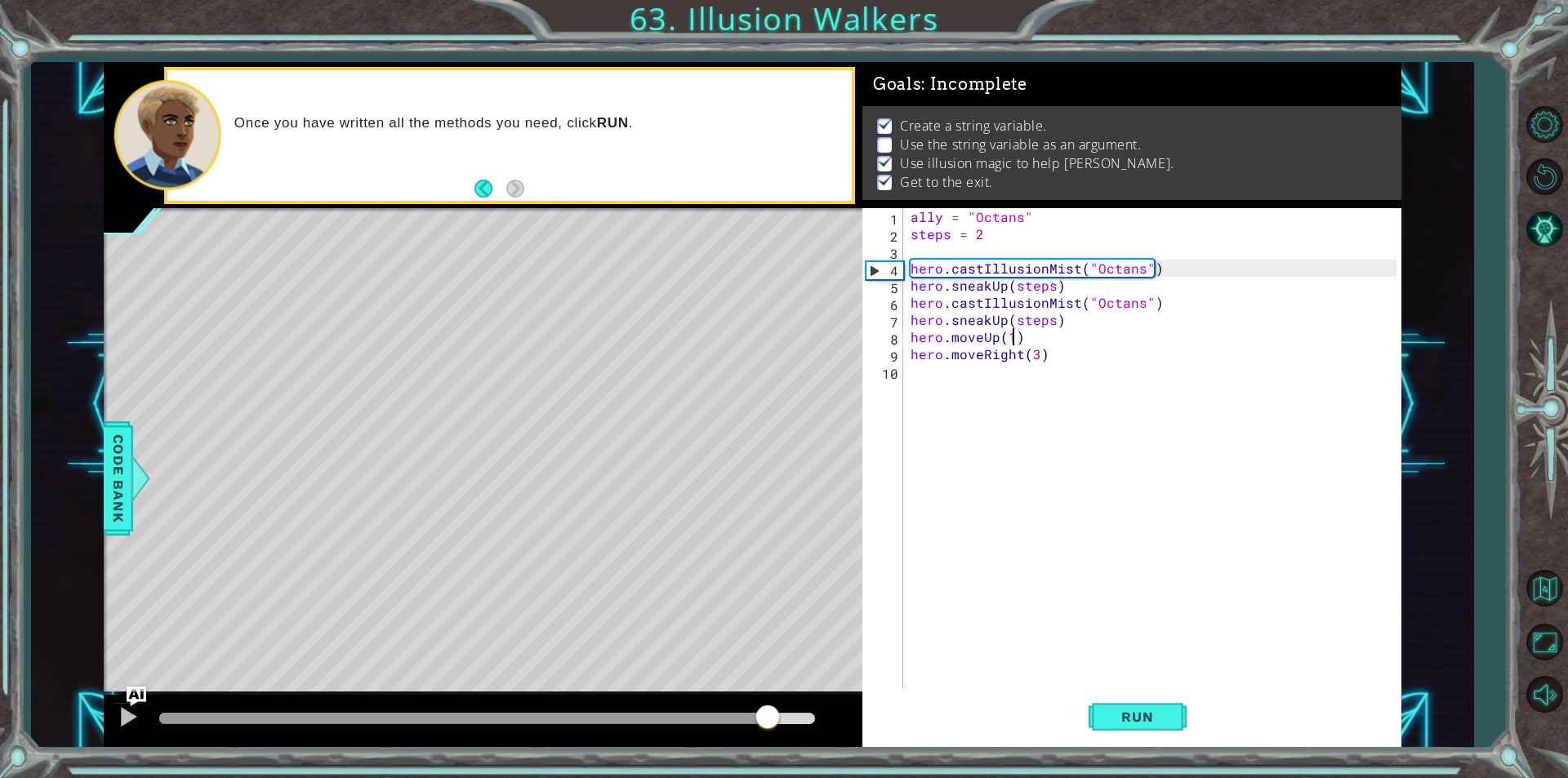
click at [768, 599] on div "methods hero use(thing) moveUp(steps) moveDown(steps) moveLeft(steps) moveRight…" at bounding box center [753, 404] width 1298 height 685
click at [919, 208] on div "ally = "Octans" steps = 2 hero . castIllusionMist ( "Octans" ) hero . sneakUp (…" at bounding box center [1155, 465] width 497 height 515
type textarea "ally = "Octans""
click at [919, 208] on div "ally = "Octans" steps = 2 hero . castIllusionMist ( "Octans" ) hero . sneakUp (…" at bounding box center [1155, 465] width 497 height 515
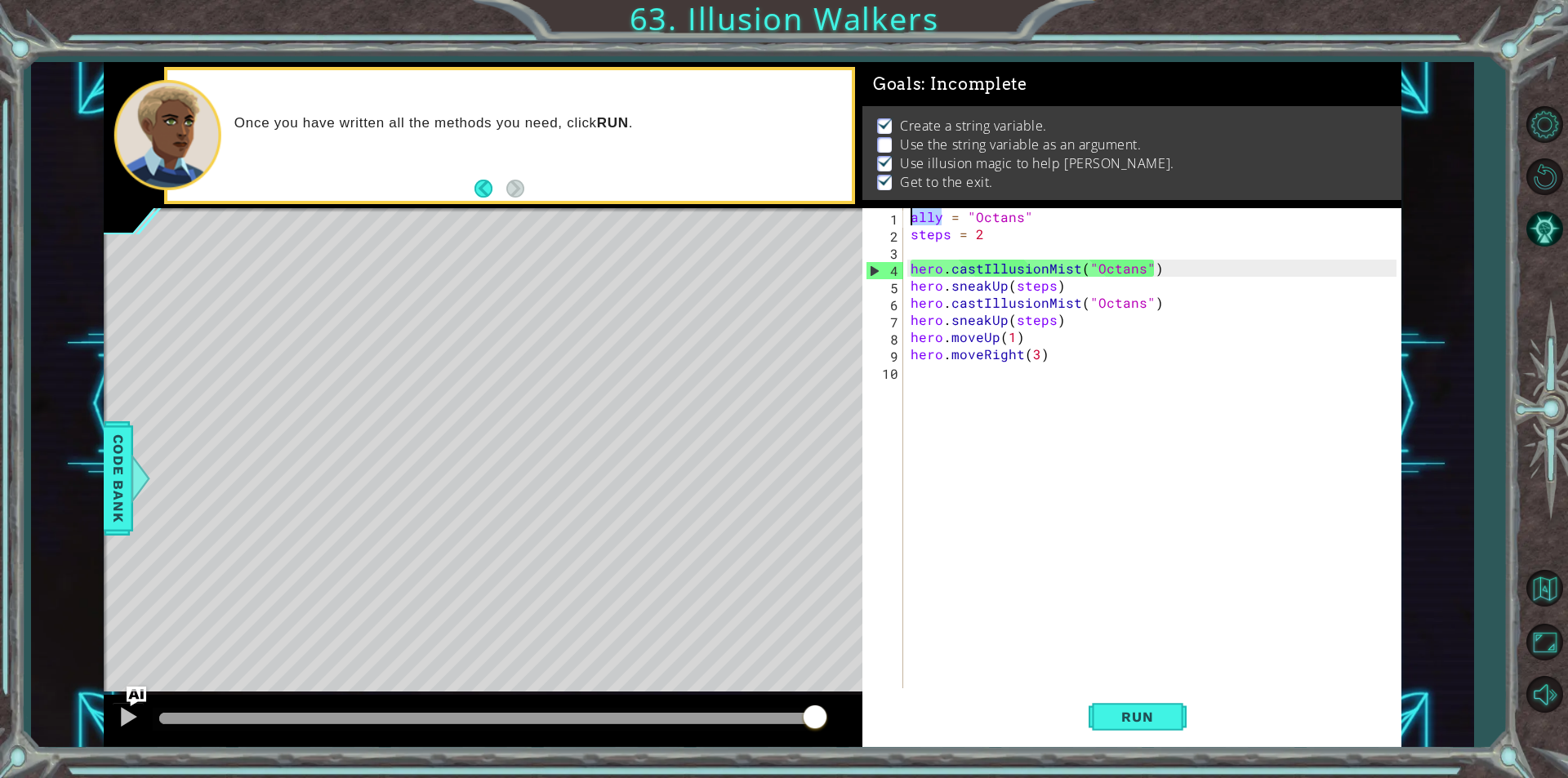
click at [1179, 377] on div "ally = "Octans" steps = 2 hero . castIllusionMist ( "Octans" ) hero . sneakUp (…" at bounding box center [1155, 465] width 497 height 515
click at [1529, 222] on button "AI Hint" at bounding box center [1544, 228] width 48 height 48
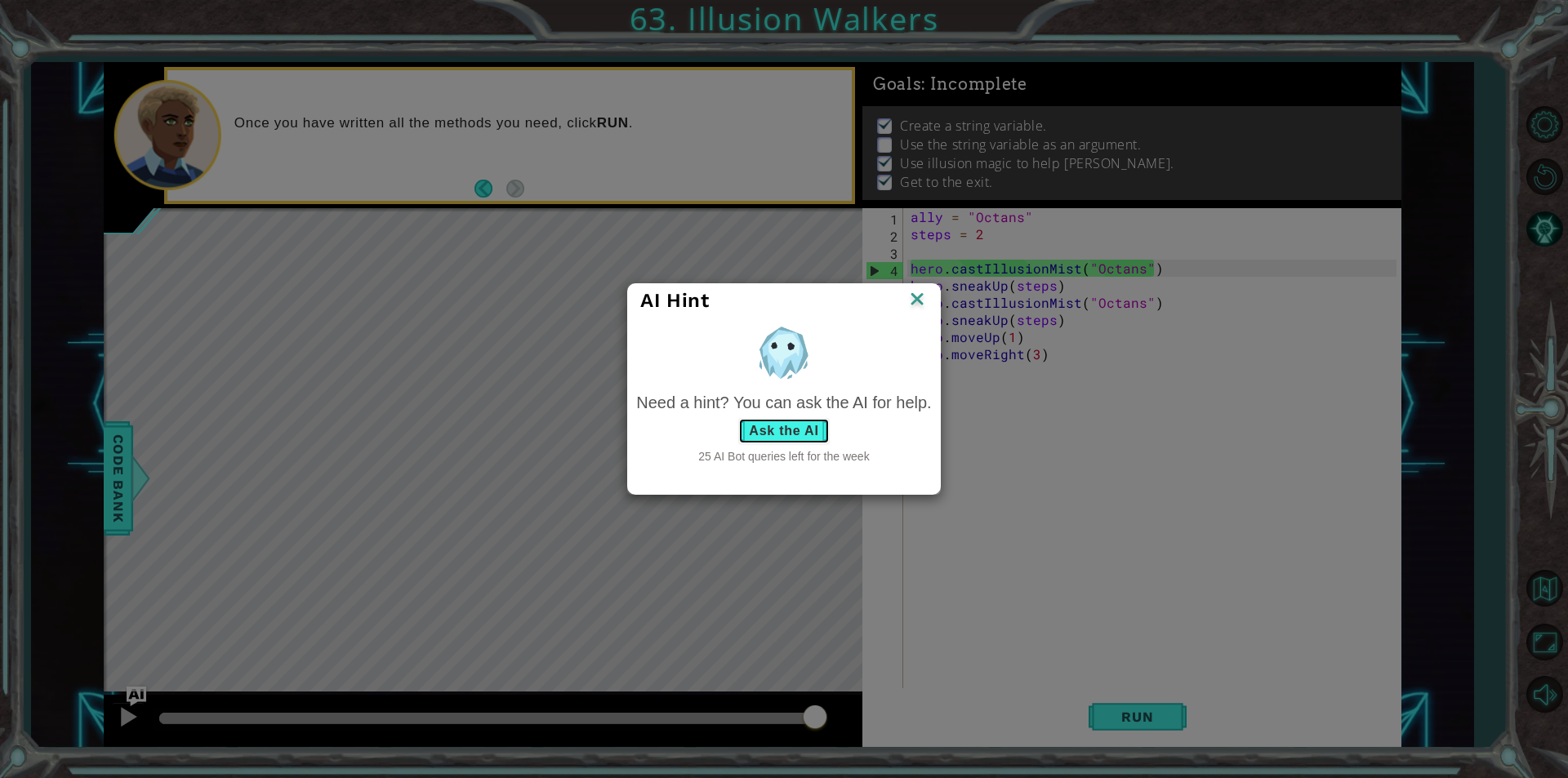
click at [753, 426] on button "Ask the AI" at bounding box center [783, 431] width 91 height 26
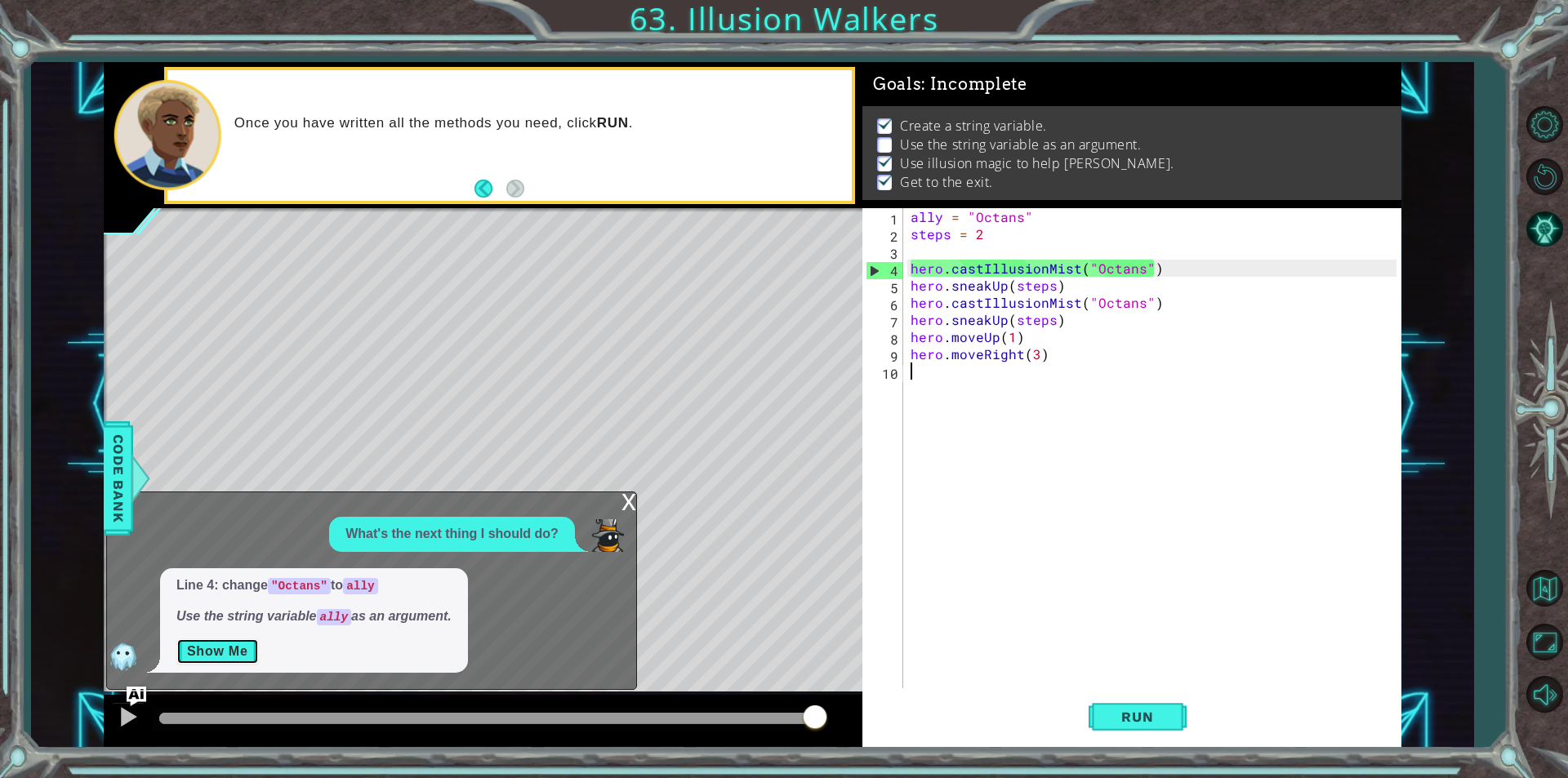
click at [213, 647] on button "Show Me" at bounding box center [217, 651] width 82 height 26
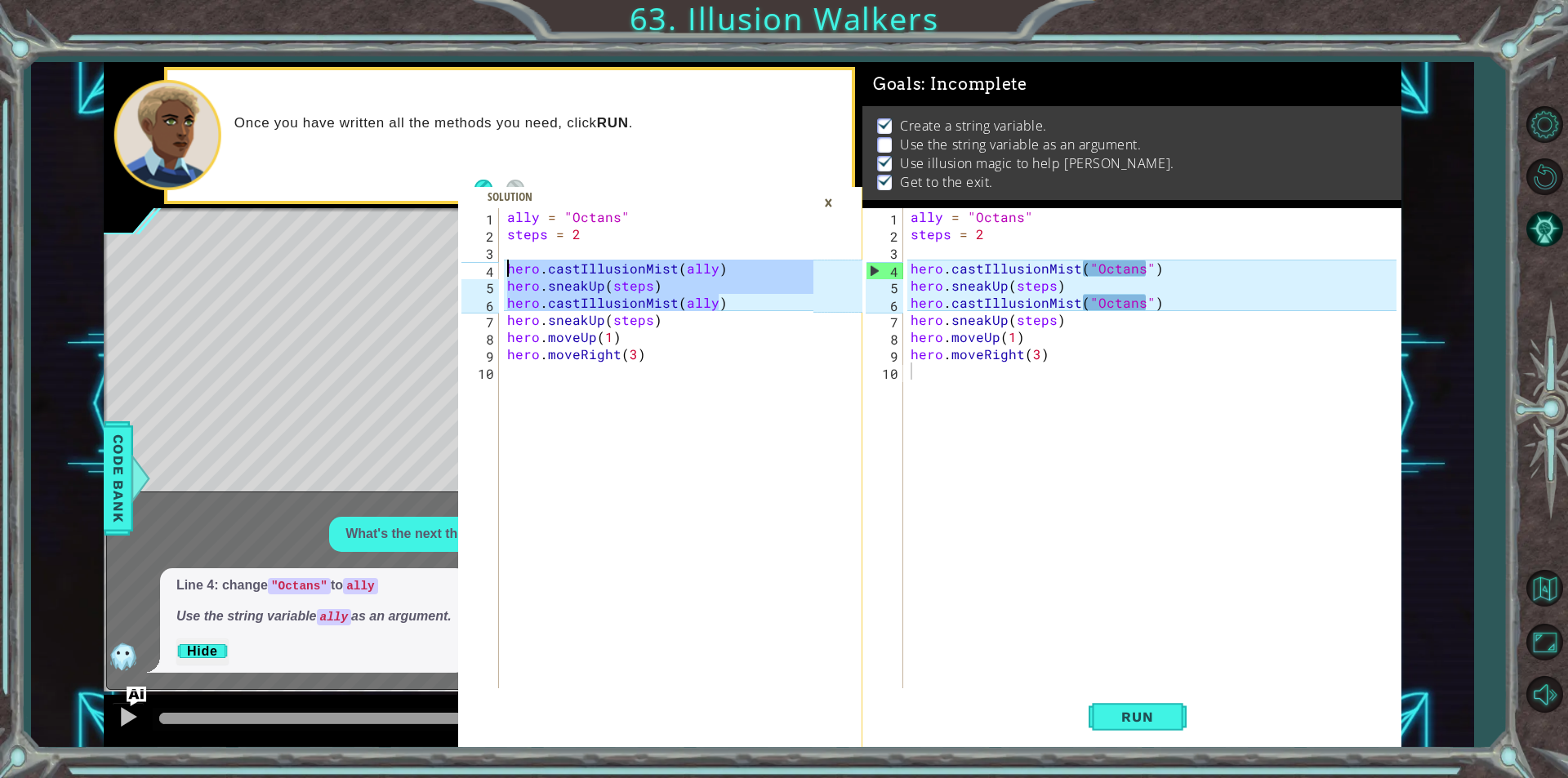
drag, startPoint x: 756, startPoint y: 308, endPoint x: 495, endPoint y: 269, distance: 263.9
click at [495, 269] on div "hero.castIllusionMist(ally) 1 2 3 4 5 6 7 8 9 10 ally = "Octans" steps = 2 hero…" at bounding box center [635, 448] width 355 height 480
type textarea "hero.castIllusionMist(ally) hero.sneakUp(steps)"
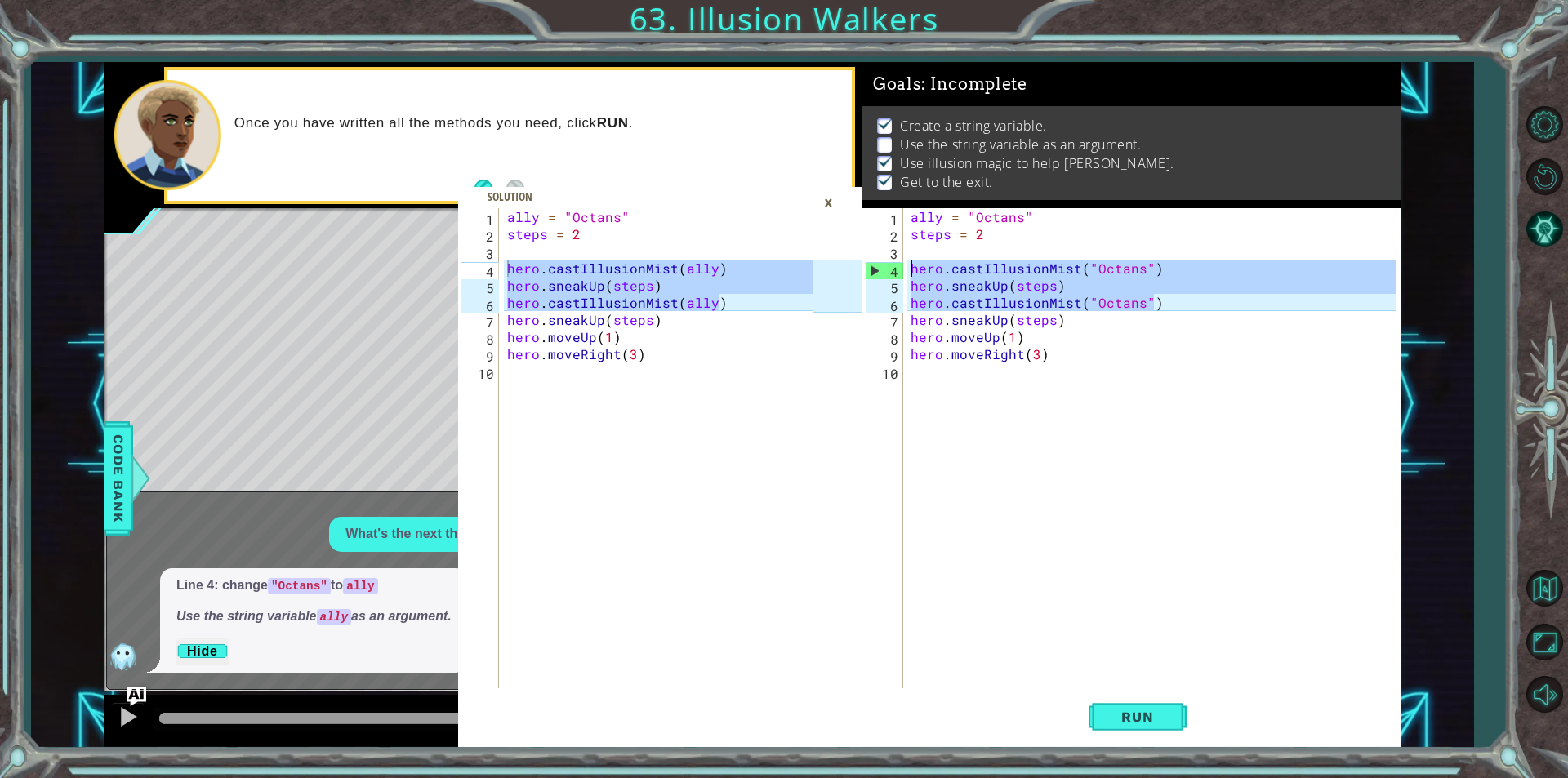
drag, startPoint x: 1201, startPoint y: 309, endPoint x: 836, endPoint y: 262, distance: 368.0
click at [836, 262] on div "hero.castIllusionMist(ally) hero.sneakUp(steps) 1 2 3 4 5 6 7 8 9 10 ally = "Oc…" at bounding box center [753, 404] width 1298 height 685
paste textarea "ally"
type textarea "hero.castIllusionMist(ally)"
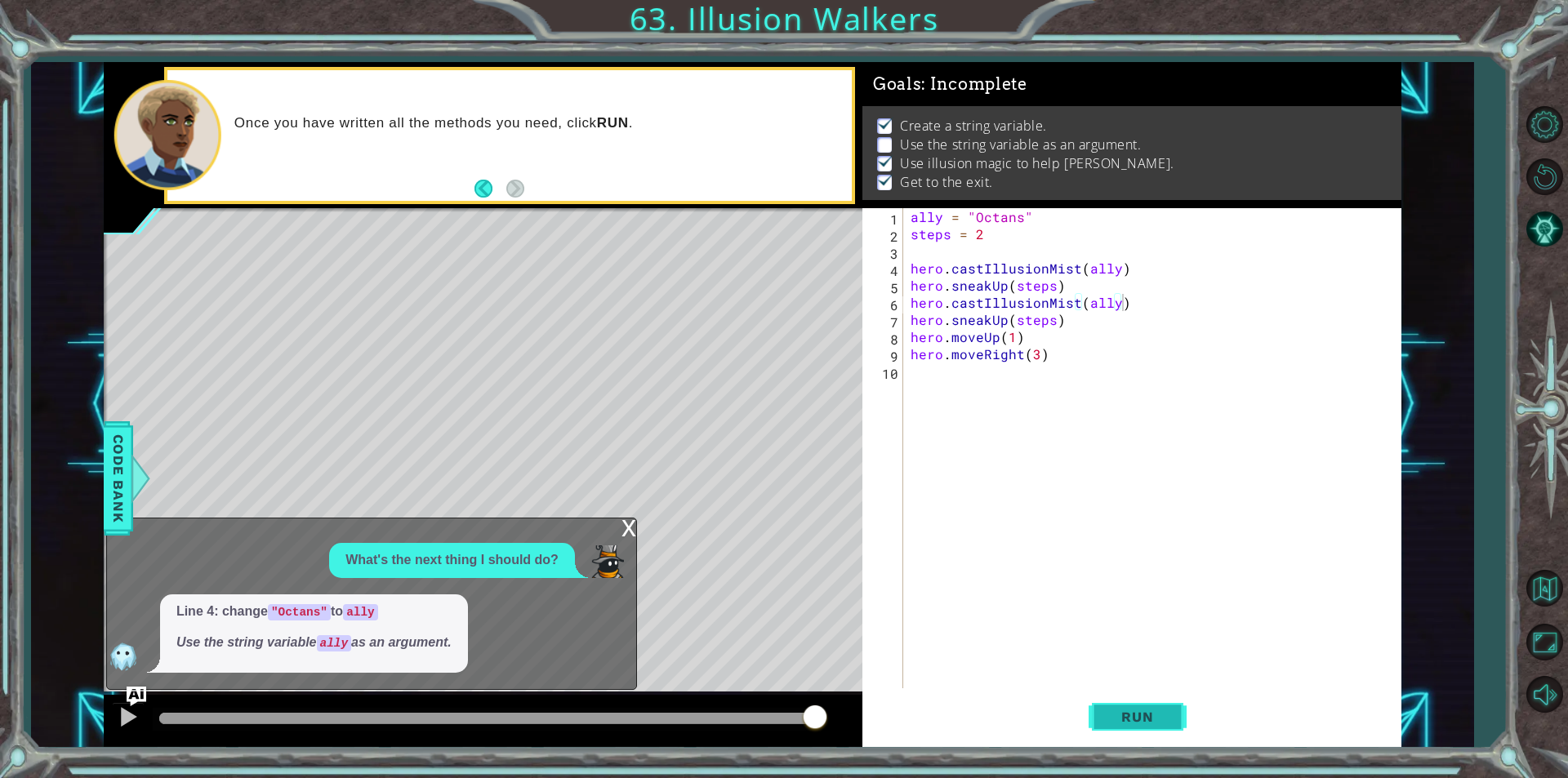
click at [1110, 712] on span "Run" at bounding box center [1137, 716] width 65 height 16
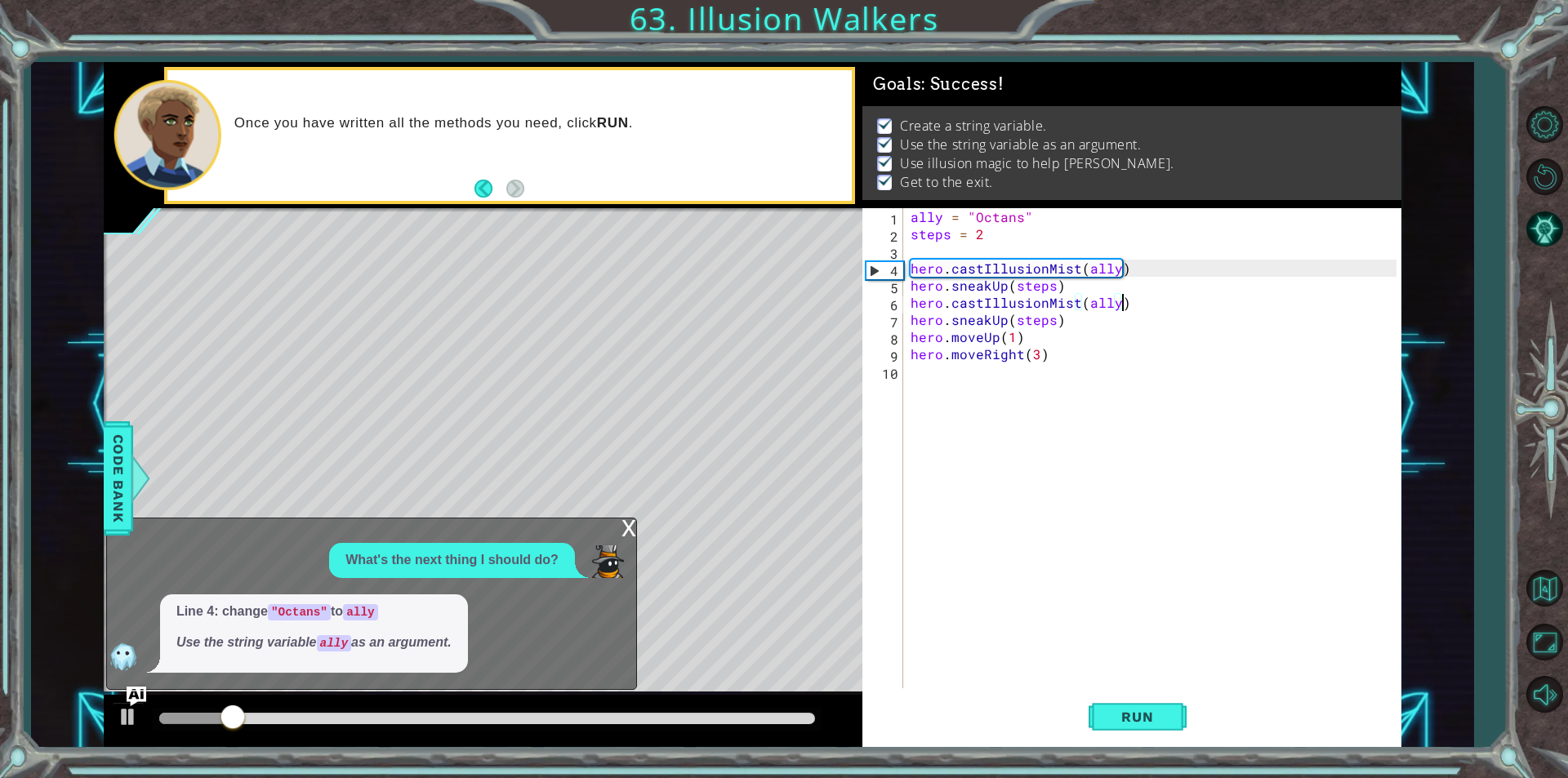
click at [623, 523] on div "x" at bounding box center [629, 526] width 14 height 16
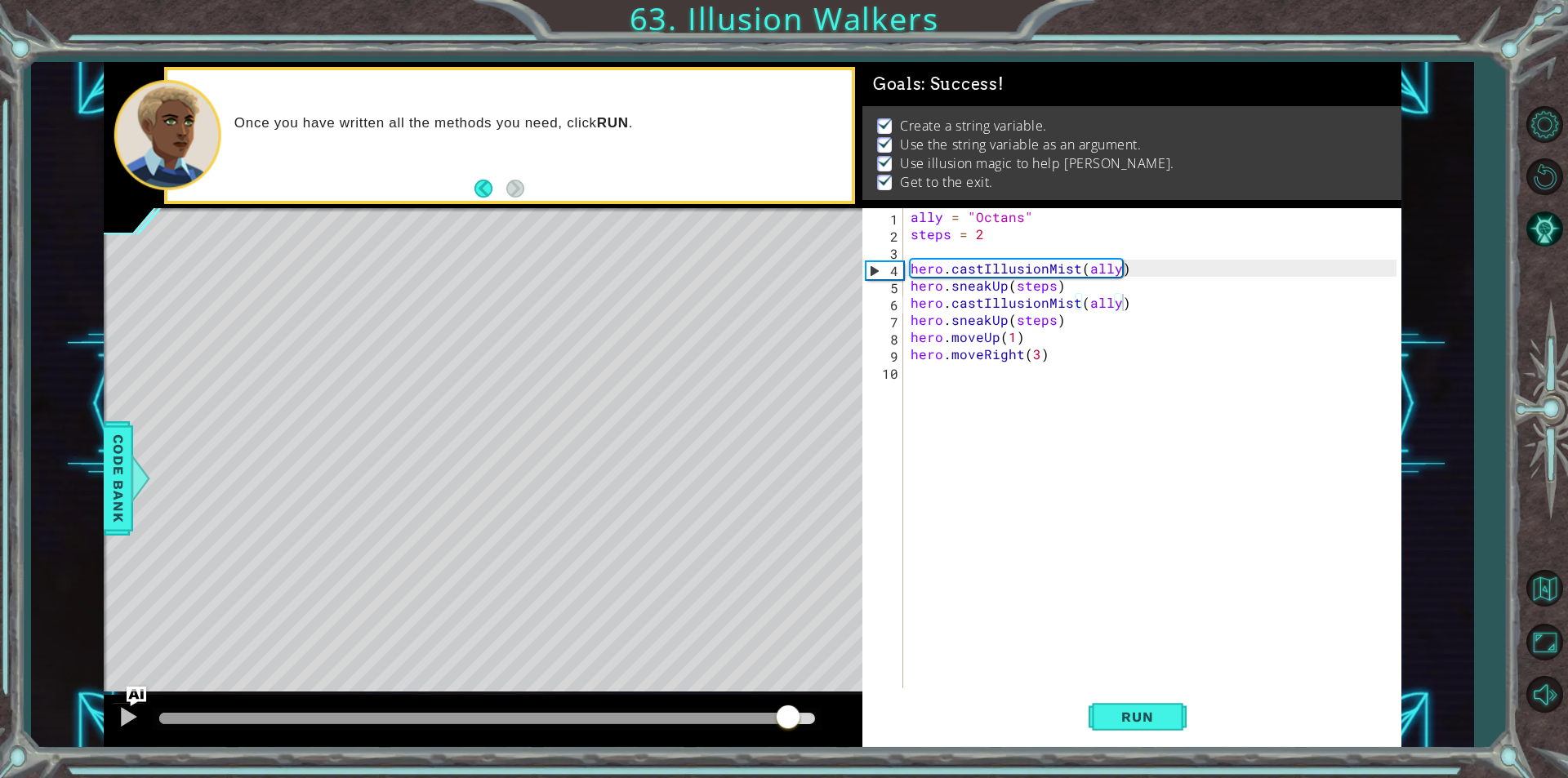
click at [789, 716] on div at bounding box center [487, 718] width 656 height 11
click at [113, 716] on button at bounding box center [128, 719] width 32 height 33
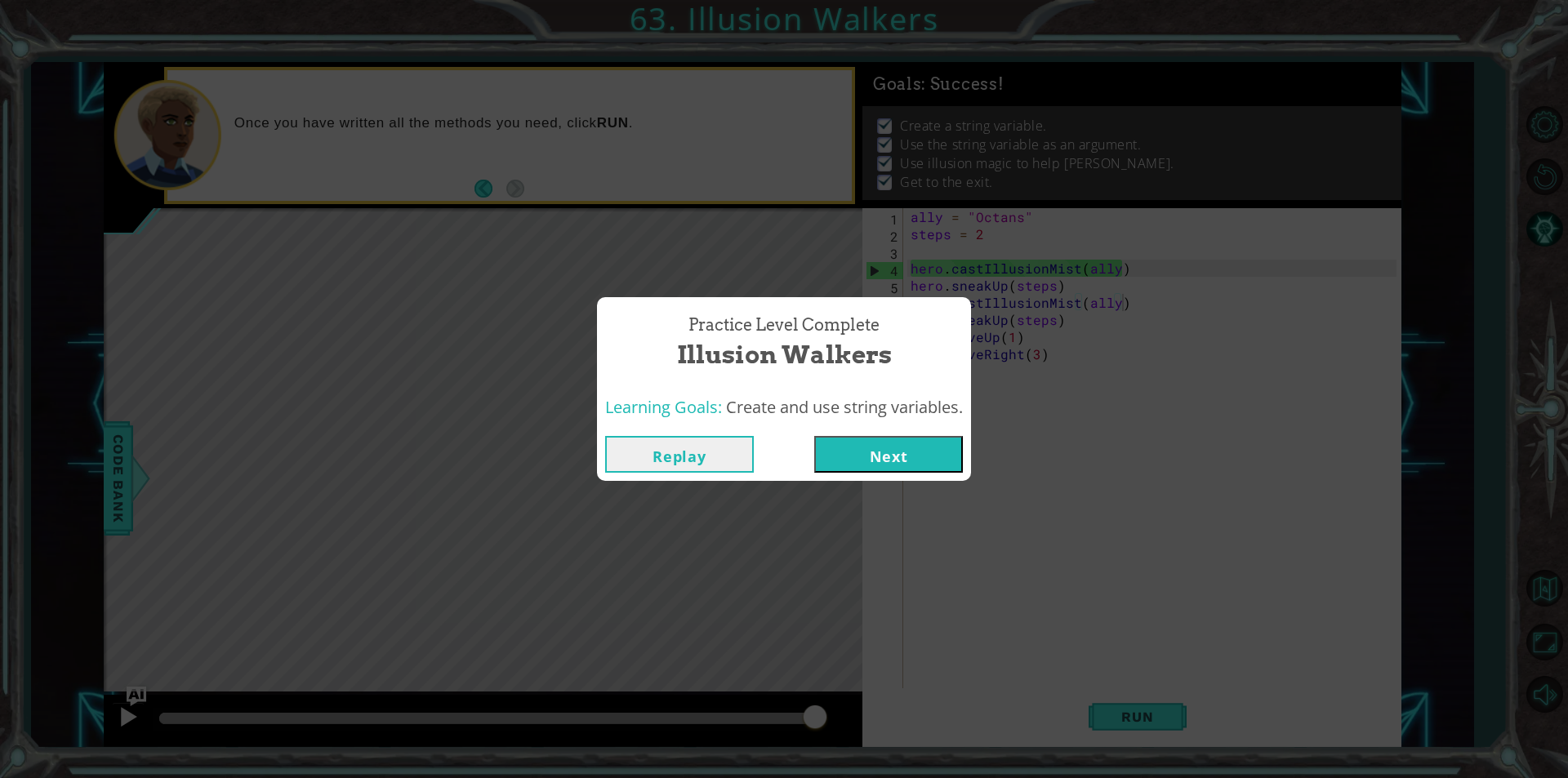
click at [901, 444] on button "Next" at bounding box center [888, 454] width 149 height 37
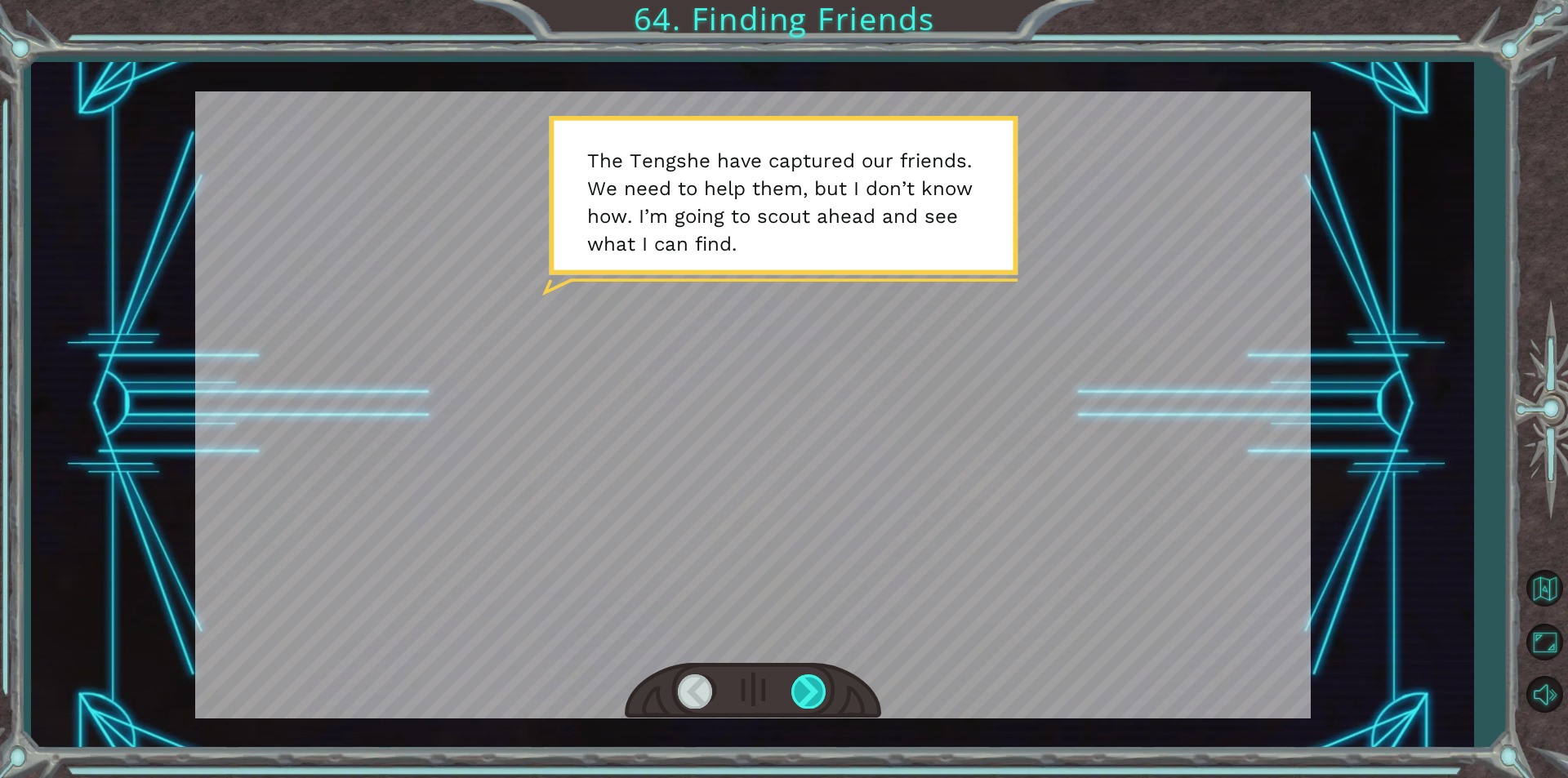
click at [814, 691] on div at bounding box center [809, 691] width 37 height 33
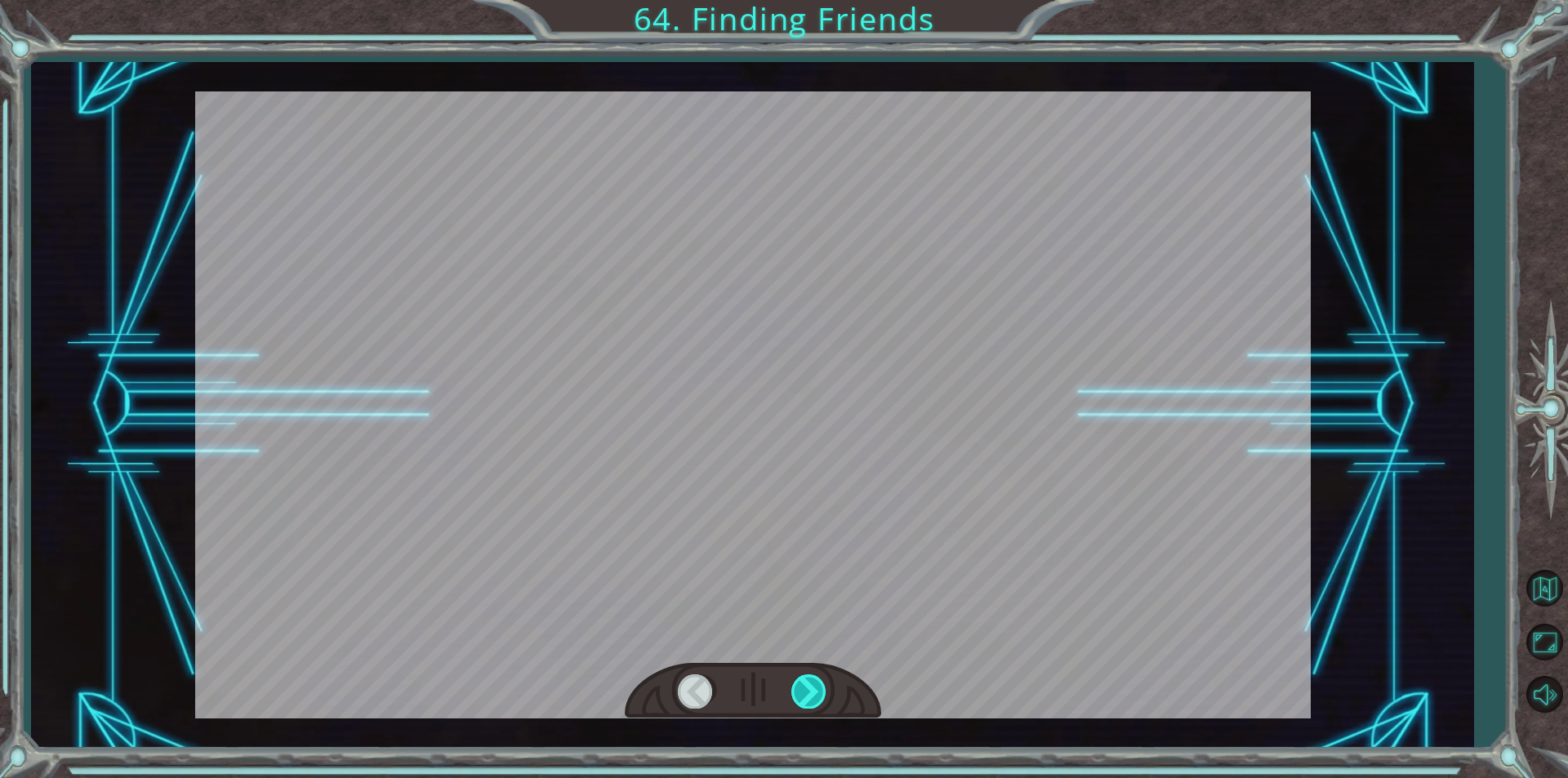
click at [814, 691] on div at bounding box center [809, 691] width 37 height 33
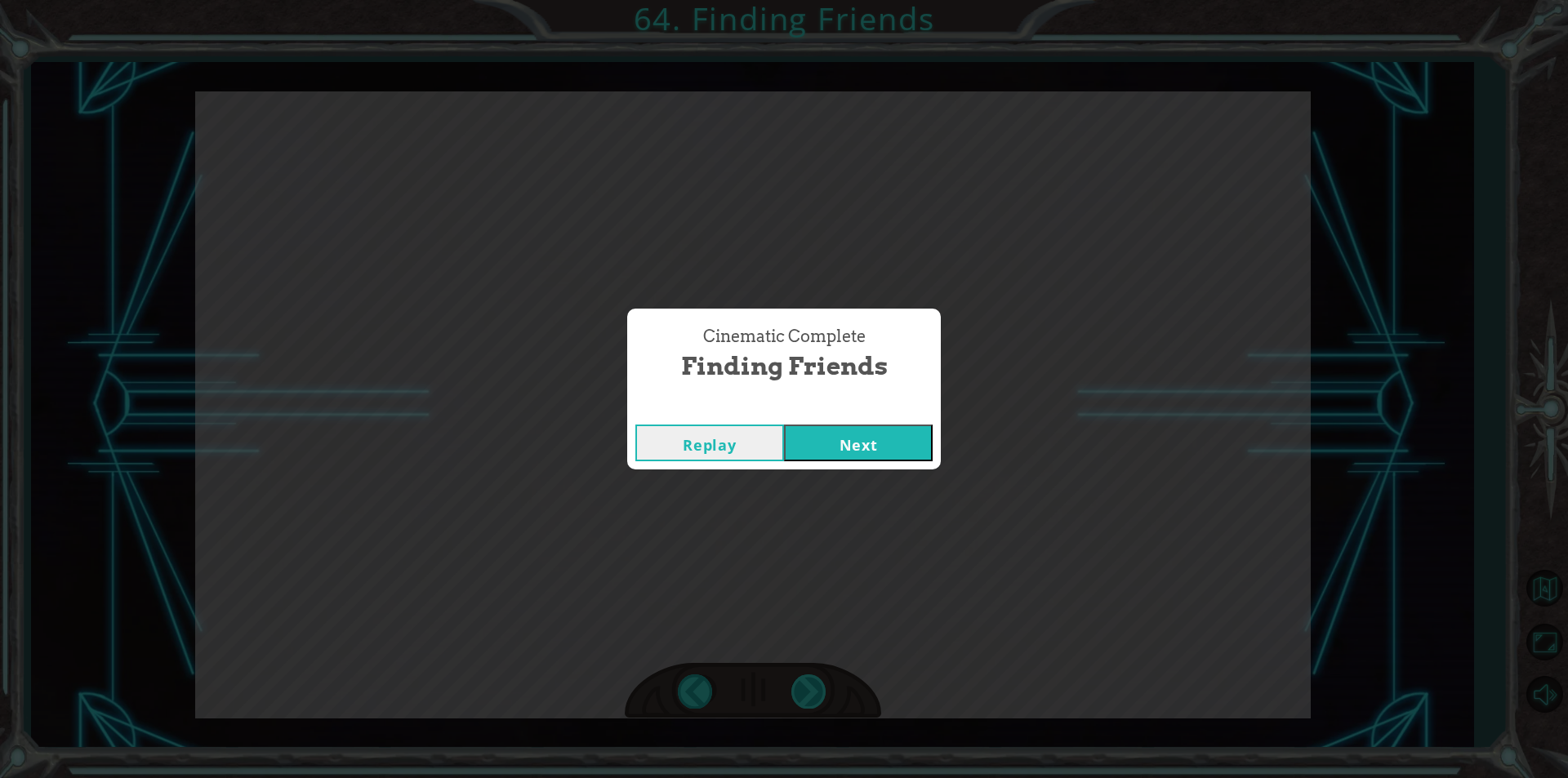
click at [784, 425] on button "Next" at bounding box center [858, 443] width 149 height 37
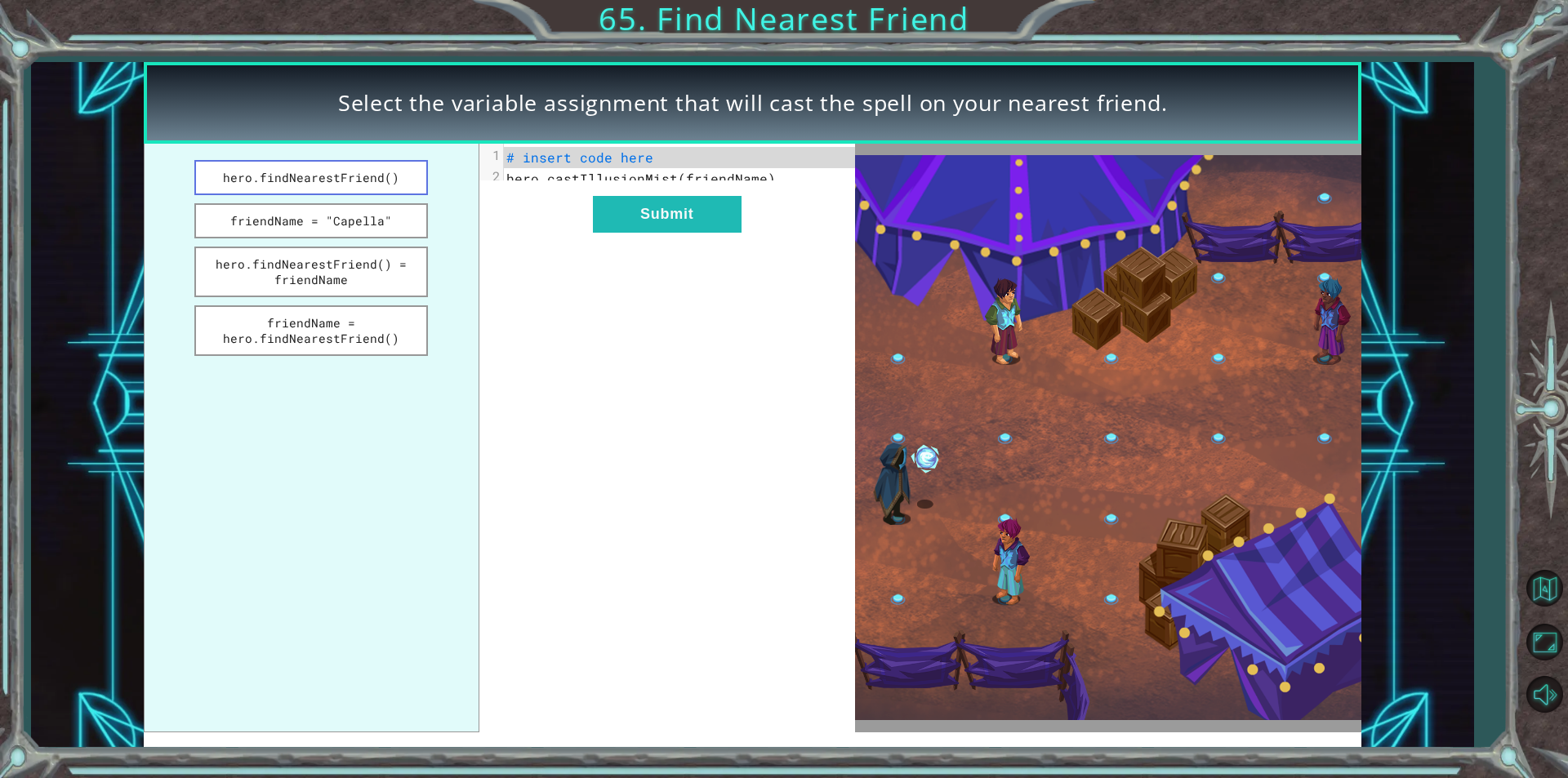
click at [328, 162] on button "hero.findNearestFriend()" at bounding box center [311, 177] width 234 height 35
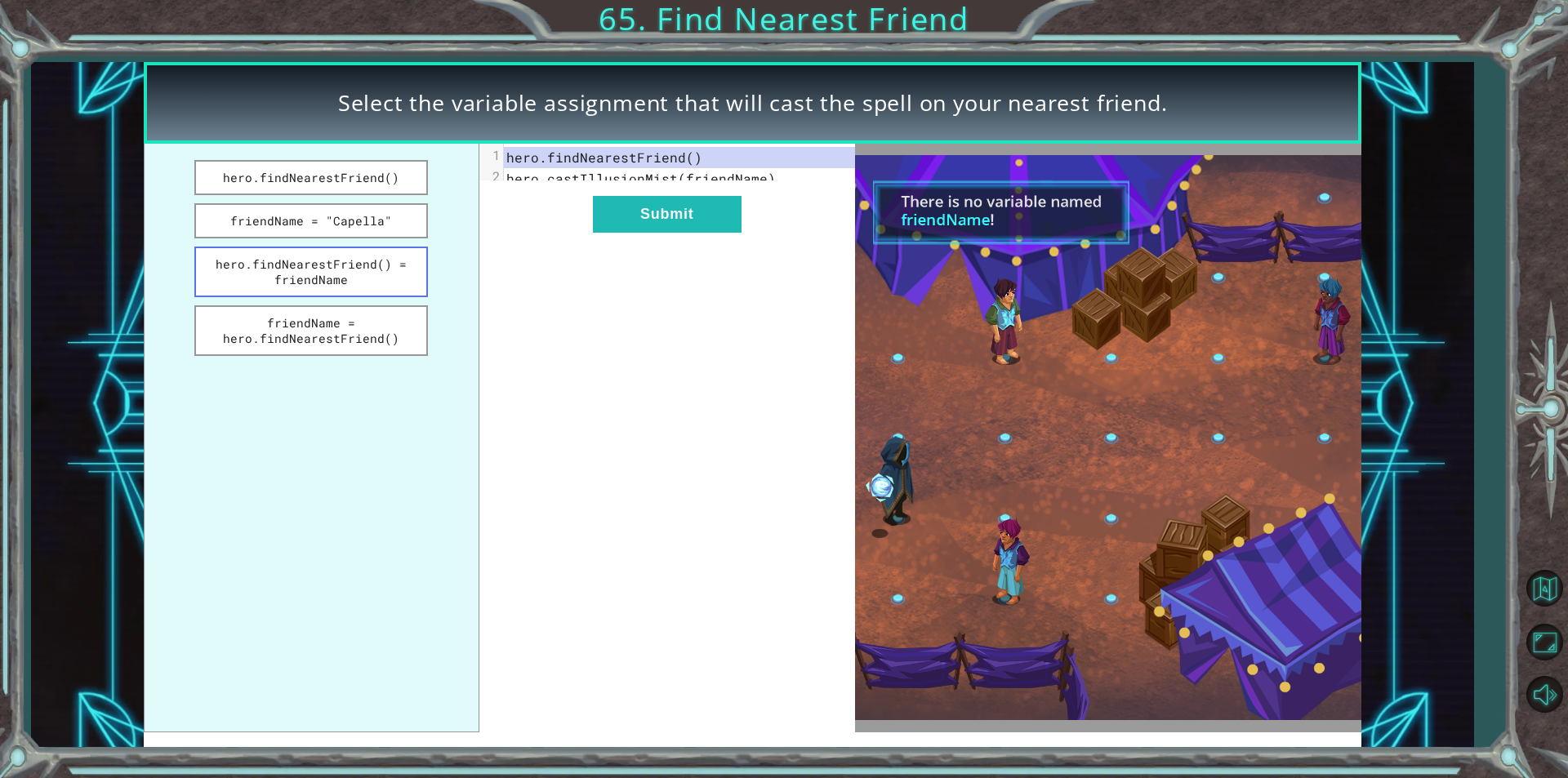
click at [382, 285] on button "hero.findNearestFriend() = friendName" at bounding box center [311, 272] width 234 height 51
click at [389, 342] on button "friendName = hero.findNearestFriend()" at bounding box center [311, 331] width 234 height 51
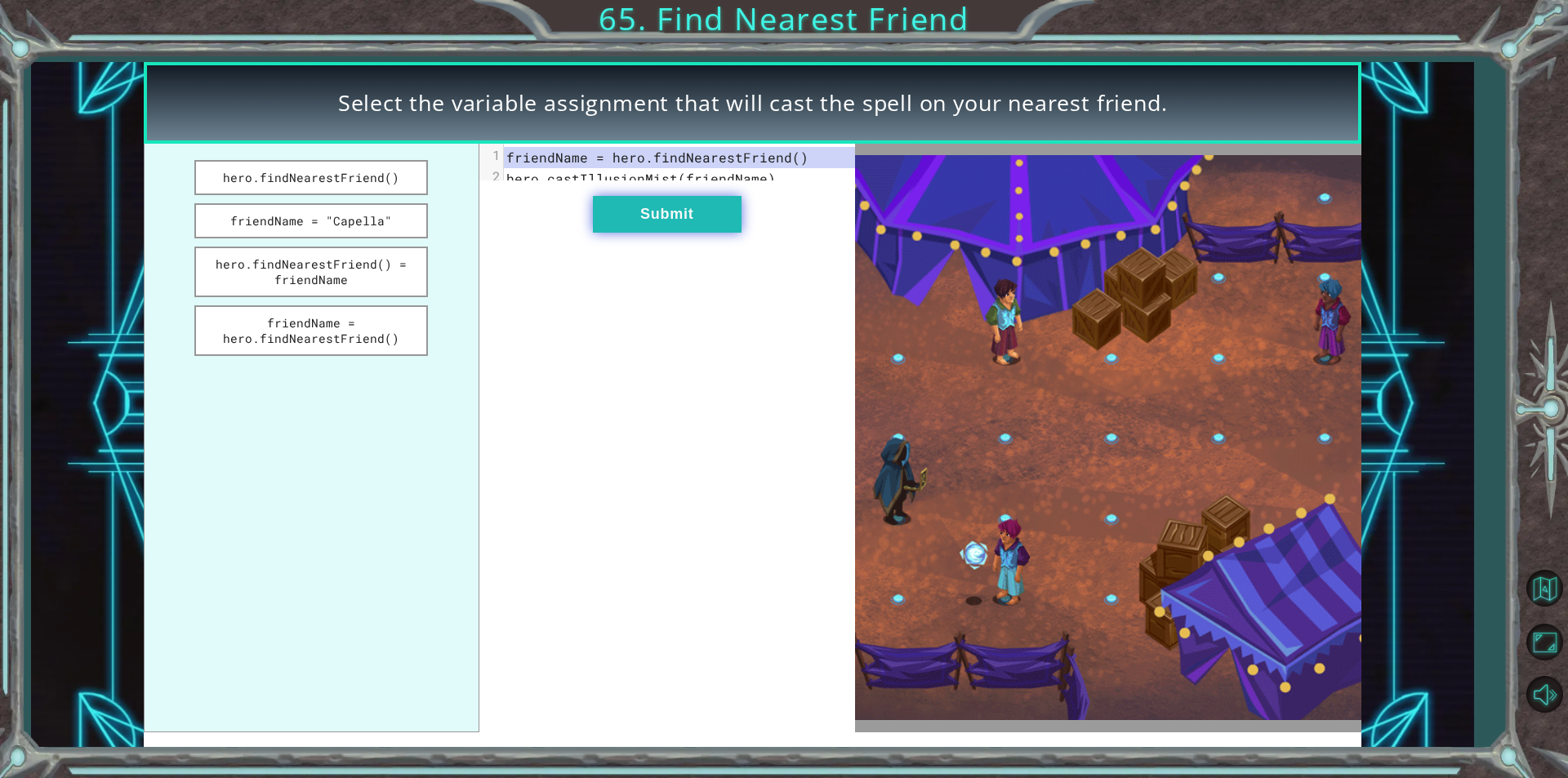
click at [650, 222] on button "Submit" at bounding box center [667, 214] width 149 height 37
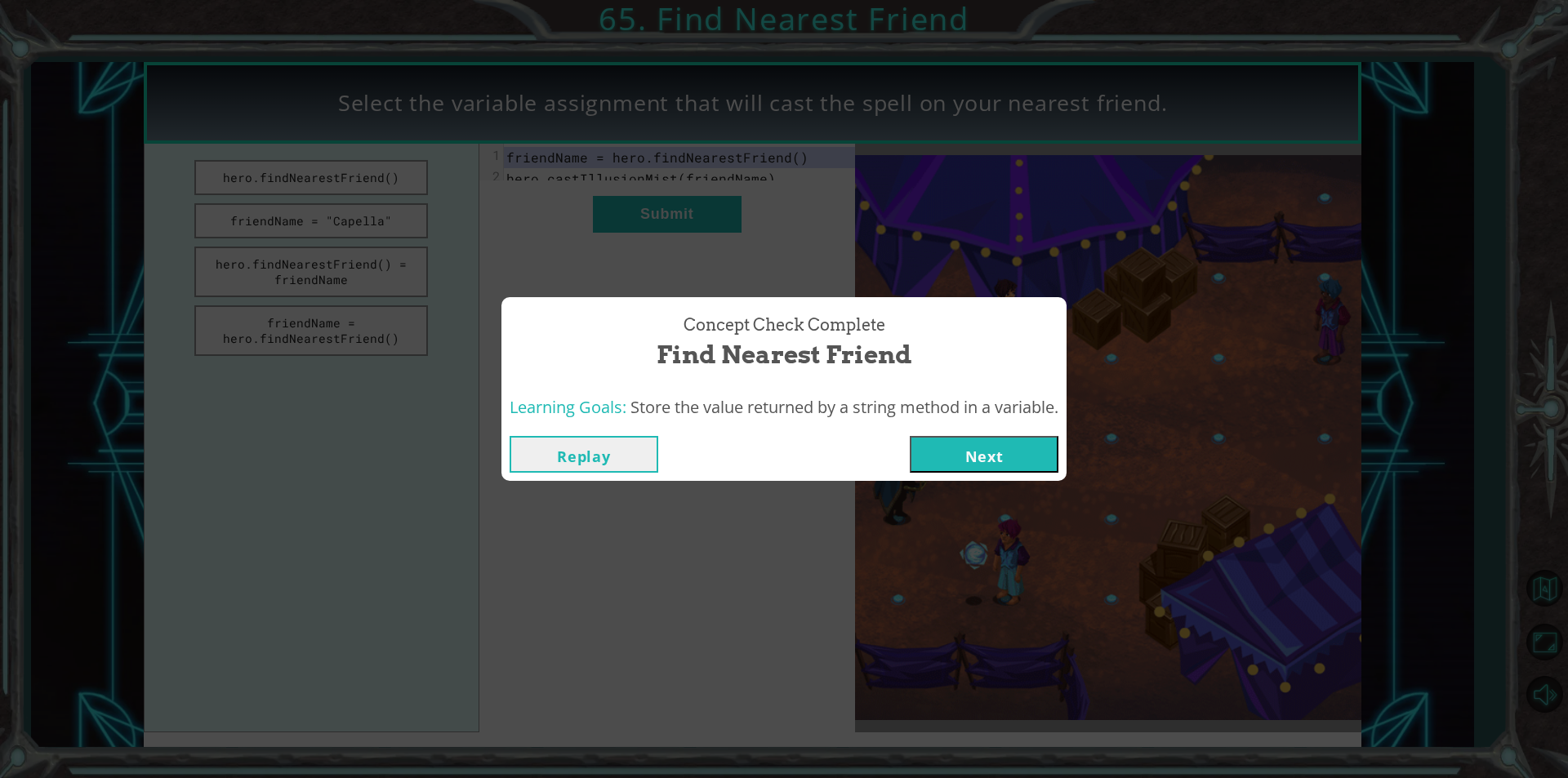
click at [982, 454] on button "Next" at bounding box center [984, 454] width 149 height 37
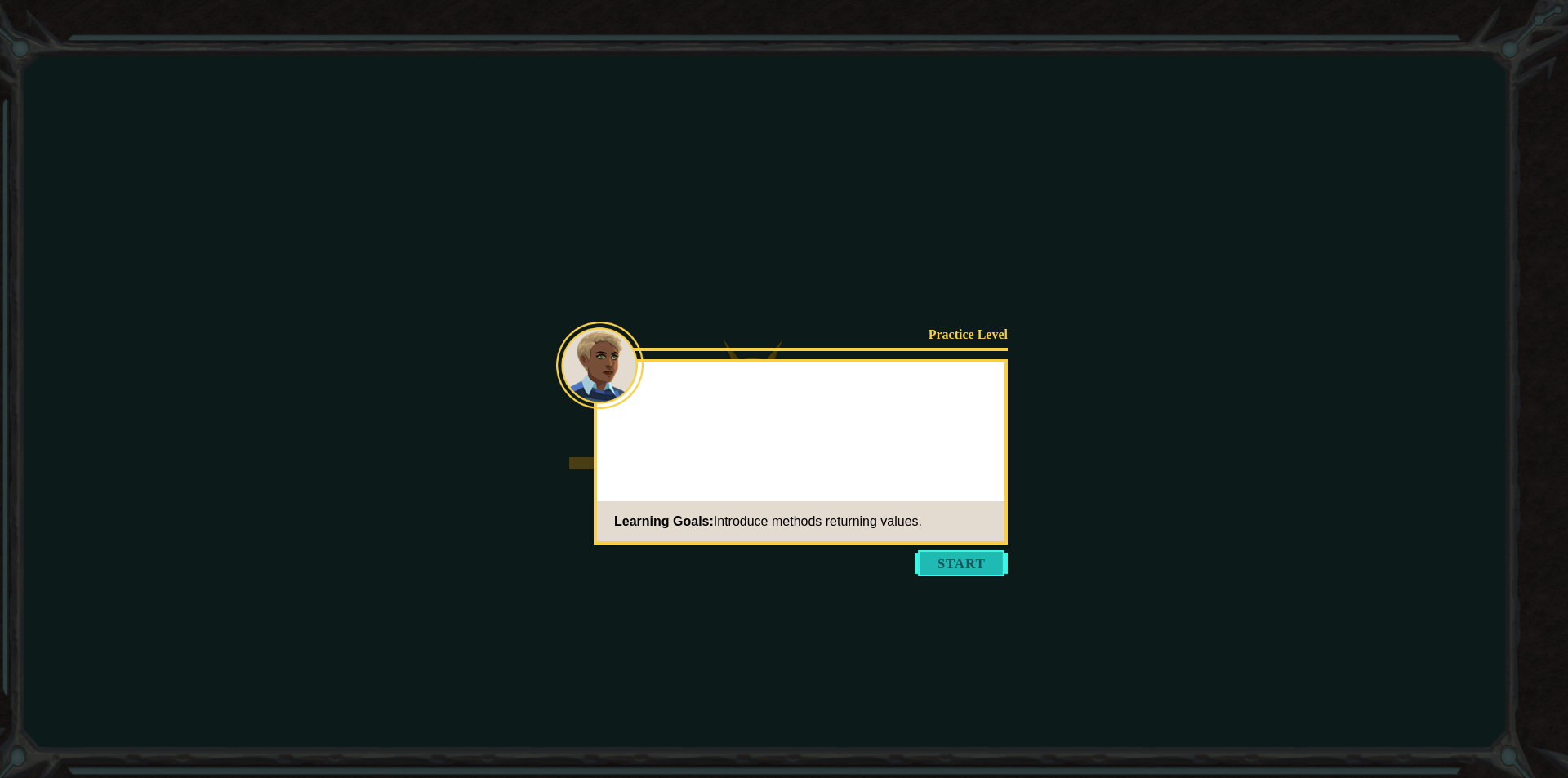
click at [968, 554] on button "Start" at bounding box center [962, 563] width 93 height 26
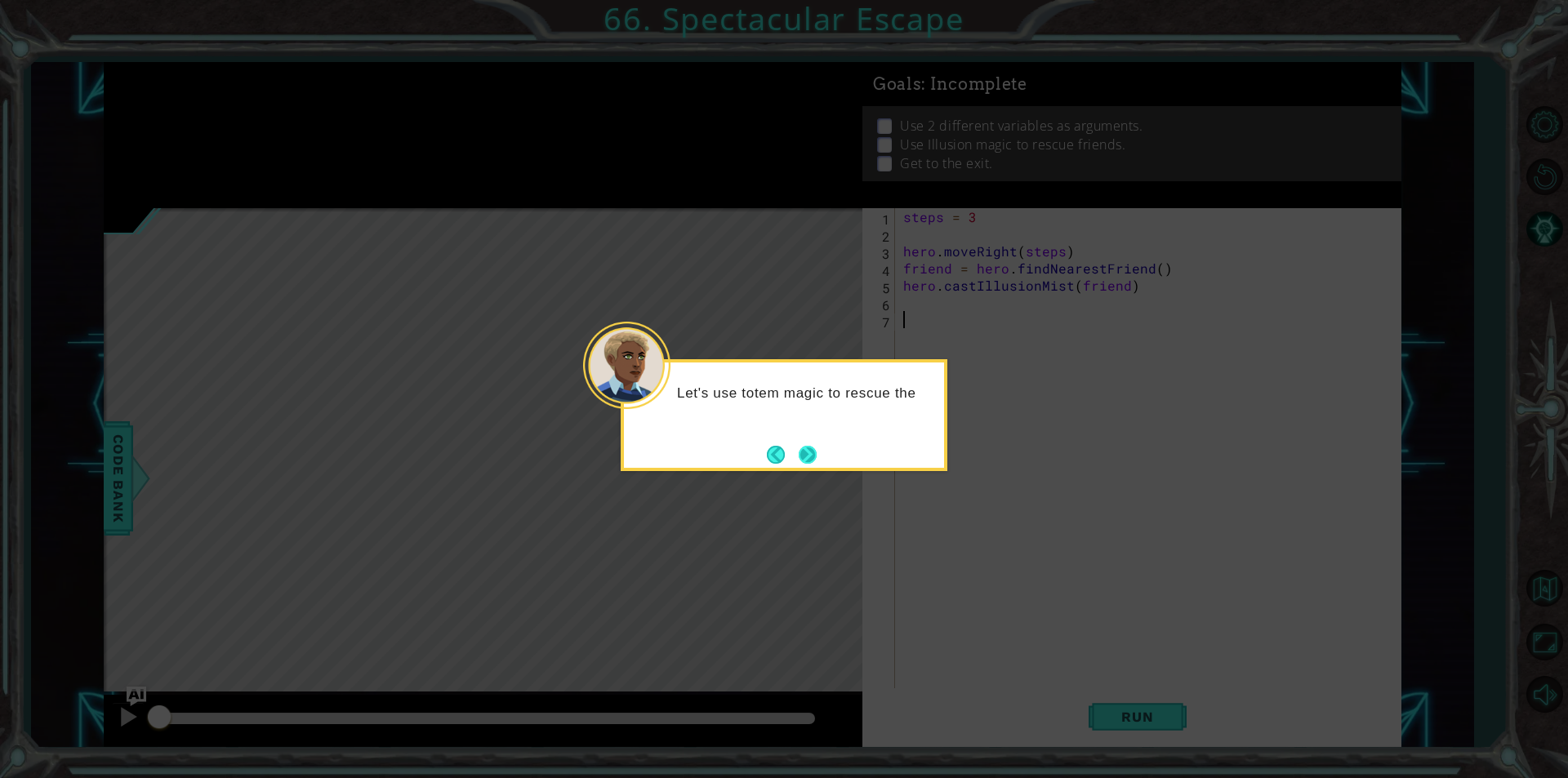
click at [805, 460] on button "Next" at bounding box center [807, 454] width 18 height 18
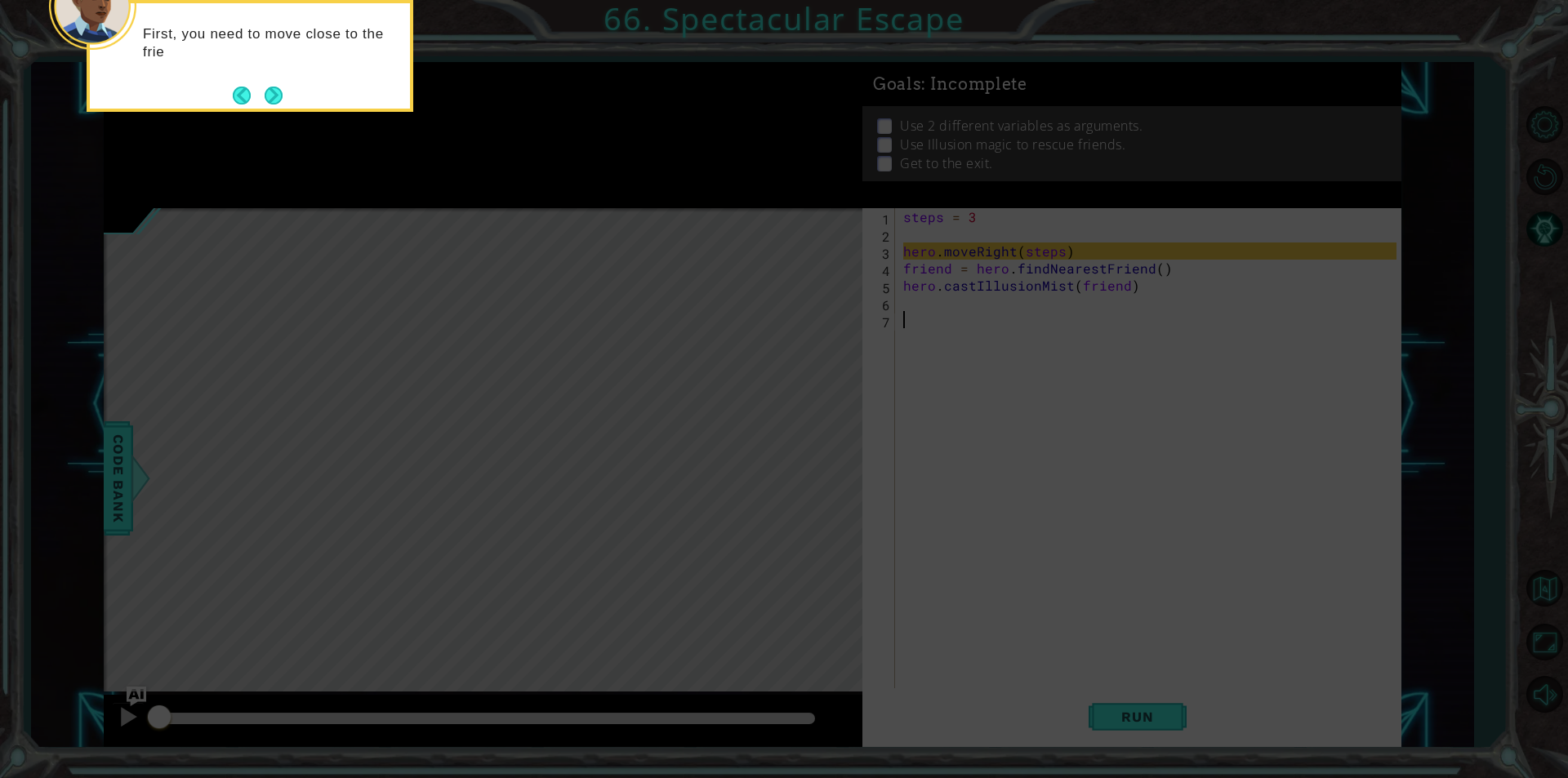
click at [290, 93] on div "First, you need to move close to the frie" at bounding box center [250, 56] width 327 height 112
click at [283, 93] on button "Next" at bounding box center [273, 95] width 18 height 18
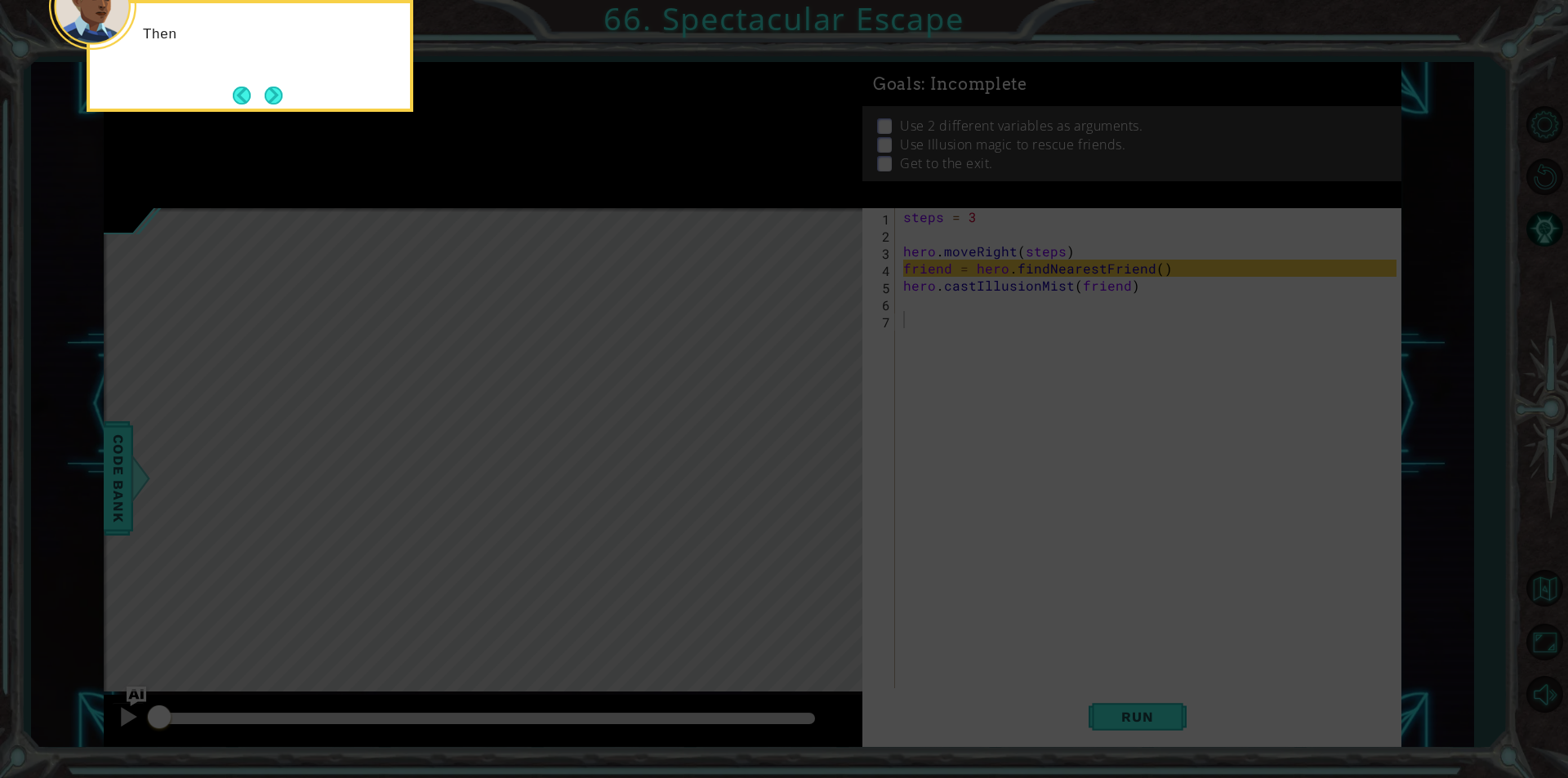
click at [283, 93] on button "Next" at bounding box center [273, 95] width 18 height 18
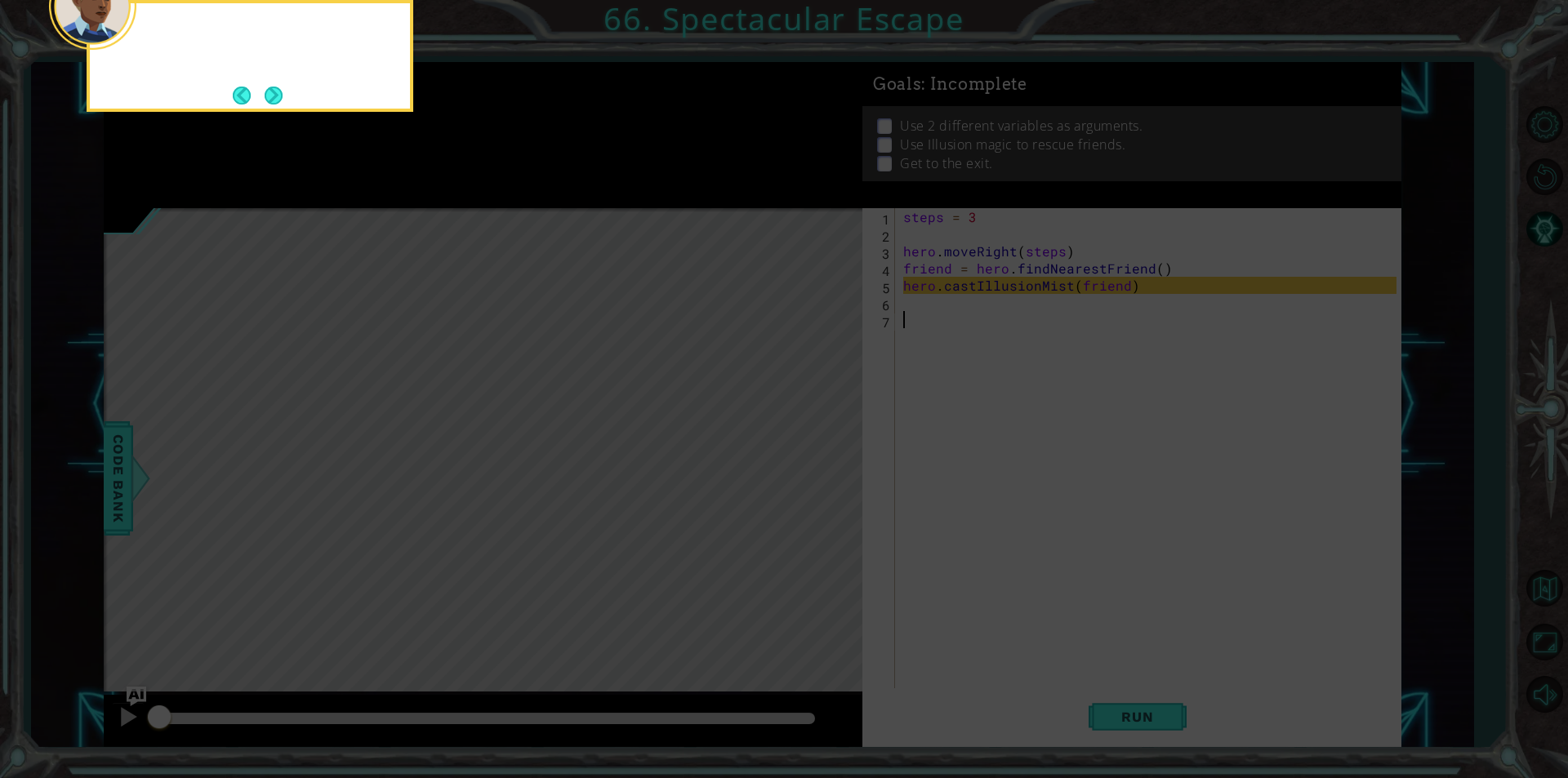
click at [283, 93] on button "Next" at bounding box center [273, 95] width 18 height 18
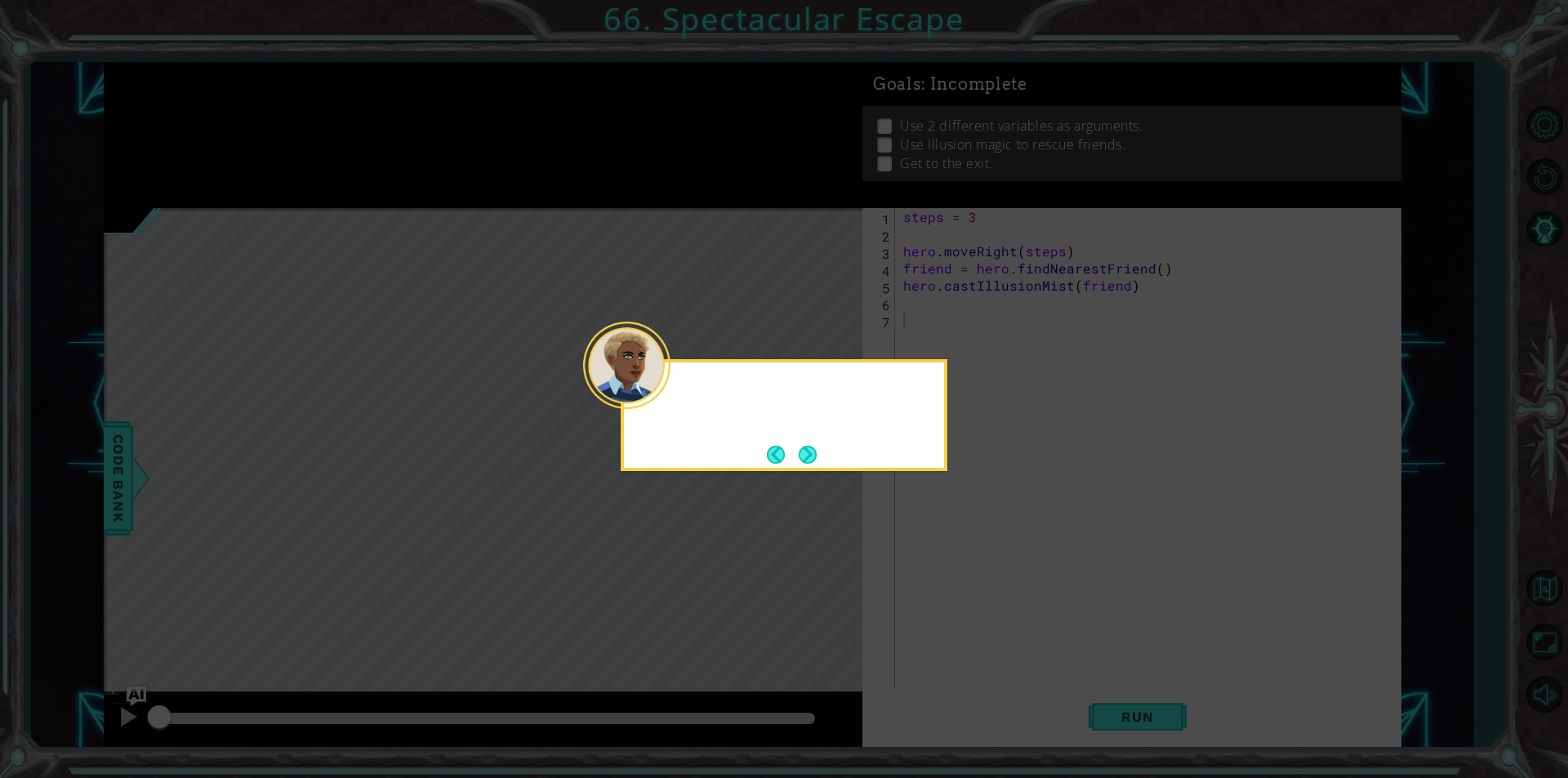
click at [283, 93] on icon at bounding box center [784, 389] width 1568 height 778
click at [808, 446] on button "Next" at bounding box center [807, 454] width 18 height 18
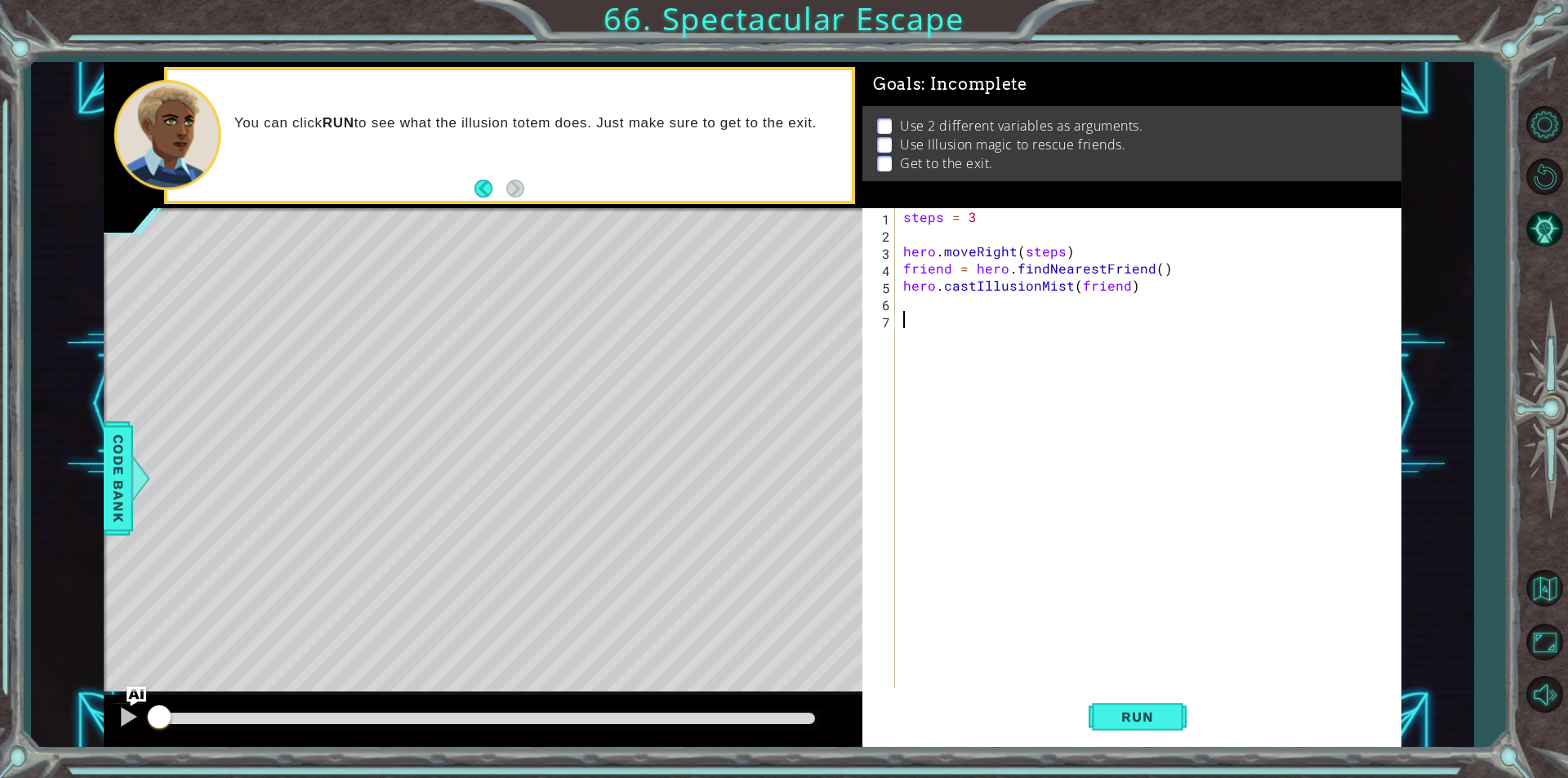
click at [1086, 717] on div "Run" at bounding box center [1137, 716] width 539 height 54
click at [1098, 718] on button "Run" at bounding box center [1137, 716] width 98 height 54
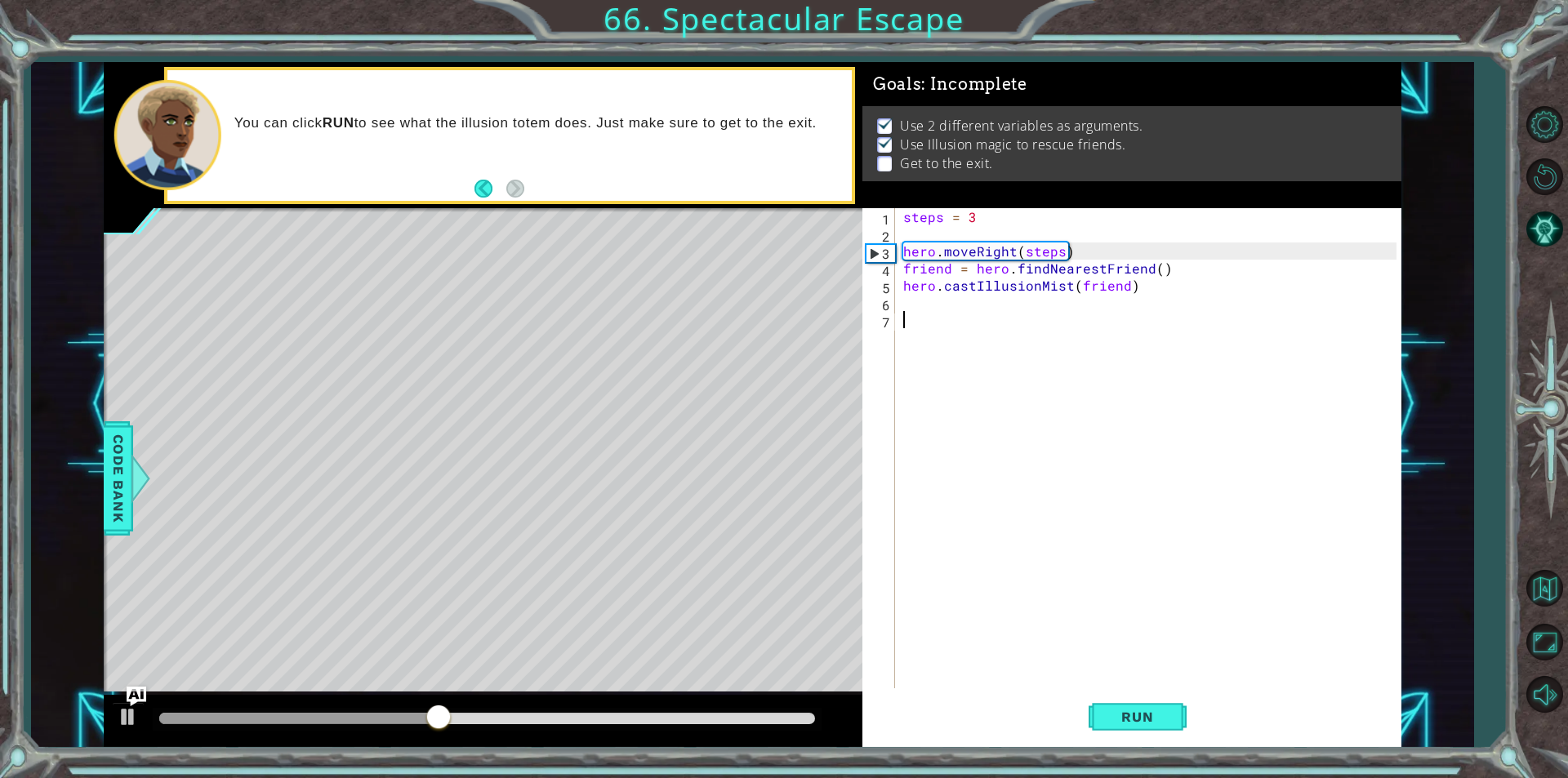
click at [916, 307] on div "steps = 3 hero . moveRight ( steps ) friend = hero . findNearestFriend ( ) hero…" at bounding box center [1152, 465] width 505 height 515
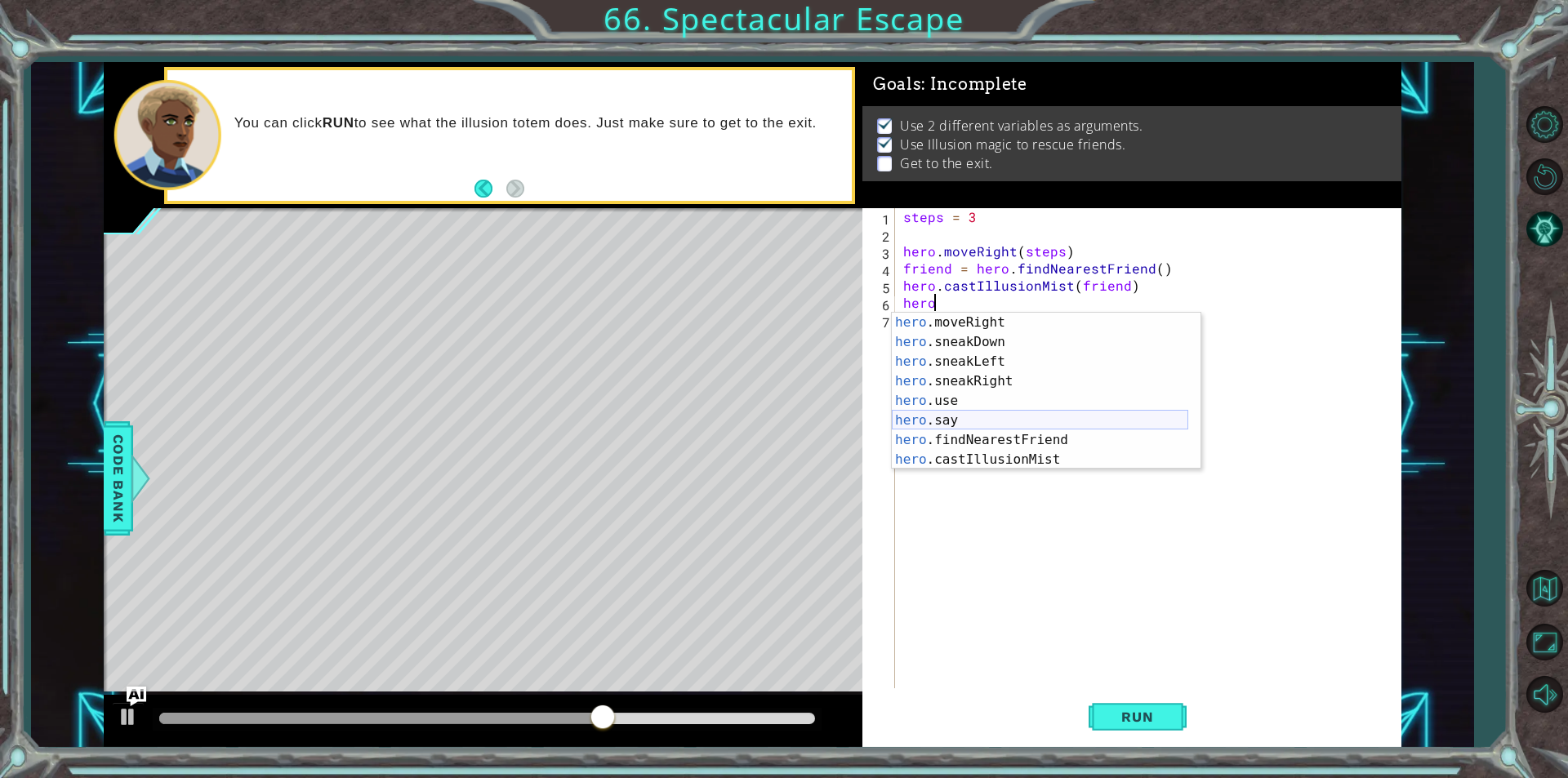
scroll to position [59, 0]
click at [995, 417] on div "hero .jumpRight press enter hero .moveUp press enter hero .sneakUp press enter …" at bounding box center [1040, 410] width 296 height 196
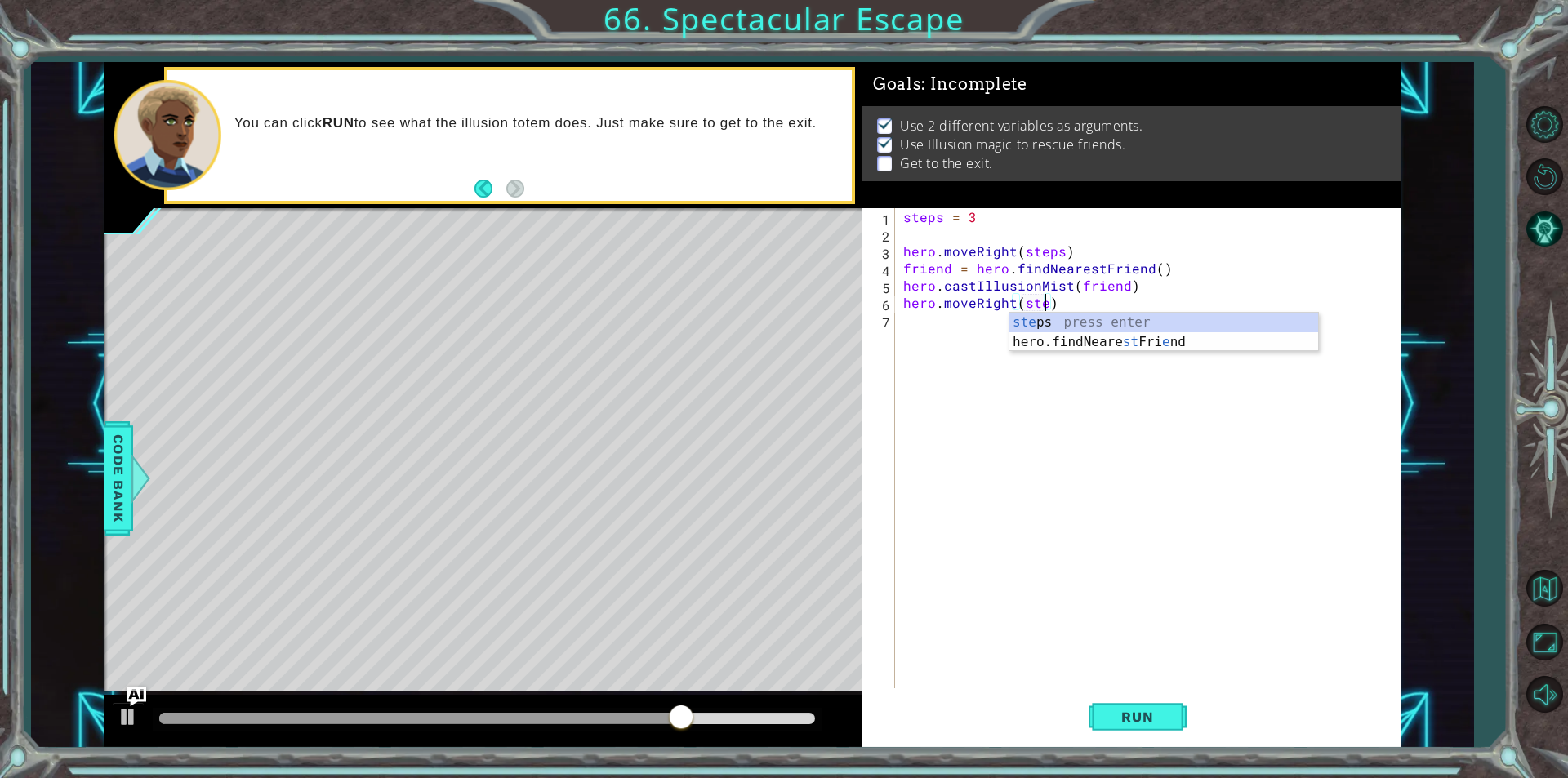
scroll to position [0, 9]
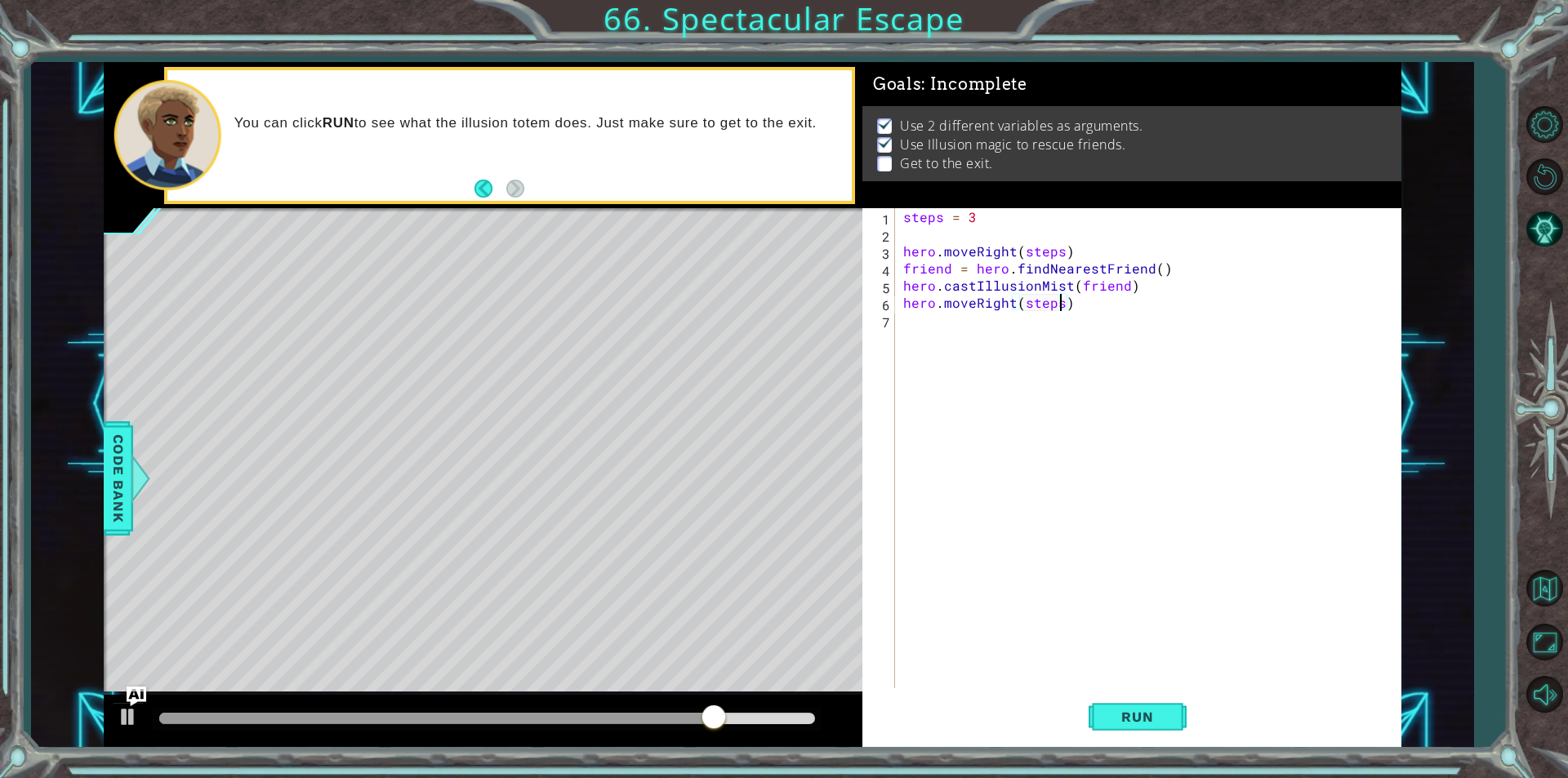
type textarea "hero.moveRight(steps)"
click at [1135, 686] on div "hero.moveRight(steps) 1 2 3 4 5 6 7 steps = 3 hero . moveRight ( steps ) friend…" at bounding box center [1131, 477] width 539 height 538
click at [1120, 713] on span "Run" at bounding box center [1137, 716] width 65 height 16
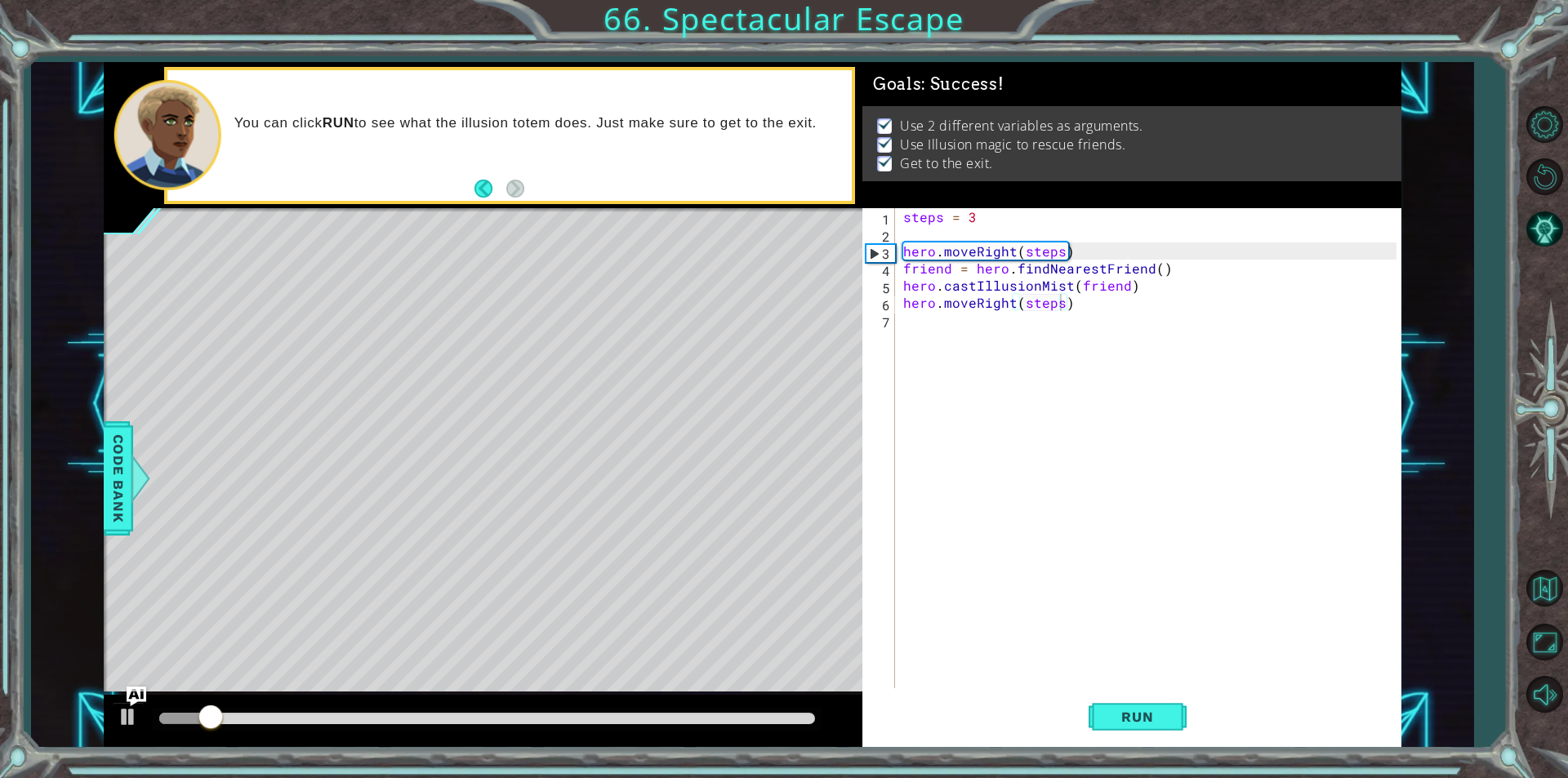
click at [782, 730] on div at bounding box center [487, 719] width 668 height 23
click at [782, 724] on div at bounding box center [487, 719] width 668 height 23
click at [789, 719] on div at bounding box center [487, 718] width 656 height 11
click at [118, 722] on div at bounding box center [127, 717] width 21 height 21
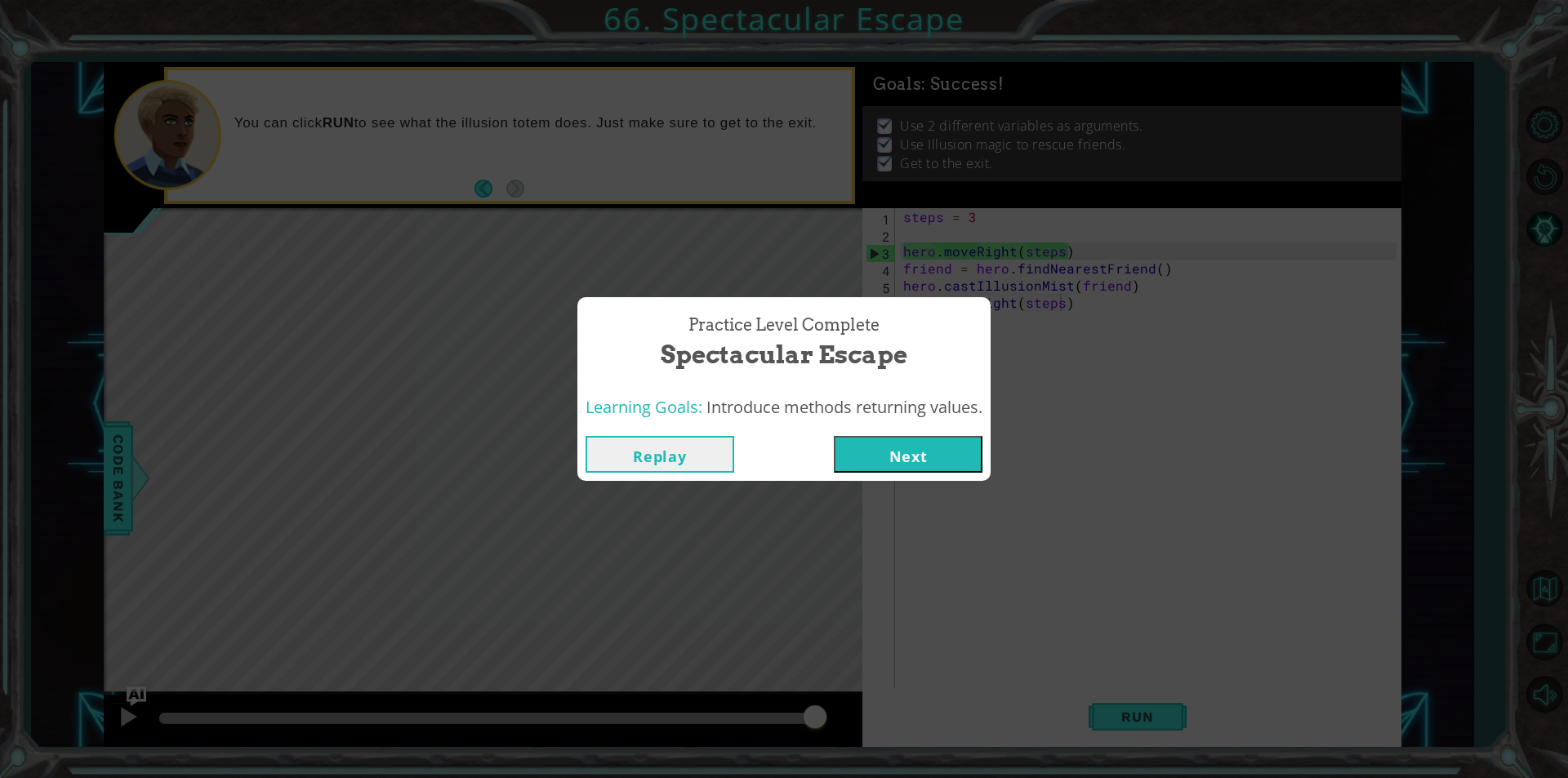
click at [857, 449] on button "Next" at bounding box center [908, 454] width 149 height 37
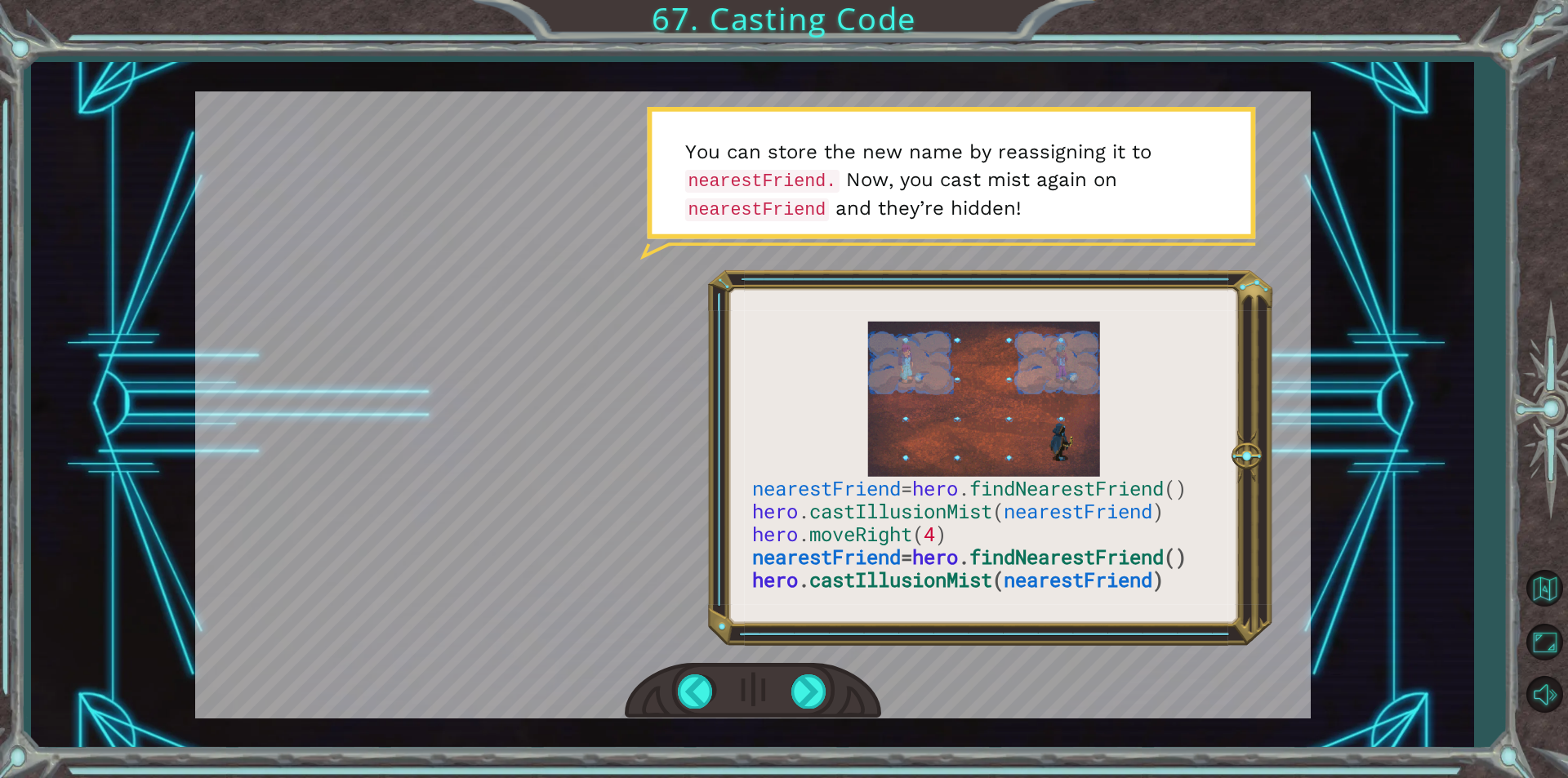
drag, startPoint x: 1026, startPoint y: 446, endPoint x: 1071, endPoint y: 615, distance: 174.9
click at [1071, 615] on div at bounding box center [753, 405] width 1115 height 627
drag, startPoint x: 720, startPoint y: 487, endPoint x: 998, endPoint y: 543, distance: 283.6
click at [998, 543] on div at bounding box center [753, 405] width 1115 height 627
click at [770, 454] on div at bounding box center [753, 405] width 1115 height 627
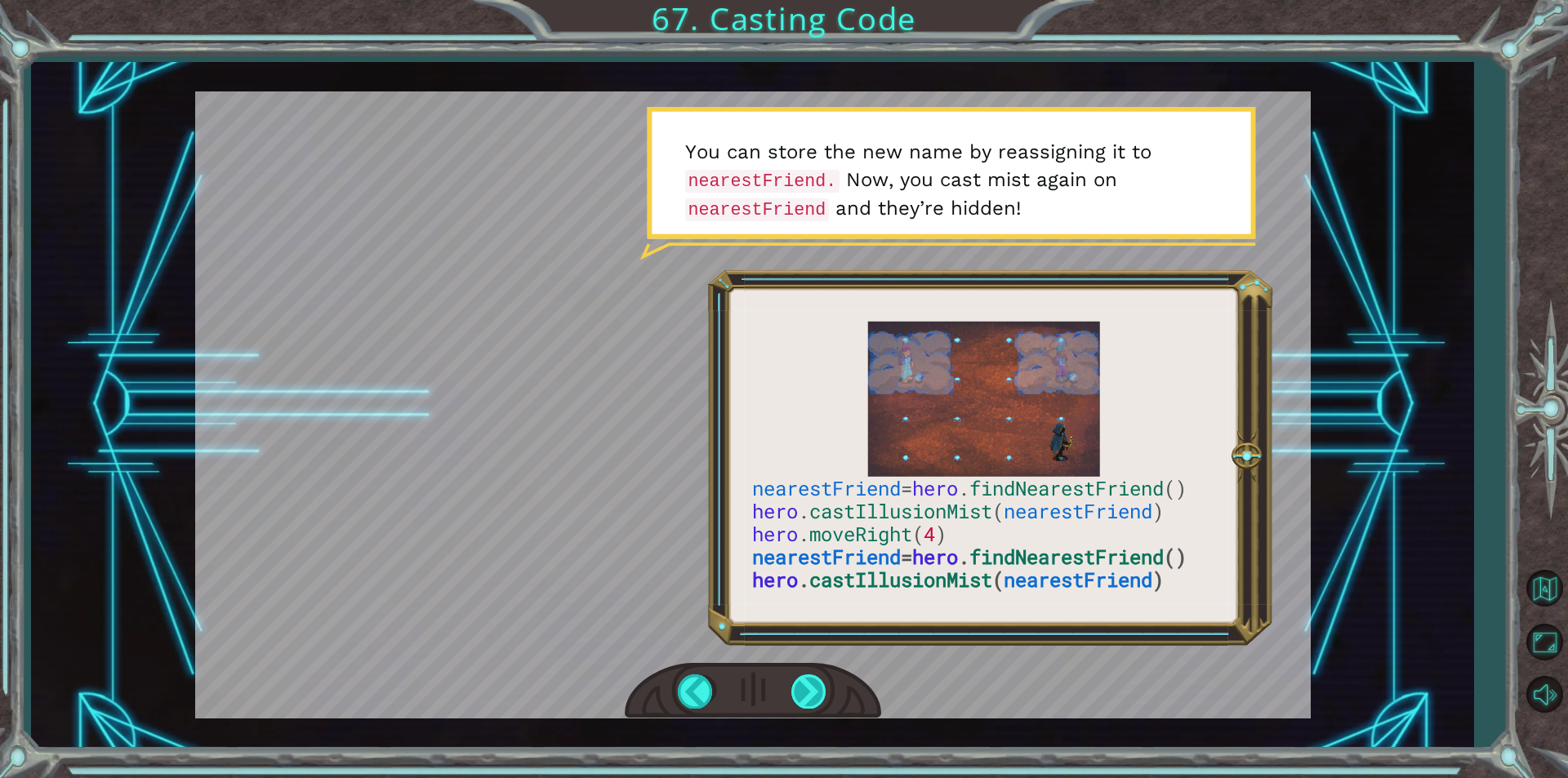
click at [802, 702] on div at bounding box center [809, 691] width 37 height 33
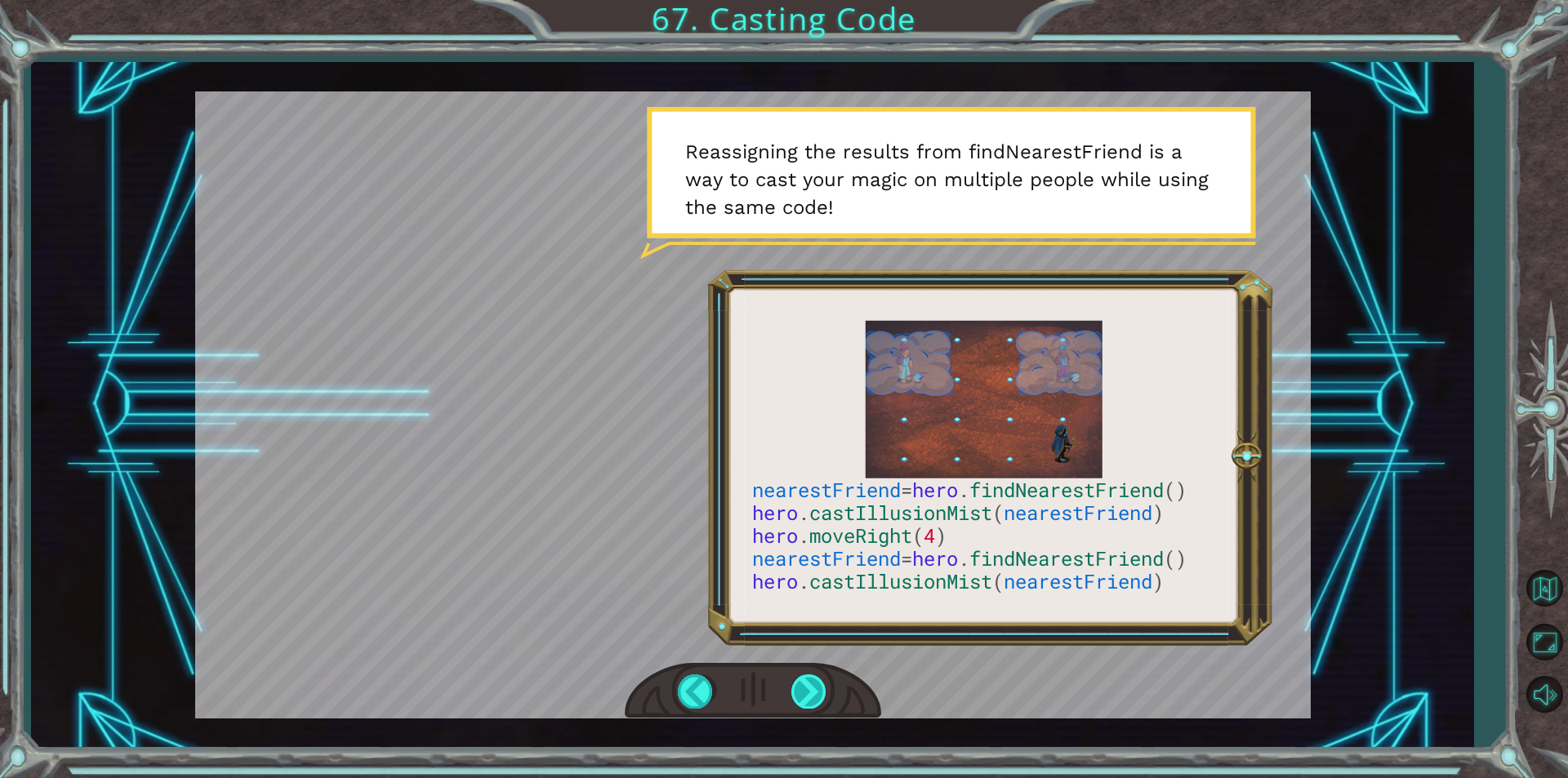
click at [811, 695] on div at bounding box center [809, 691] width 37 height 33
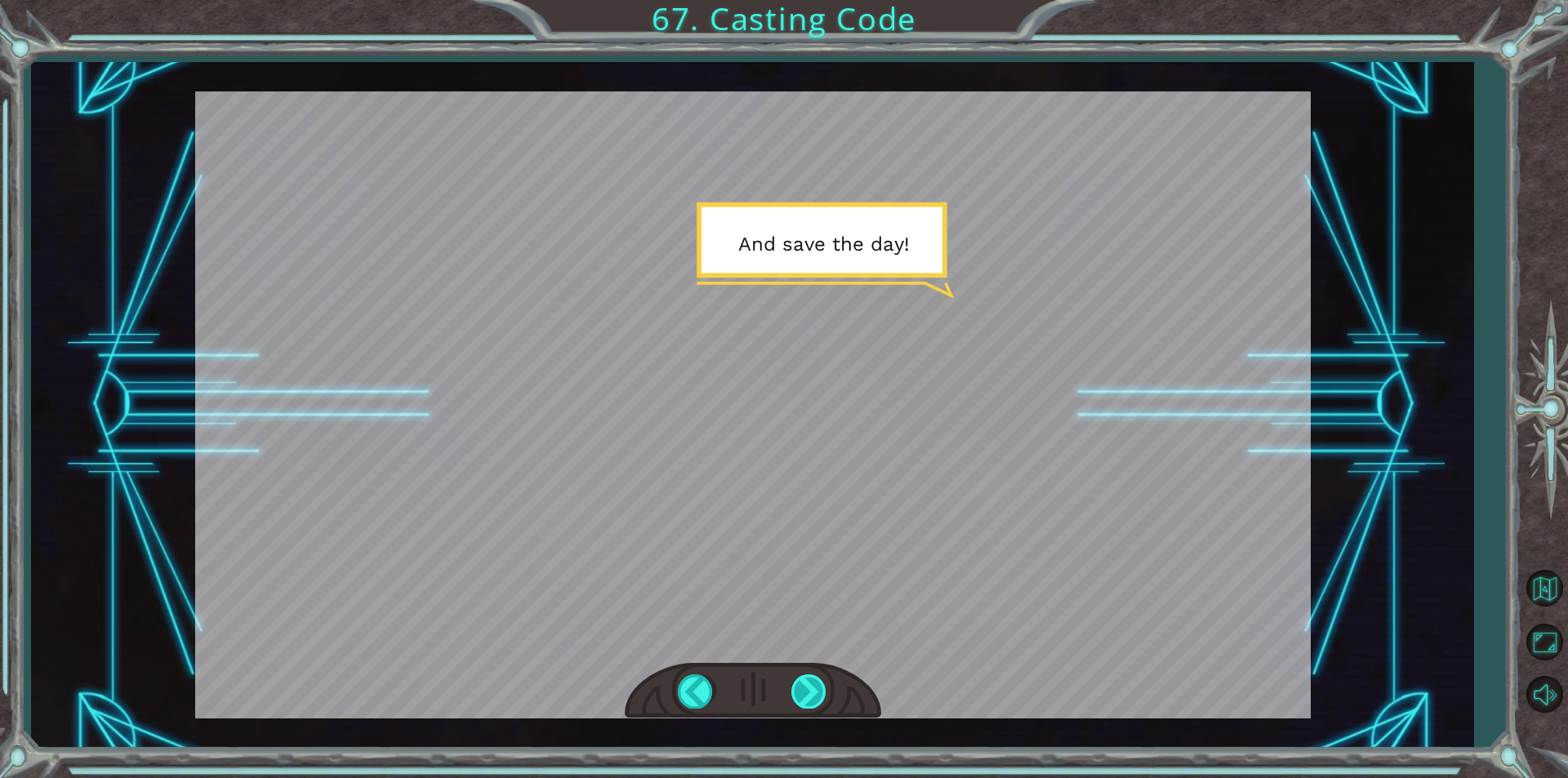
click at [811, 695] on div at bounding box center [809, 691] width 37 height 33
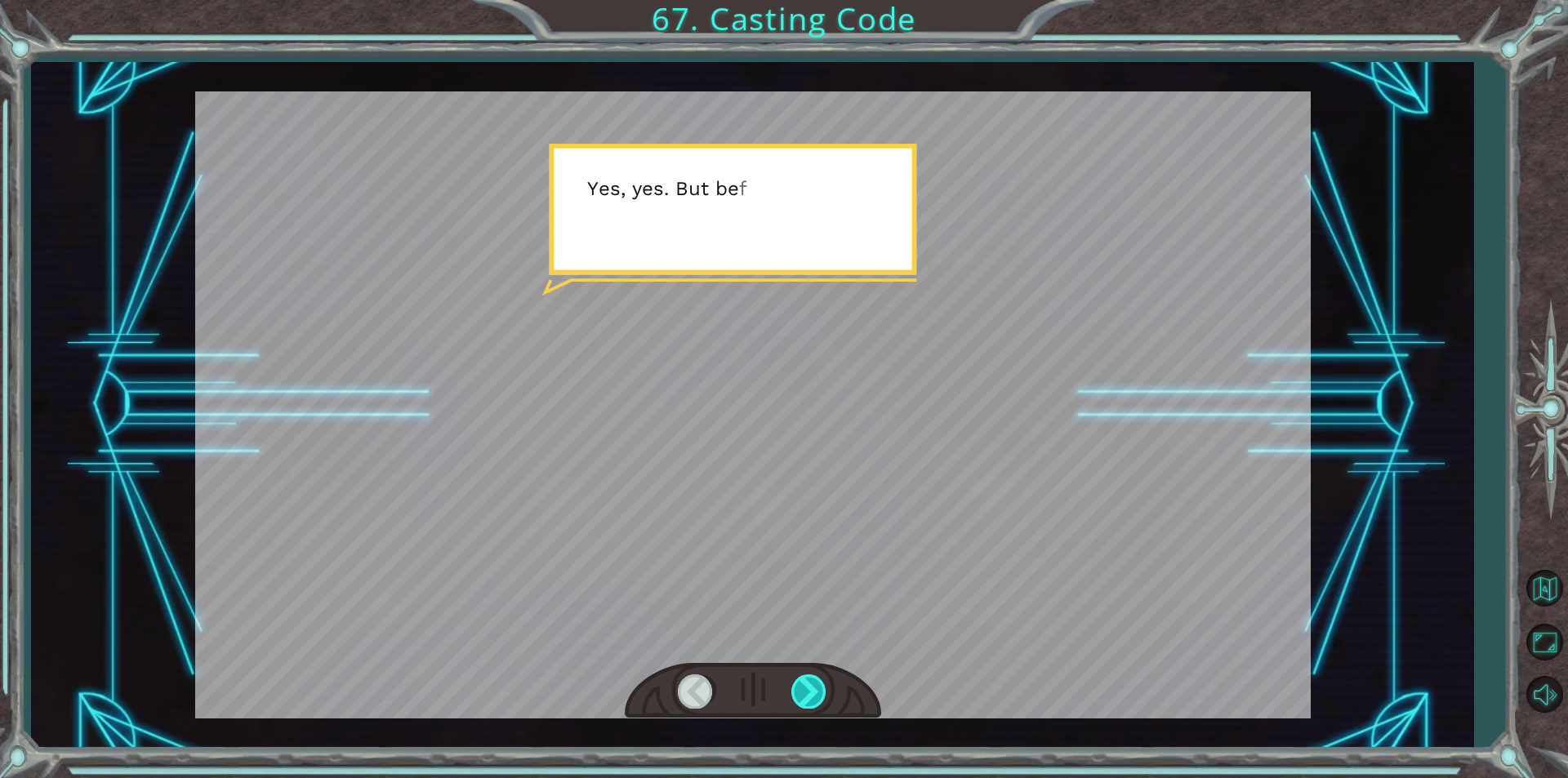
click at [811, 695] on div at bounding box center [809, 691] width 37 height 33
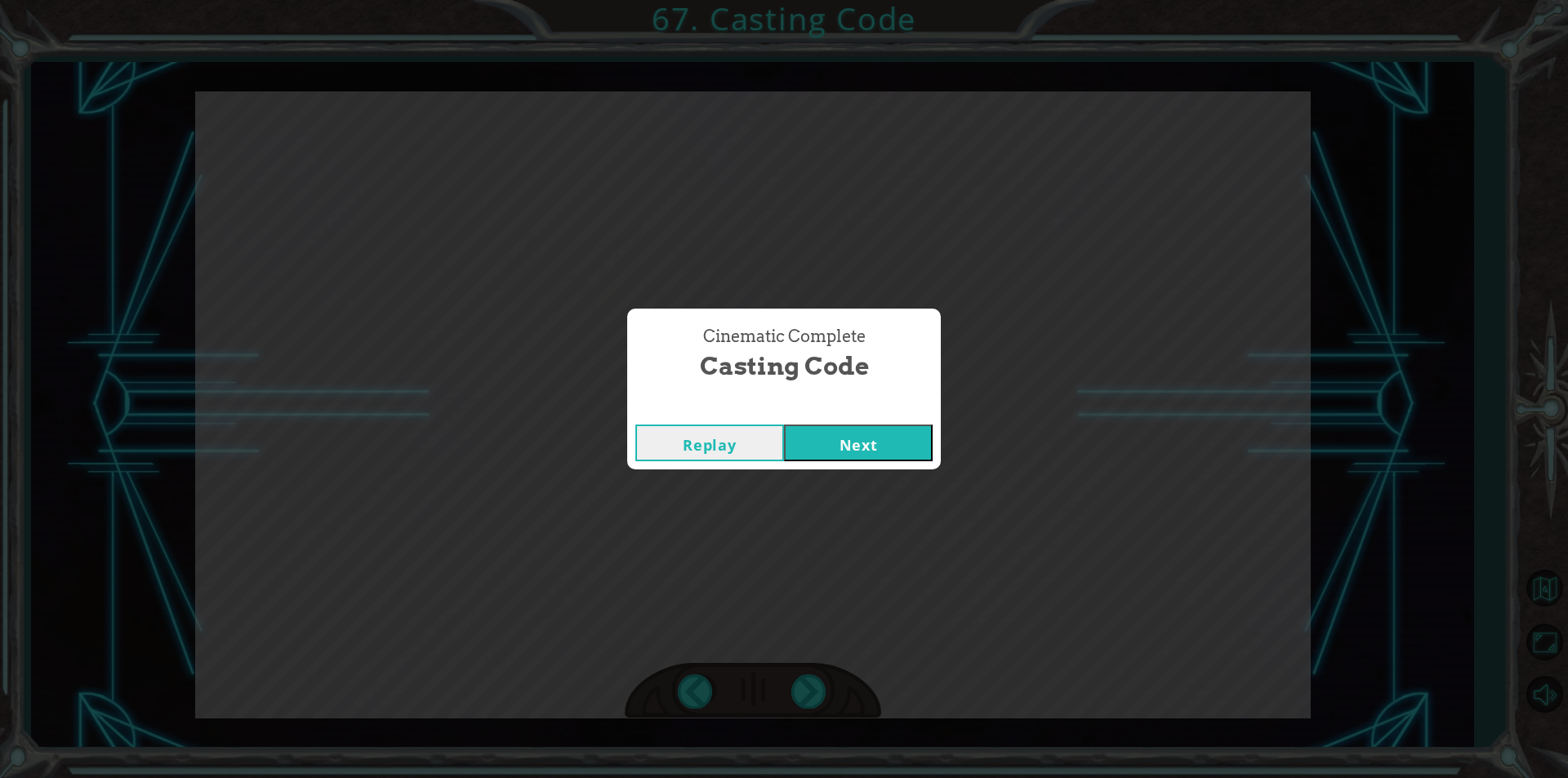
click at [880, 440] on button "Next" at bounding box center [858, 443] width 149 height 37
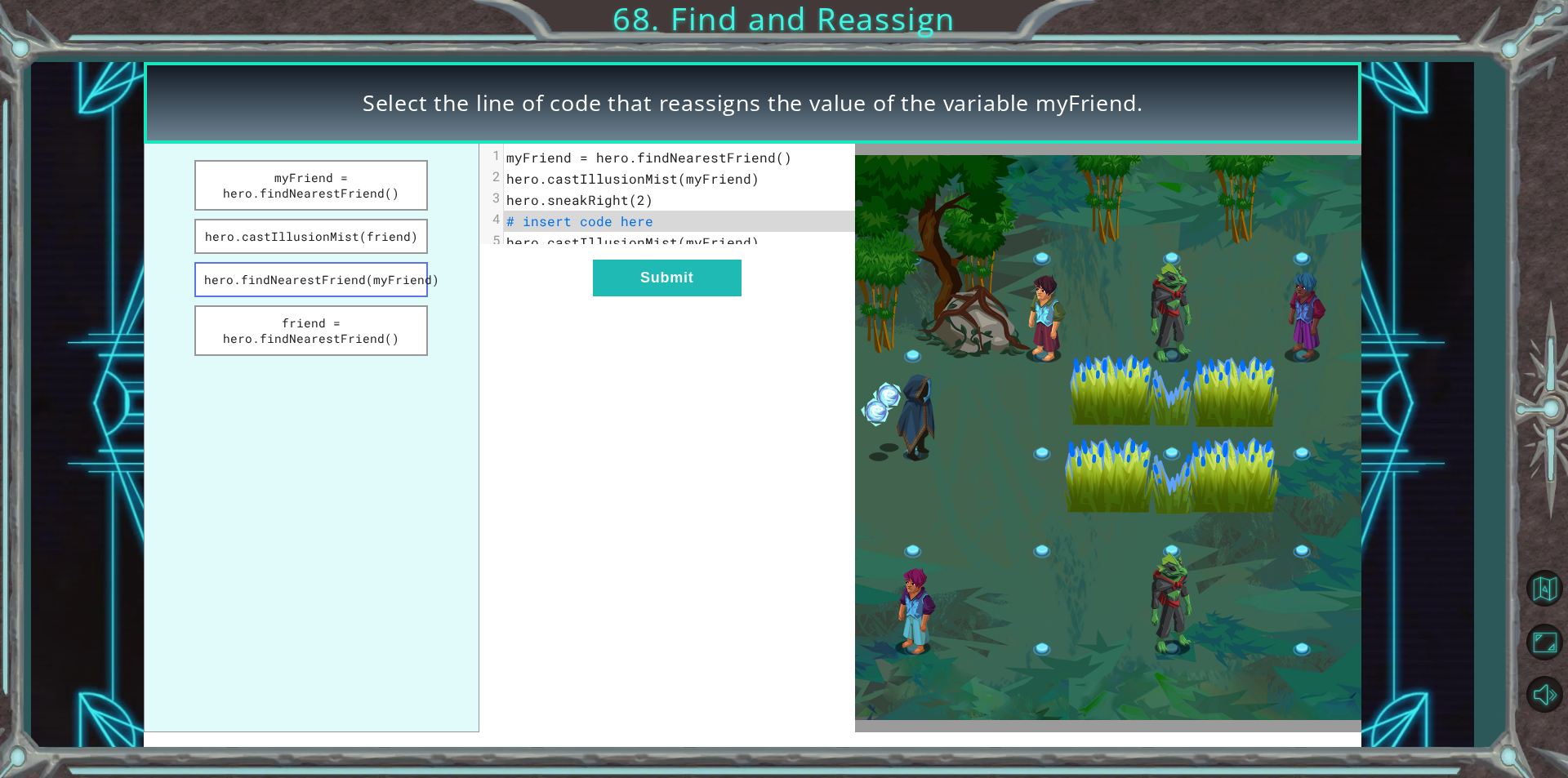
click at [368, 280] on button "hero.findNearestFriend(myFriend)" at bounding box center [311, 279] width 234 height 35
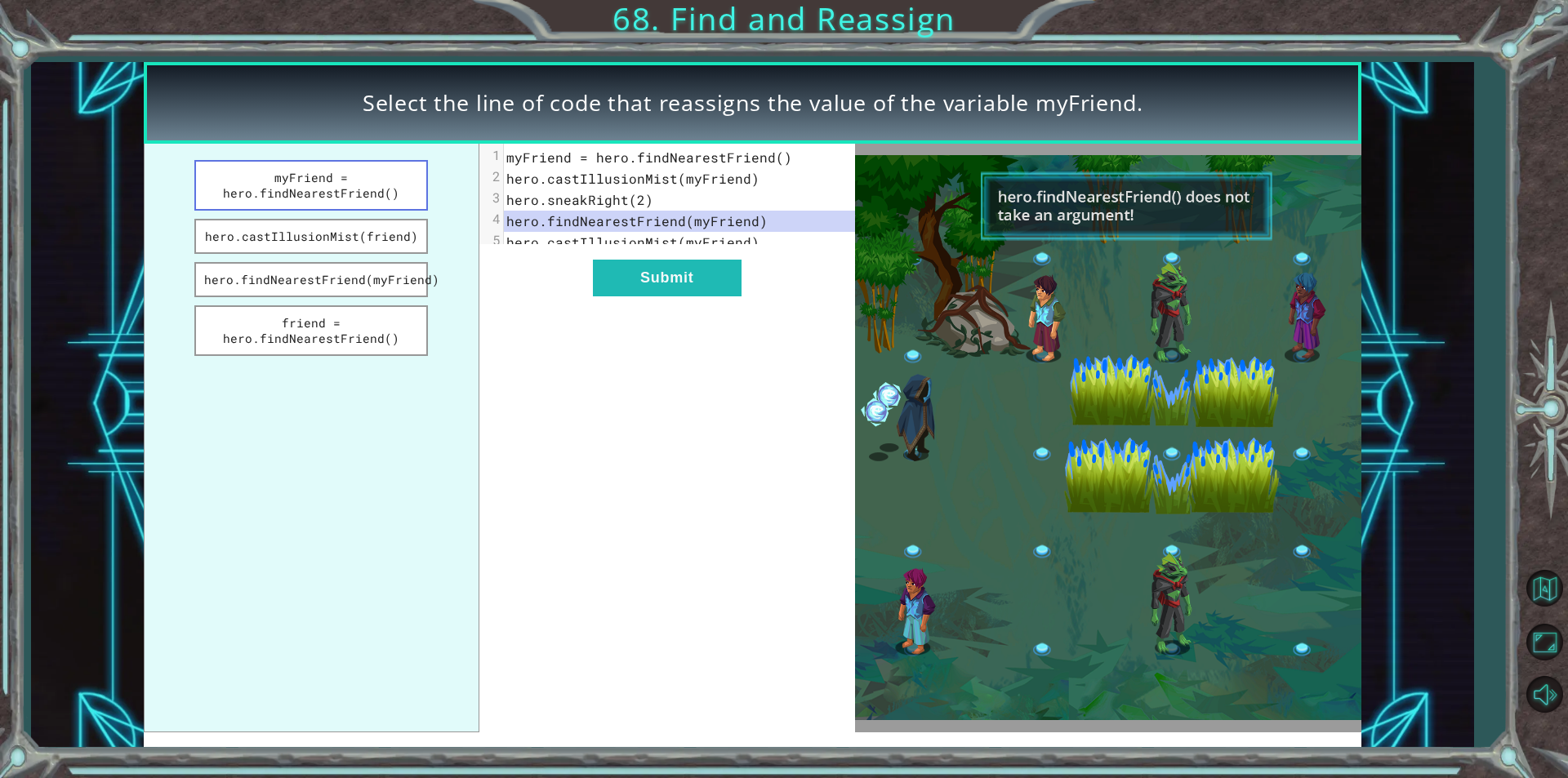
click at [386, 202] on button "myFriend = hero.findNearestFriend()" at bounding box center [311, 185] width 234 height 51
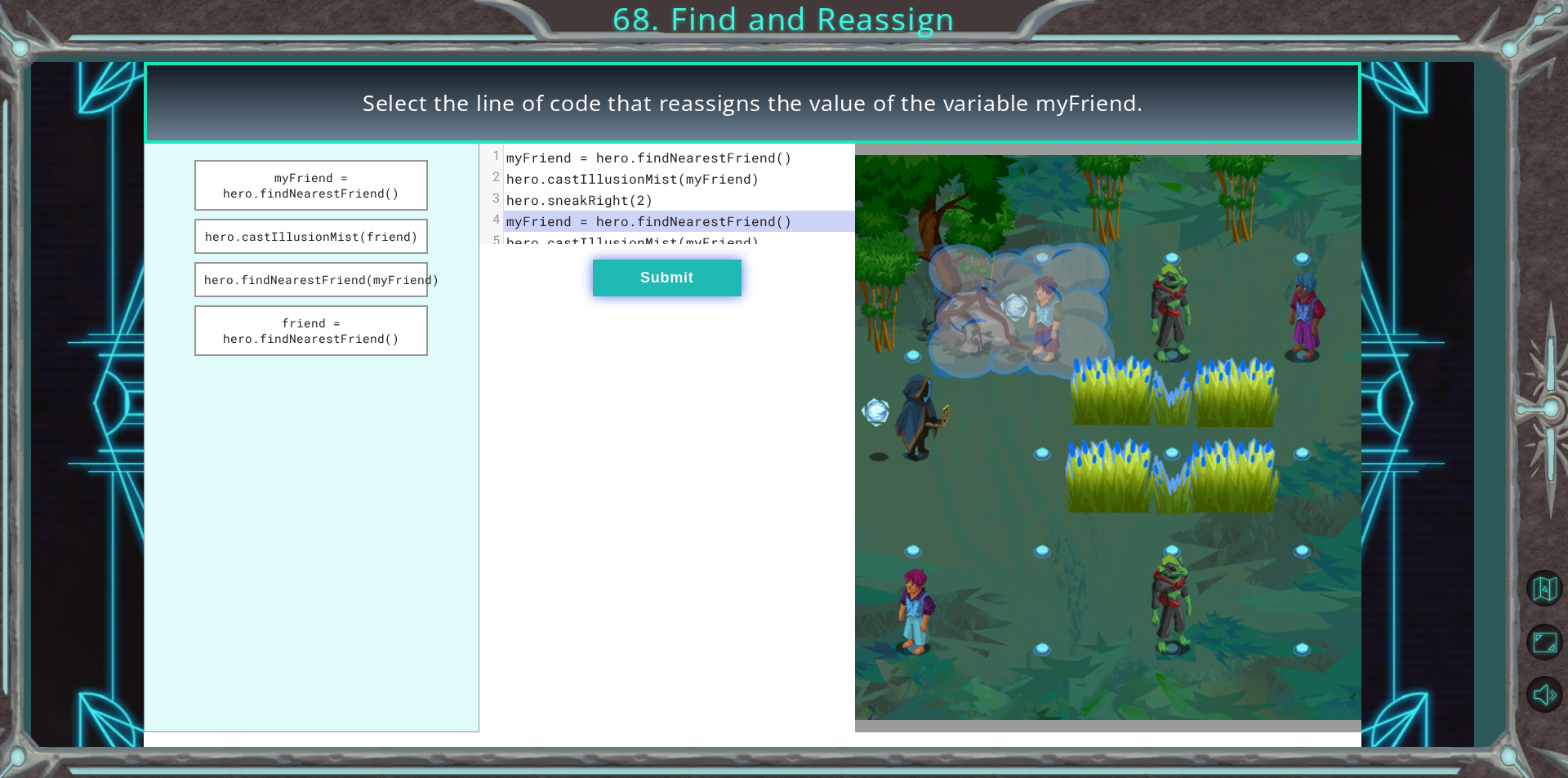
click at [602, 296] on button "Submit" at bounding box center [667, 278] width 149 height 37
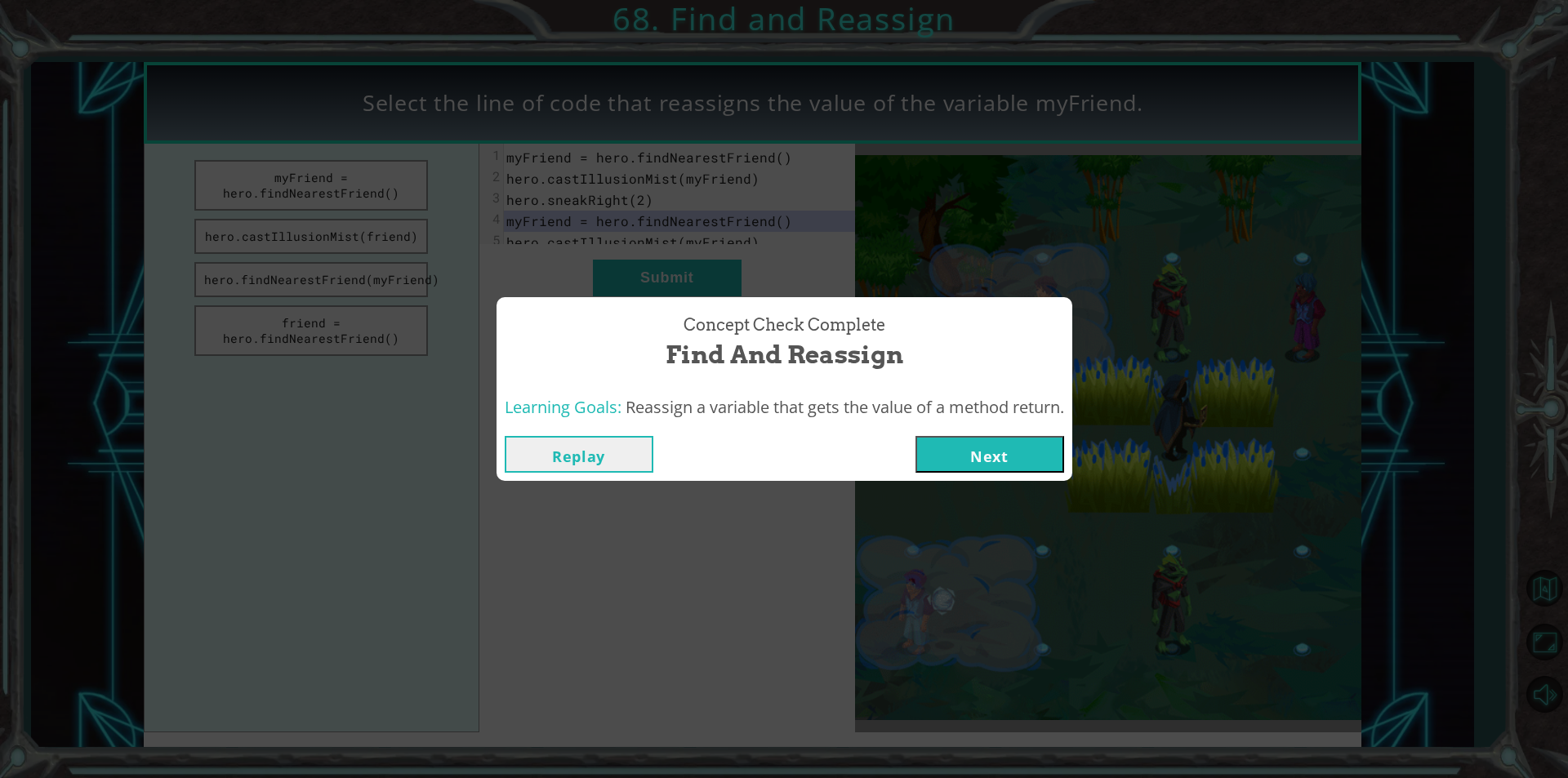
click at [984, 450] on button "Next" at bounding box center [990, 454] width 149 height 37
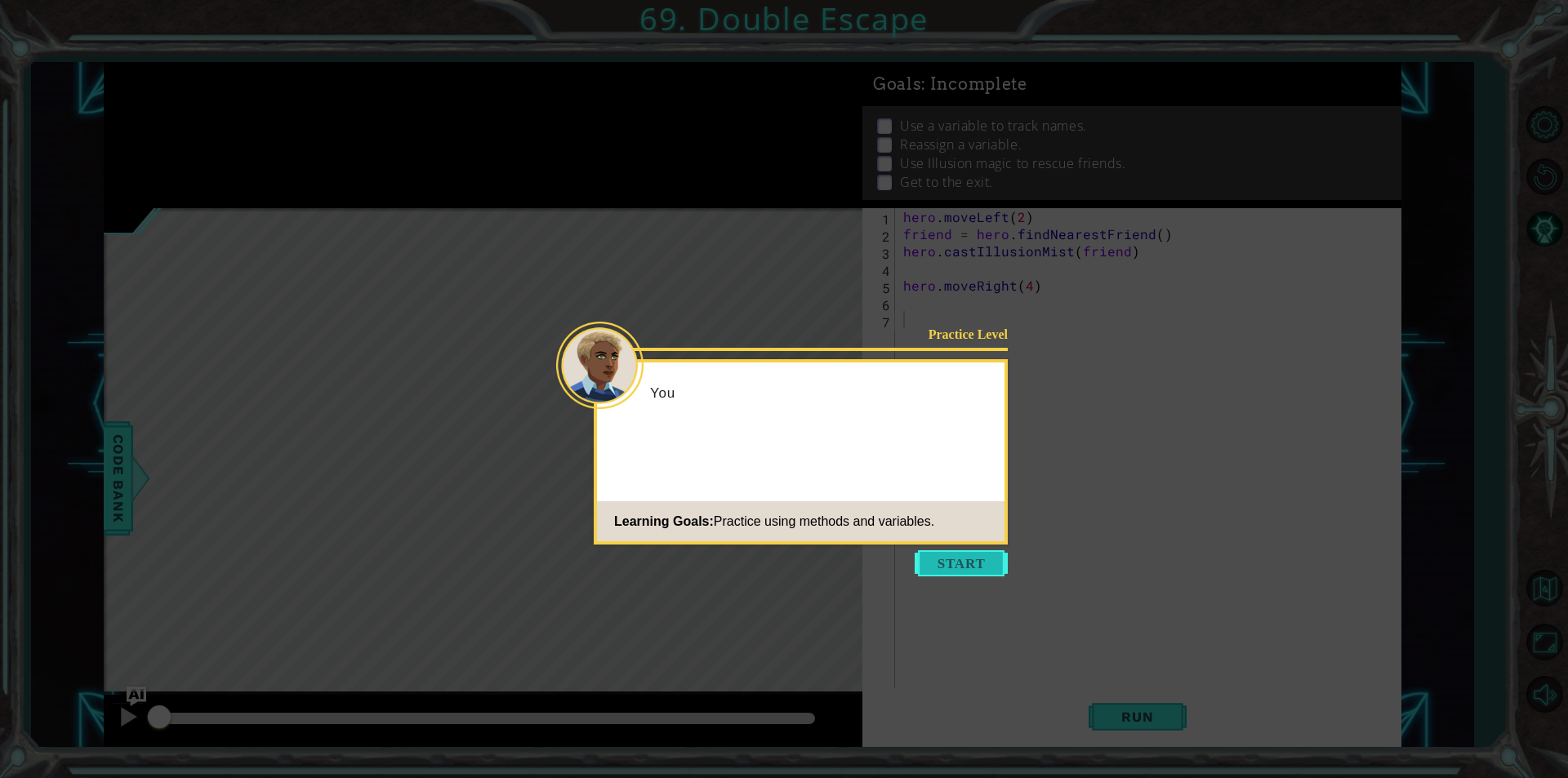
click at [981, 555] on button "Start" at bounding box center [962, 563] width 93 height 26
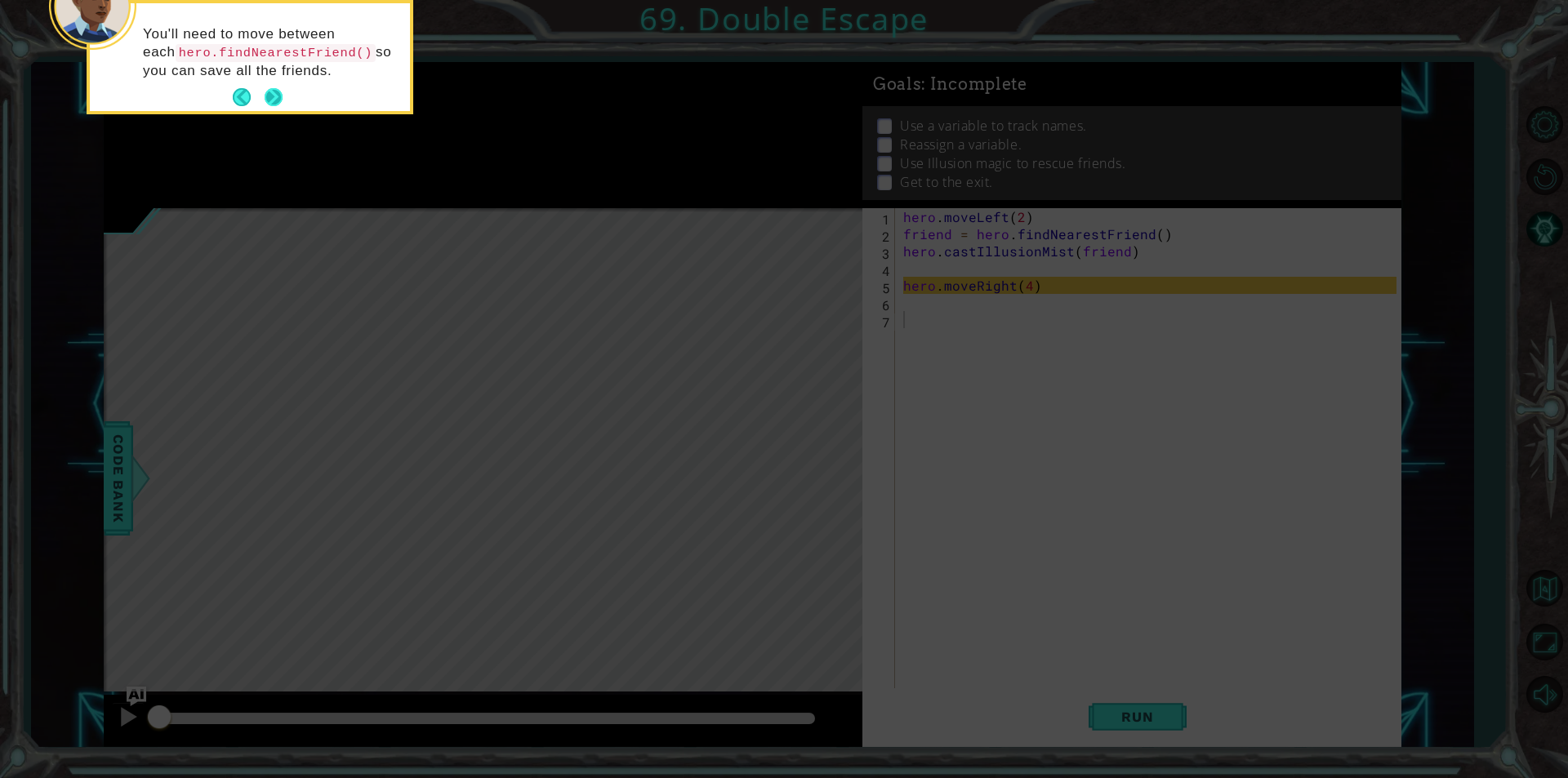
click at [274, 104] on button "Next" at bounding box center [273, 97] width 18 height 18
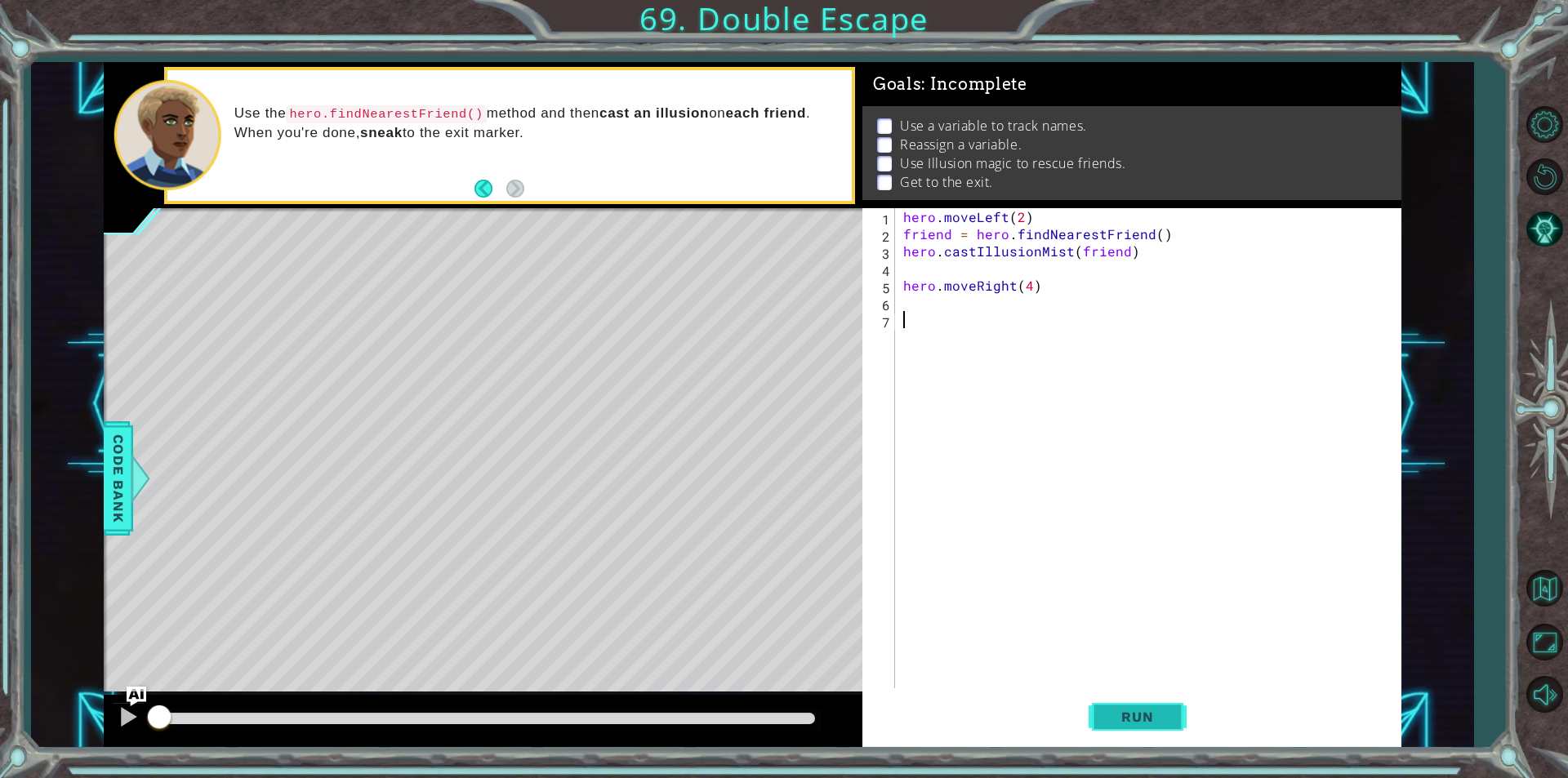
click at [1123, 715] on span "Run" at bounding box center [1137, 716] width 65 height 16
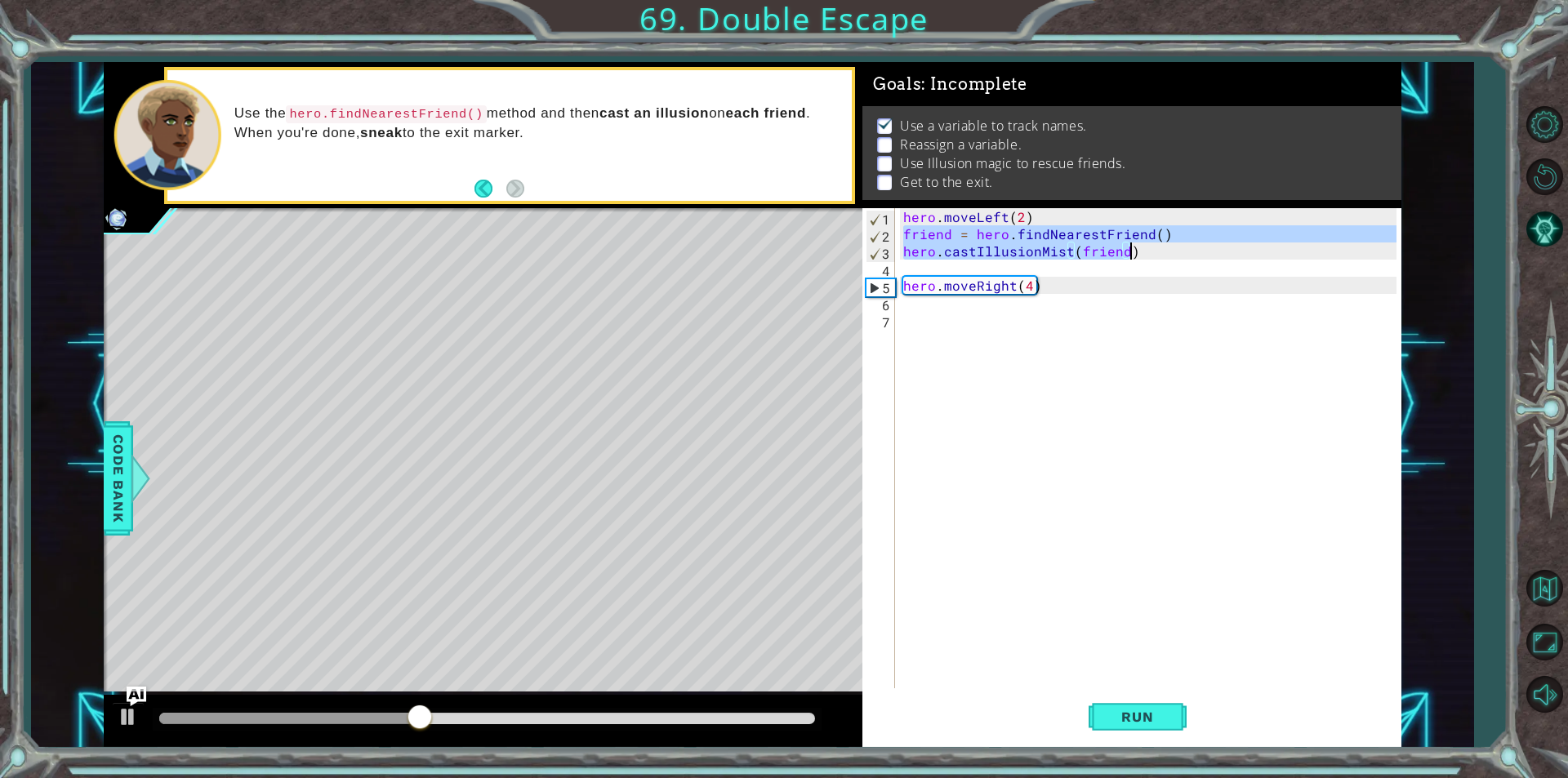
drag, startPoint x: 902, startPoint y: 237, endPoint x: 1190, endPoint y: 245, distance: 288.1
click at [1190, 245] on div "hero . moveLeft ( 2 ) friend = hero . findNearestFriend ( ) hero . castIllusion…" at bounding box center [1152, 465] width 505 height 515
type textarea "friend = hero.findNearestFriend() hero.castIllusionMist(friend)"
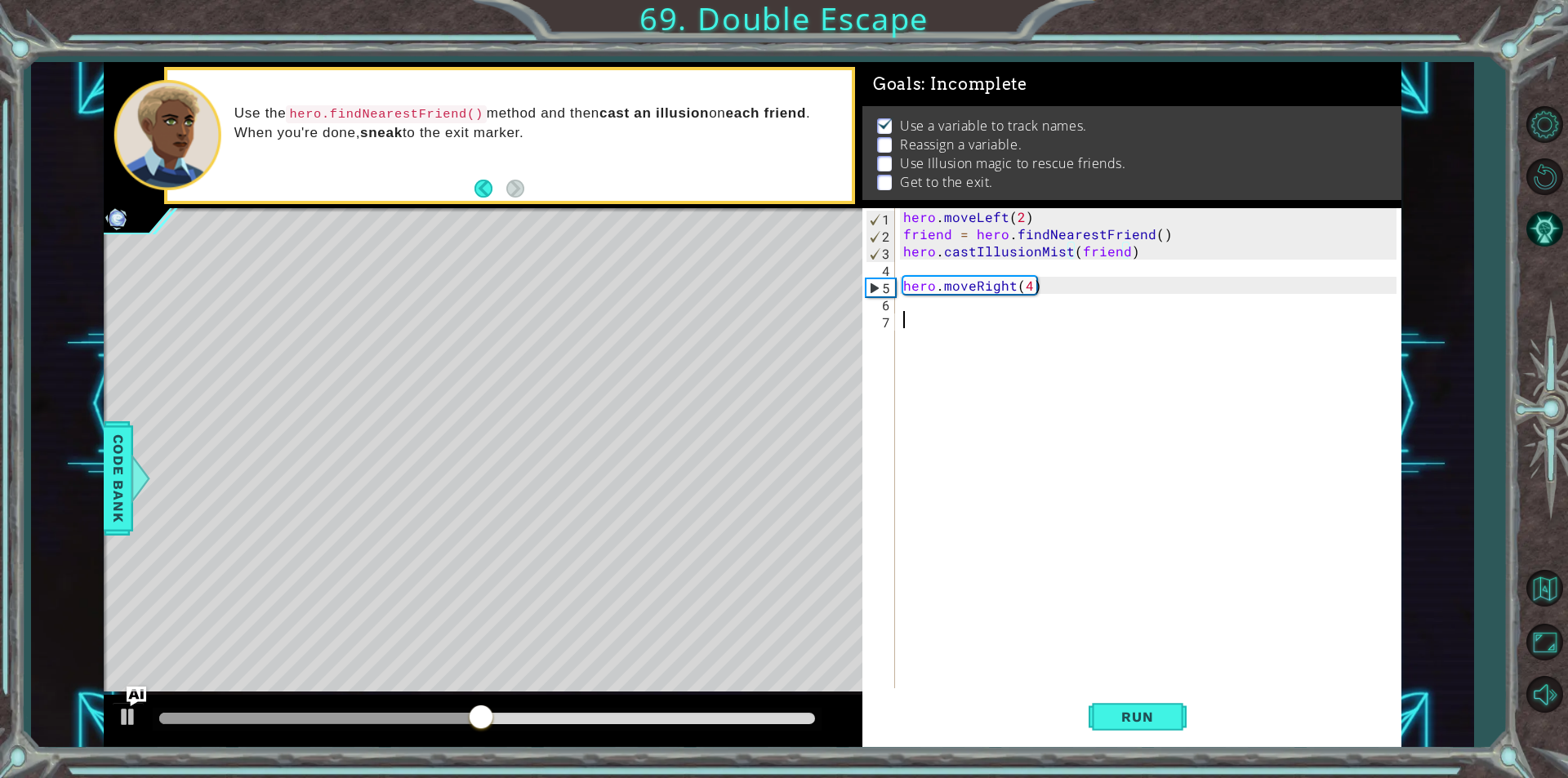
click at [1045, 313] on div "hero . moveLeft ( 2 ) friend = hero . findNearestFriend ( ) hero . castIllusion…" at bounding box center [1152, 465] width 505 height 515
paste textarea "hero.castIllusionMist(friend)"
type textarea "hero.castIllusionMist(friend)"
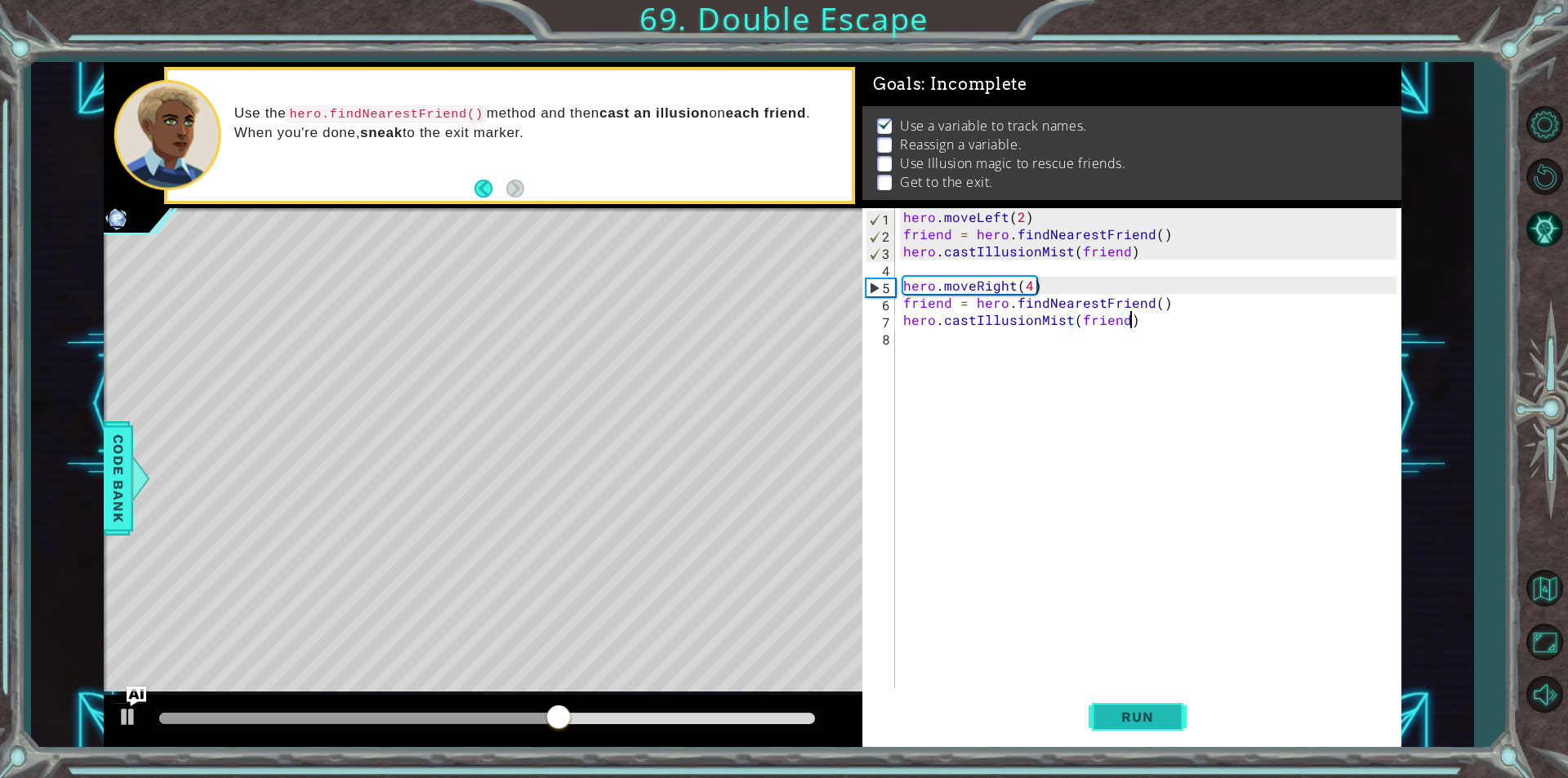
click at [1116, 719] on span "Run" at bounding box center [1137, 716] width 65 height 16
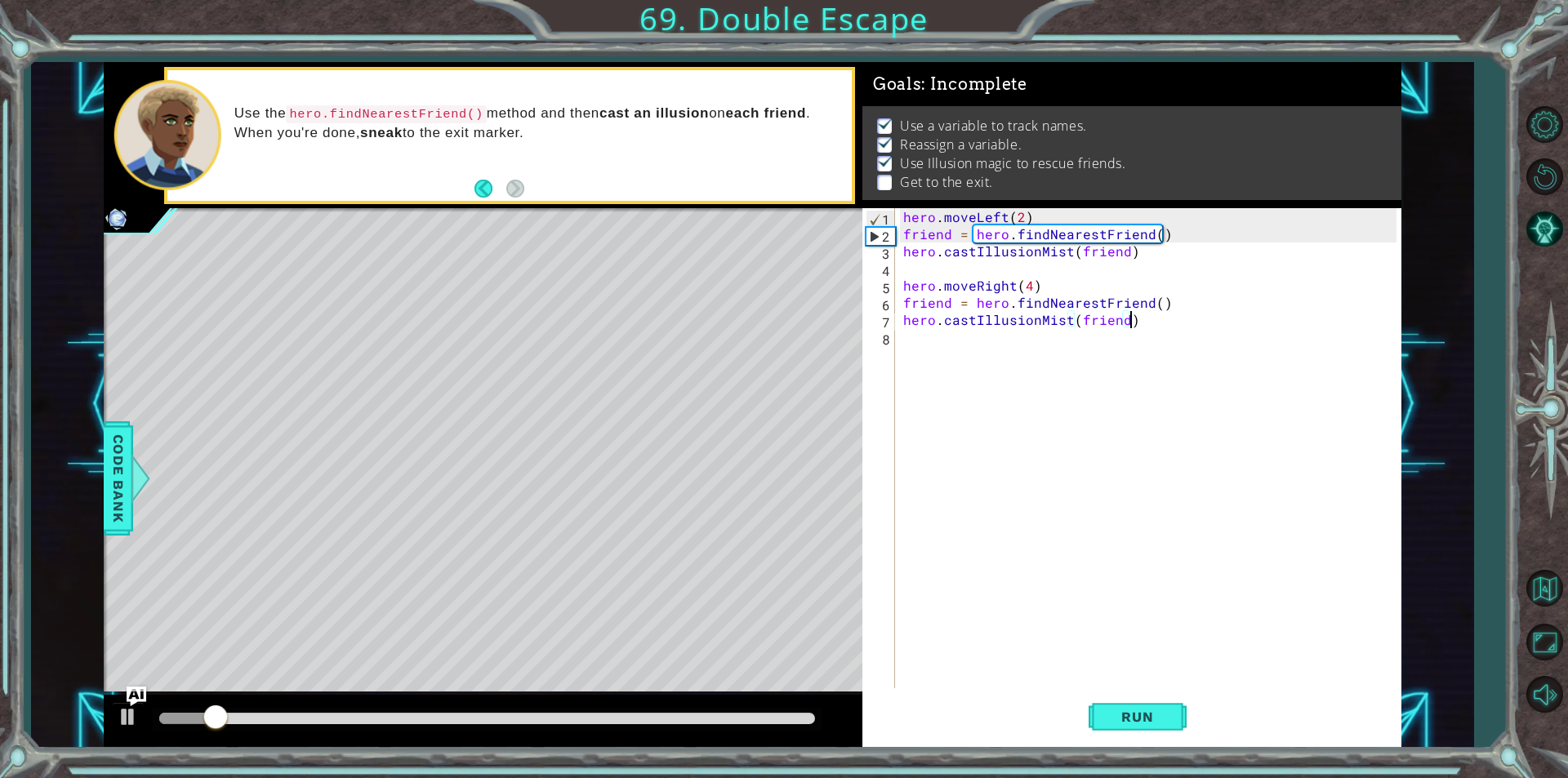
click at [961, 357] on div "hero . moveLeft ( 2 ) friend = hero . findNearestFriend ( ) hero . castIllusion…" at bounding box center [1152, 465] width 505 height 515
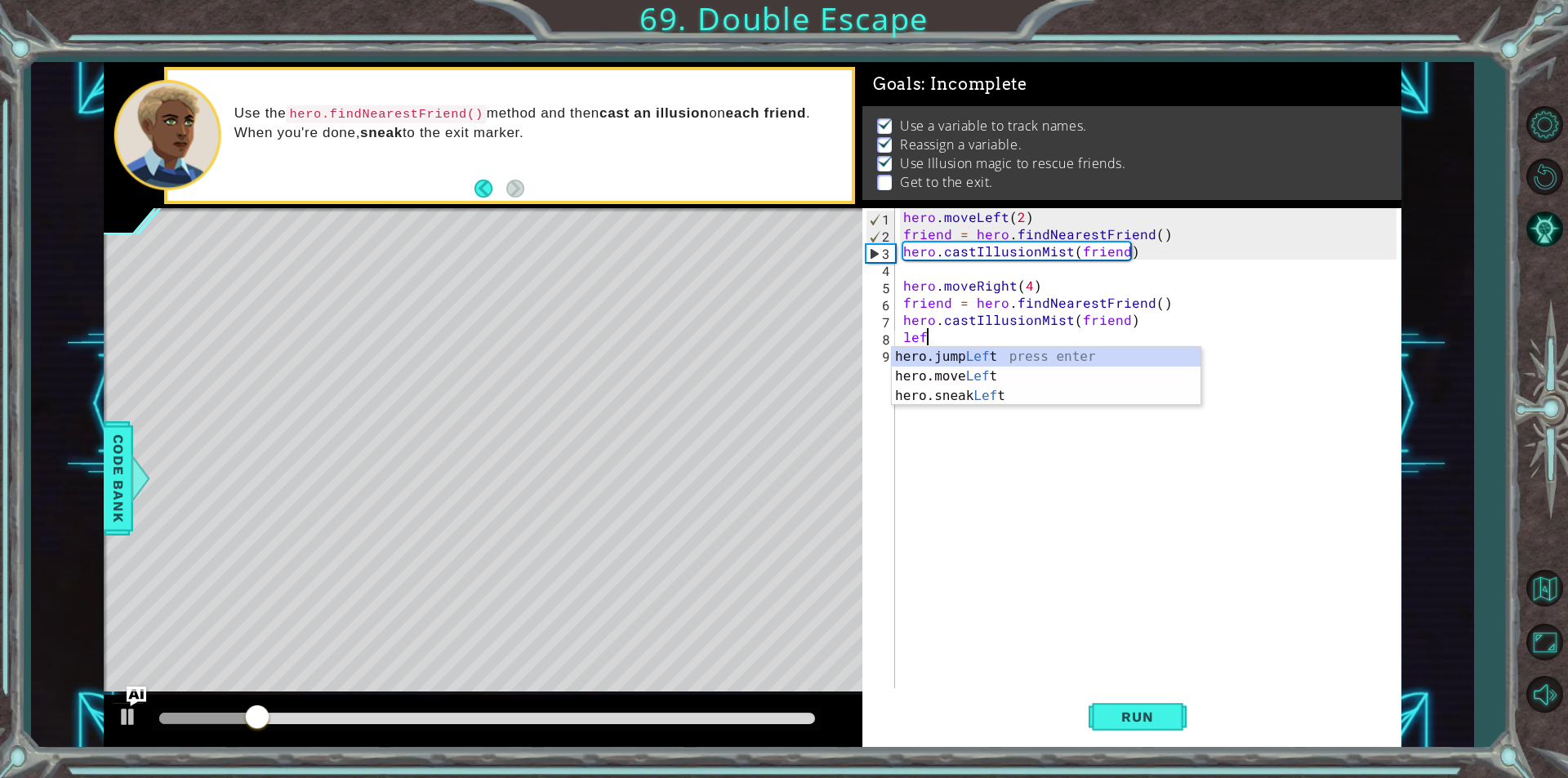
scroll to position [0, 1]
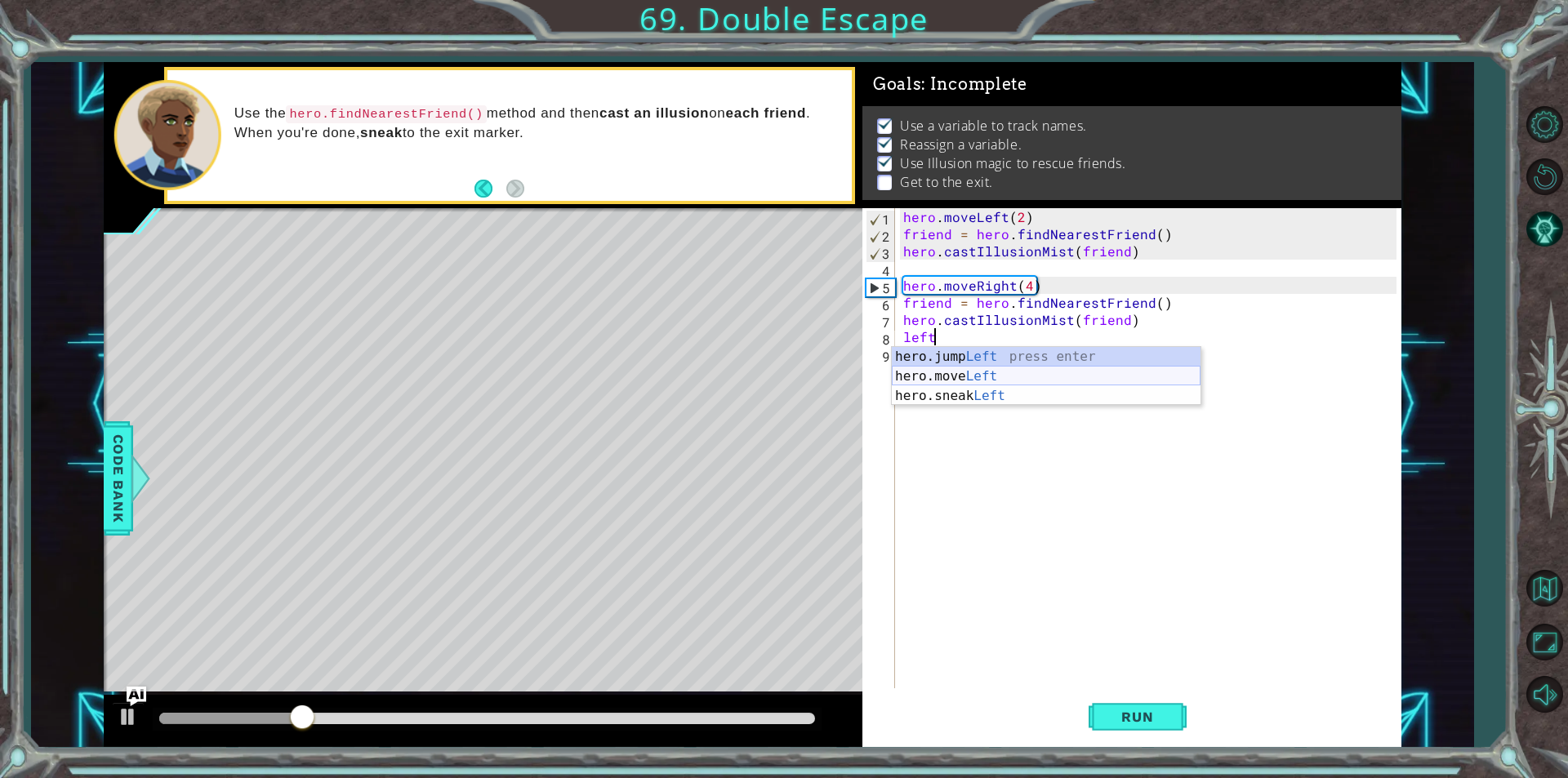
click at [1065, 376] on div "hero.jump Left press enter hero.move Left press enter hero.sneak Left press ent…" at bounding box center [1046, 396] width 308 height 98
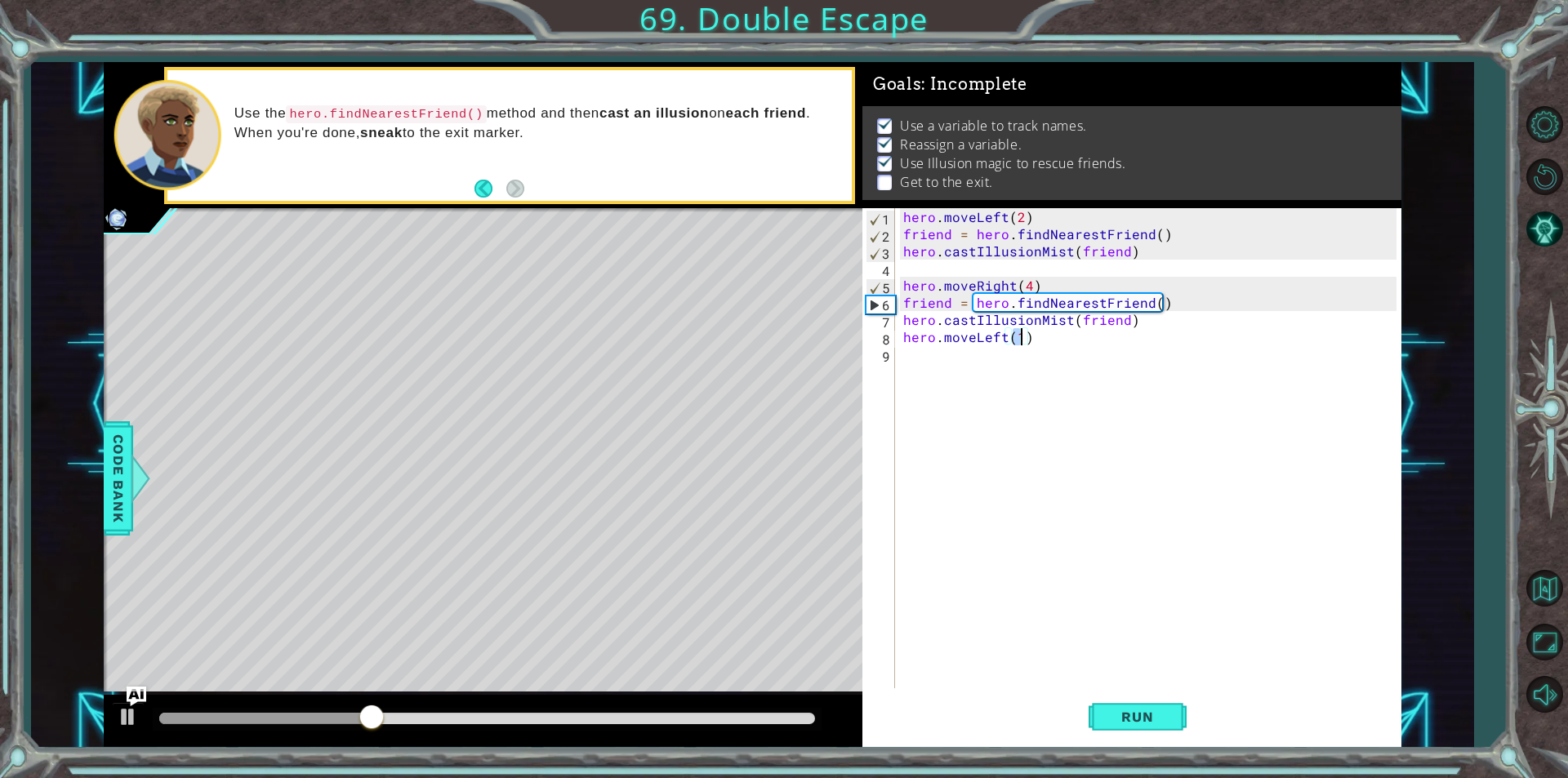
type textarea "hero.moveLeft(2)"
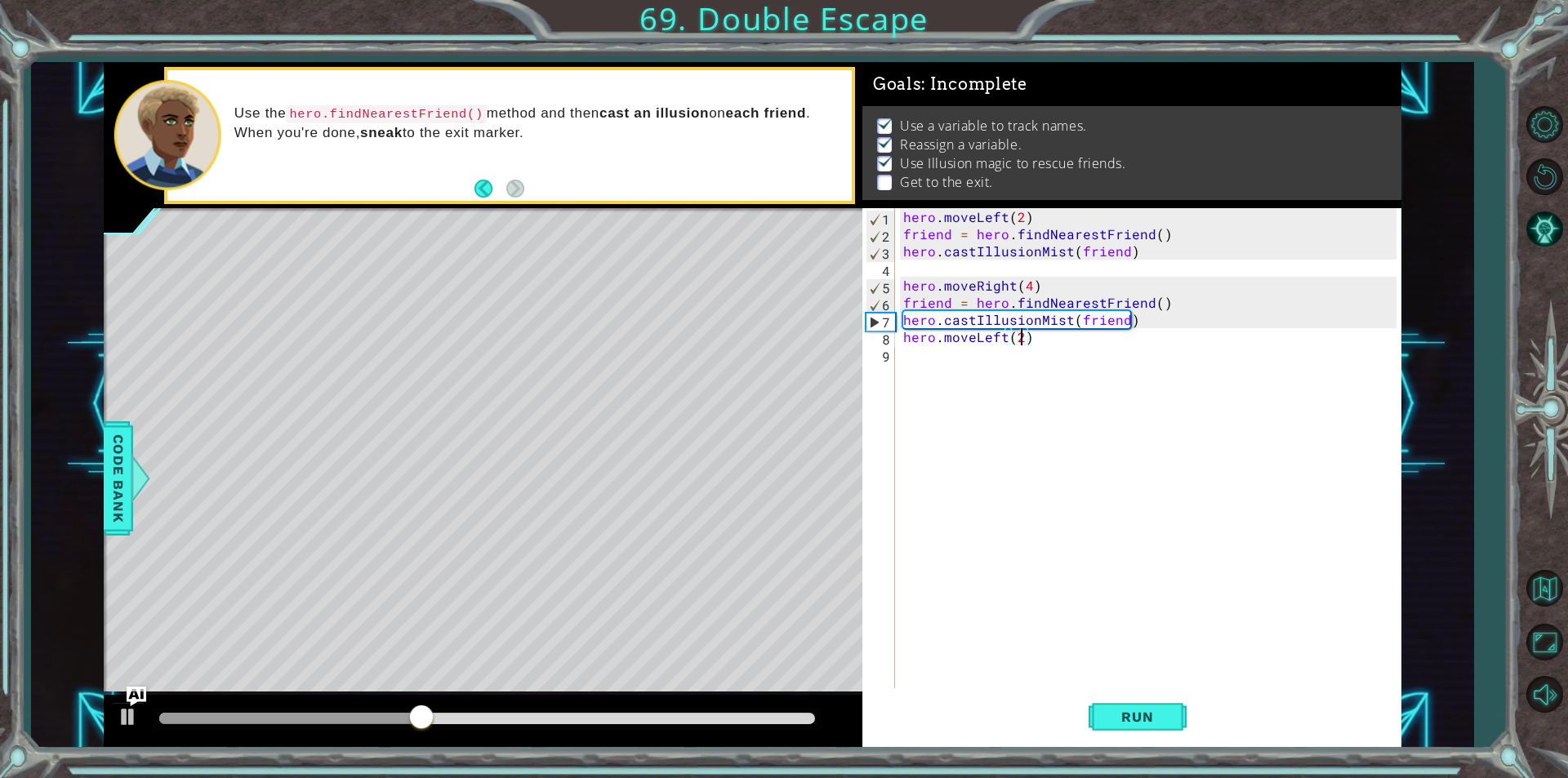
click at [922, 348] on div "hero . moveLeft ( 2 ) friend = hero . findNearestFriend ( ) hero . castIllusion…" at bounding box center [1152, 465] width 505 height 515
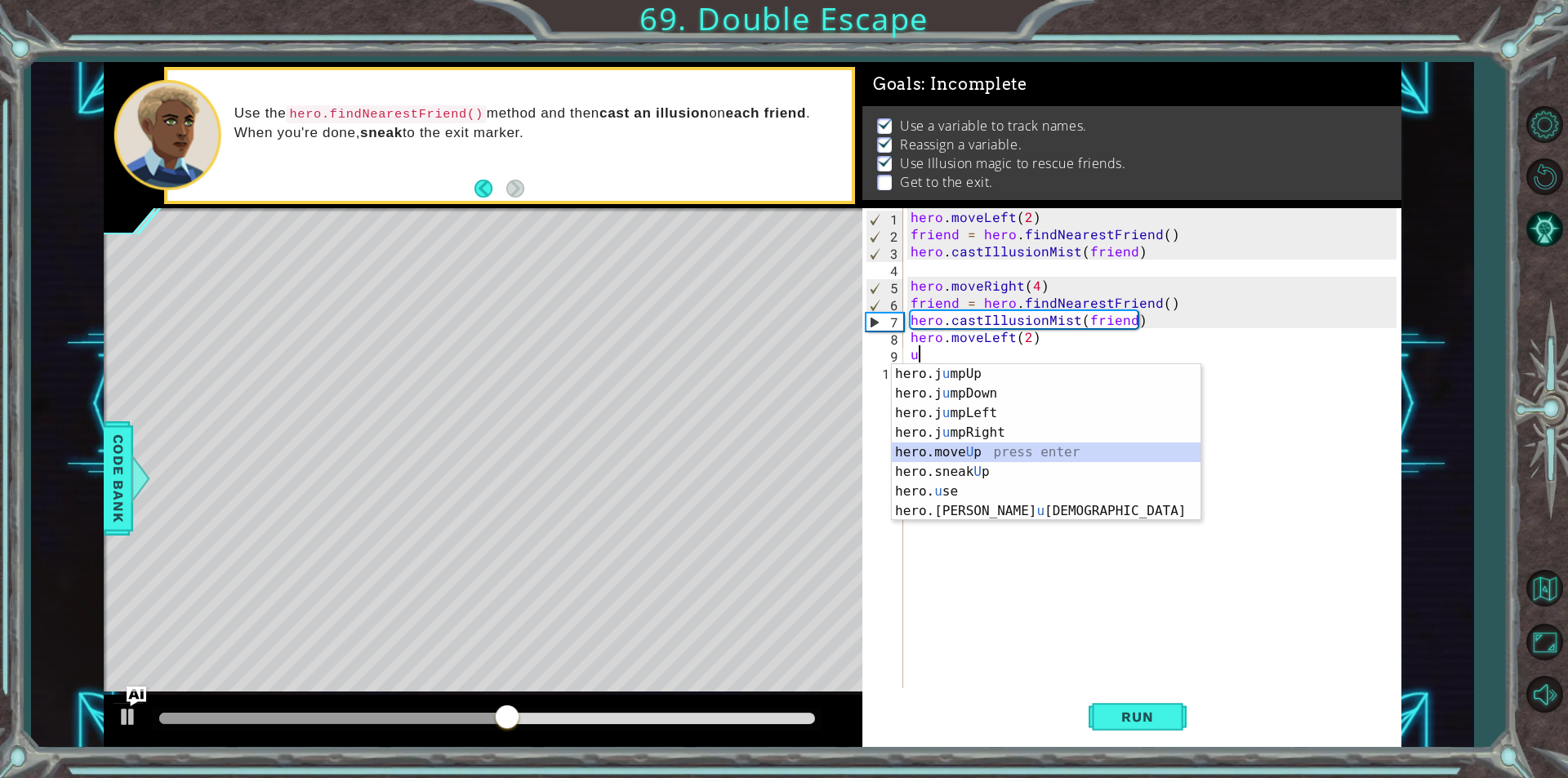
click at [935, 461] on div "hero.j u mpUp press enter hero.j u mpDown press enter hero.j u mpLeft press ent…" at bounding box center [1046, 462] width 308 height 196
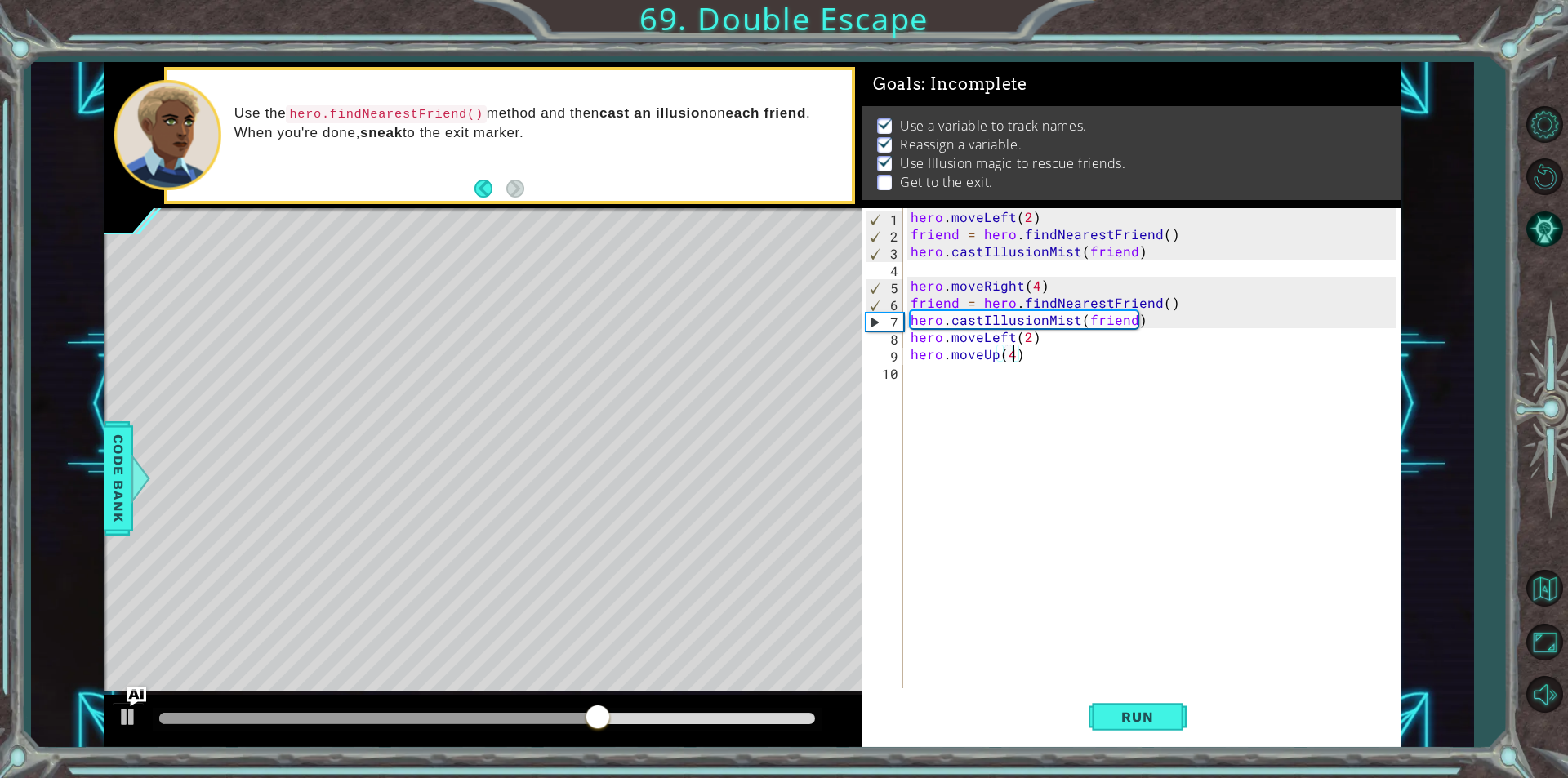
scroll to position [0, 6]
type textarea "hero.moveUp(4)"
click at [1140, 728] on button "Run" at bounding box center [1137, 716] width 98 height 54
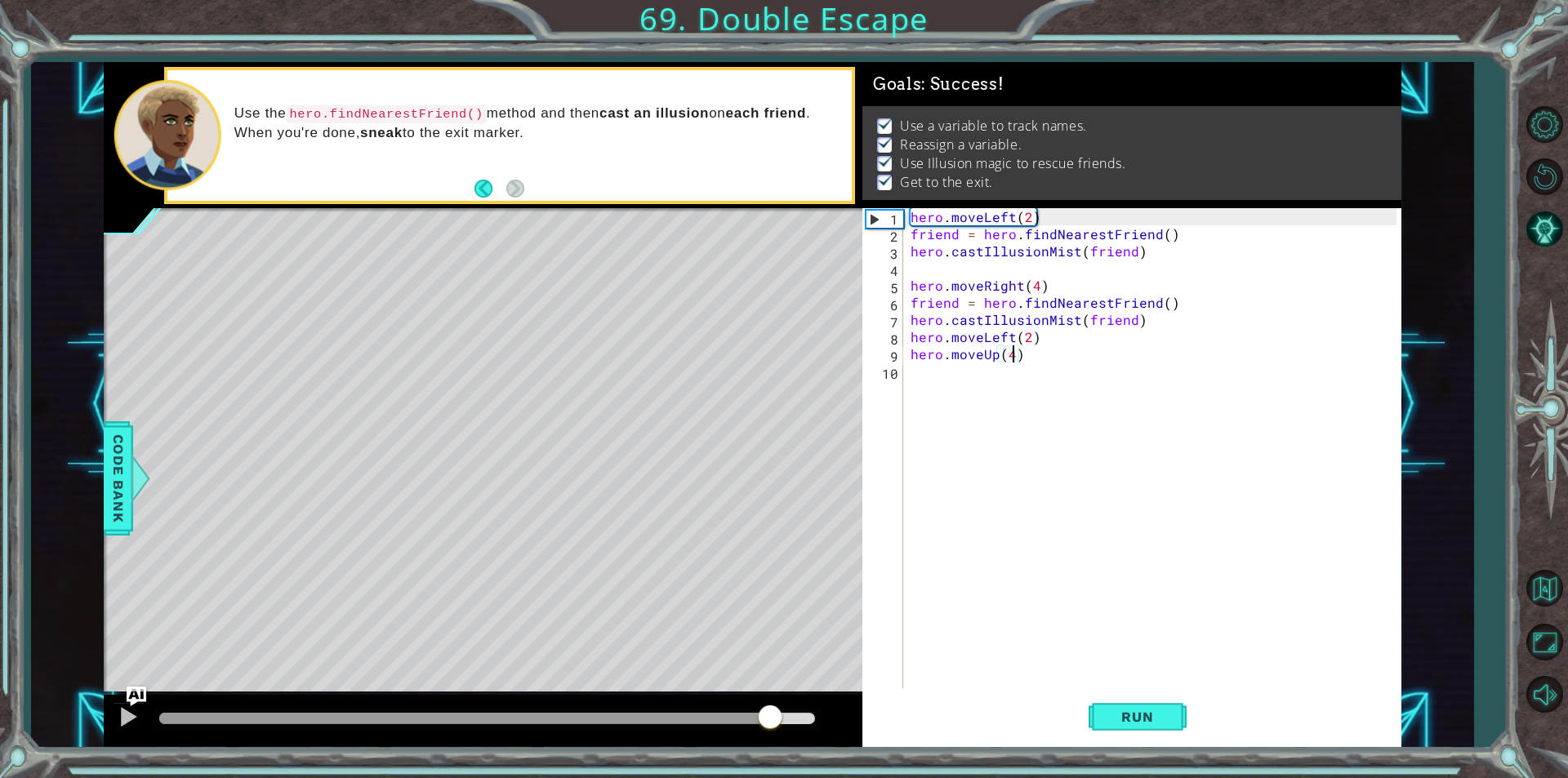
click at [770, 714] on div at bounding box center [487, 718] width 656 height 11
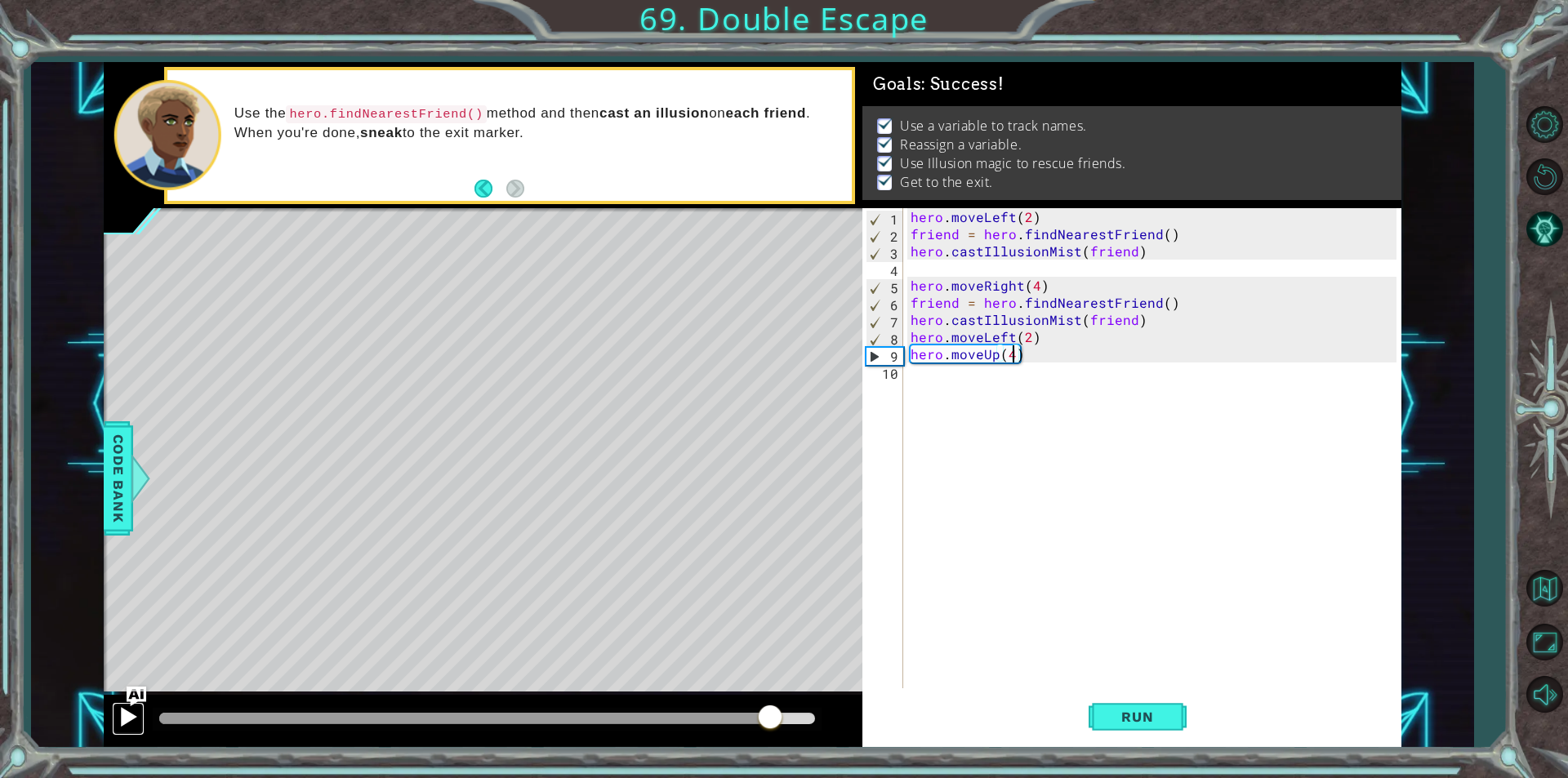
click at [117, 720] on div at bounding box center [127, 717] width 21 height 21
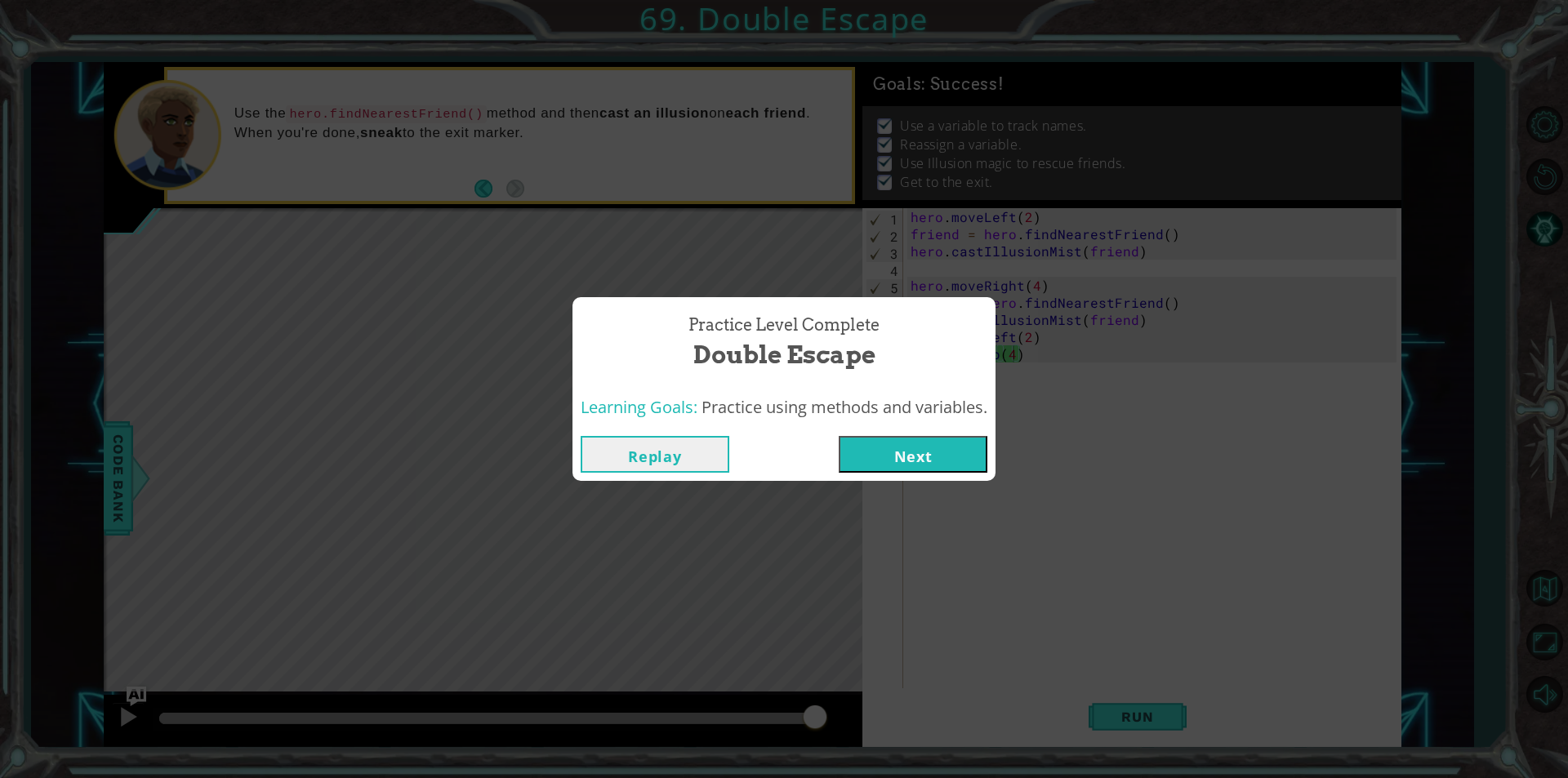
click at [883, 447] on button "Next" at bounding box center [912, 454] width 149 height 37
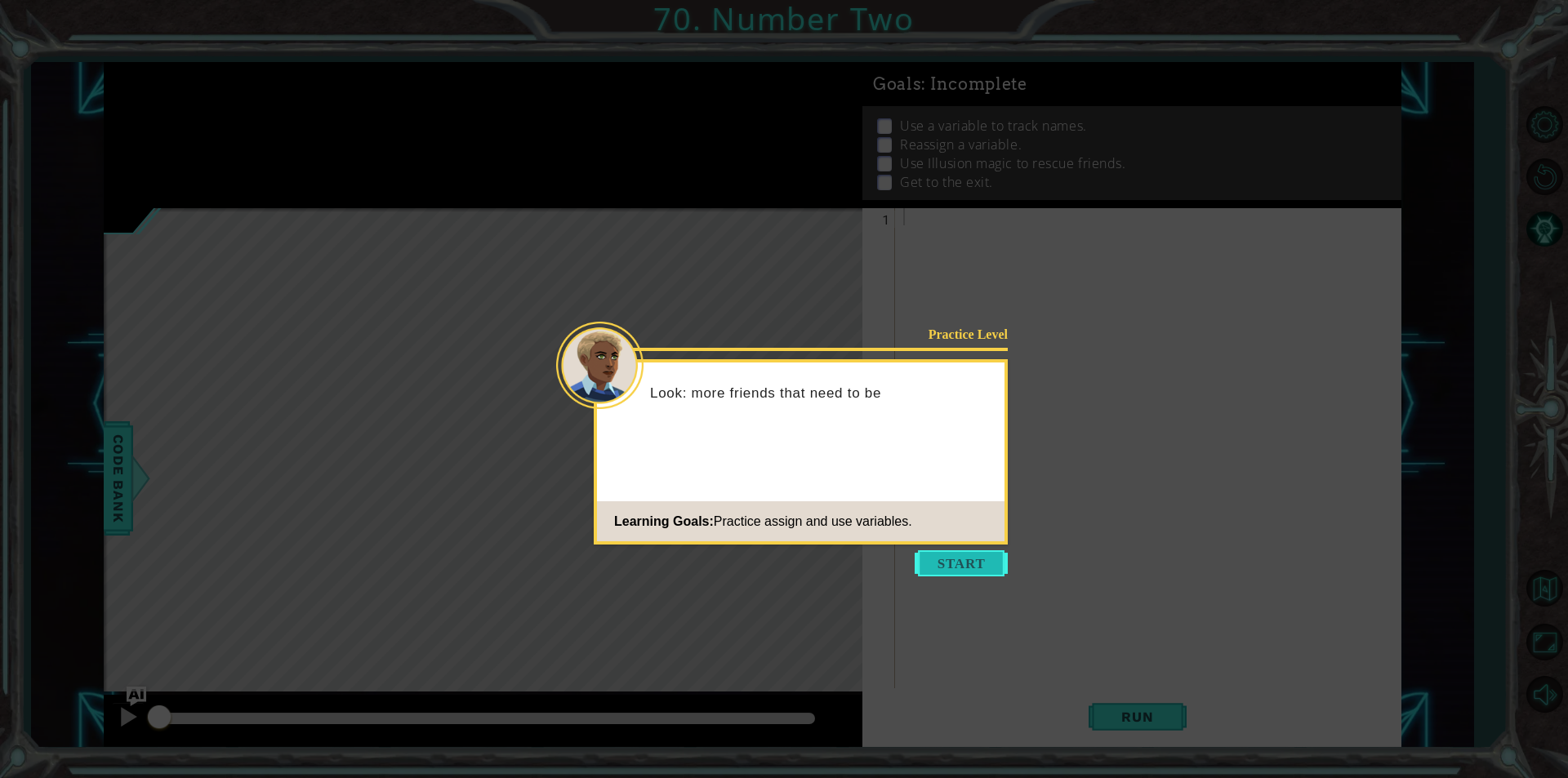
click at [945, 561] on button "Start" at bounding box center [962, 563] width 93 height 26
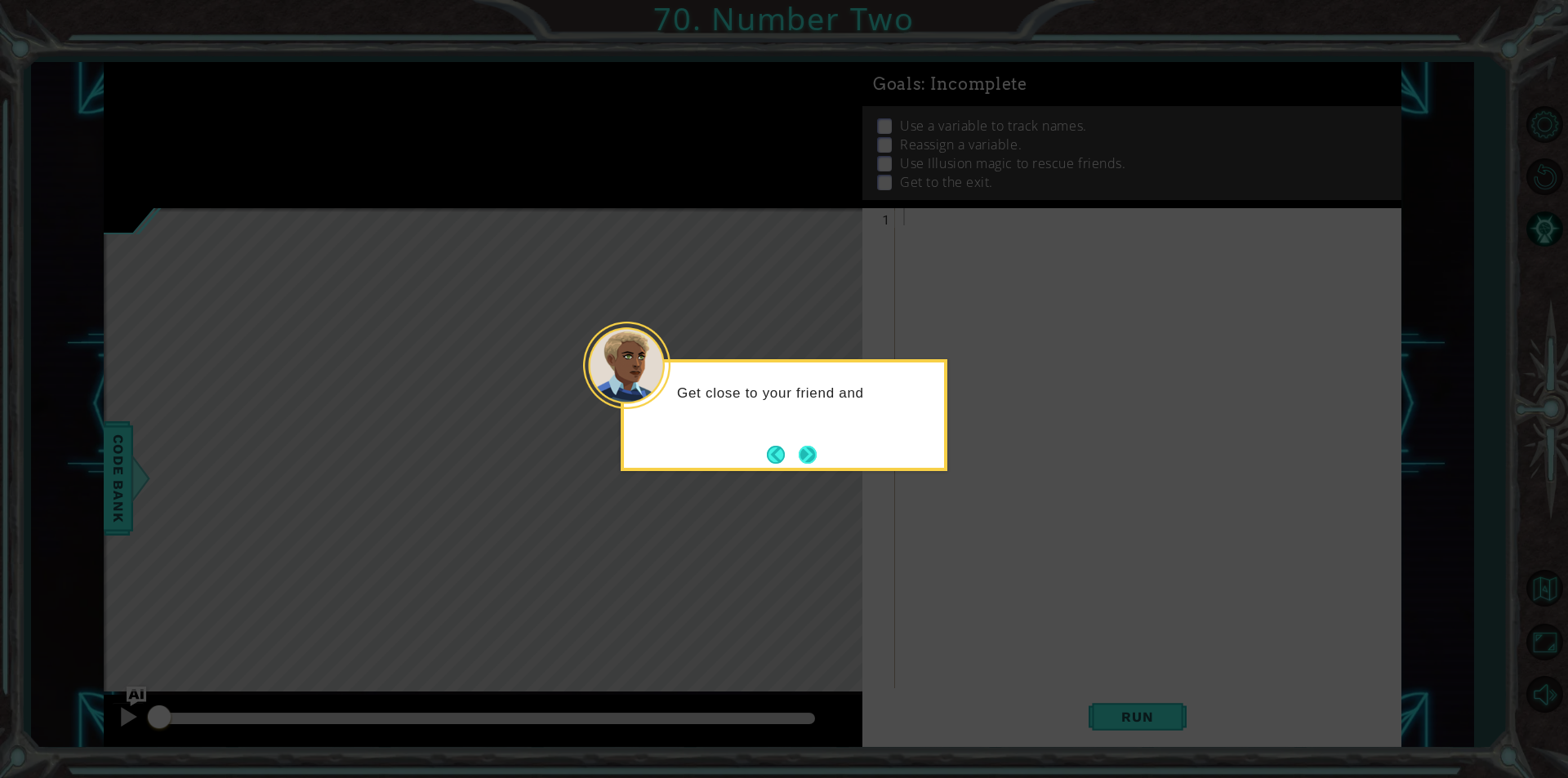
click at [814, 454] on button "Next" at bounding box center [807, 454] width 18 height 18
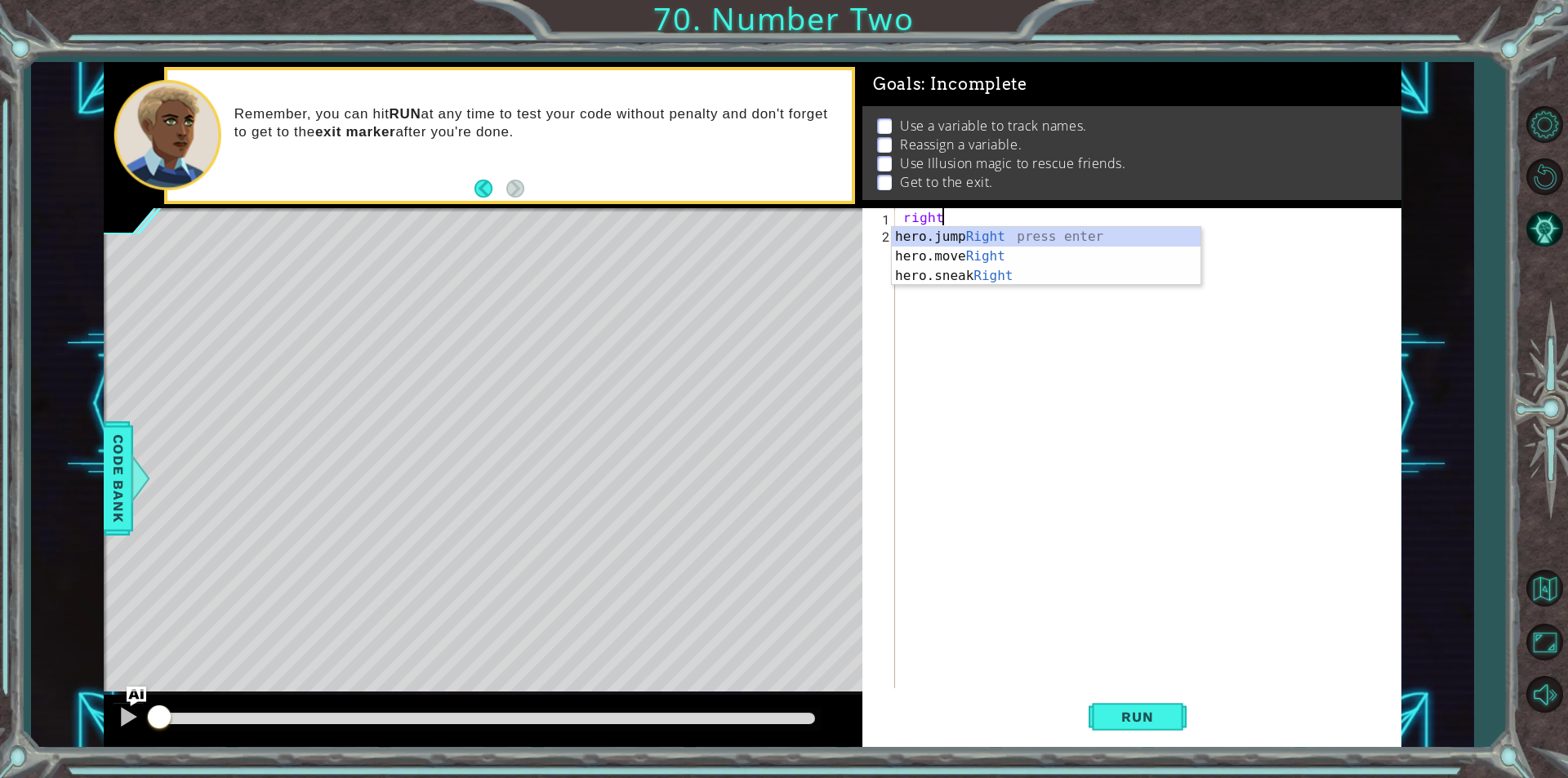
scroll to position [0, 2]
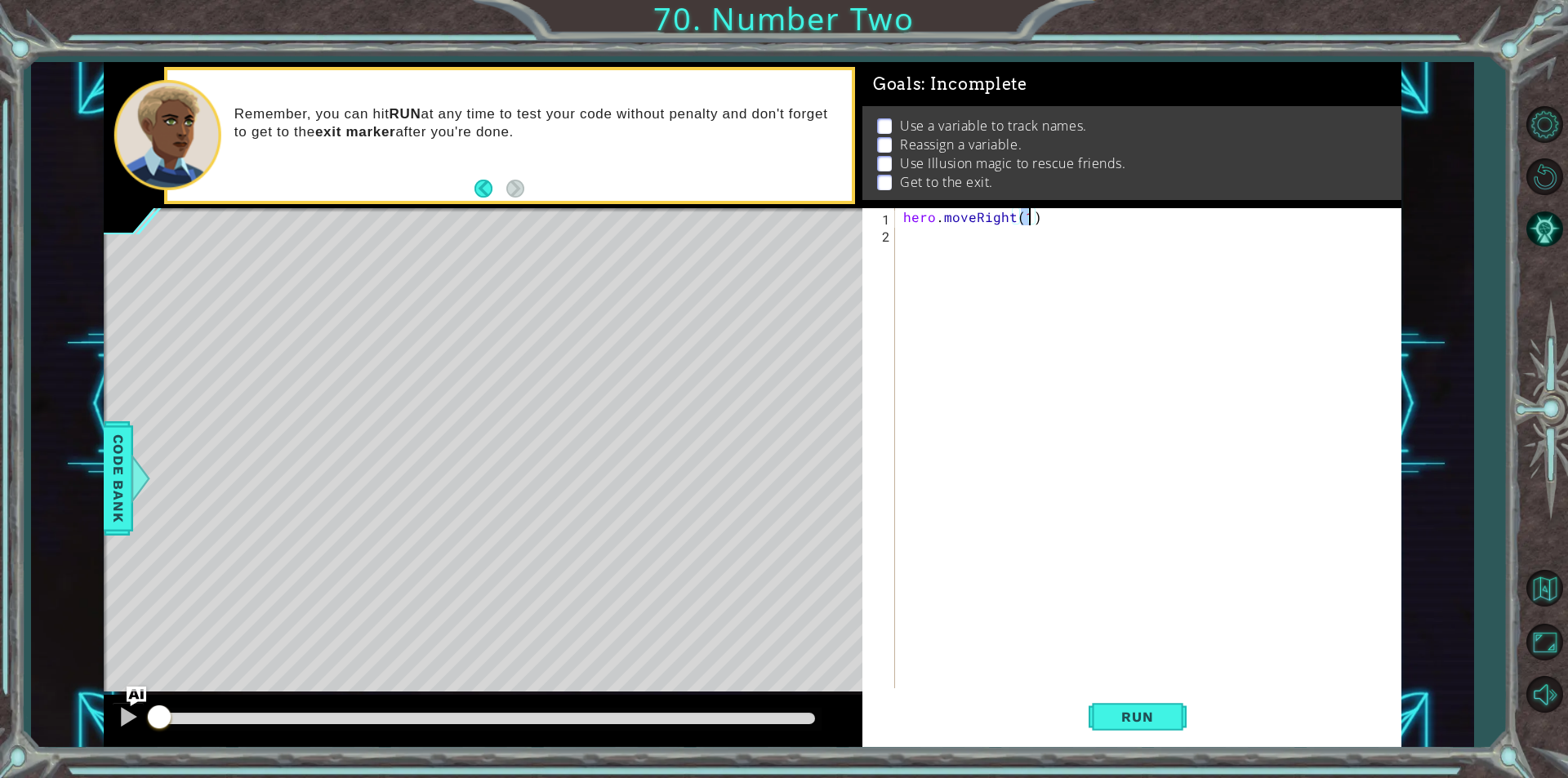
type textarea "hero.moveRight(2)"
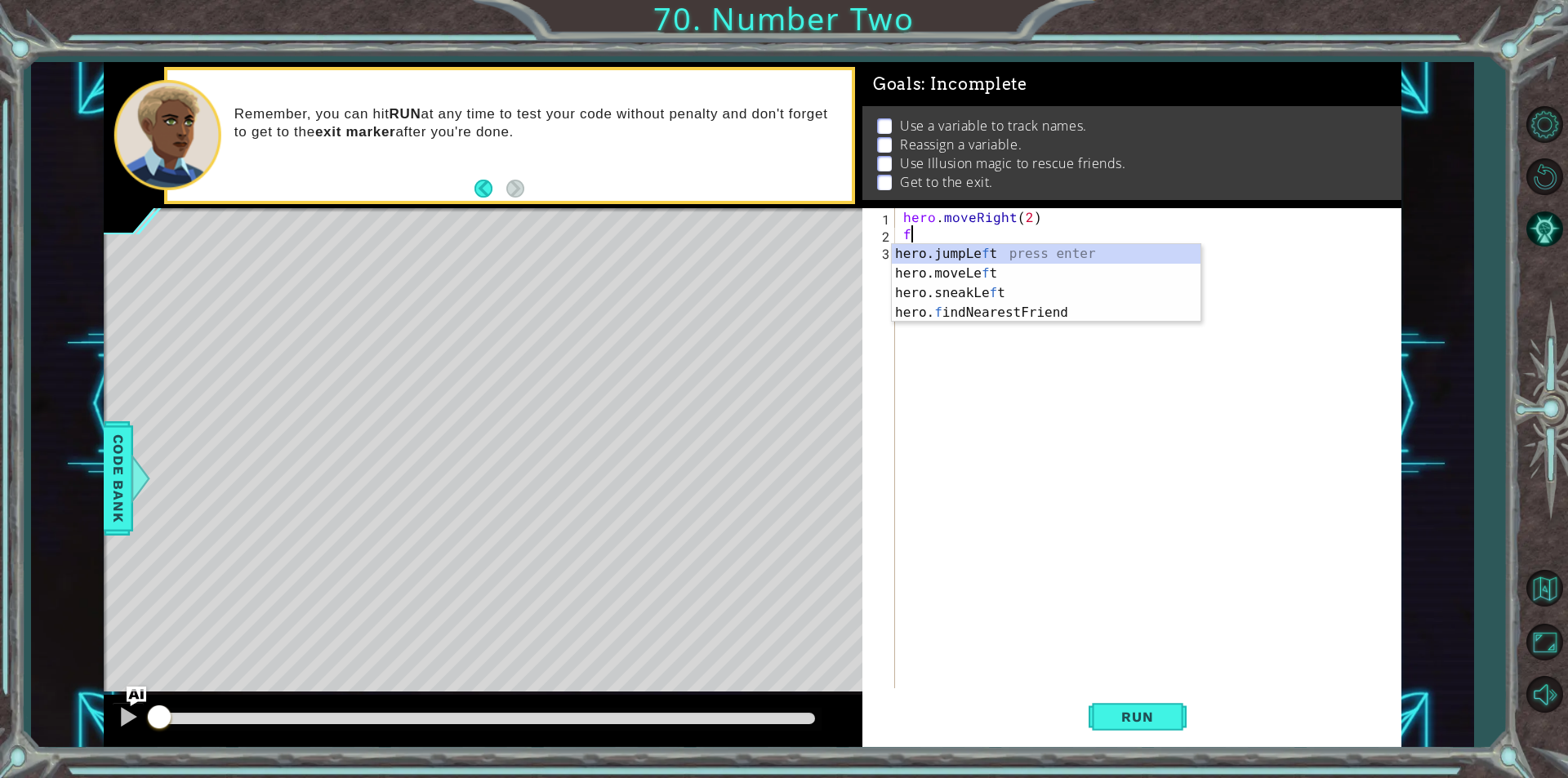
type textarea "fin"
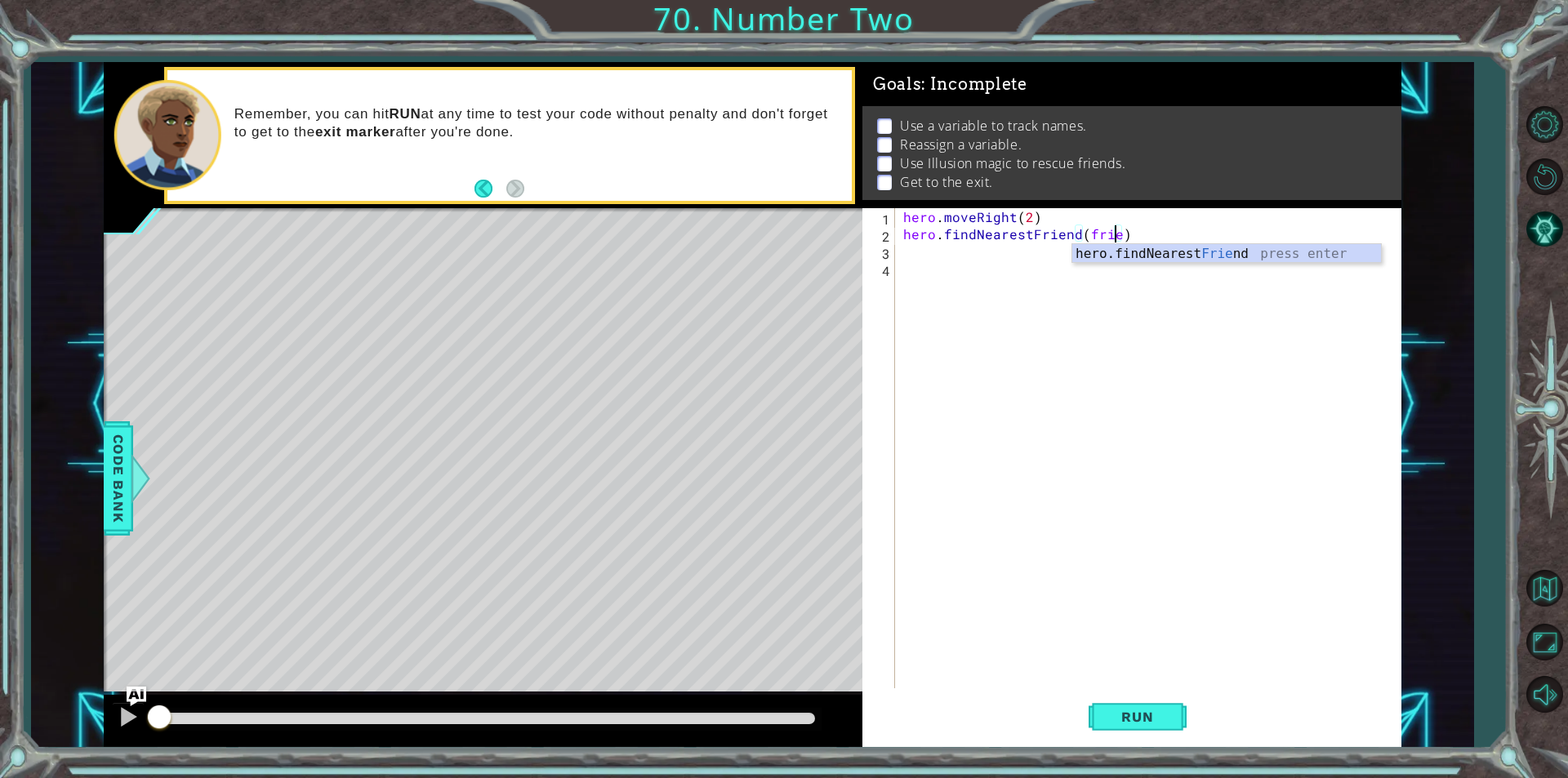
scroll to position [0, 13]
type textarea "hero.findNearestFriend()"
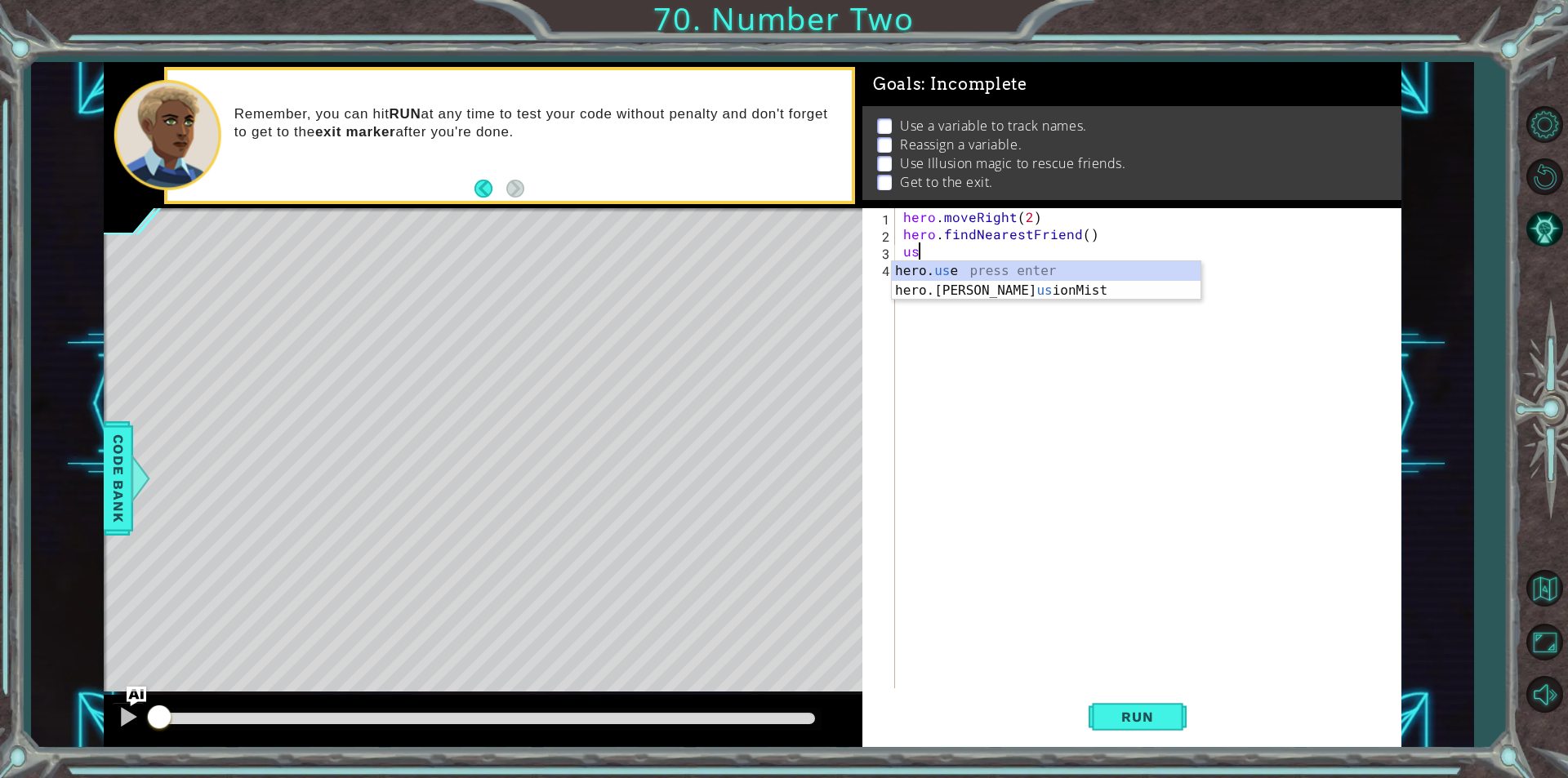
type textarea "u"
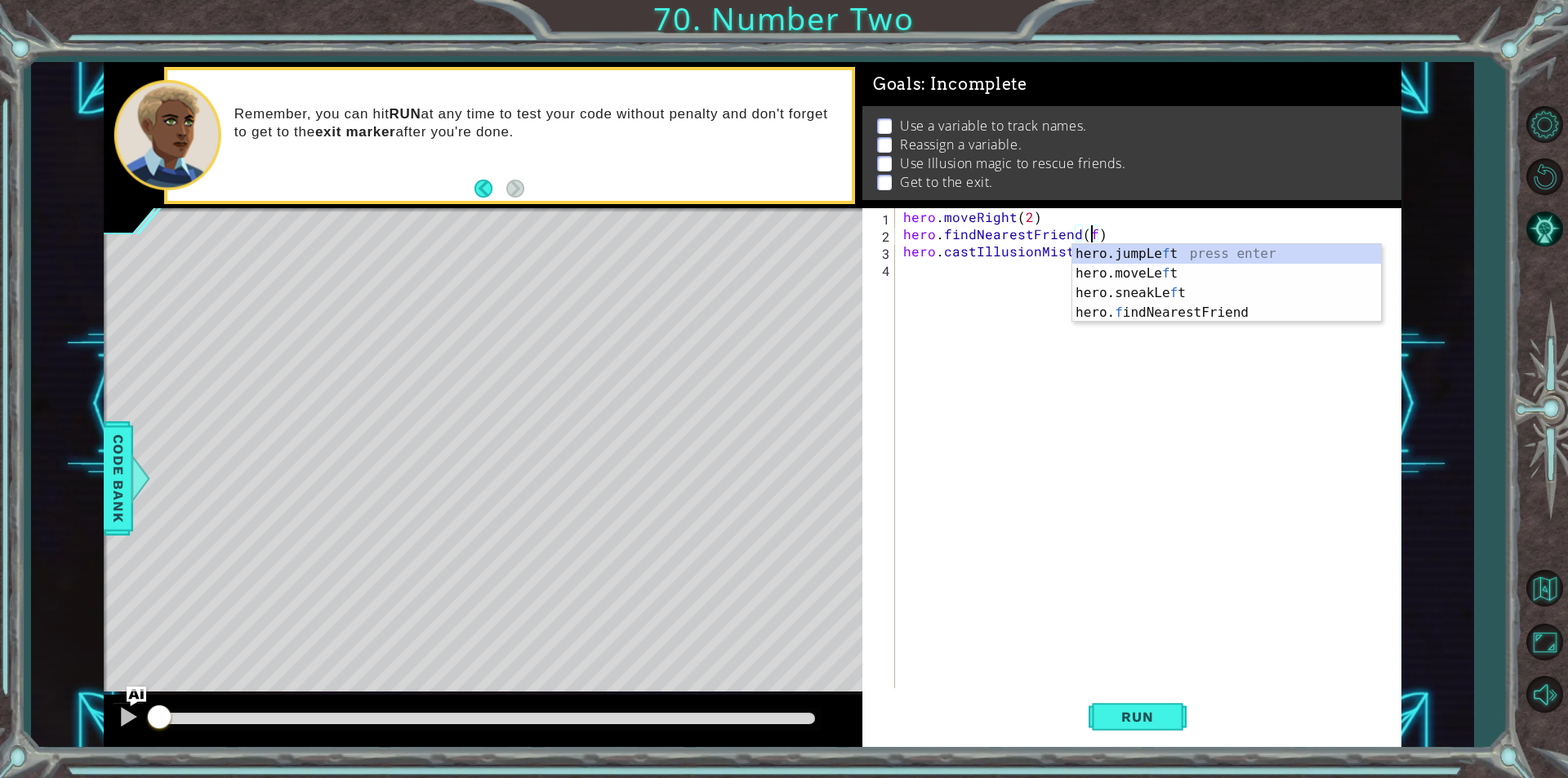
scroll to position [0, 10]
type textarea "hero.findNearestFriend(friend)"
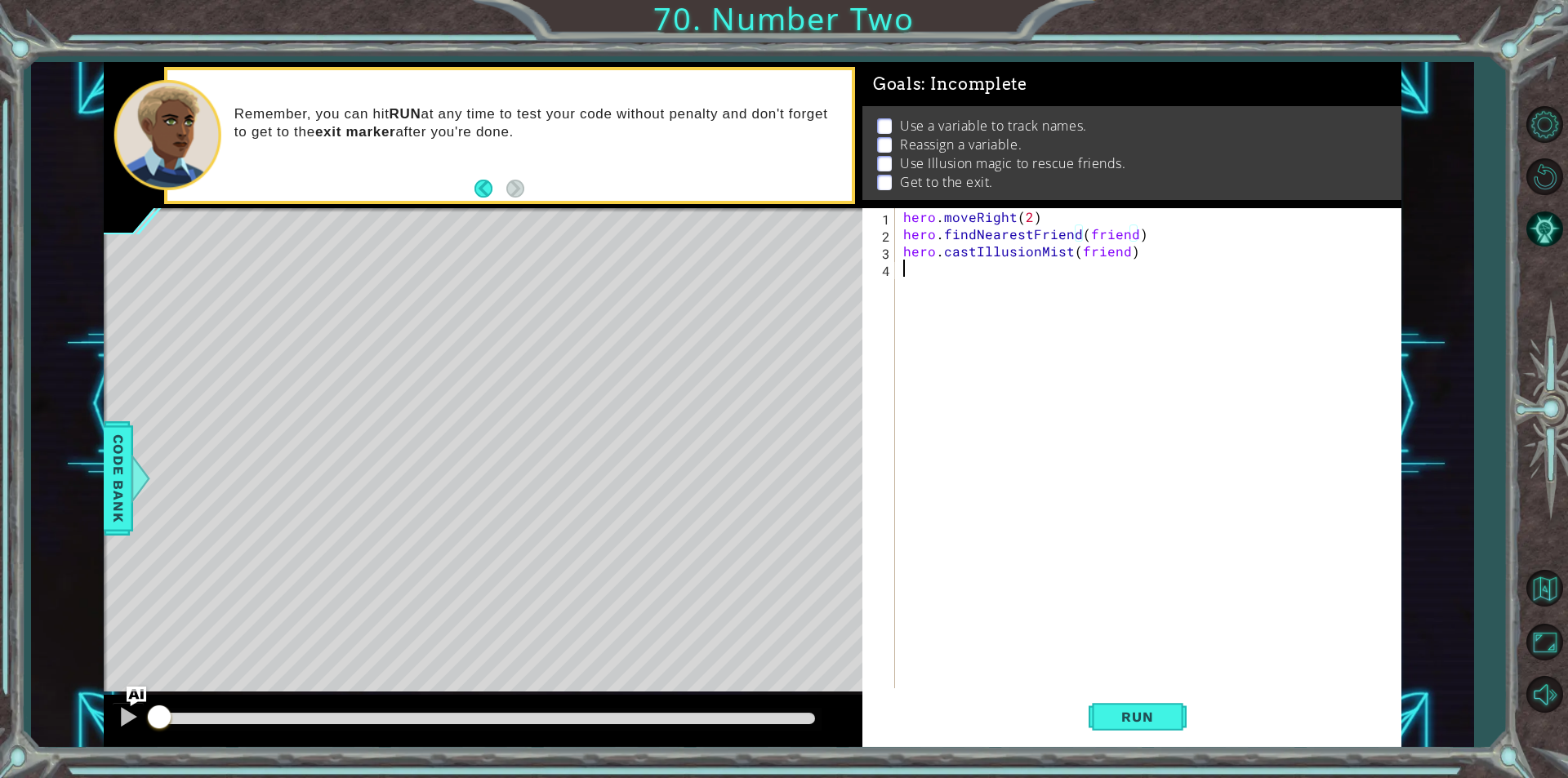
click at [952, 318] on div "hero . moveRight ( 2 ) hero . findNearestFriend ( friend ) hero . castIllusionM…" at bounding box center [1152, 465] width 505 height 515
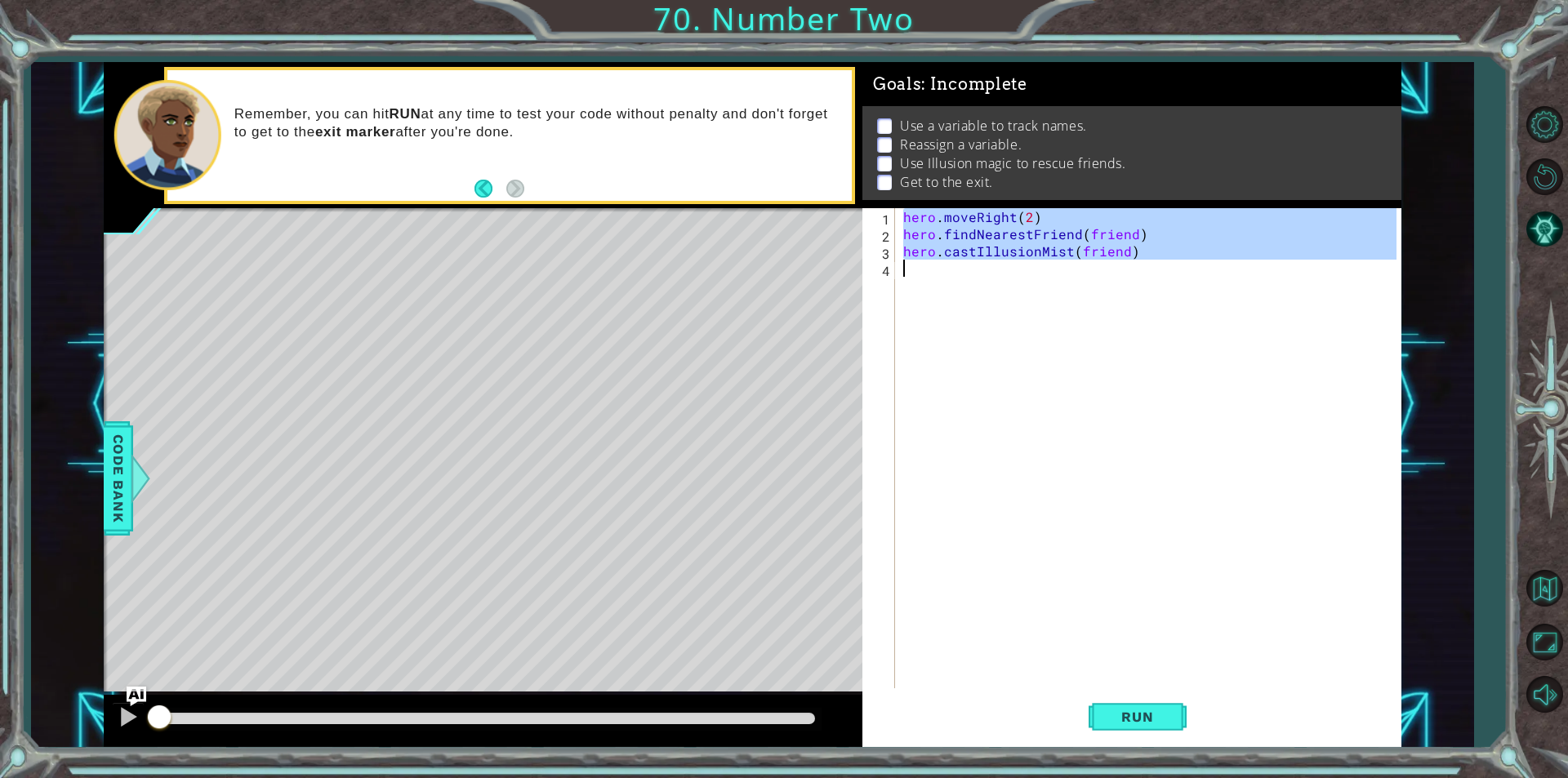
drag, startPoint x: 900, startPoint y: 219, endPoint x: 990, endPoint y: 273, distance: 105.0
click at [990, 273] on div "hero . moveRight ( 2 ) hero . findNearestFriend ( friend ) hero . castIllusionM…" at bounding box center [1152, 465] width 505 height 515
type textarea "hero.castIllusionMist(friend)"
click at [990, 273] on div "hero . moveRight ( 2 ) hero . findNearestFriend ( friend ) hero . castIllusionM…" at bounding box center [1148, 448] width 496 height 480
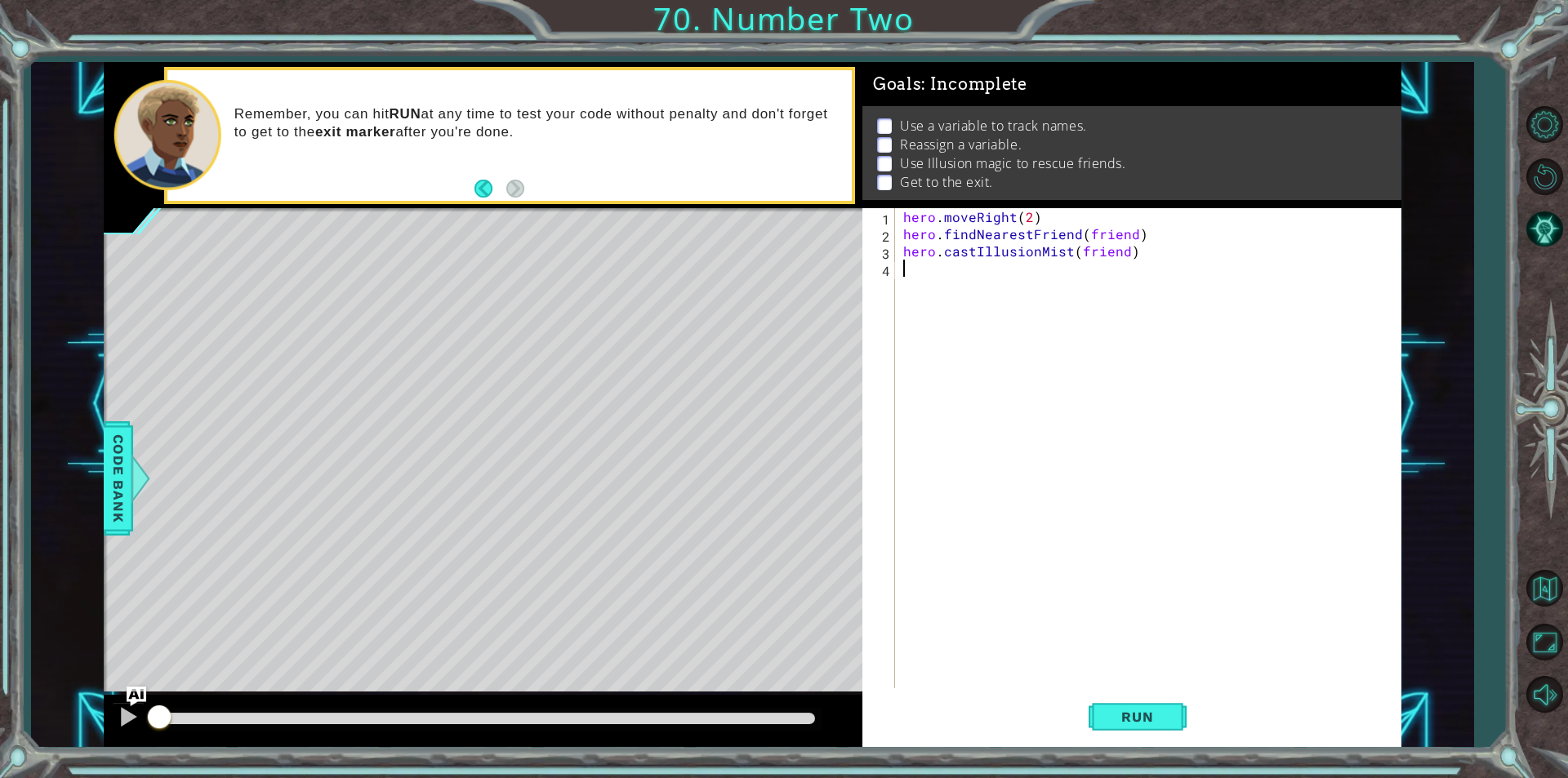
paste textarea "hero.moveRight(2)"
click at [956, 271] on div "hero . moveRight ( 2 ) hero . findNearestFriend ( friend ) hero . castIllusionM…" at bounding box center [1152, 465] width 505 height 515
type textarea "hero.moveRight(2) hero.findNearestFriend(friend)"
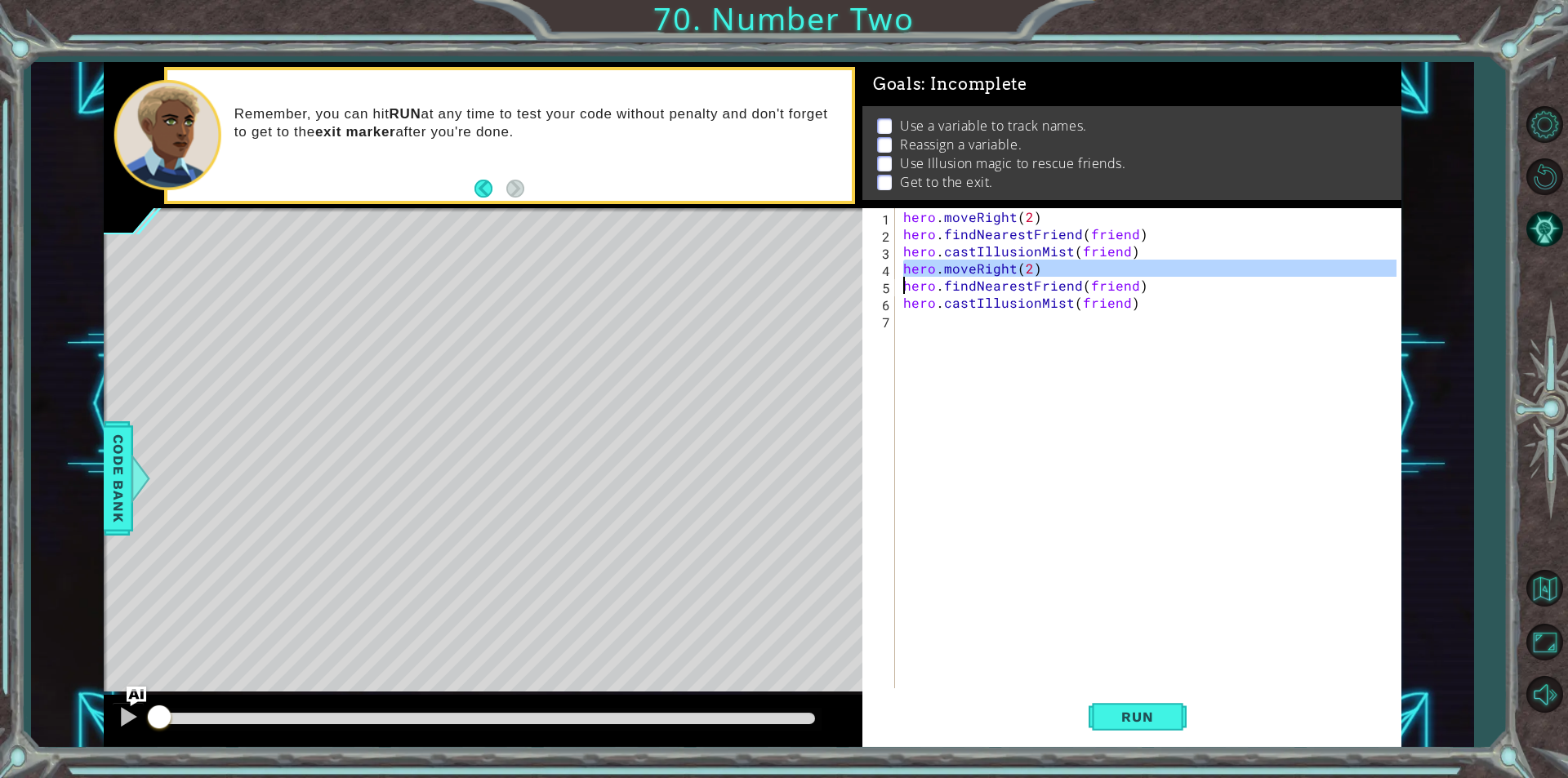
click at [968, 335] on div "hero . moveRight ( 2 ) hero . findNearestFriend ( friend ) hero . castIllusionM…" at bounding box center [1152, 465] width 505 height 515
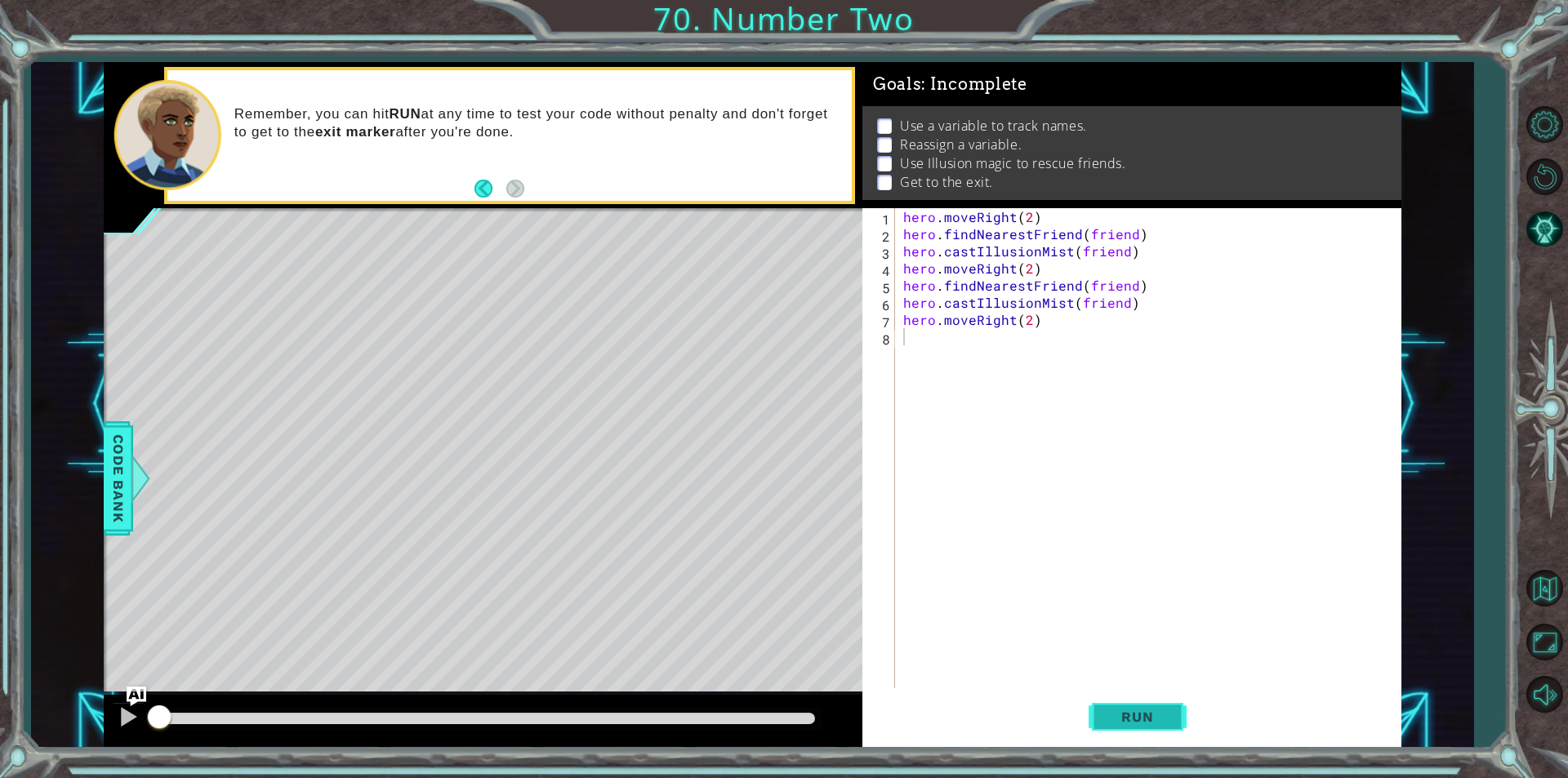
click at [1146, 716] on span "Run" at bounding box center [1137, 716] width 65 height 16
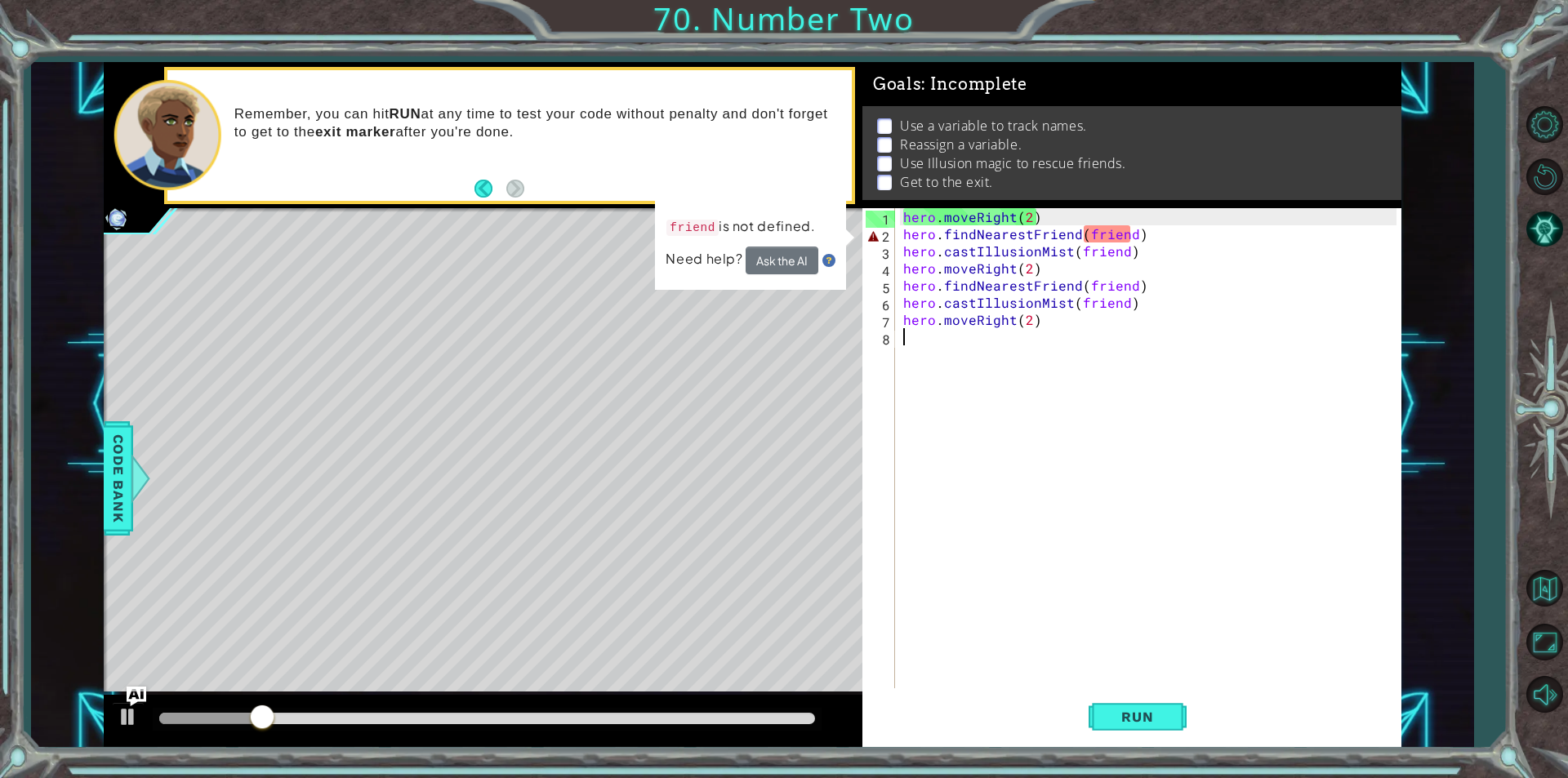
click at [1121, 236] on div "hero . moveRight ( 2 ) hero . findNearestFriend ( friend ) hero . castIllusionM…" at bounding box center [1152, 465] width 505 height 515
type textarea "hero.findNearestFriend()"
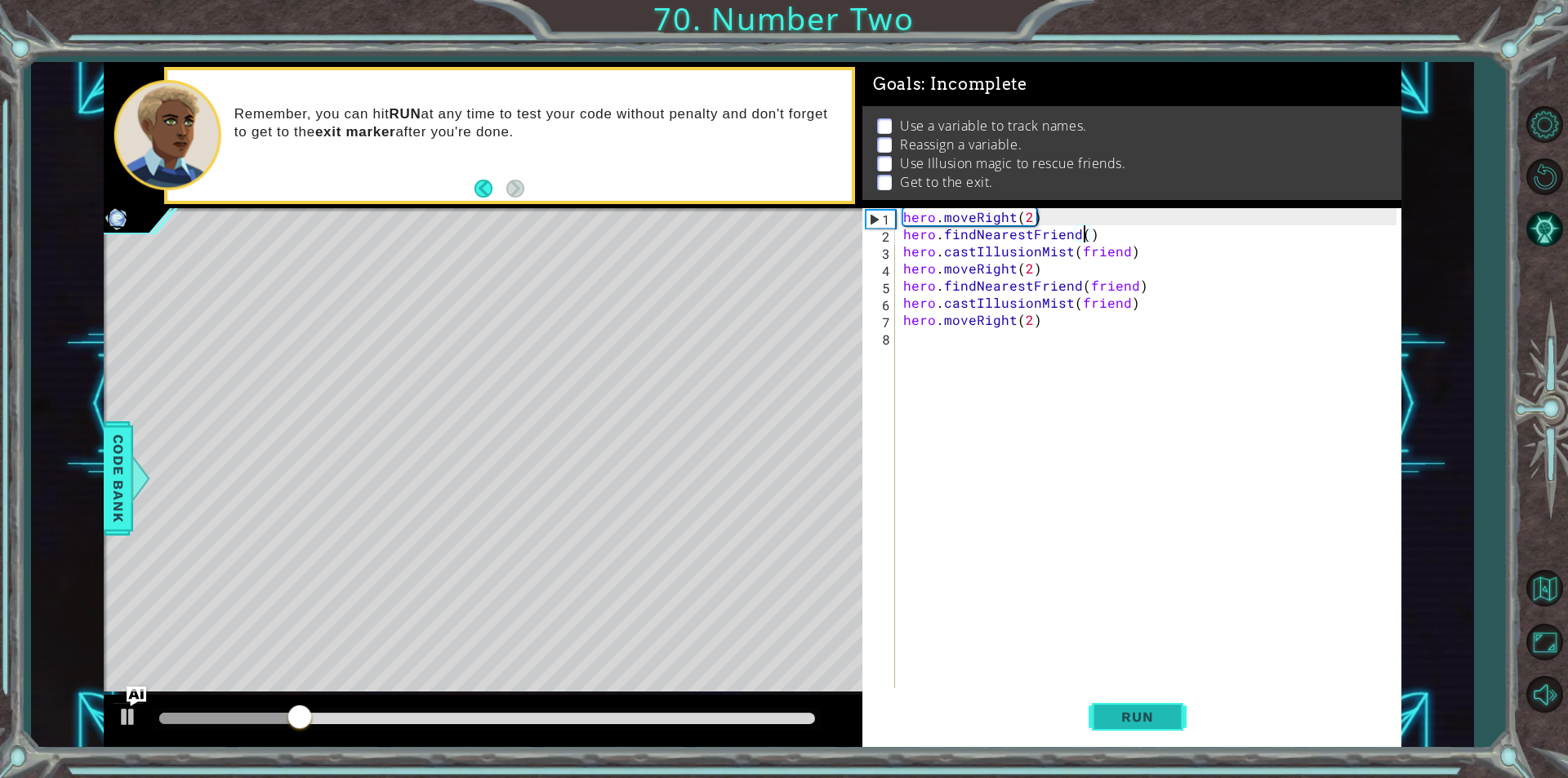
click at [1141, 728] on button "Run" at bounding box center [1137, 716] width 98 height 54
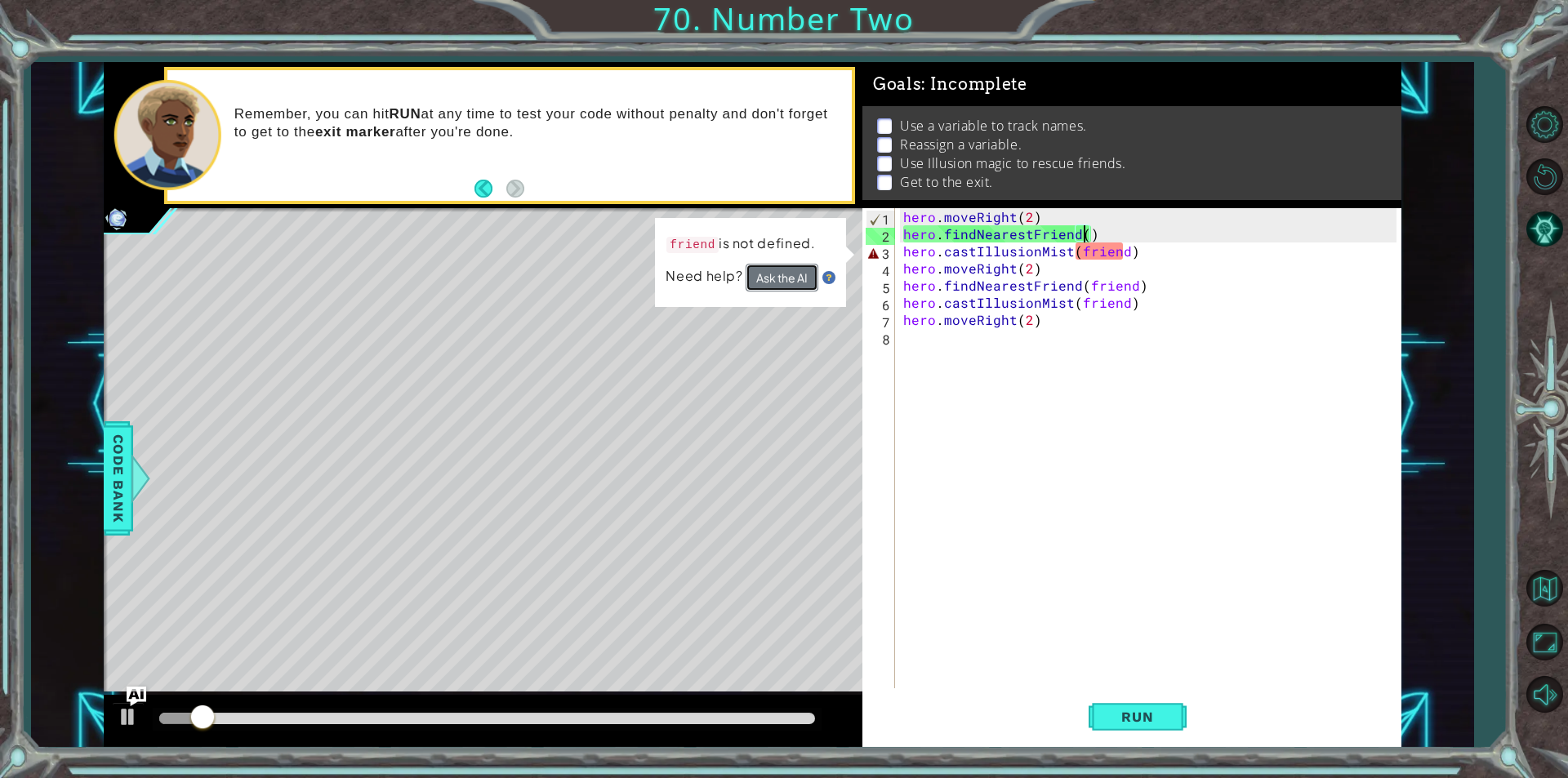
click at [777, 268] on button "Ask the AI" at bounding box center [782, 278] width 73 height 28
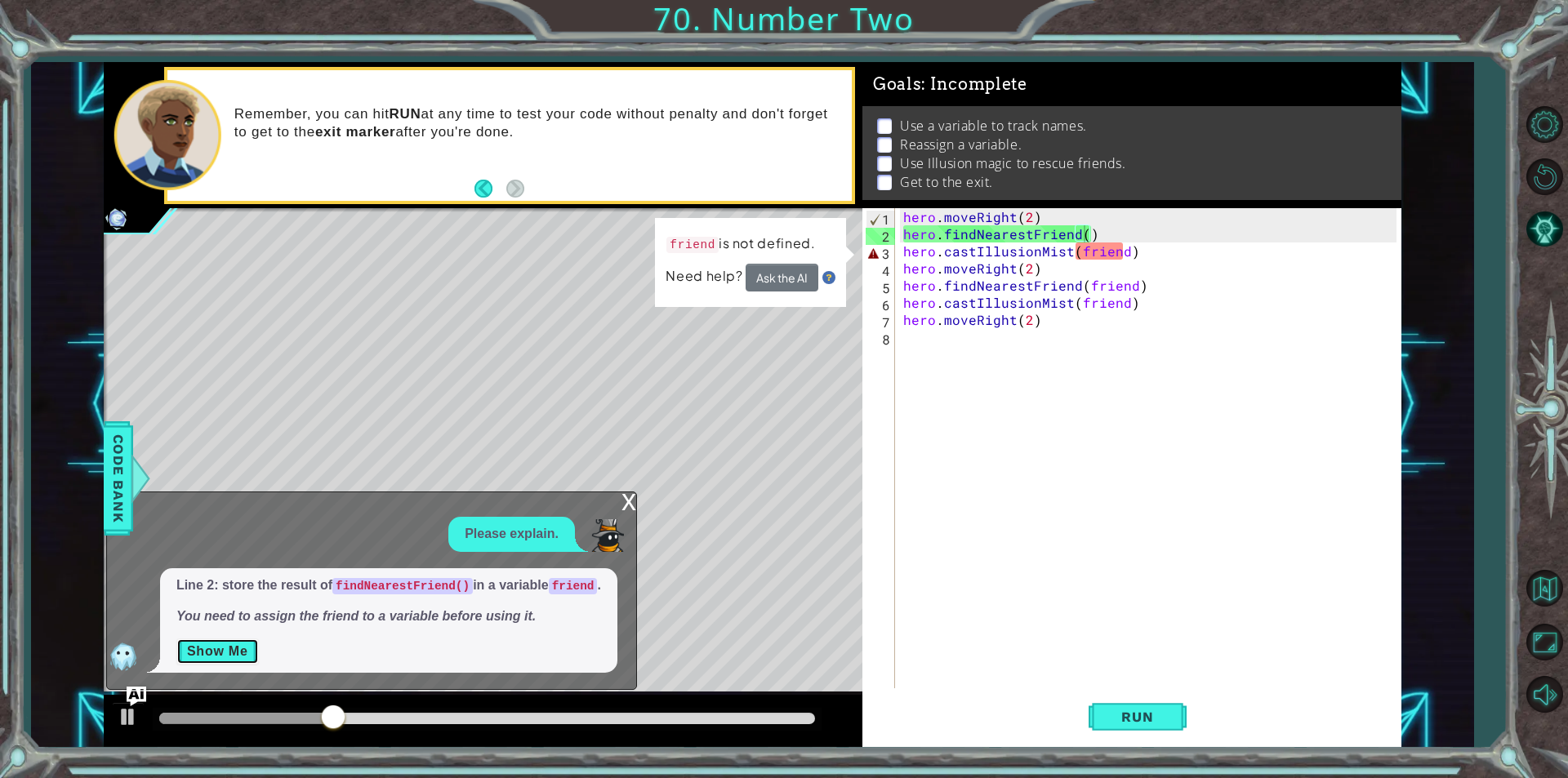
click at [221, 653] on button "Show Me" at bounding box center [217, 651] width 82 height 26
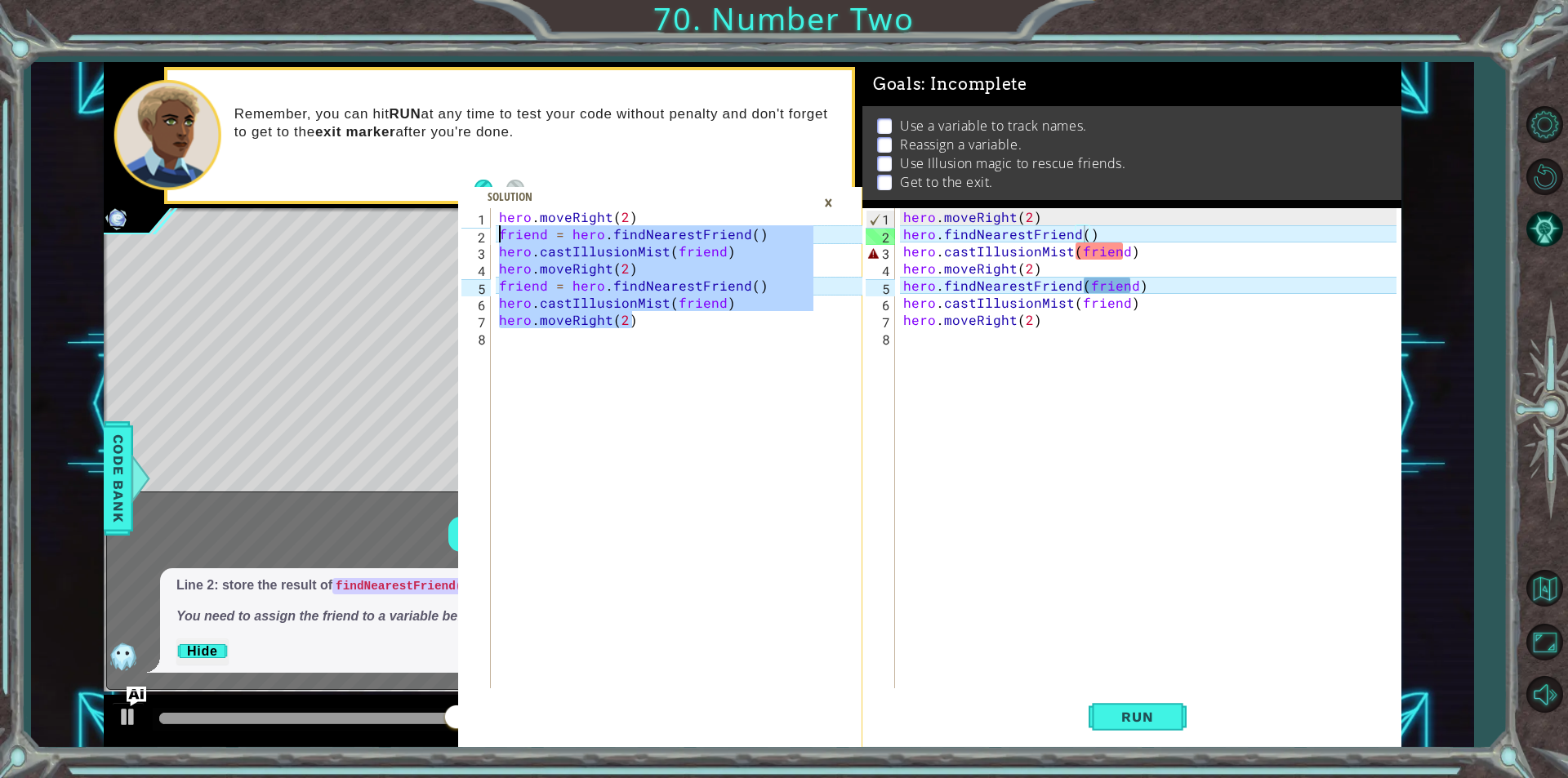
drag, startPoint x: 643, startPoint y: 324, endPoint x: 465, endPoint y: 231, distance: 200.8
click at [465, 231] on div "hero.moveRight(2) 1 2 3 4 5 6 7 8 hero . moveRight ( 2 ) friend = hero . findNe…" at bounding box center [635, 448] width 355 height 480
type textarea "friend = hero.findNearestFriend() hero.castIllusionMist(friend)"
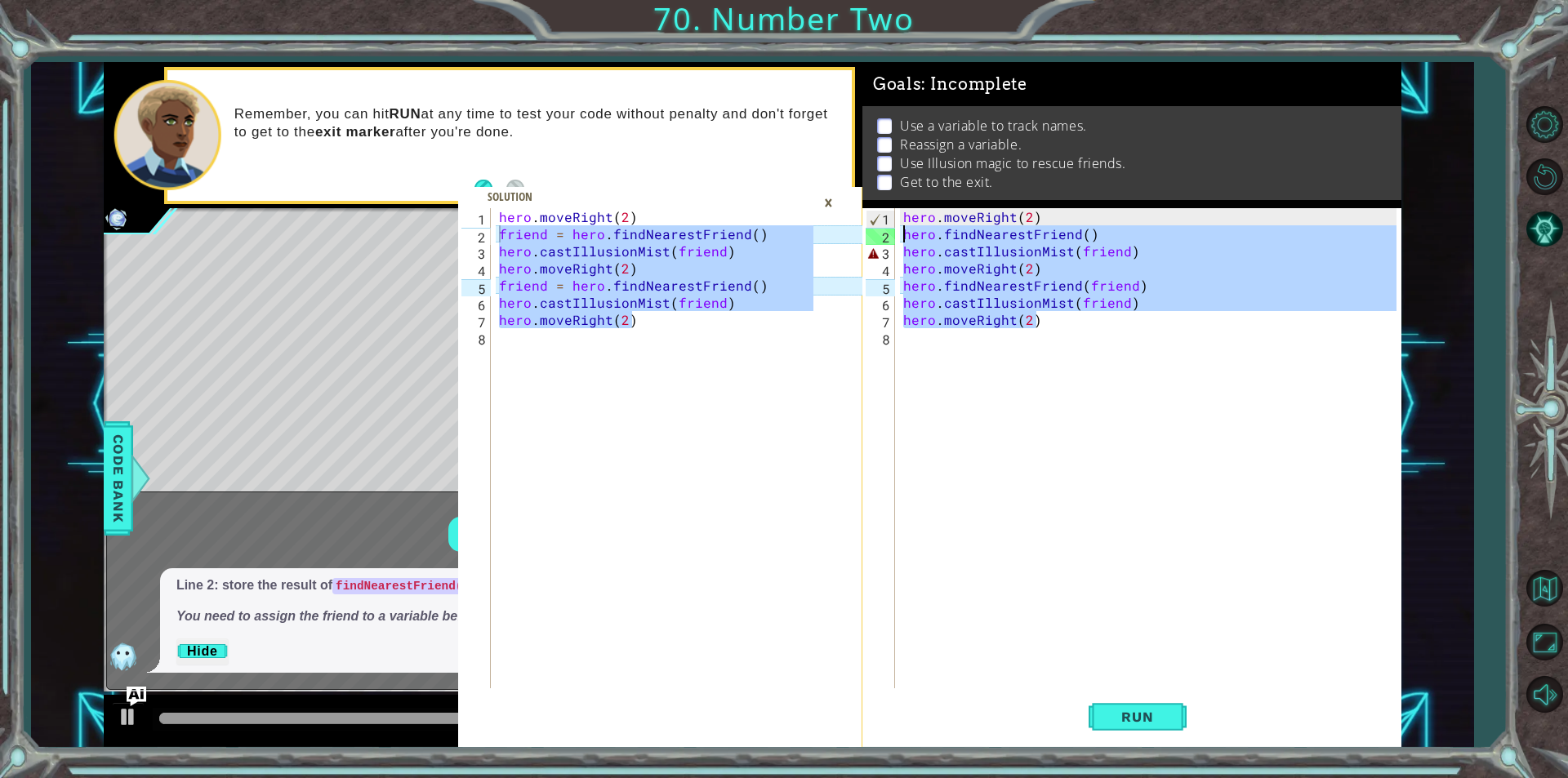
drag, startPoint x: 1109, startPoint y: 324, endPoint x: 899, endPoint y: 240, distance: 226.2
click at [900, 240] on div "hero . moveRight ( 2 ) hero . findNearestFriend ( ) hero . castIllusionMist ( f…" at bounding box center [1148, 448] width 496 height 480
paste textarea "moveRight(2"
type textarea "hero.moveRight(2)"
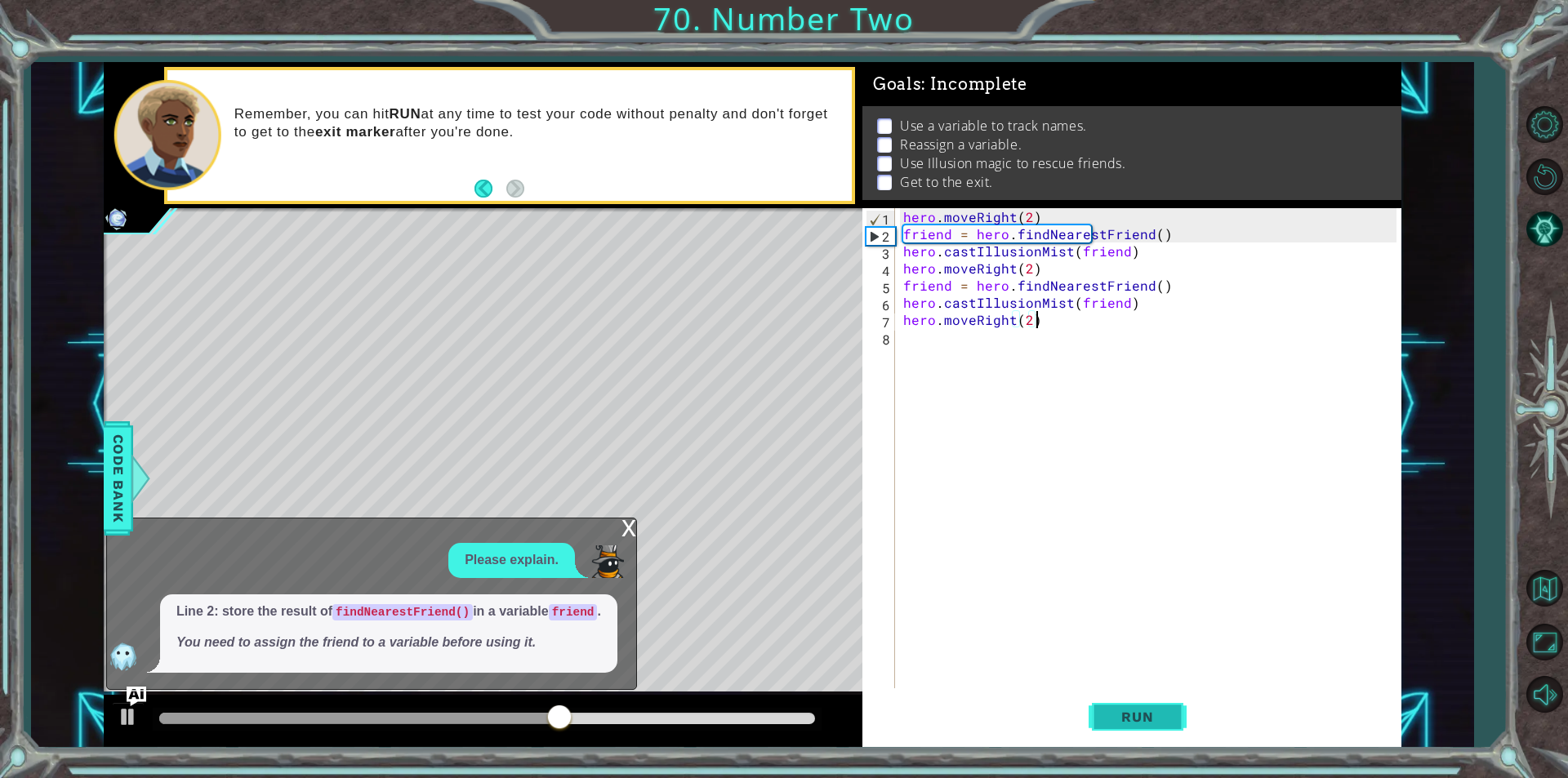
click at [1176, 711] on button "Run" at bounding box center [1137, 716] width 98 height 54
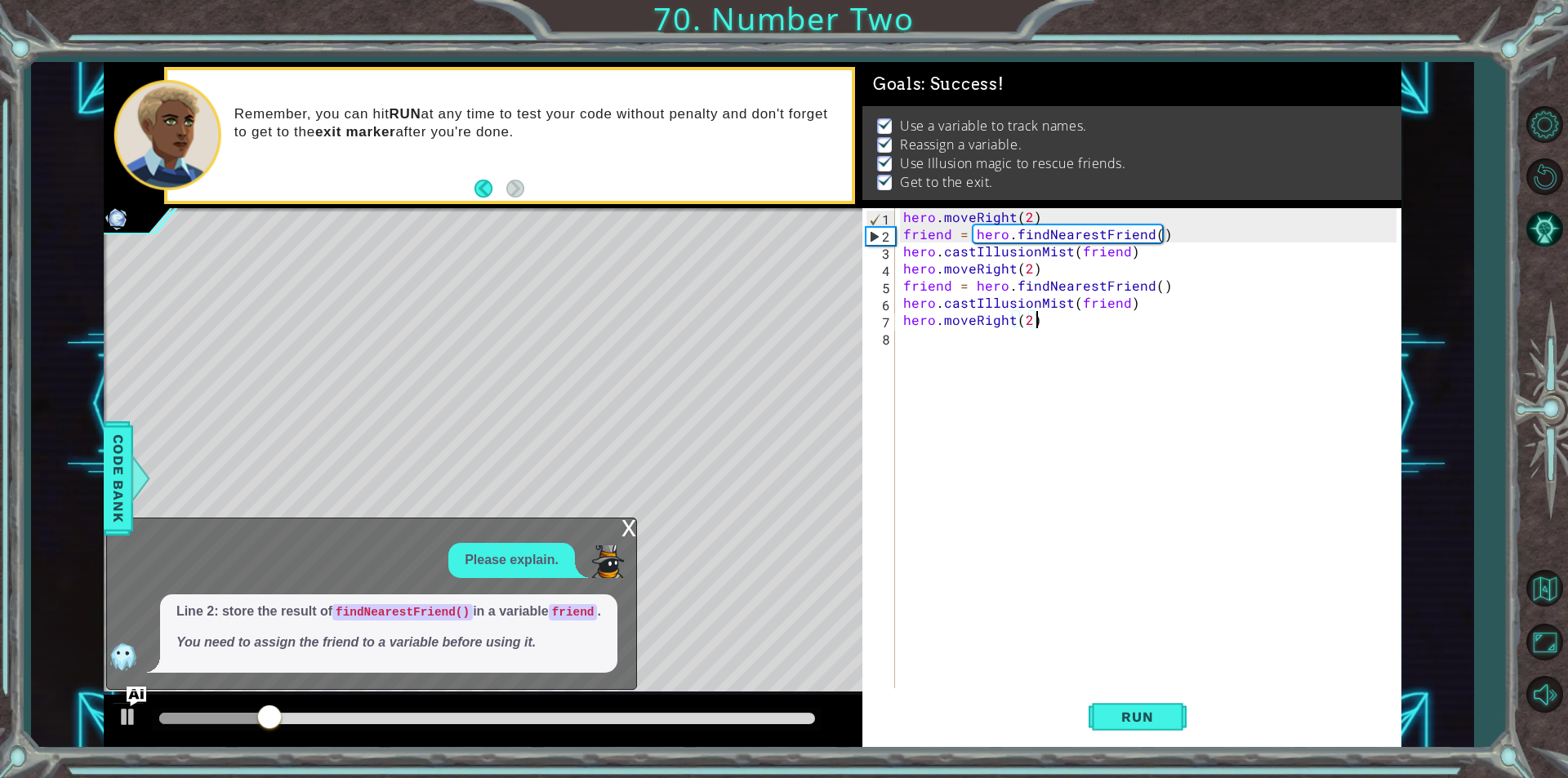
click at [629, 519] on div "x" at bounding box center [629, 526] width 14 height 16
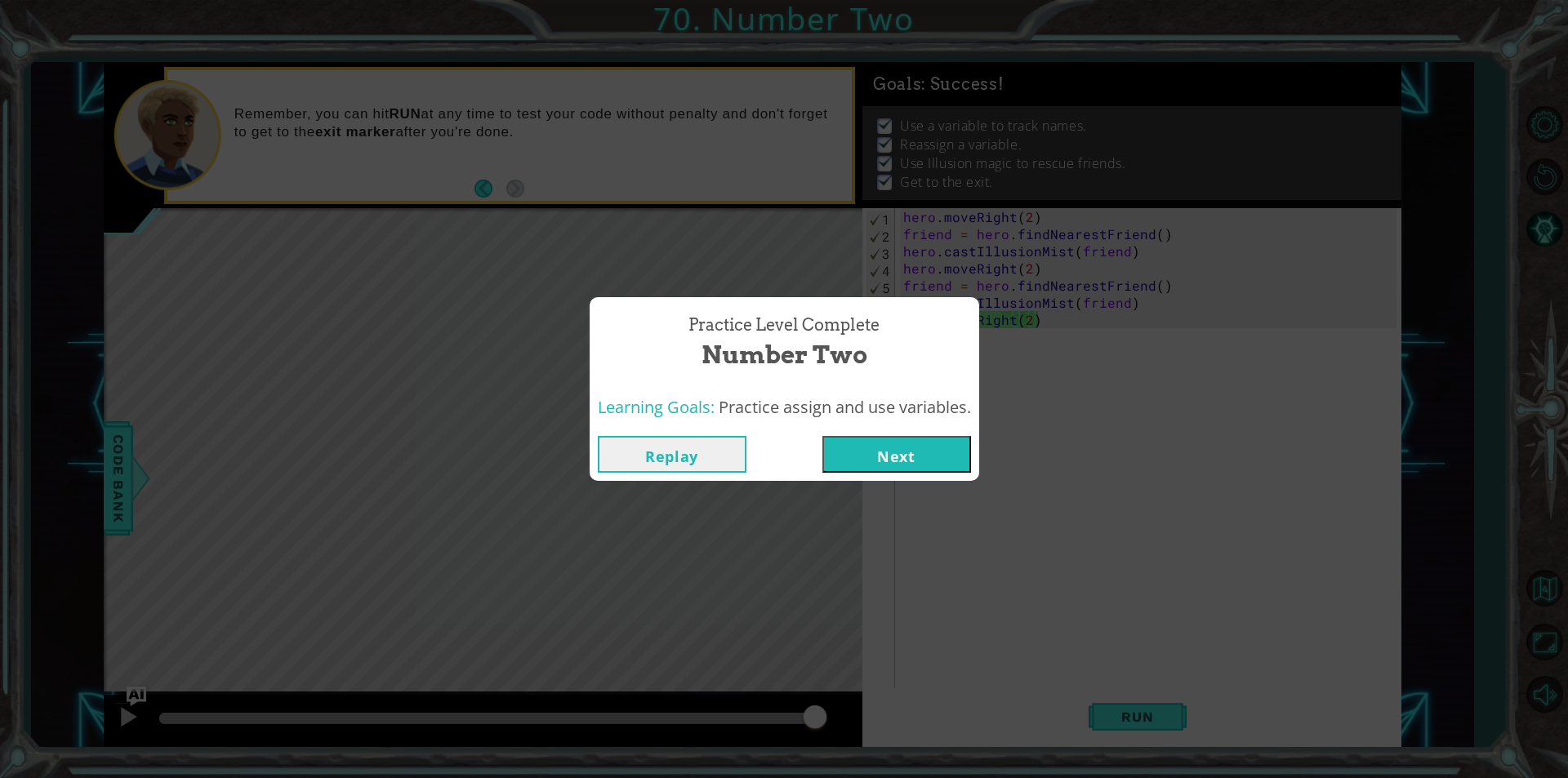
click at [917, 437] on button "Next" at bounding box center [896, 454] width 149 height 37
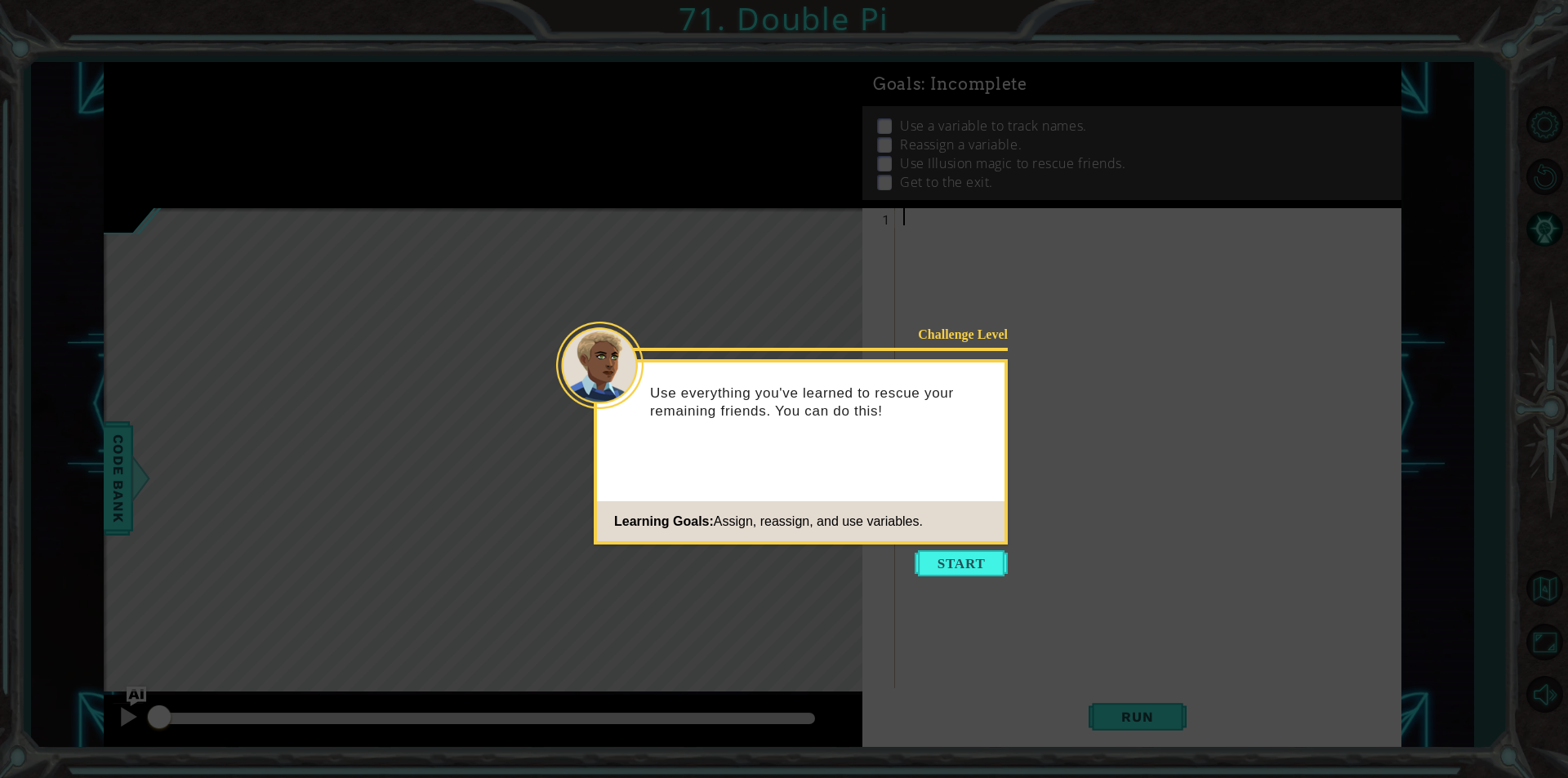
click at [974, 587] on icon at bounding box center [784, 389] width 1568 height 778
click at [984, 555] on button "Start" at bounding box center [962, 563] width 93 height 26
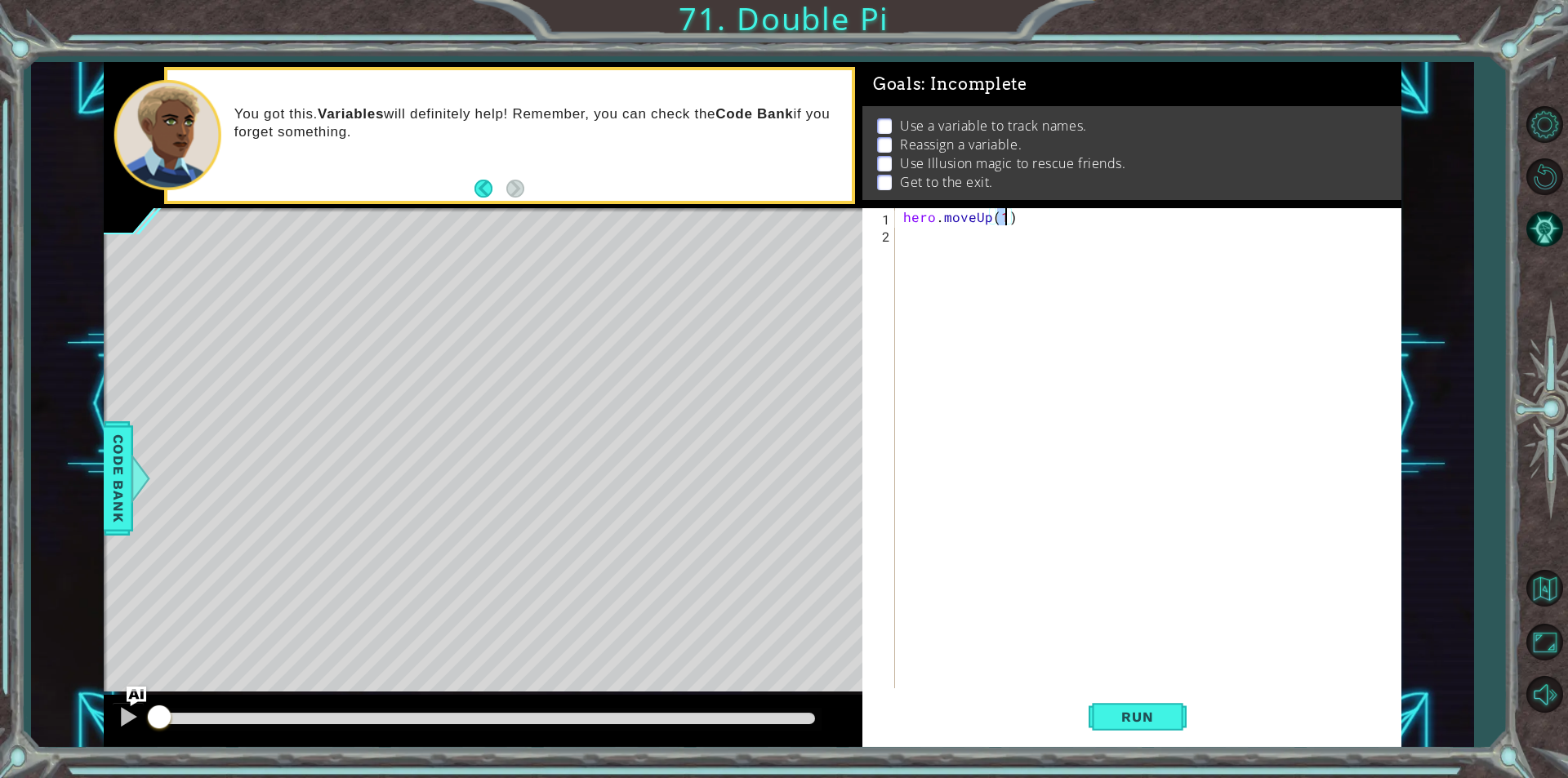
type textarea "hero.moveUp(2)"
type textarea "hero.moveRight(2)"
type textarea "hero.moveDown(2)"
type textarea "friend = f"
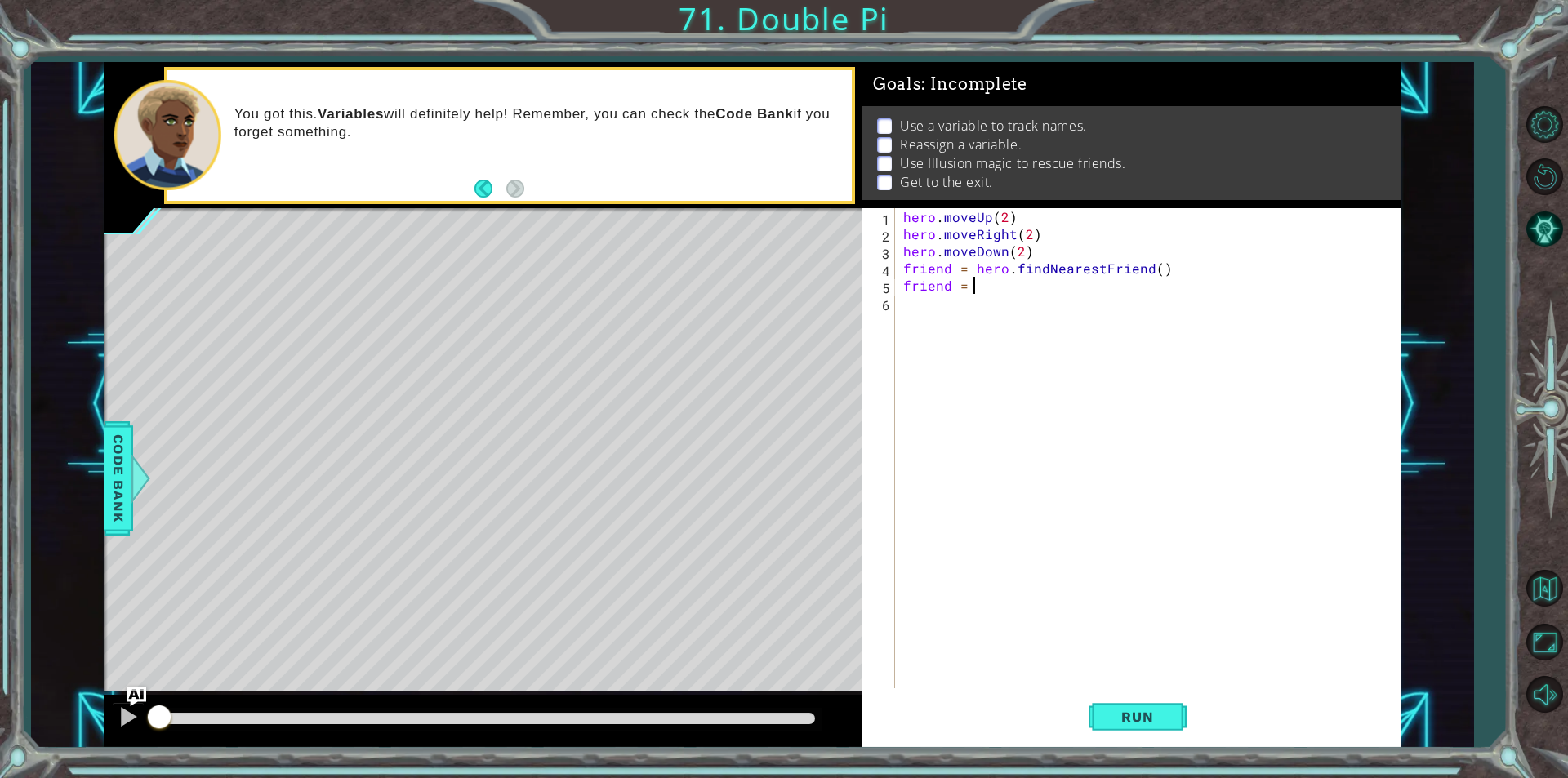
scroll to position [0, 4]
type textarea "friend = hero.castIllusionMist(friend)"
click at [993, 323] on div "hero . moveUp ( 2 ) hero . moveRight ( 2 ) hero . moveDown ( 2 ) friend = hero …" at bounding box center [1152, 465] width 505 height 515
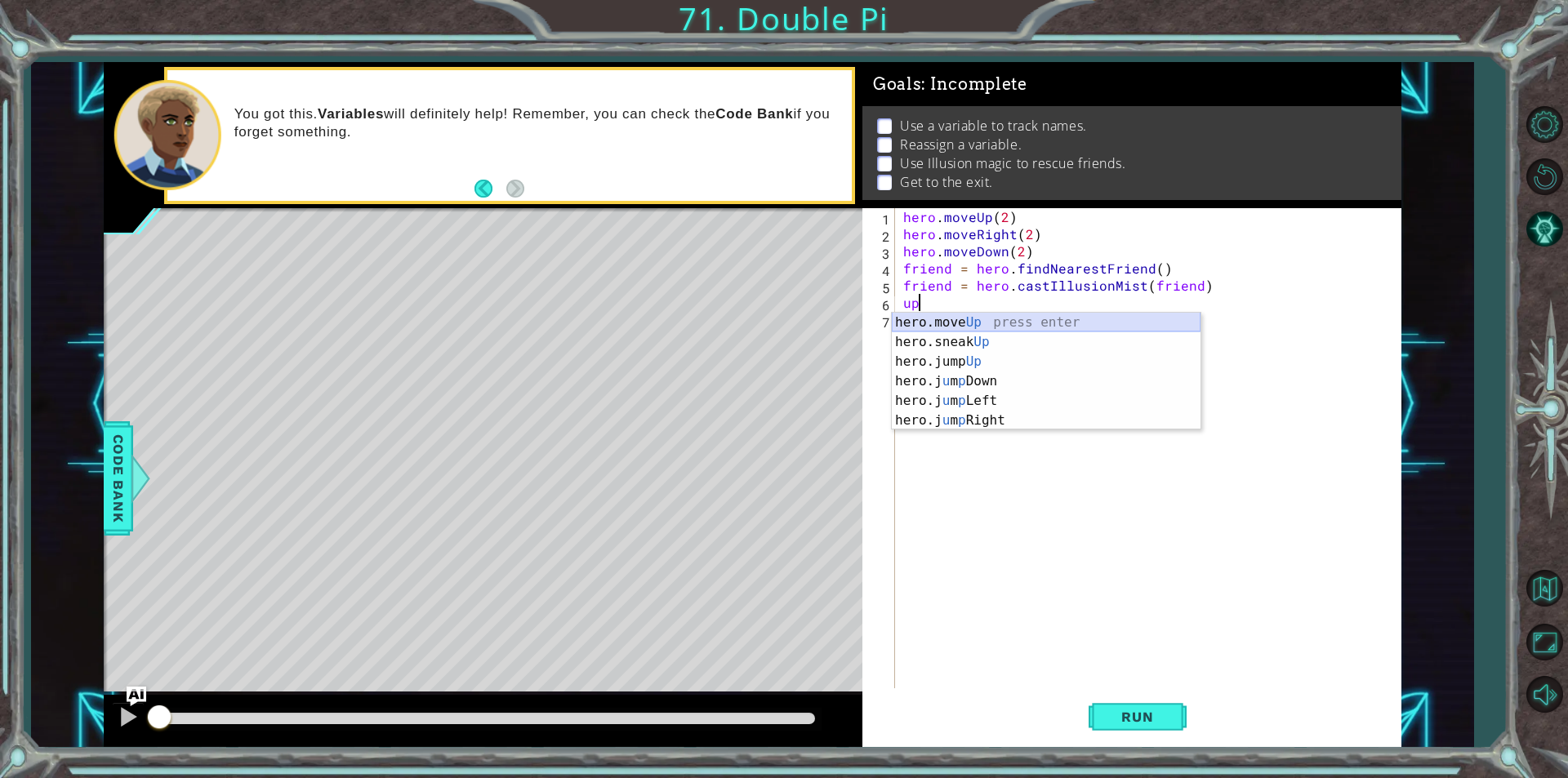
click at [910, 327] on div "hero.move Up press enter hero.sneak Up press enter hero.jump Up press enter her…" at bounding box center [1046, 391] width 308 height 157
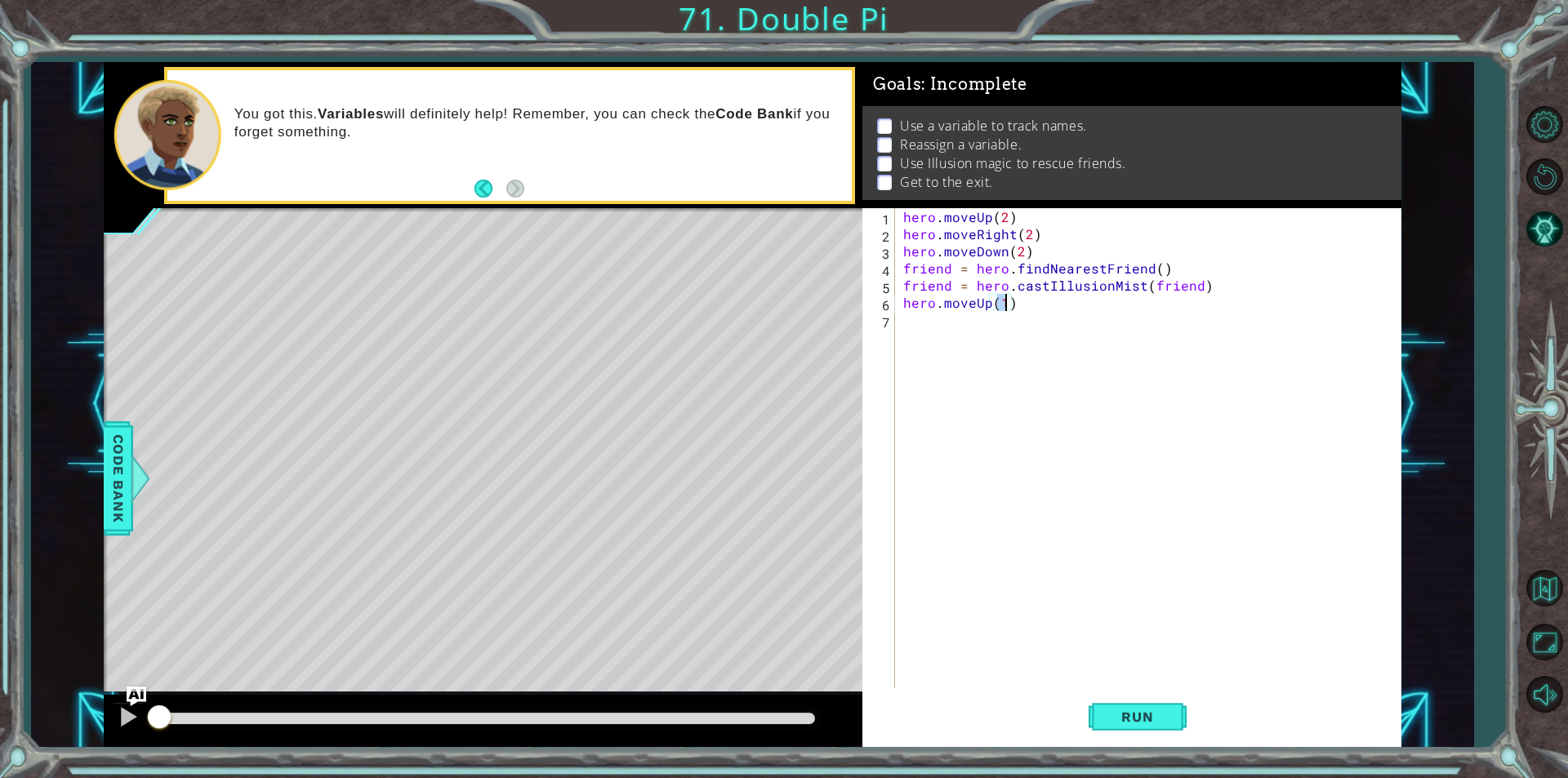
type textarea "hero.moveUp(3)"
click at [961, 330] on div "hero . moveUp ( 2 ) hero . moveRight ( 2 ) hero . moveDown ( 2 ) friend = hero …" at bounding box center [1152, 465] width 505 height 515
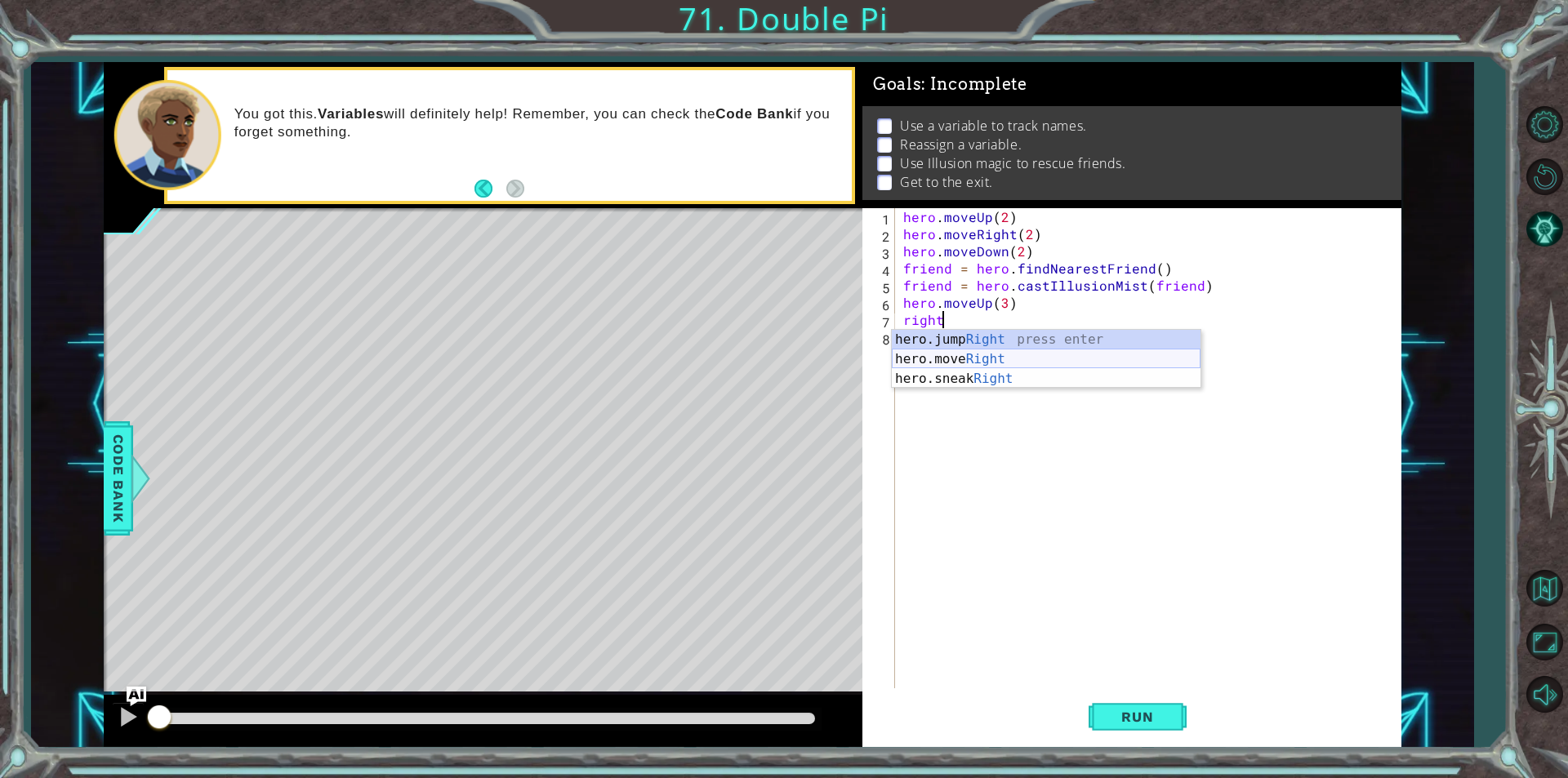
click at [998, 354] on div "hero.jump Right press enter hero.move Right press enter hero.sneak Right press …" at bounding box center [1046, 378] width 308 height 98
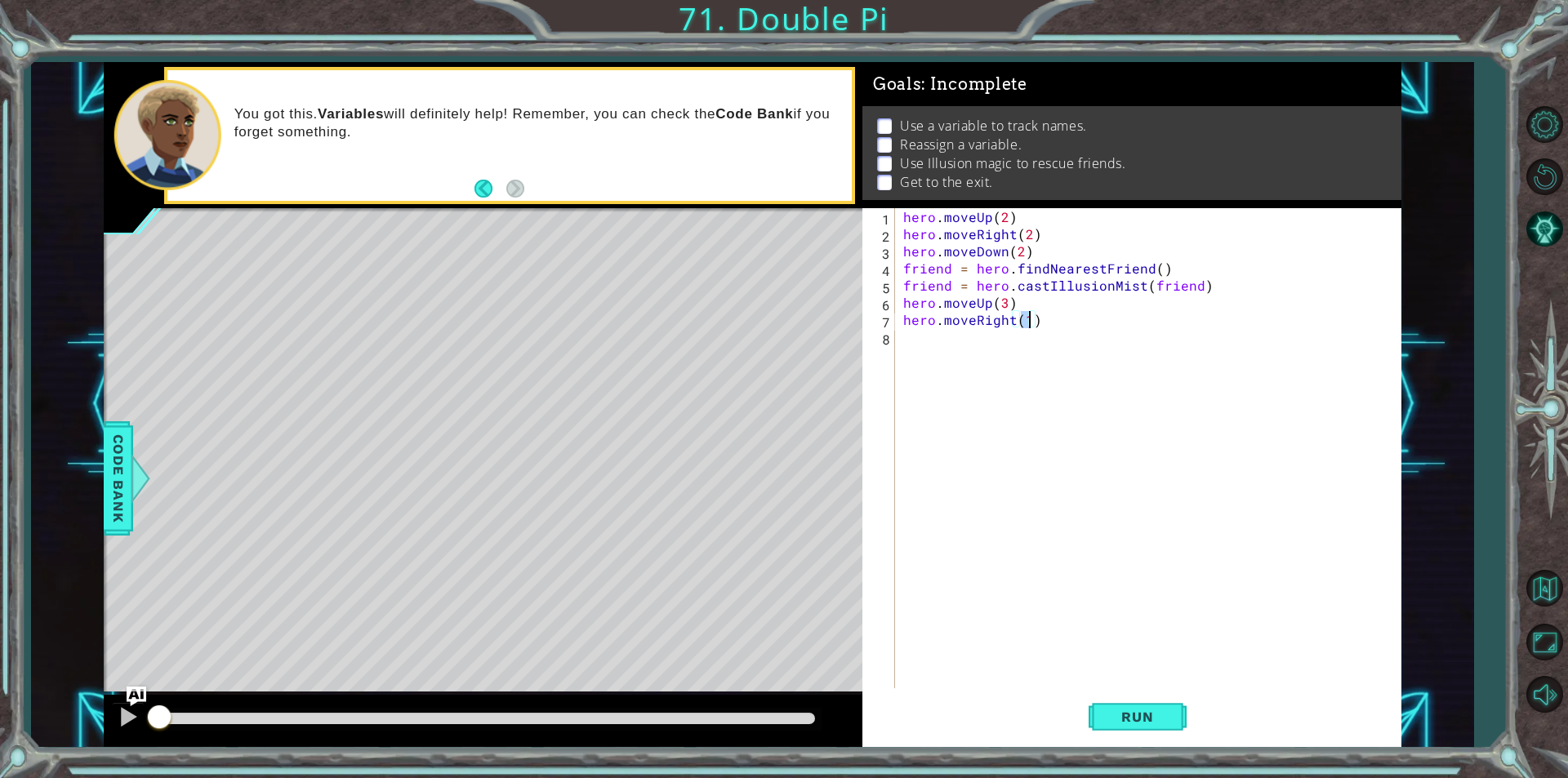
type textarea "hero.moveRight(3)"
click at [1034, 345] on div "hero . moveUp ( 2 ) hero . moveRight ( 2 ) hero . moveDown ( 2 ) friend = hero …" at bounding box center [1152, 465] width 505 height 515
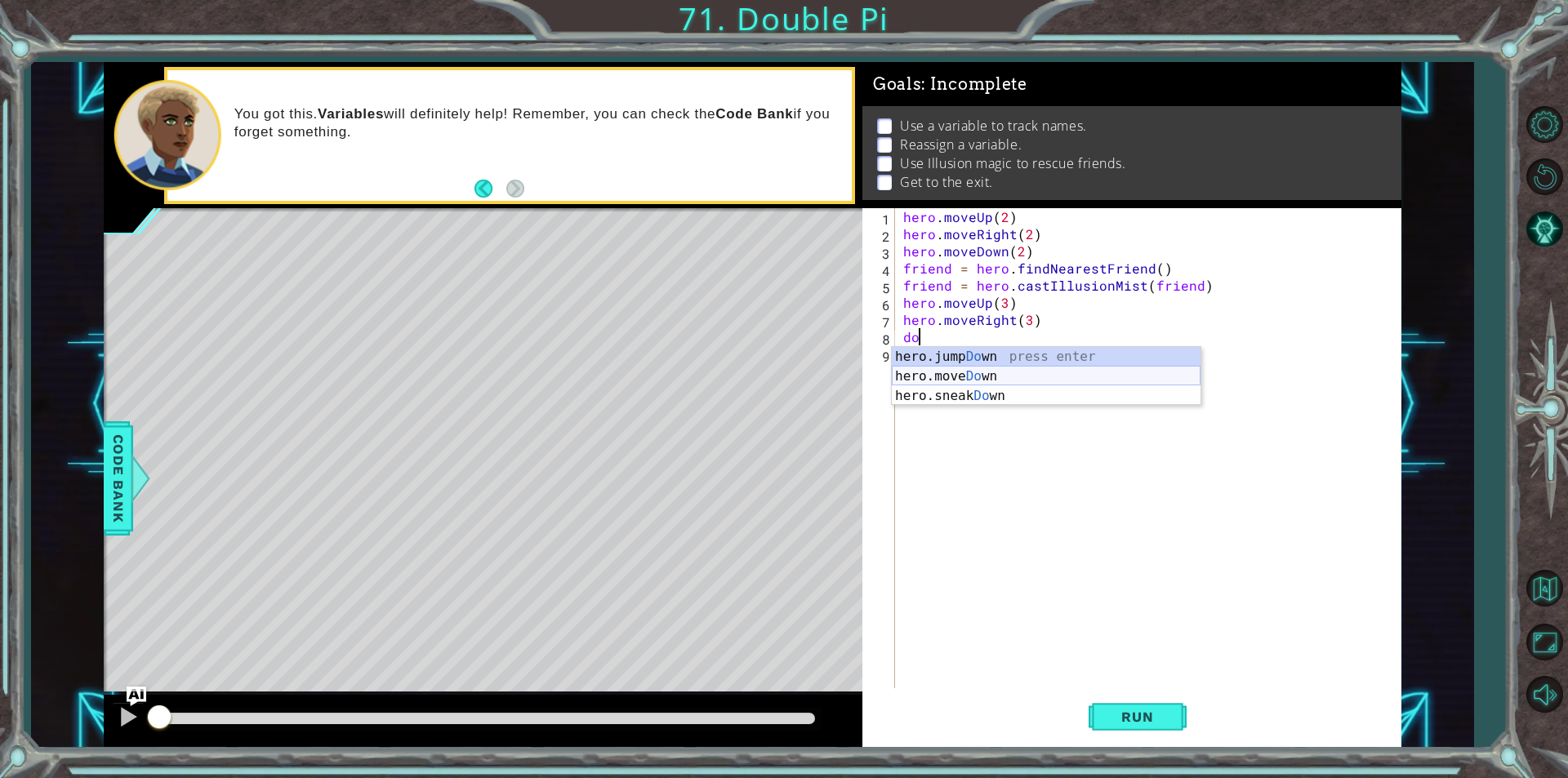
click at [1039, 379] on div "hero.jump Do wn press enter hero.move Do wn press enter hero.sneak Do wn press …" at bounding box center [1046, 396] width 308 height 98
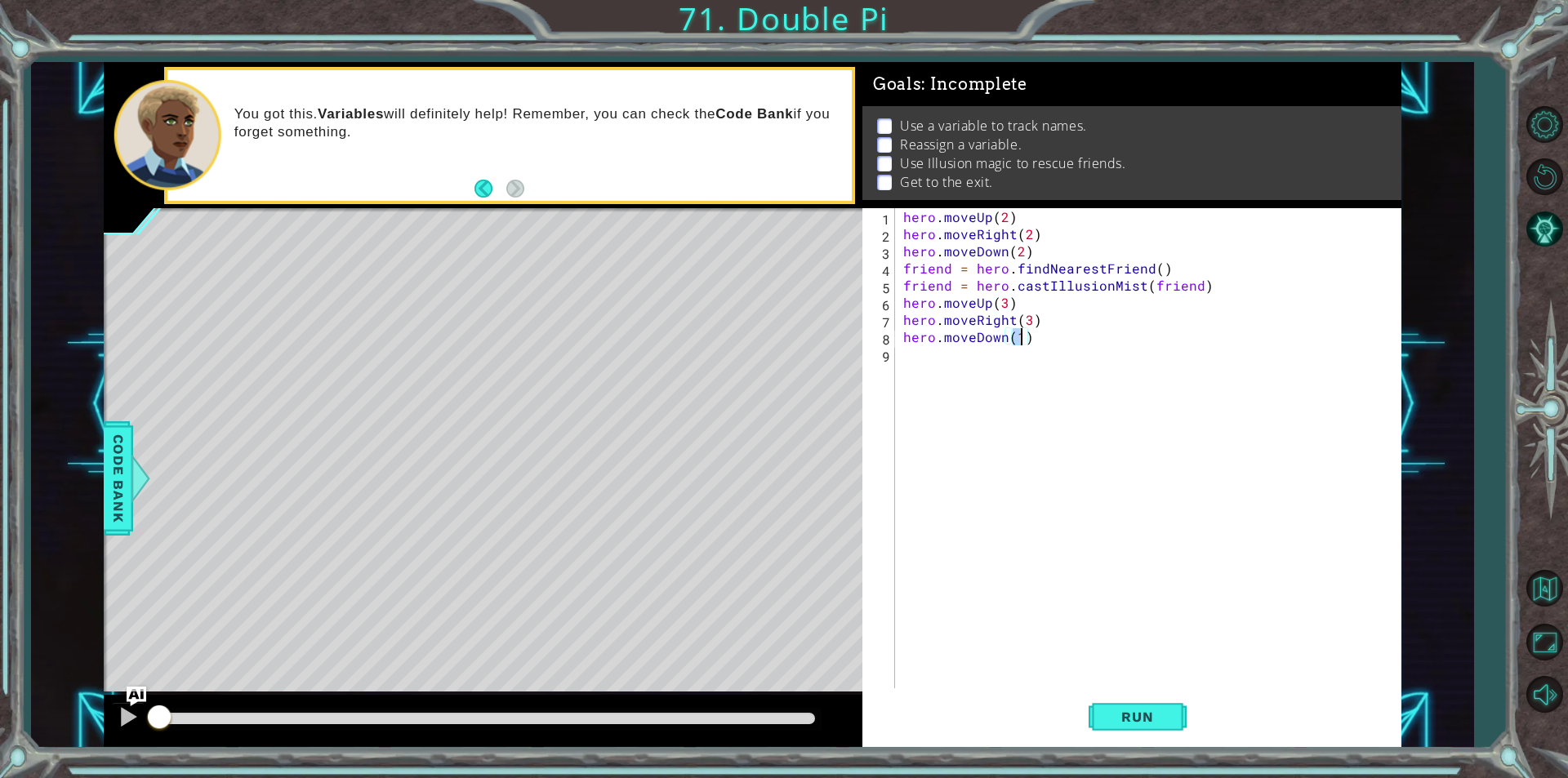
type textarea "hero.moveDown(3)"
click at [988, 366] on div "hero . moveUp ( 2 ) hero . moveRight ( 2 ) hero . moveDown ( 2 ) friend = hero …" at bounding box center [1152, 465] width 505 height 515
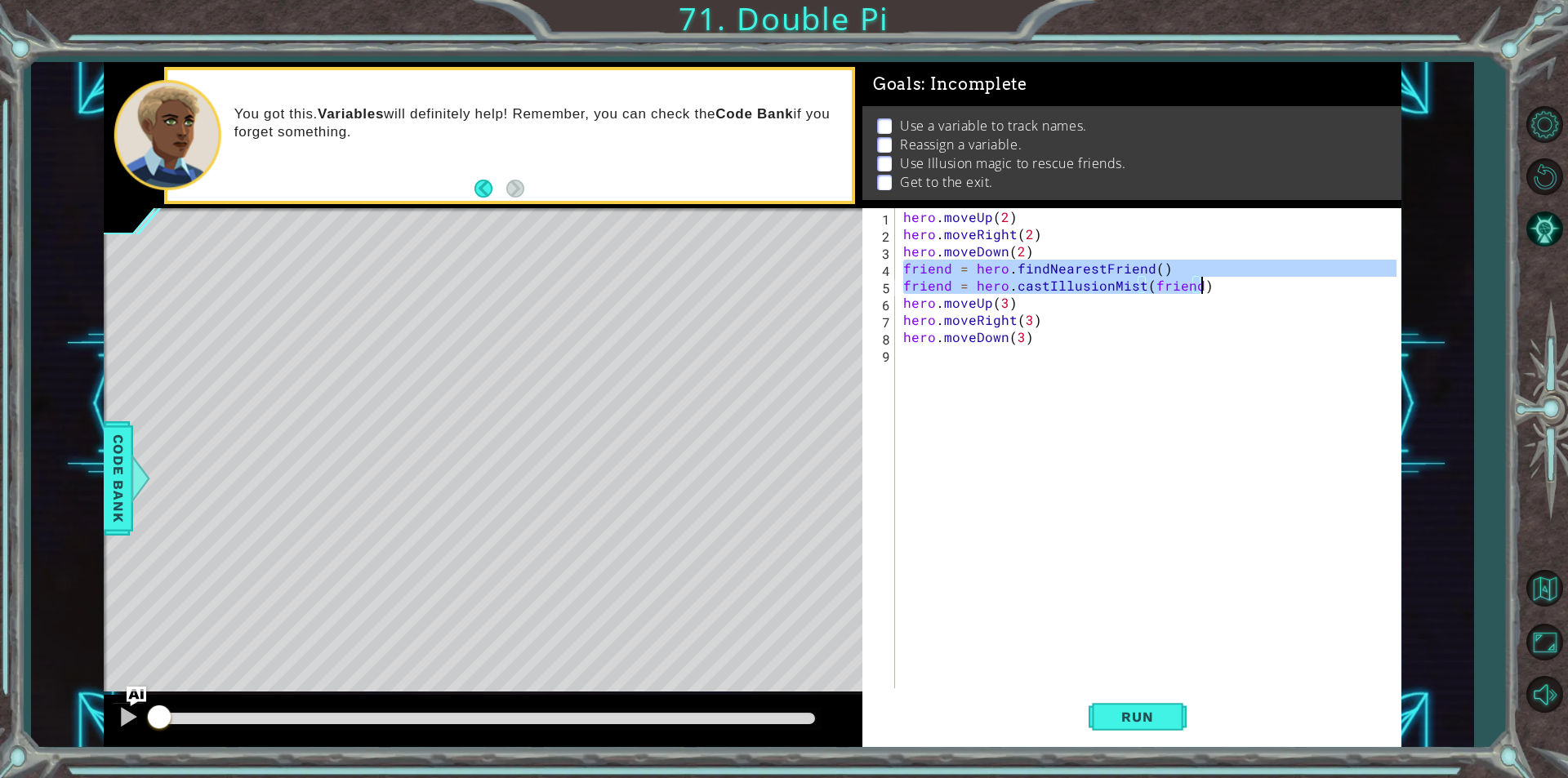
drag, startPoint x: 900, startPoint y: 266, endPoint x: 1227, endPoint y: 280, distance: 327.3
click at [1227, 280] on div "hero . moveUp ( 2 ) hero . moveRight ( 2 ) hero . moveDown ( 2 ) friend = hero …" at bounding box center [1152, 465] width 505 height 515
type textarea "friend = hero.findNearestFriend() friend = hero.castIllusionMist(friend)"
click at [1176, 358] on div "hero . moveUp ( 2 ) hero . moveRight ( 2 ) hero . moveDown ( 2 ) friend = hero …" at bounding box center [1152, 465] width 505 height 515
paste textarea "friend = hero.castIllusionMist(friend)"
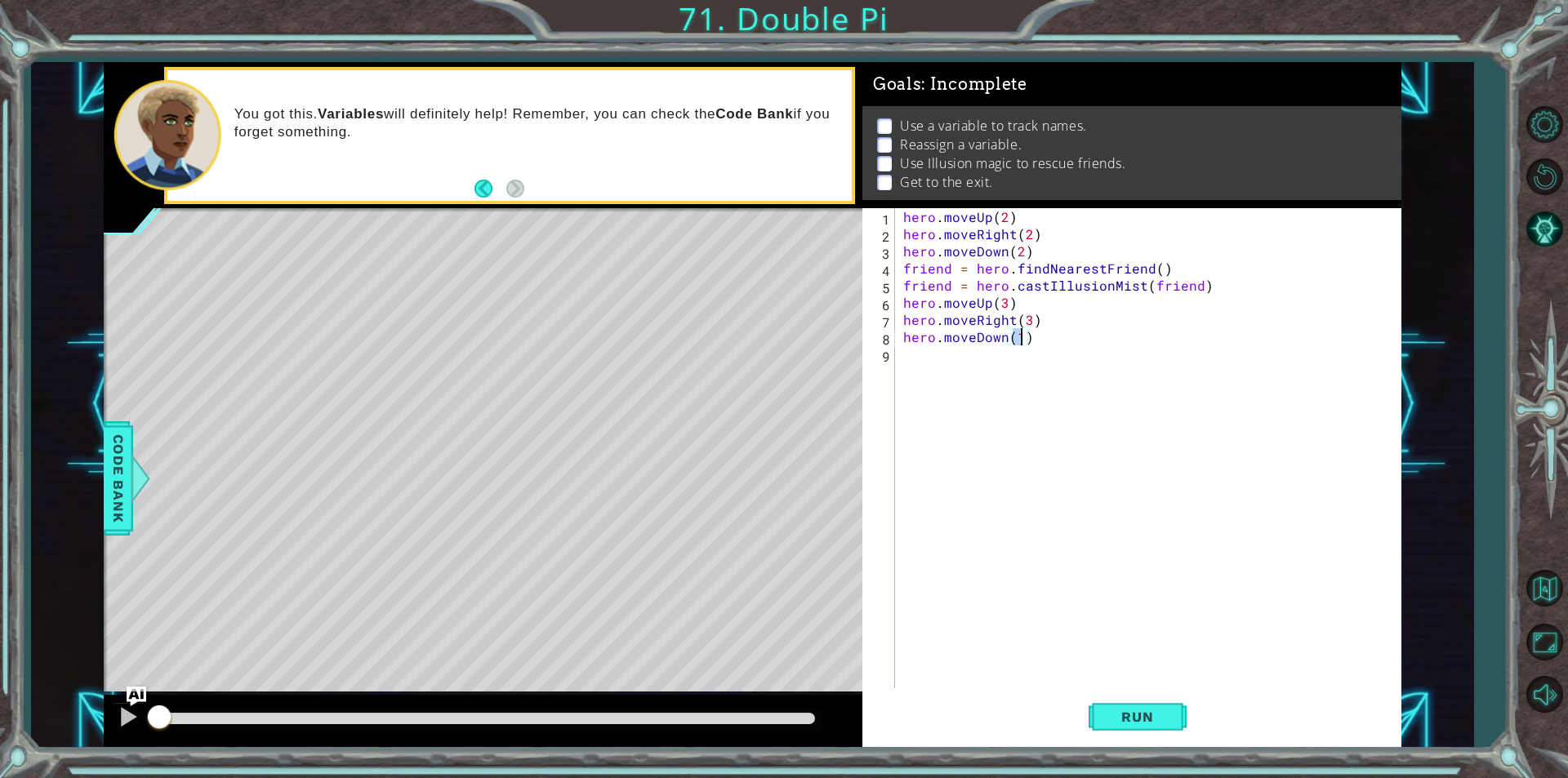
click at [1182, 266] on div "hero . moveUp ( 2 ) hero . moveRight ( 2 ) hero . moveDown ( 2 ) friend = hero …" at bounding box center [1152, 465] width 505 height 515
click at [1018, 344] on div "hero . moveUp ( 2 ) hero . moveRight ( 2 ) hero . moveDown ( 2 ) friend = hero …" at bounding box center [1152, 465] width 505 height 515
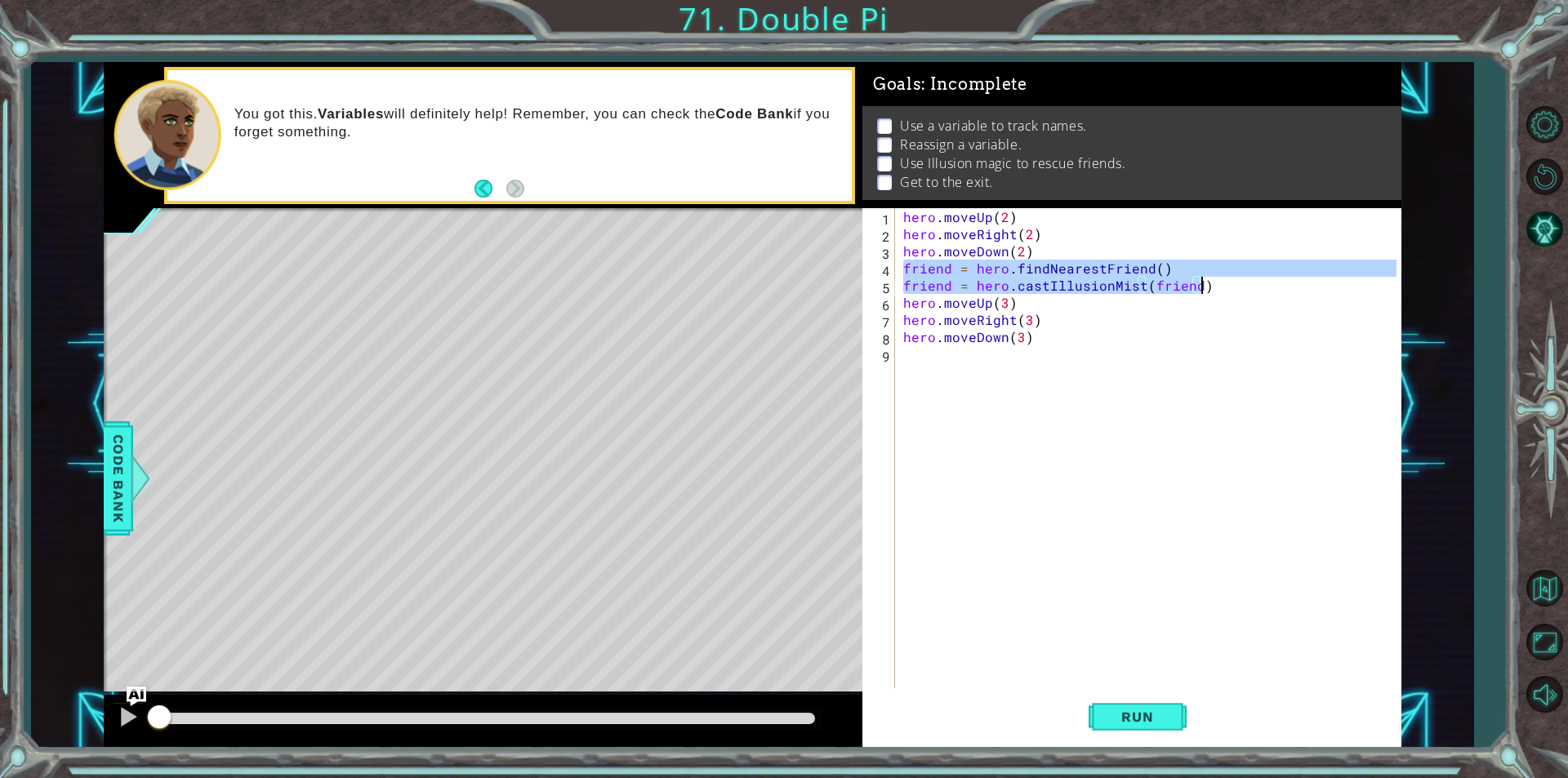
drag, startPoint x: 905, startPoint y: 268, endPoint x: 1248, endPoint y: 277, distance: 343.1
click at [1248, 277] on div "hero . moveUp ( 2 ) hero . moveRight ( 2 ) hero . moveDown ( 2 ) friend = hero …" at bounding box center [1152, 465] width 505 height 515
type textarea "friend = hero.findNearestFriend() friend = hero.castIllusionMist(friend)"
click at [1108, 381] on div "hero . moveUp ( 2 ) hero . moveRight ( 2 ) hero . moveDown ( 2 ) friend = hero …" at bounding box center [1152, 465] width 505 height 515
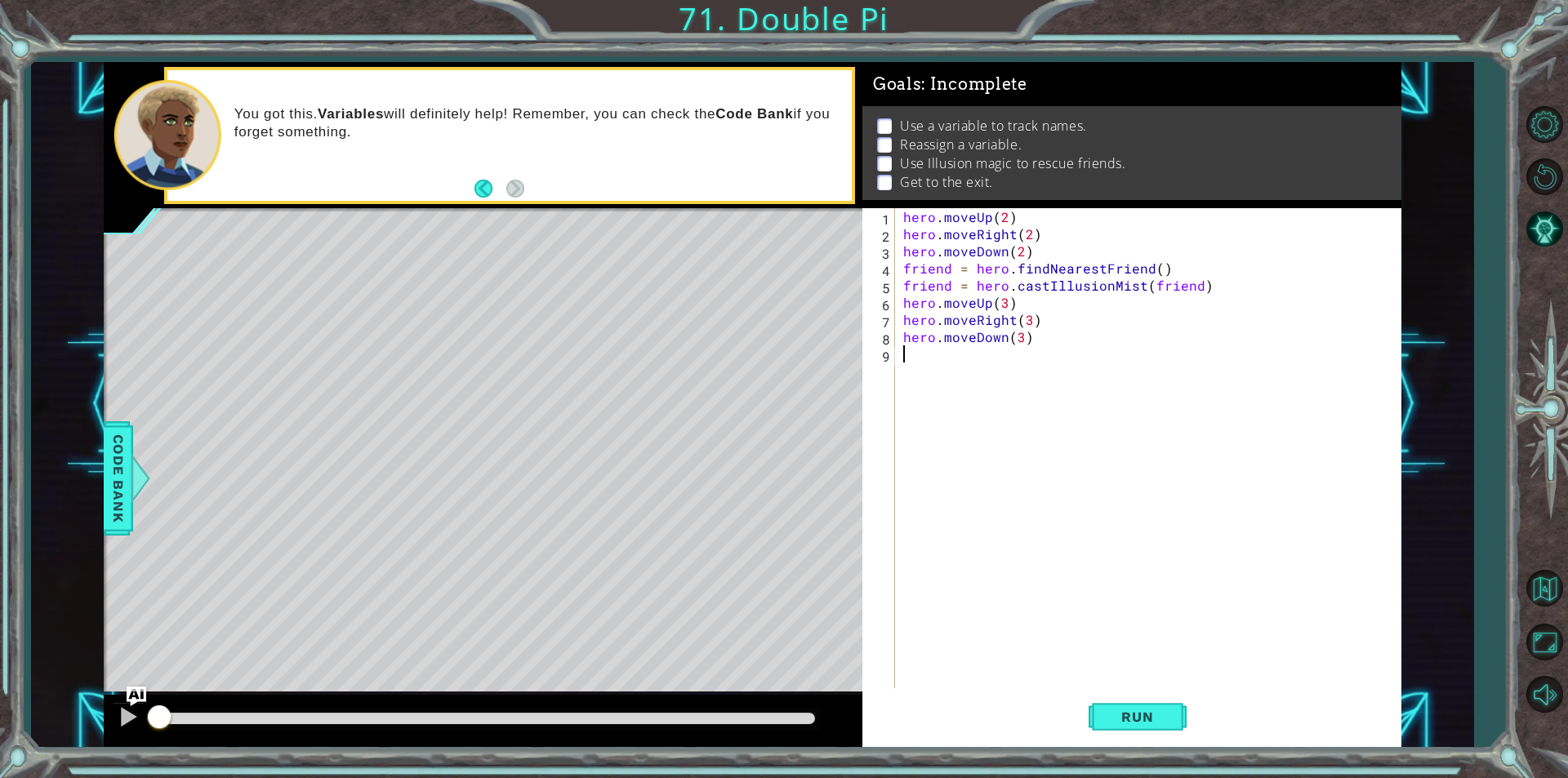
scroll to position [0, 0]
paste textarea "friend = hero.castIllusionMist(friend)"
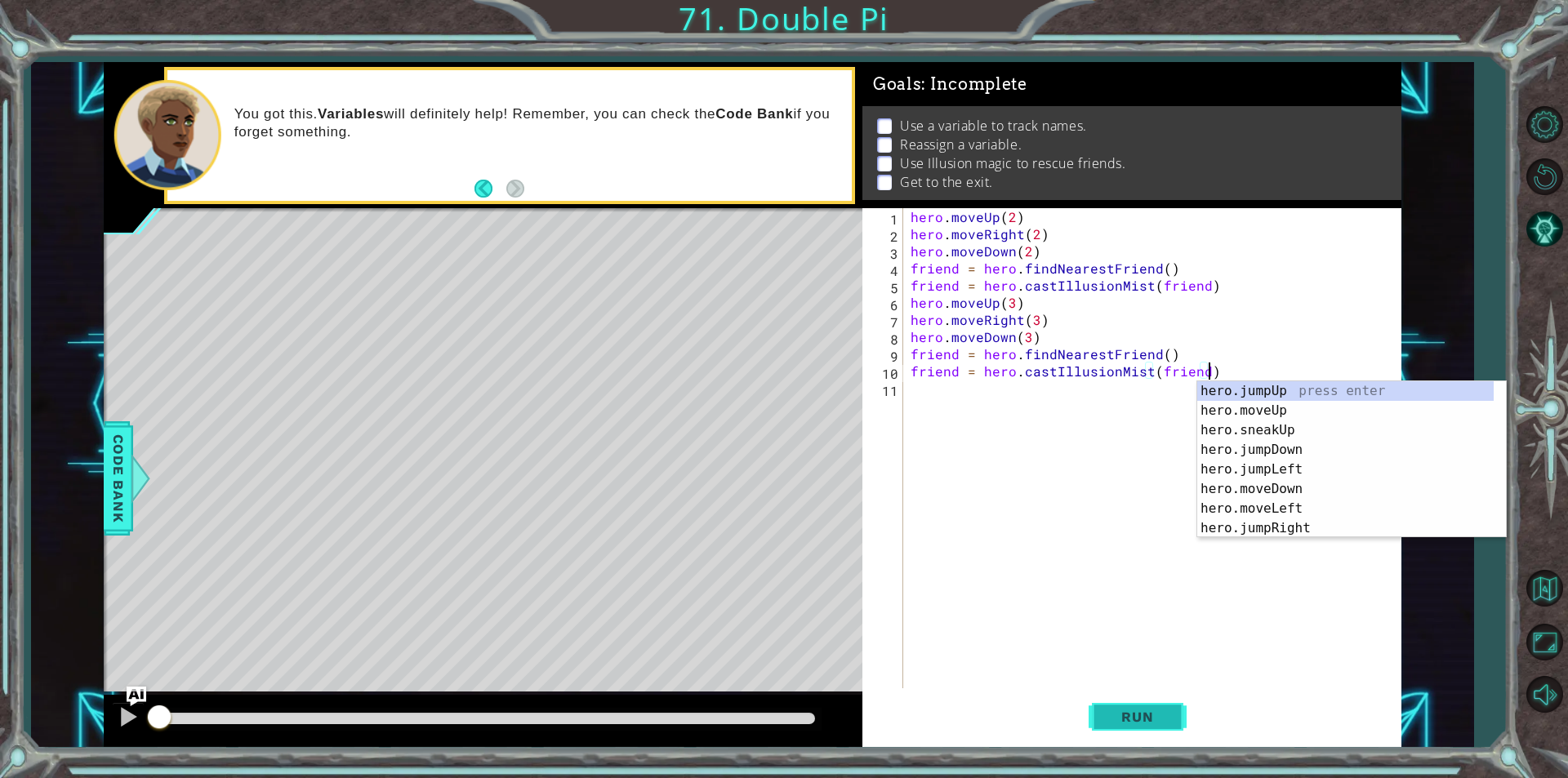
type textarea "friend = hero.castIllusionMist(friend)"
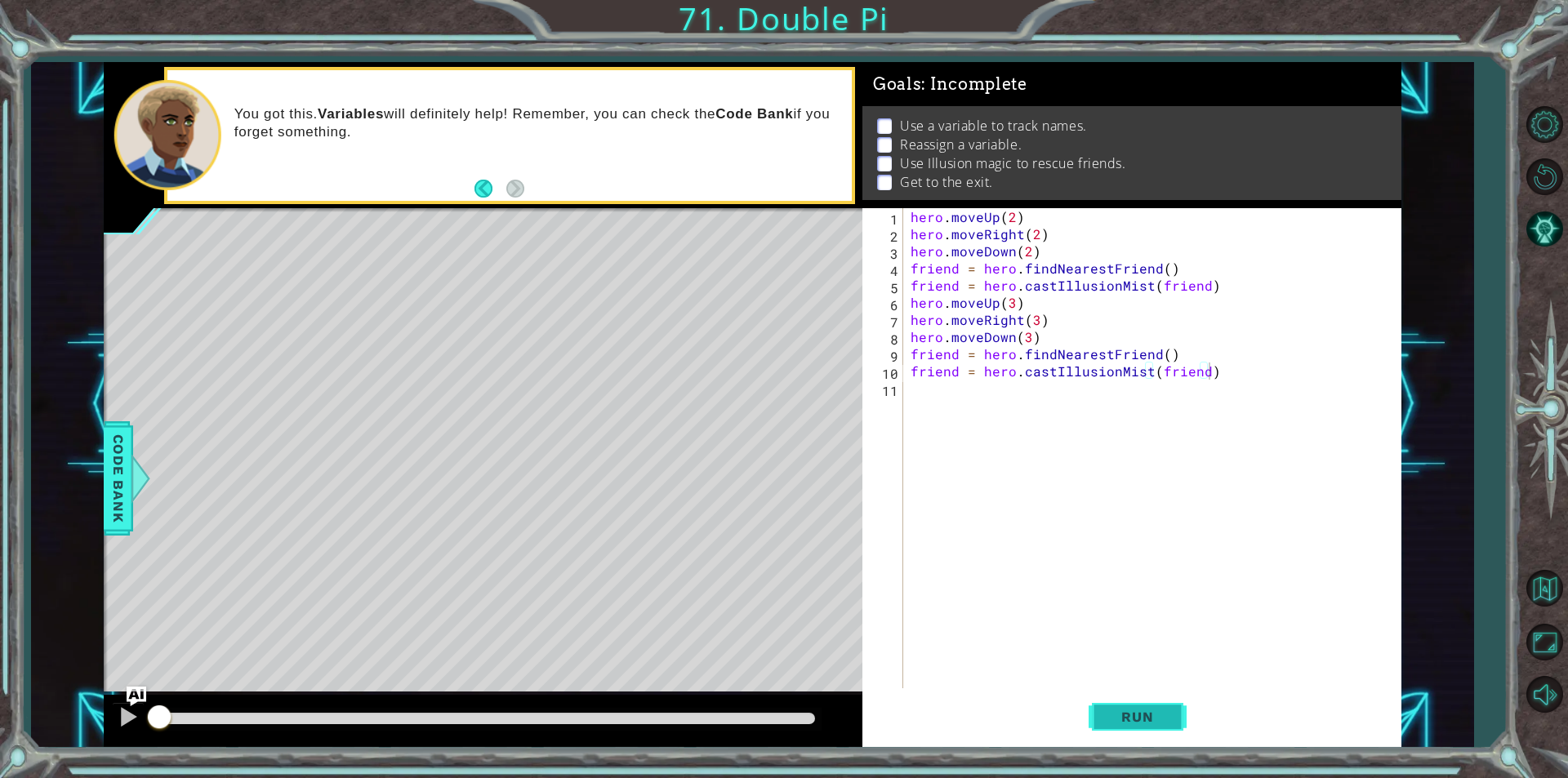
click at [1123, 713] on span "Run" at bounding box center [1137, 716] width 65 height 16
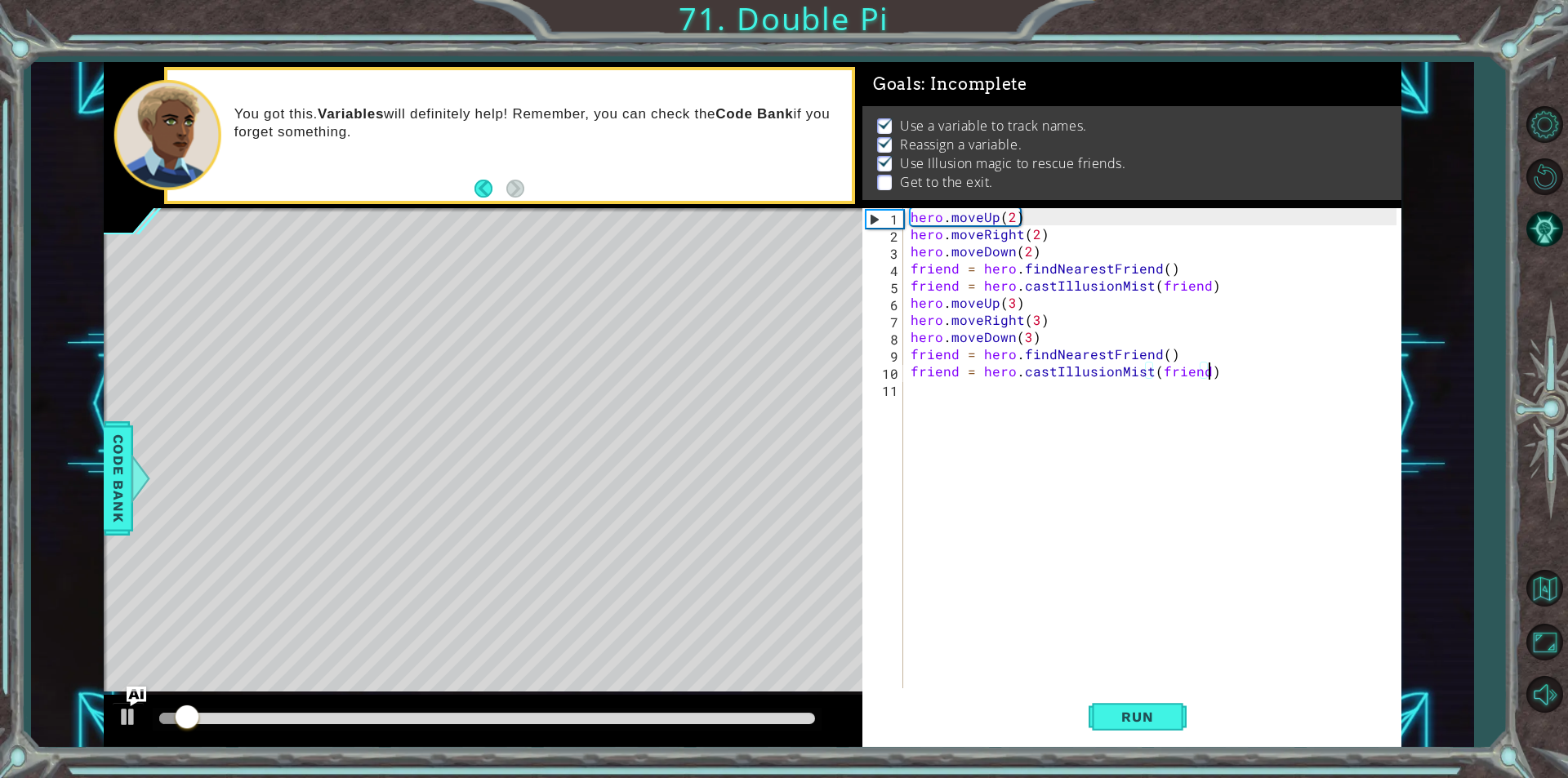
click at [1027, 390] on div "hero . moveUp ( 2 ) hero . moveRight ( 2 ) hero . moveDown ( 2 ) friend = hero …" at bounding box center [1155, 465] width 497 height 515
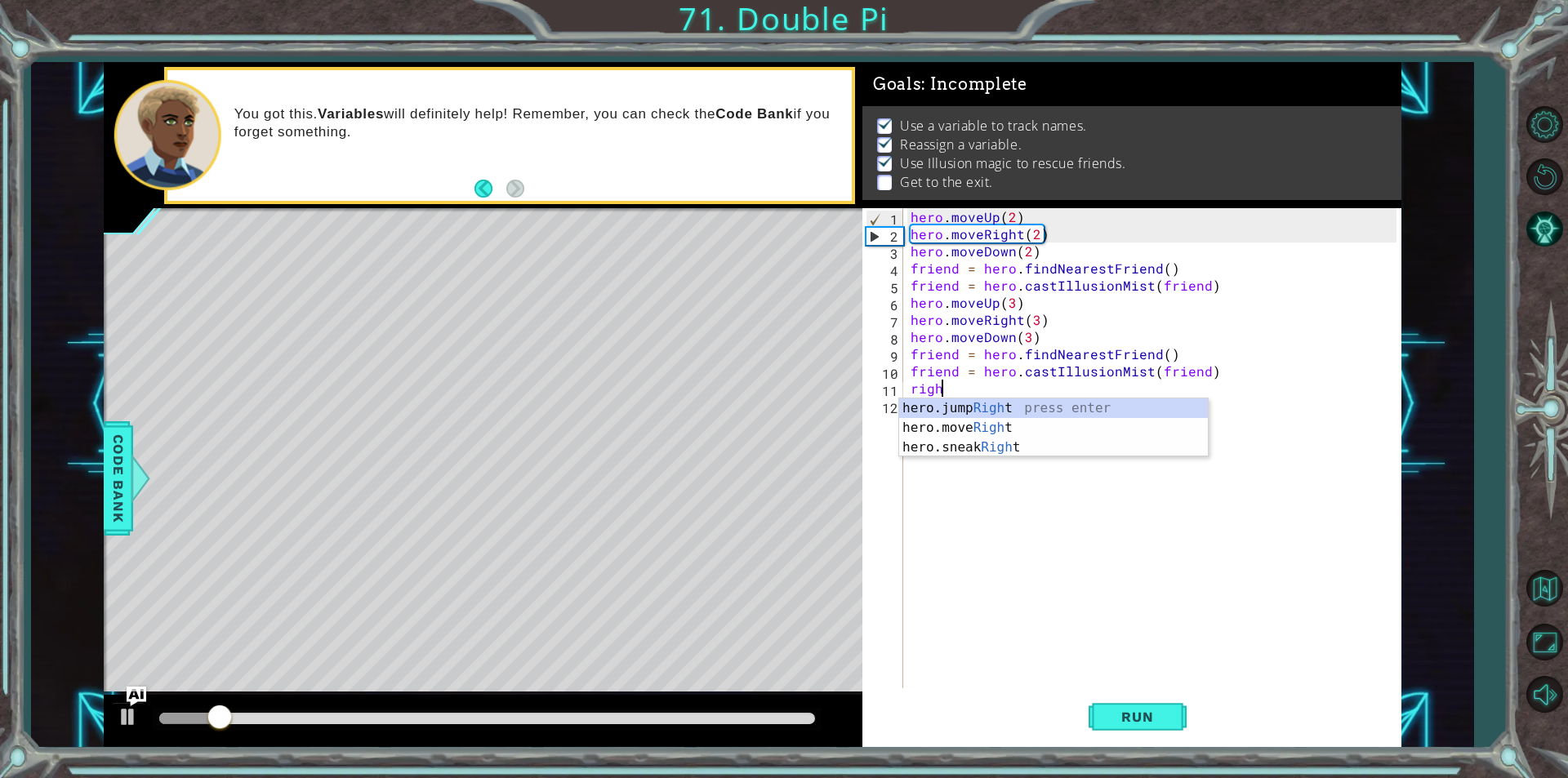
scroll to position [0, 2]
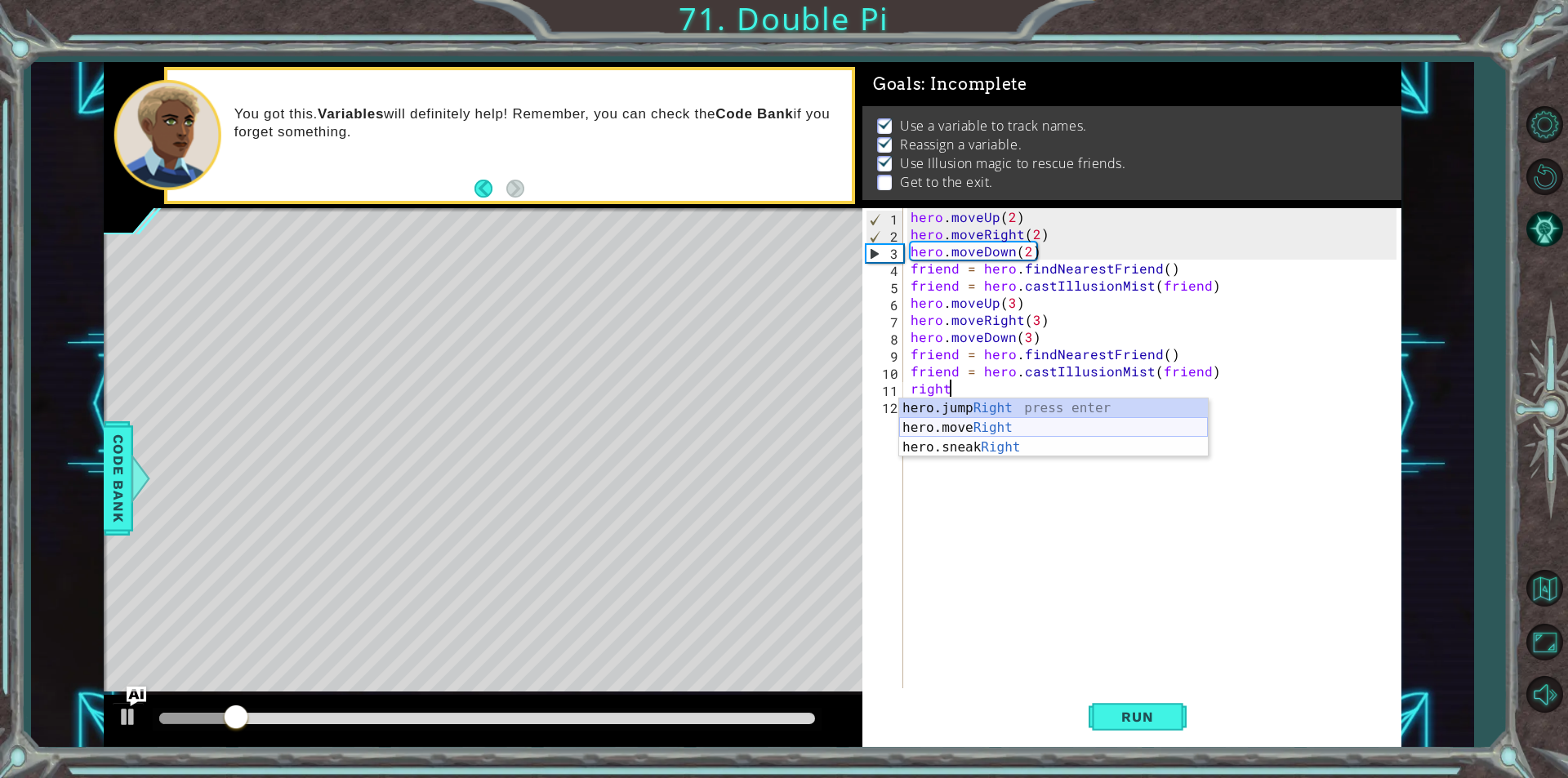
click at [1069, 431] on div "hero.jump Right press enter hero.move Right press enter hero.sneak Right press …" at bounding box center [1052, 447] width 308 height 98
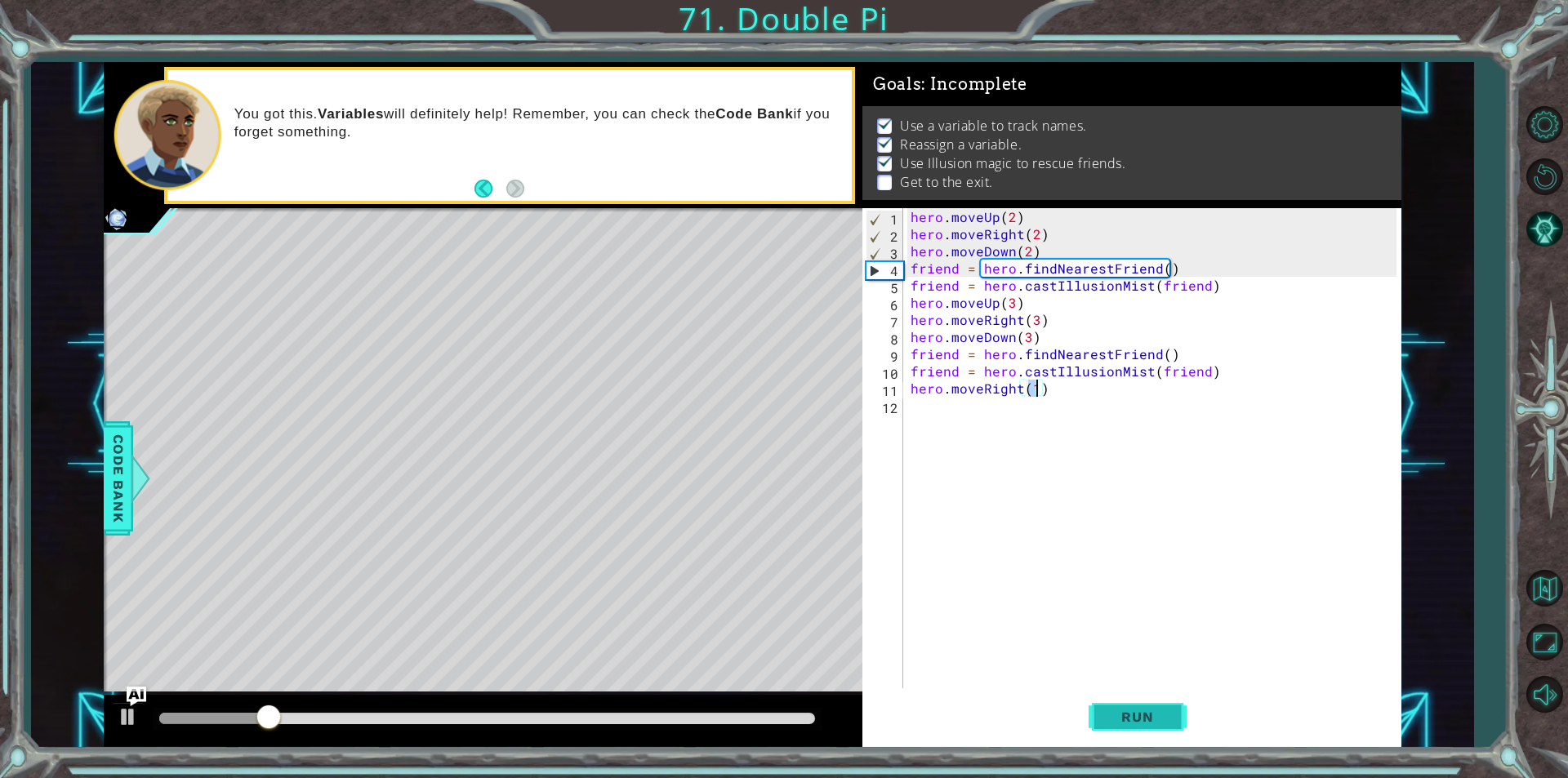
type textarea "hero.moveRight(1)"
click at [1116, 719] on span "Run" at bounding box center [1137, 716] width 65 height 16
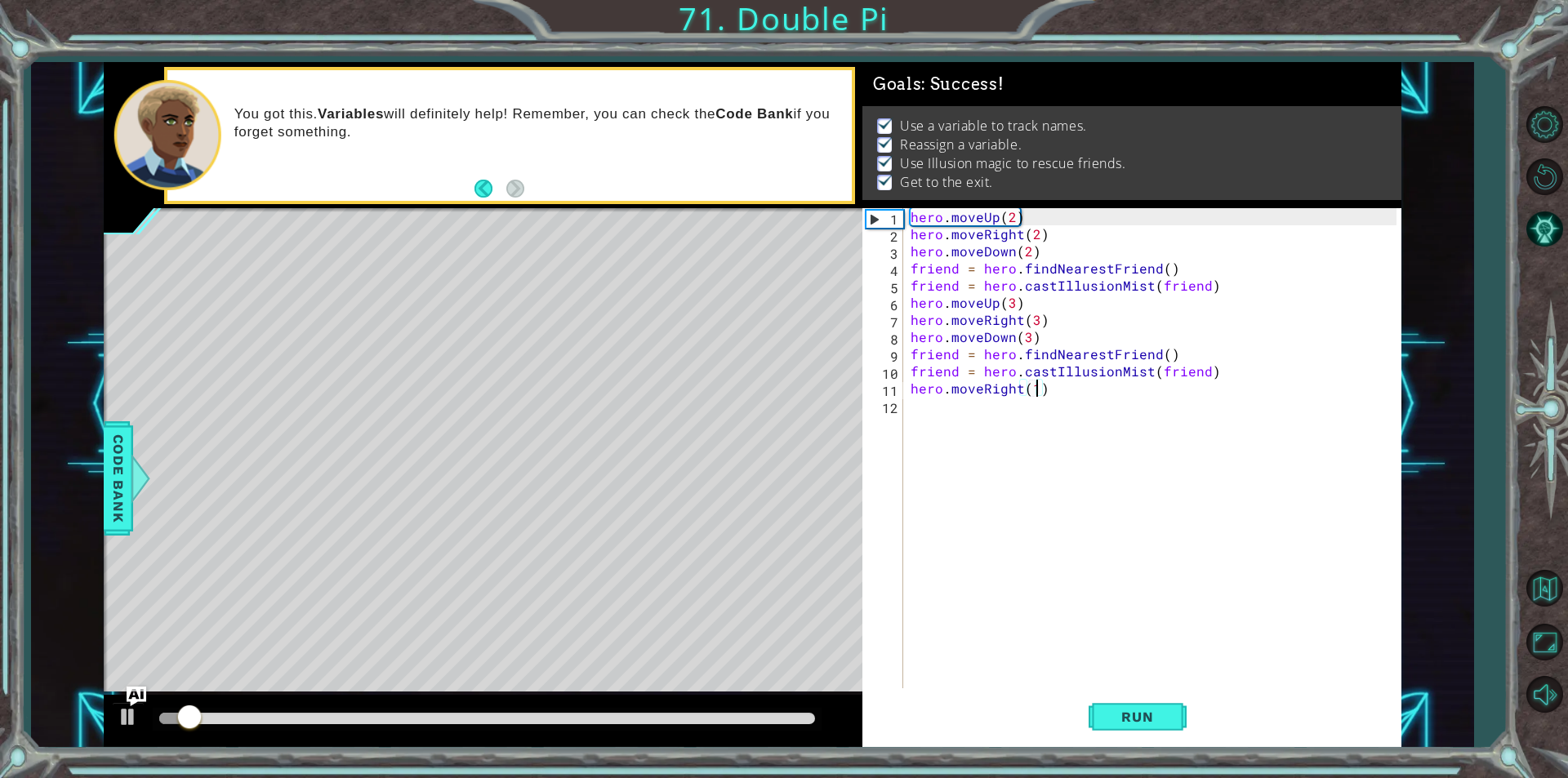
click at [747, 714] on div at bounding box center [487, 718] width 656 height 11
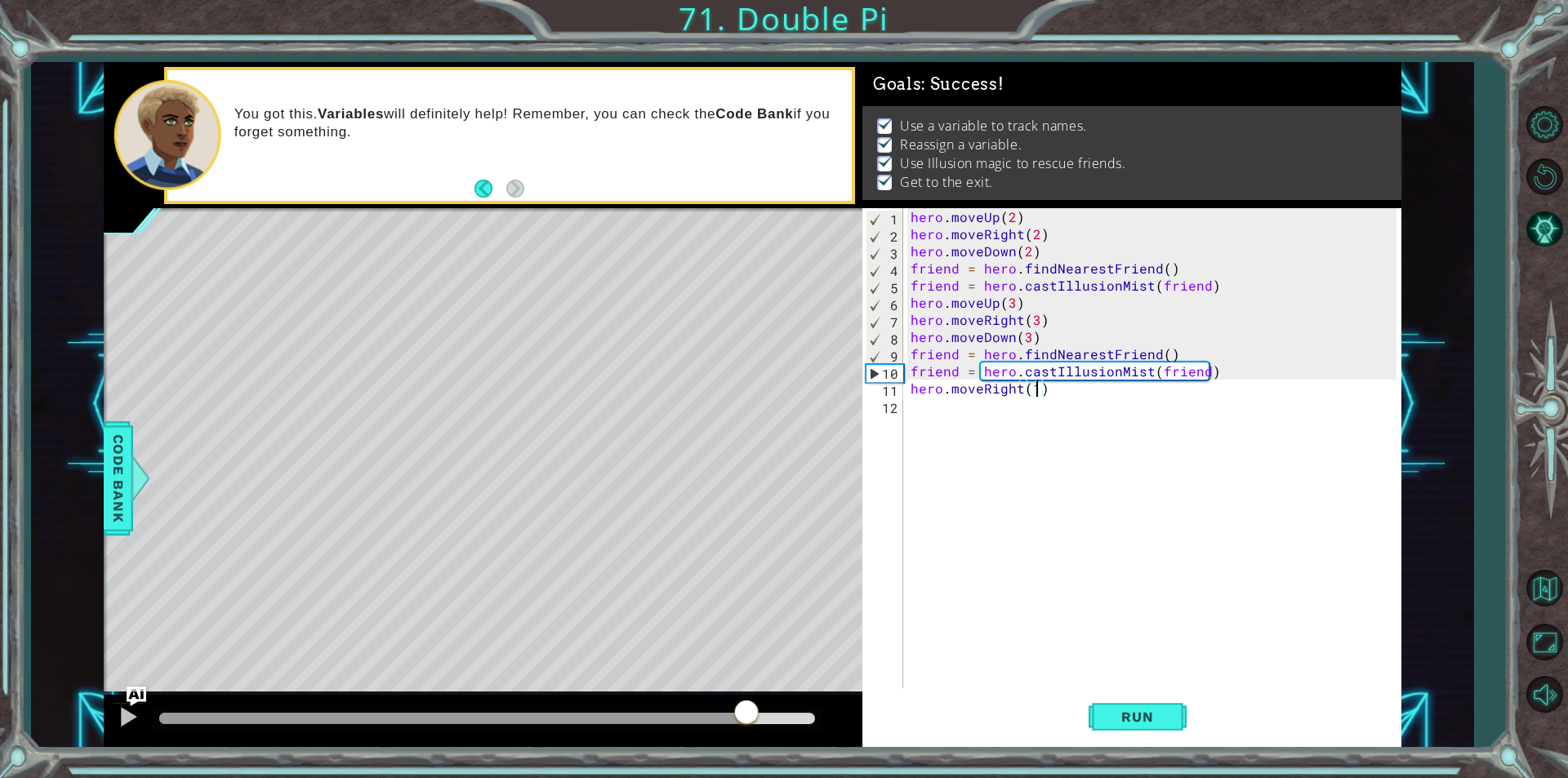
click at [768, 721] on div at bounding box center [487, 718] width 656 height 11
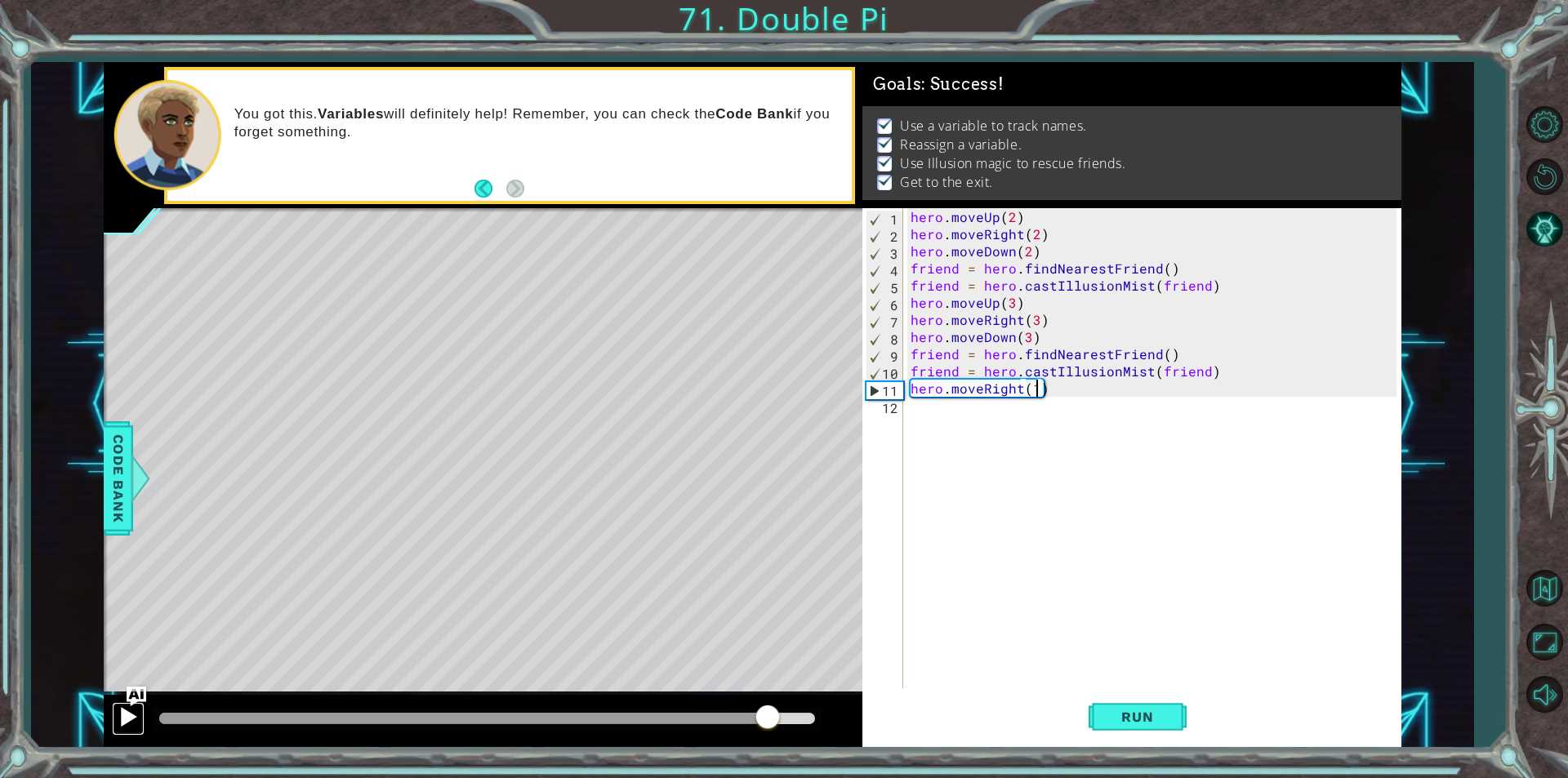
click at [112, 720] on button at bounding box center [128, 719] width 32 height 33
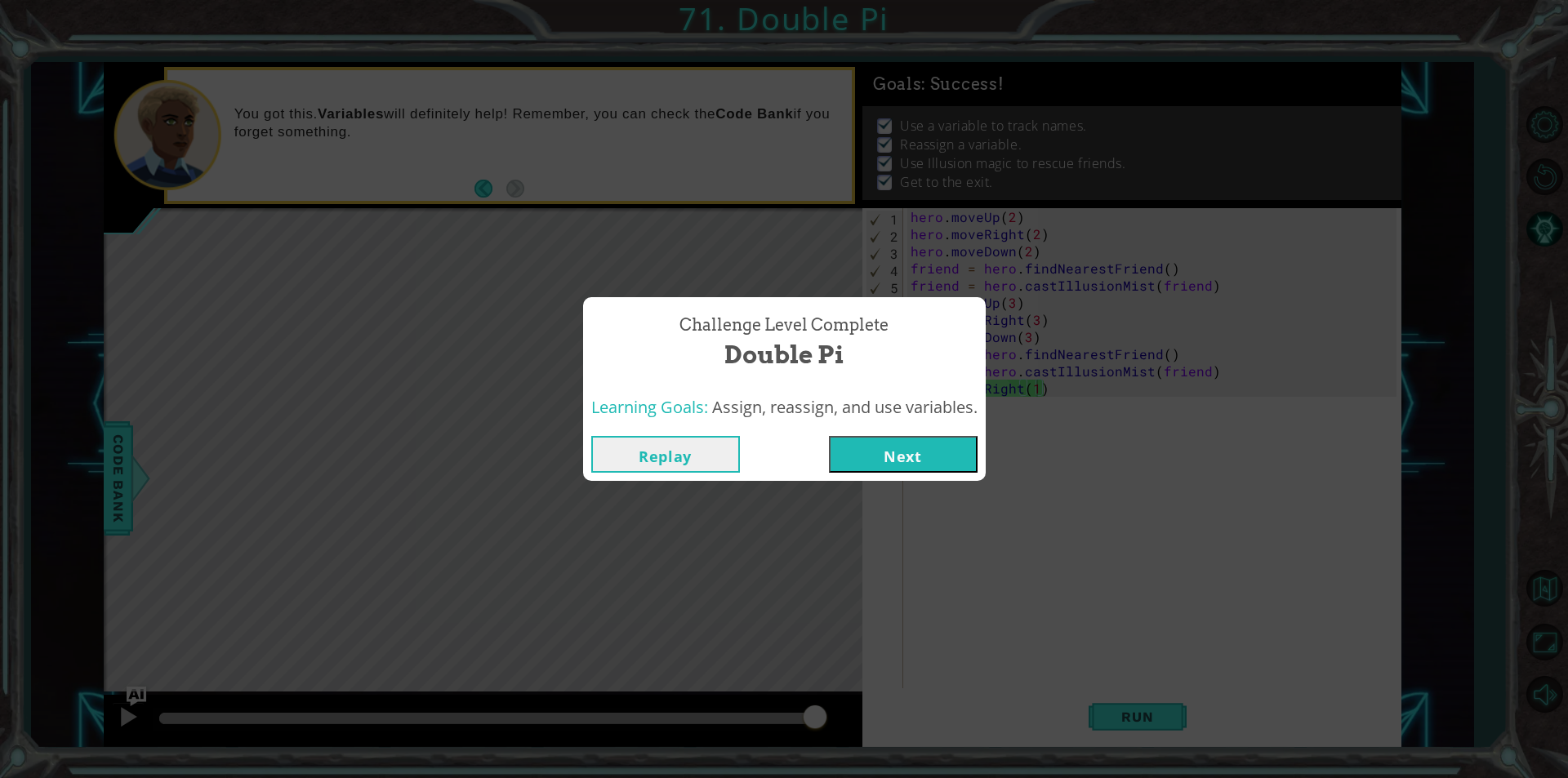
click at [903, 454] on button "Next" at bounding box center [903, 454] width 149 height 37
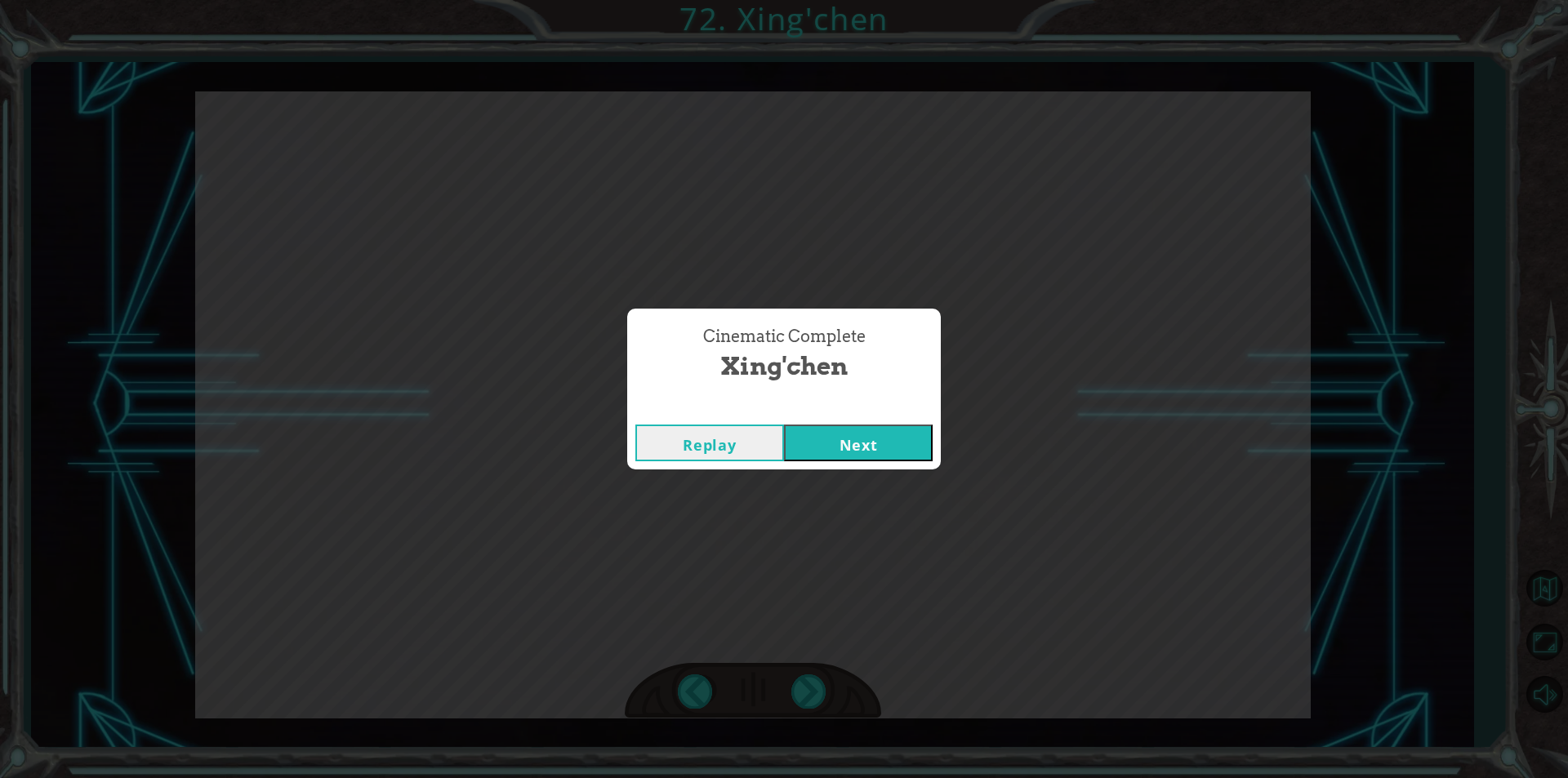
click button "Next" at bounding box center [858, 443] width 149 height 37
click at [784, 425] on button "Next" at bounding box center [858, 443] width 149 height 37
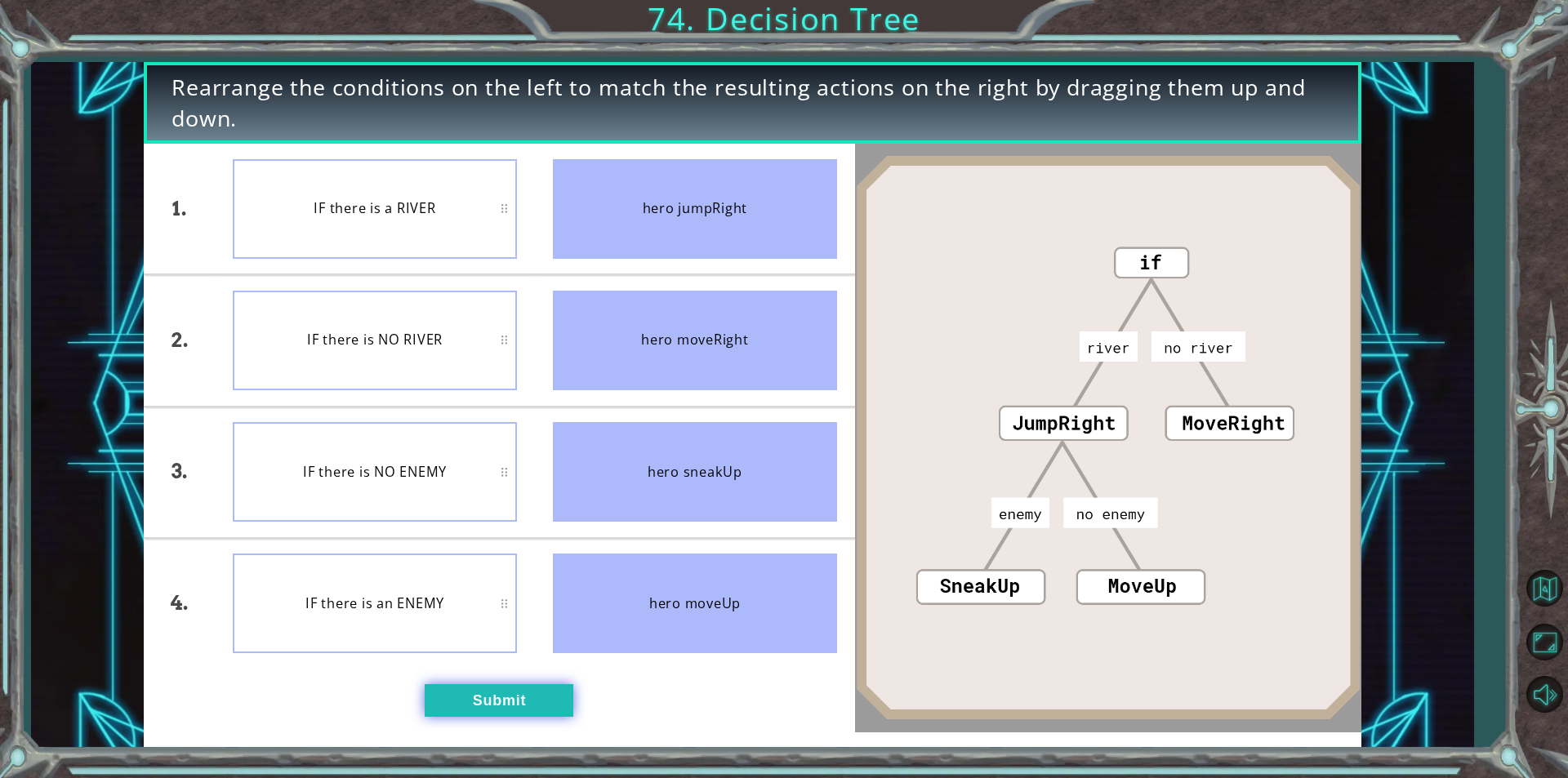
click at [473, 690] on button "Submit" at bounding box center [499, 701] width 149 height 32
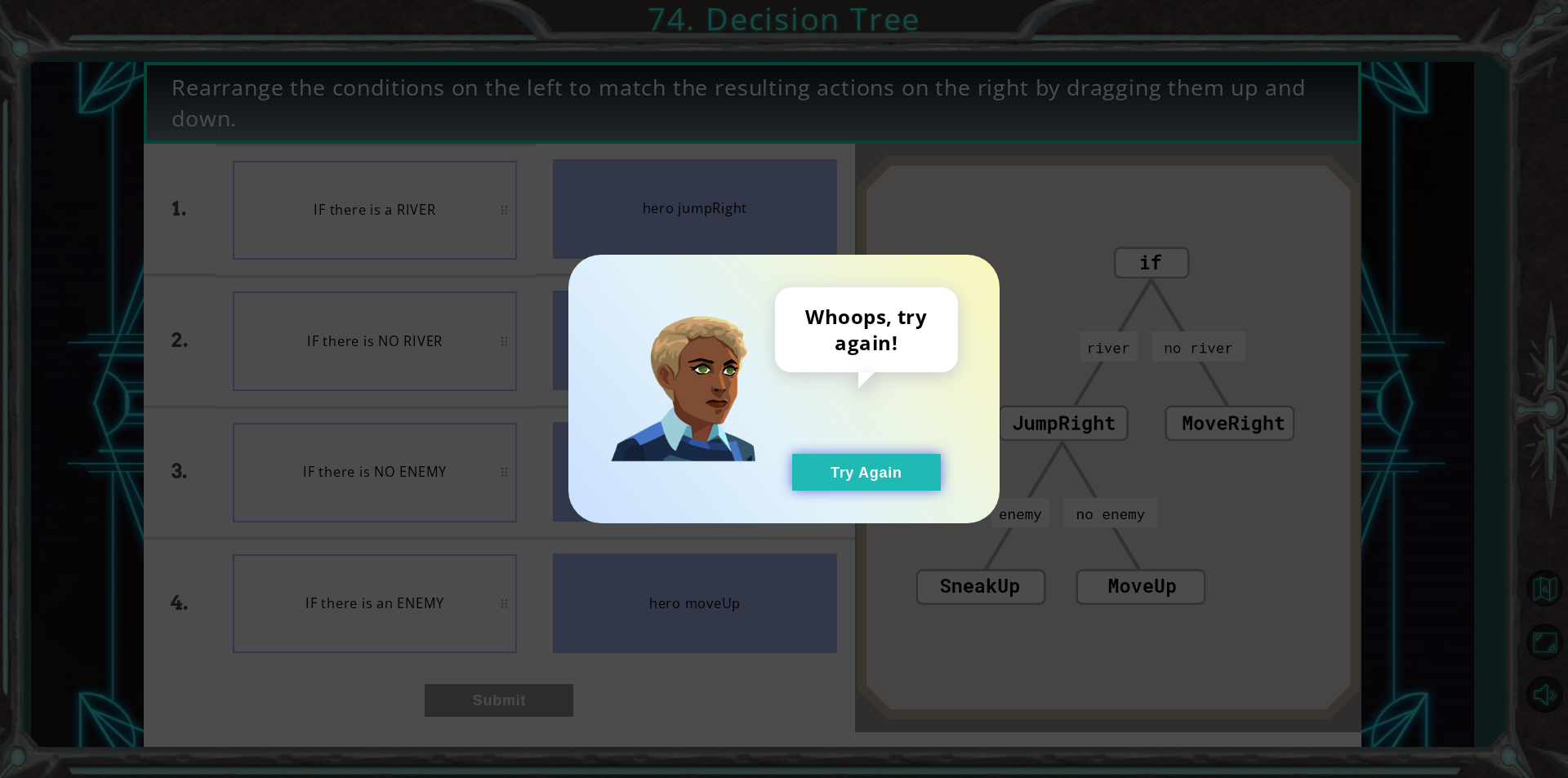
click at [811, 465] on button "Try Again" at bounding box center [866, 472] width 149 height 37
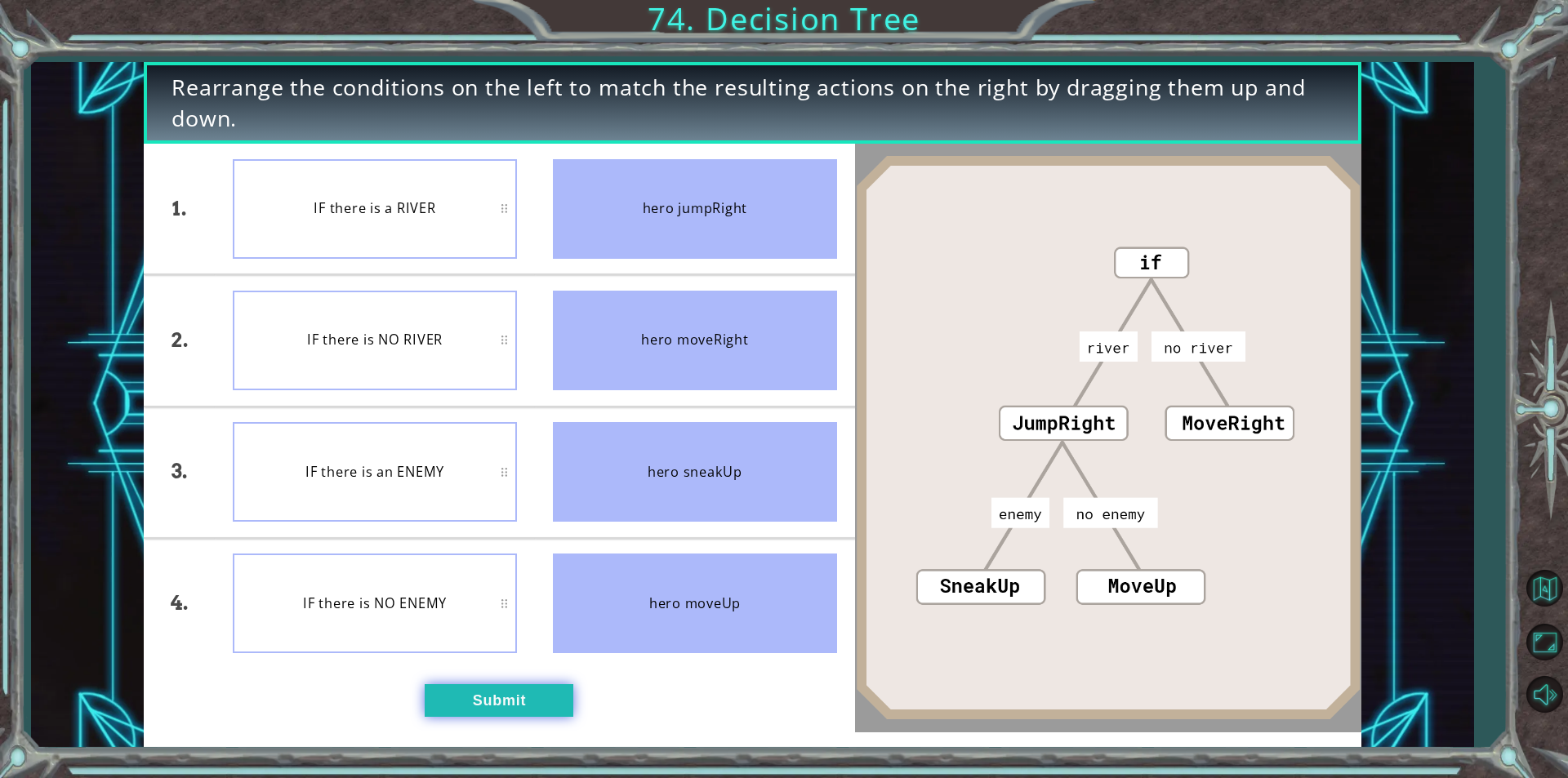
click at [541, 710] on button "Submit" at bounding box center [499, 701] width 149 height 32
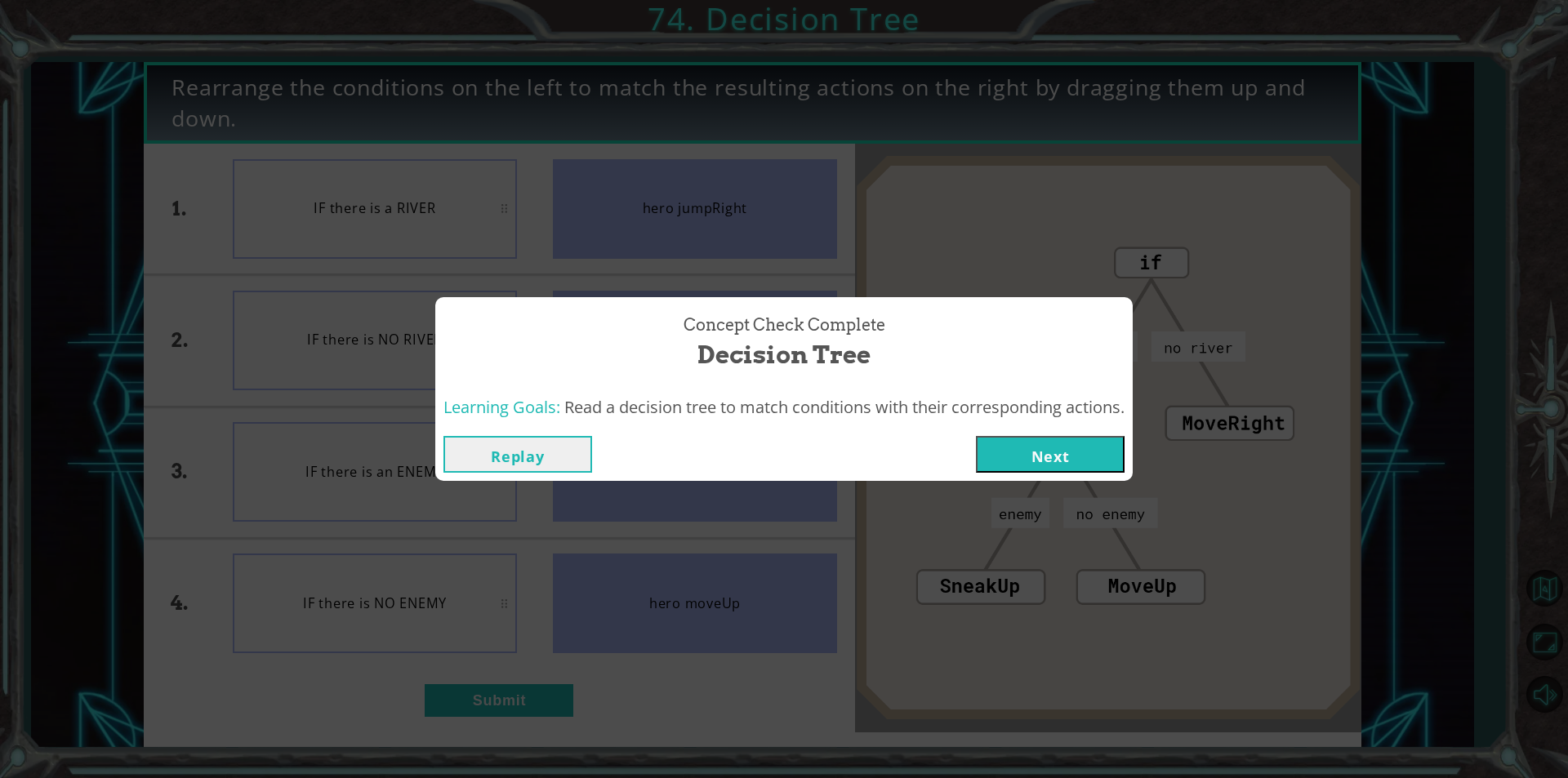
click at [1008, 447] on button "Next" at bounding box center [1050, 454] width 149 height 37
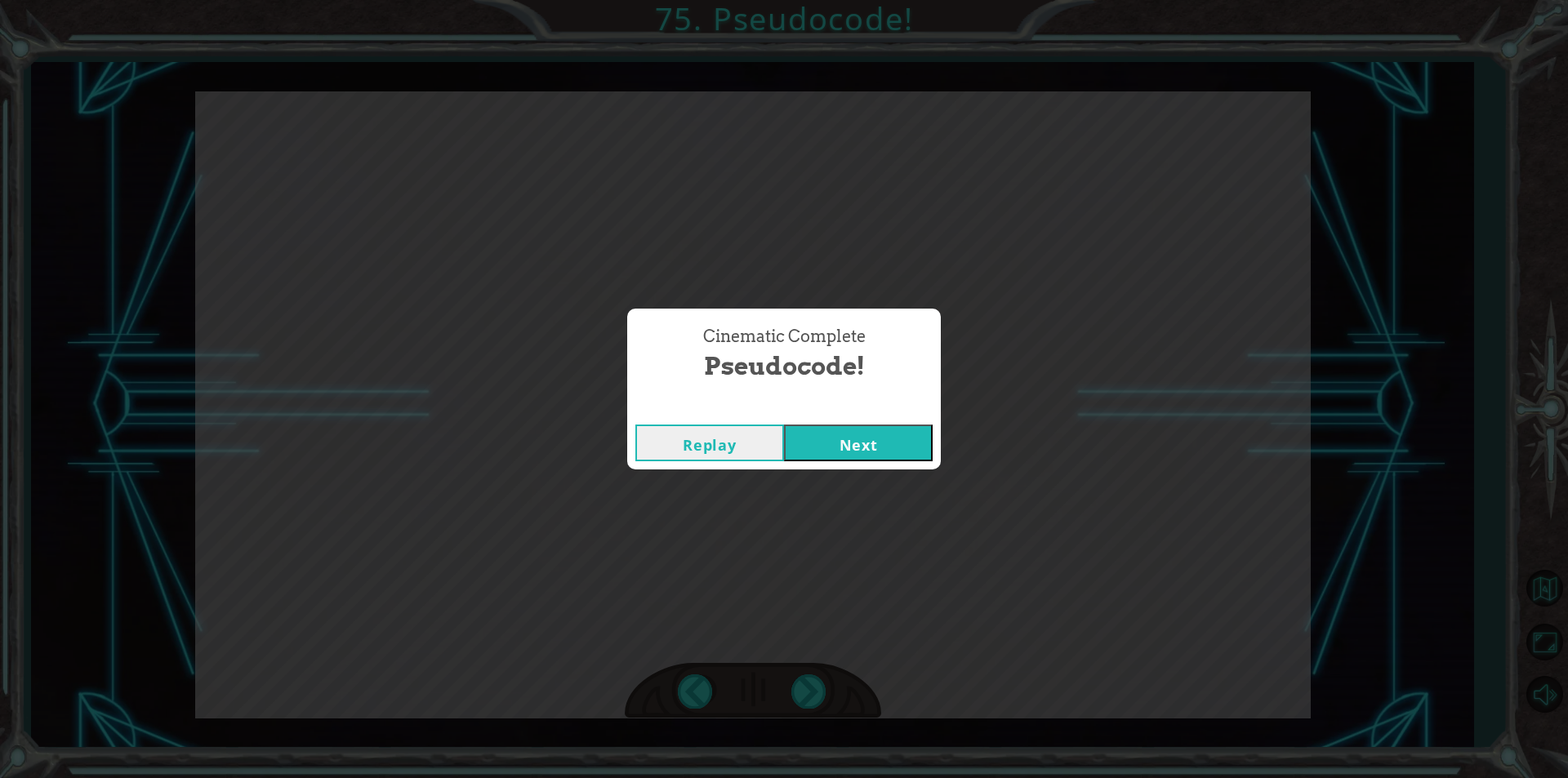
click at [894, 435] on button "Next" at bounding box center [858, 443] width 149 height 37
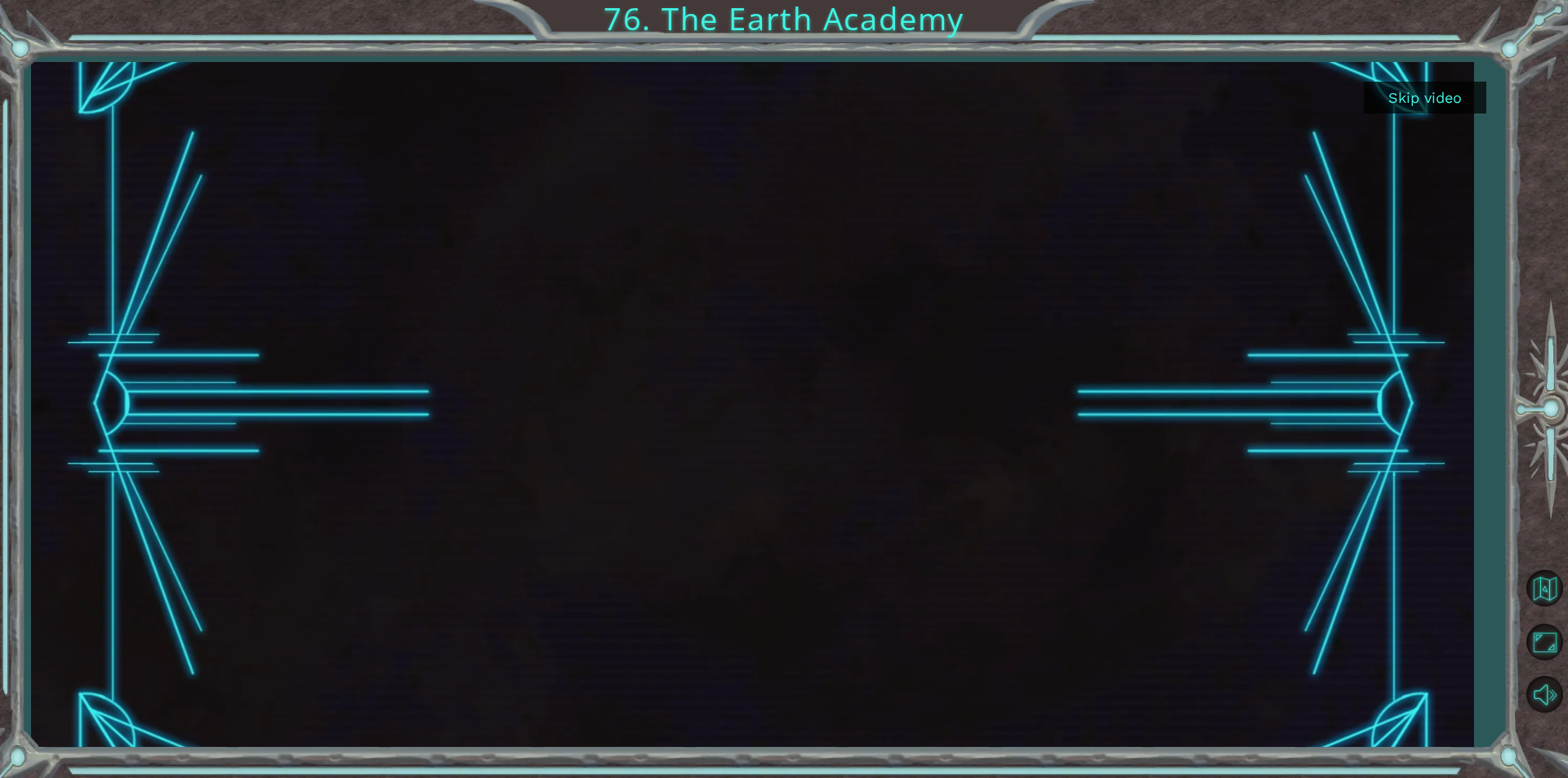
click at [1470, 595] on div at bounding box center [753, 404] width 1442 height 685
click at [1438, 100] on button "Skip video" at bounding box center [1424, 97] width 122 height 31
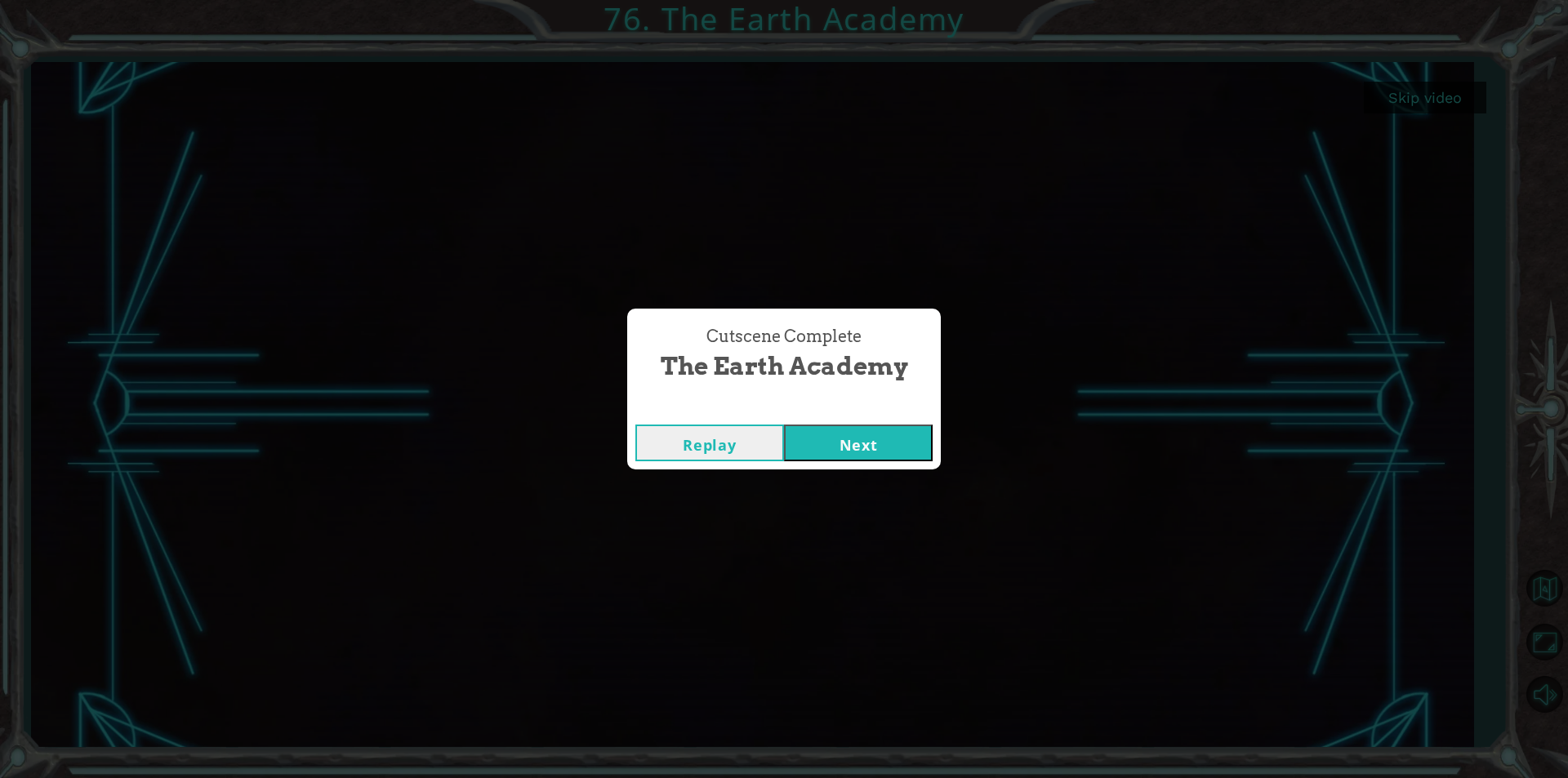
click at [892, 452] on button "Next" at bounding box center [858, 443] width 149 height 37
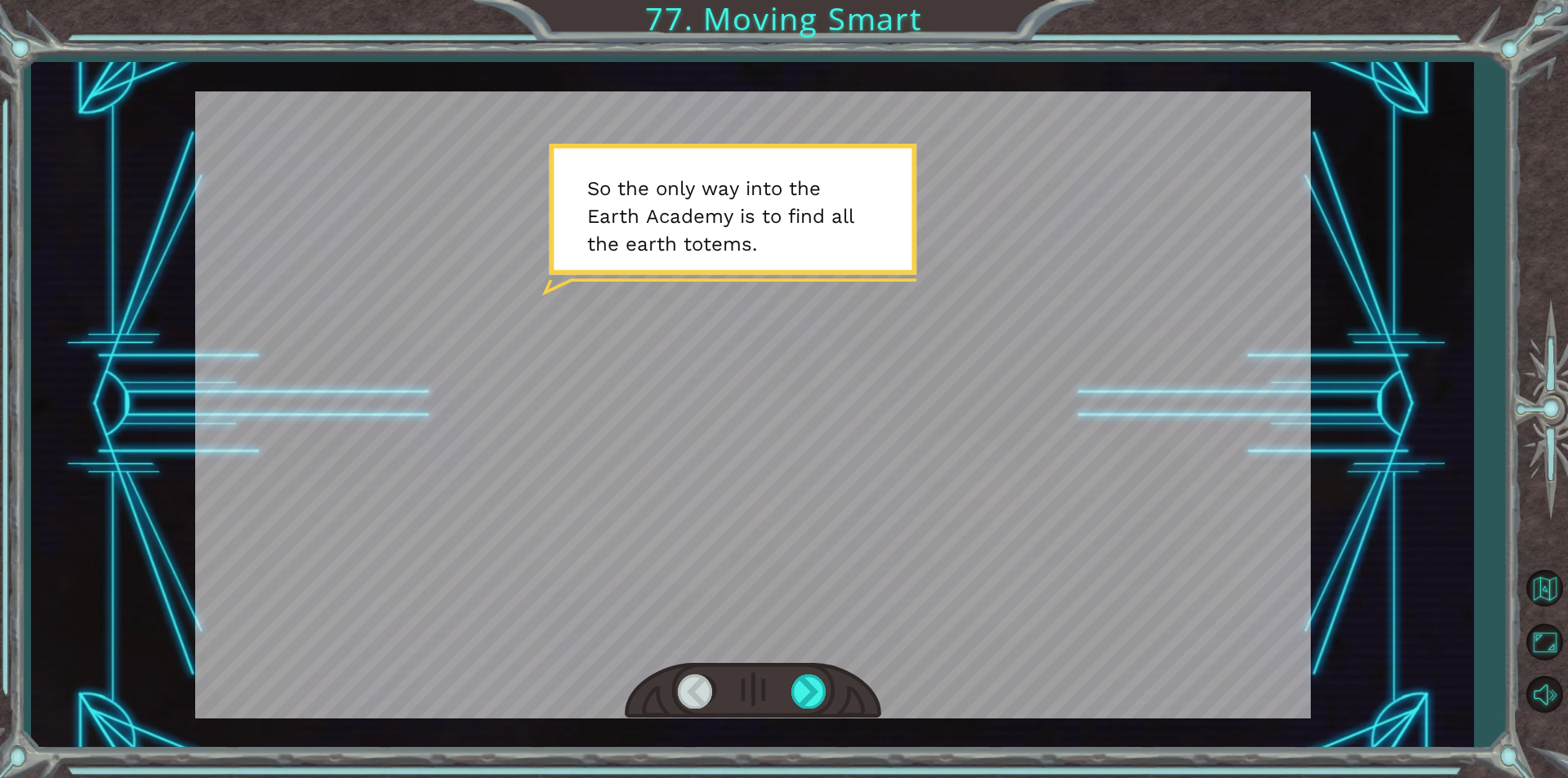
click at [826, 657] on div at bounding box center [753, 405] width 1115 height 627
click at [827, 686] on div at bounding box center [809, 691] width 37 height 33
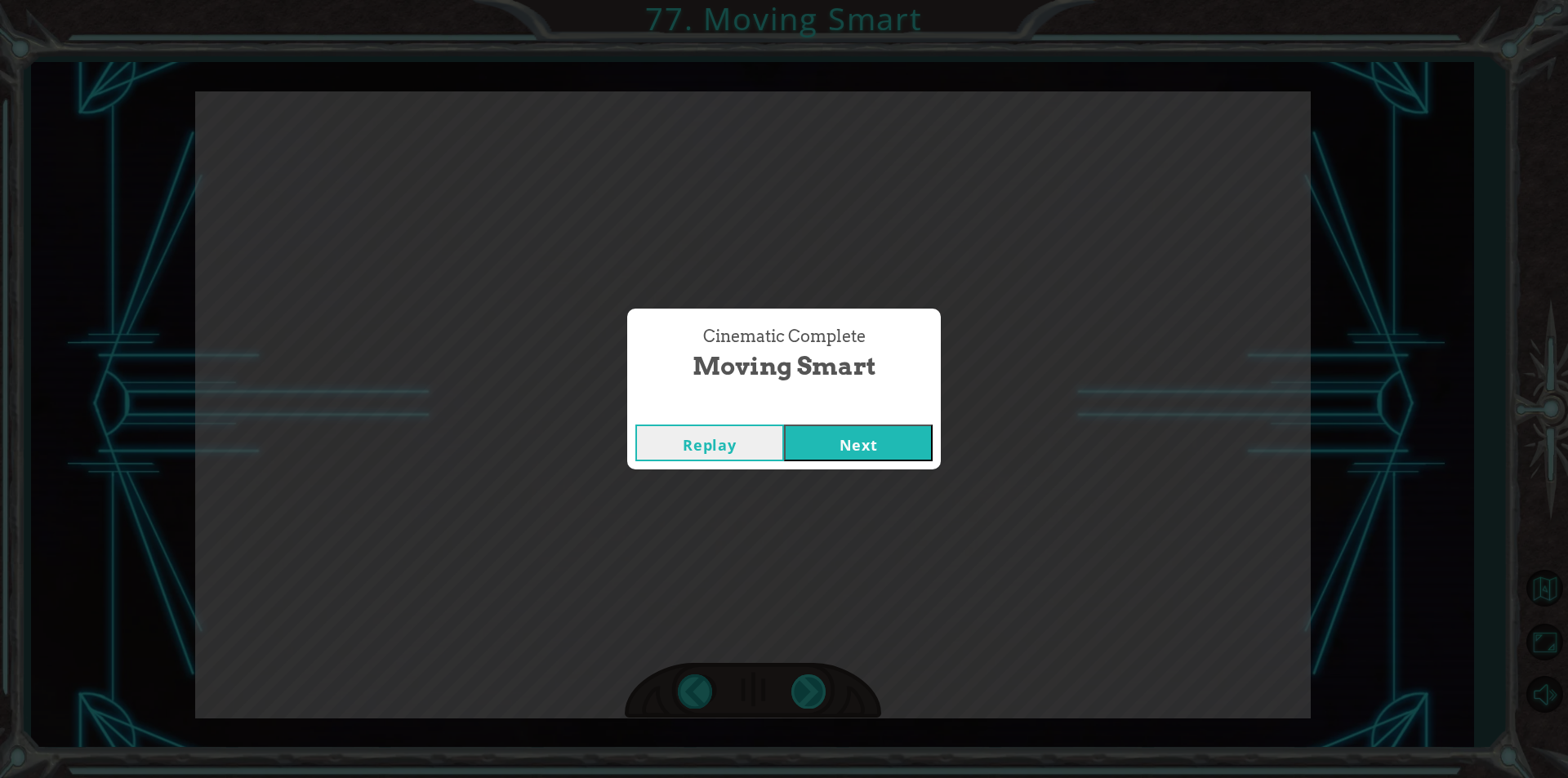
click at [784, 425] on button "Next" at bounding box center [858, 443] width 149 height 37
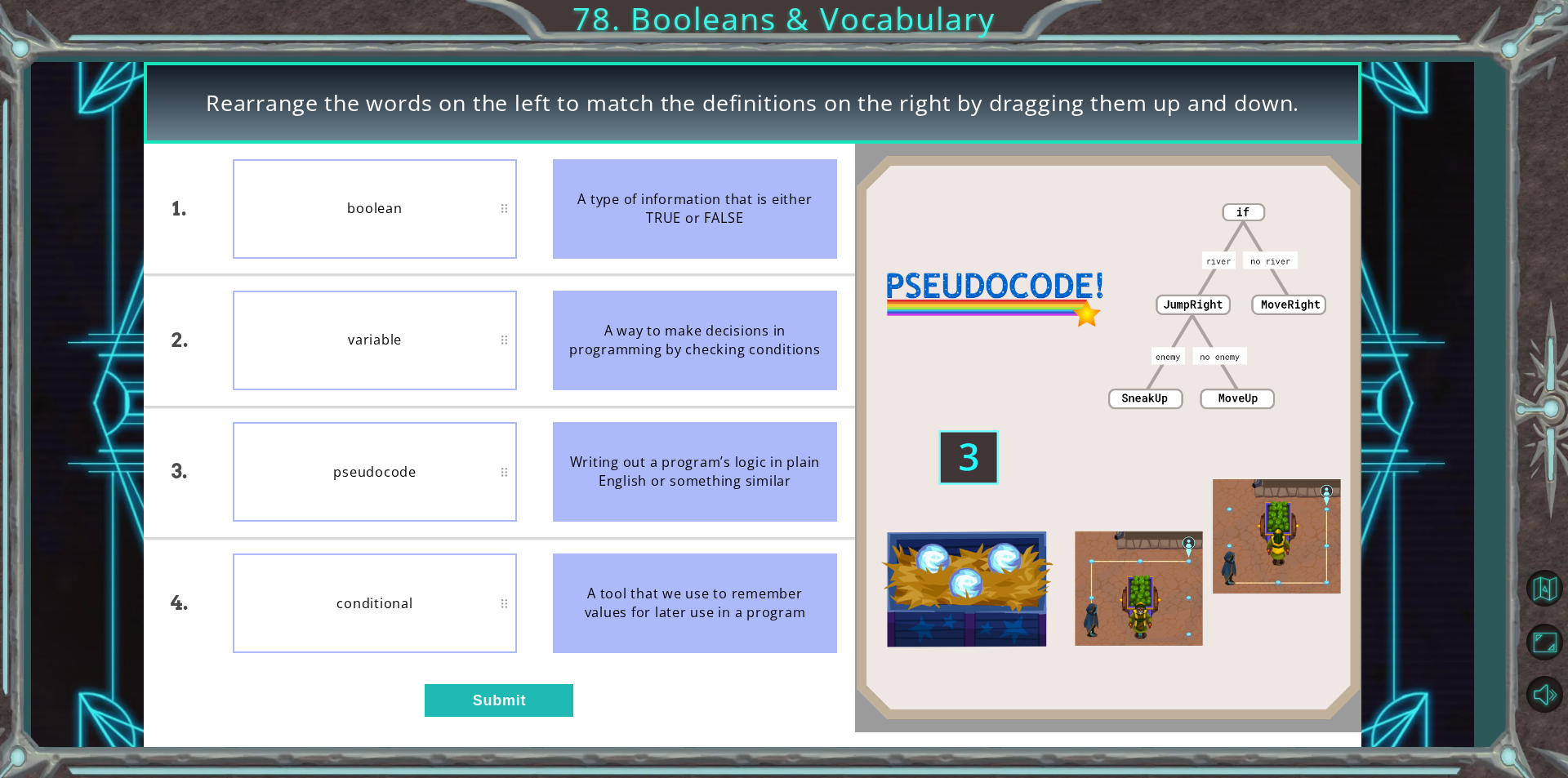
click at [428, 379] on div "variable" at bounding box center [375, 340] width 285 height 99
click at [498, 702] on button "Submit" at bounding box center [499, 701] width 149 height 32
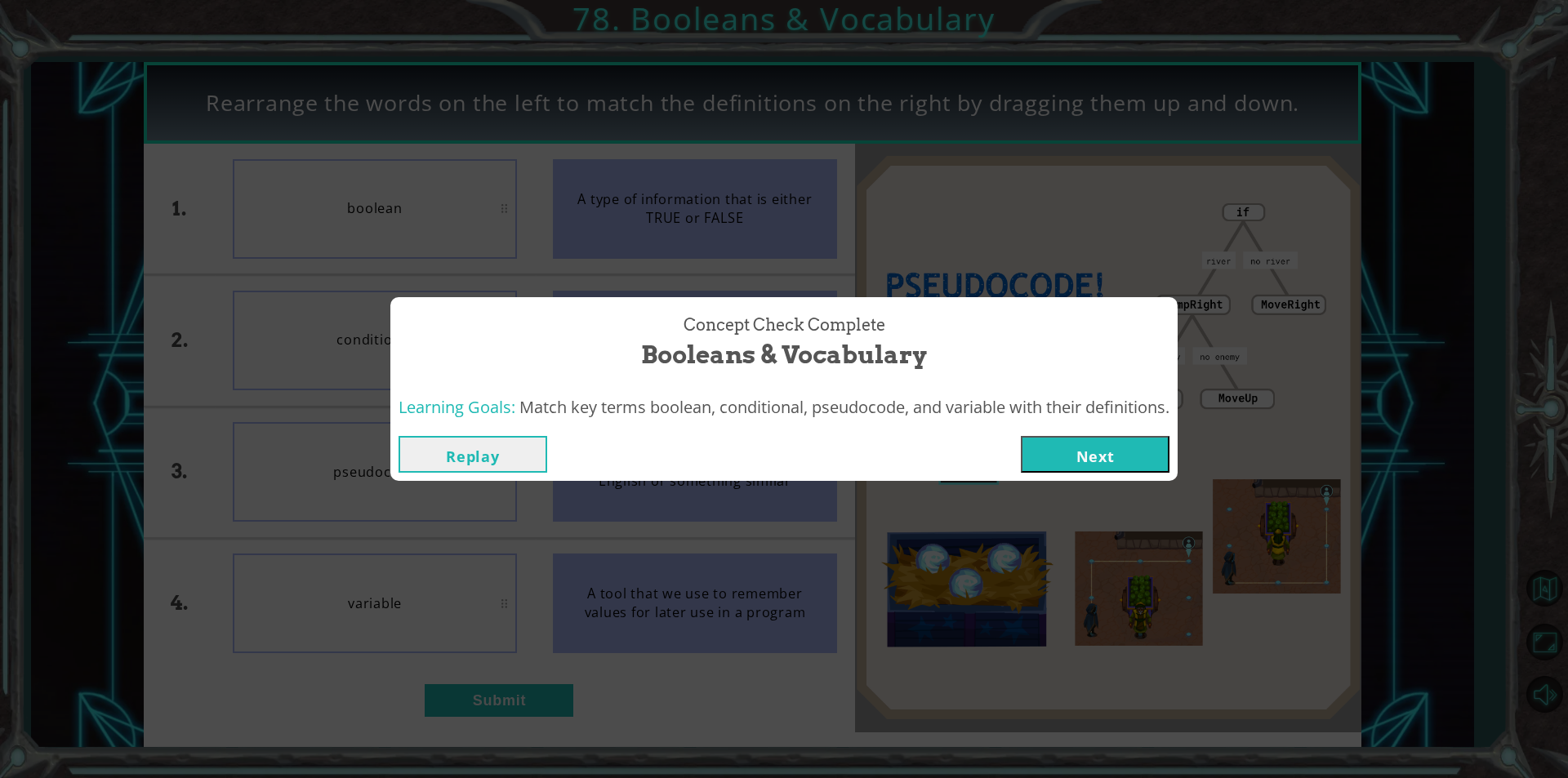
click at [1143, 480] on div "Replay Next" at bounding box center [784, 454] width 787 height 53
click at [1142, 467] on button "Next" at bounding box center [1095, 454] width 149 height 37
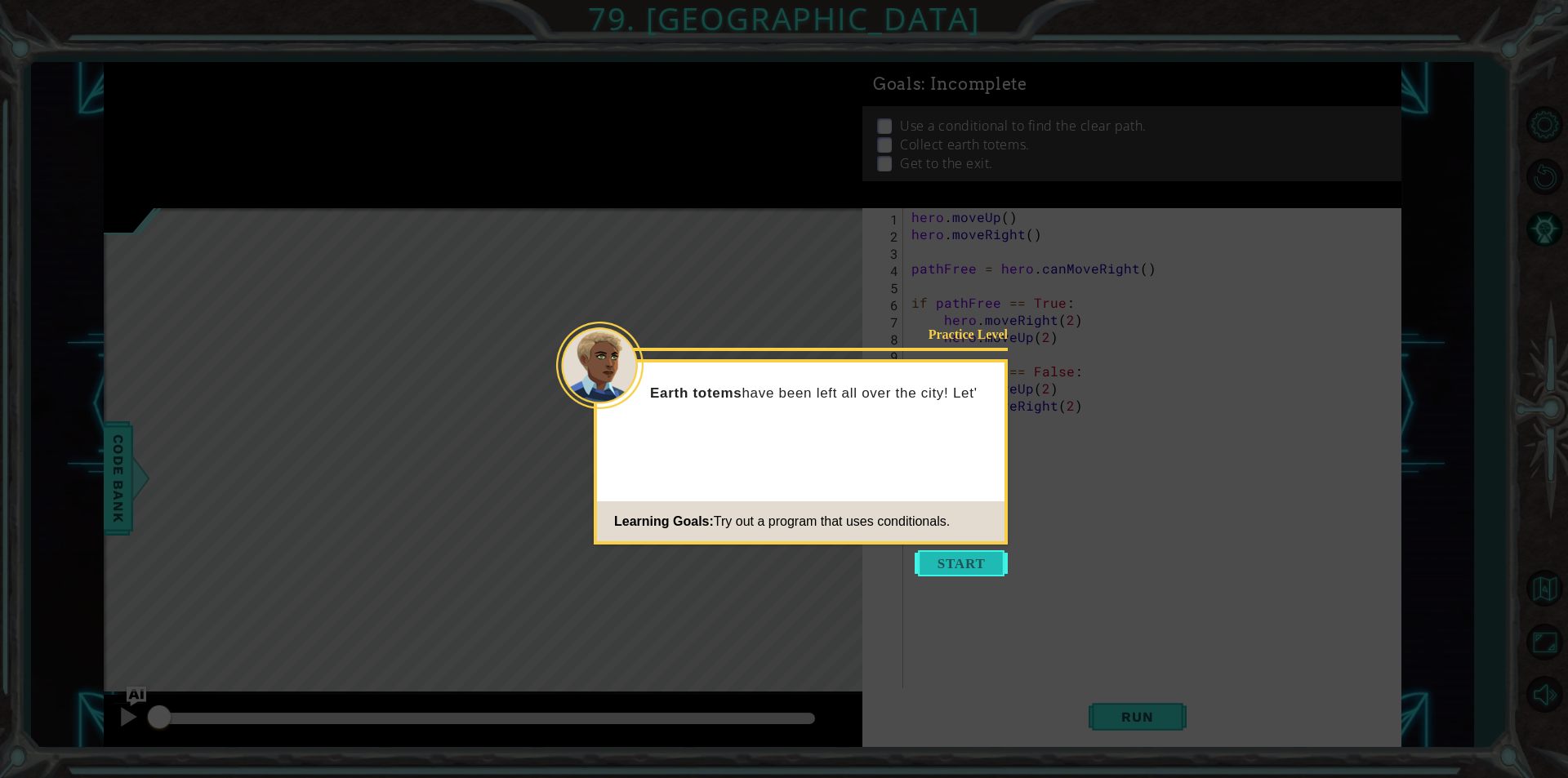
click at [948, 560] on button "Start" at bounding box center [962, 563] width 93 height 26
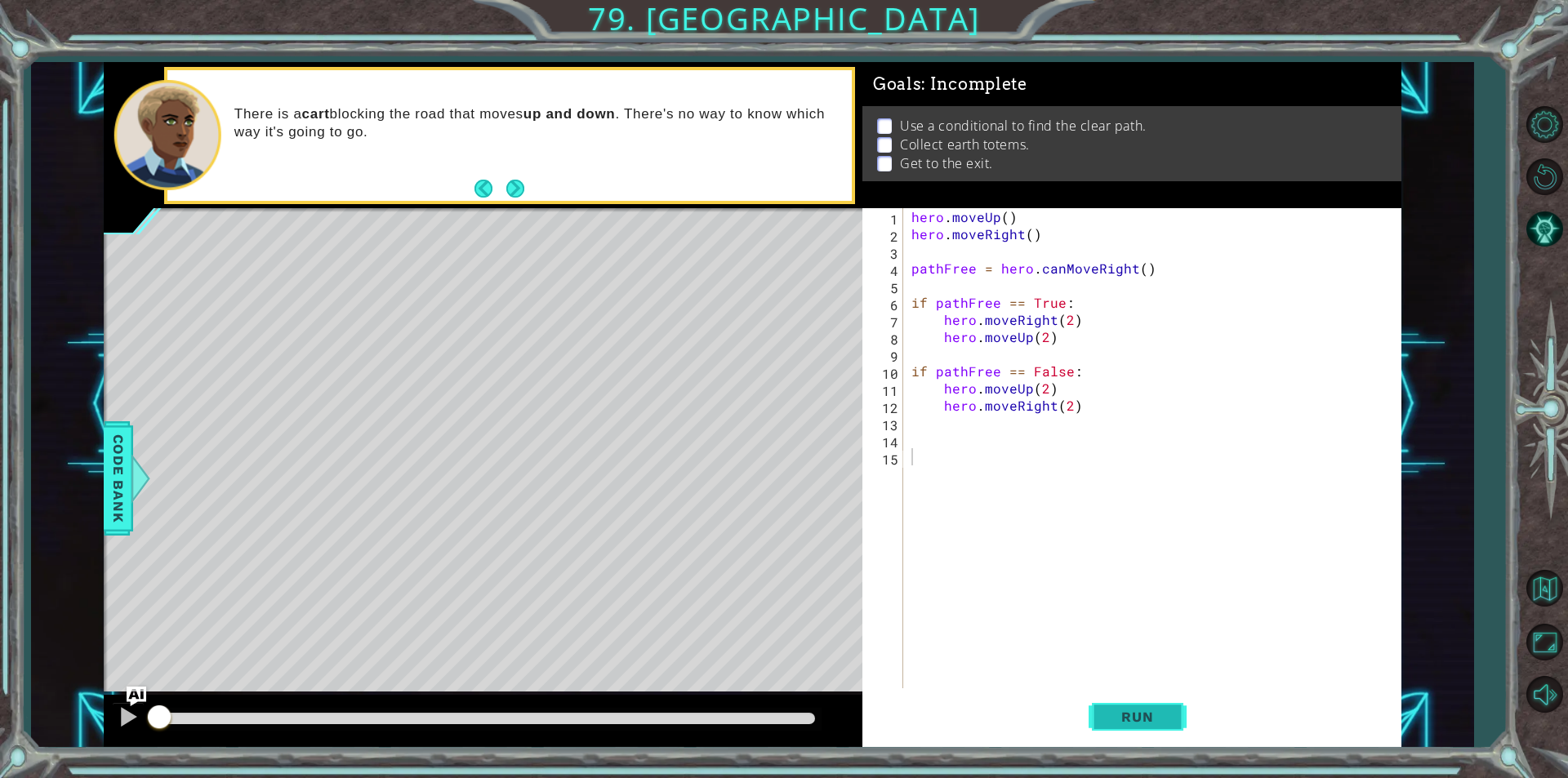
click at [1108, 726] on button "Run" at bounding box center [1137, 716] width 98 height 54
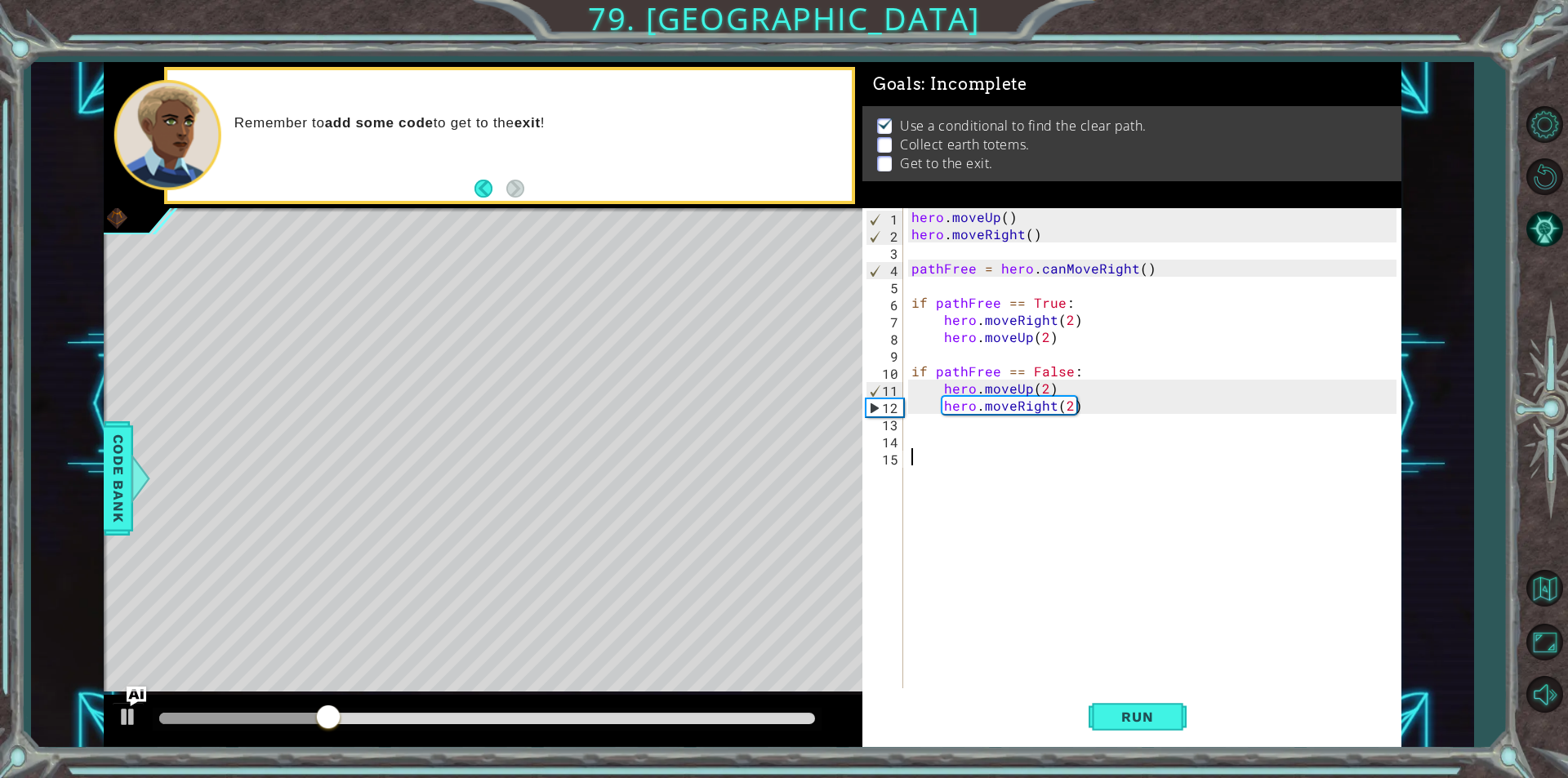
click at [1001, 454] on div "hero . moveUp ( ) hero . moveRight ( ) pathFree = hero . canMoveRight ( ) if pa…" at bounding box center [1156, 465] width 496 height 515
click at [969, 432] on div "hero . moveUp ( ) hero . moveRight ( ) pathFree = hero . canMoveRight ( ) if pa…" at bounding box center [1156, 465] width 496 height 515
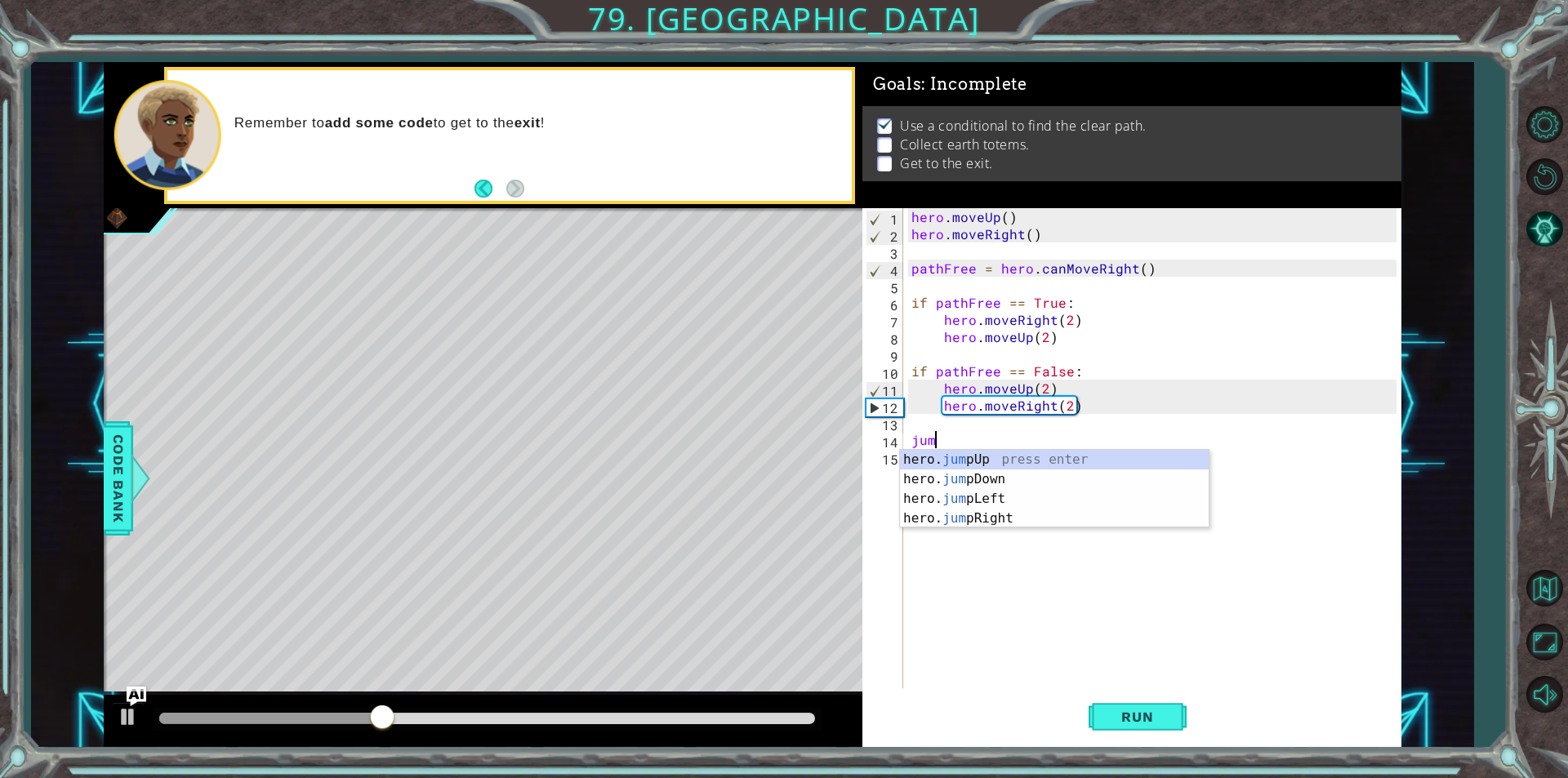
type textarea "jump"
click at [986, 521] on div "hero. jump Up press enter hero. jump Down press enter hero. jump Left press ent…" at bounding box center [1053, 509] width 308 height 117
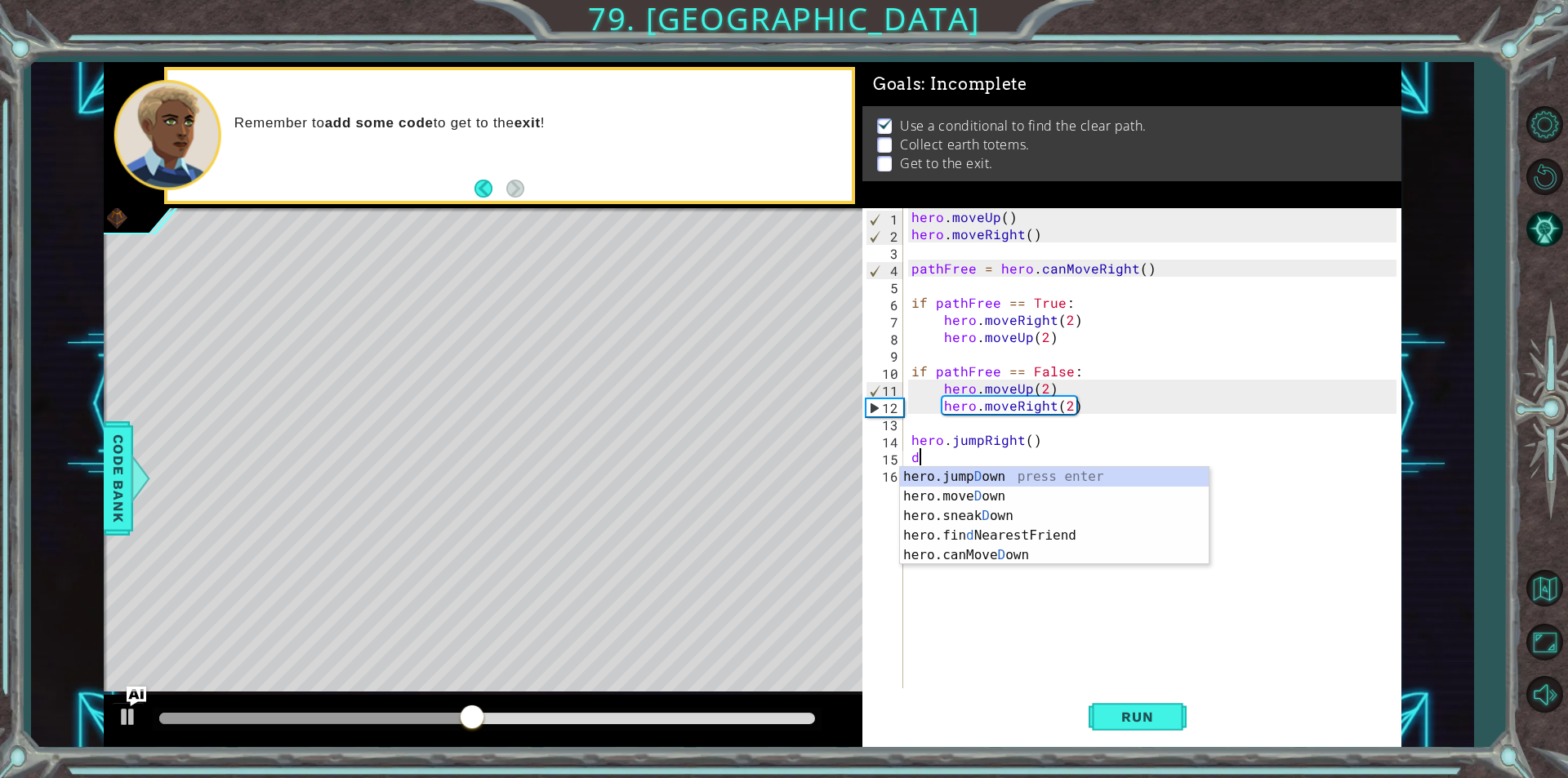
type textarea "d"
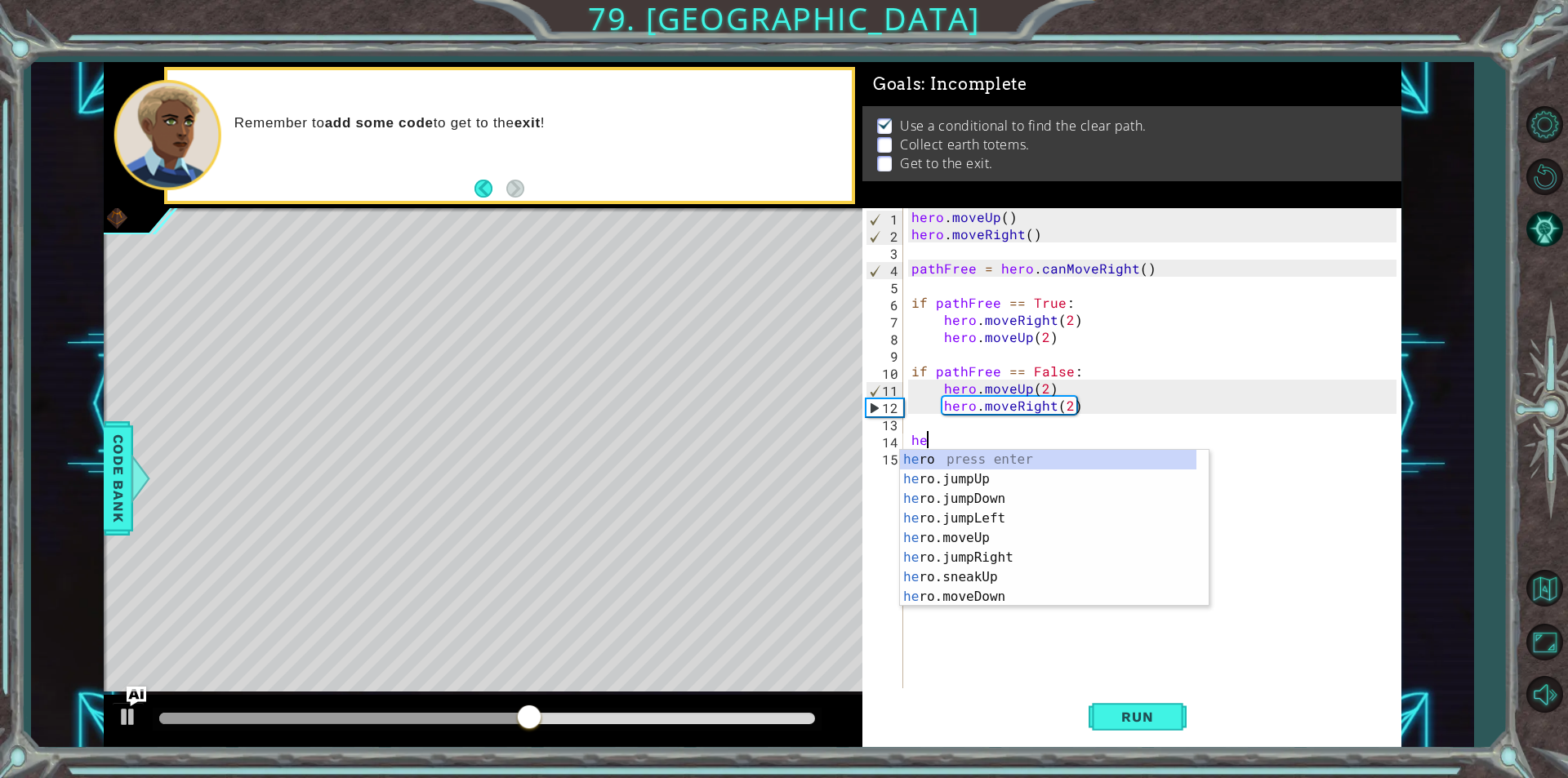
type textarea "h"
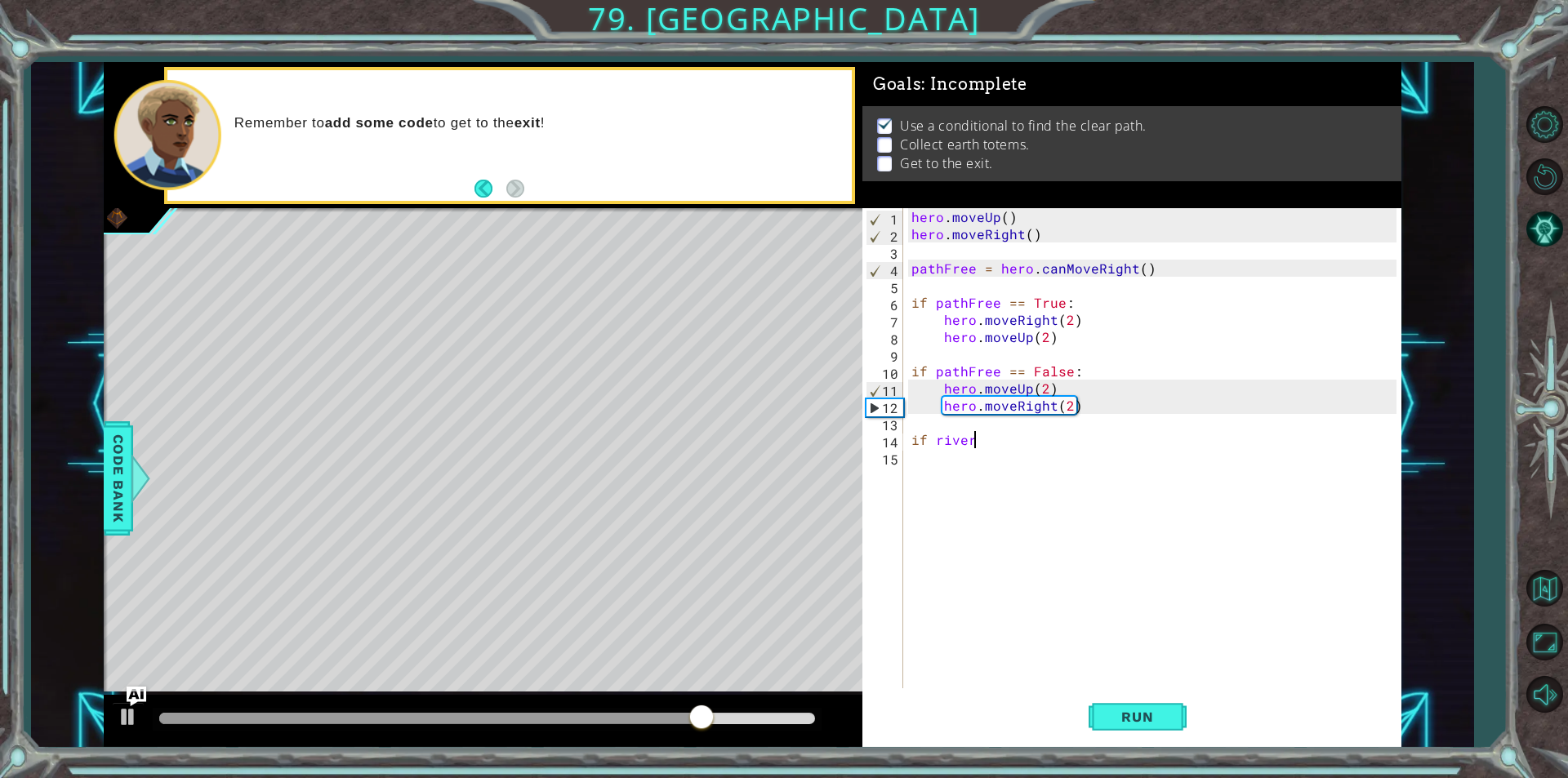
scroll to position [0, 1]
type textarea "i"
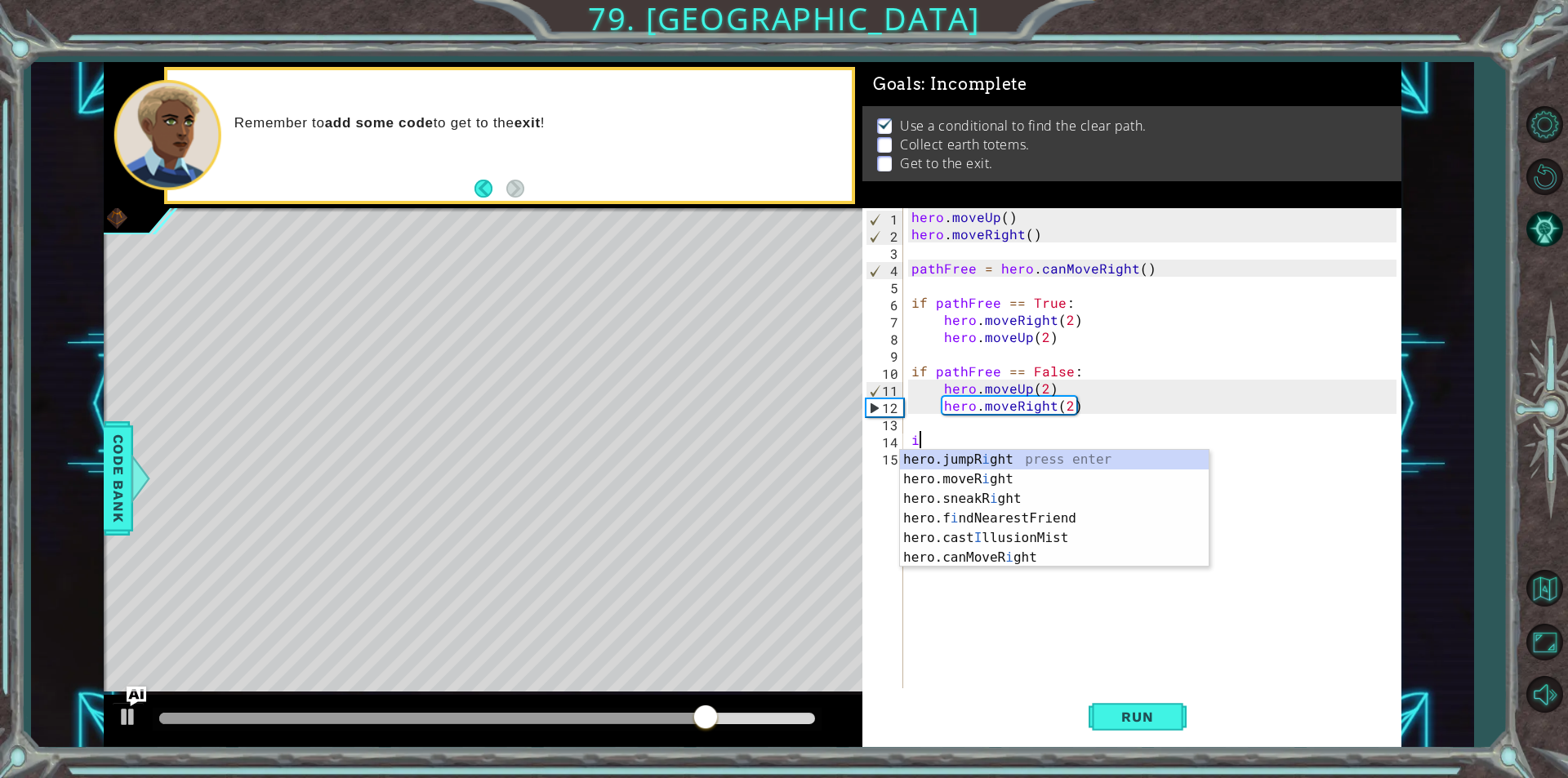
scroll to position [0, 0]
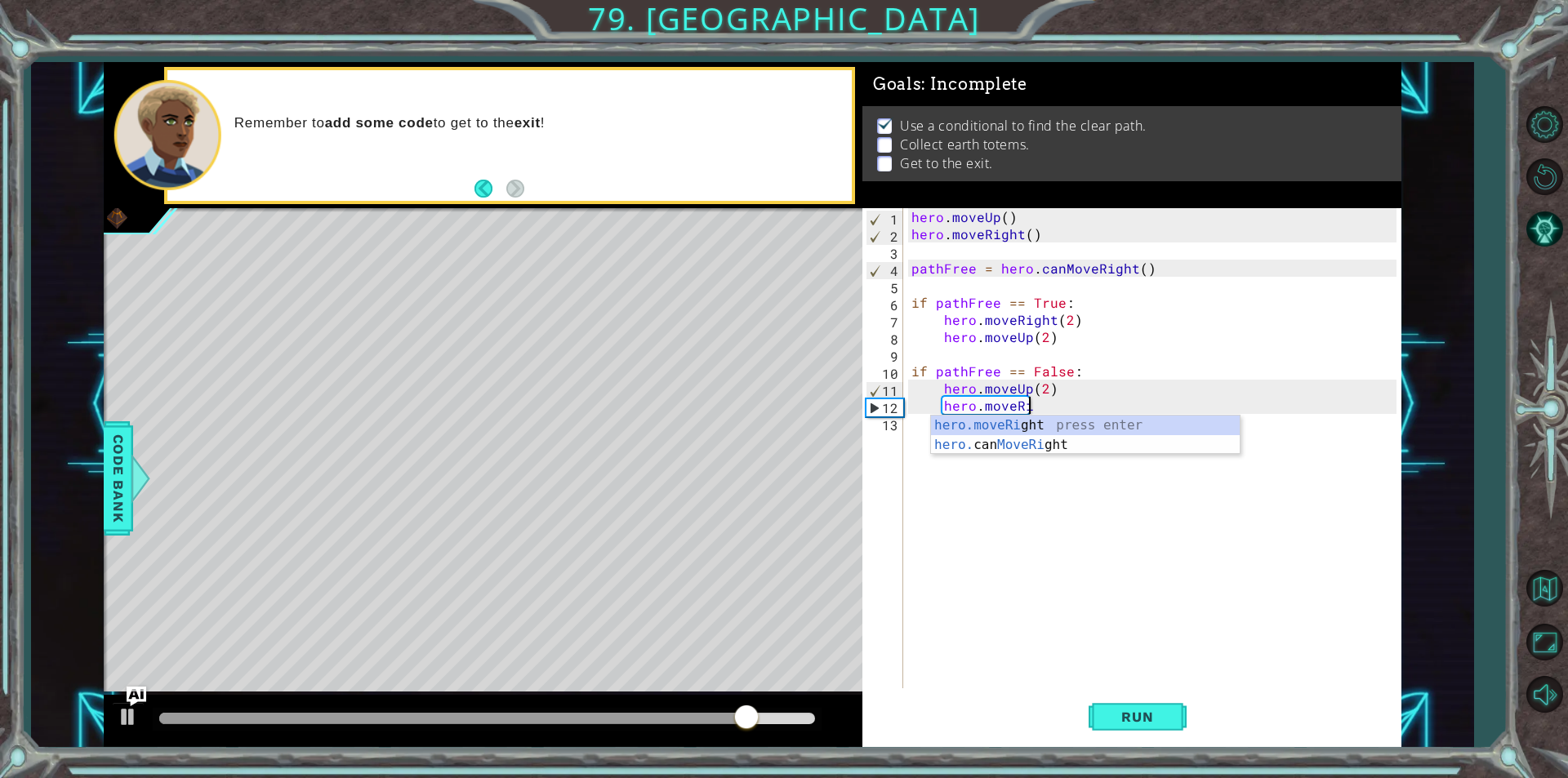
type textarea "if river ="
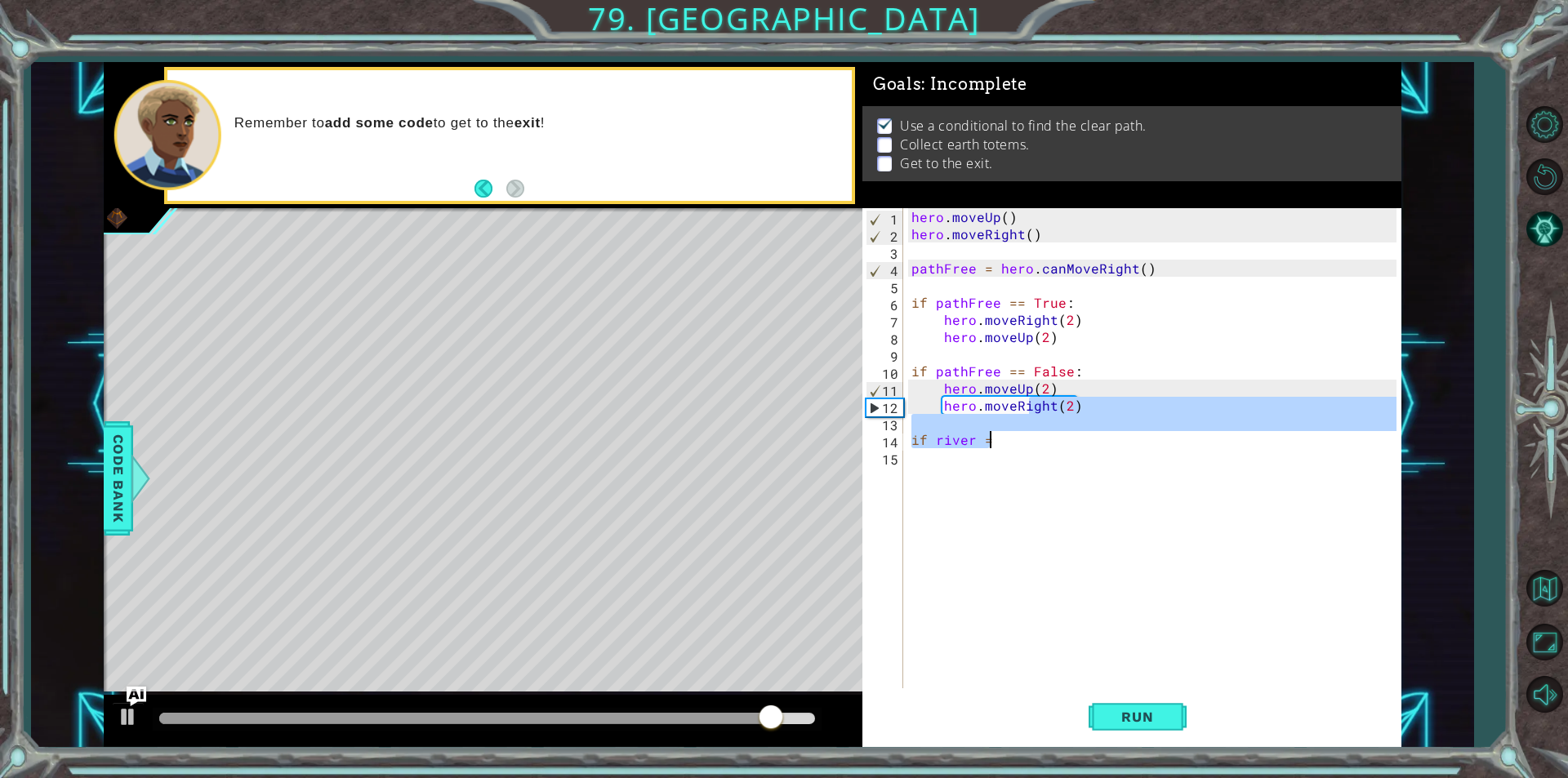
click at [981, 521] on div "hero . moveUp ( ) hero . moveRight ( ) pathFree = hero . canMoveRight ( ) if pa…" at bounding box center [1156, 465] width 496 height 515
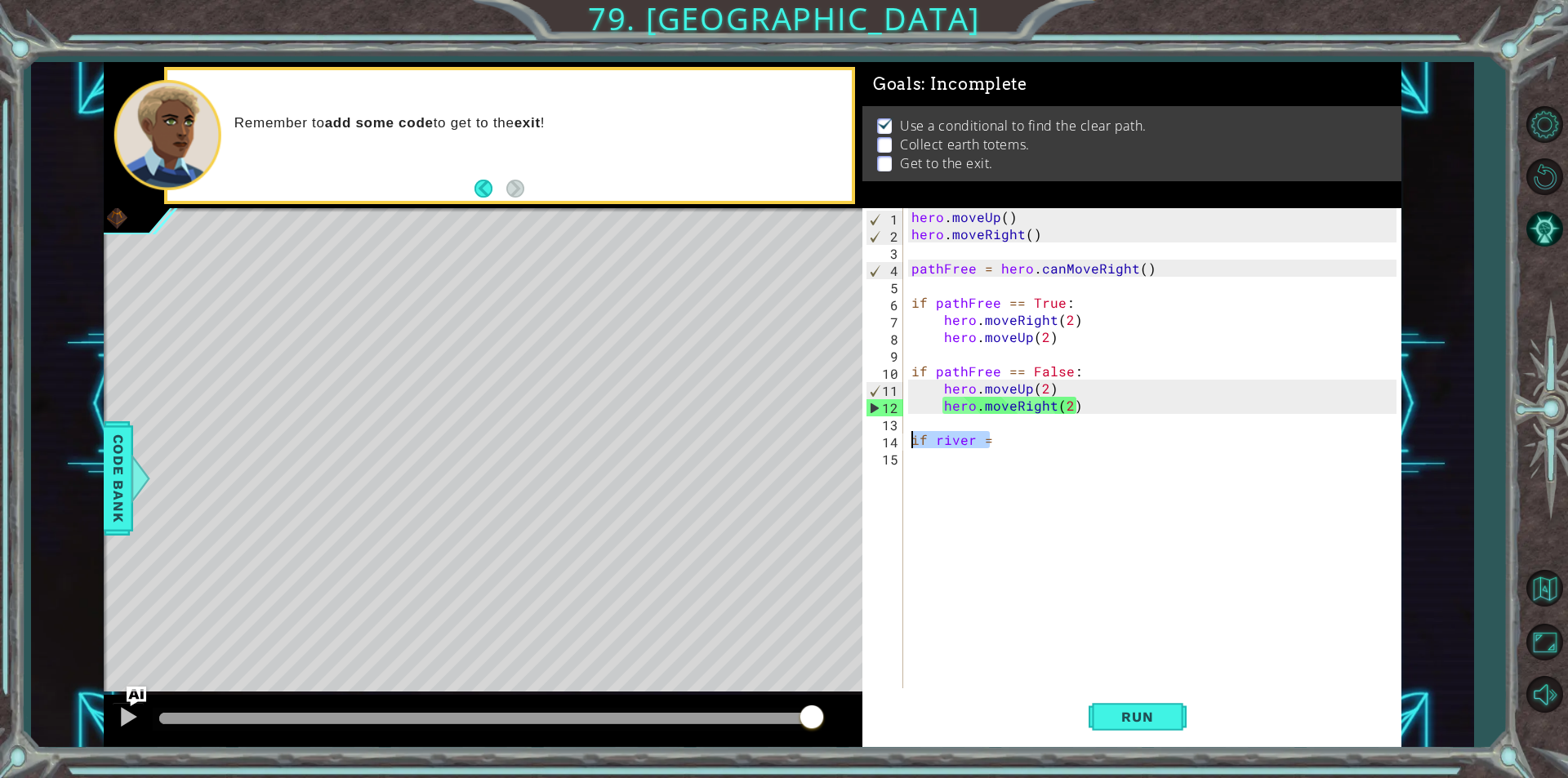
drag, startPoint x: 988, startPoint y: 443, endPoint x: 908, endPoint y: 442, distance: 80.0
click at [908, 442] on div "hero . moveUp ( ) hero . moveRight ( ) pathFree = hero . canMoveRight ( ) if pa…" at bounding box center [1156, 465] width 496 height 515
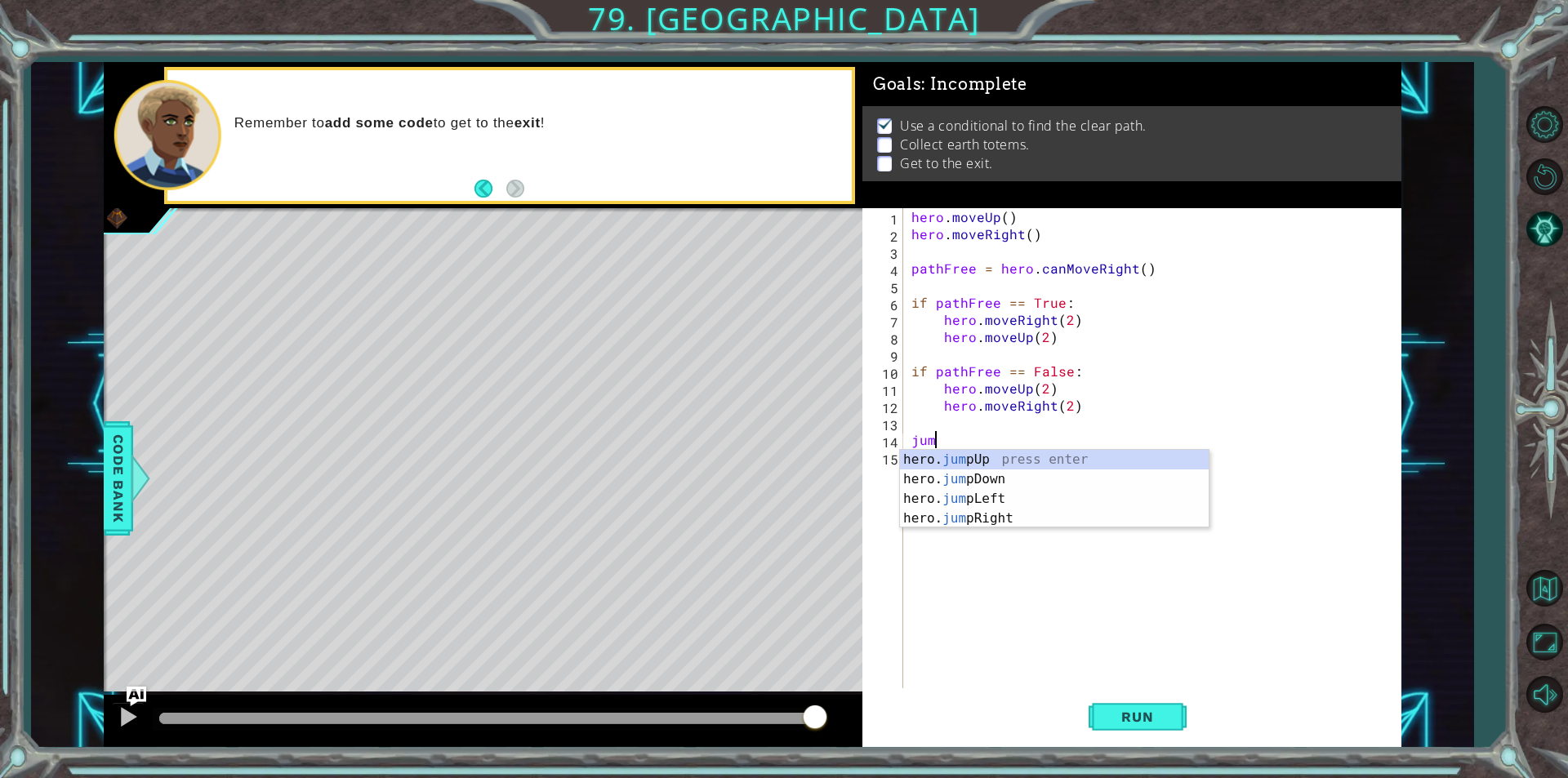
type textarea "jump"
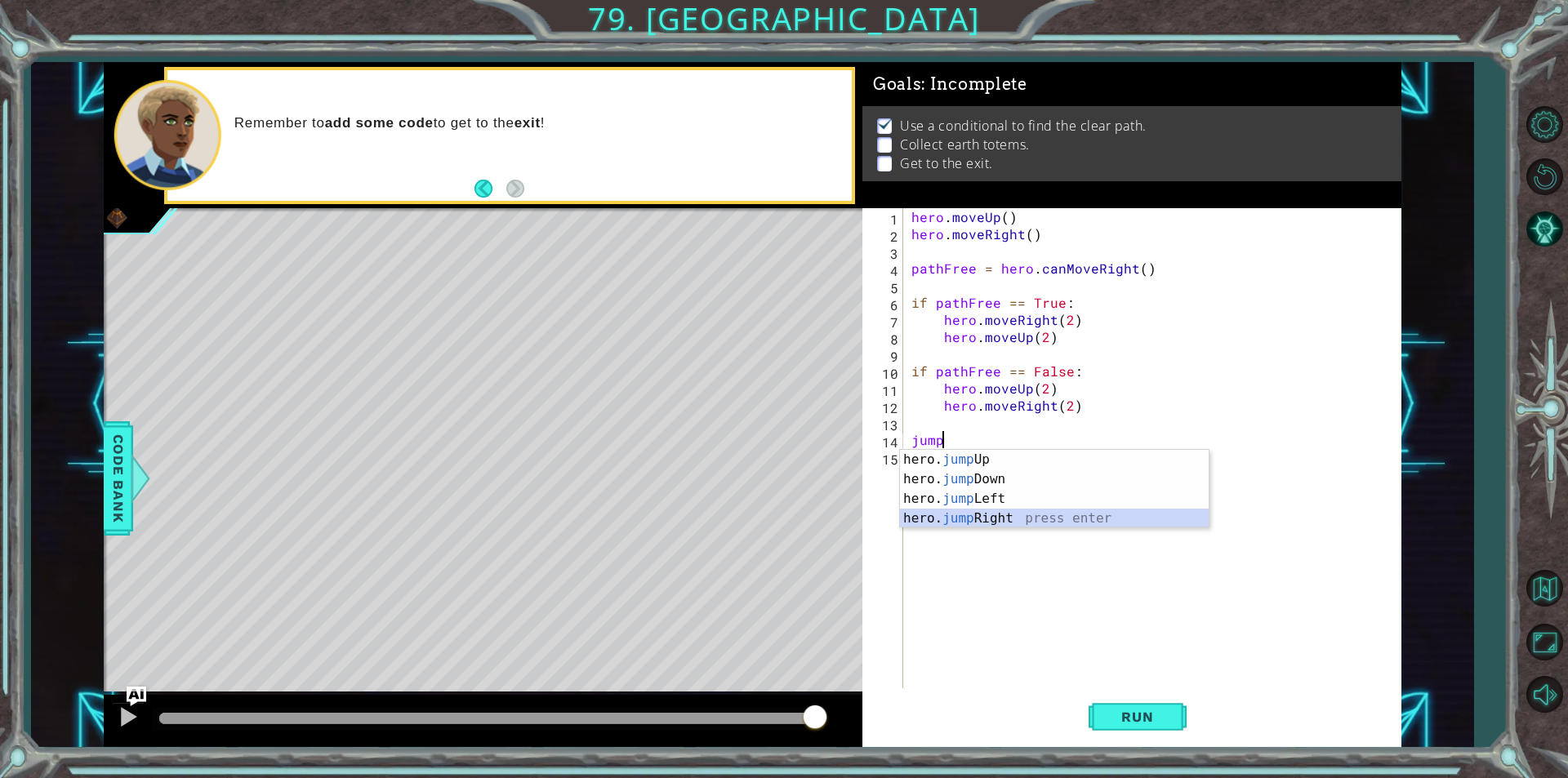
click at [905, 519] on div "hero. jump Up press enter hero. jump Down press enter hero. jump Left press ent…" at bounding box center [1053, 509] width 308 height 117
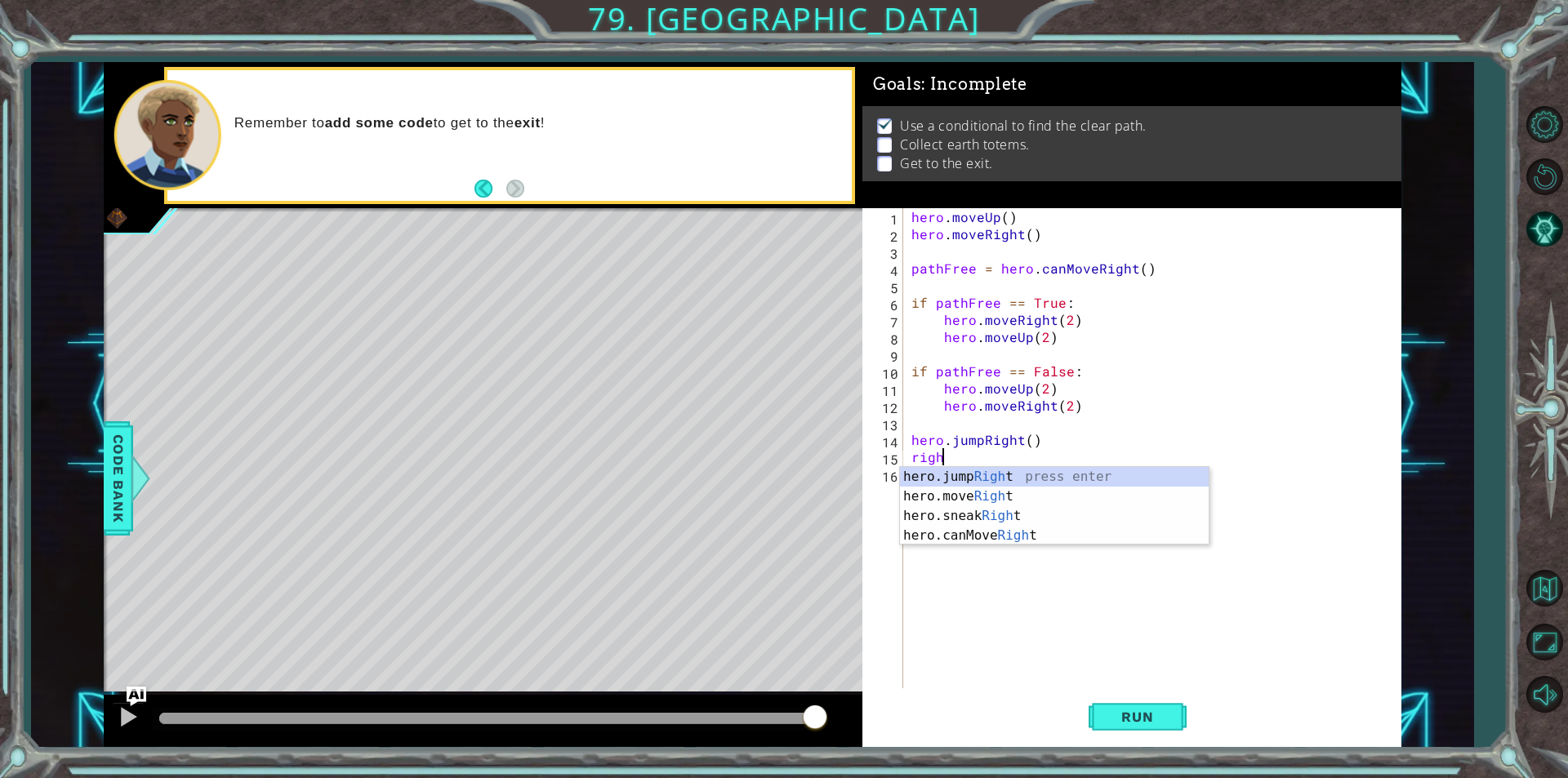
type textarea "right"
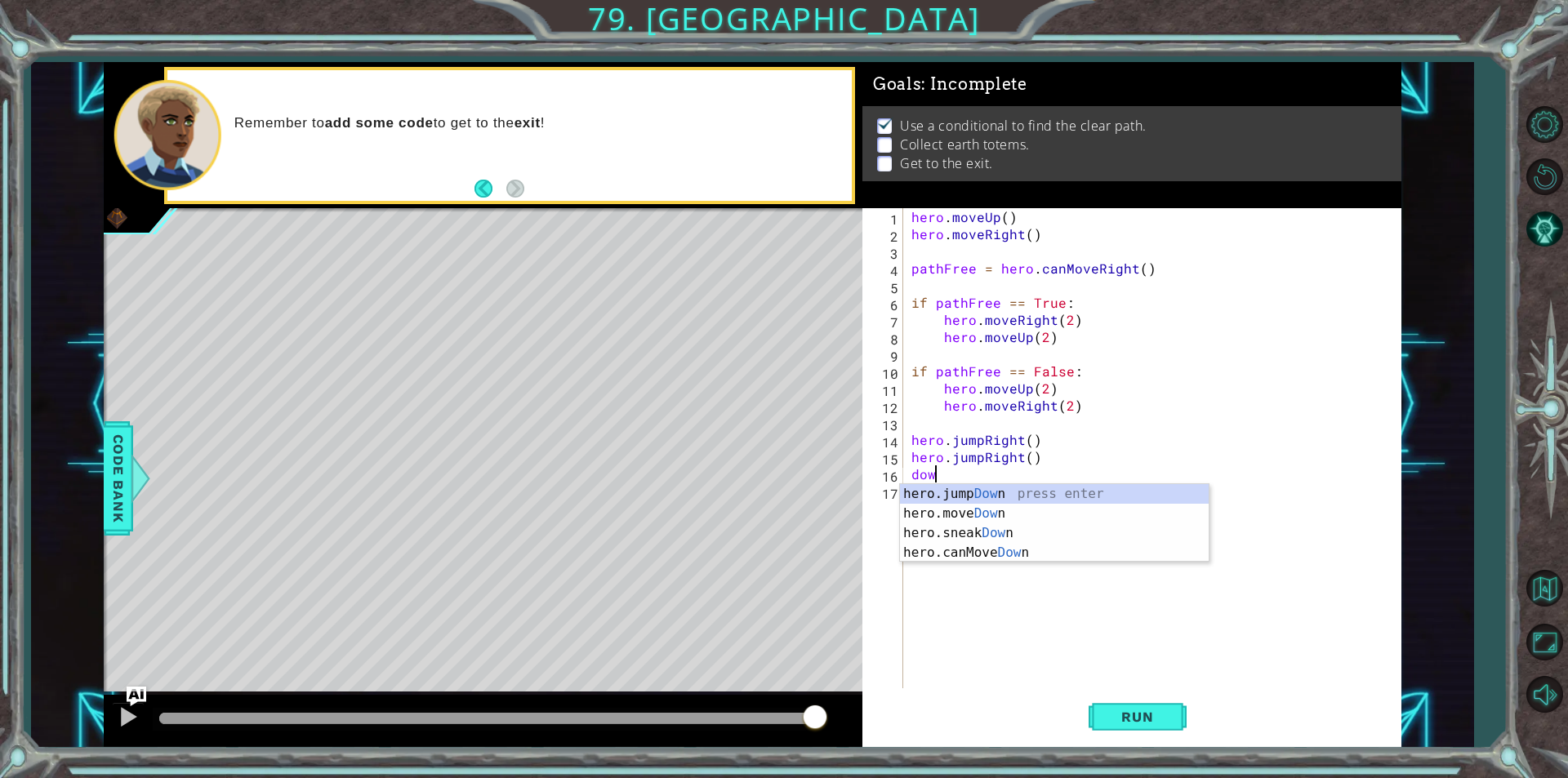
type textarea "down"
click at [940, 488] on div "hero.jump Down press enter hero.move Down press enter hero.sneak Down press ent…" at bounding box center [1053, 543] width 308 height 117
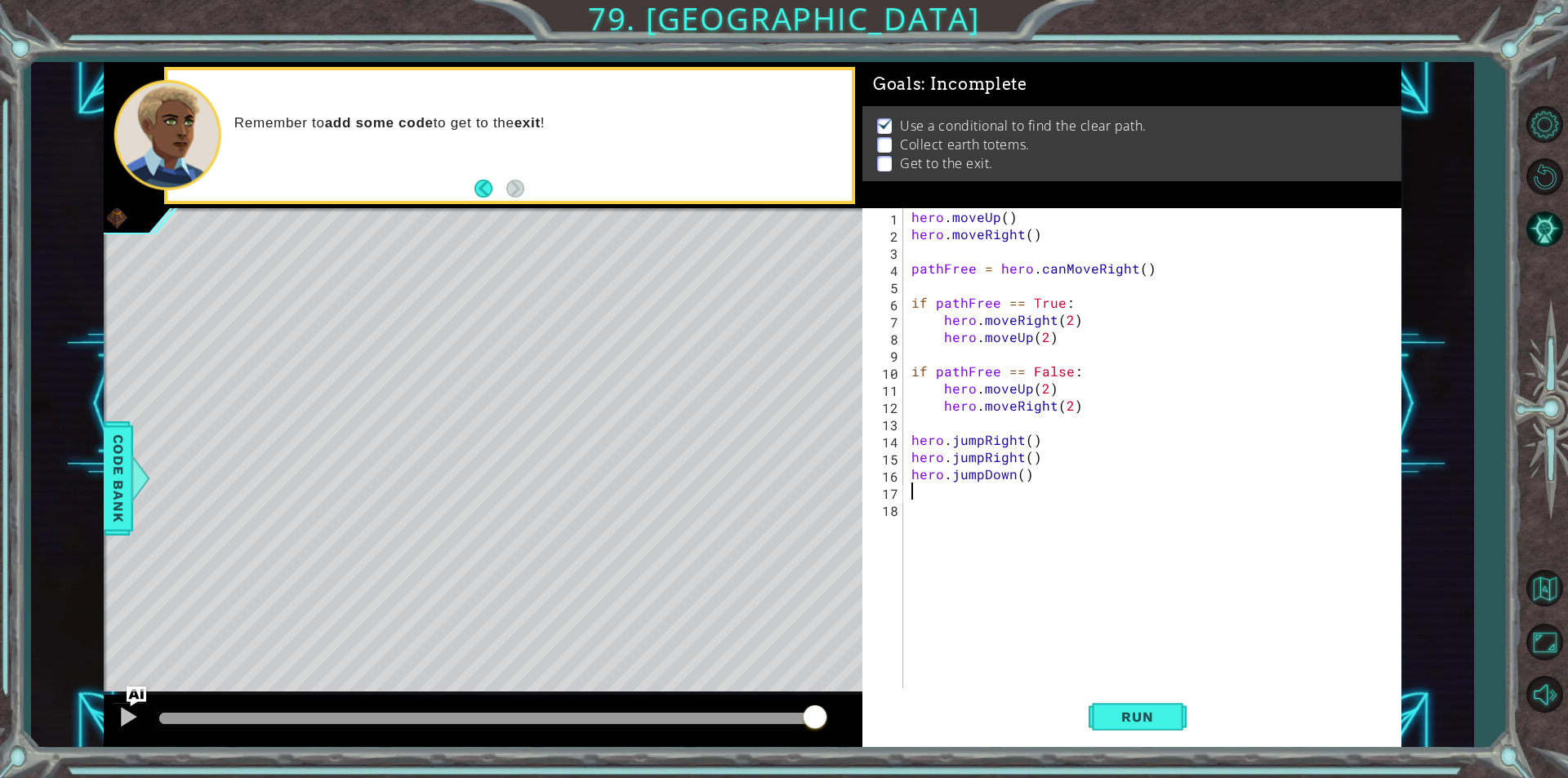
click at [954, 498] on div "hero . moveUp ( ) hero . moveRight ( ) pathFree = hero . canMoveRight ( ) if pa…" at bounding box center [1156, 465] width 496 height 515
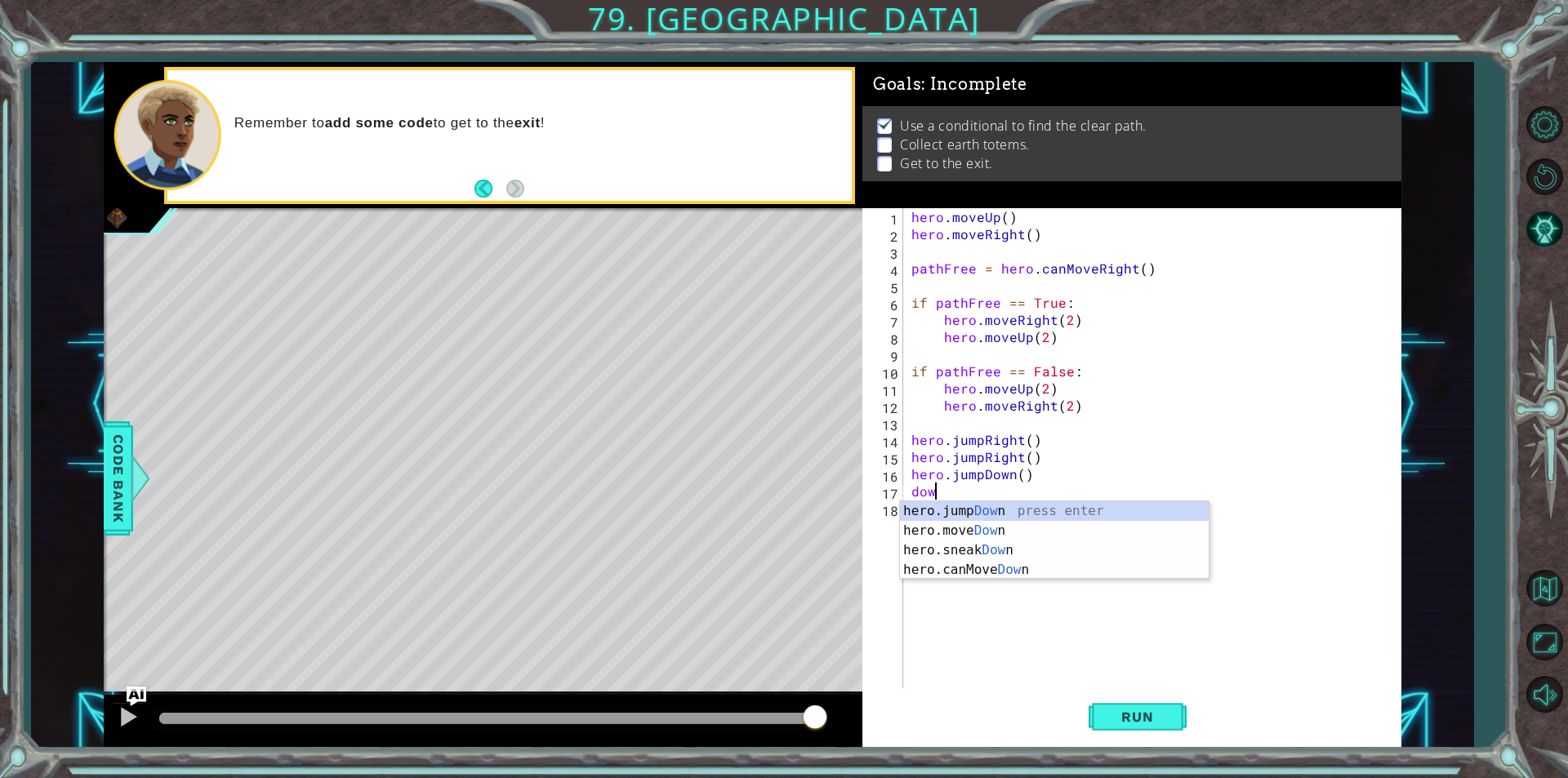
scroll to position [0, 1]
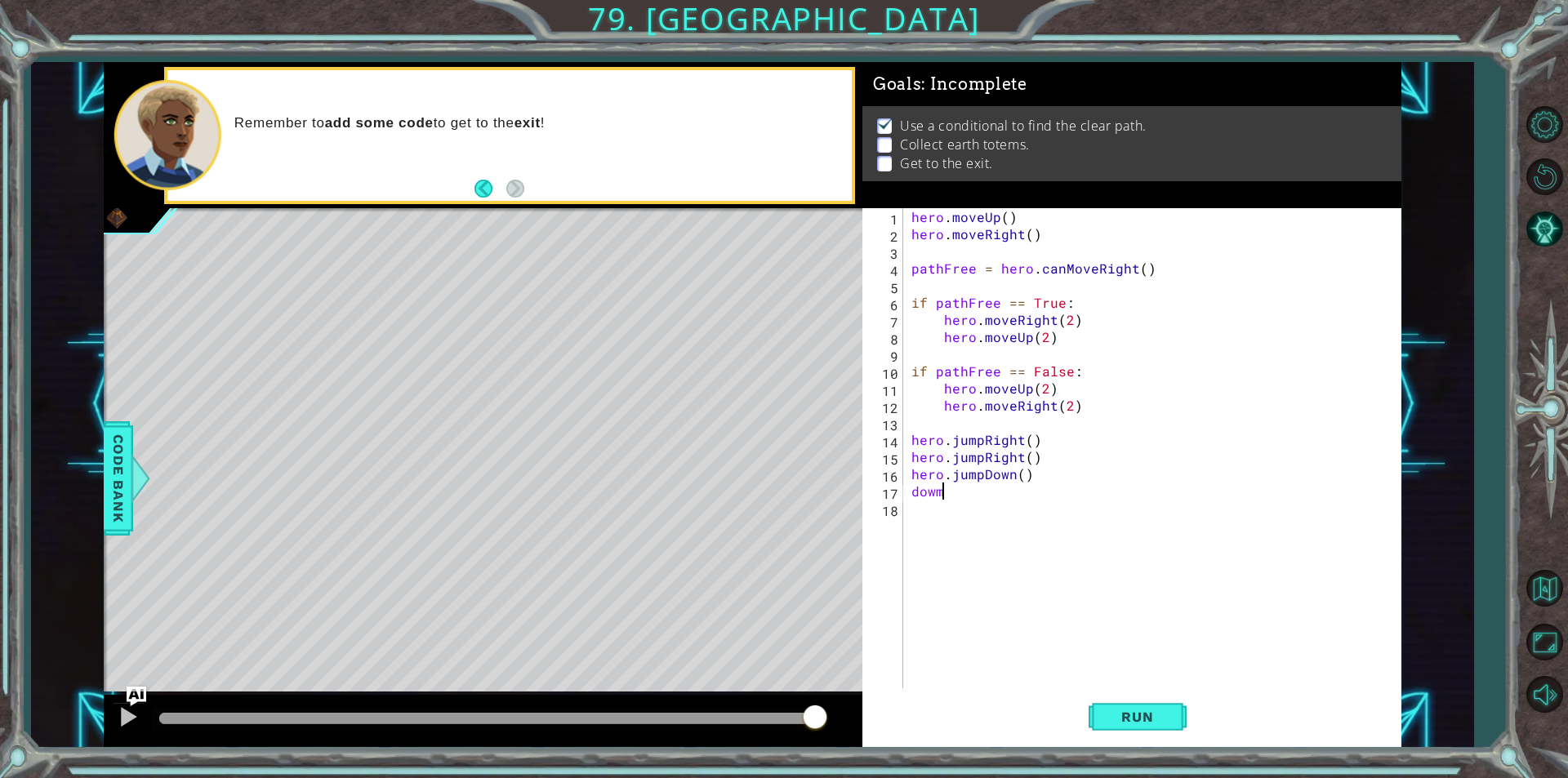
type textarea "dow"
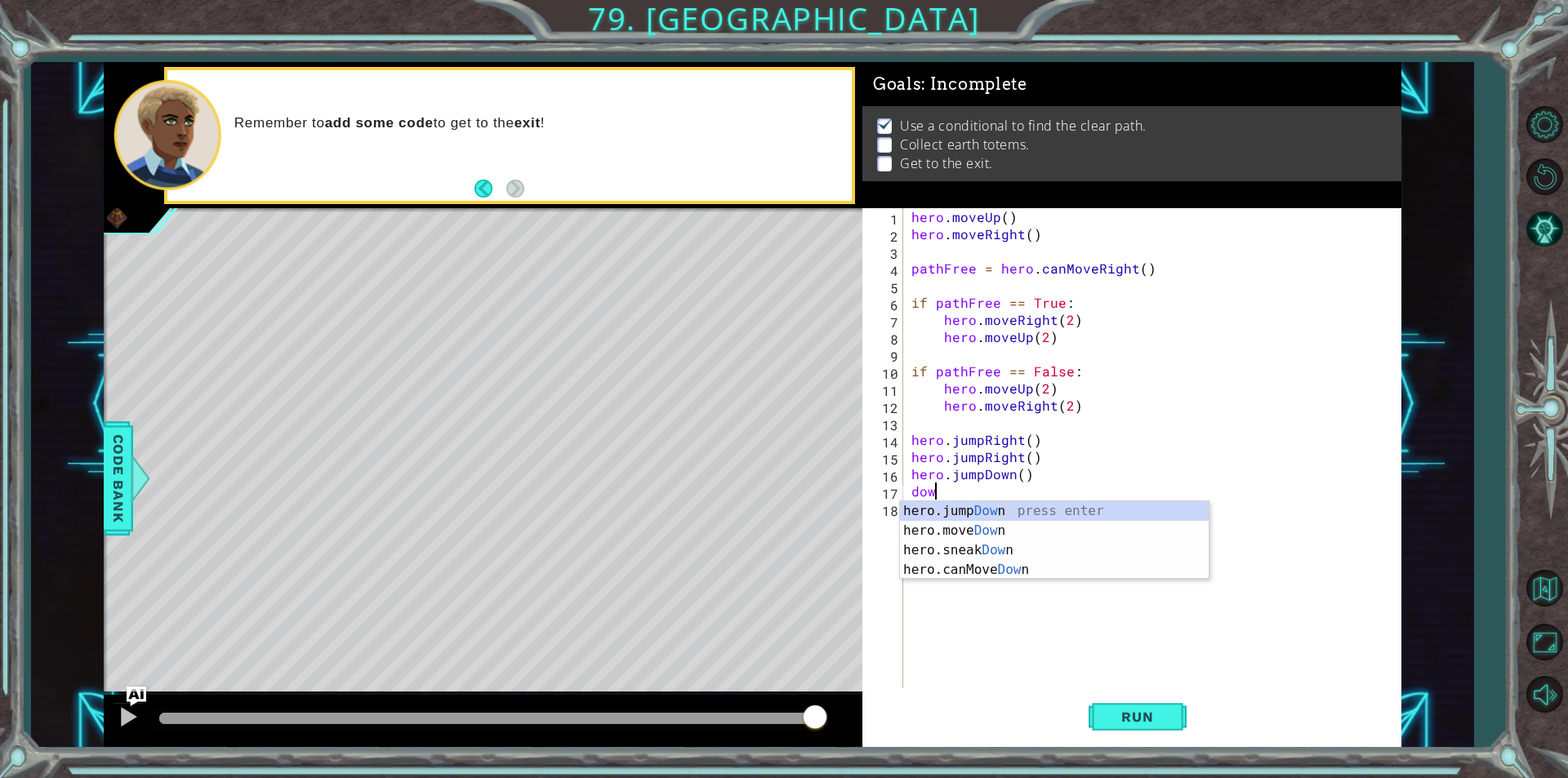
scroll to position [0, 0]
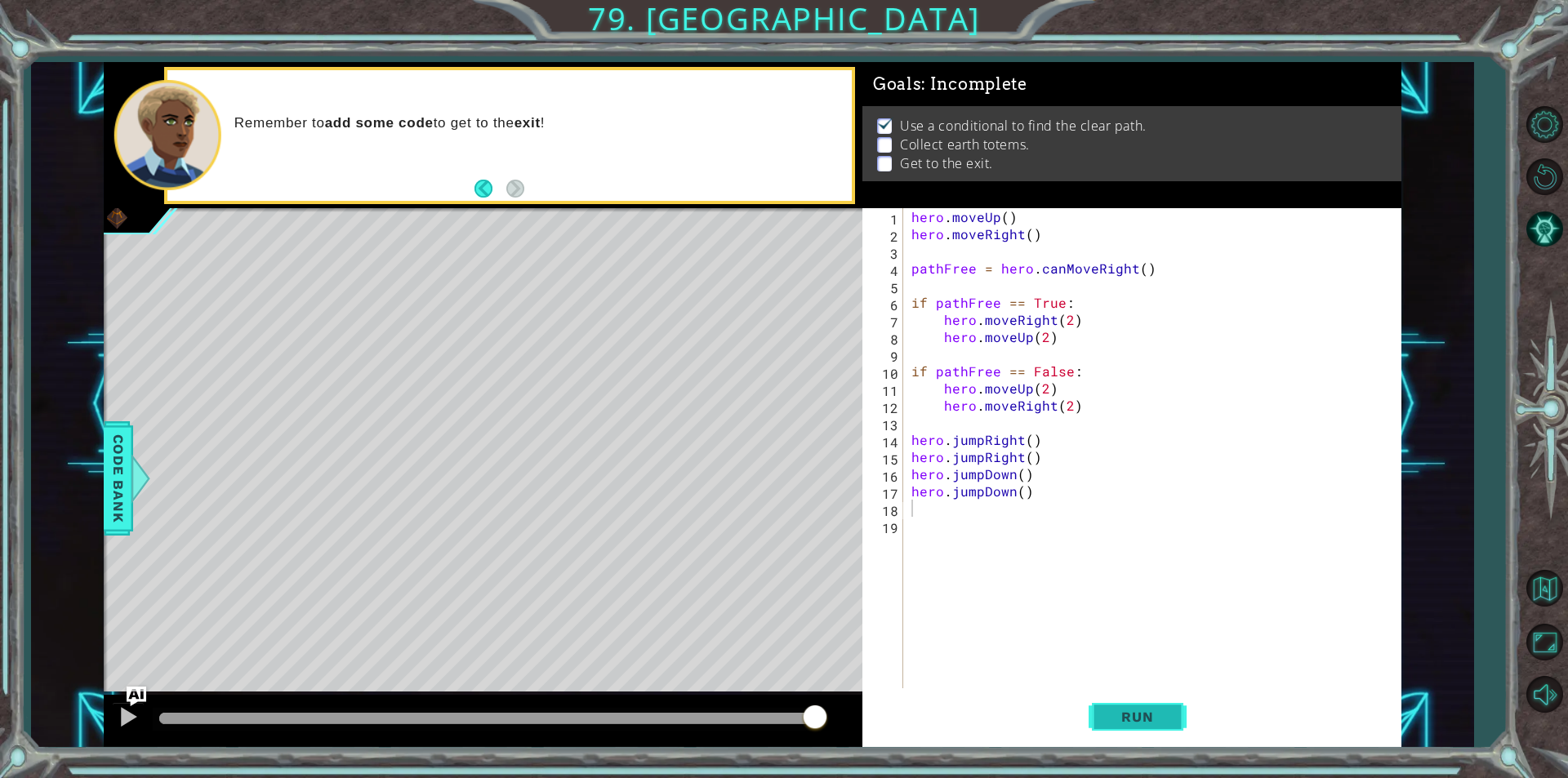
click at [1134, 726] on button "Run" at bounding box center [1137, 716] width 98 height 54
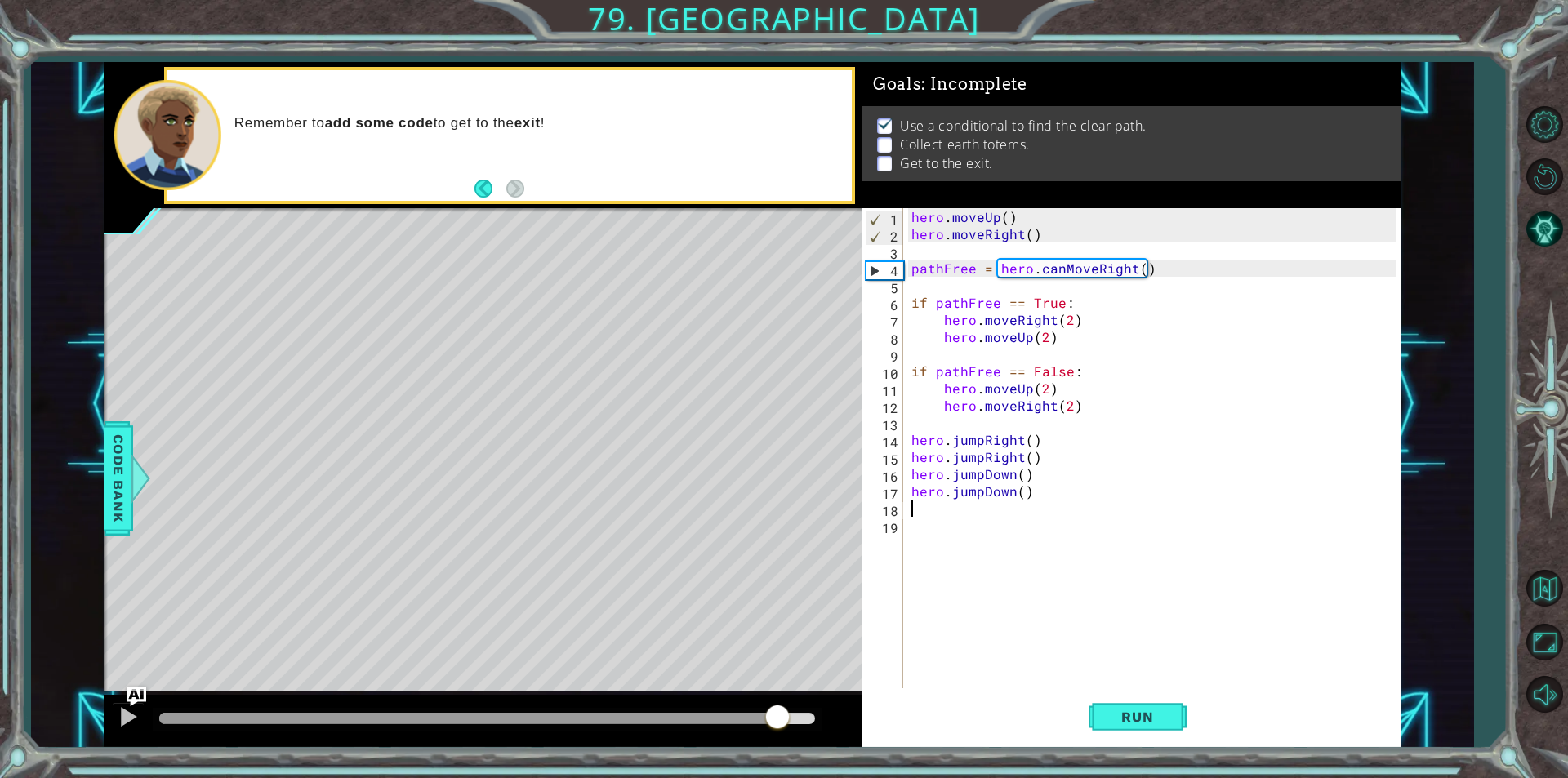
click at [777, 713] on div at bounding box center [487, 718] width 656 height 11
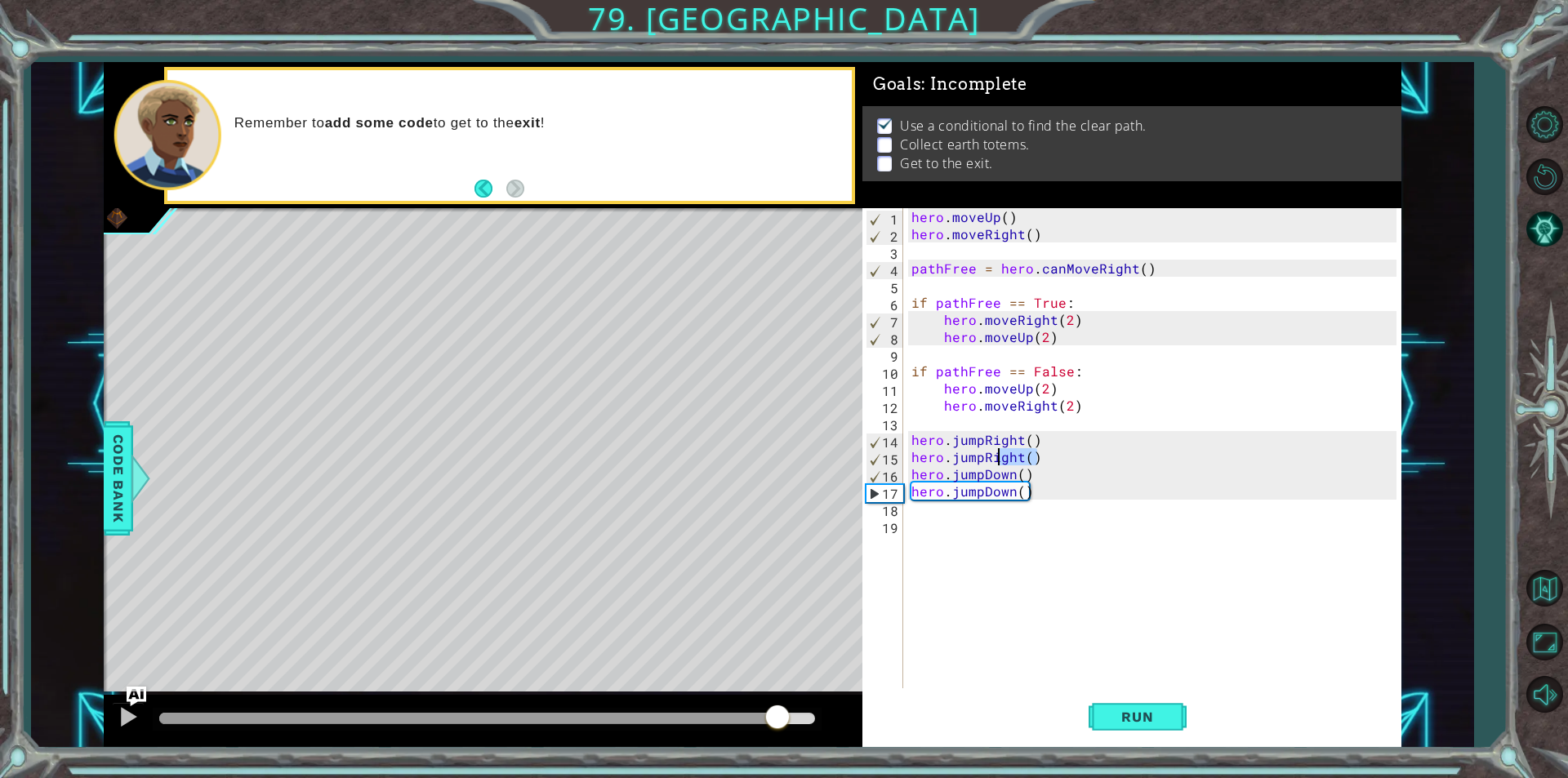
drag, startPoint x: 1052, startPoint y: 463, endPoint x: 1001, endPoint y: 456, distance: 51.5
click at [1001, 456] on div "hero . moveUp ( ) hero . moveRight ( ) pathFree = hero . canMoveRight ( ) if pa…" at bounding box center [1156, 465] width 496 height 515
click at [972, 448] on div "hero . moveUp ( ) hero . moveRight ( ) pathFree = hero . canMoveRight ( ) if pa…" at bounding box center [1156, 465] width 496 height 515
click at [970, 448] on div "hero . moveUp ( ) hero . moveRight ( ) pathFree = hero . canMoveRight ( ) if pa…" at bounding box center [1156, 465] width 496 height 515
click at [970, 448] on div "hero . moveUp ( ) hero . moveRight ( ) pathFree = hero . canMoveRight ( ) if pa…" at bounding box center [1152, 448] width 488 height 480
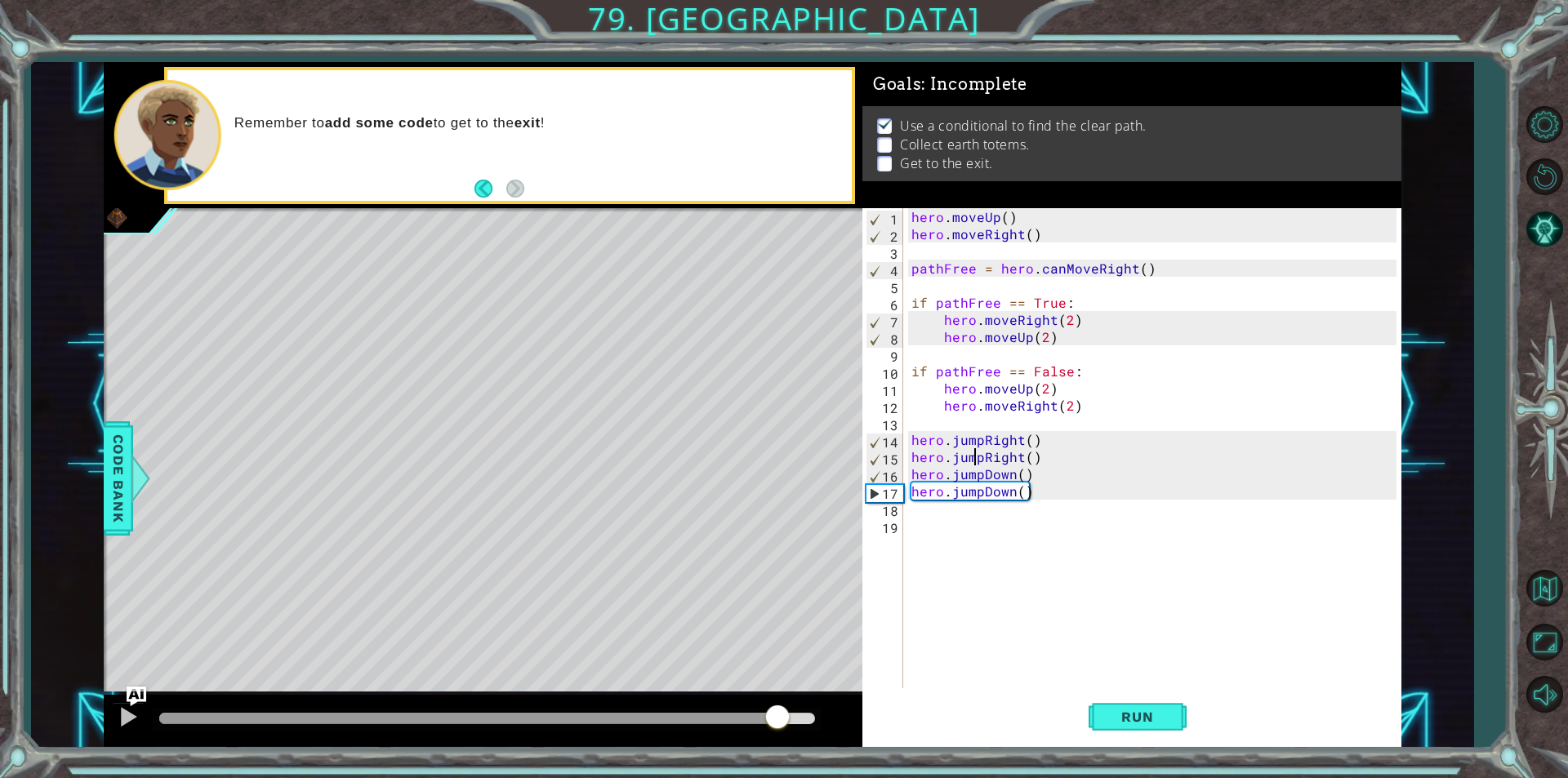
click at [978, 458] on div "hero . moveUp ( ) hero . moveRight ( ) pathFree = hero . canMoveRight ( ) if pa…" at bounding box center [1156, 465] width 496 height 515
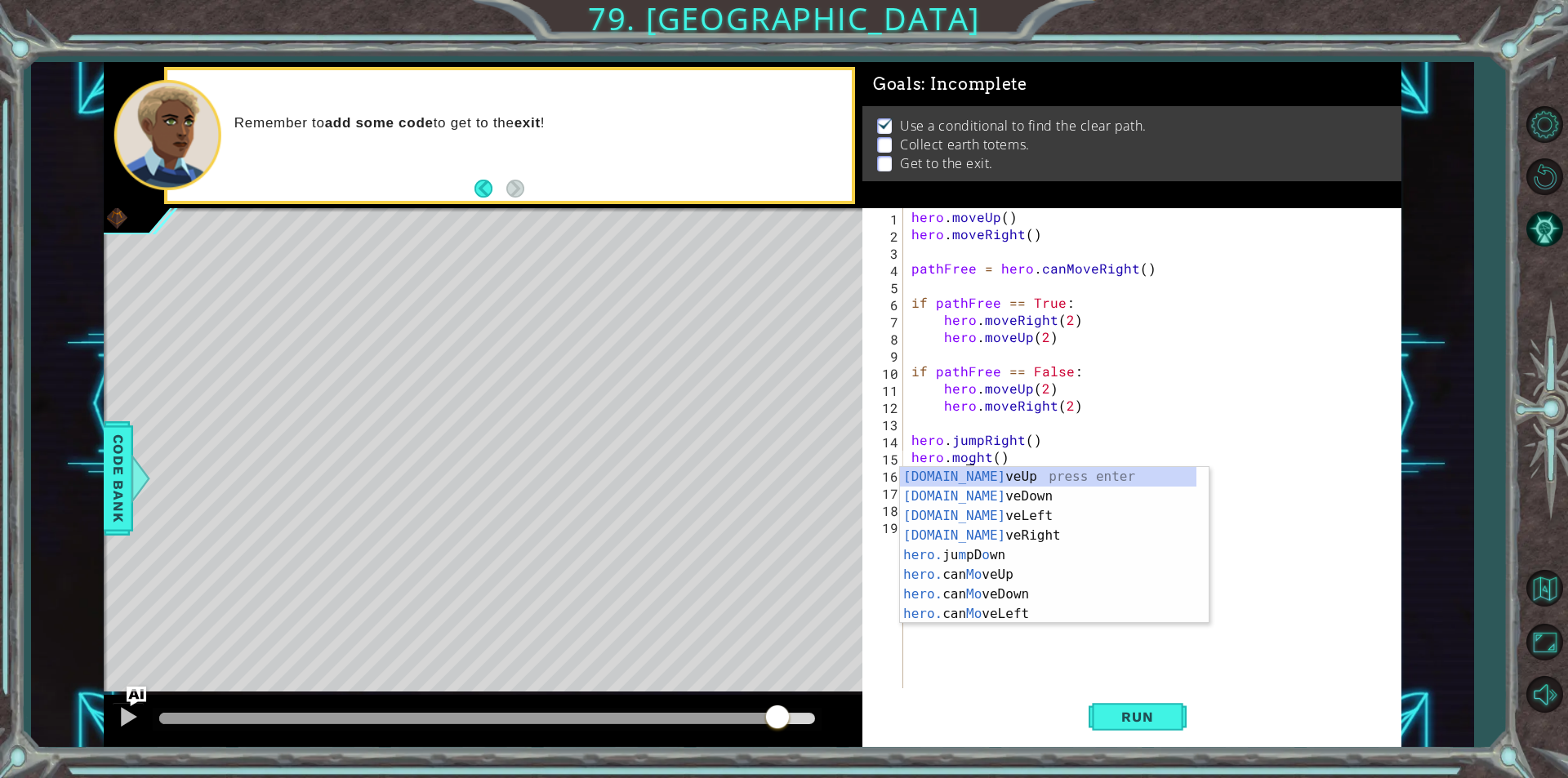
scroll to position [0, 4]
click at [1024, 529] on div "hero.move Up press enter hero.move Down press enter hero.move Left press enter …" at bounding box center [1053, 565] width 308 height 196
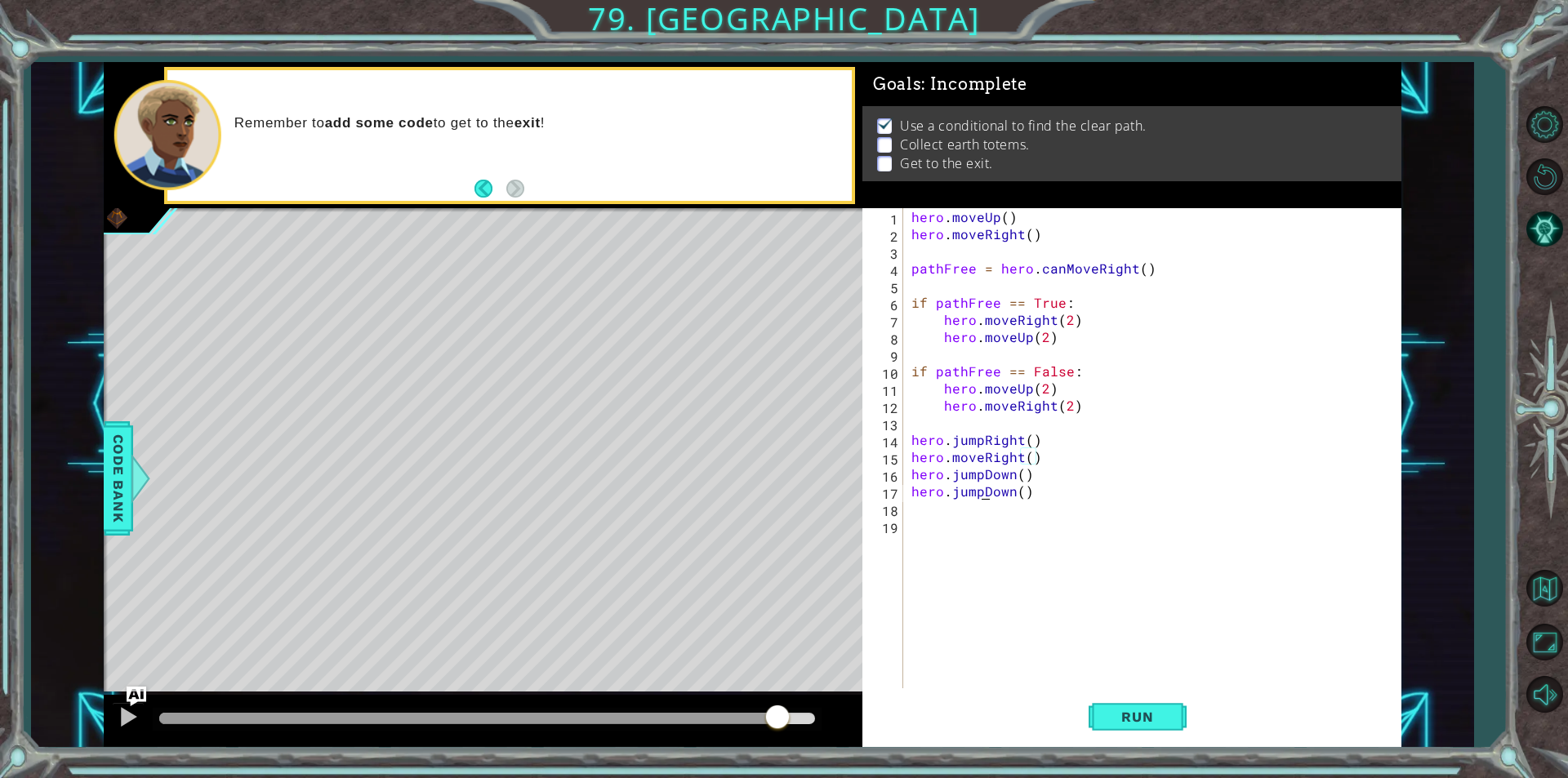
click at [982, 493] on div "hero . moveUp ( ) hero . moveRight ( ) pathFree = hero . canMoveRight ( ) if pa…" at bounding box center [1156, 465] width 496 height 515
click at [976, 493] on div "hero . moveUp ( ) hero . moveRight ( ) pathFree = hero . canMoveRight ( ) if pa…" at bounding box center [1156, 465] width 496 height 515
click at [978, 495] on div "hero . moveUp ( ) hero . moveRight ( ) pathFree = hero . canMoveRight ( ) if pa…" at bounding box center [1156, 465] width 496 height 515
drag, startPoint x: 978, startPoint y: 495, endPoint x: 959, endPoint y: 502, distance: 20.2
click at [959, 502] on div "hero . moveUp ( ) hero . moveRight ( ) pathFree = hero . canMoveRight ( ) if pa…" at bounding box center [1156, 465] width 496 height 515
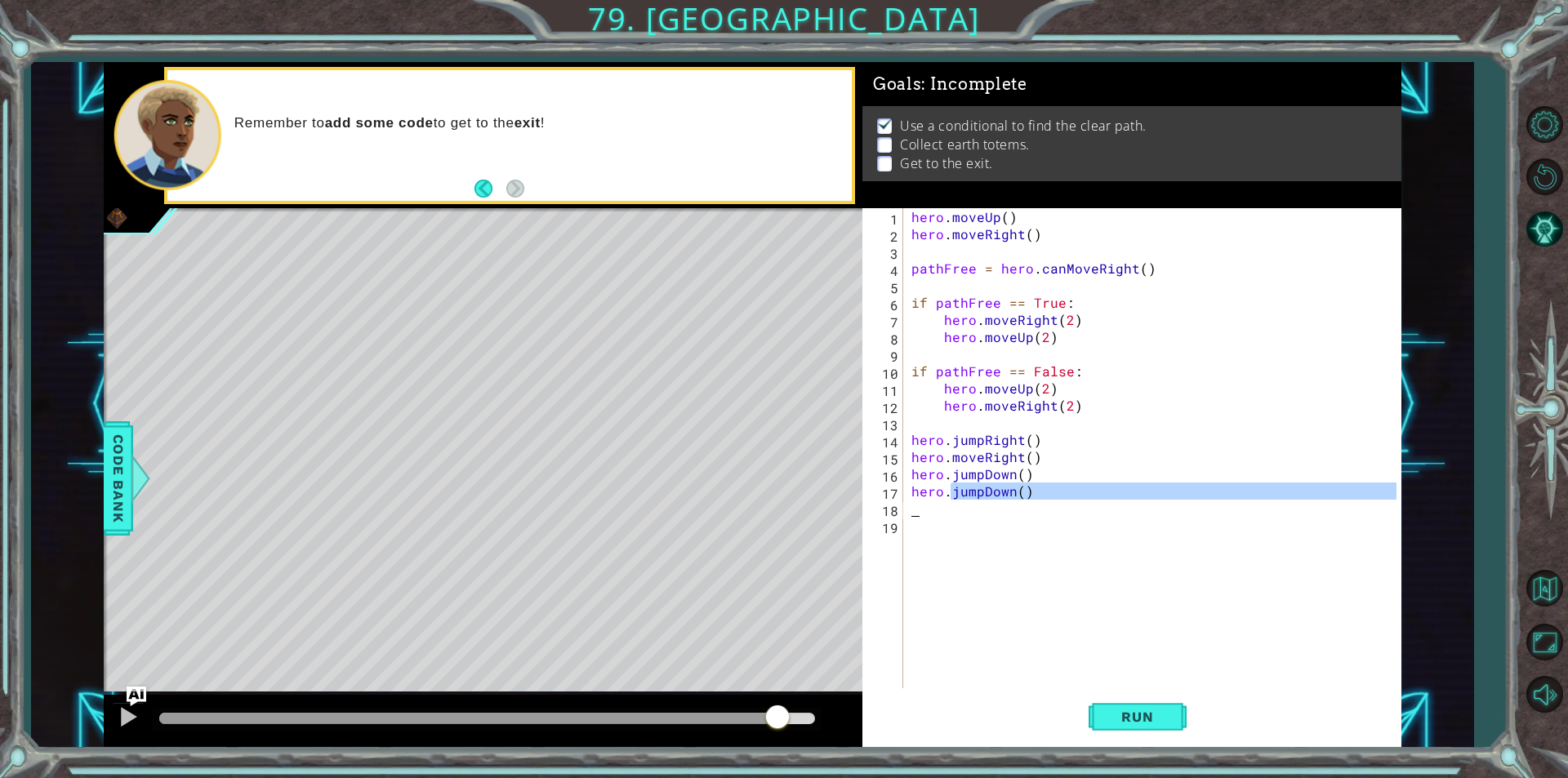
click at [959, 491] on div "hero . moveUp ( ) hero . moveRight ( ) pathFree = hero . canMoveRight ( ) if pa…" at bounding box center [1152, 448] width 488 height 480
click at [959, 491] on div "hero . moveUp ( ) hero . moveRight ( ) pathFree = hero . canMoveRight ( ) if pa…" at bounding box center [1156, 465] width 496 height 515
click at [970, 488] on div "hero . moveUp ( ) hero . moveRight ( ) pathFree = hero . canMoveRight ( ) if pa…" at bounding box center [1152, 448] width 488 height 480
click at [982, 491] on div "hero . moveUp ( ) hero . moveRight ( ) pathFree = hero . canMoveRight ( ) if pa…" at bounding box center [1156, 465] width 496 height 515
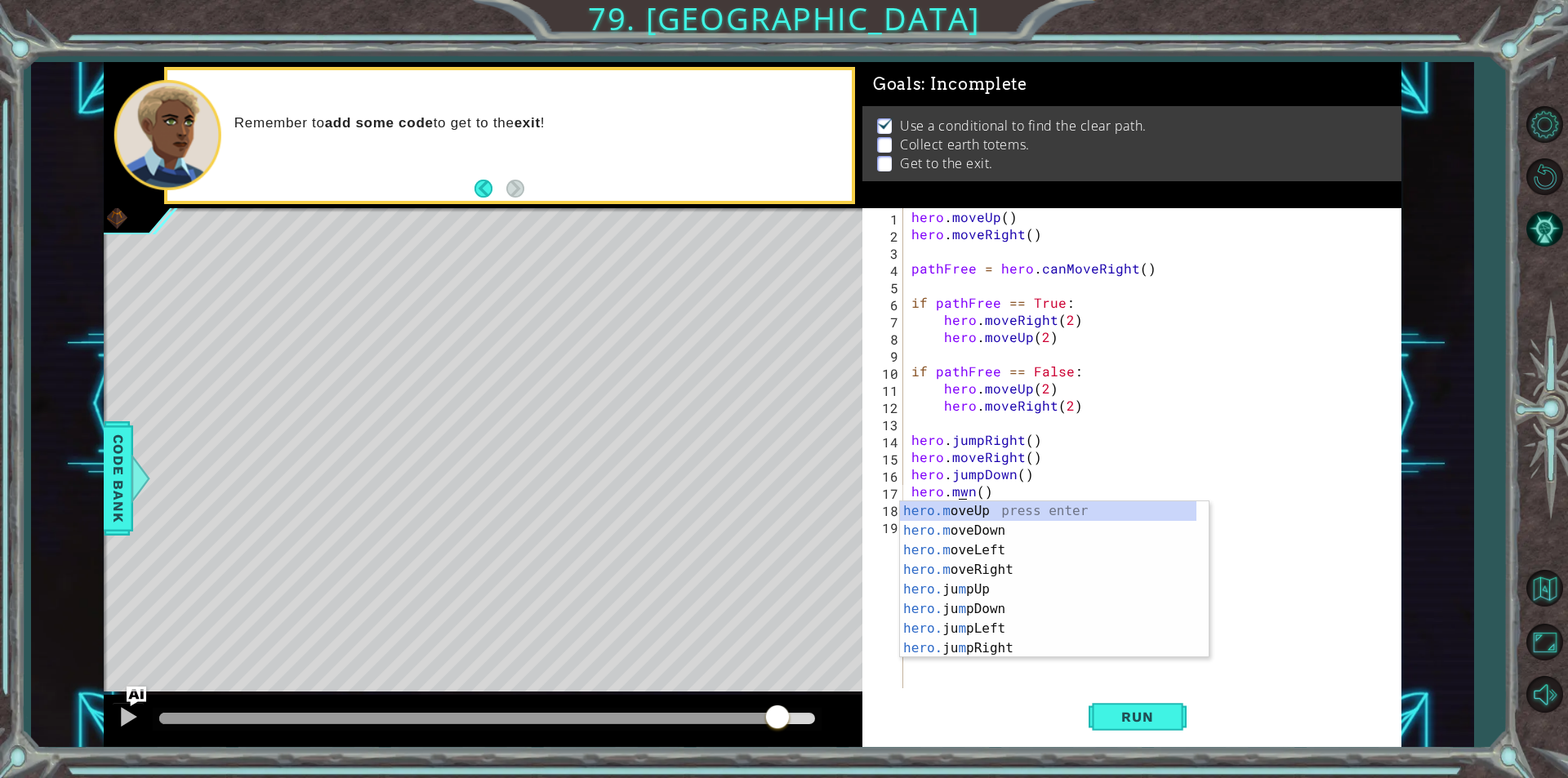
scroll to position [0, 3]
click at [975, 533] on div "[DOMAIN_NAME] veUp press enter [DOMAIN_NAME] veDown press enter [DOMAIN_NAME] v…" at bounding box center [1047, 599] width 296 height 196
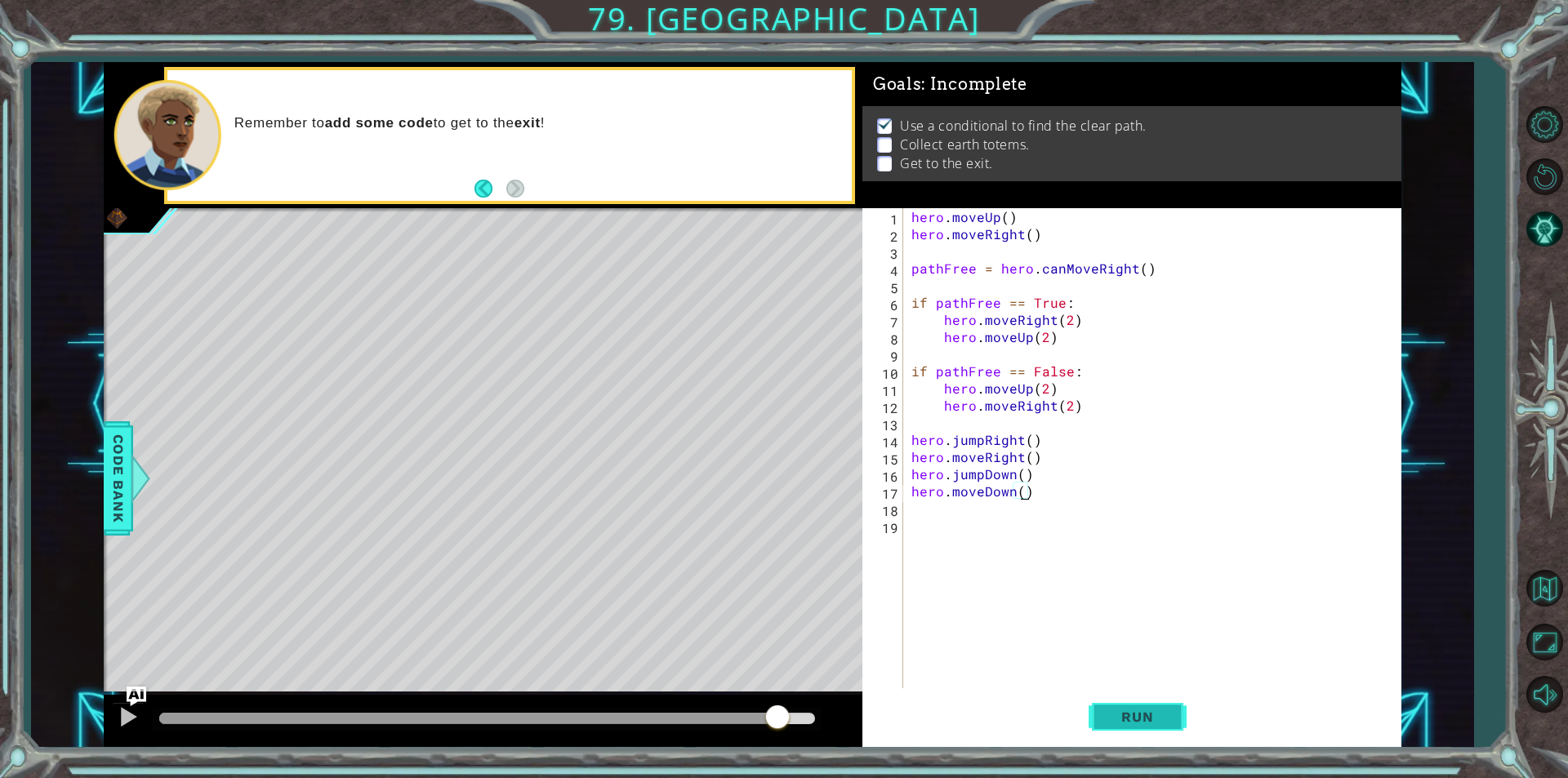
type textarea "hero.moveDown()"
click at [1108, 697] on button "Run" at bounding box center [1137, 716] width 98 height 54
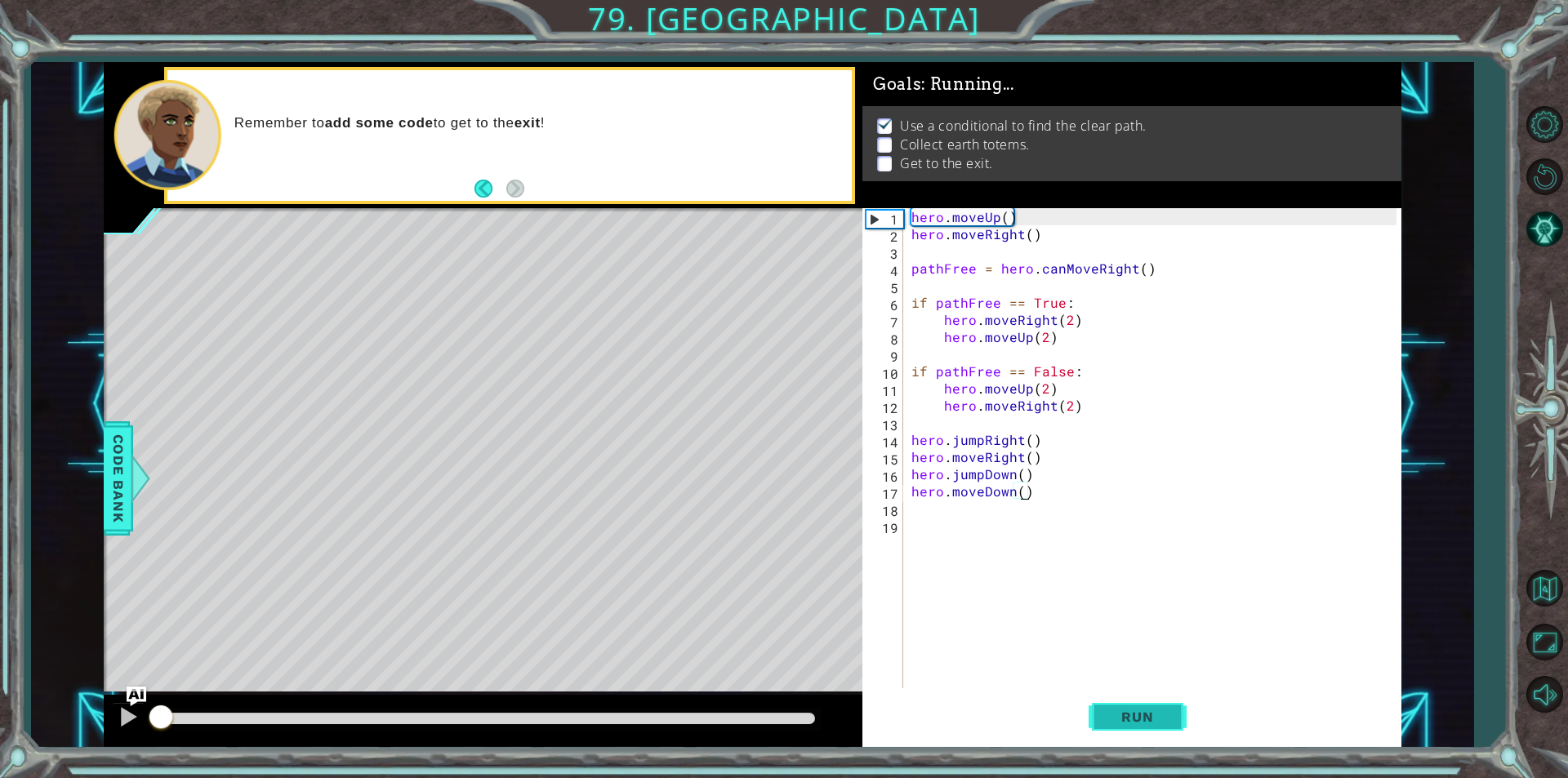
click at [1136, 708] on span "Run" at bounding box center [1137, 716] width 65 height 16
click at [792, 713] on div at bounding box center [487, 718] width 656 height 11
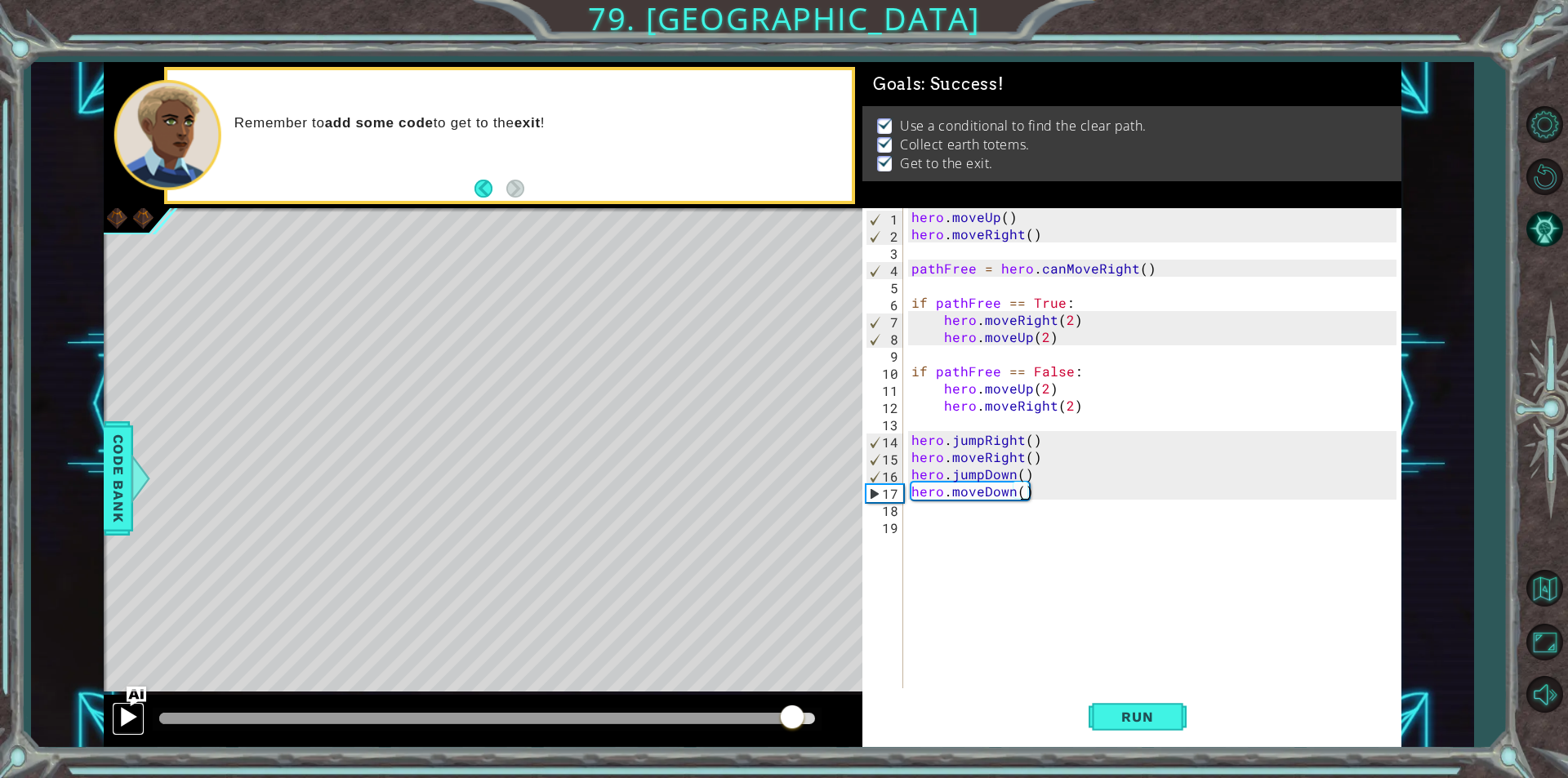
click at [132, 709] on div at bounding box center [127, 717] width 21 height 21
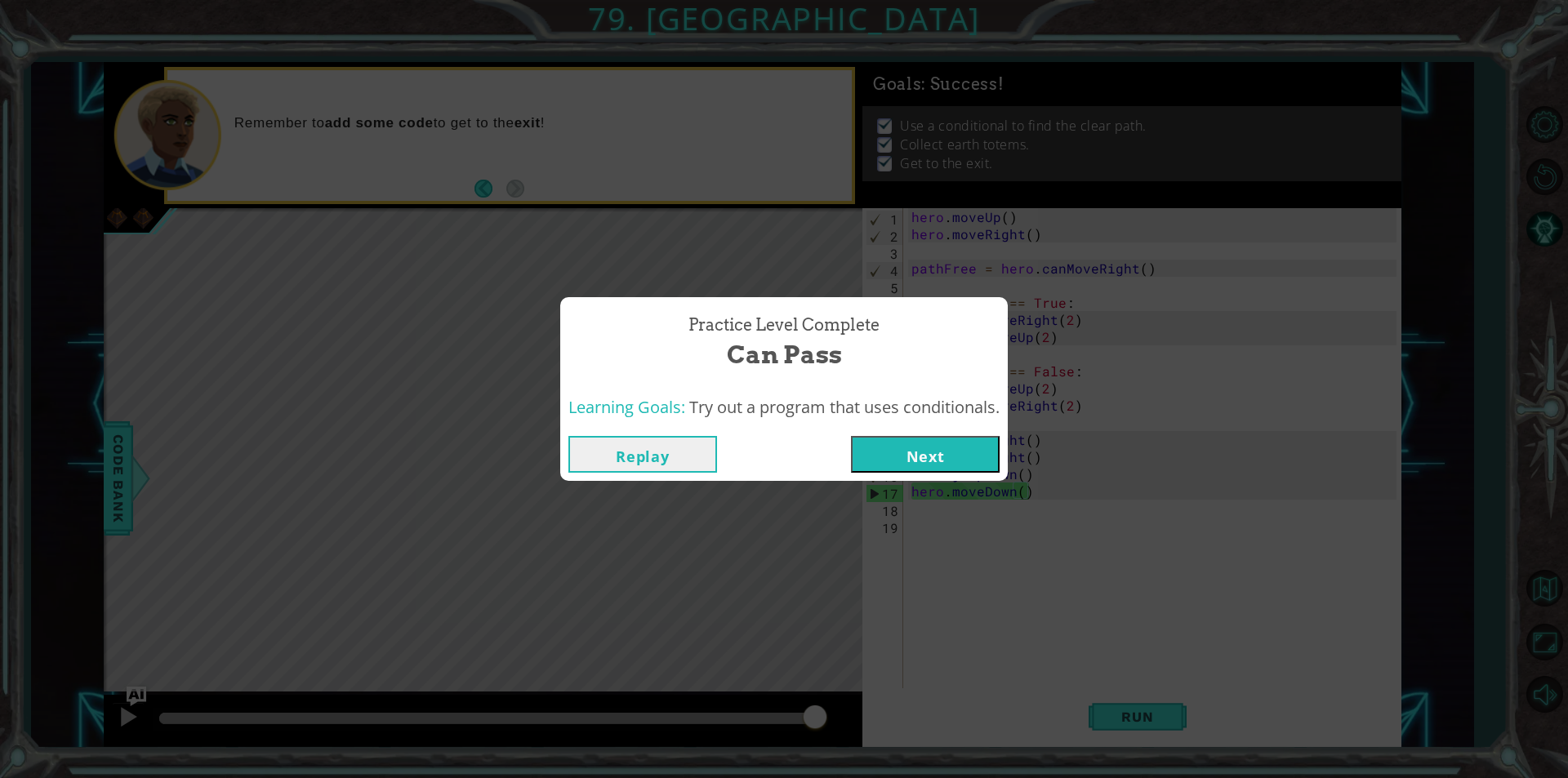
click at [877, 459] on button "Next" at bounding box center [925, 454] width 149 height 37
